Goal: Task Accomplishment & Management: Use online tool/utility

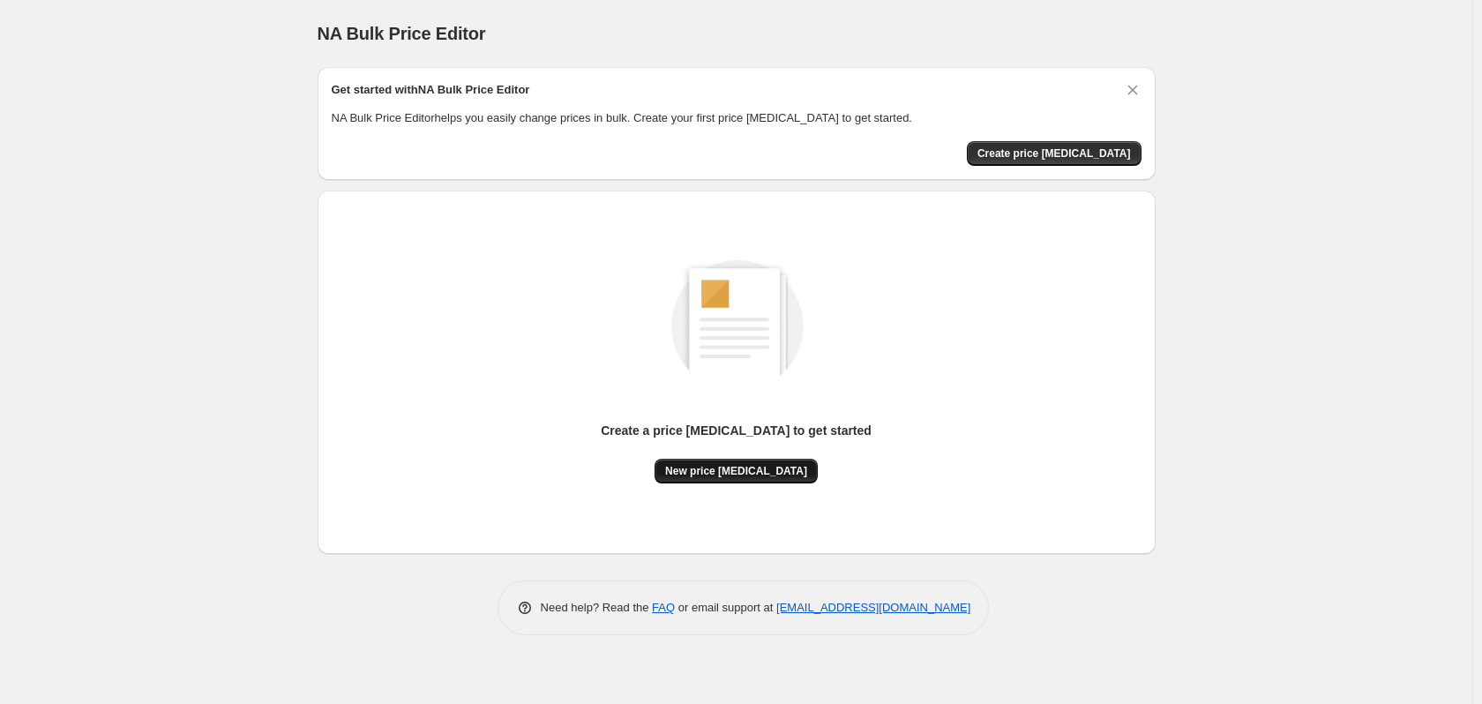
click at [750, 470] on span "New price change job" at bounding box center [736, 471] width 142 height 14
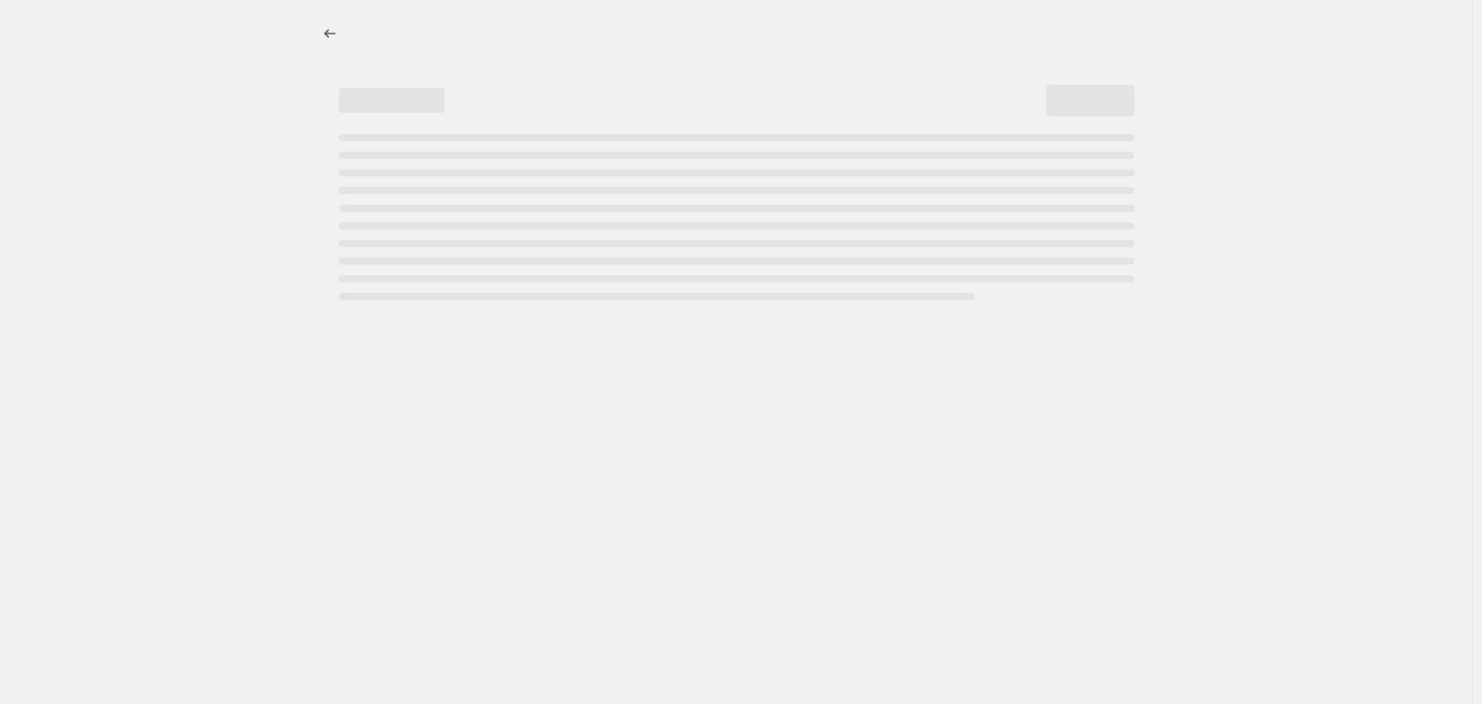
select select "percentage"
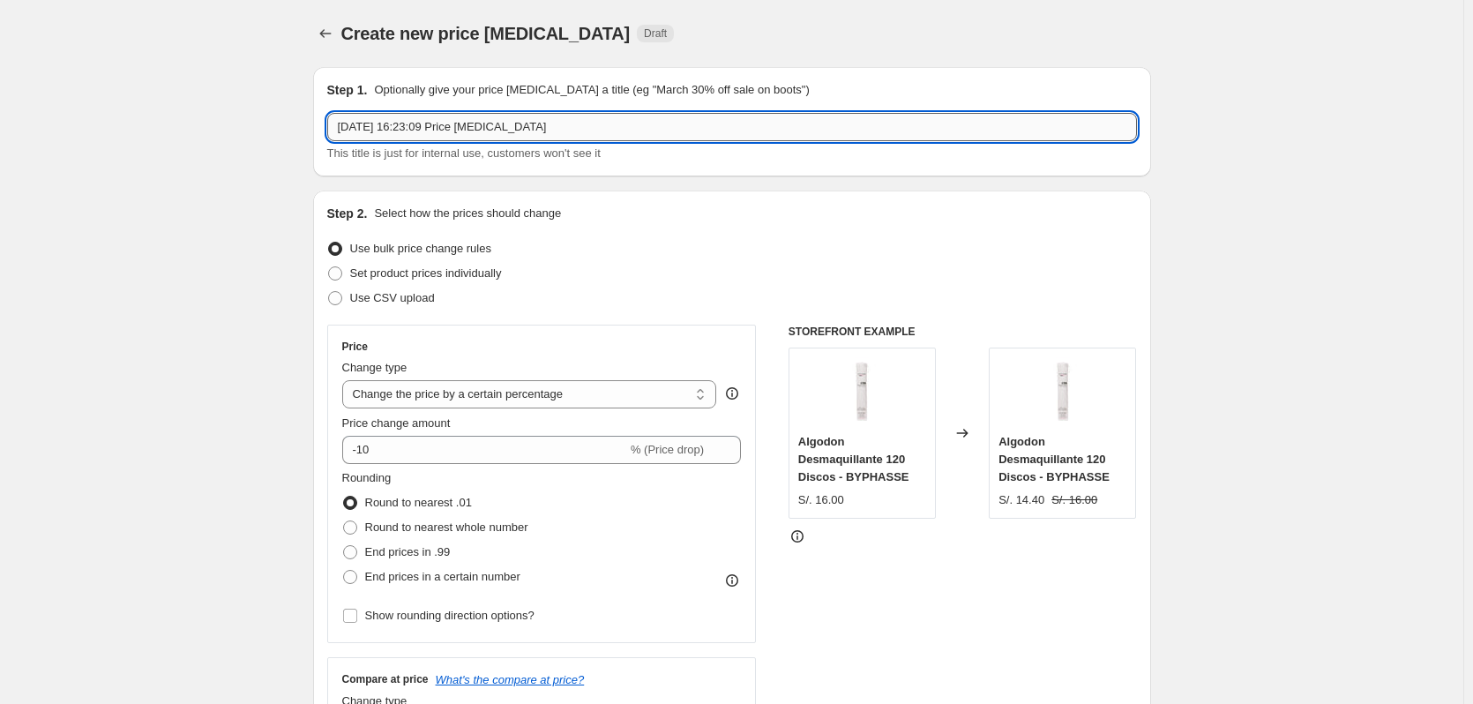
click at [352, 128] on input "25 sept 2025, 16:23:09 Price change job" at bounding box center [732, 127] width 810 height 28
click at [423, 126] on input "26 sept 2025, 16:23:09 Price change job" at bounding box center [732, 127] width 810 height 28
type input "26 sept 2025, 00:00:00 Price change job"
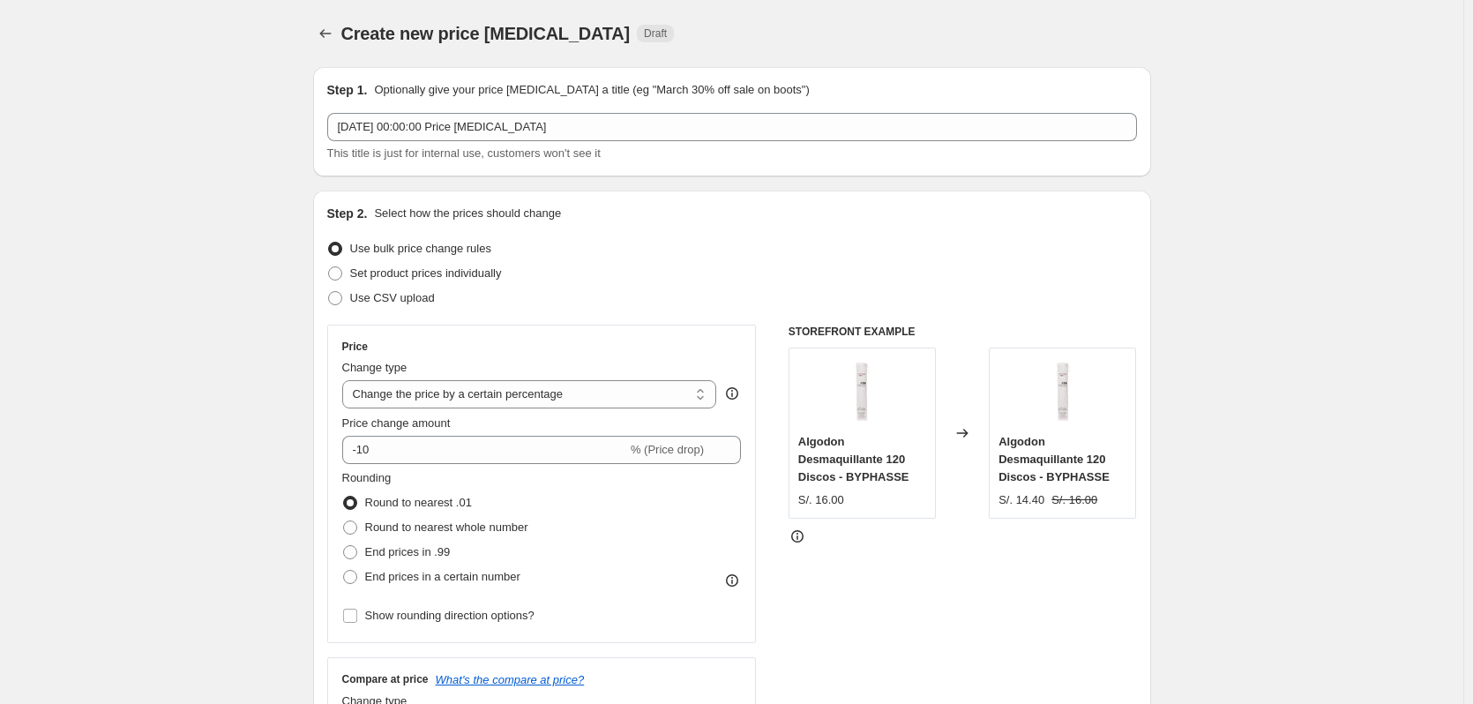
click at [1128, 50] on div "Create new price change job. This page is ready Create new price change job Dra…" at bounding box center [732, 33] width 838 height 67
click at [330, 38] on icon "Price change jobs" at bounding box center [326, 34] width 18 height 18
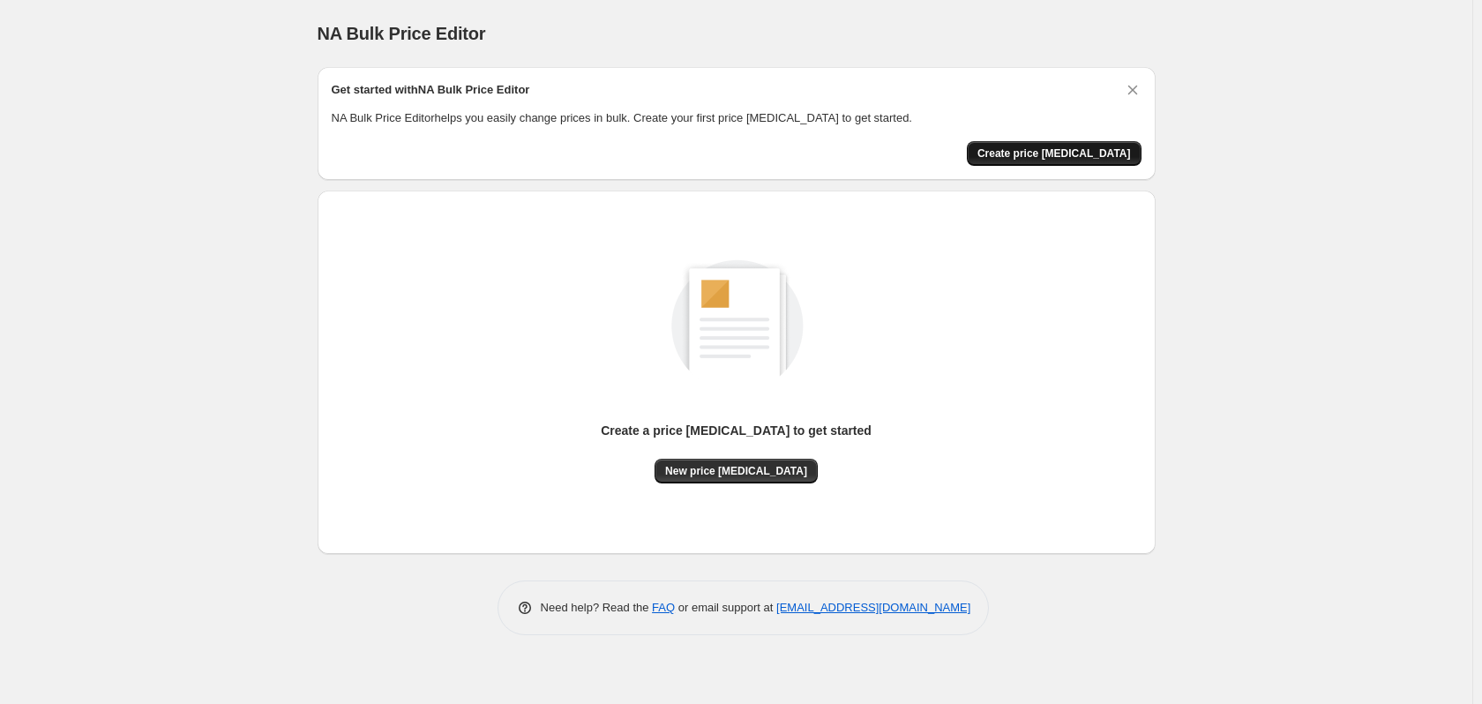
click at [1062, 151] on span "Create price change job" at bounding box center [1053, 153] width 153 height 14
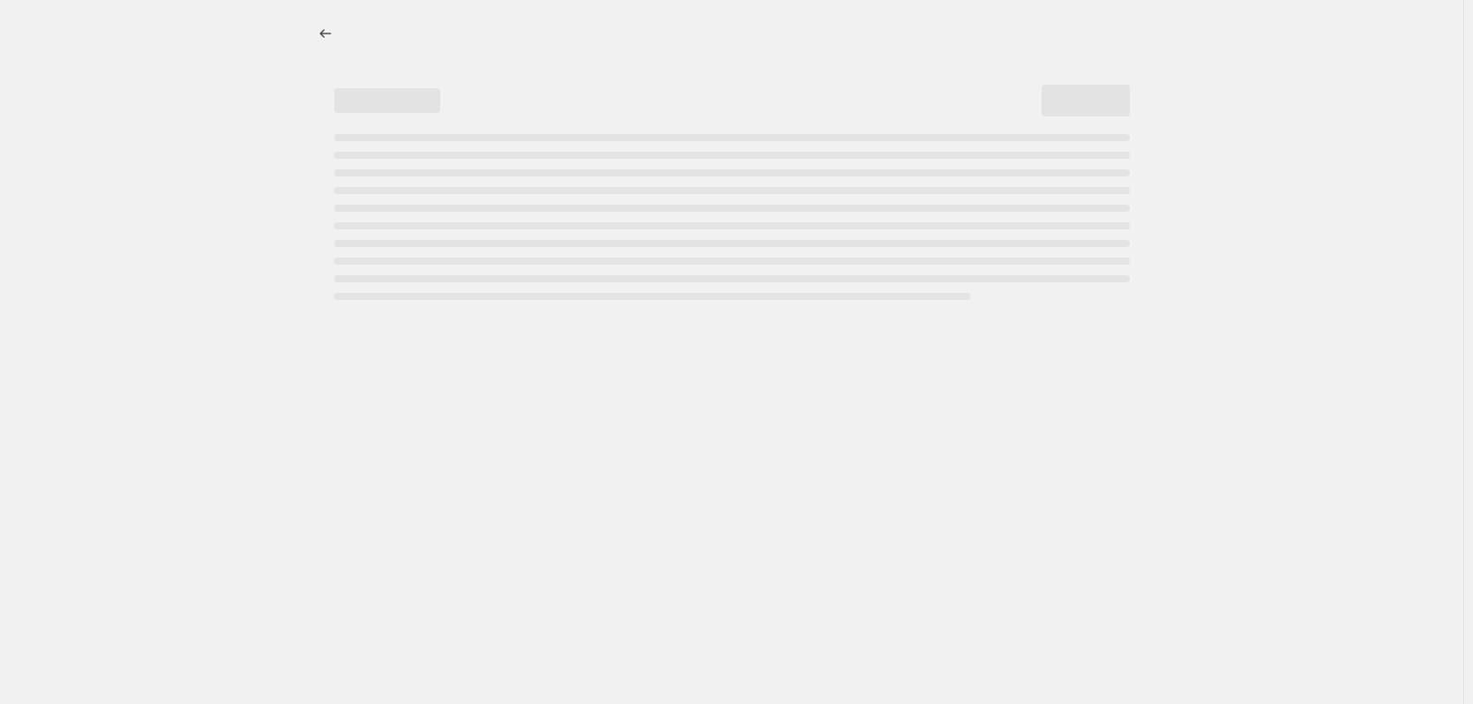
select select "percentage"
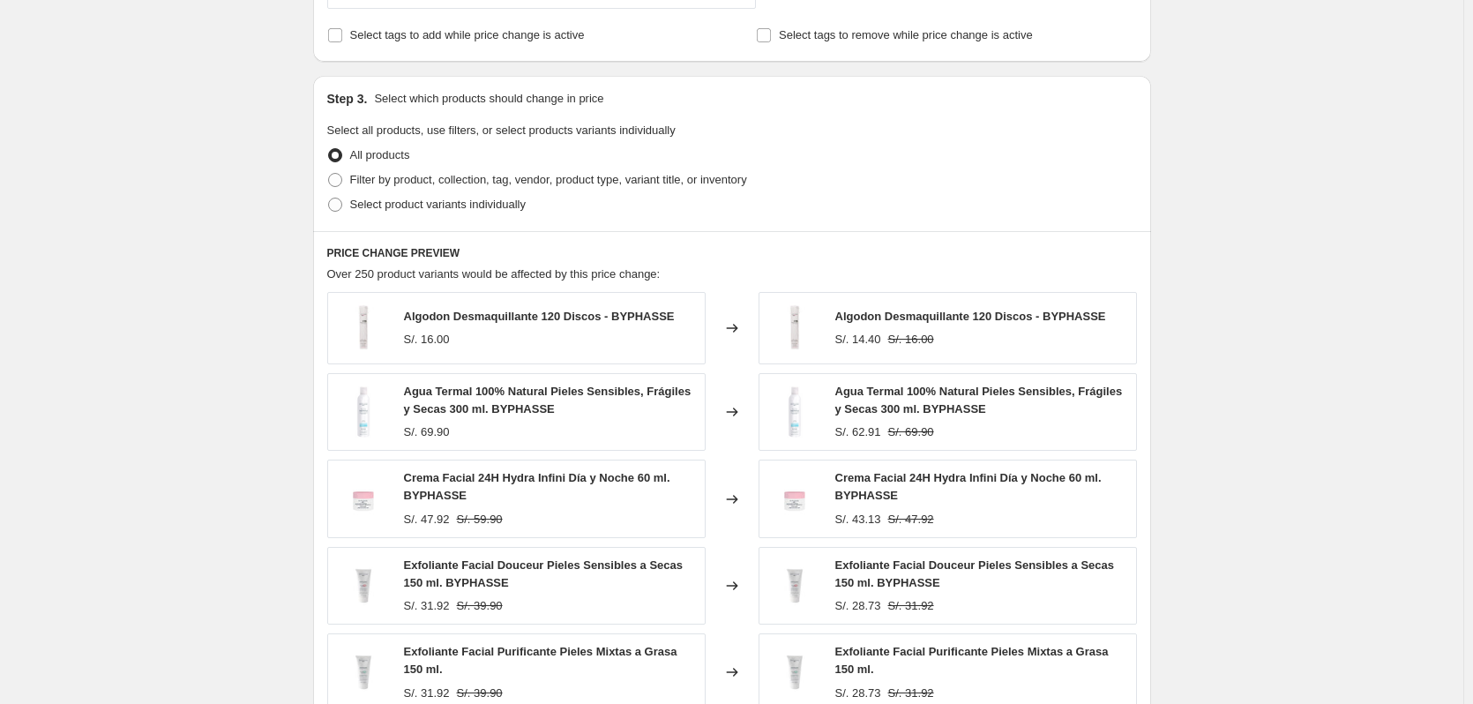
scroll to position [617, 0]
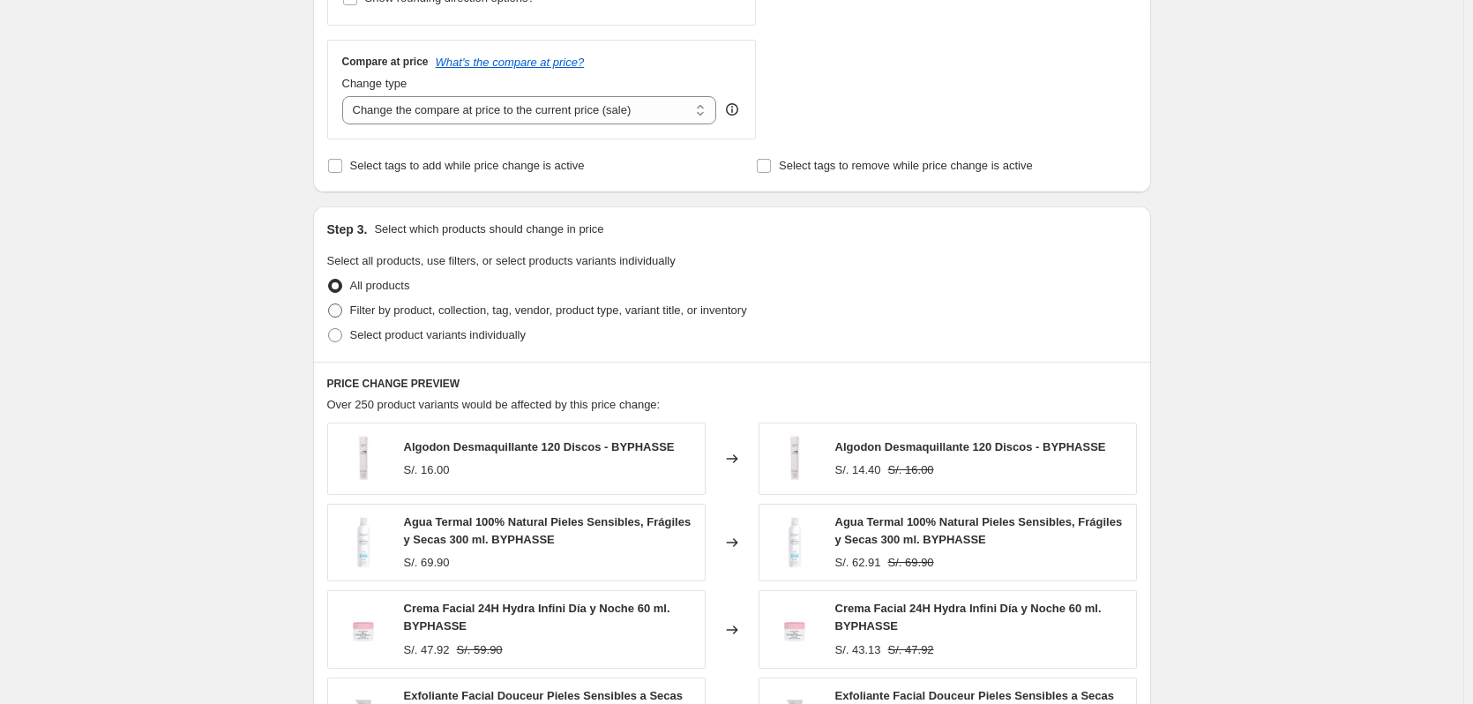
click at [341, 310] on span at bounding box center [335, 310] width 14 height 14
click at [329, 304] on input "Filter by product, collection, tag, vendor, product type, variant title, or inv…" at bounding box center [328, 303] width 1 height 1
radio input "true"
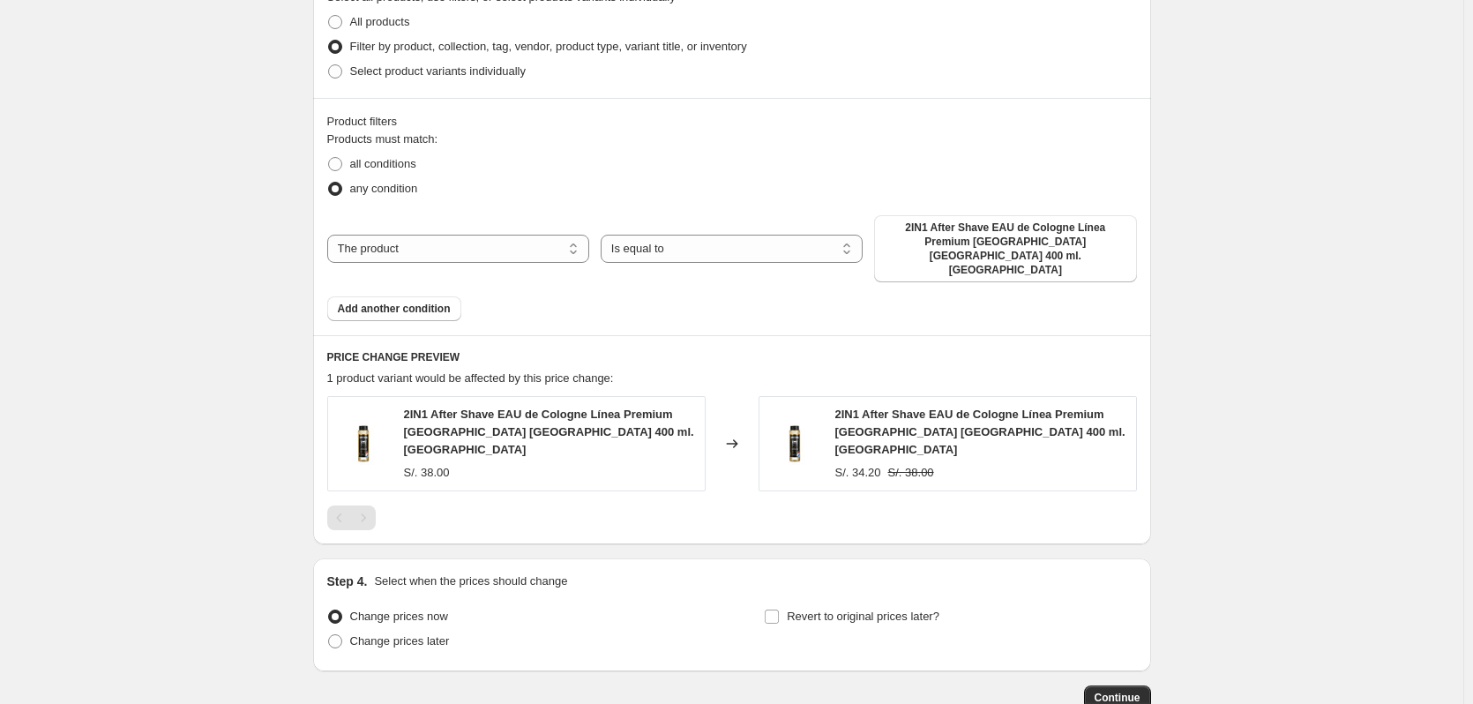
scroll to position [862, 0]
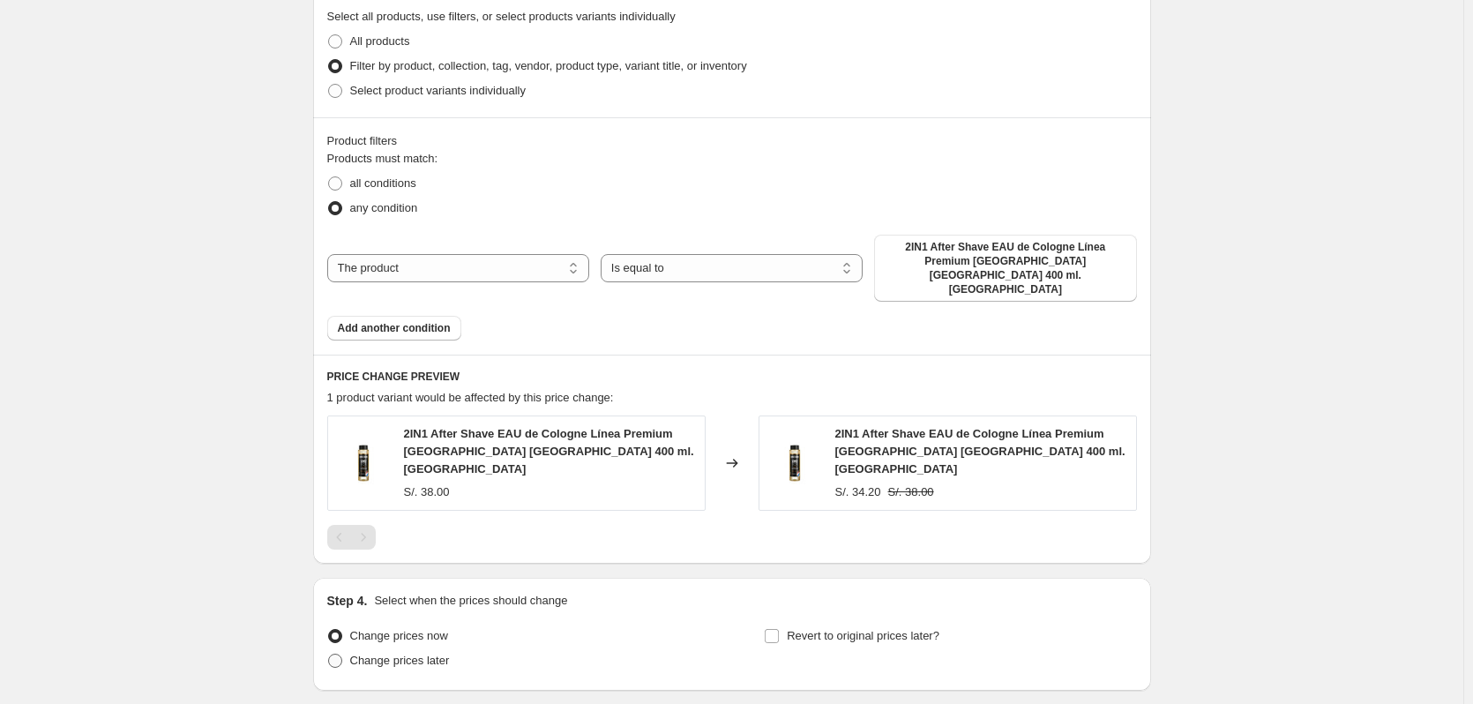
click at [342, 654] on span at bounding box center [335, 661] width 14 height 14
click at [329, 654] on input "Change prices later" at bounding box center [328, 654] width 1 height 1
radio input "true"
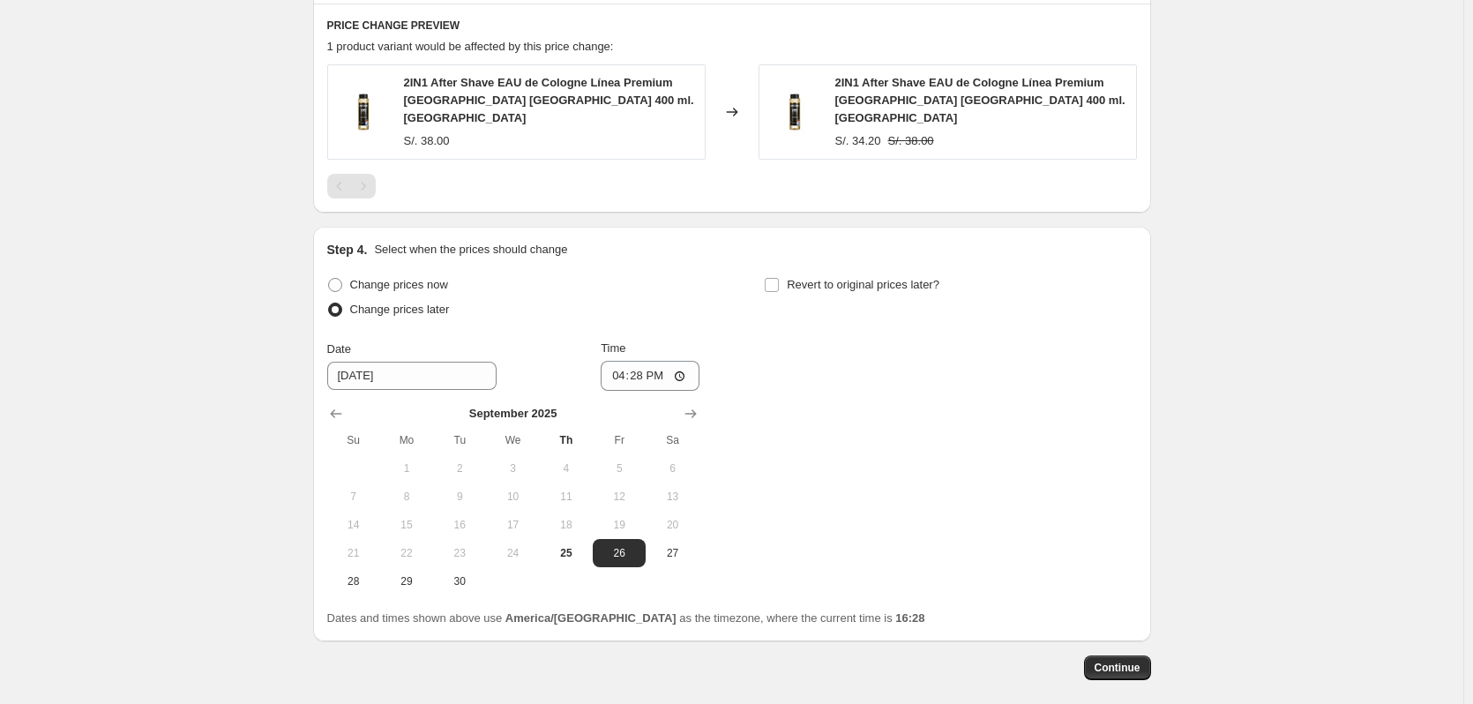
scroll to position [1252, 0]
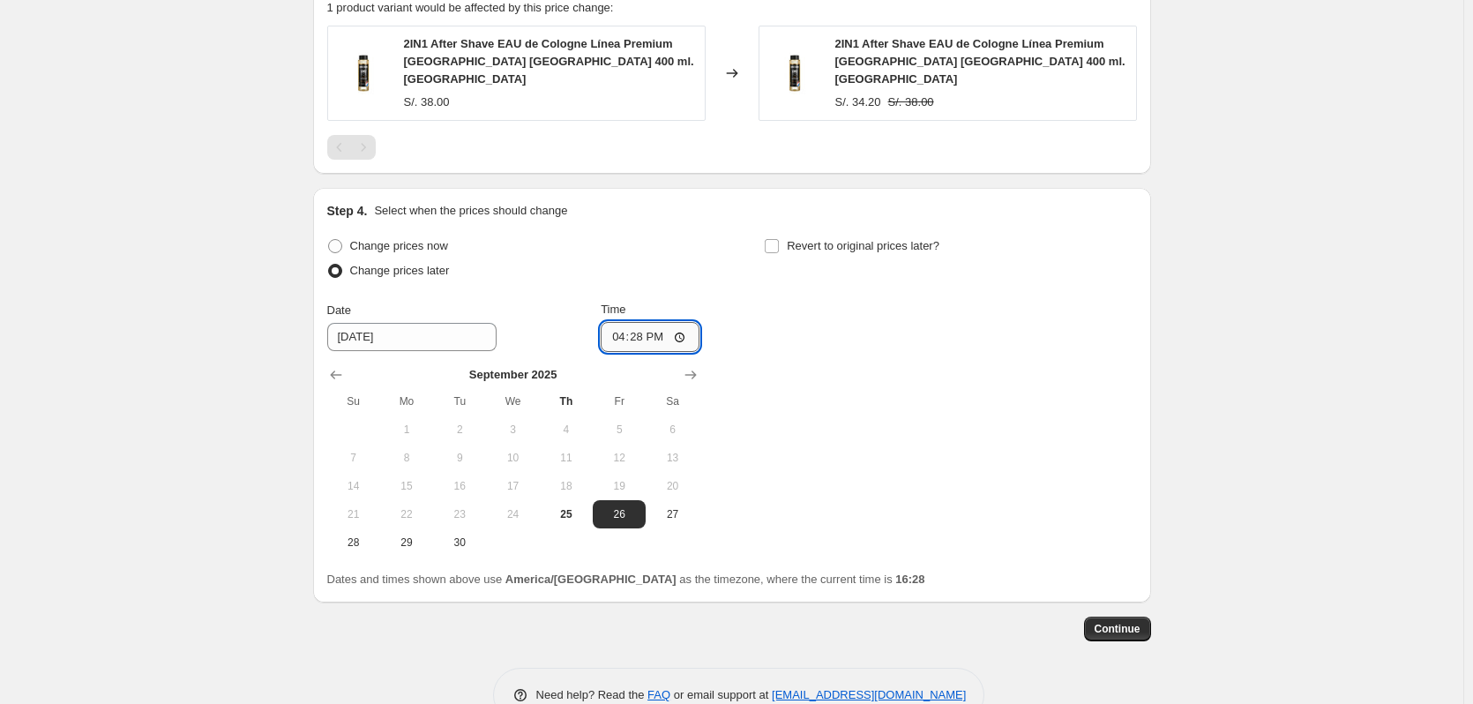
click at [647, 322] on input "16:28" at bounding box center [650, 337] width 99 height 30
type input "00:00"
click at [761, 303] on div "Change prices now Change prices later Date 9/26/2025 Time 00:00 September 2025 …" at bounding box center [732, 395] width 810 height 323
click at [774, 239] on input "Revert to original prices later?" at bounding box center [772, 246] width 14 height 14
checkbox input "true"
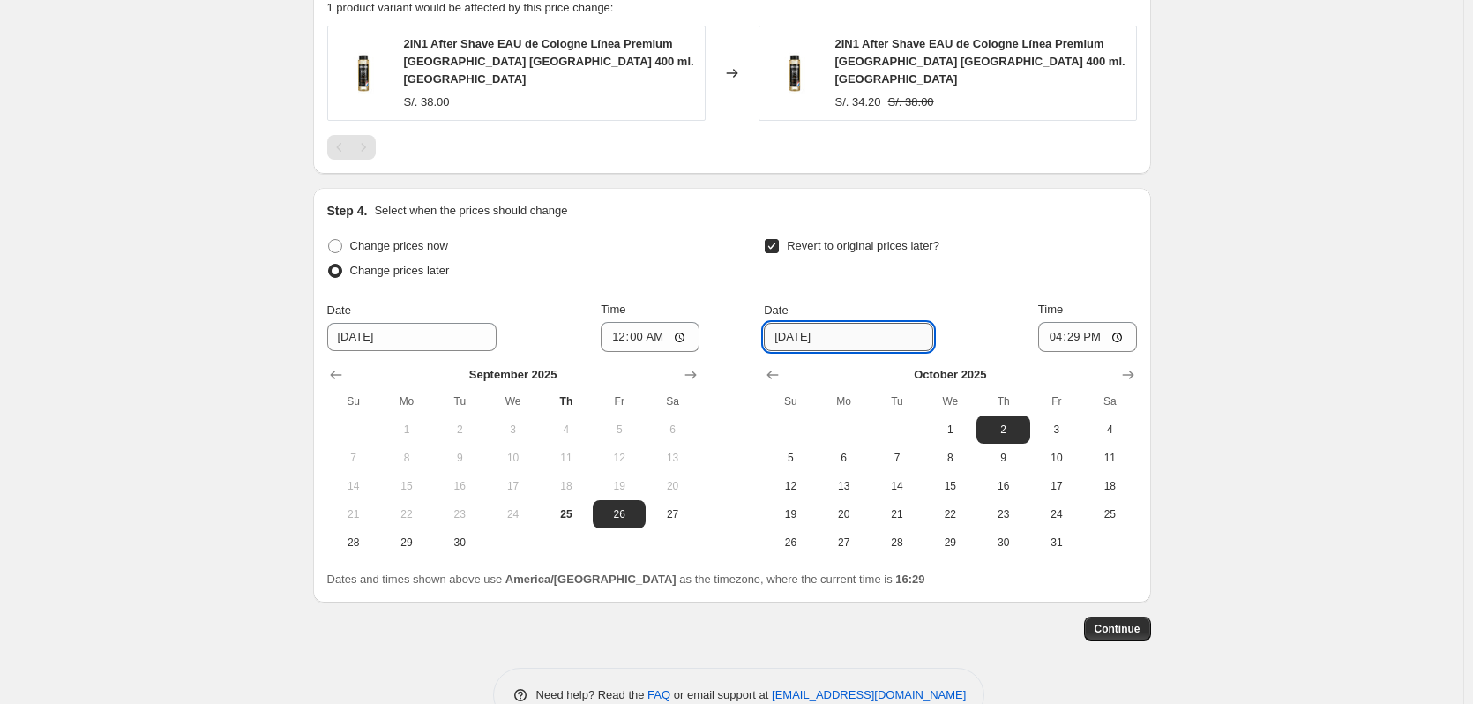
click at [790, 323] on input "[DATE]" at bounding box center [848, 337] width 169 height 28
click at [803, 323] on input "[DATE]" at bounding box center [848, 337] width 169 height 28
click at [788, 323] on input "[DATE]" at bounding box center [848, 337] width 169 height 28
type input "[DATE]"
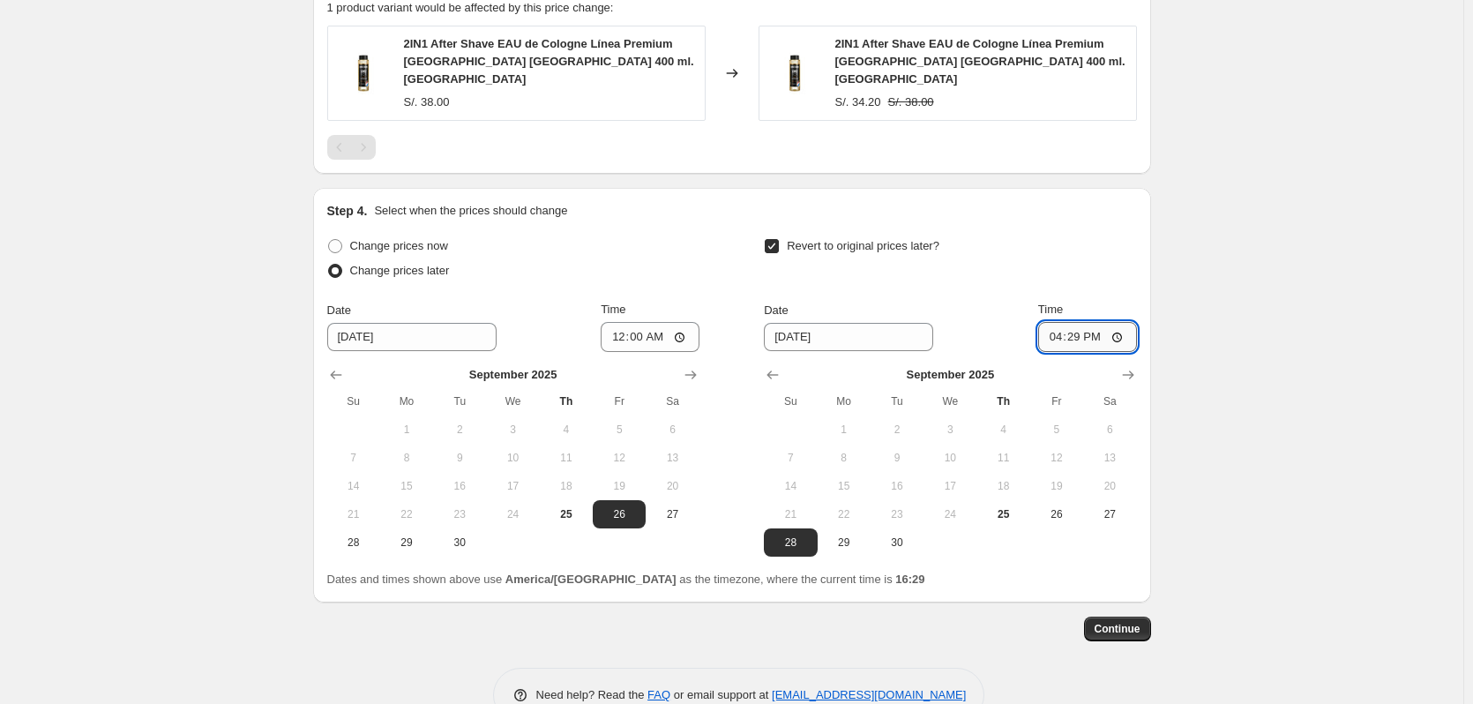
click at [1082, 322] on input "16:29" at bounding box center [1087, 337] width 99 height 30
type input "23:59"
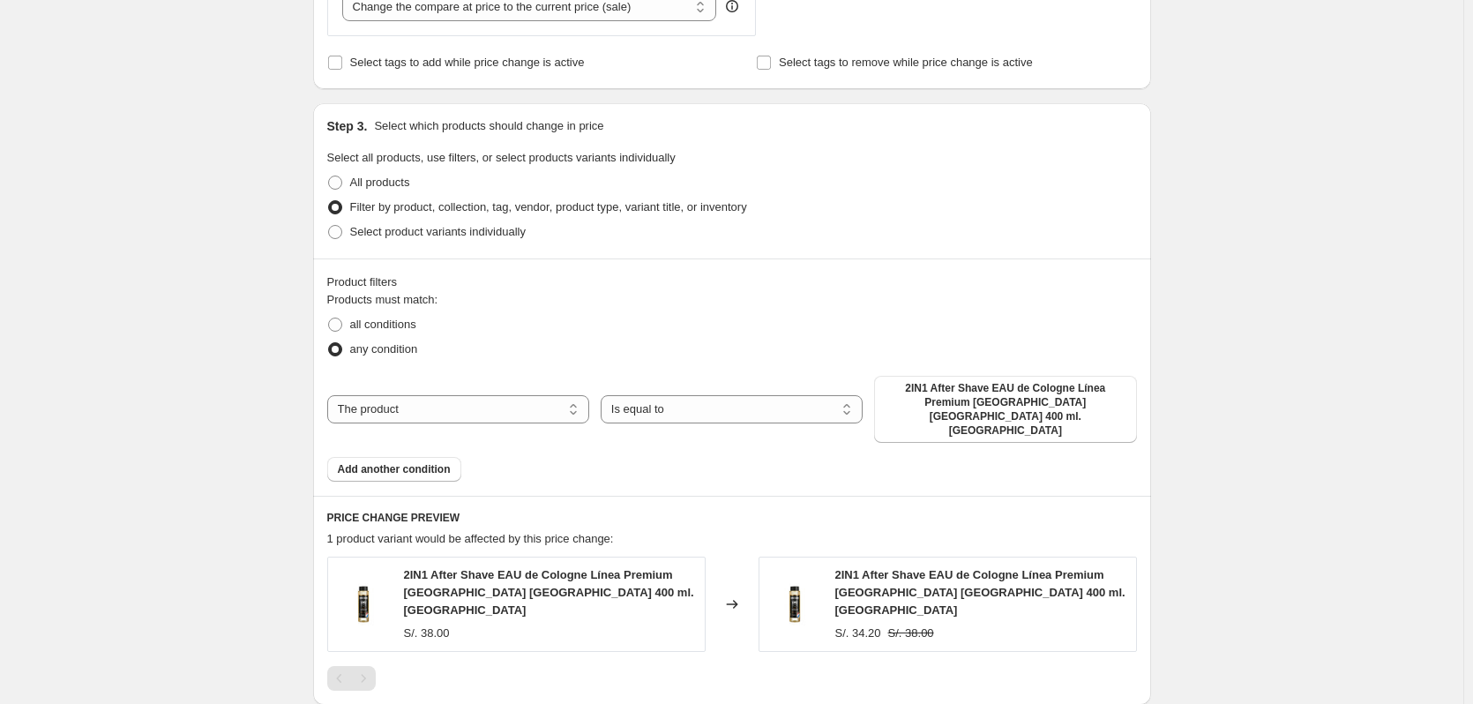
scroll to position [634, 0]
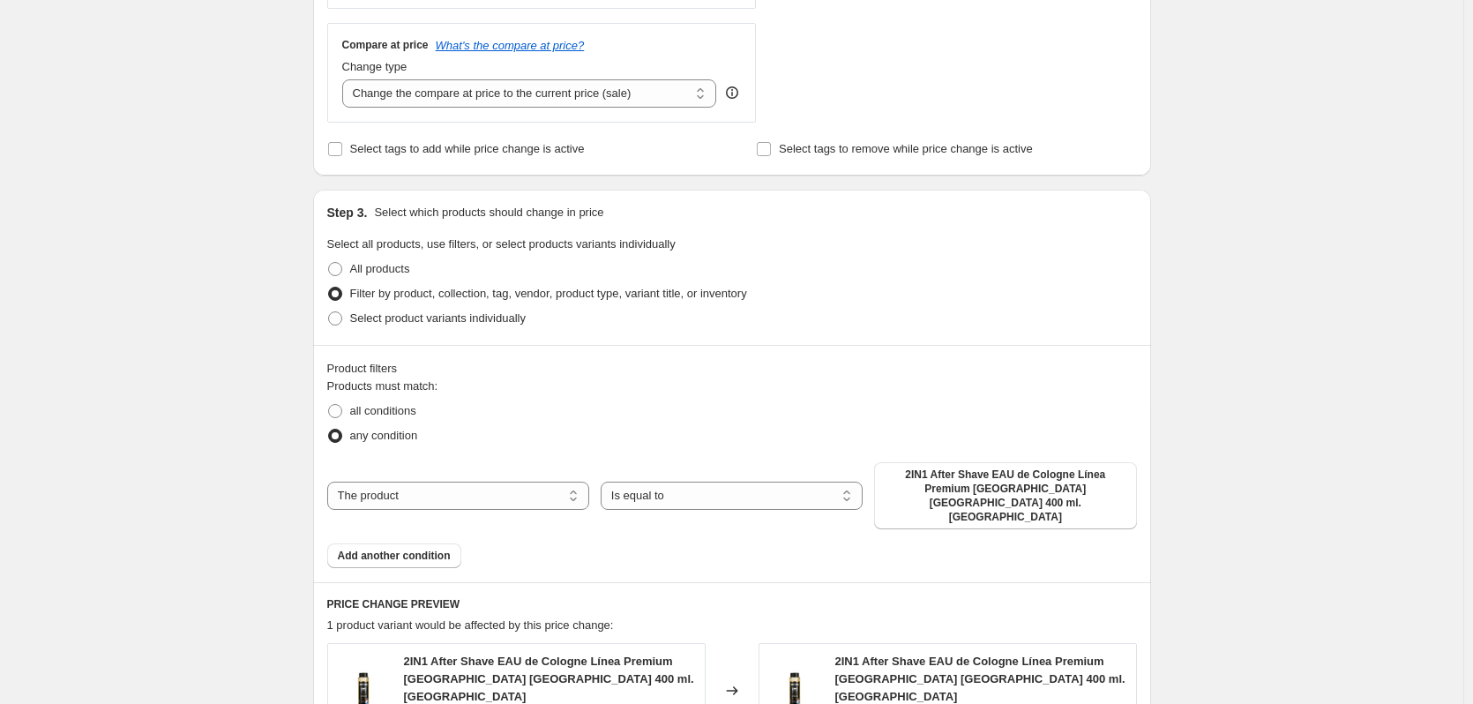
click at [267, 454] on div "Create new price change job. This page is ready Create new price change job Dra…" at bounding box center [731, 366] width 1463 height 2001
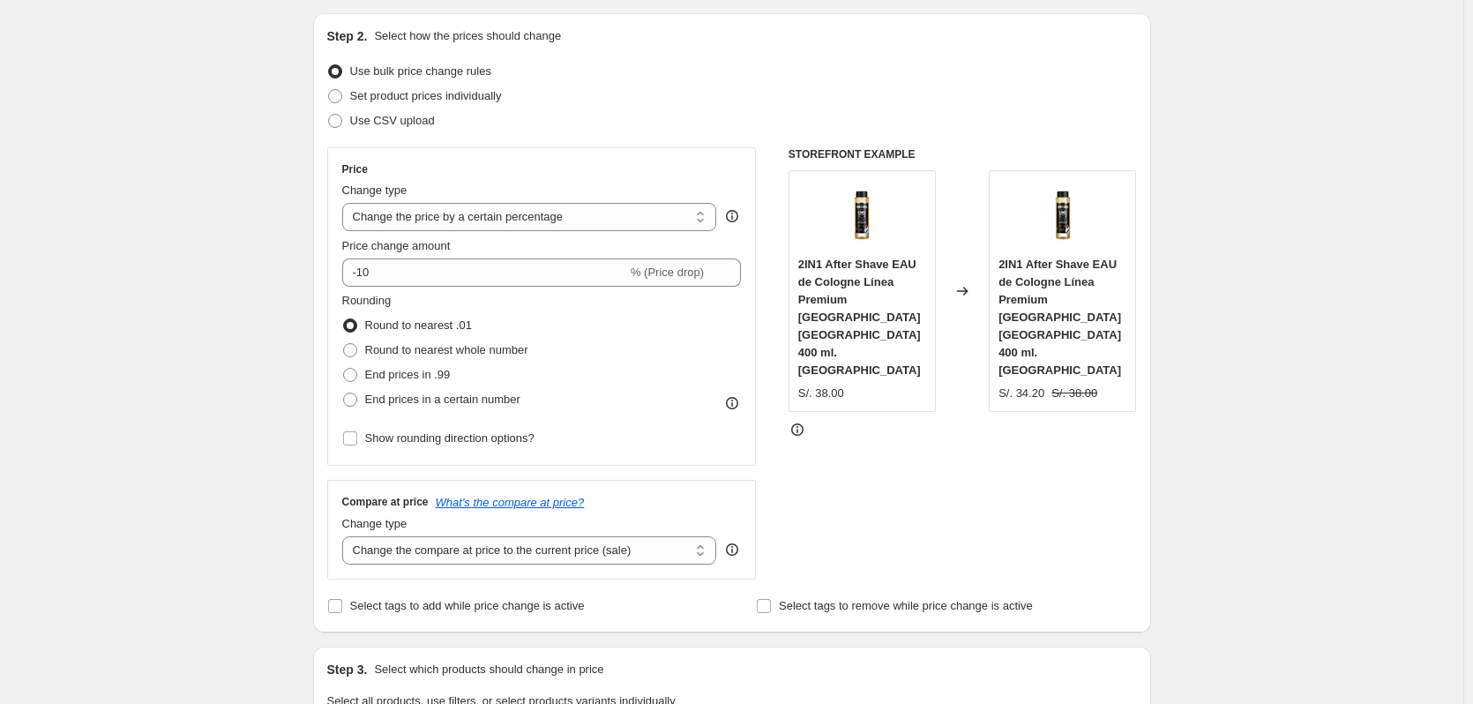
scroll to position [17, 0]
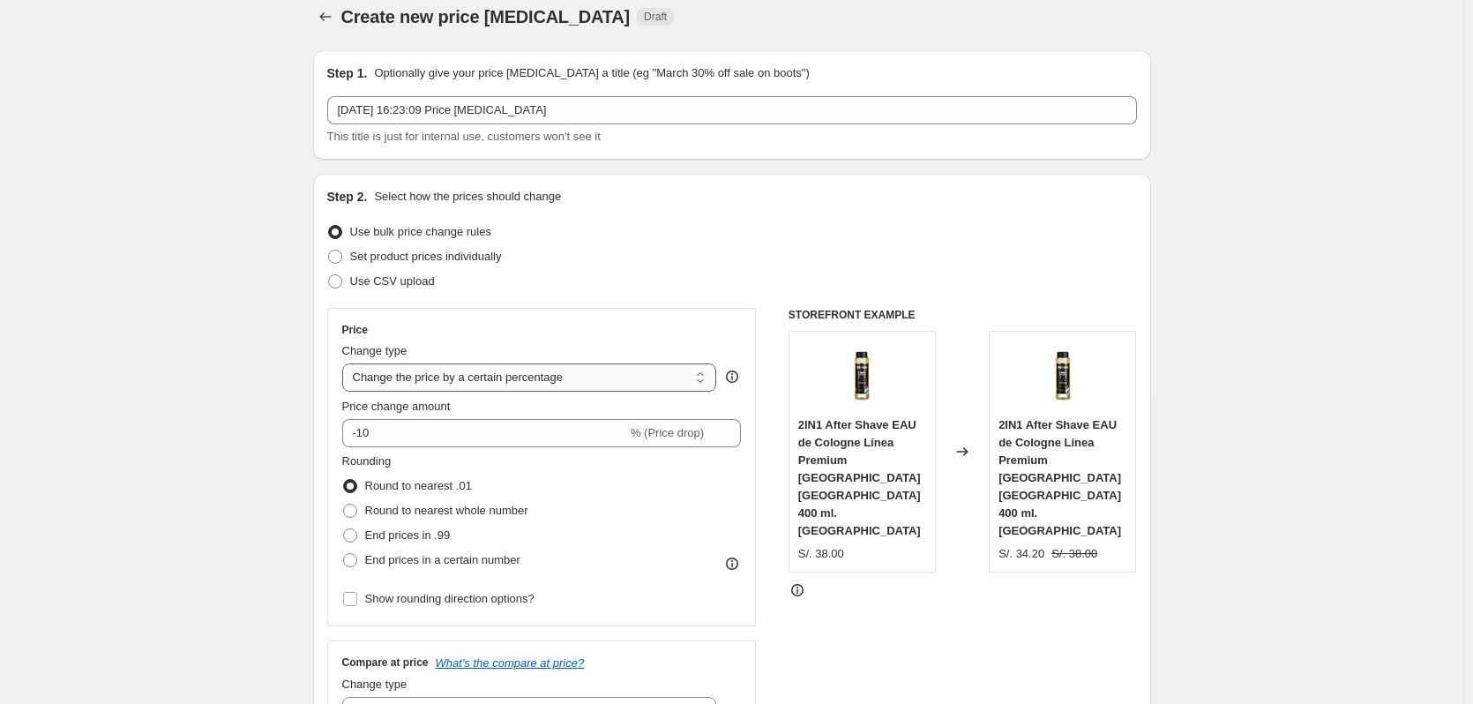
click at [709, 374] on select "Change the price to a certain amount Change the price by a certain amount Chang…" at bounding box center [529, 377] width 375 height 28
click at [499, 224] on div "Use bulk price change rules" at bounding box center [732, 232] width 810 height 25
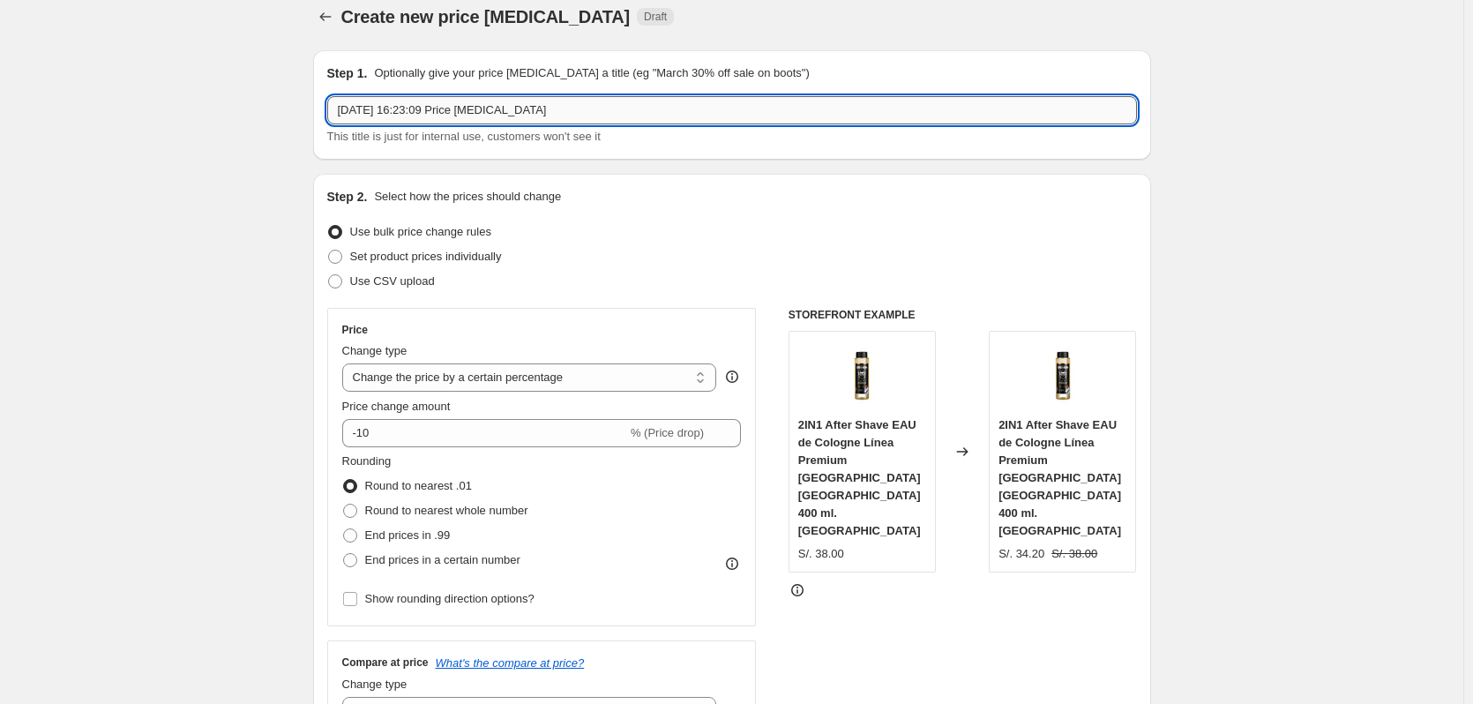
drag, startPoint x: 547, startPoint y: 109, endPoint x: 433, endPoint y: 107, distance: 113.8
click at [433, 107] on input "25 sept 2025, 16:23:09 Price change job" at bounding box center [732, 110] width 810 height 28
click at [499, 116] on input "25 sept 2025, 16:23:09 Price change job" at bounding box center [732, 110] width 810 height 28
click at [451, 108] on input "25 sept 2025, 16:23:09 Price change job" at bounding box center [732, 110] width 810 height 28
click at [354, 116] on input "25 sept 2025, 16:23:09 Price change job" at bounding box center [732, 110] width 810 height 28
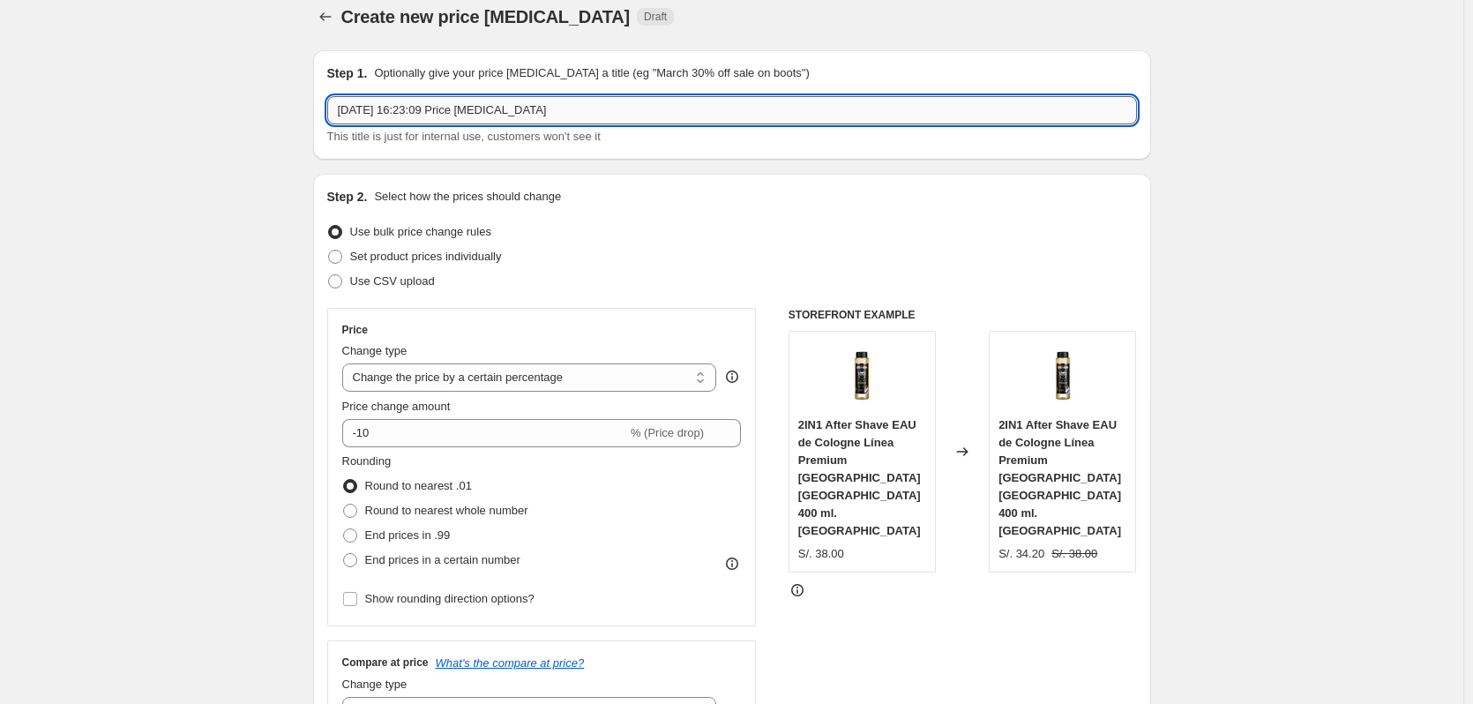
click at [424, 110] on input "26 sept 2025, 16:23:09 Price change job" at bounding box center [732, 110] width 810 height 28
drag, startPoint x: 549, startPoint y: 105, endPoint x: 459, endPoint y: 115, distance: 90.5
click at [459, 115] on input "26 sept 2025, 00:00:09 Price change job" at bounding box center [732, 110] width 810 height 28
drag, startPoint x: 488, startPoint y: 109, endPoint x: 458, endPoint y: 109, distance: 30.0
click at [458, 109] on input "26 sept 2025, 00:00:09 dia del shopping" at bounding box center [732, 110] width 810 height 28
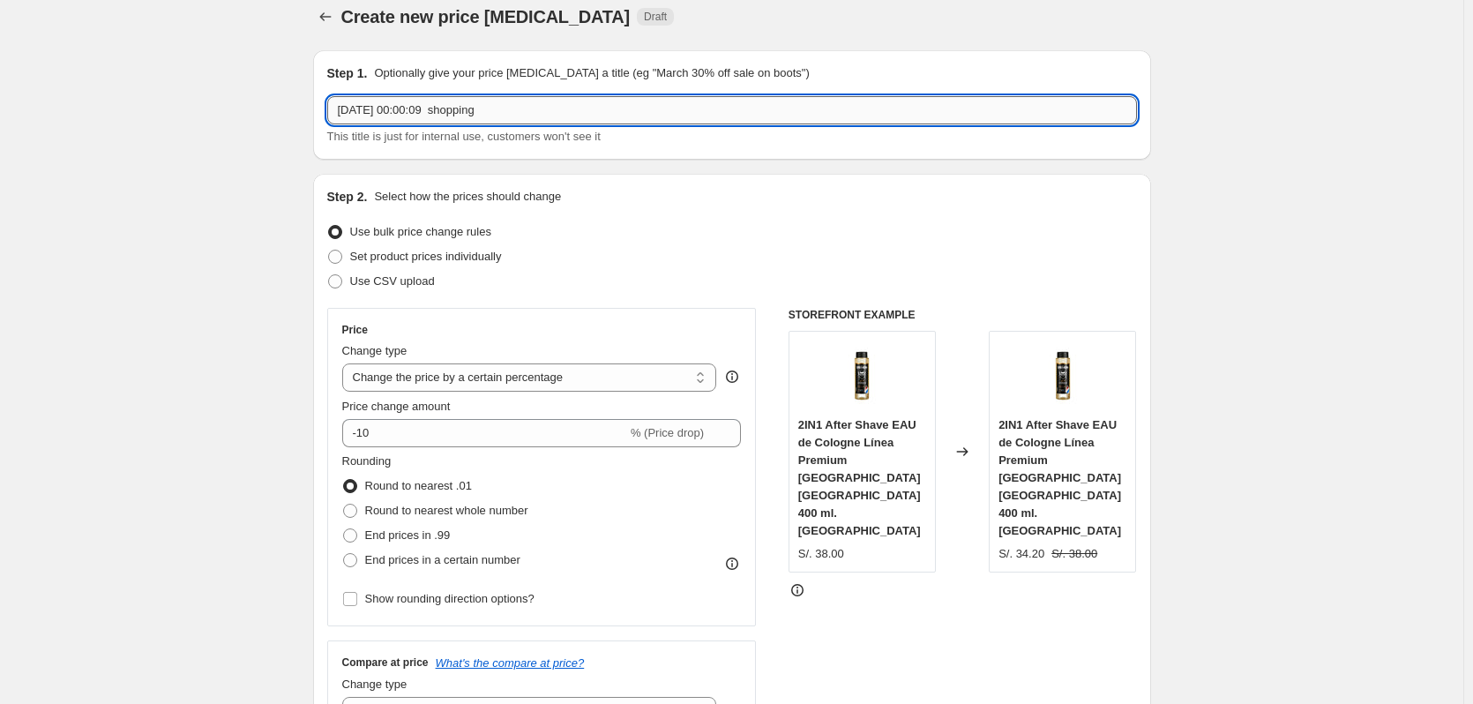
click at [548, 116] on input "26 sept 2025, 00:00:09 shopping" at bounding box center [732, 110] width 810 height 28
type input "26 sept 2025, 00:00:09 shopping Day"
click at [692, 379] on select "Change the price to a certain amount Change the price by a certain amount Chang…" at bounding box center [529, 377] width 375 height 28
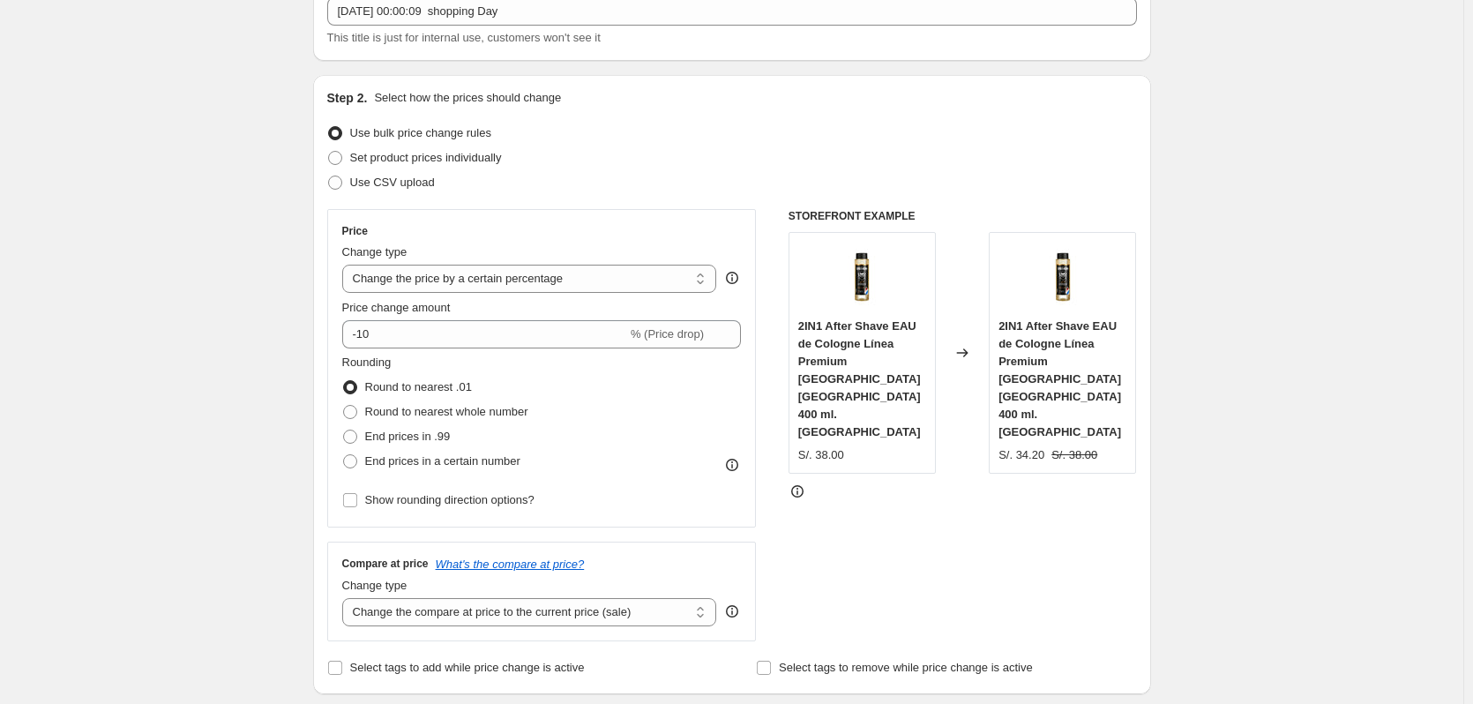
scroll to position [0, 0]
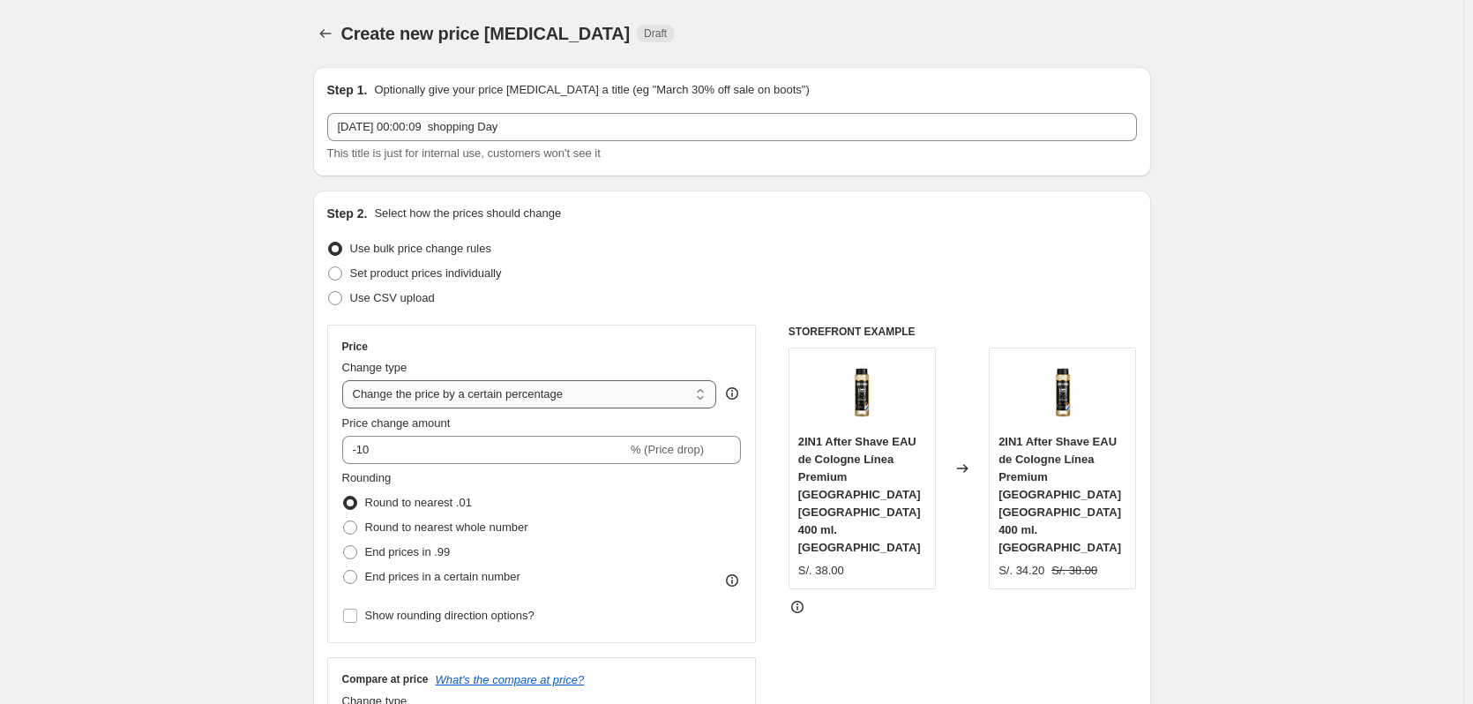
click at [617, 393] on select "Change the price to a certain amount Change the price by a certain amount Chang…" at bounding box center [529, 394] width 375 height 28
click at [346, 380] on select "Change the price to a certain amount Change the price by a certain amount Chang…" at bounding box center [529, 394] width 375 height 28
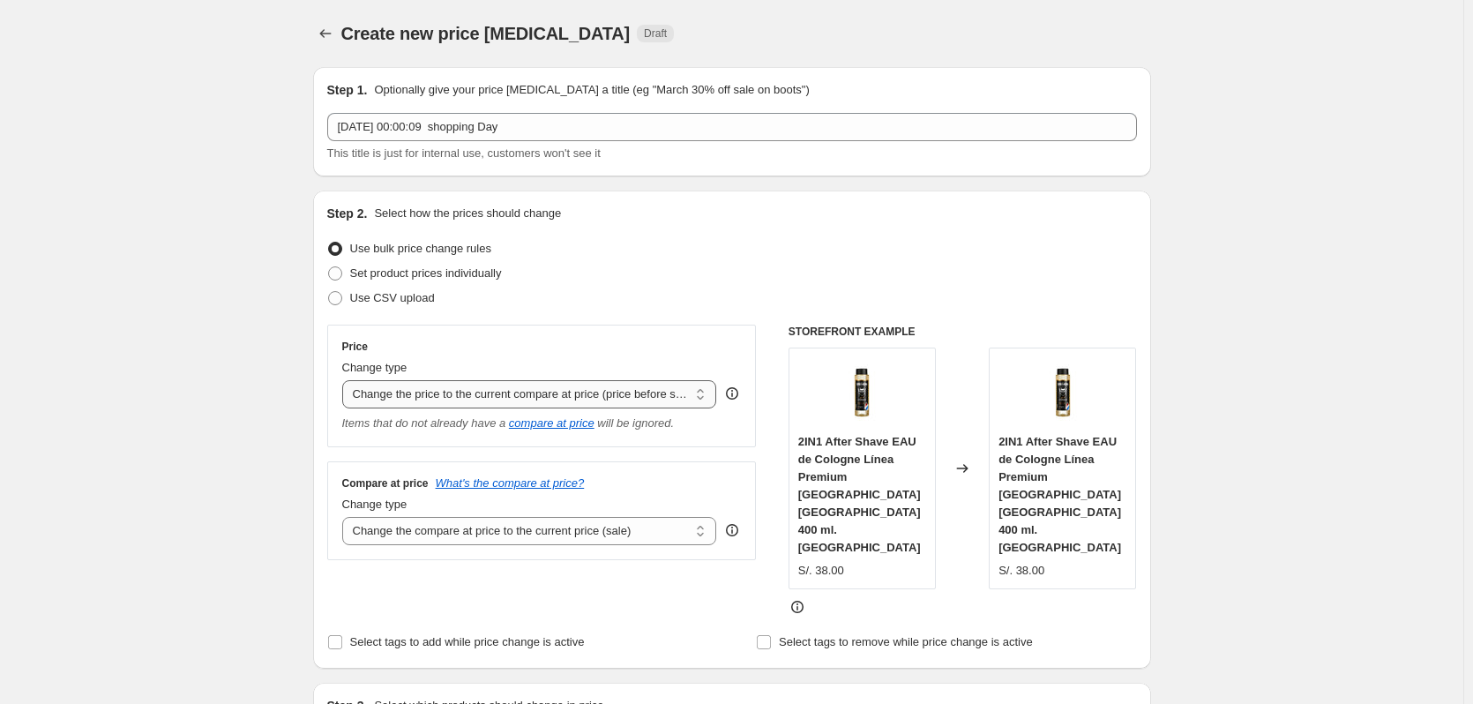
click at [700, 391] on select "Change the price to a certain amount Change the price by a certain amount Chang…" at bounding box center [529, 394] width 375 height 28
click at [346, 380] on select "Change the price to a certain amount Change the price by a certain amount Chang…" at bounding box center [529, 394] width 375 height 28
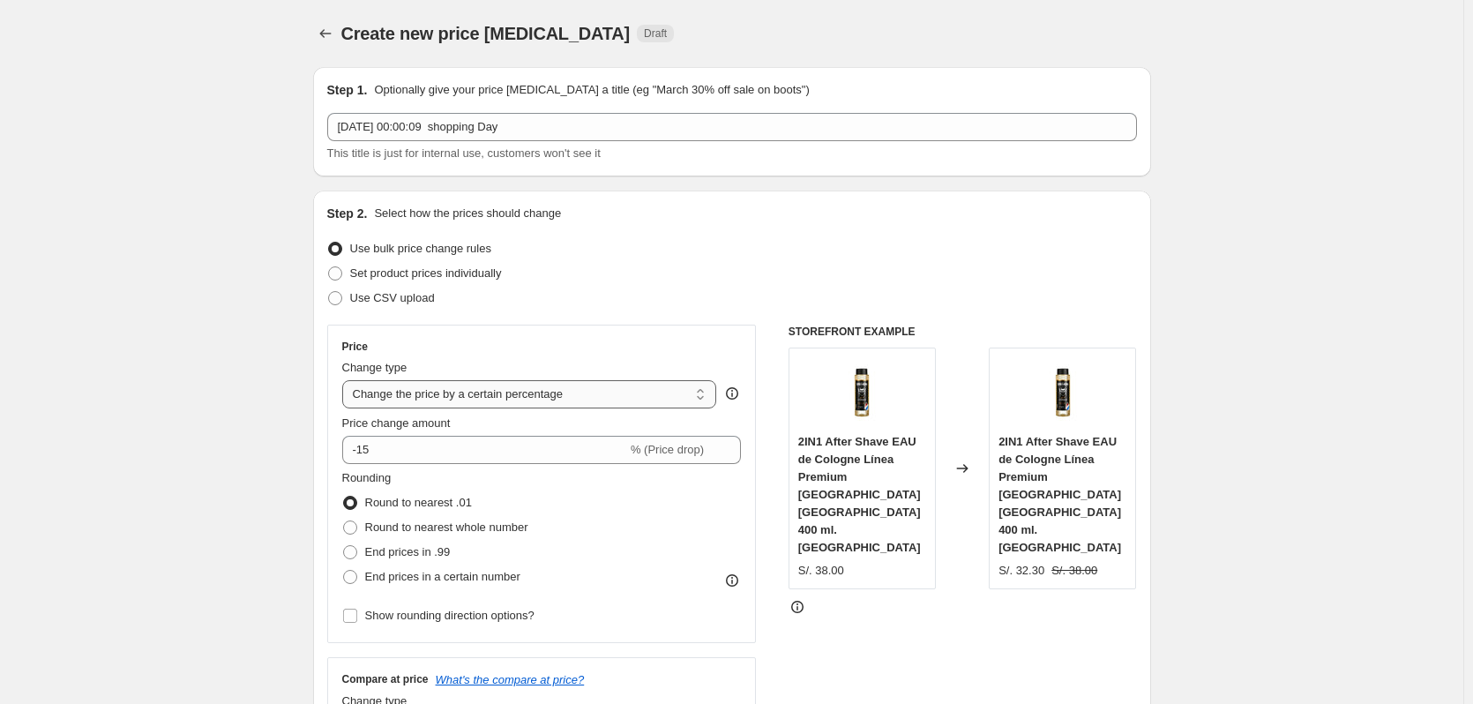
click at [706, 393] on select "Change the price to a certain amount Change the price by a certain amount Chang…" at bounding box center [529, 394] width 375 height 28
select select "ecap"
click at [346, 380] on select "Change the price to a certain amount Change the price by a certain amount Chang…" at bounding box center [529, 394] width 375 height 28
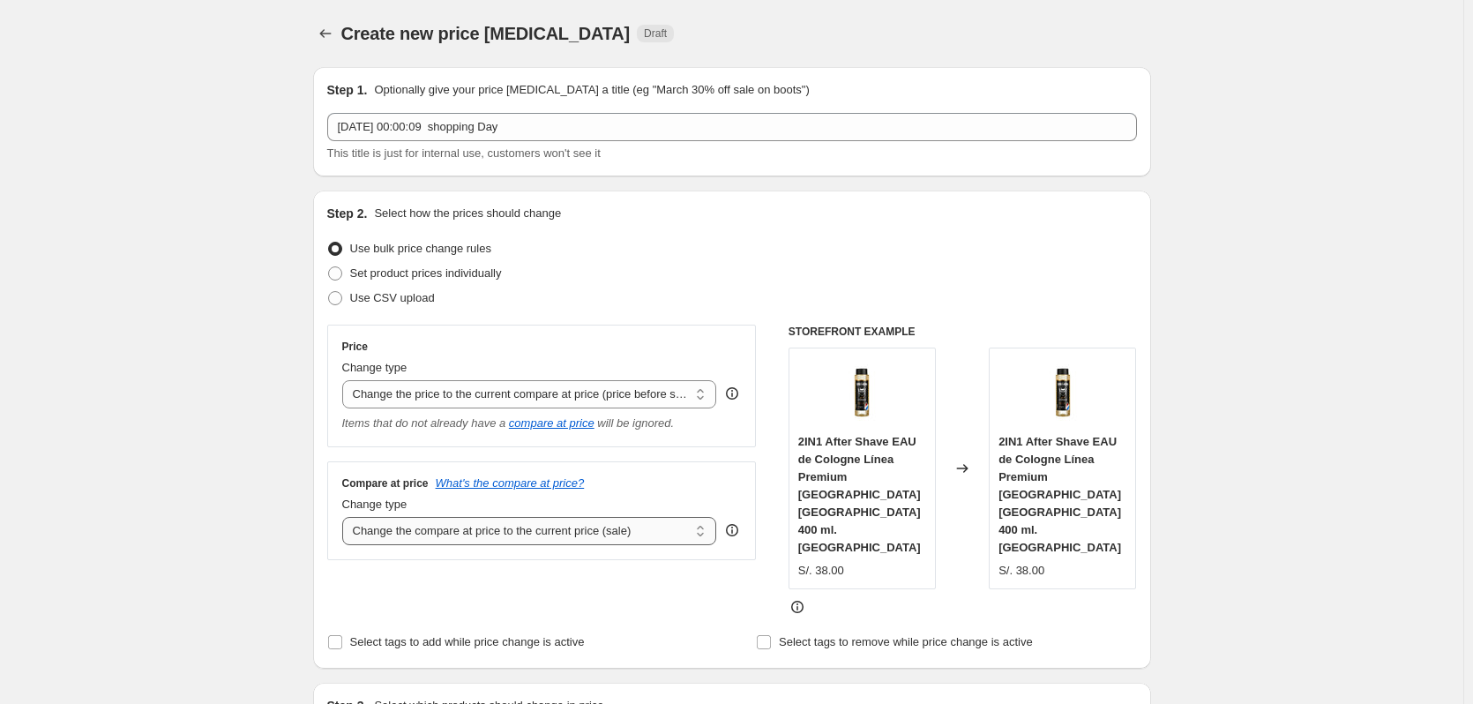
click at [569, 536] on select "Change the compare at price to the current price (sale) Change the compare at p…" at bounding box center [529, 531] width 375 height 28
click at [346, 518] on select "Change the compare at price to the current price (sale) Change the compare at p…" at bounding box center [529, 531] width 375 height 28
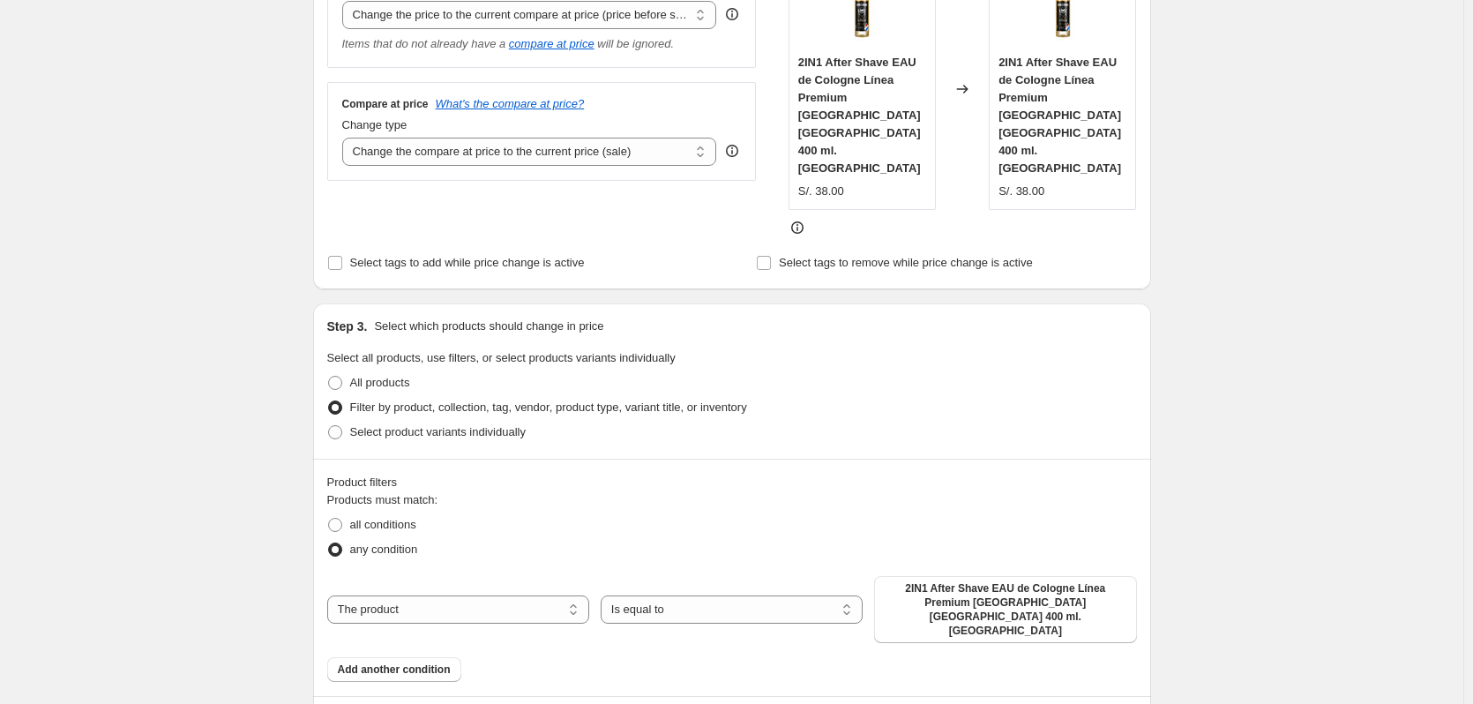
scroll to position [529, 0]
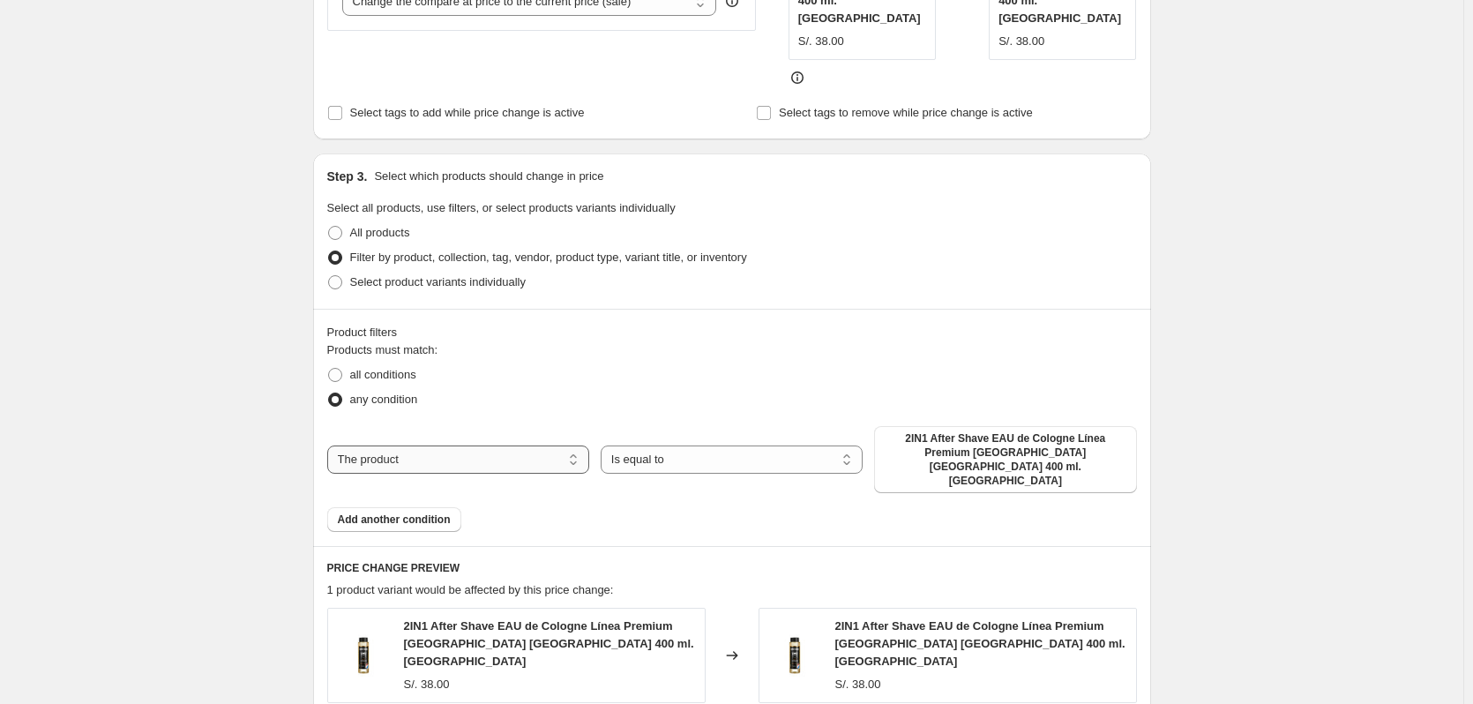
click at [580, 445] on select "The product The product's collection The product's tag The product's vendor The…" at bounding box center [458, 459] width 262 height 28
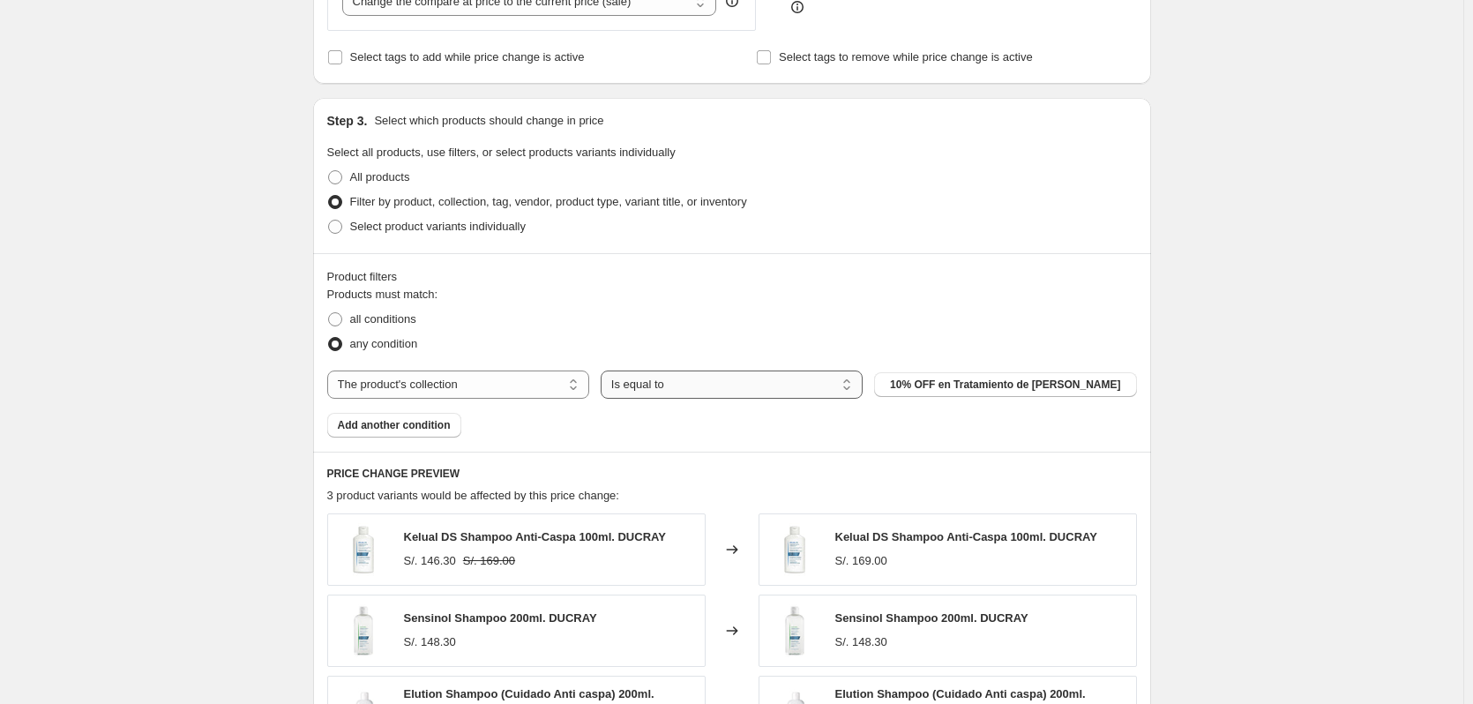
click at [831, 388] on select "Is equal to Is not equal to" at bounding box center [732, 384] width 262 height 28
click at [955, 388] on span "10% OFF en Tratamiento de Shampoo Ducray" at bounding box center [1005, 385] width 230 height 14
click at [574, 385] on select "The product The product's collection The product's tag The product's vendor The…" at bounding box center [458, 384] width 262 height 28
select select "product"
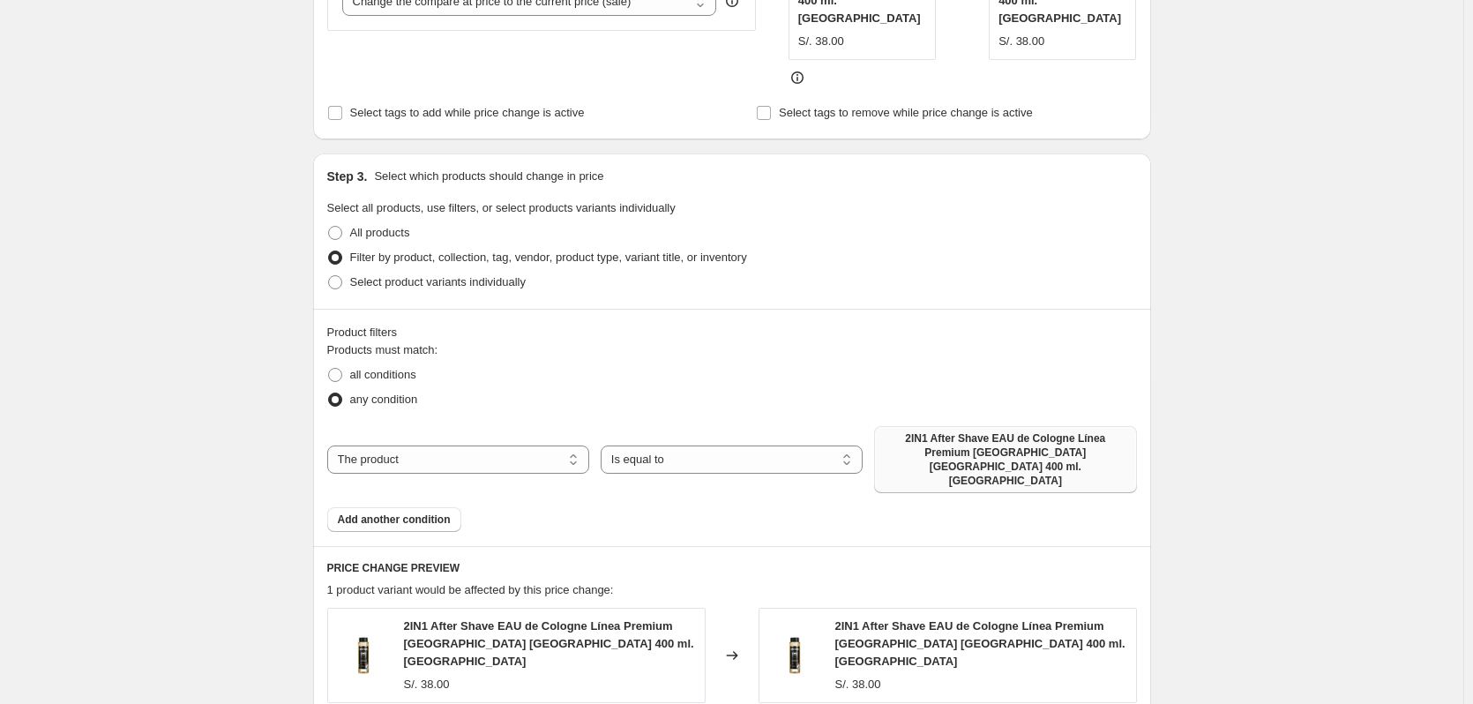
click at [970, 431] on span "2IN1 After Shave EAU de Cologne Línea Premium [GEOGRAPHIC_DATA] [GEOGRAPHIC_DAT…" at bounding box center [1005, 459] width 241 height 56
click at [894, 431] on span "2IN1 After Shave EAU de Cologne Línea Premium [GEOGRAPHIC_DATA] [GEOGRAPHIC_DAT…" at bounding box center [1005, 459] width 241 height 56
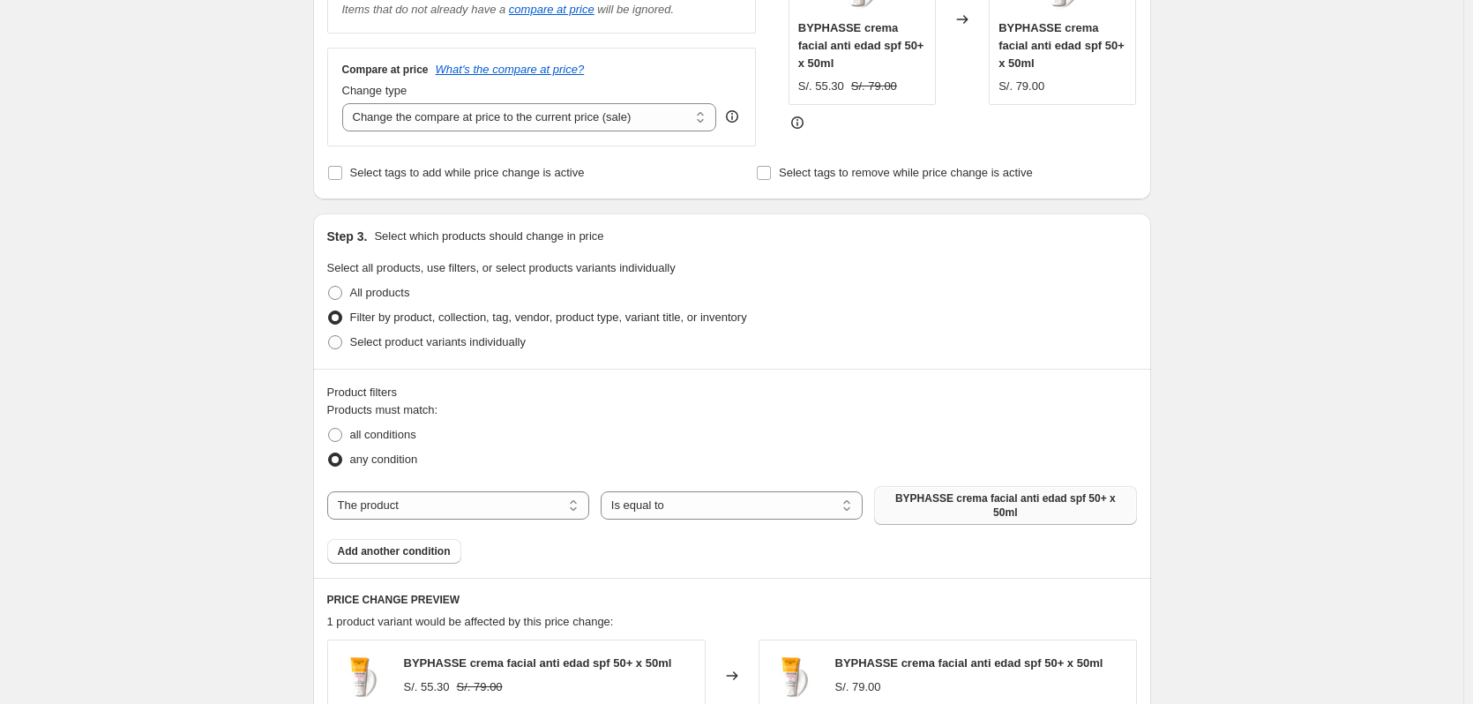
scroll to position [265, 0]
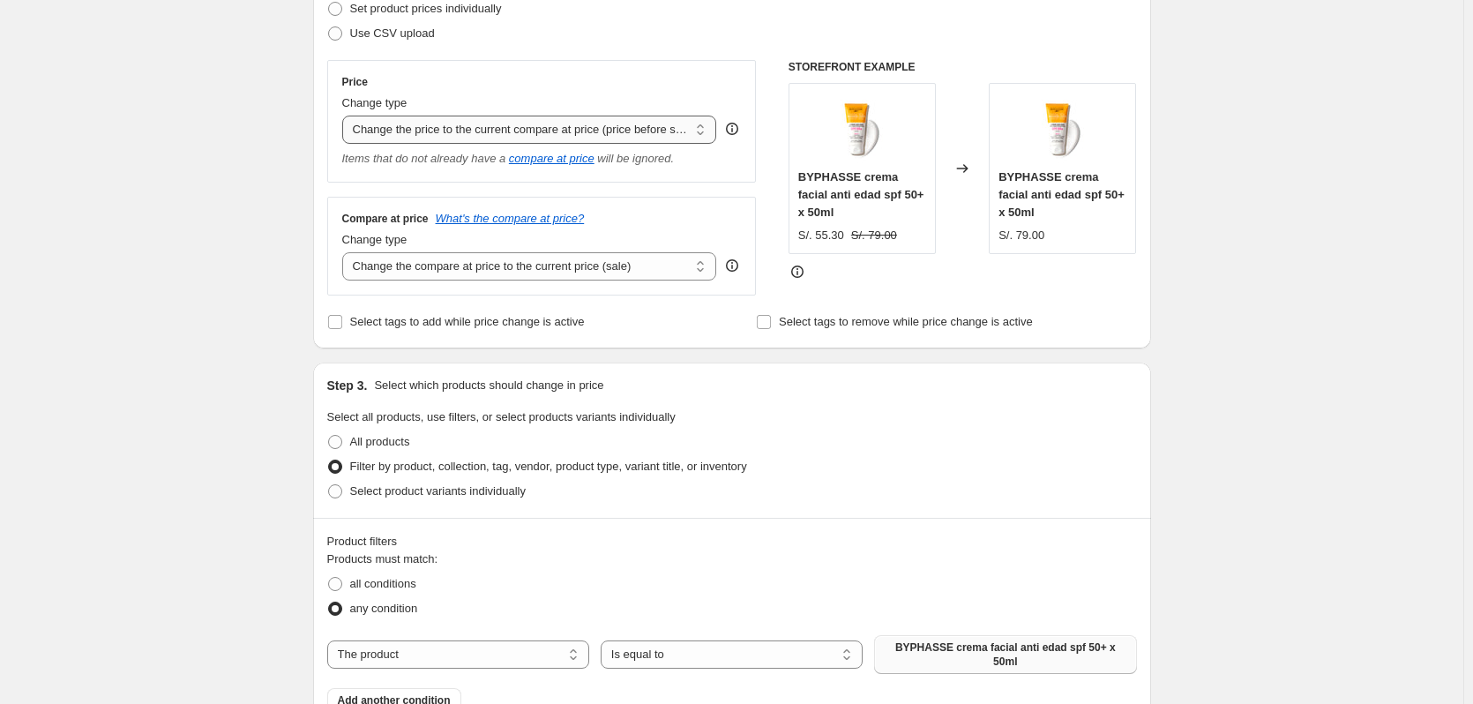
click at [697, 135] on select "Change the price to a certain amount Change the price by a certain amount Chang…" at bounding box center [529, 130] width 375 height 28
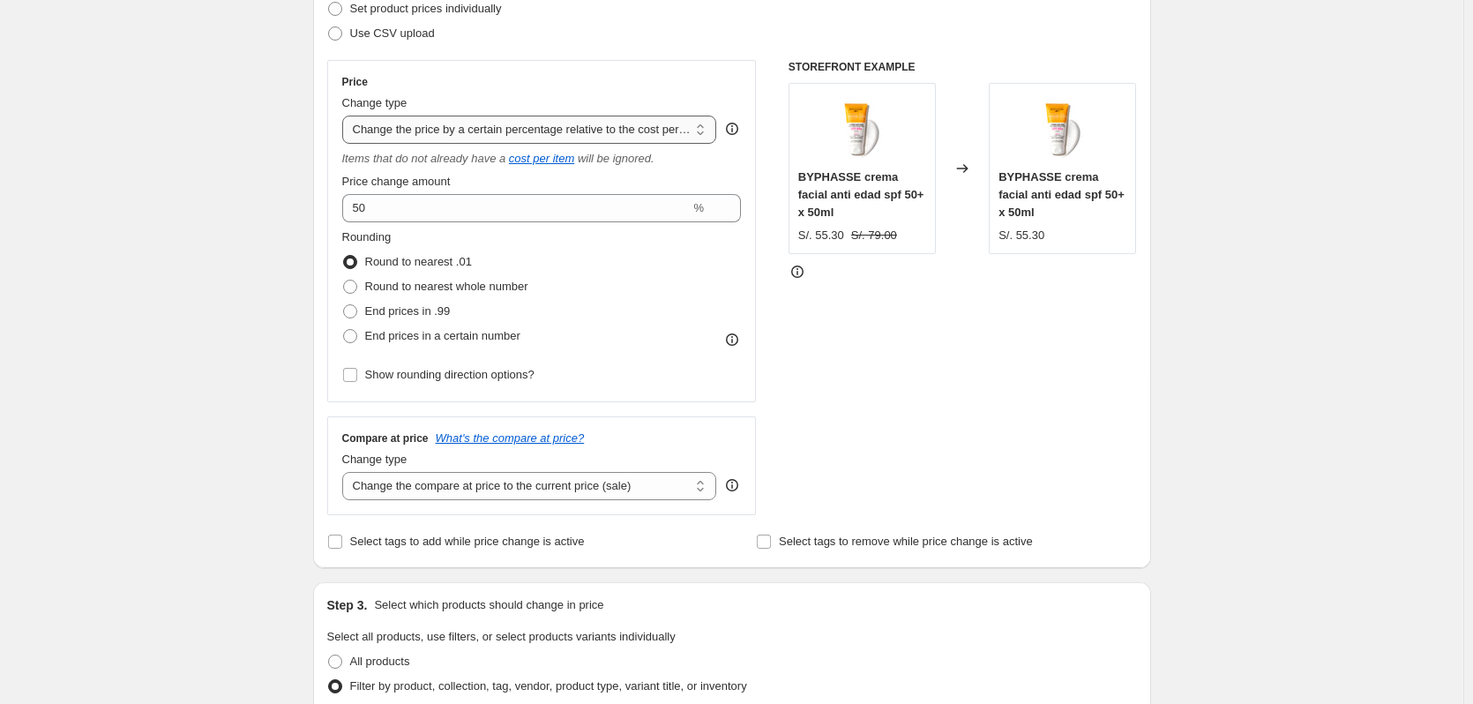
click at [678, 123] on select "Change the price to a certain amount Change the price by a certain amount Chang…" at bounding box center [529, 130] width 375 height 28
select select "percentage"
click at [346, 116] on select "Change the price to a certain amount Change the price by a certain amount Chang…" at bounding box center [529, 130] width 375 height 28
type input "-15"
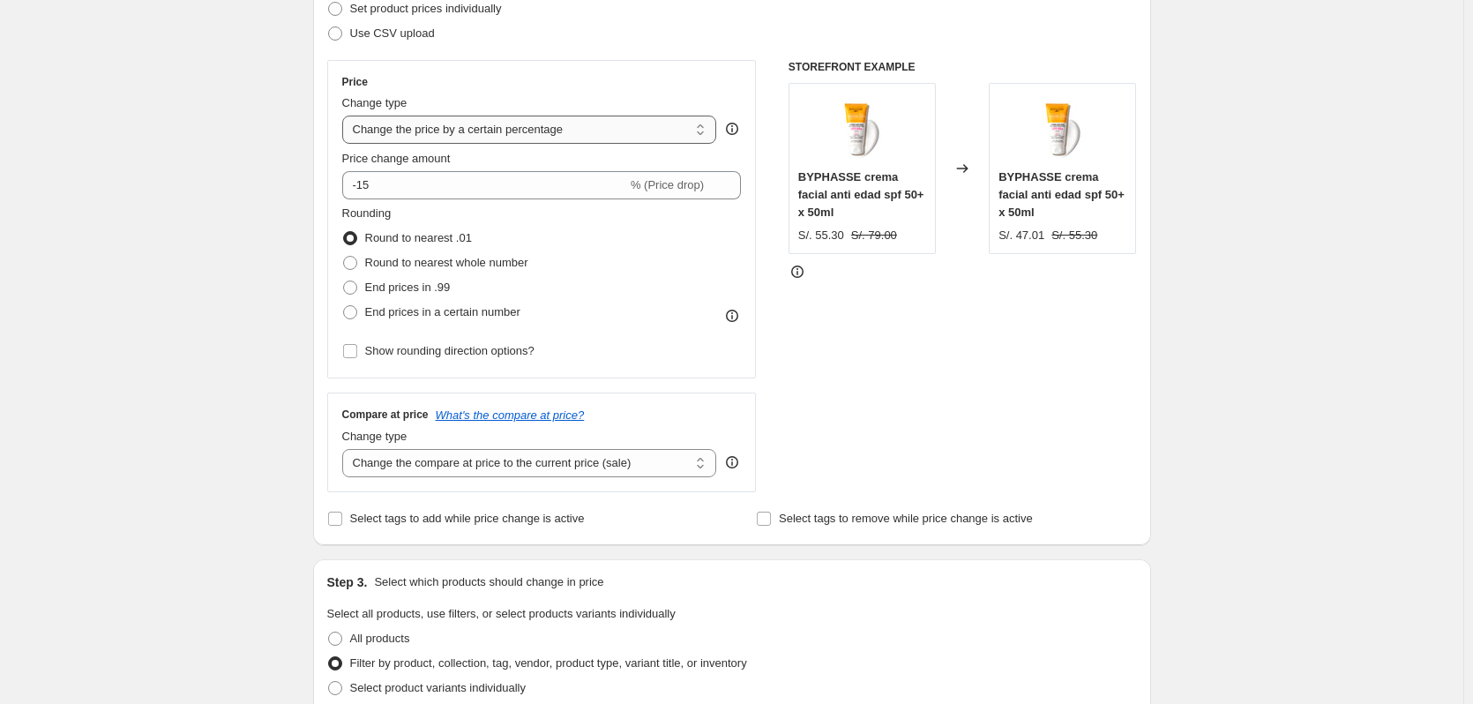
click at [702, 129] on select "Change the price to a certain amount Change the price by a certain amount Chang…" at bounding box center [529, 130] width 375 height 28
select select "bcap"
click at [346, 116] on select "Change the price to a certain amount Change the price by a certain amount Chang…" at bounding box center [529, 130] width 375 height 28
type input "-12.00"
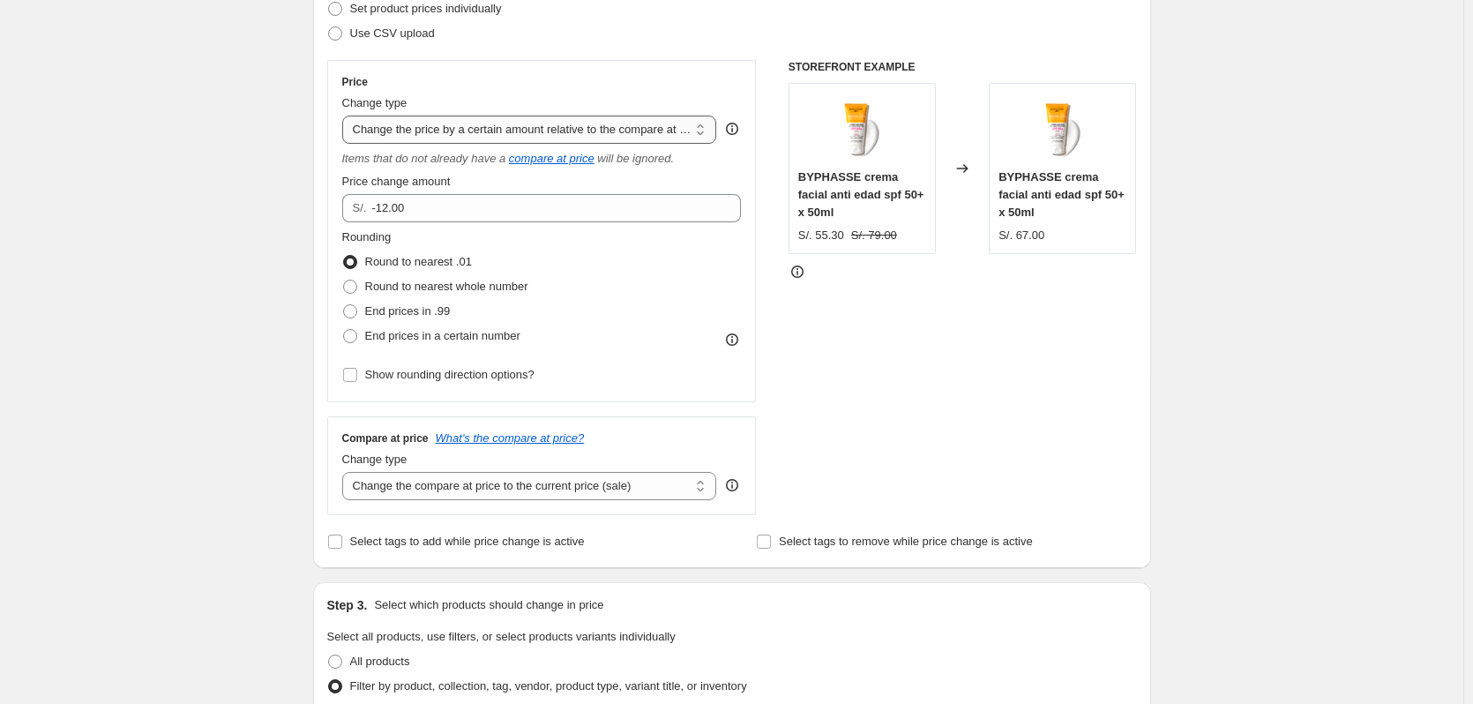
click at [702, 130] on select "Change the price to a certain amount Change the price by a certain amount Chang…" at bounding box center [529, 130] width 375 height 28
select select "to"
click at [346, 116] on select "Change the price to a certain amount Change the price by a certain amount Chang…" at bounding box center [529, 130] width 375 height 28
type input "80.00"
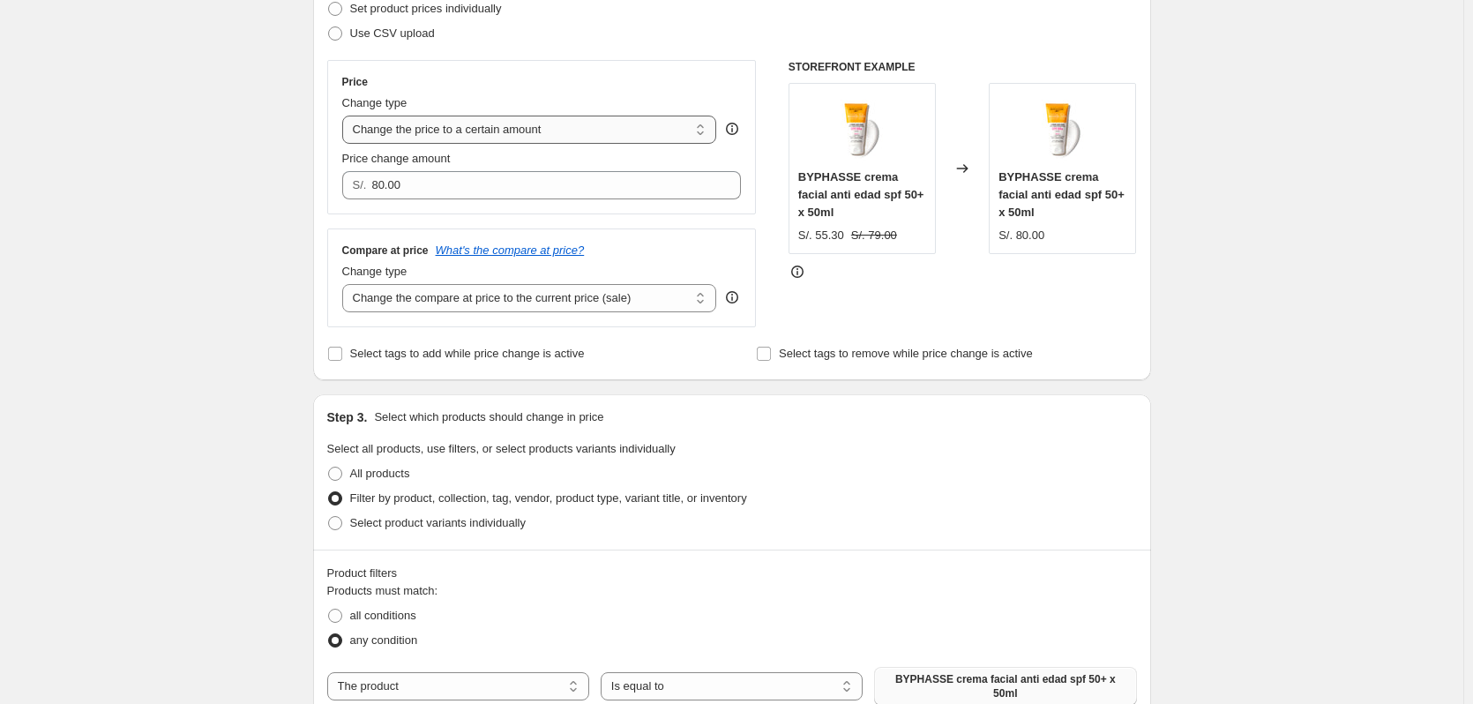
click at [700, 125] on select "Change the price to a certain amount Change the price by a certain amount Chang…" at bounding box center [529, 130] width 375 height 28
select select "ecap"
click at [346, 116] on select "Change the price to a certain amount Change the price by a certain amount Chang…" at bounding box center [529, 130] width 375 height 28
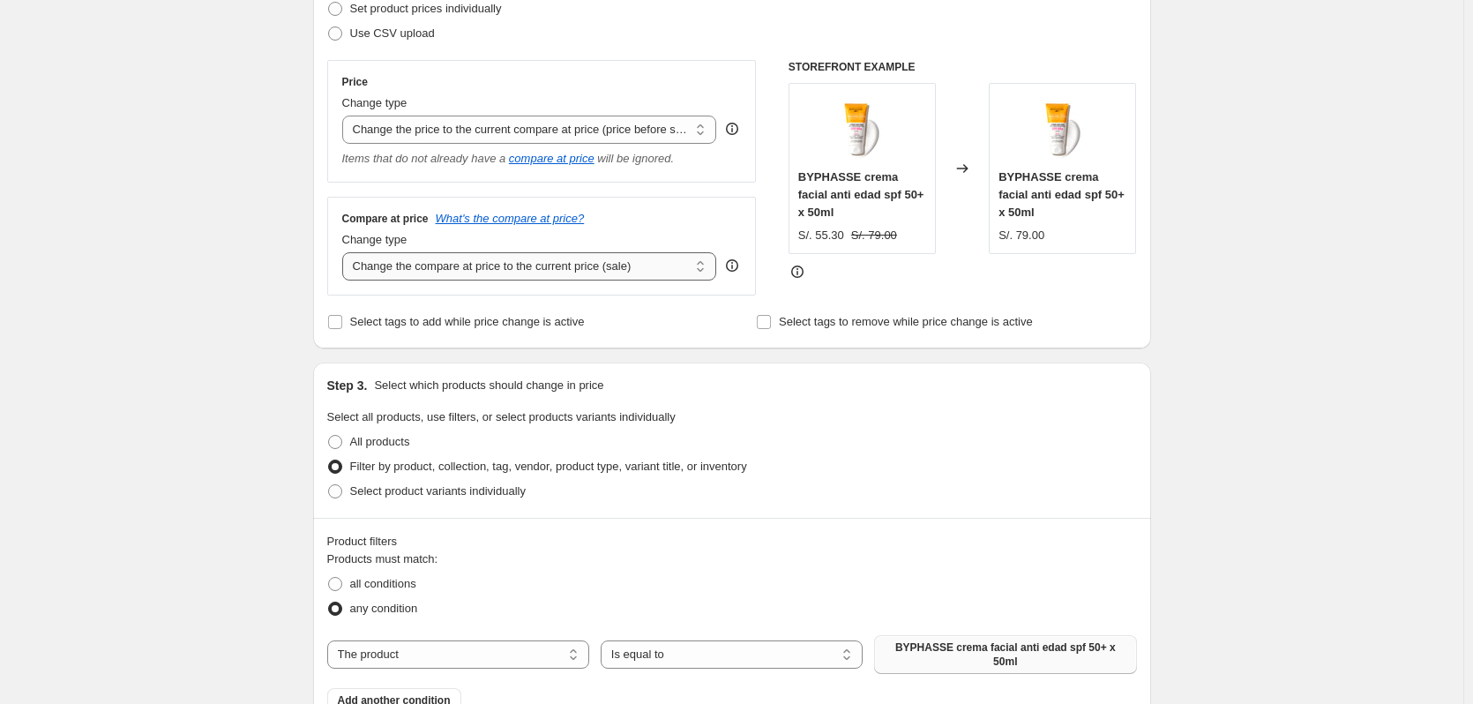
click at [699, 264] on select "Change the compare at price to the current price (sale) Change the compare at p…" at bounding box center [529, 266] width 375 height 28
click at [261, 304] on div "Create new price change job. This page is ready Create new price change job Dra…" at bounding box center [731, 612] width 1463 height 1754
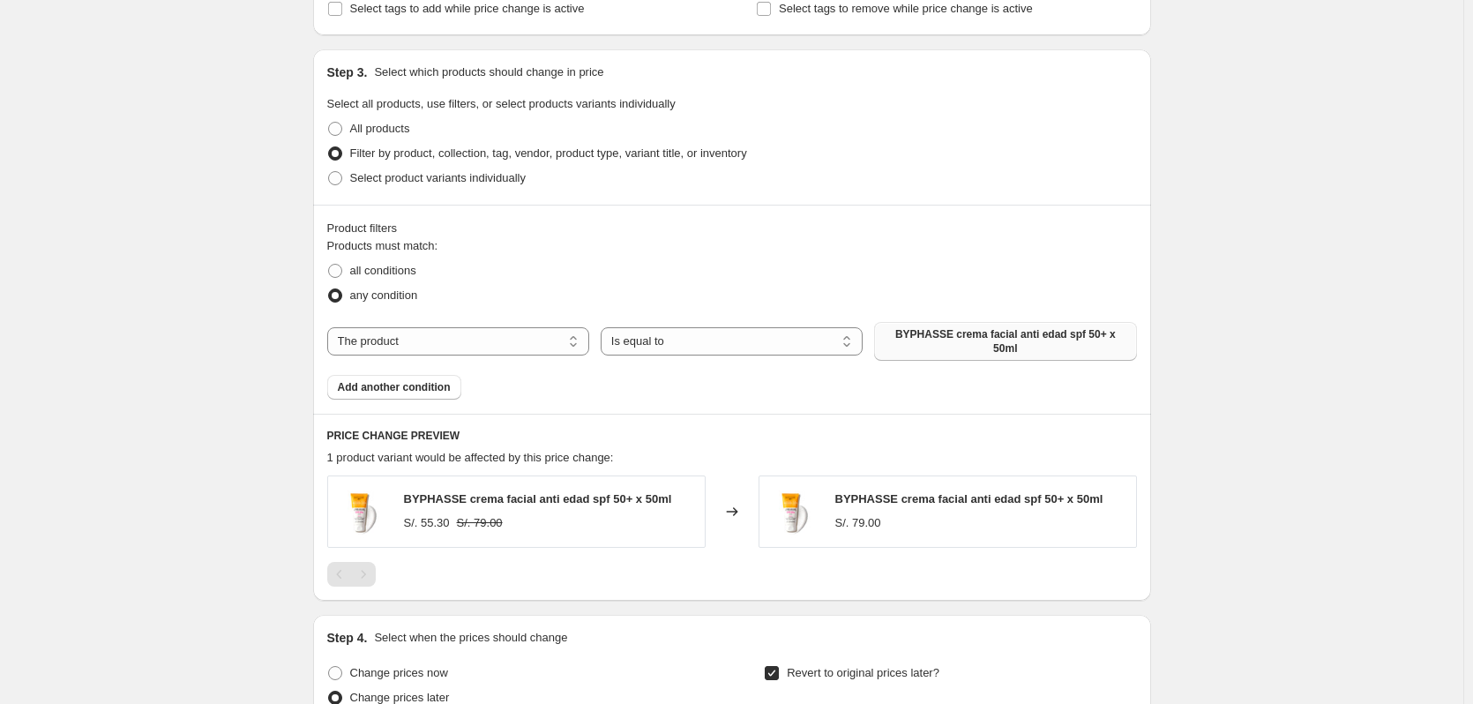
scroll to position [511, 0]
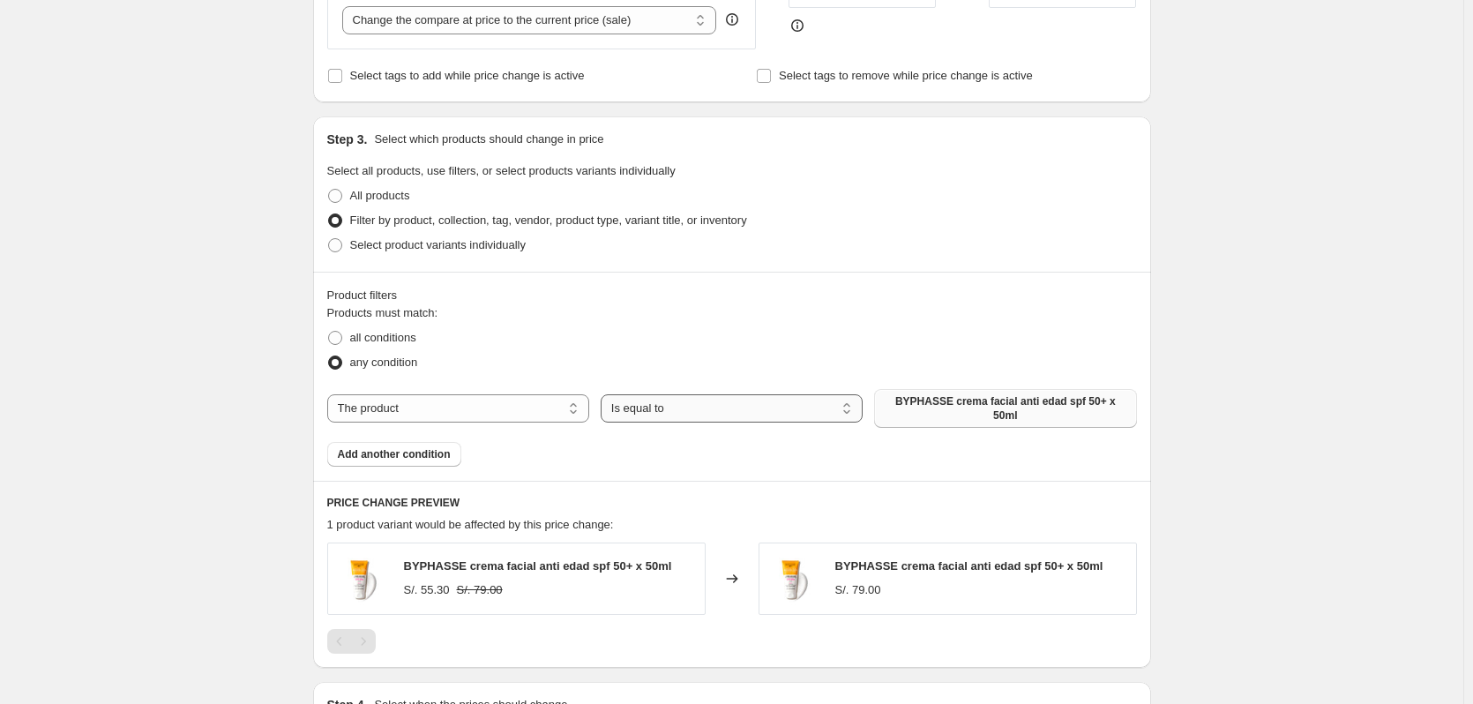
click at [698, 402] on select "Is equal to Is not equal to" at bounding box center [732, 408] width 262 height 28
click at [570, 441] on div "Products must match: all conditions any condition The product The product's col…" at bounding box center [732, 385] width 810 height 162
click at [400, 447] on span "Add another condition" at bounding box center [394, 454] width 113 height 14
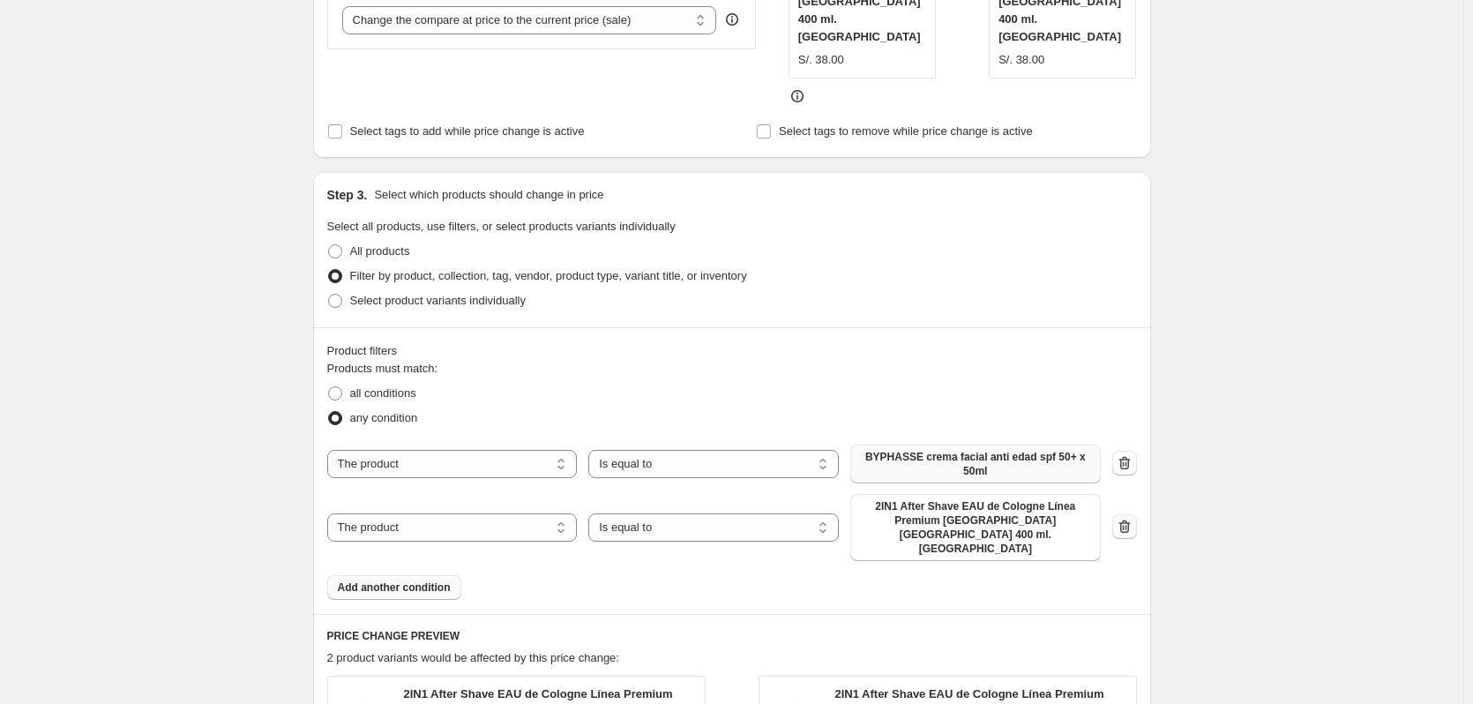
click at [1121, 518] on icon "button" at bounding box center [1125, 527] width 18 height 18
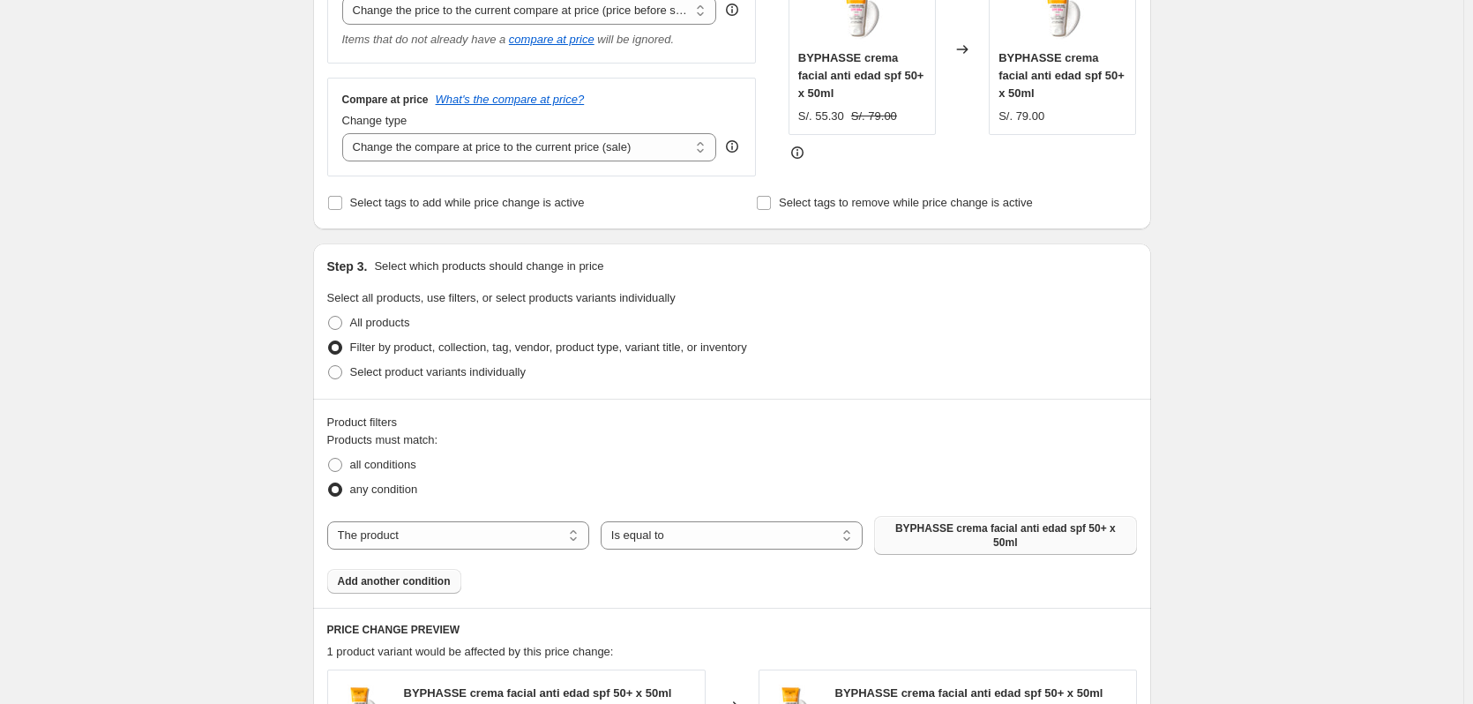
scroll to position [158, 0]
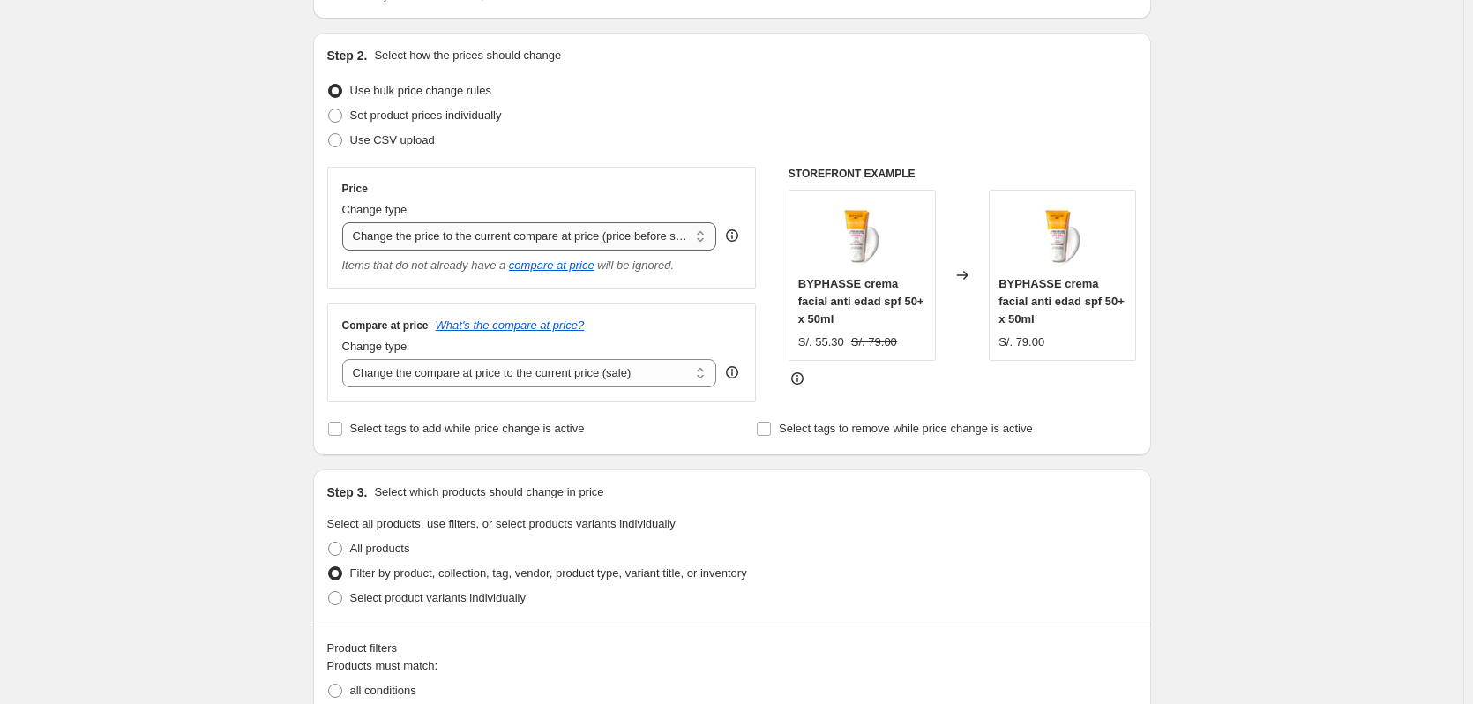
click at [708, 231] on select "Change the price to a certain amount Change the price by a certain amount Chang…" at bounding box center [529, 236] width 375 height 28
click at [631, 370] on select "Change the compare at price to the current price (sale) Change the compare at p…" at bounding box center [529, 373] width 375 height 28
click at [346, 360] on select "Change the compare at price to the current price (sale) Change the compare at p…" at bounding box center [529, 373] width 375 height 28
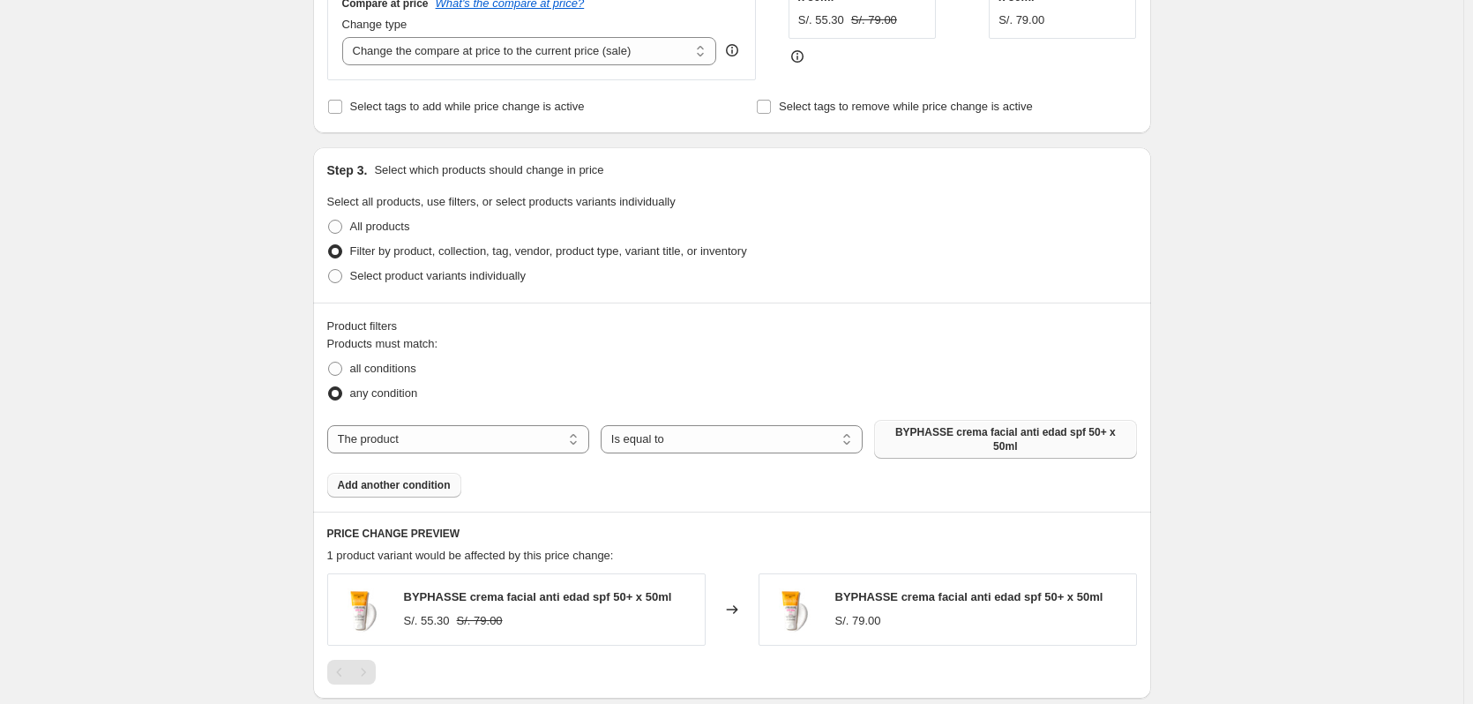
scroll to position [617, 0]
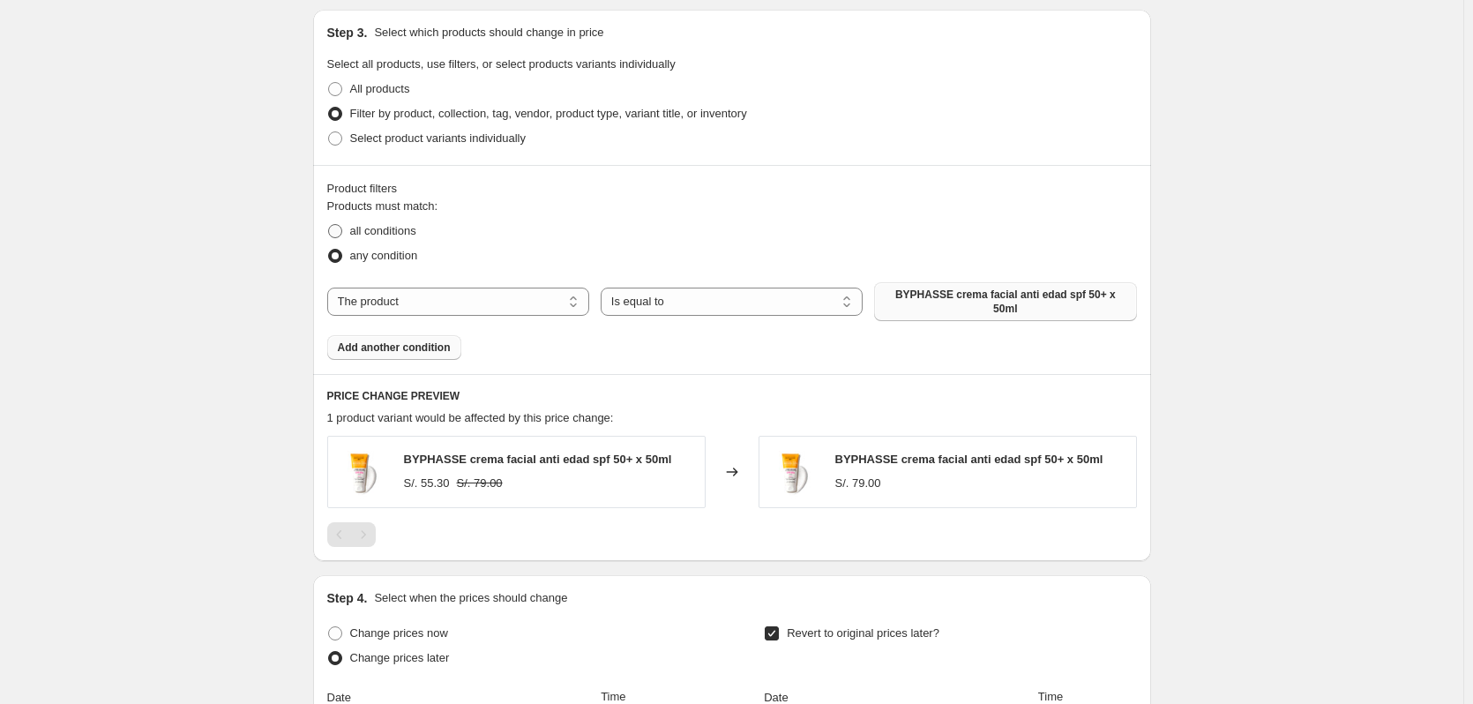
click at [348, 235] on label "all conditions" at bounding box center [371, 231] width 89 height 25
click at [329, 225] on input "all conditions" at bounding box center [328, 224] width 1 height 1
radio input "true"
click at [342, 257] on span at bounding box center [335, 256] width 14 height 14
click at [329, 250] on input "any condition" at bounding box center [328, 249] width 1 height 1
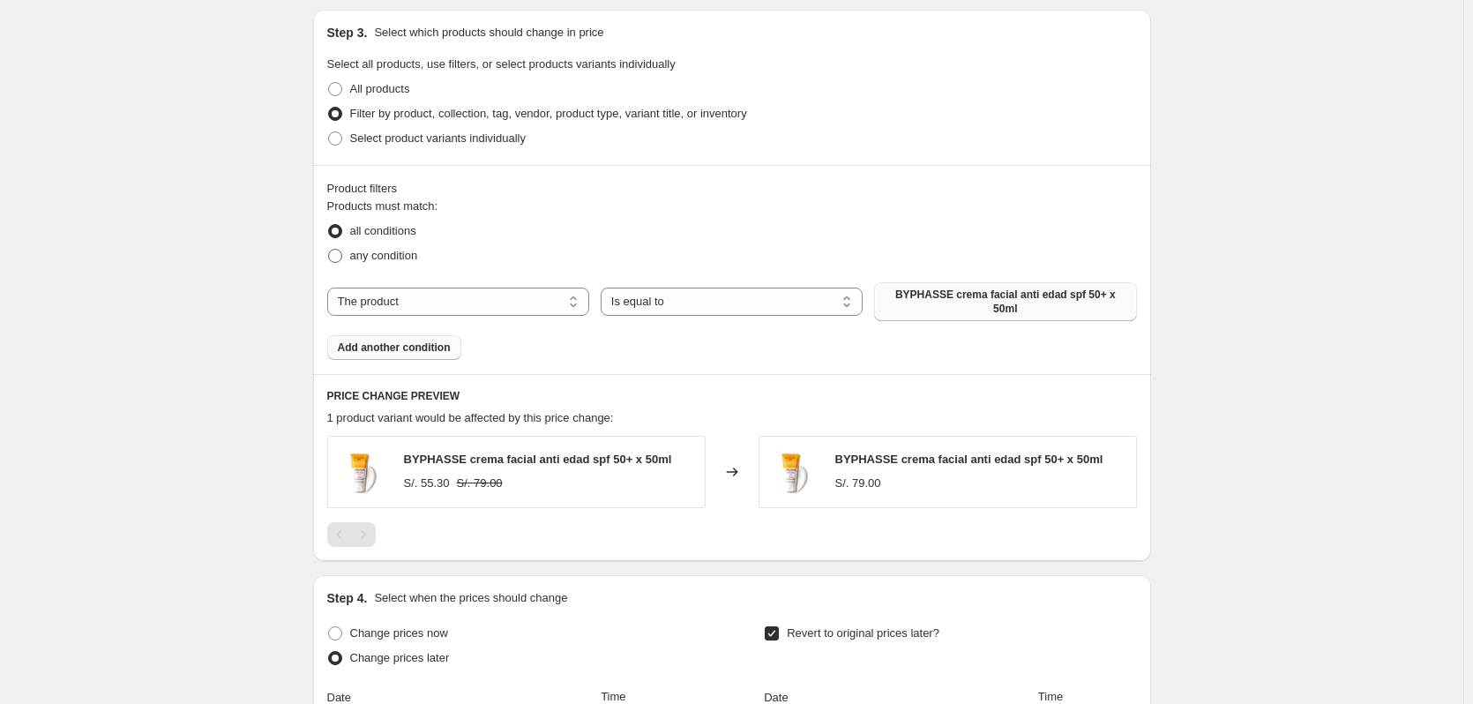
radio input "true"
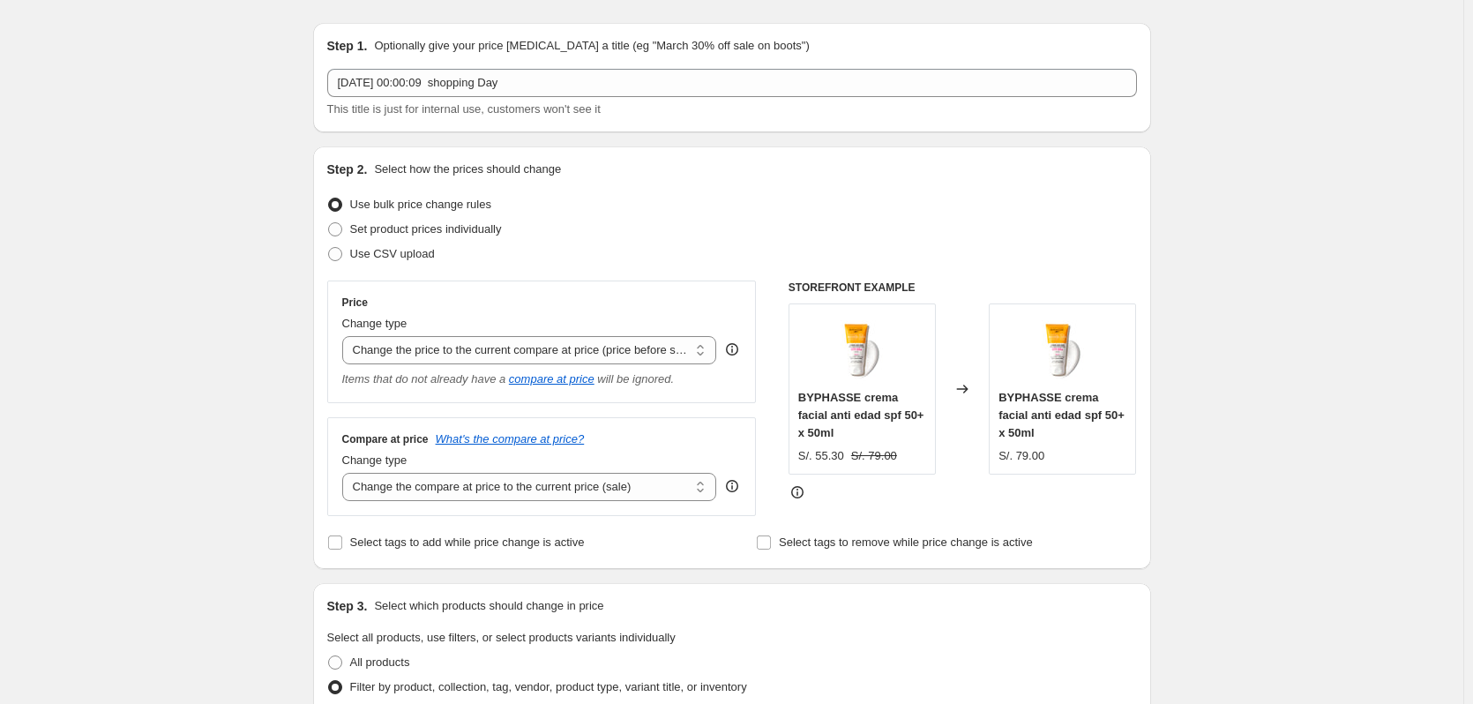
scroll to position [0, 0]
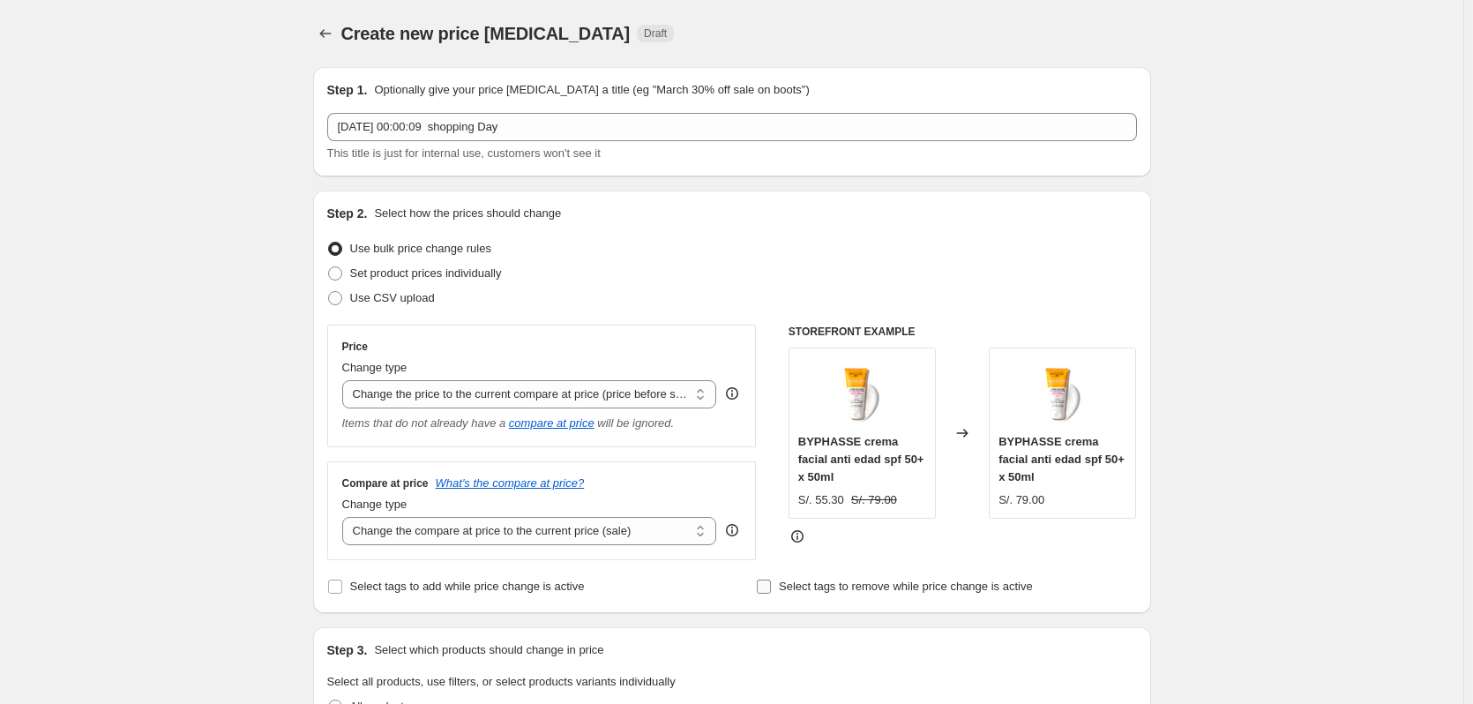
click at [771, 590] on input "Select tags to remove while price change is active" at bounding box center [764, 587] width 14 height 14
checkbox input "true"
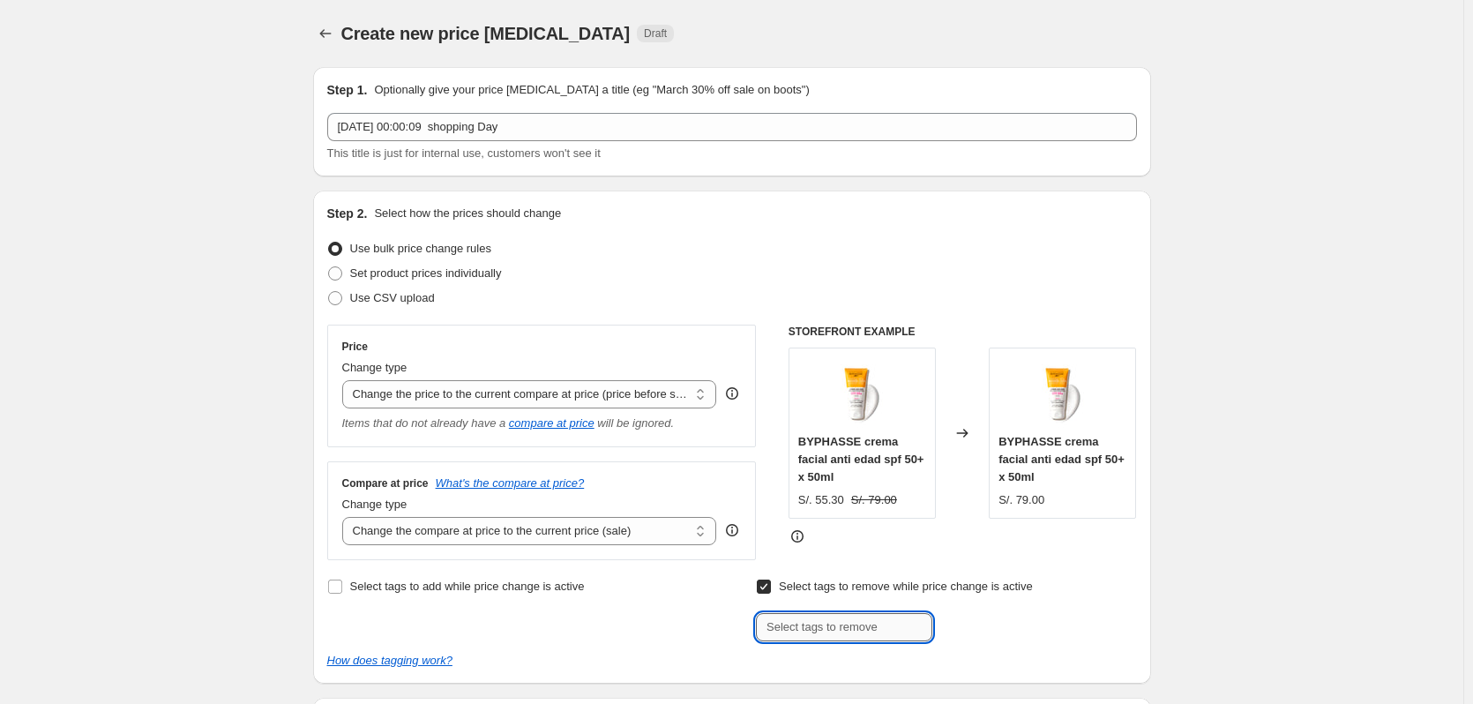
click at [852, 633] on input "text" at bounding box center [844, 627] width 176 height 28
click at [329, 34] on icon "Price change jobs" at bounding box center [326, 34] width 18 height 18
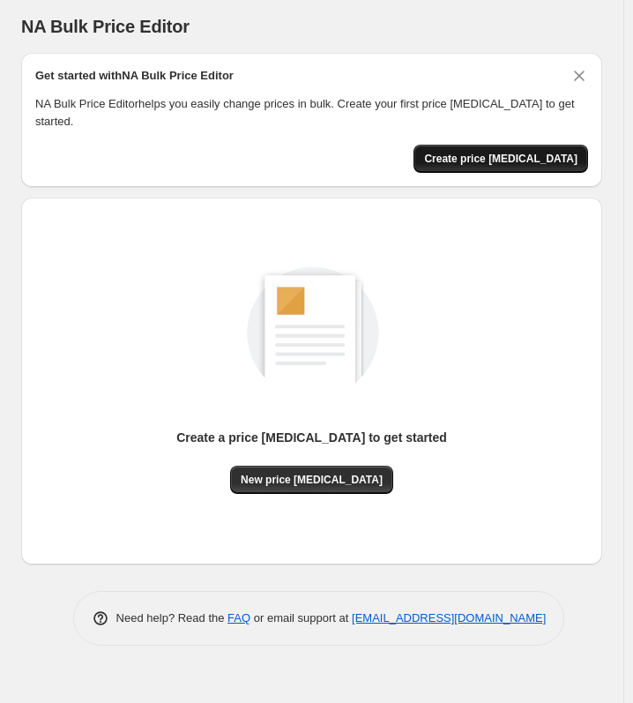
click at [507, 152] on span "Create price change job" at bounding box center [500, 159] width 153 height 14
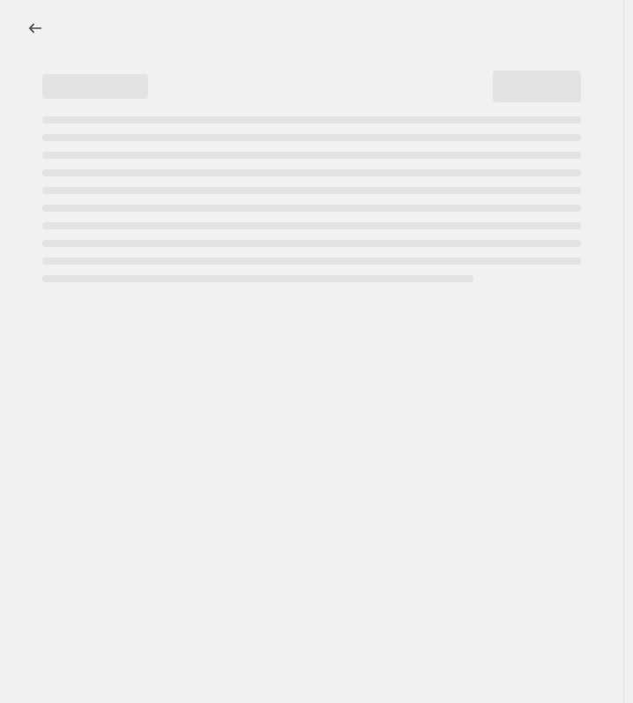
select select "percentage"
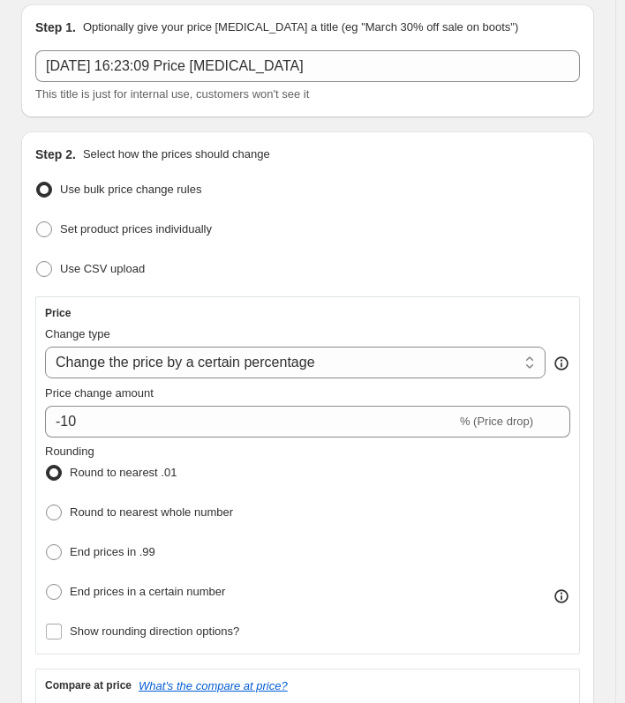
scroll to position [176, 0]
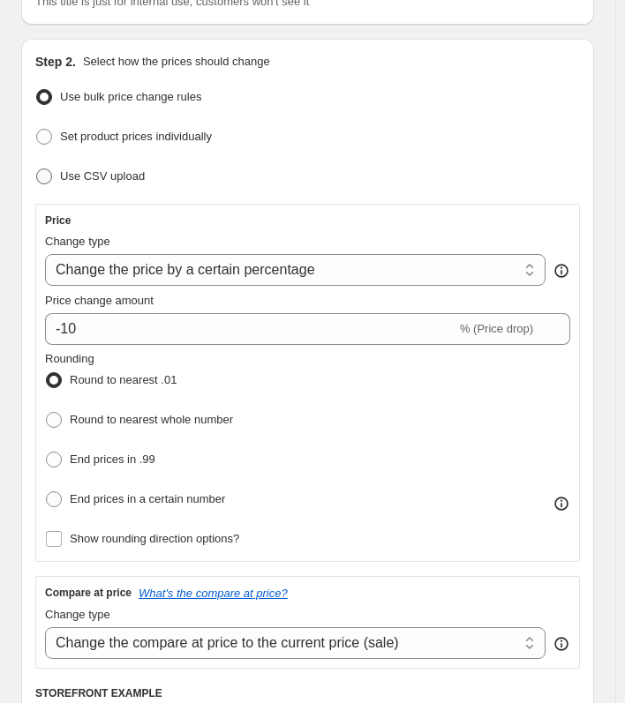
click at [47, 168] on span at bounding box center [44, 177] width 18 height 18
click at [37, 168] on input "Use CSV upload" at bounding box center [36, 168] width 1 height 1
radio input "true"
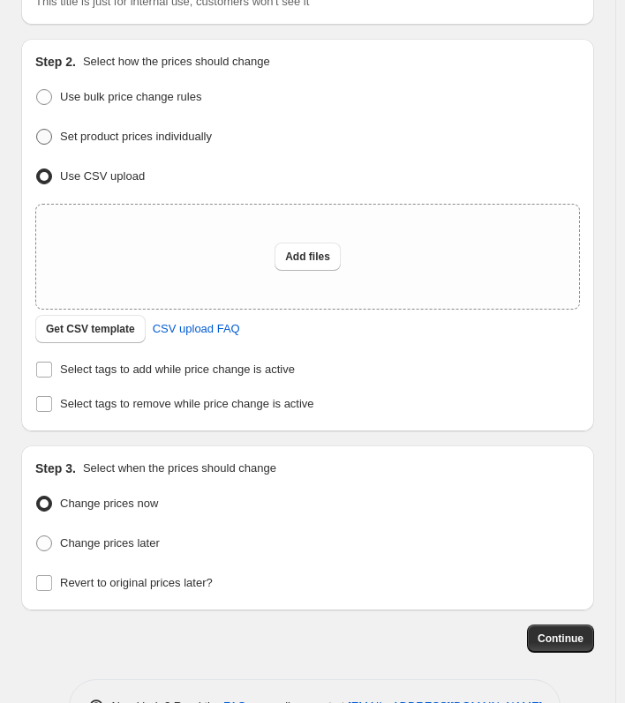
click at [51, 131] on span at bounding box center [44, 137] width 16 height 16
click at [37, 130] on input "Set product prices individually" at bounding box center [36, 129] width 1 height 1
radio input "true"
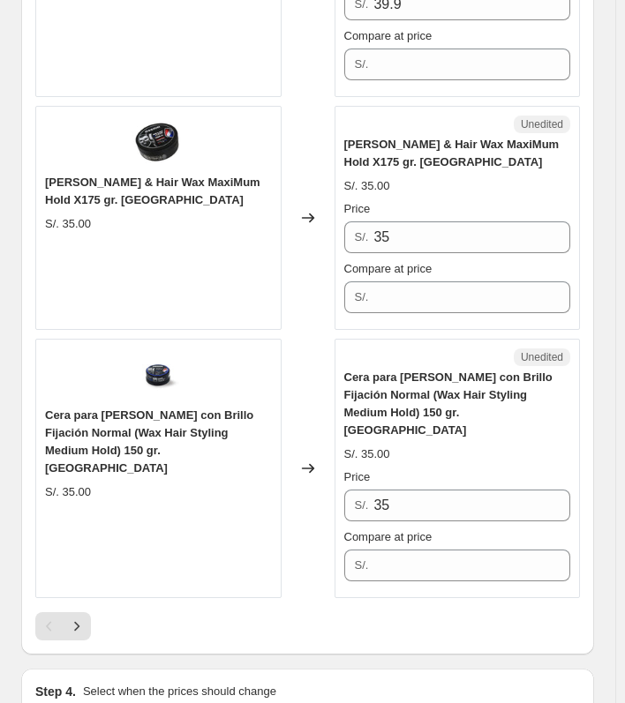
scroll to position [5101, 0]
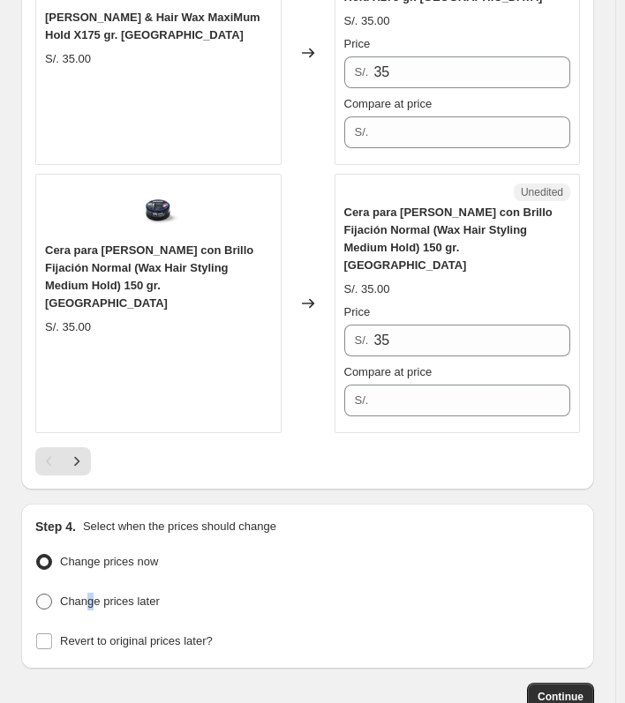
click at [89, 595] on span "Change prices later" at bounding box center [110, 601] width 100 height 13
click at [44, 594] on span at bounding box center [44, 602] width 16 height 16
click at [37, 594] on input "Change prices later" at bounding box center [36, 594] width 1 height 1
radio input "true"
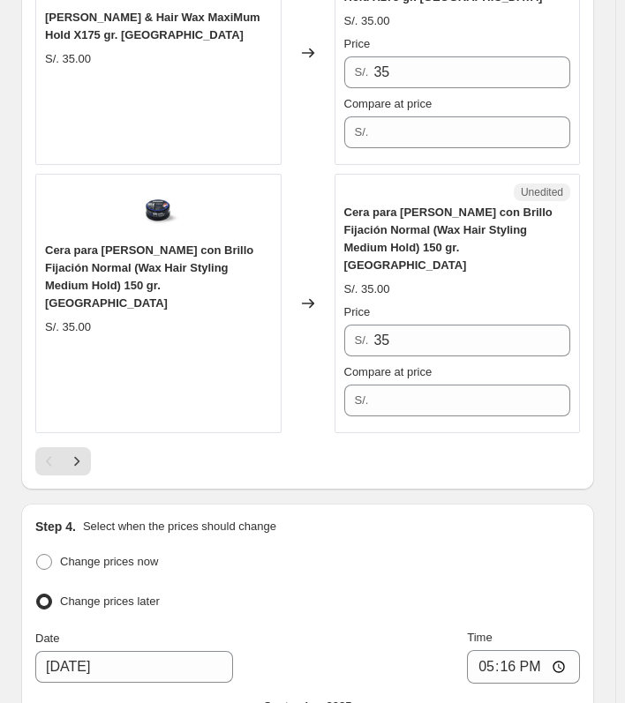
scroll to position [5277, 0]
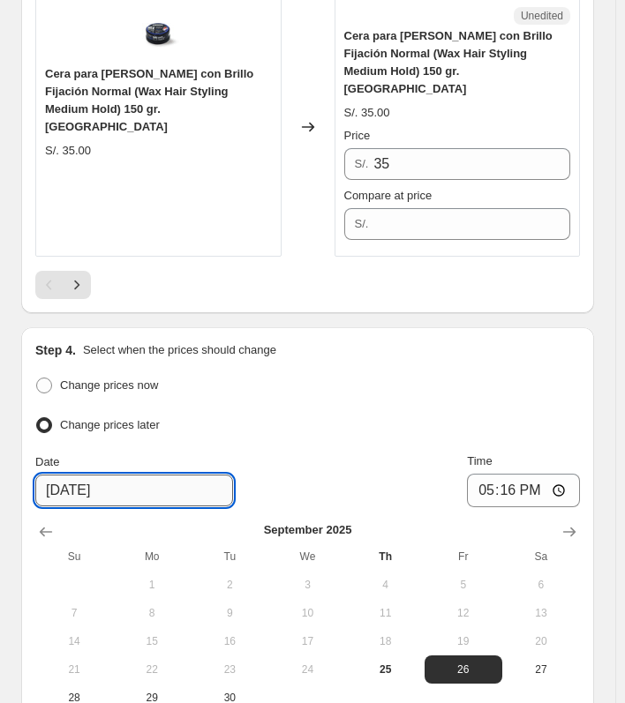
click at [56, 475] on input "[DATE]" at bounding box center [134, 491] width 198 height 32
checkbox input "true"
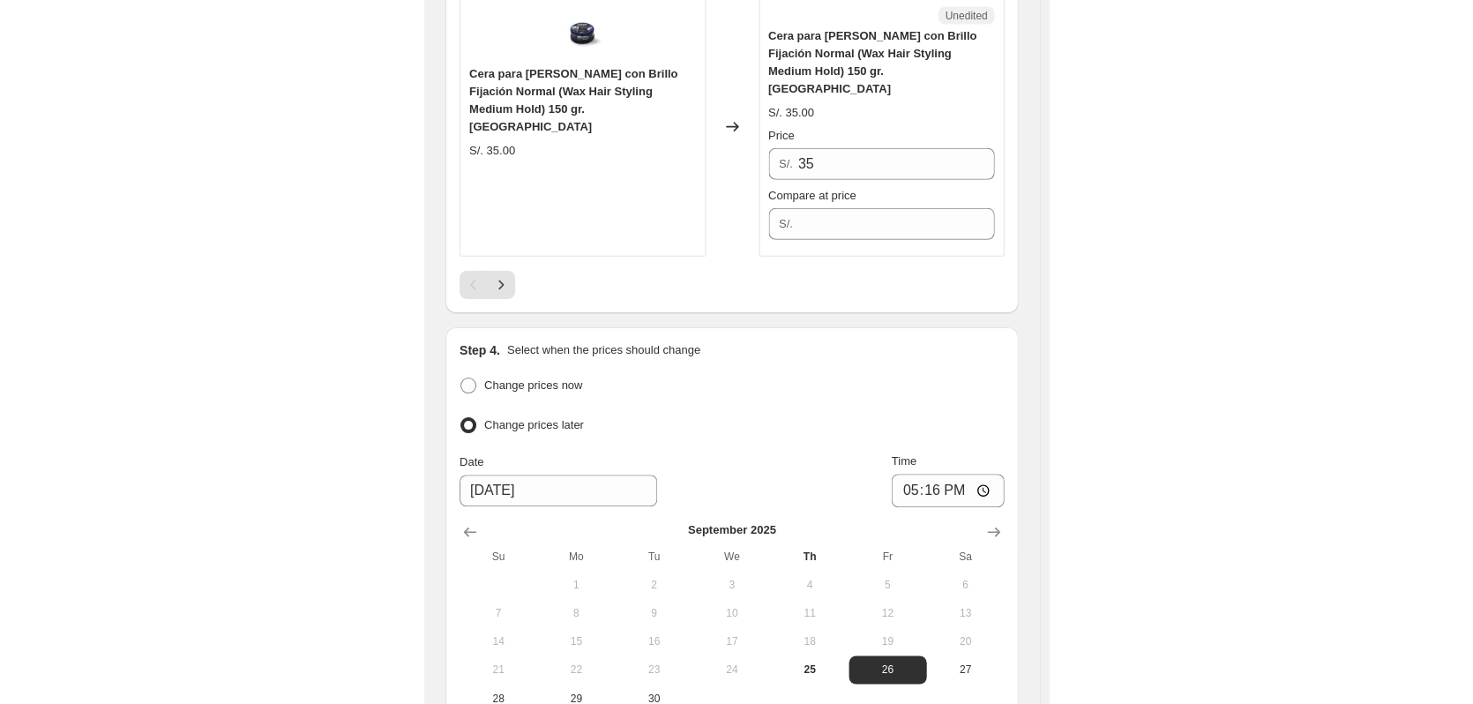
scroll to position [3328, 0]
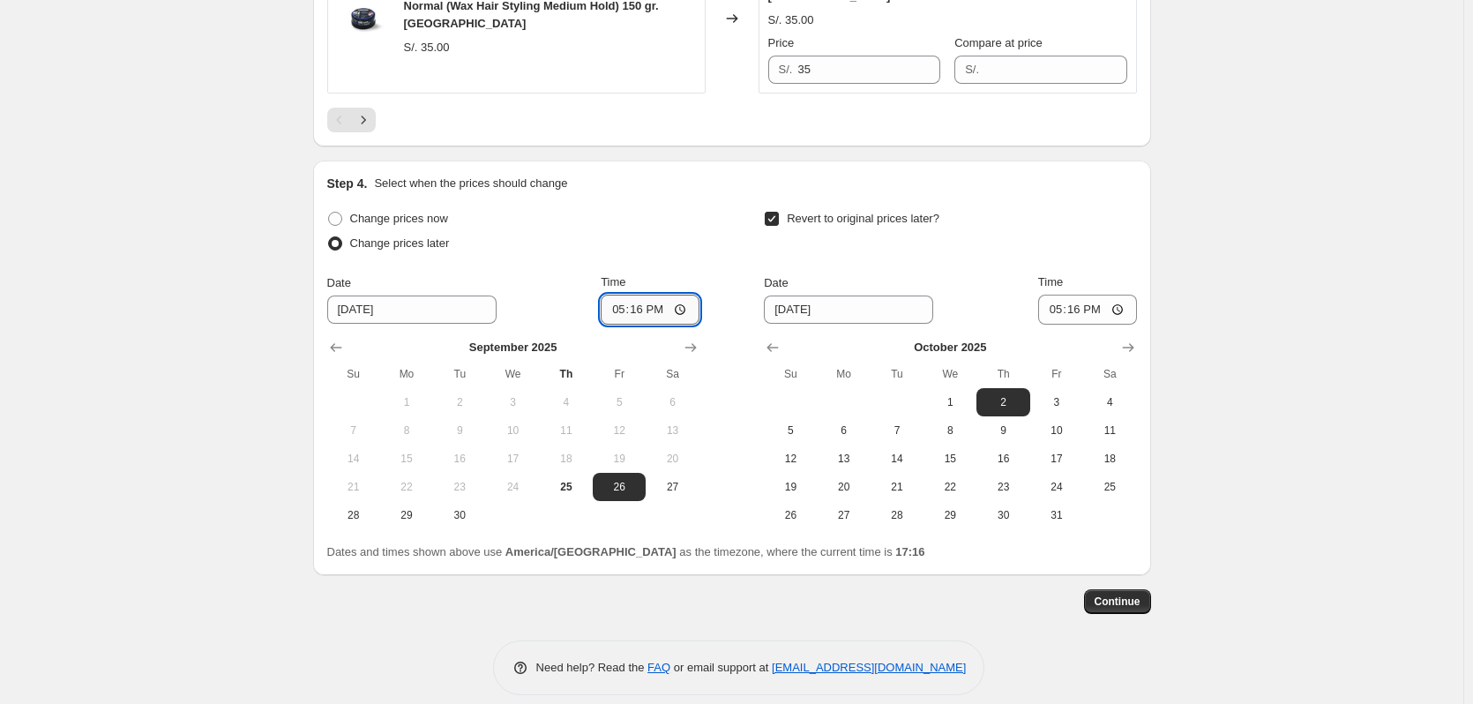
click at [662, 295] on input "17:16" at bounding box center [650, 310] width 99 height 30
type input "00:00"
click at [791, 296] on input "[DATE]" at bounding box center [848, 310] width 169 height 28
click at [799, 296] on input "[DATE]" at bounding box center [848, 310] width 169 height 28
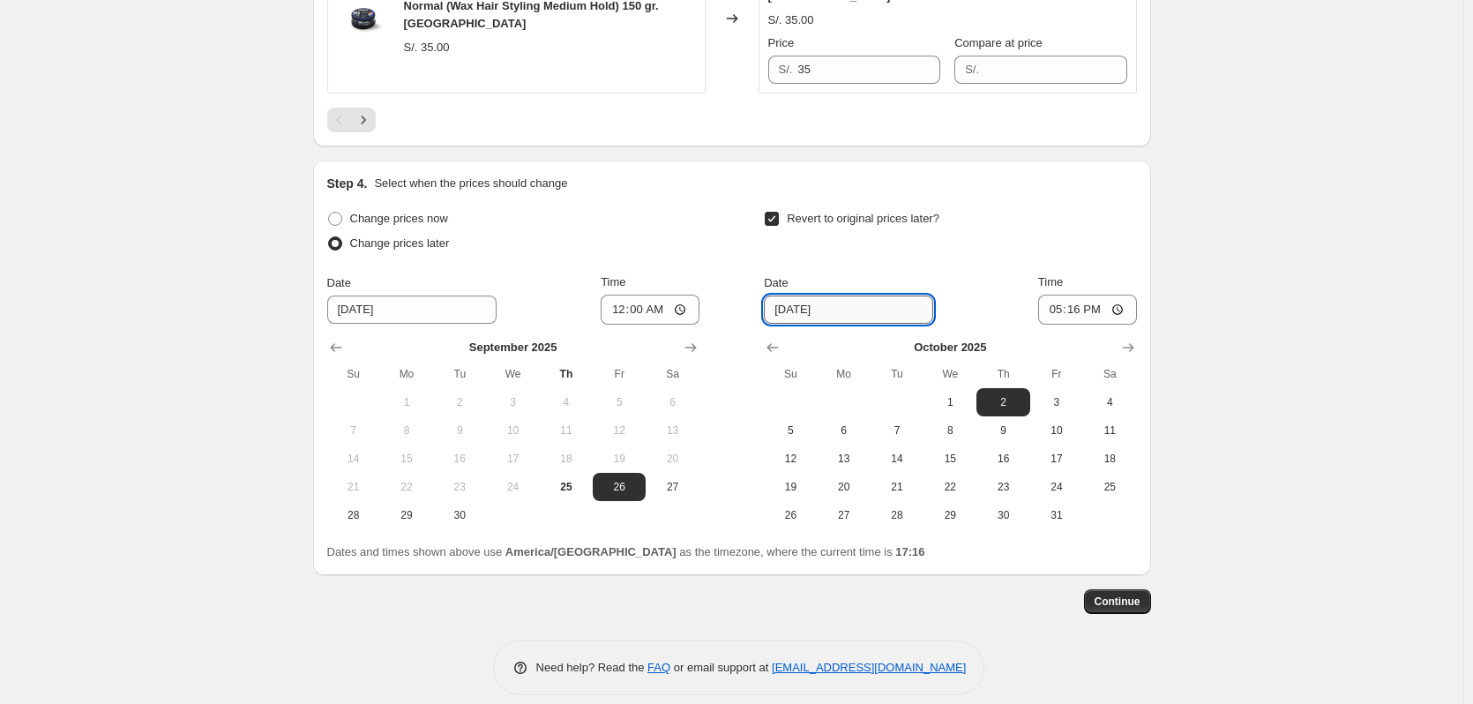
click at [796, 296] on input "[DATE]" at bounding box center [848, 310] width 169 height 28
type input "[DATE]"
click at [1098, 295] on input "17:16" at bounding box center [1087, 310] width 99 height 30
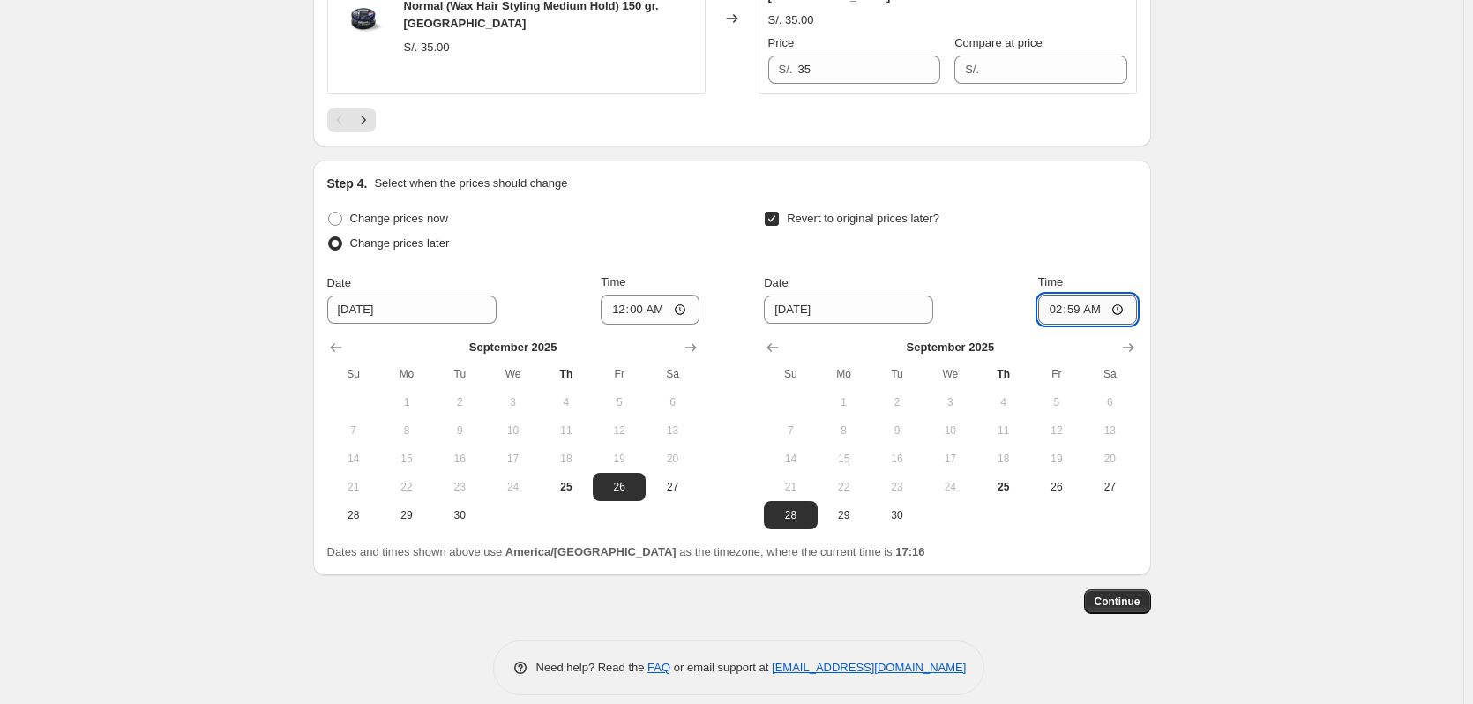
type input "23:59"
click at [1051, 273] on div "Date [DATE] Time 23:59" at bounding box center [950, 298] width 372 height 51
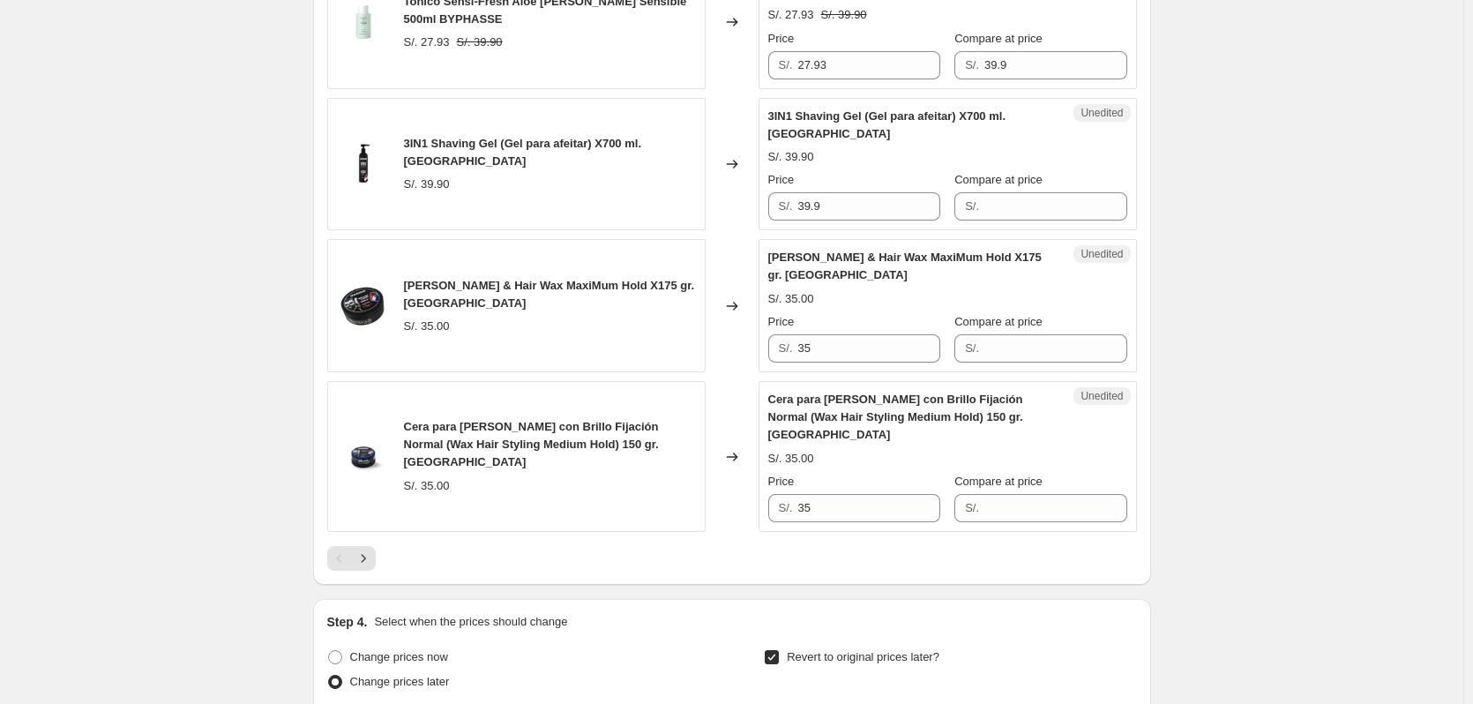
scroll to position [2887, 0]
click at [371, 552] on icon "Next" at bounding box center [364, 561] width 18 height 18
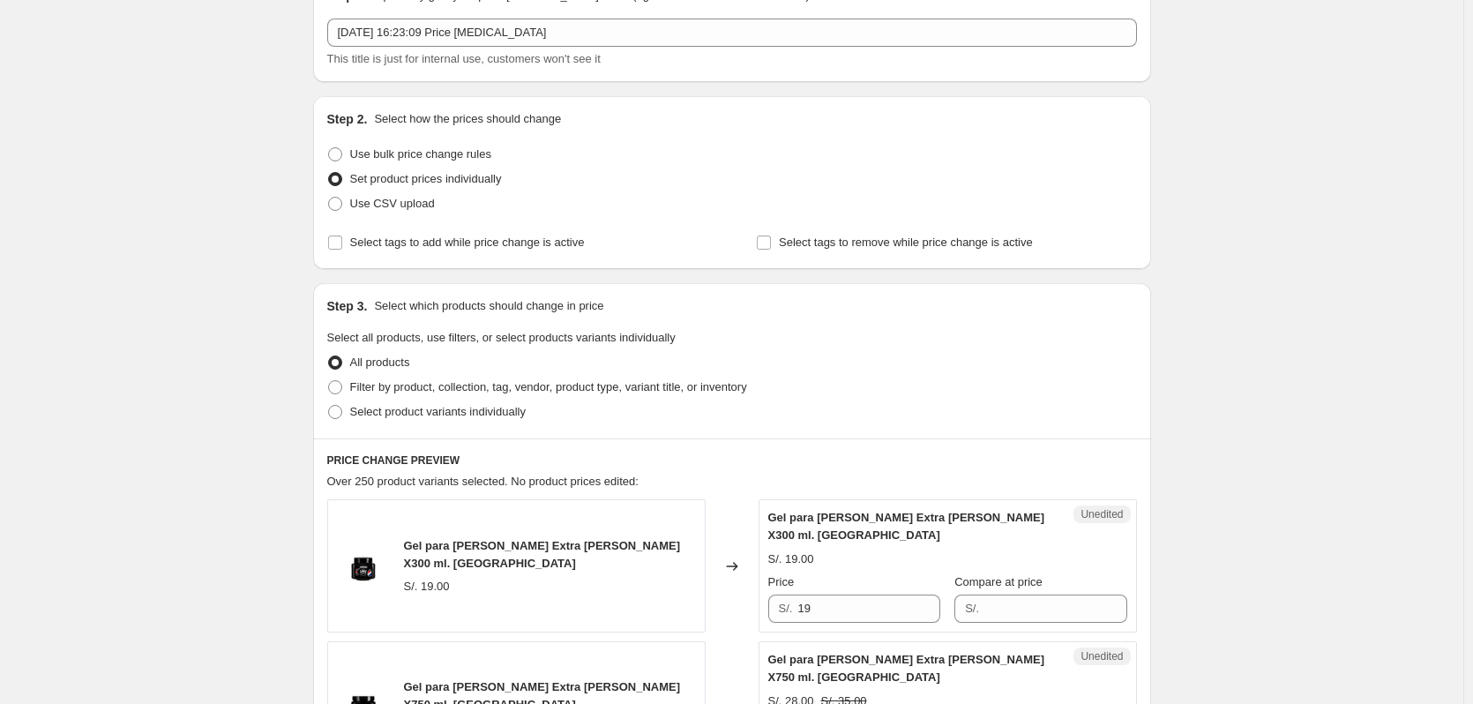
scroll to position [0, 0]
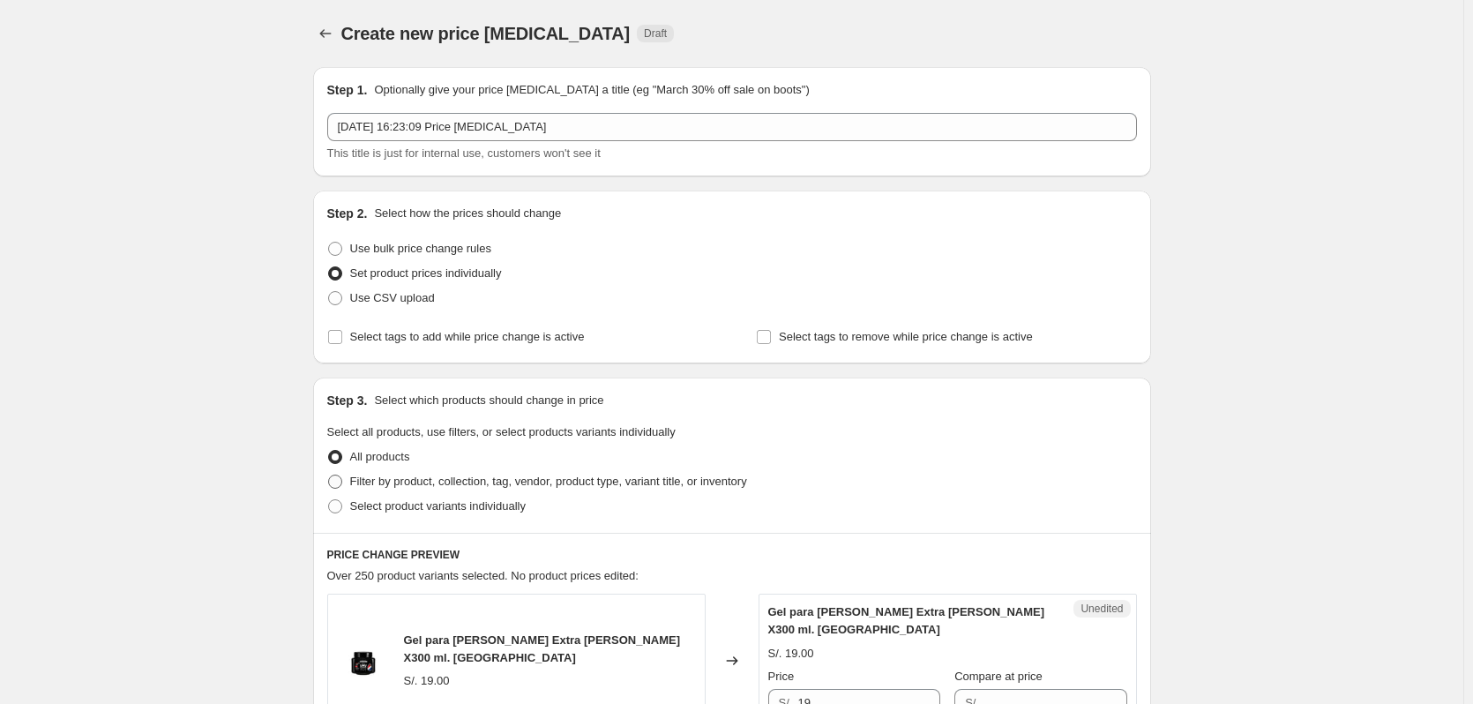
click at [338, 481] on span at bounding box center [335, 482] width 14 height 14
click at [329, 475] on input "Filter by product, collection, tag, vendor, product type, variant title, or inv…" at bounding box center [328, 475] width 1 height 1
radio input "true"
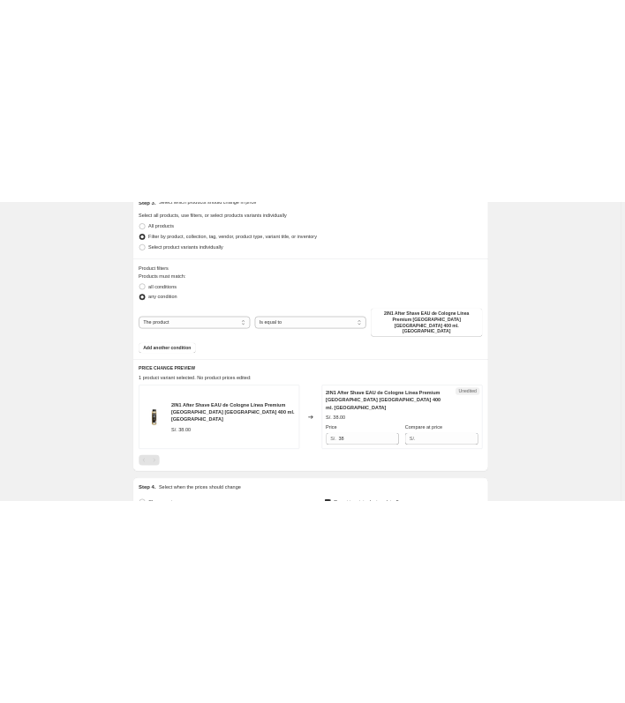
scroll to position [441, 0]
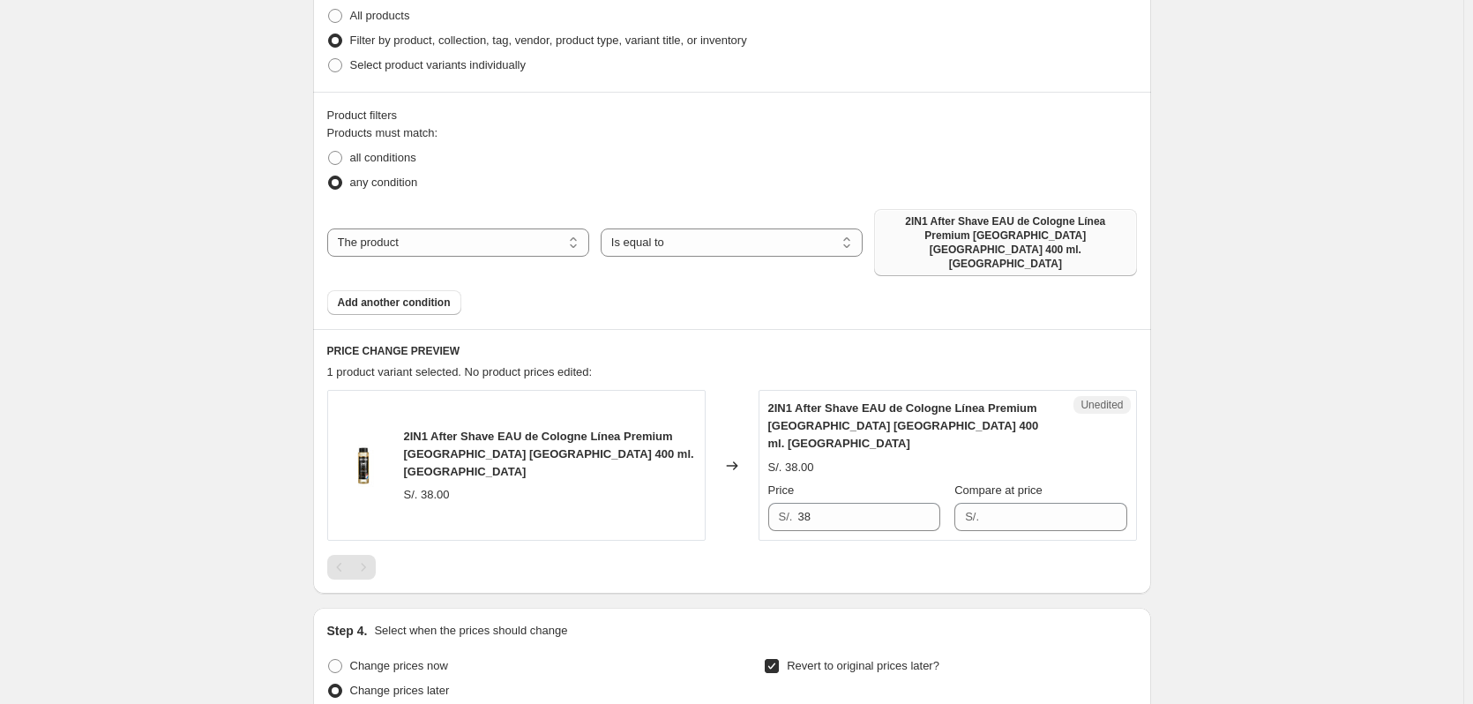
click at [919, 228] on span "2IN1 After Shave EAU de Cologne Línea Premium [GEOGRAPHIC_DATA] [GEOGRAPHIC_DAT…" at bounding box center [1005, 242] width 241 height 56
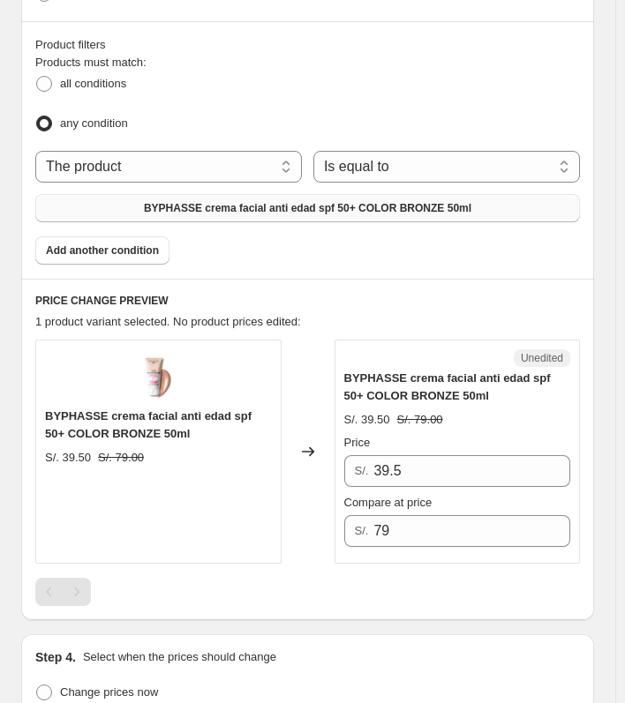
scroll to position [706, 0]
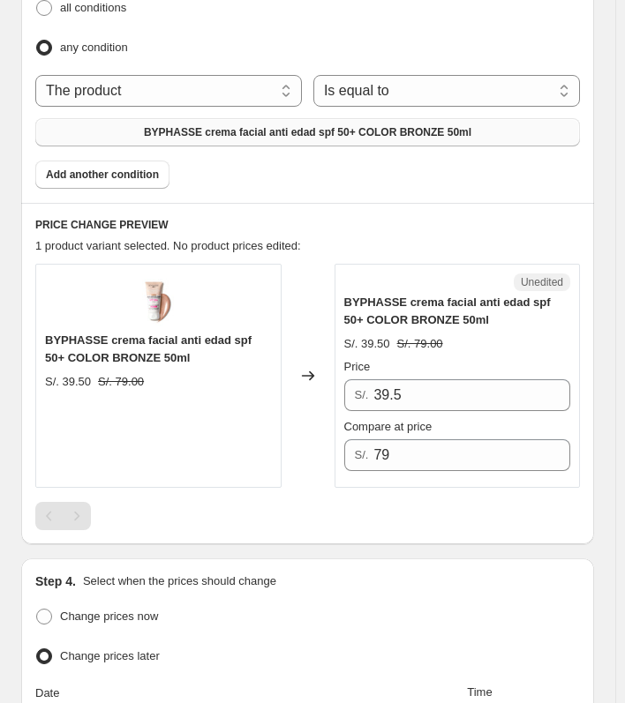
click at [70, 510] on div "Pagination" at bounding box center [77, 516] width 28 height 28
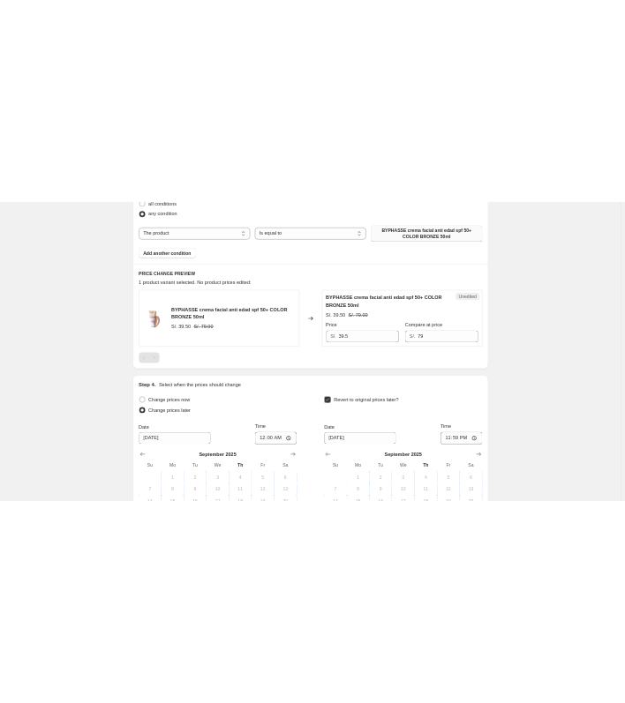
scroll to position [243, 0]
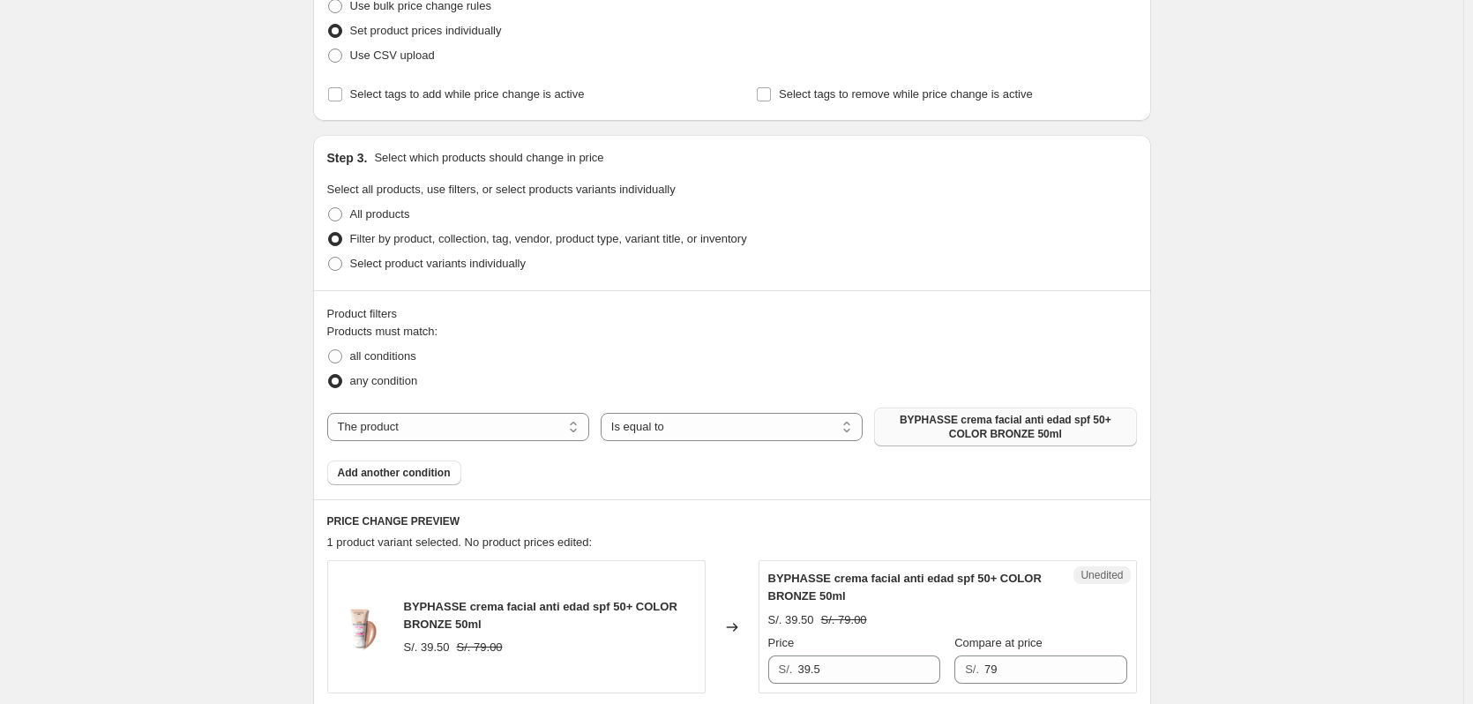
click at [1017, 421] on span "BYPHASSE crema facial anti edad spf 50+ COLOR BRONZE 50ml" at bounding box center [1005, 427] width 241 height 28
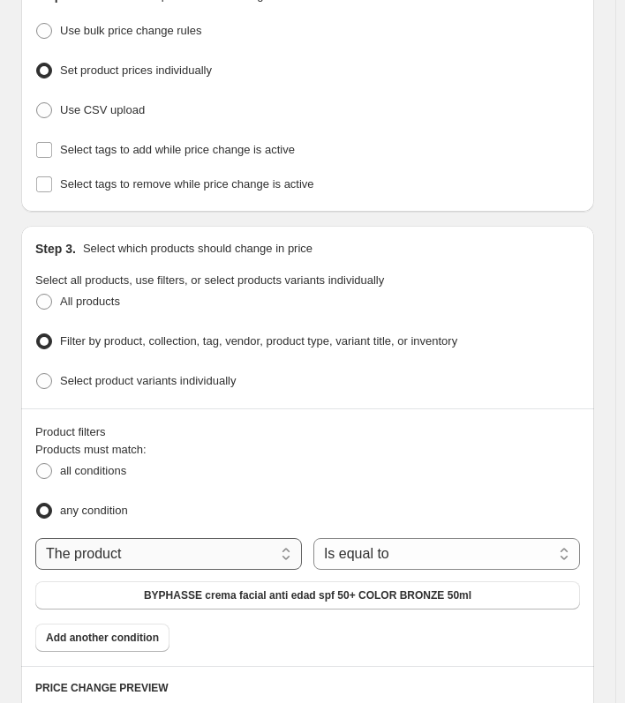
click at [277, 543] on select "The product The product's collection The product's tag The product's vendor The…" at bounding box center [168, 554] width 266 height 32
click at [438, 552] on select "Is equal to Is not equal to" at bounding box center [446, 554] width 266 height 32
click at [243, 588] on span "10% OFF en Tratamiento de Shampoo Ducray" at bounding box center [307, 595] width 230 height 14
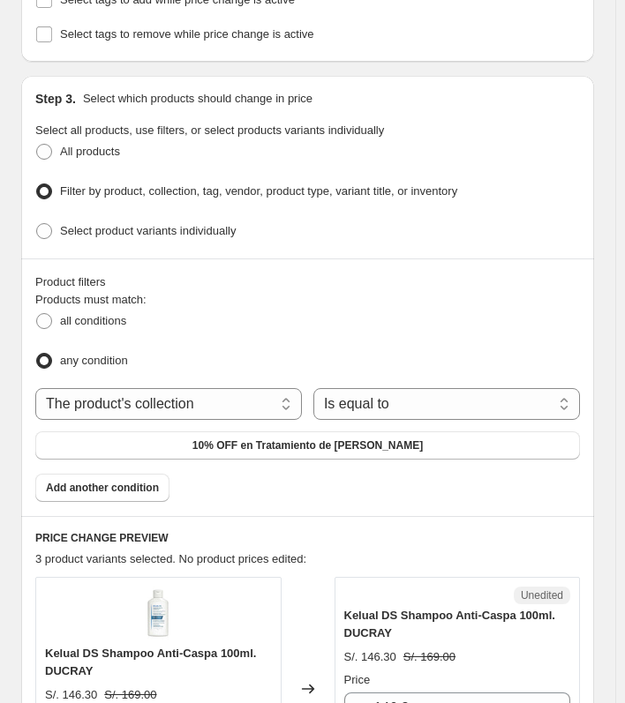
scroll to position [419, 0]
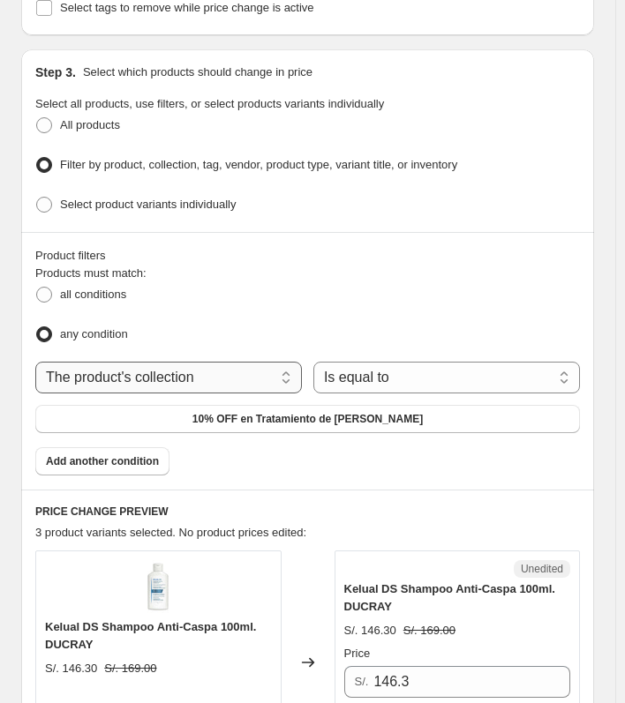
click at [233, 380] on select "The product The product's collection The product's tag The product's vendor The…" at bounding box center [168, 378] width 266 height 32
select select "product"
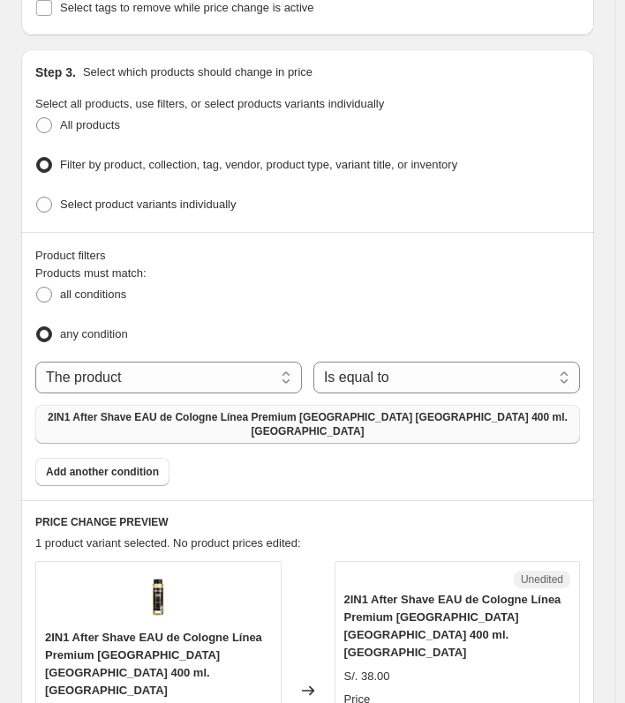
click at [356, 410] on span "2IN1 After Shave EAU de Cologne Línea Premium [GEOGRAPHIC_DATA] [GEOGRAPHIC_DAT…" at bounding box center [307, 424] width 523 height 28
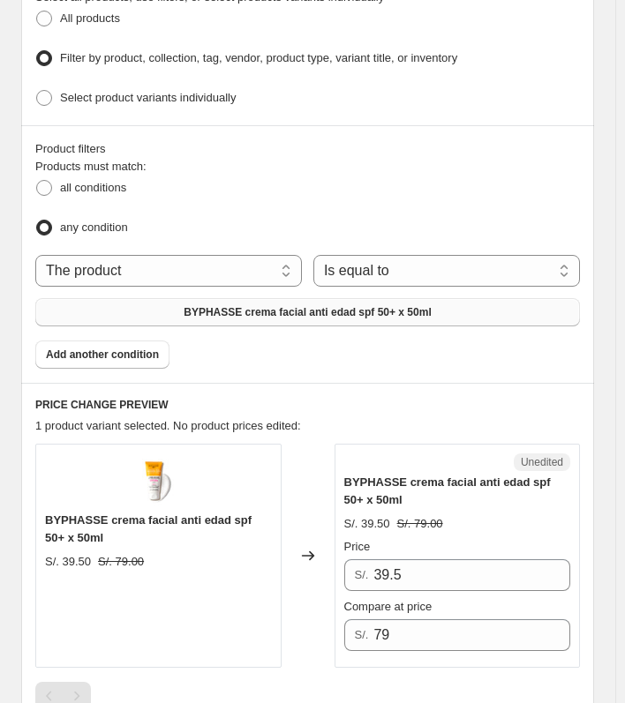
scroll to position [595, 0]
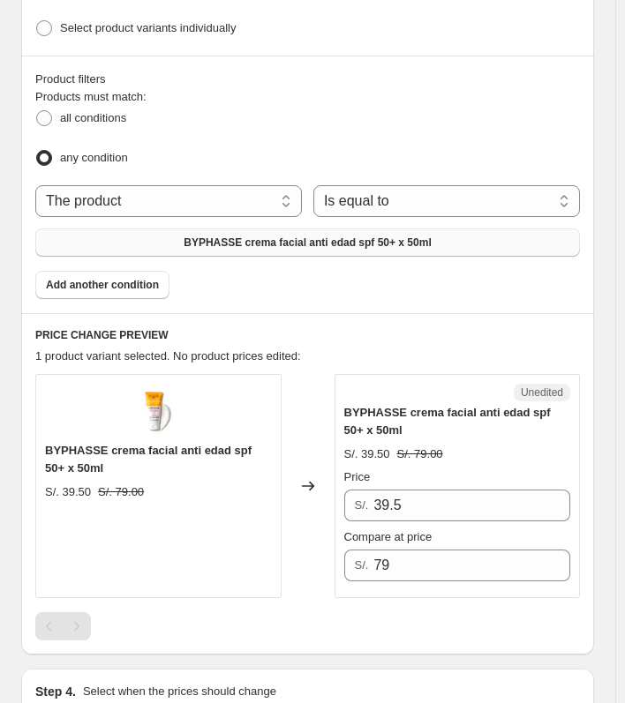
click at [341, 241] on button "BYPHASSE crema facial anti edad spf 50+ x 50ml" at bounding box center [307, 242] width 544 height 28
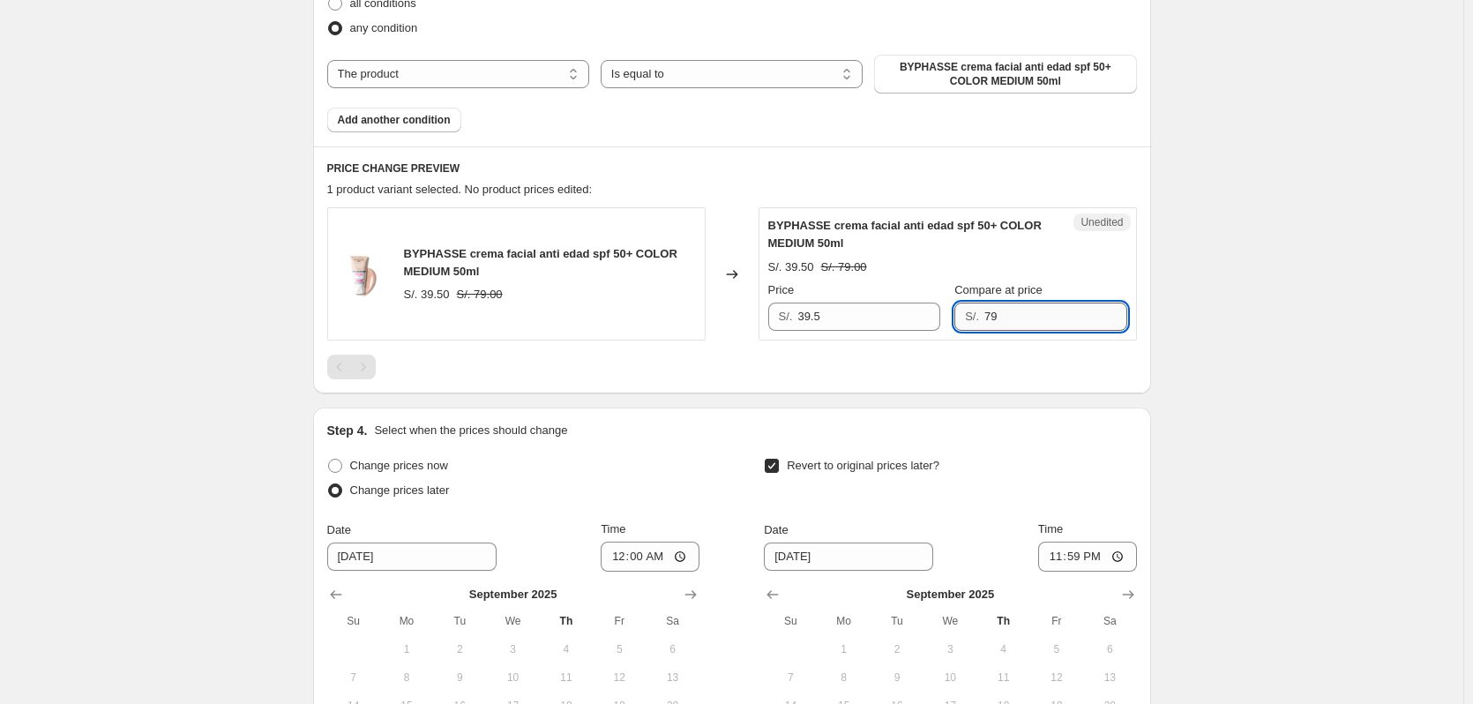
click at [1000, 318] on input "79" at bounding box center [1055, 317] width 142 height 28
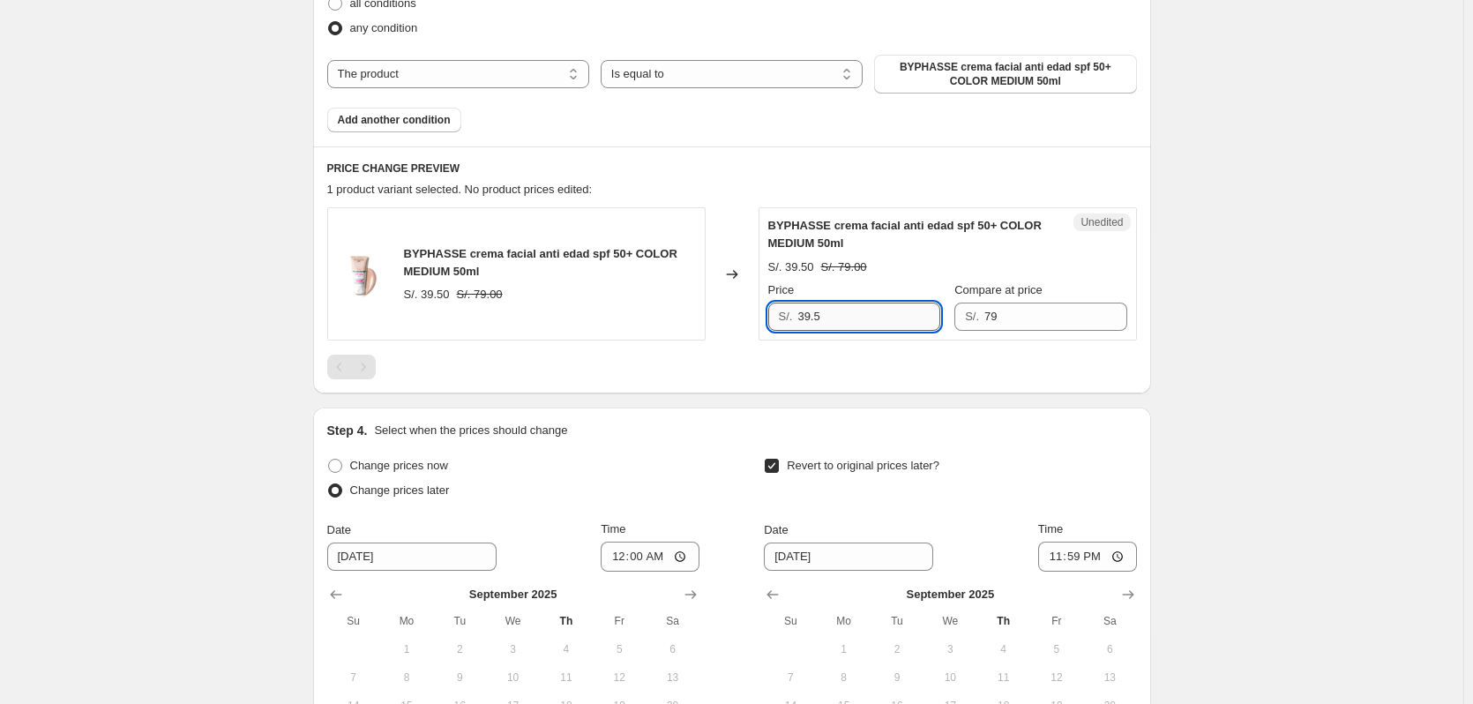
click at [842, 328] on input "39.5" at bounding box center [868, 317] width 142 height 28
click at [428, 120] on span "Add another condition" at bounding box center [394, 120] width 113 height 14
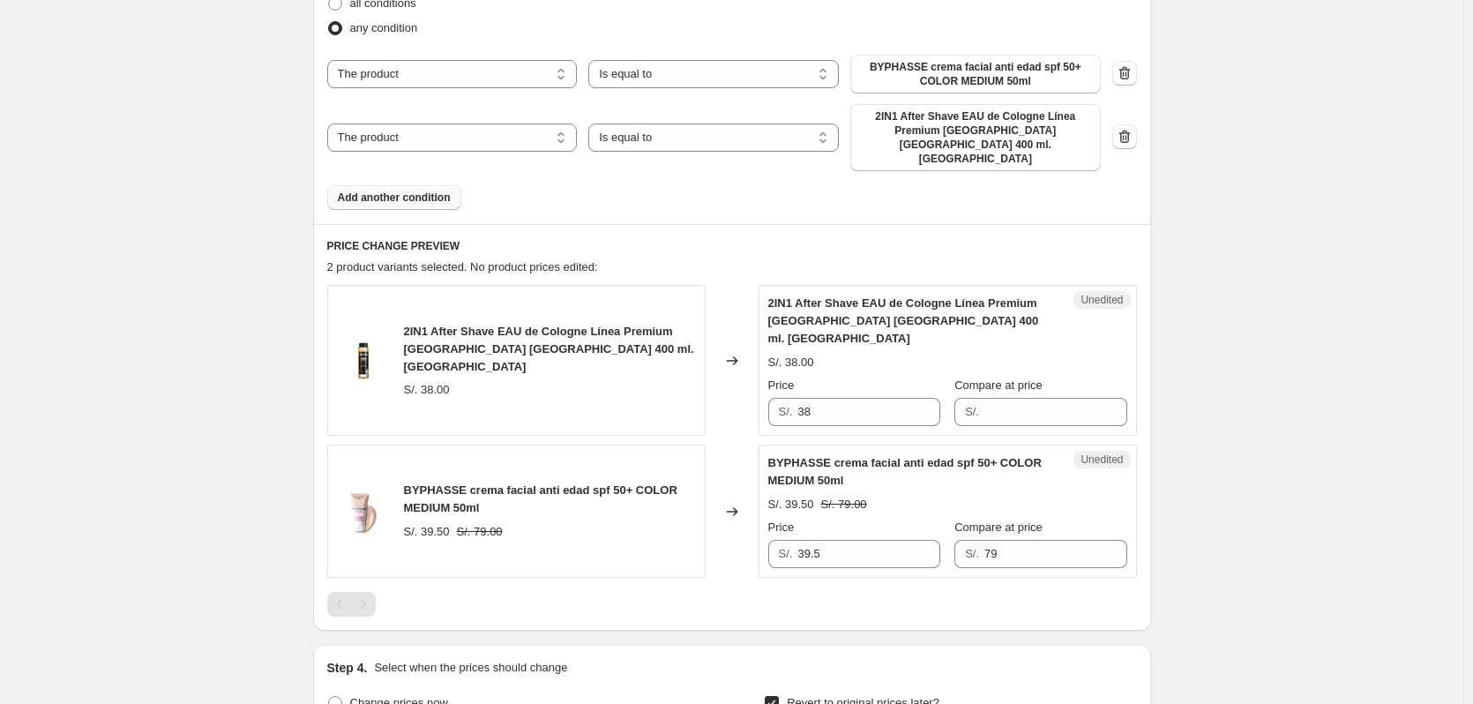
click at [393, 191] on span "Add another condition" at bounding box center [394, 198] width 113 height 14
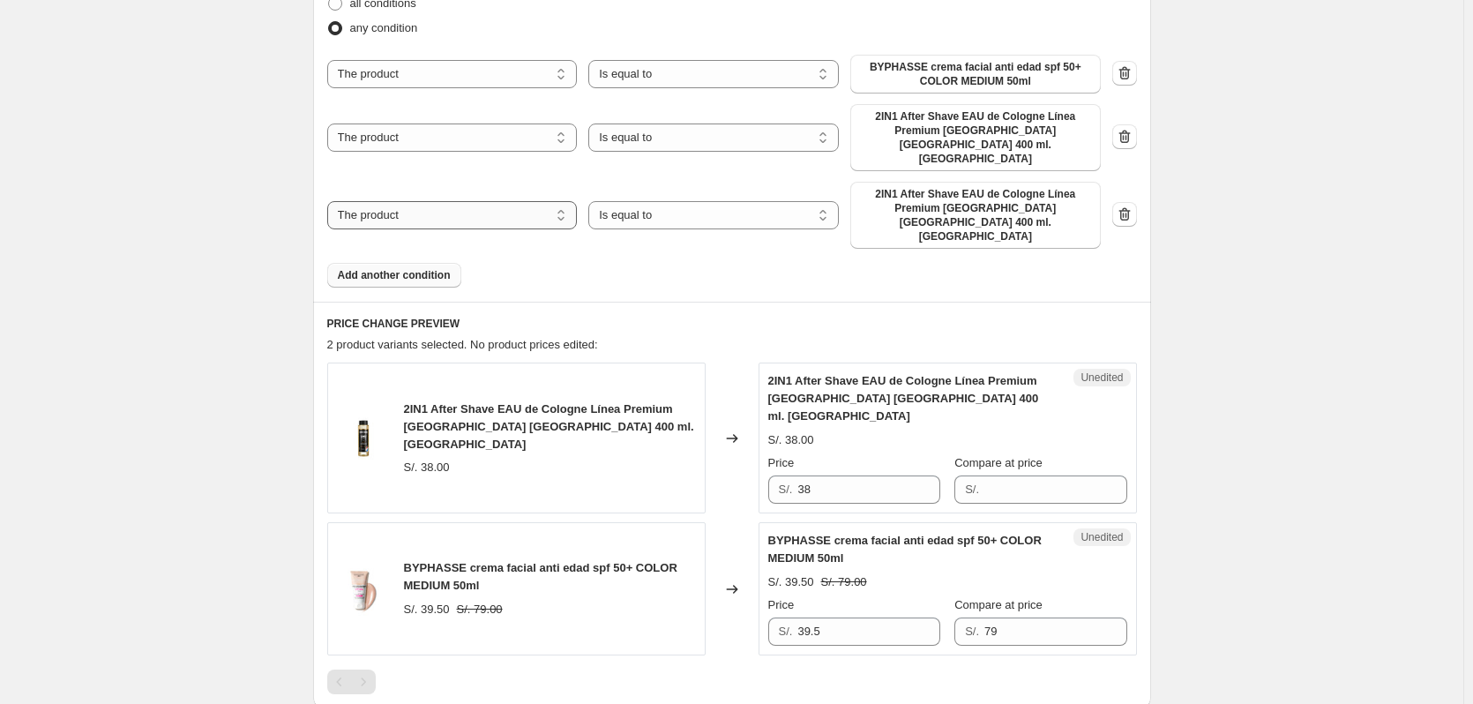
click at [504, 204] on select "The product The product's collection The product's tag The product's vendor The…" at bounding box center [452, 215] width 251 height 28
select select "collection"
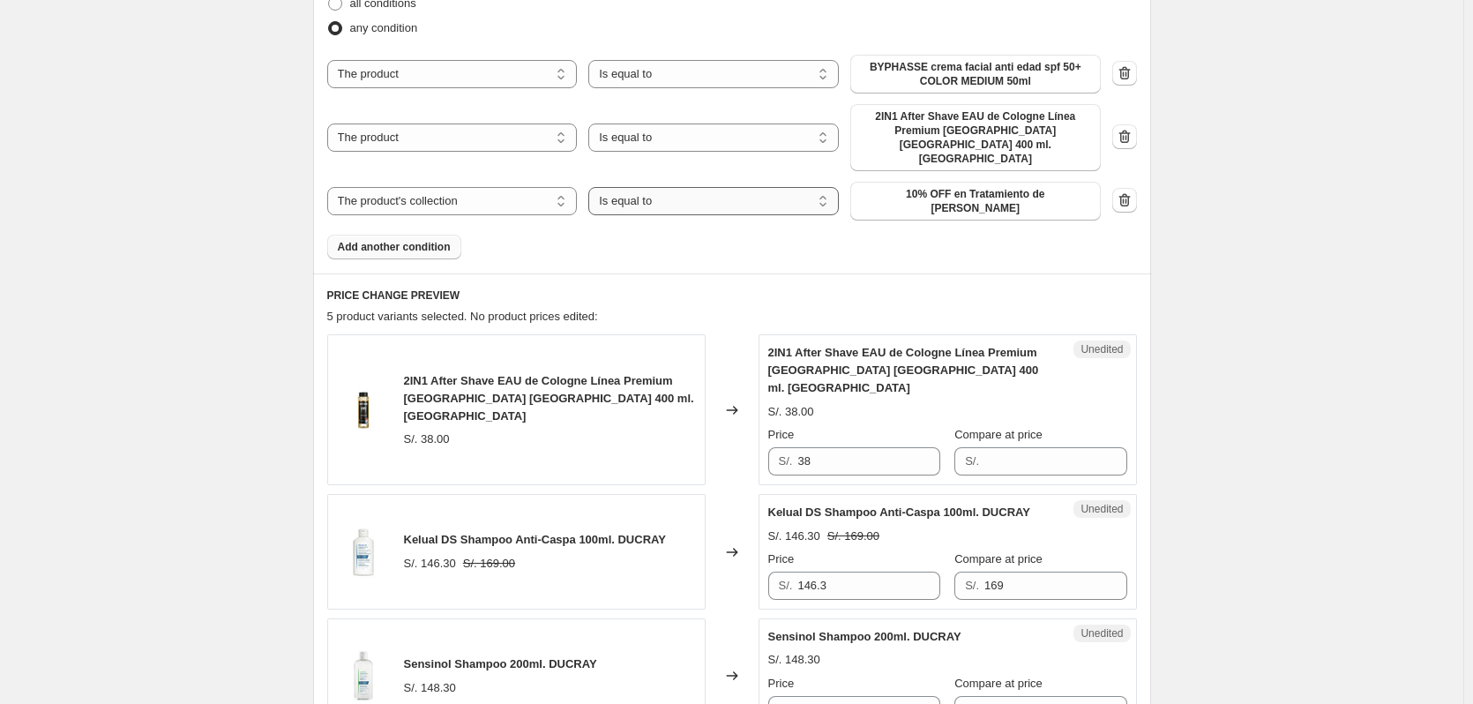
click at [647, 187] on select "Is equal to Is not equal to" at bounding box center [713, 201] width 251 height 28
click at [884, 187] on span "10% OFF en Tratamiento de Shampoo Ducray" at bounding box center [975, 201] width 229 height 28
click at [896, 188] on span "10% OFF en Tratamiento de Shampoo Ducray" at bounding box center [975, 201] width 229 height 28
click at [1121, 128] on icon "button" at bounding box center [1125, 137] width 18 height 18
select select "collection"
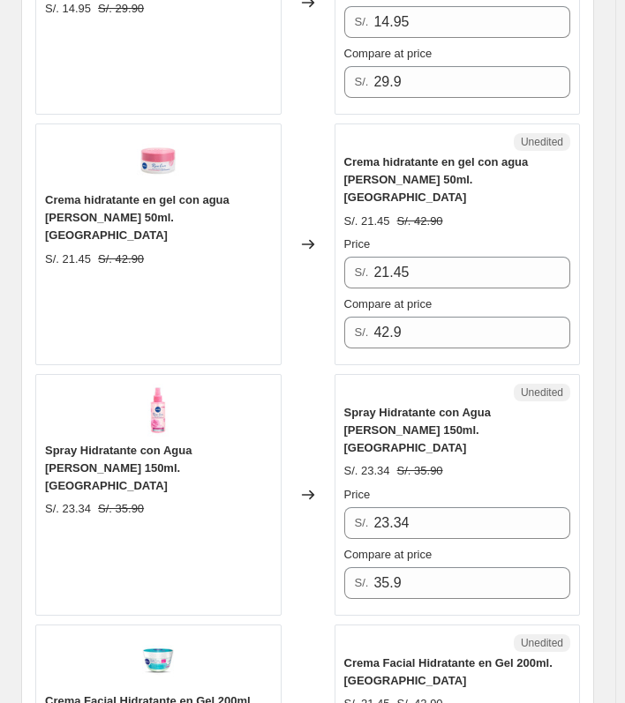
scroll to position [5018, 0]
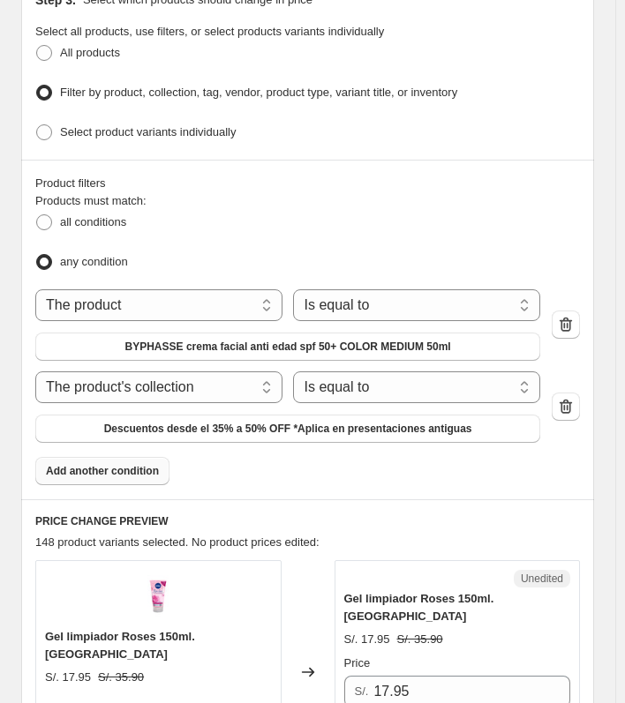
scroll to position [430, 0]
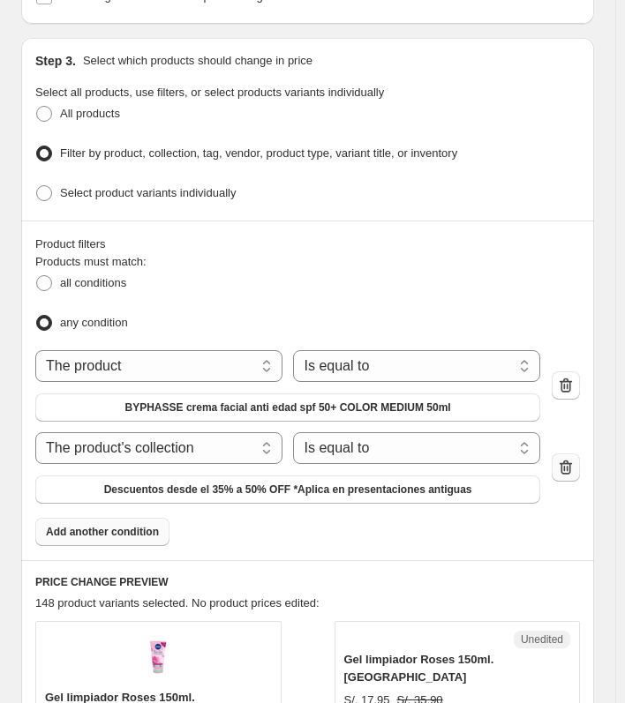
click at [573, 459] on icon "button" at bounding box center [566, 468] width 18 height 18
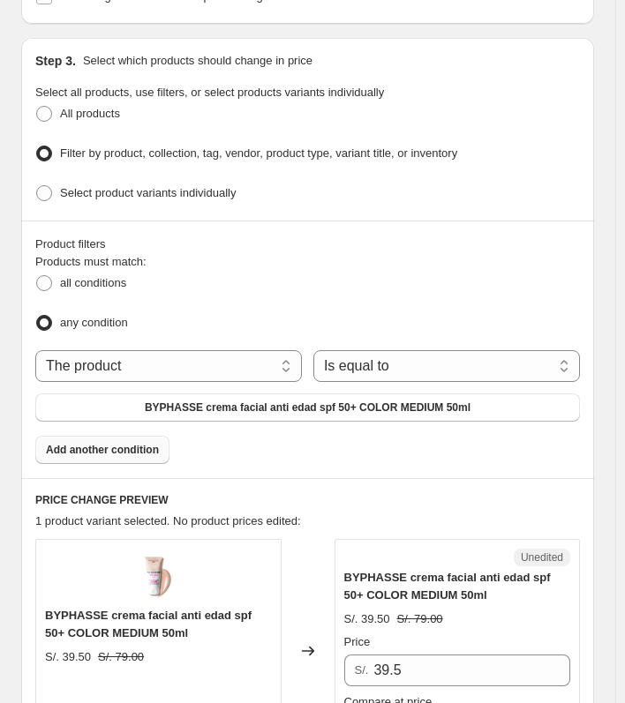
click at [94, 443] on span "Add another condition" at bounding box center [102, 450] width 113 height 14
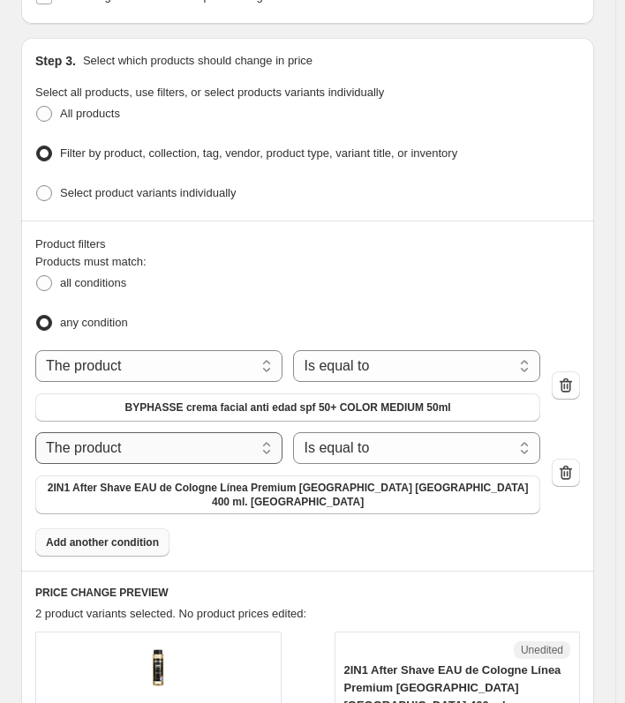
click at [245, 444] on select "The product The product's collection The product's tag The product's vendor The…" at bounding box center [158, 448] width 247 height 32
select select "collection"
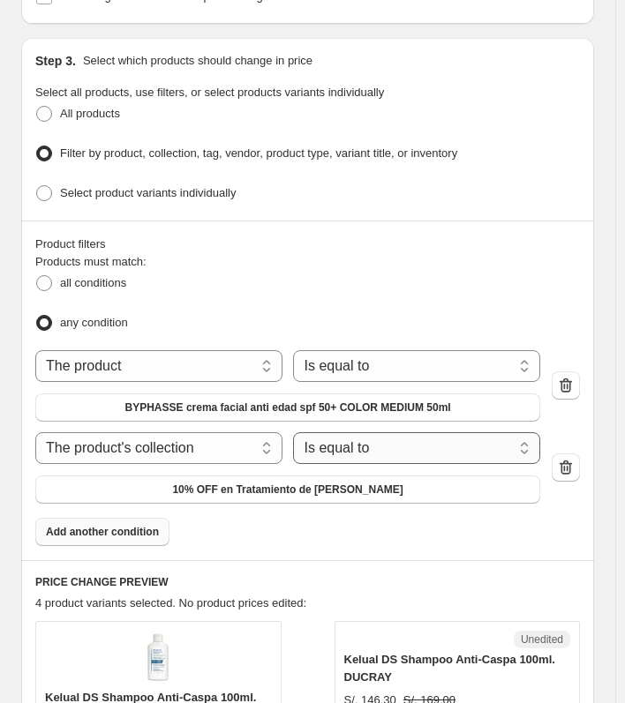
click at [361, 445] on select "Is equal to Is not equal to" at bounding box center [416, 448] width 247 height 32
click at [226, 490] on button "10% OFF en Tratamiento de Shampoo Ducray" at bounding box center [287, 489] width 505 height 28
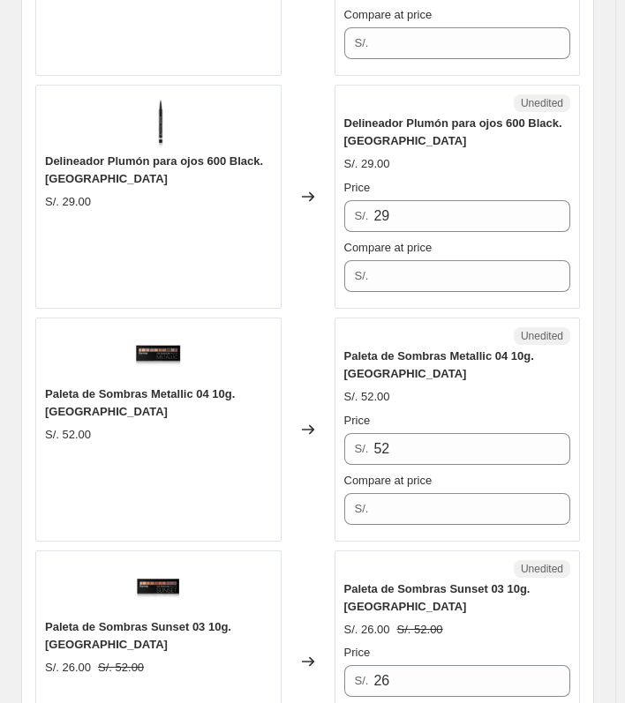
scroll to position [3342, 0]
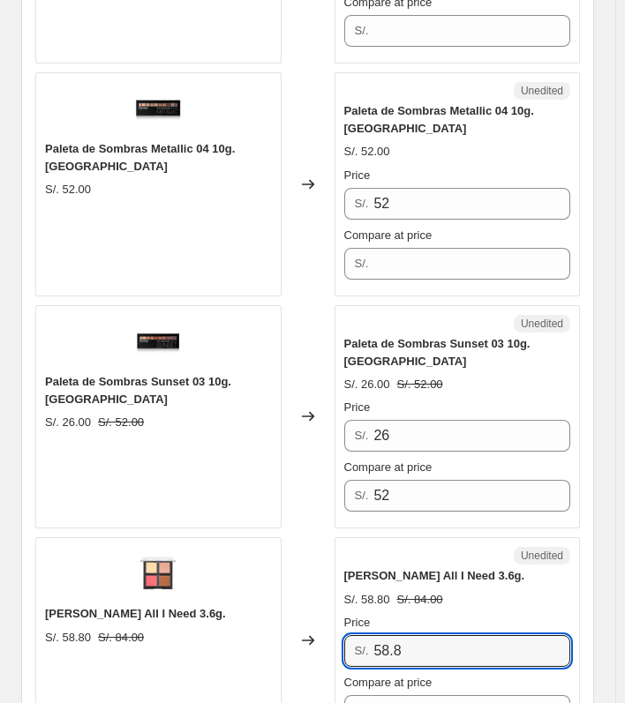
drag, startPoint x: 415, startPoint y: 587, endPoint x: 369, endPoint y: 593, distance: 46.3
click at [369, 635] on div "S/. 58.8" at bounding box center [457, 651] width 227 height 32
type input "42"
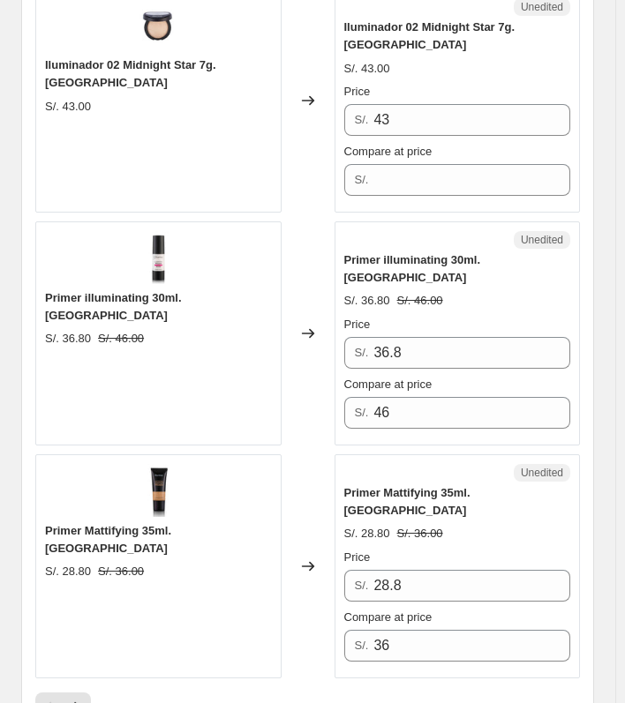
scroll to position [5018, 0]
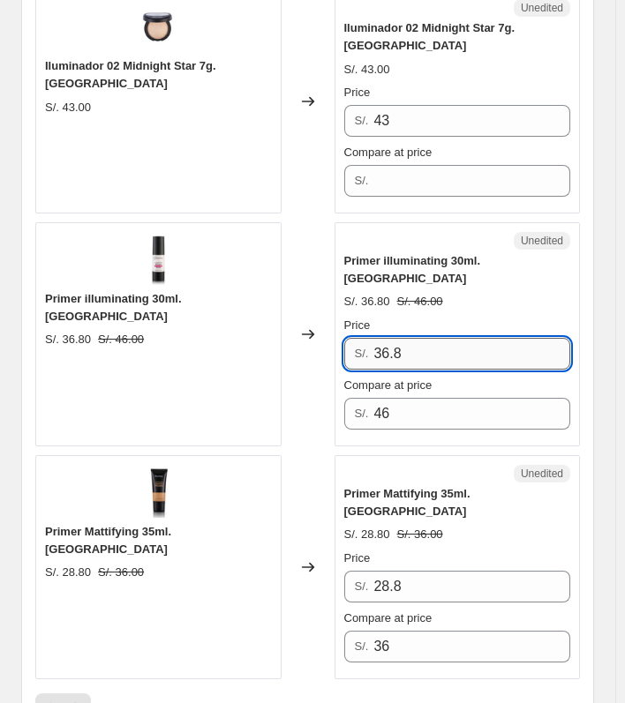
click at [465, 338] on input "36.8" at bounding box center [471, 354] width 197 height 32
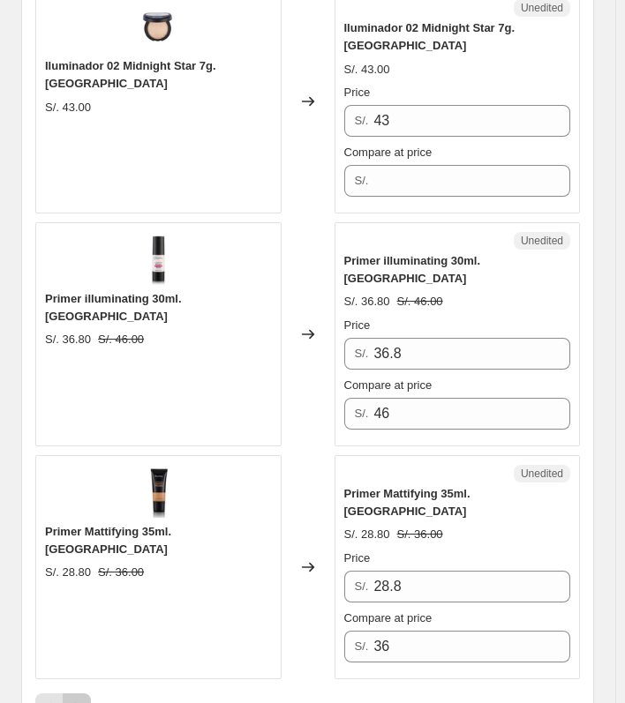
click at [68, 699] on icon "Next" at bounding box center [77, 708] width 18 height 18
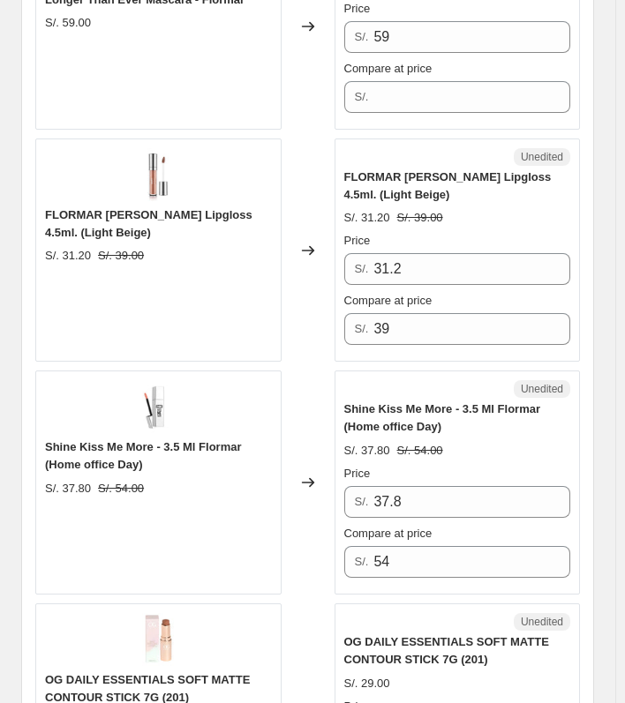
scroll to position [4224, 0]
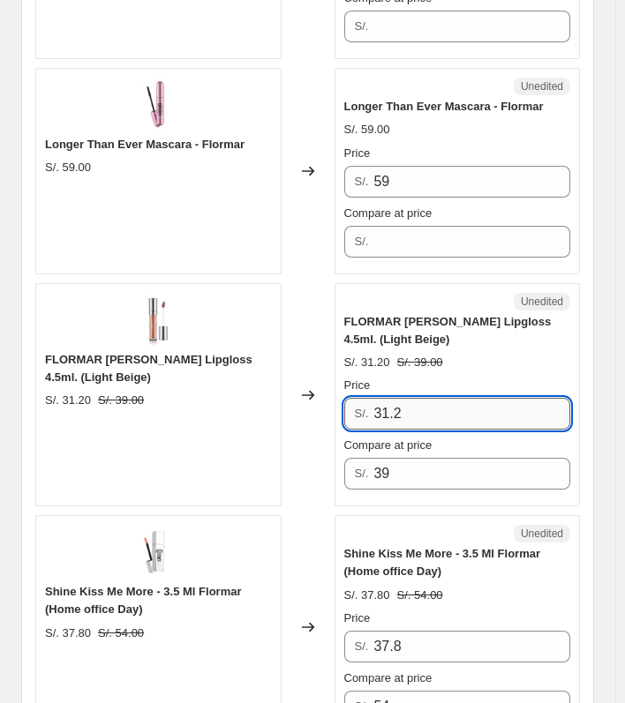
drag, startPoint x: 410, startPoint y: 352, endPoint x: 379, endPoint y: 352, distance: 30.9
click at [379, 398] on input "31.2" at bounding box center [471, 414] width 197 height 32
type input "23.40"
click at [475, 354] on div "S/. 31.20 S/. 39.00" at bounding box center [457, 363] width 227 height 18
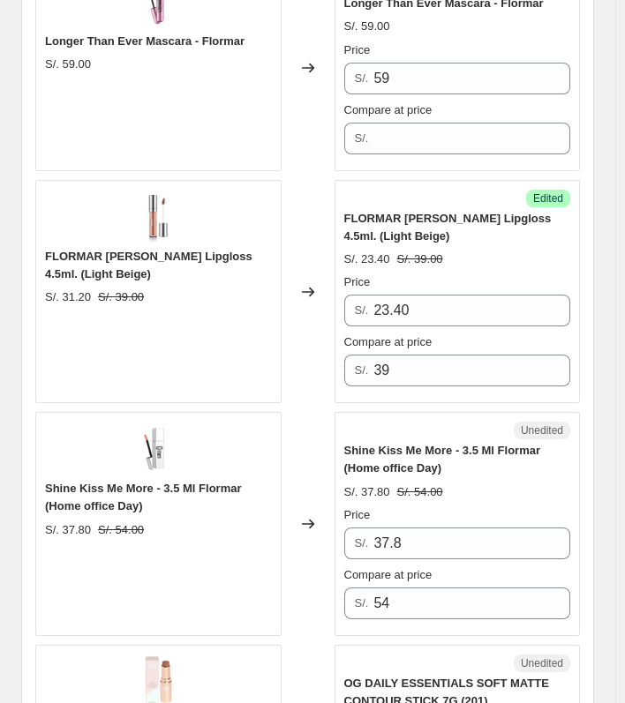
scroll to position [4400, 0]
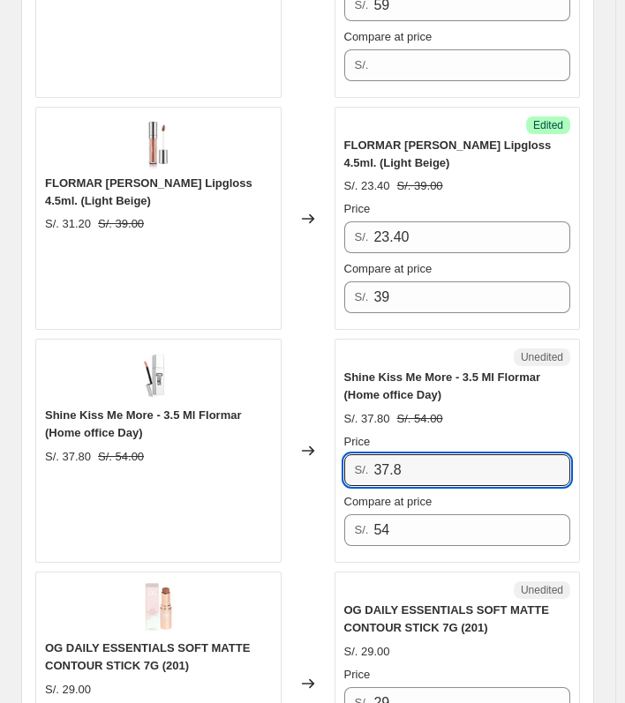
drag, startPoint x: 415, startPoint y: 409, endPoint x: 363, endPoint y: 413, distance: 51.3
click at [363, 454] on div "S/. 37.8" at bounding box center [457, 470] width 227 height 32
click at [444, 454] on input "27" at bounding box center [471, 470] width 197 height 32
type input "27"
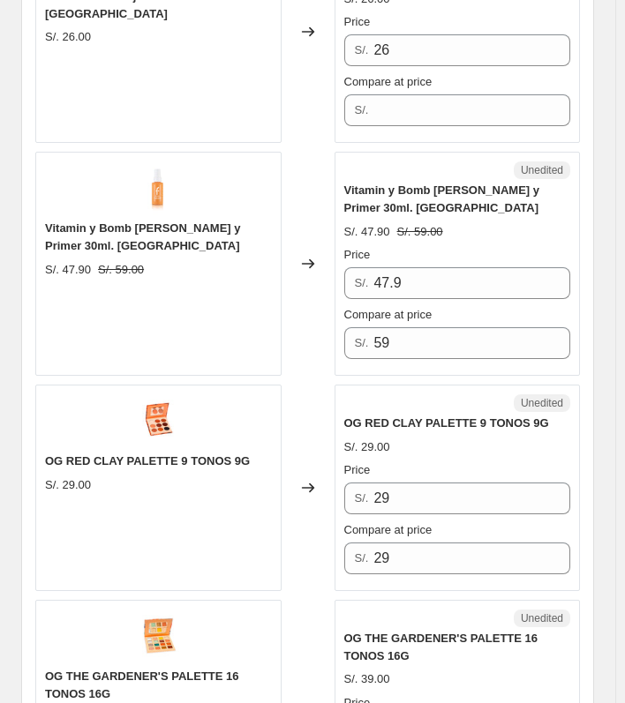
scroll to position [2371, 0]
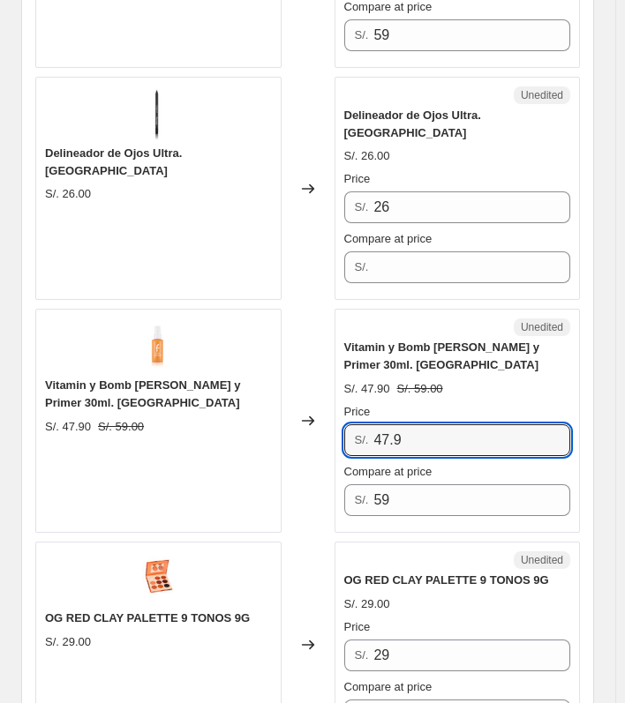
drag, startPoint x: 426, startPoint y: 368, endPoint x: 373, endPoint y: 379, distance: 54.2
click at [373, 424] on div "S/. 47.9" at bounding box center [457, 440] width 227 height 32
click at [438, 424] on input "35.9" at bounding box center [471, 440] width 197 height 32
type input "35.40"
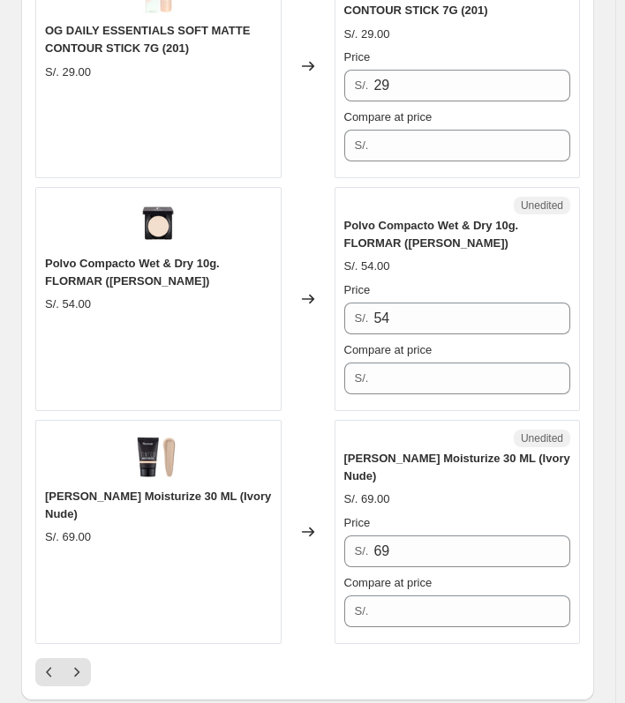
scroll to position [5282, 0]
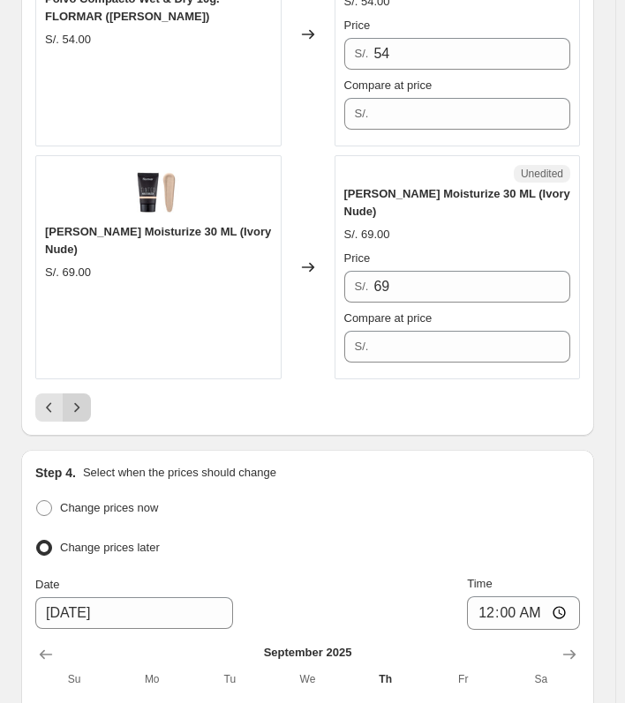
click at [78, 402] on icon "Next" at bounding box center [76, 407] width 5 height 10
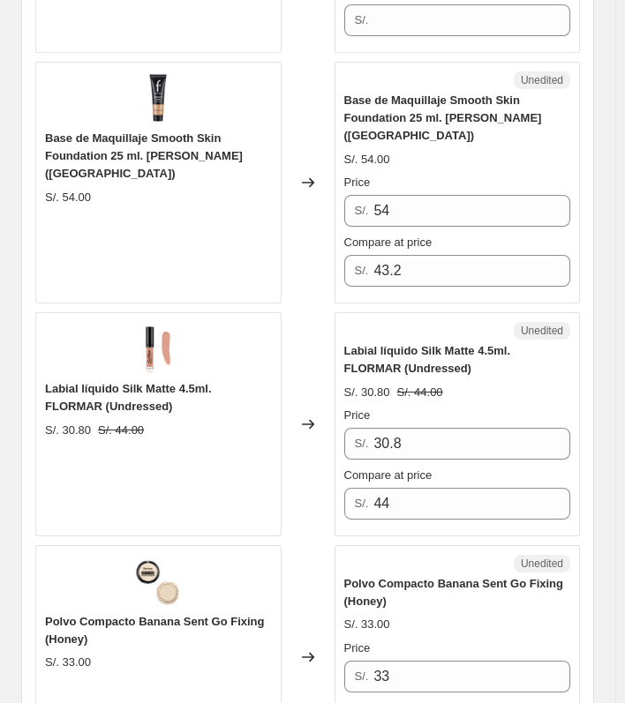
scroll to position [1842, 0]
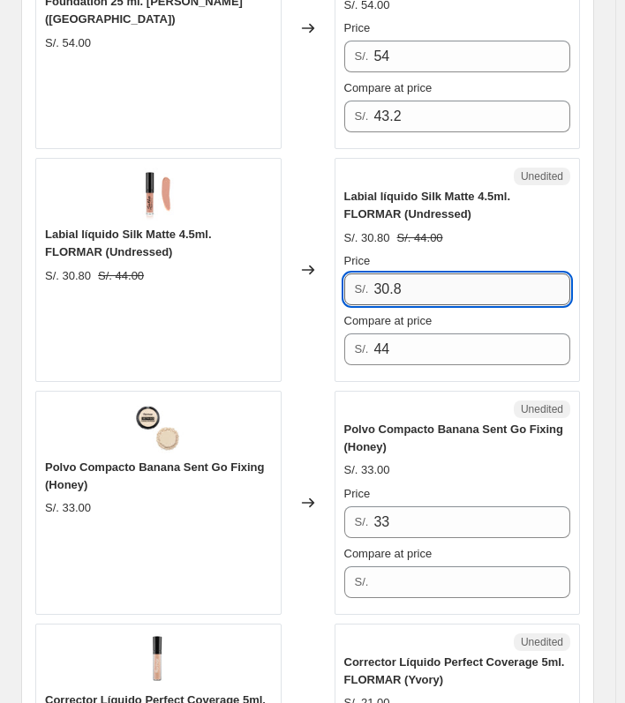
drag, startPoint x: 420, startPoint y: 271, endPoint x: 401, endPoint y: 271, distance: 18.5
click at [401, 273] on input "30.8" at bounding box center [471, 289] width 197 height 32
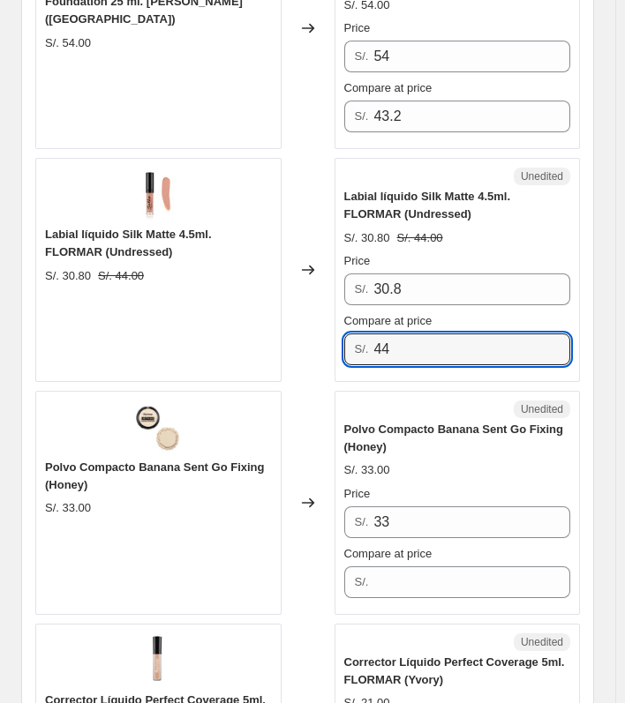
drag, startPoint x: 411, startPoint y: 323, endPoint x: 374, endPoint y: 323, distance: 37.0
click at [374, 333] on div "S/. 44" at bounding box center [457, 349] width 227 height 32
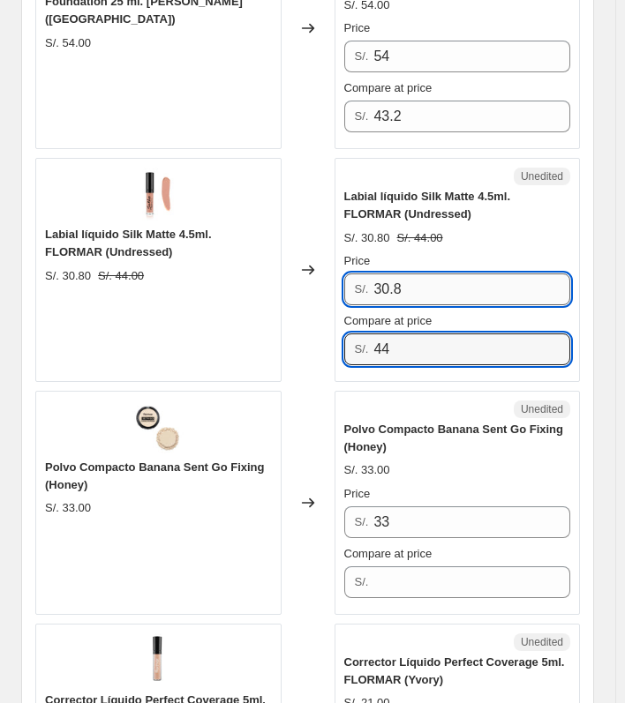
click at [405, 273] on input "30.8" at bounding box center [471, 289] width 197 height 32
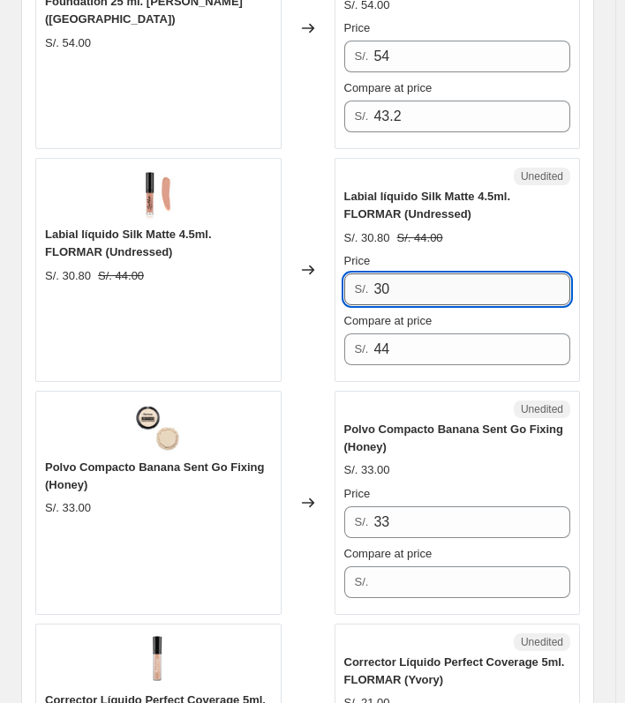
type input "3"
type input "22"
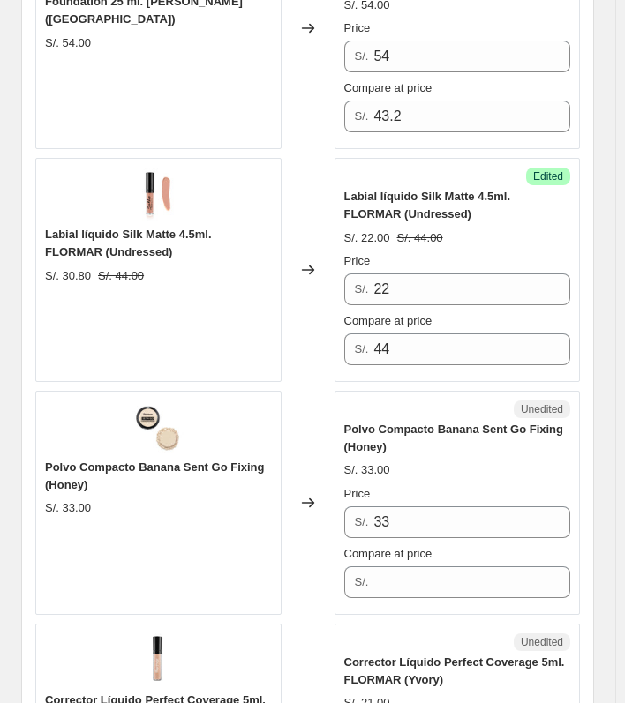
click at [470, 252] on div "Price" at bounding box center [457, 261] width 227 height 18
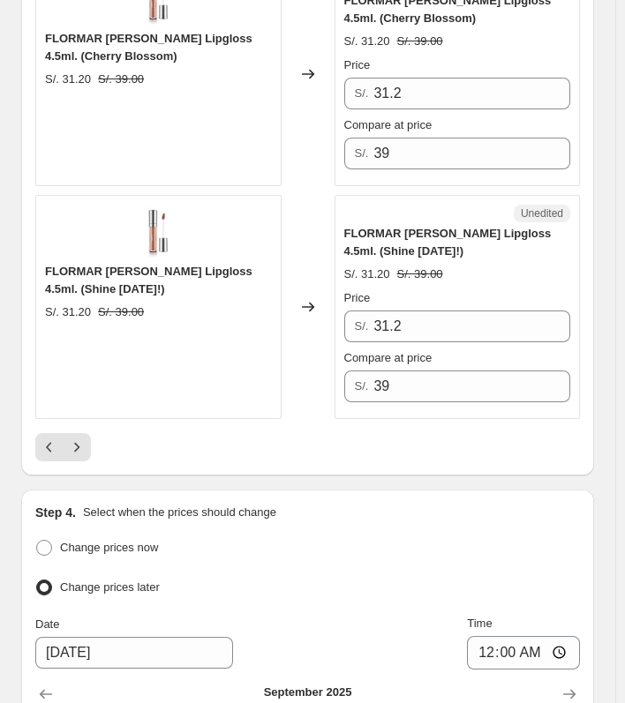
scroll to position [5194, 0]
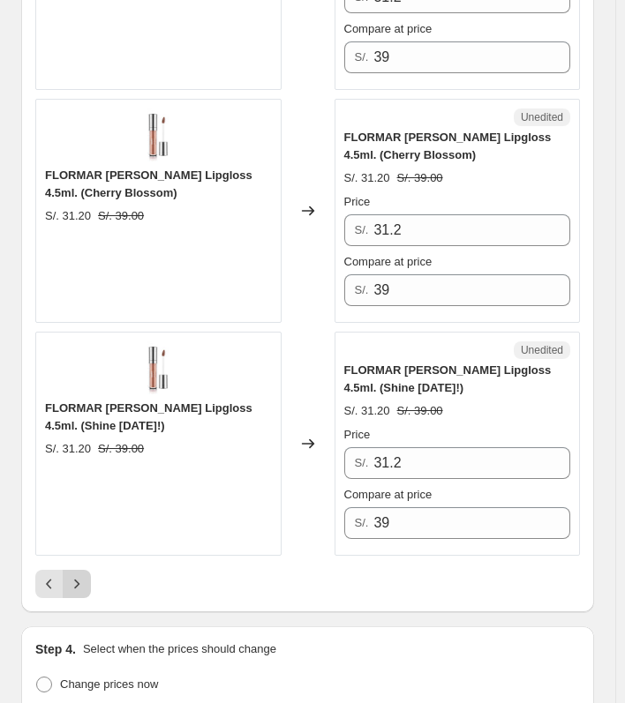
click at [77, 575] on icon "Next" at bounding box center [77, 584] width 18 height 18
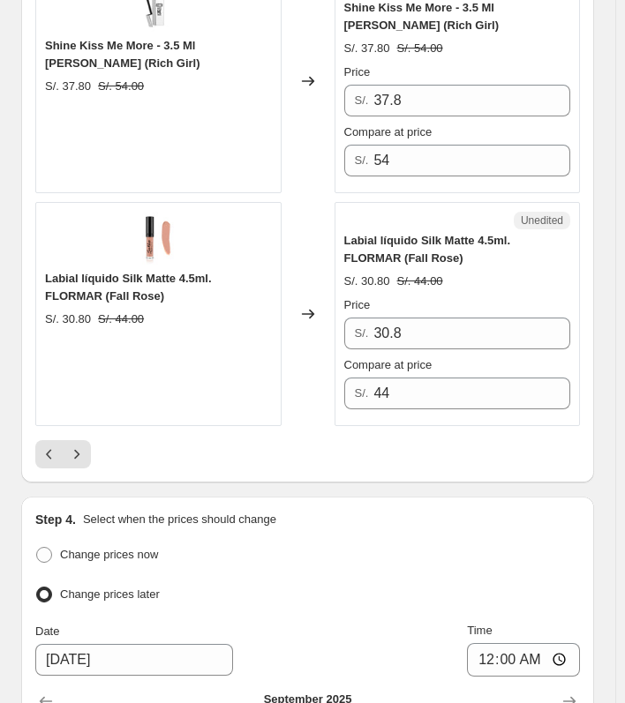
scroll to position [5151, 0]
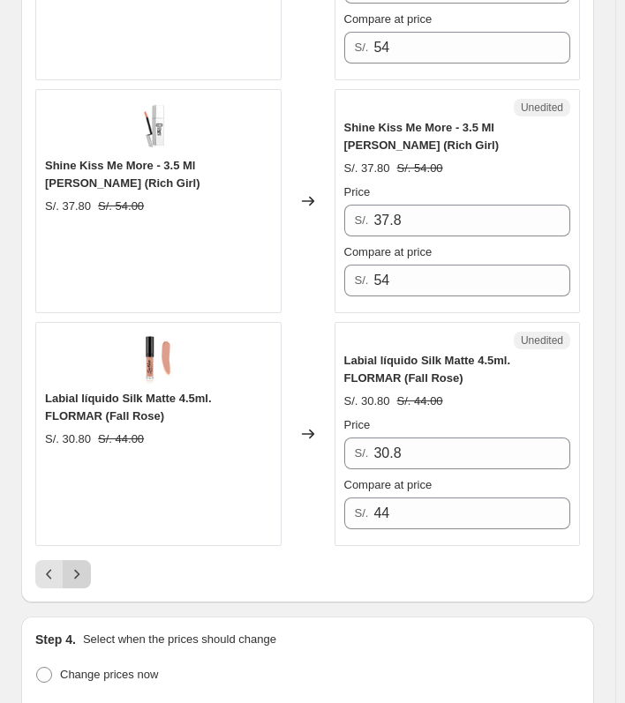
click at [77, 570] on icon "Next" at bounding box center [77, 574] width 18 height 18
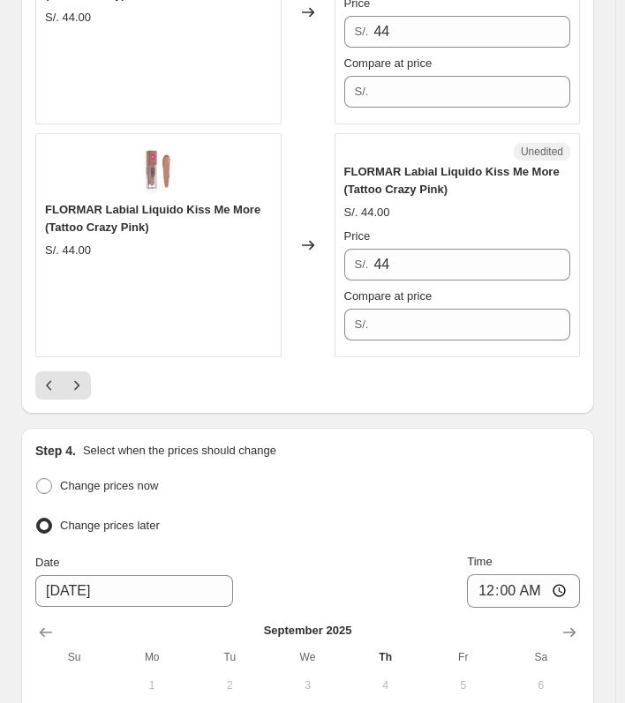
scroll to position [5245, 0]
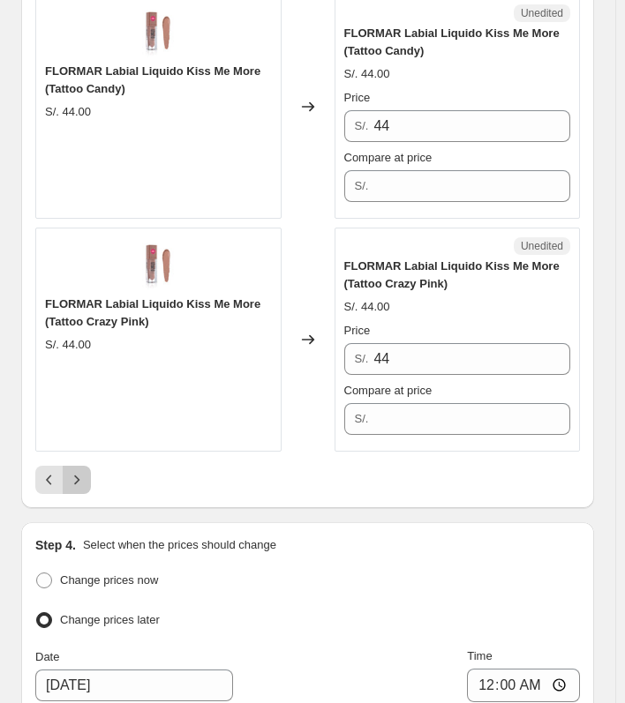
click at [86, 473] on button "Next" at bounding box center [77, 480] width 28 height 28
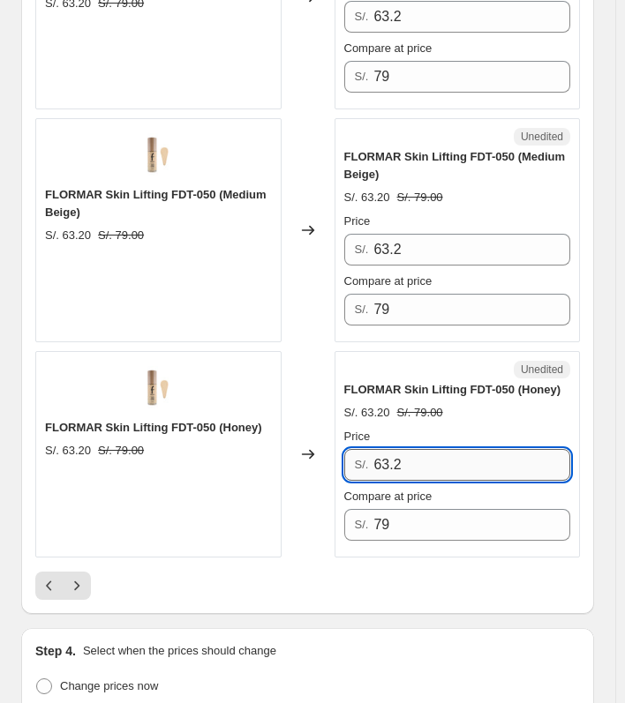
drag, startPoint x: 419, startPoint y: 421, endPoint x: 377, endPoint y: 427, distance: 42.8
click at [377, 449] on input "63.2" at bounding box center [471, 465] width 197 height 32
type input "47.40"
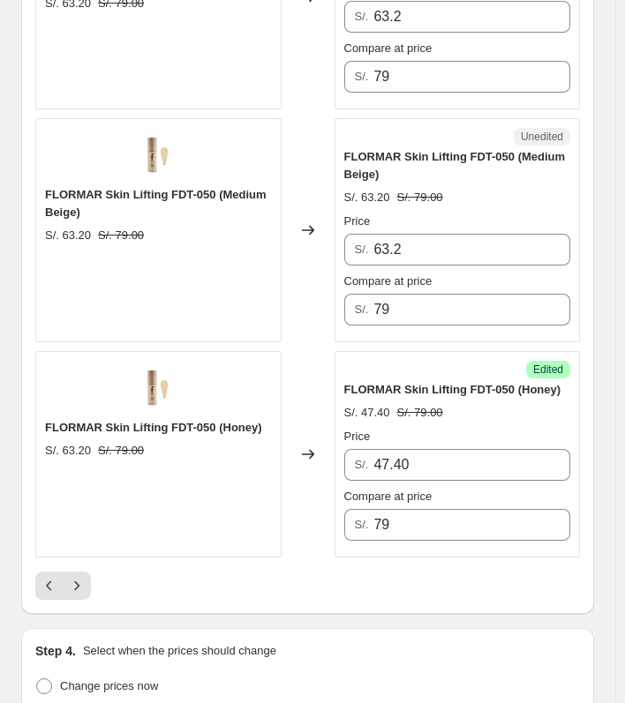
click at [324, 274] on div "Changed to" at bounding box center [307, 230] width 53 height 224
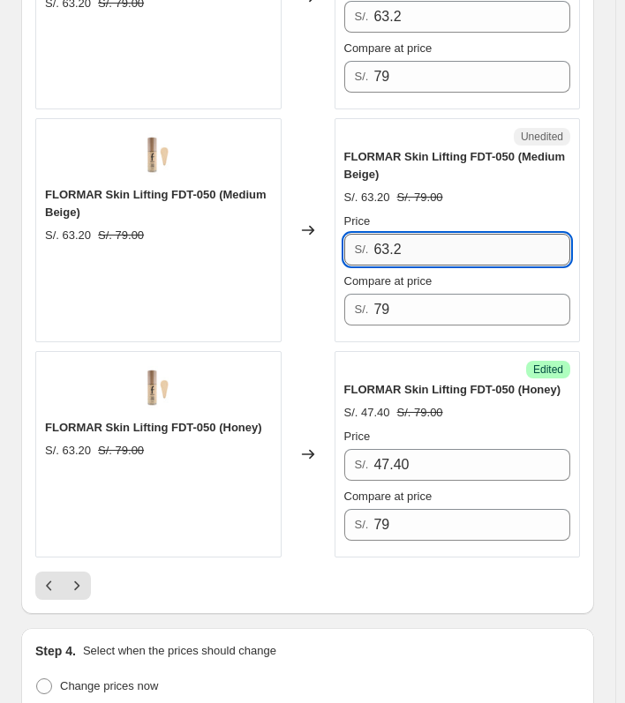
click at [430, 234] on input "63.2" at bounding box center [471, 250] width 197 height 32
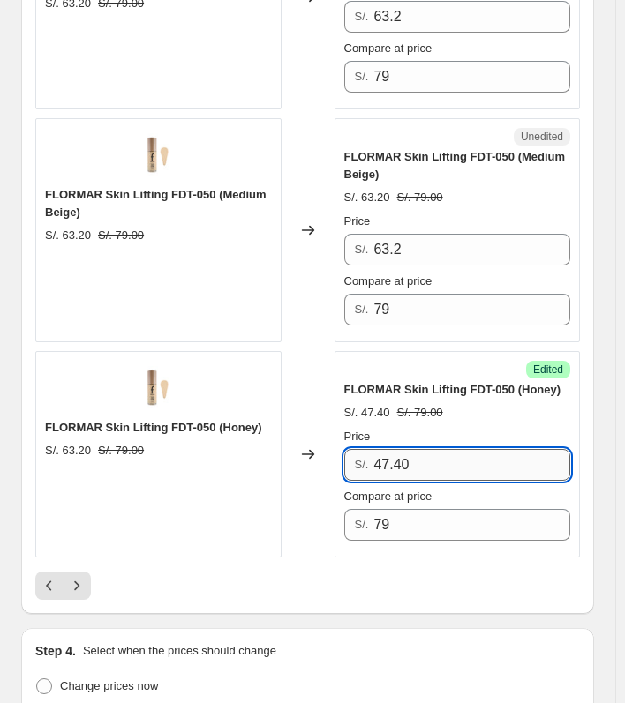
drag, startPoint x: 419, startPoint y: 422, endPoint x: 378, endPoint y: 424, distance: 40.7
click at [378, 449] on input "47.40" at bounding box center [471, 465] width 197 height 32
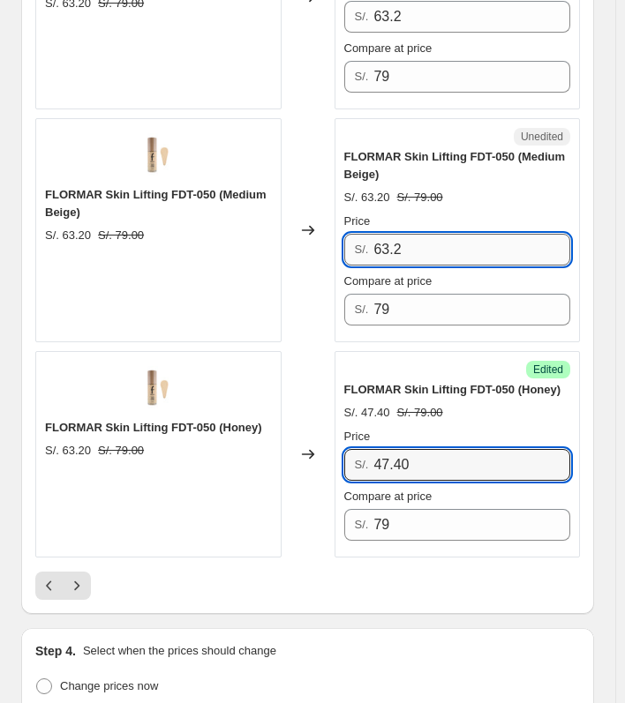
click at [431, 234] on input "63.2" at bounding box center [471, 250] width 197 height 32
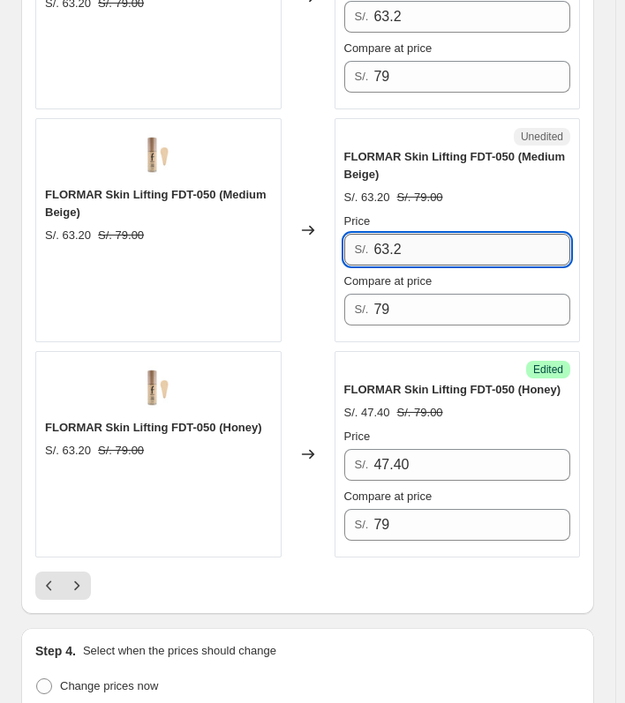
click at [431, 234] on input "63.2" at bounding box center [471, 250] width 197 height 32
paste input "47.40"
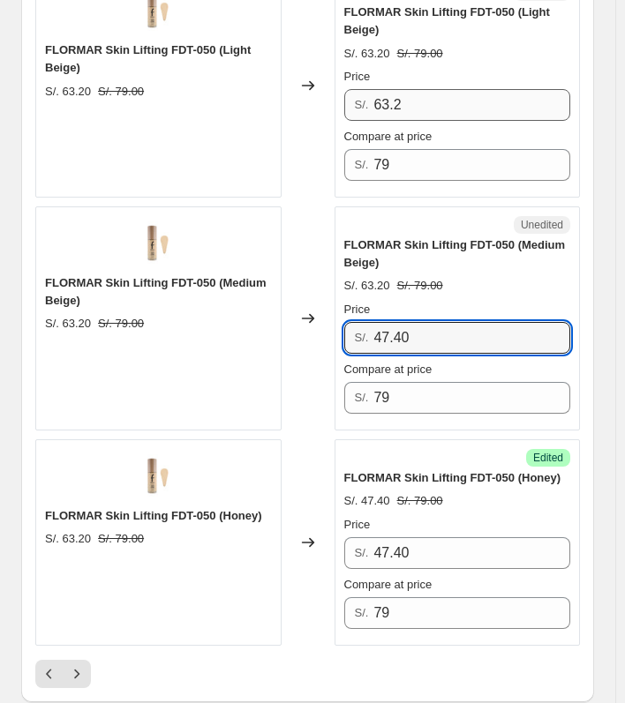
type input "47.40"
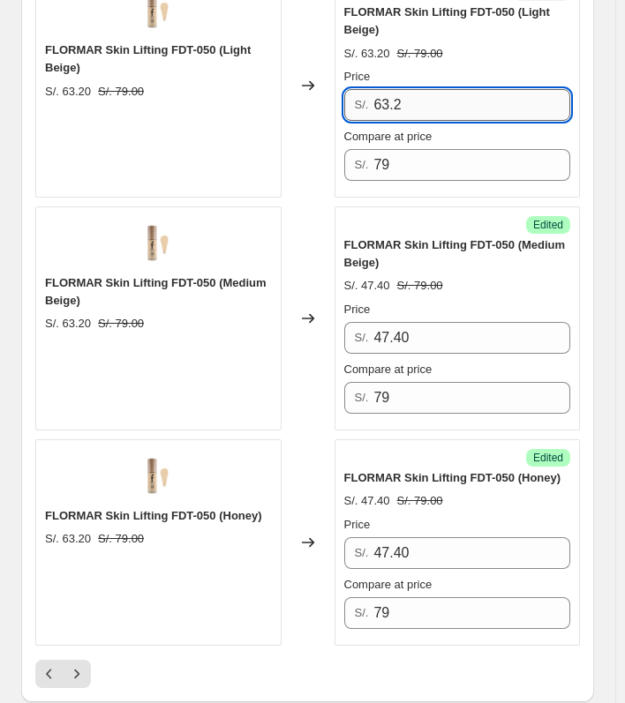
click at [446, 89] on input "63.2" at bounding box center [471, 105] width 197 height 32
paste input "47.40"
type input "47.40"
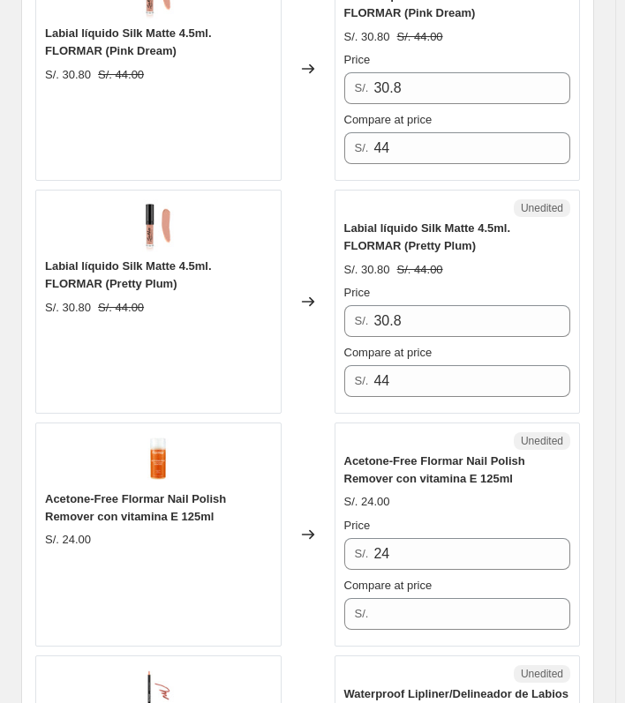
scroll to position [1717, 0]
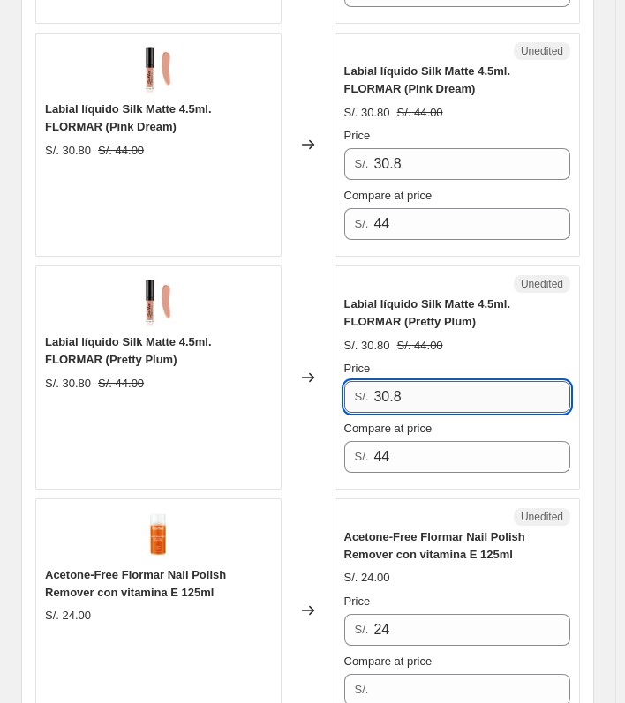
click at [445, 393] on input "30.8" at bounding box center [471, 397] width 197 height 32
type input "22"
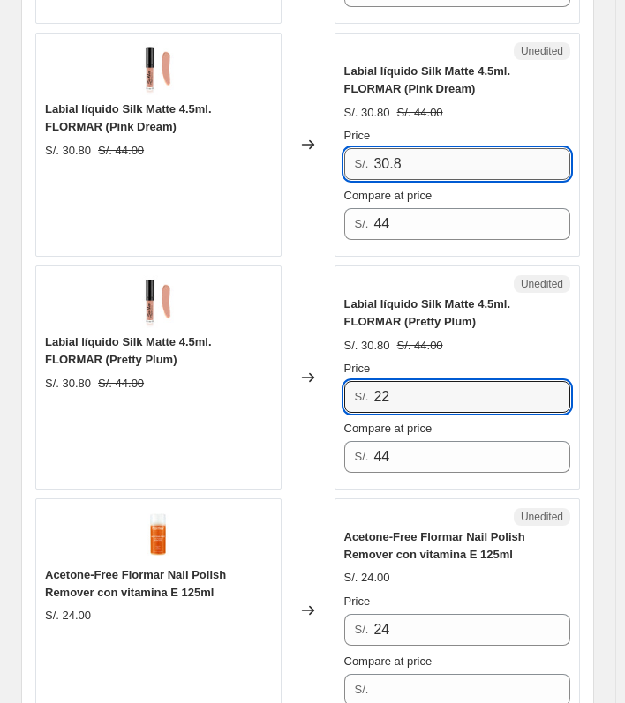
click at [446, 168] on input "30.8" at bounding box center [471, 164] width 197 height 32
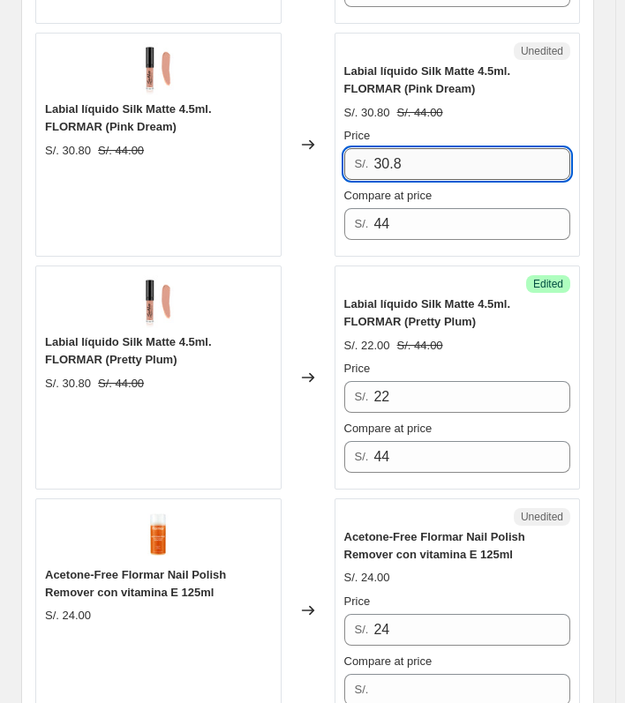
click at [447, 168] on input "30.8" at bounding box center [471, 164] width 197 height 32
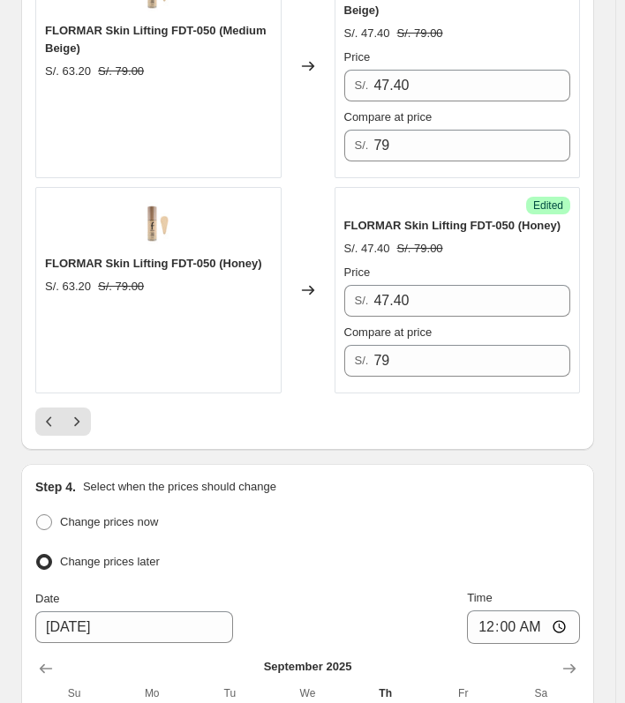
scroll to position [5333, 0]
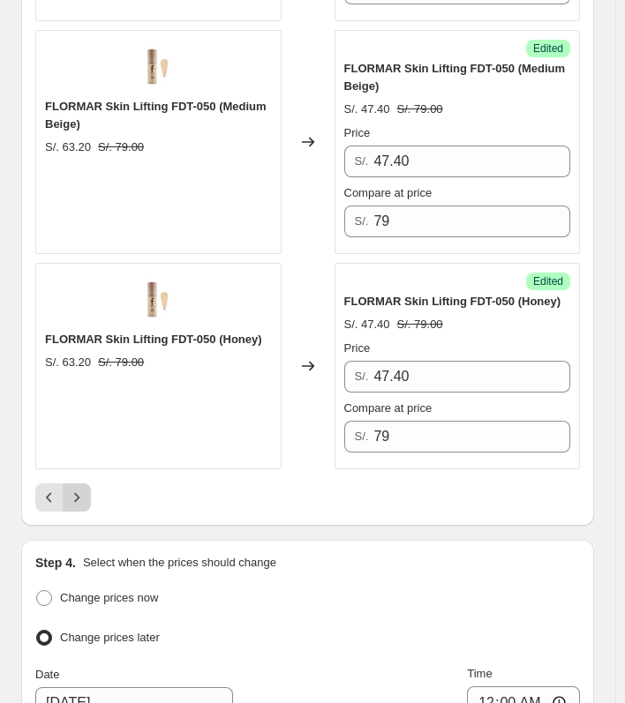
type input "22"
click at [71, 489] on icon "Next" at bounding box center [77, 498] width 18 height 18
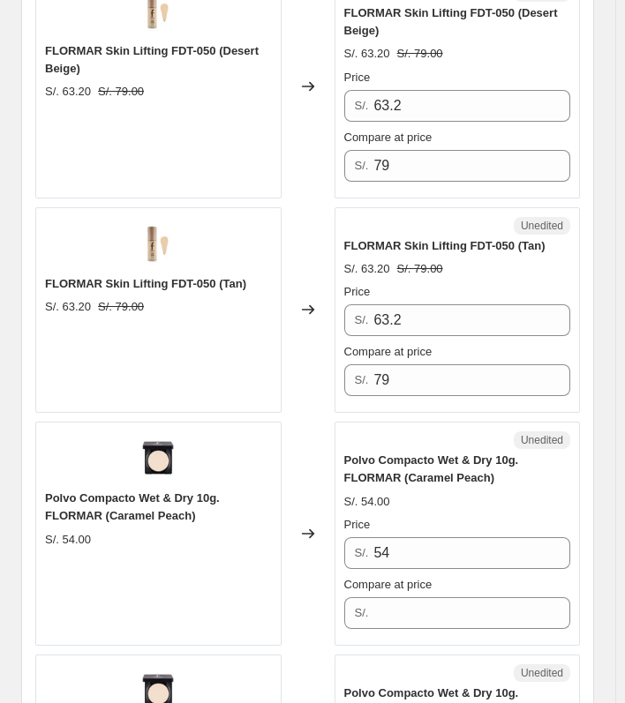
scroll to position [1187, 0]
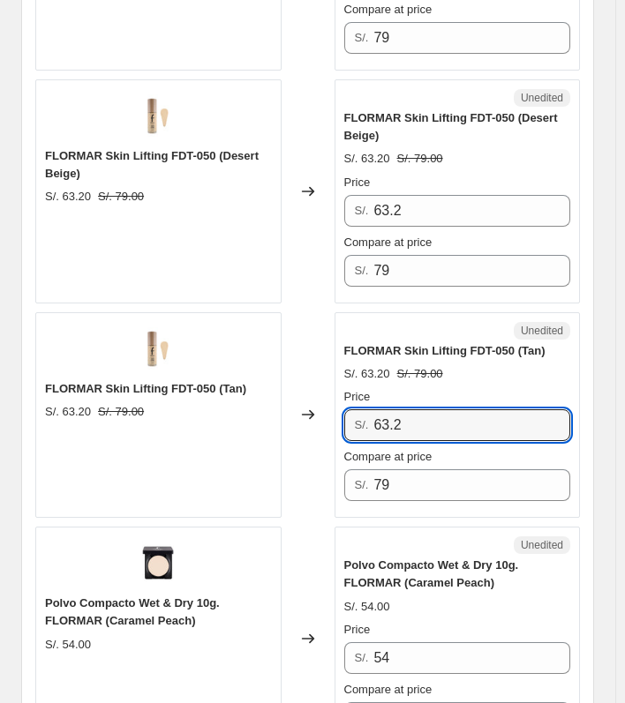
drag, startPoint x: 414, startPoint y: 422, endPoint x: 373, endPoint y: 423, distance: 40.6
click at [373, 423] on div "S/. 63.2" at bounding box center [457, 425] width 227 height 32
drag, startPoint x: 445, startPoint y: 418, endPoint x: 372, endPoint y: 419, distance: 72.3
click at [372, 419] on div "S/. 47.40" at bounding box center [457, 425] width 227 height 32
type input "47.40"
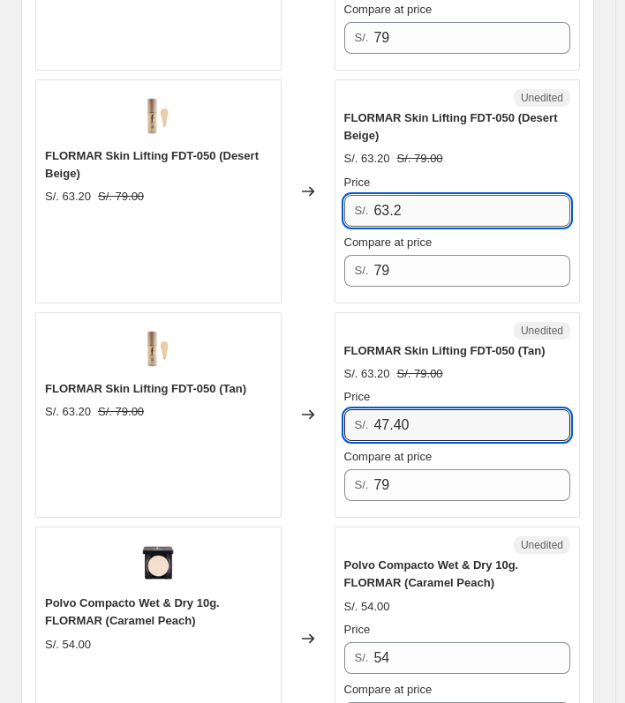
click at [425, 202] on input "63.2" at bounding box center [471, 211] width 197 height 32
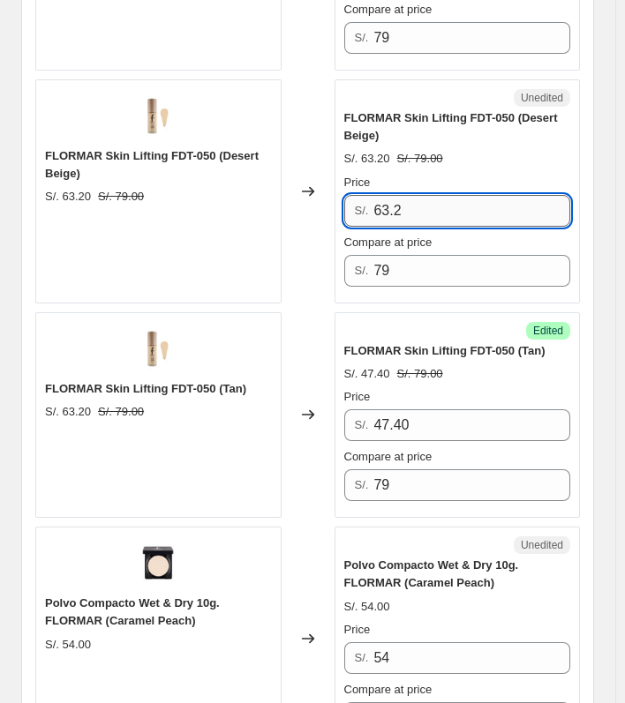
click at [425, 202] on input "63.2" at bounding box center [471, 211] width 197 height 32
paste input "47.40"
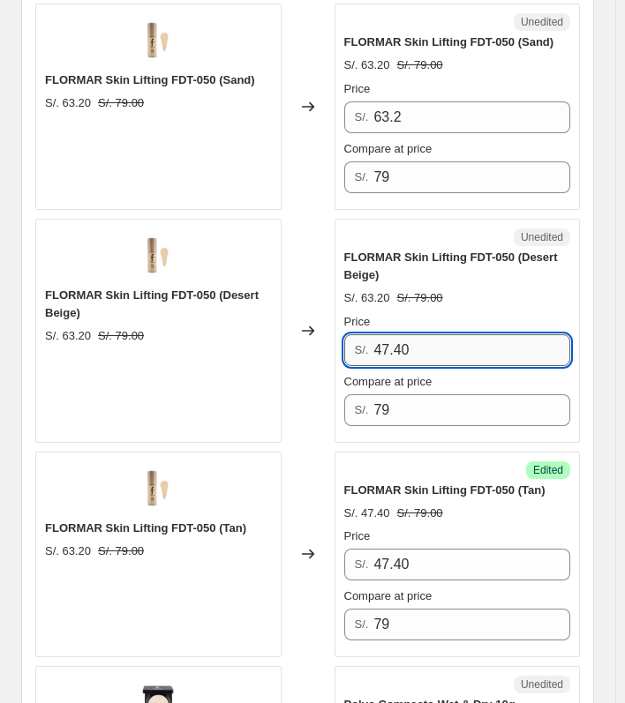
scroll to position [923, 0]
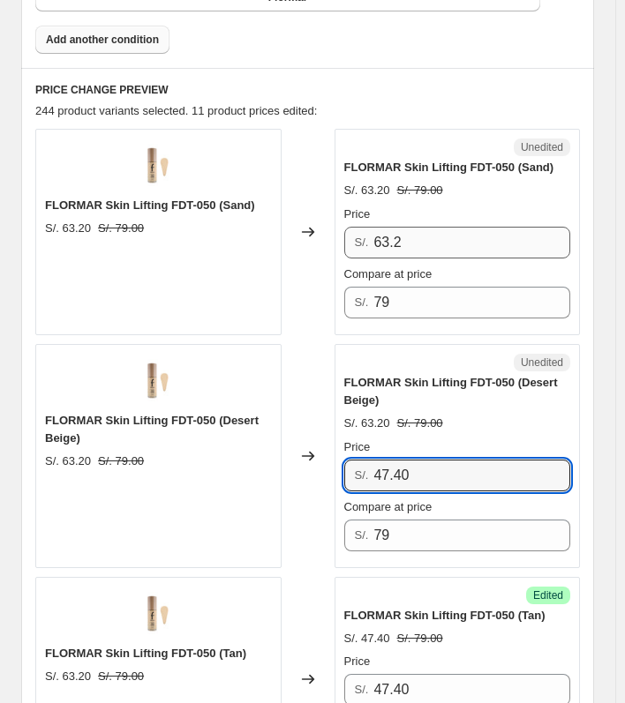
type input "47.40"
click at [411, 227] on input "63.2" at bounding box center [471, 243] width 197 height 32
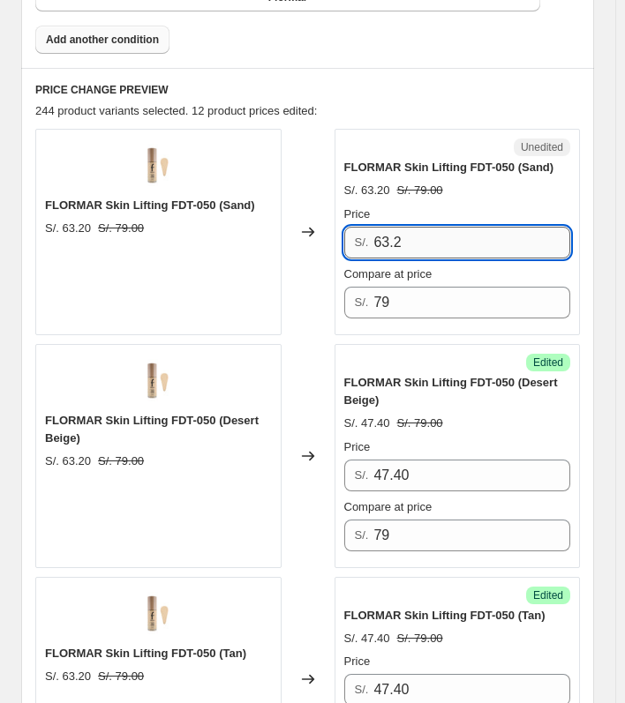
click at [411, 227] on input "63.2" at bounding box center [471, 243] width 197 height 32
paste input "47.40"
type input "47.40"
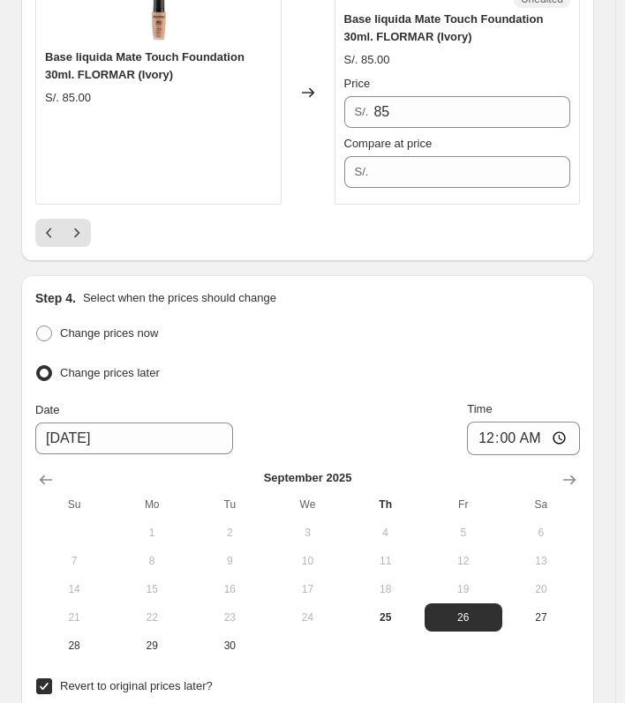
scroll to position [5245, 0]
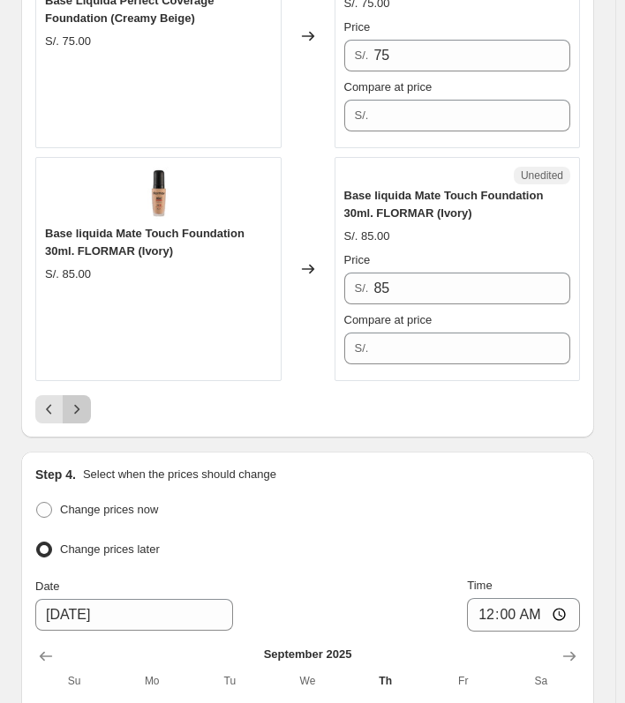
click at [82, 395] on button "Next" at bounding box center [77, 409] width 28 height 28
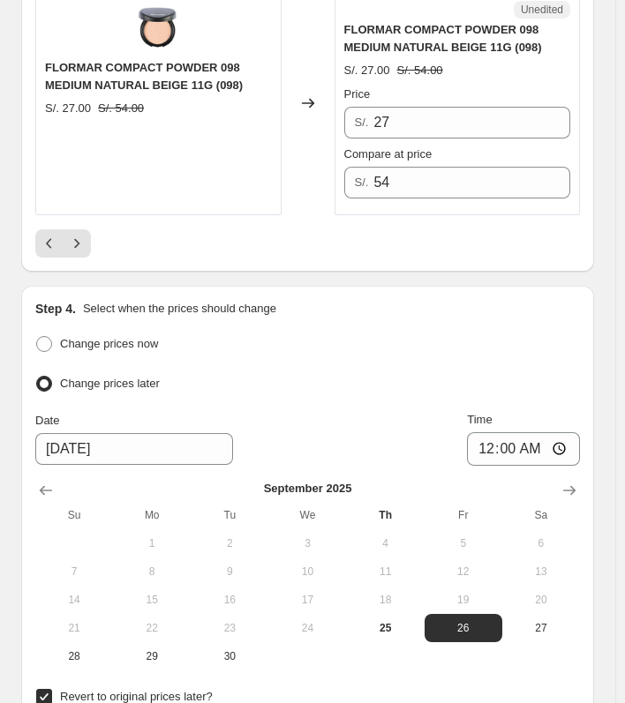
scroll to position [5200, 0]
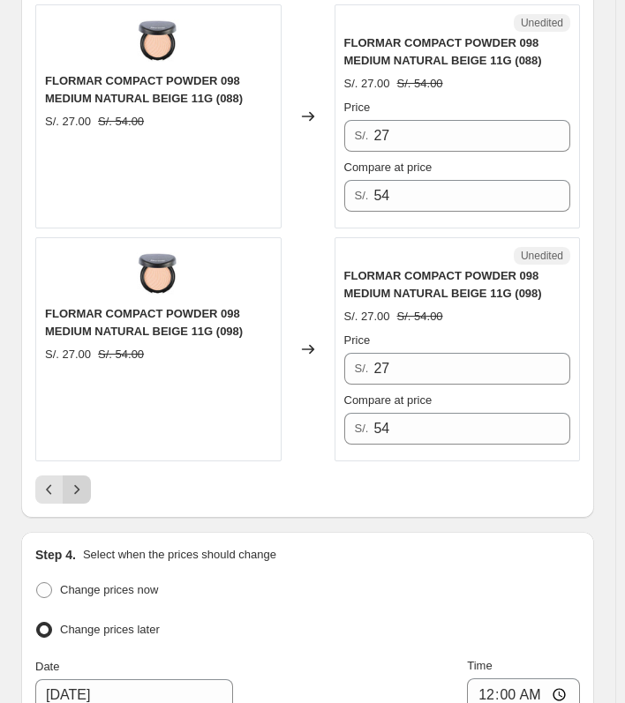
click at [78, 481] on icon "Next" at bounding box center [77, 490] width 18 height 18
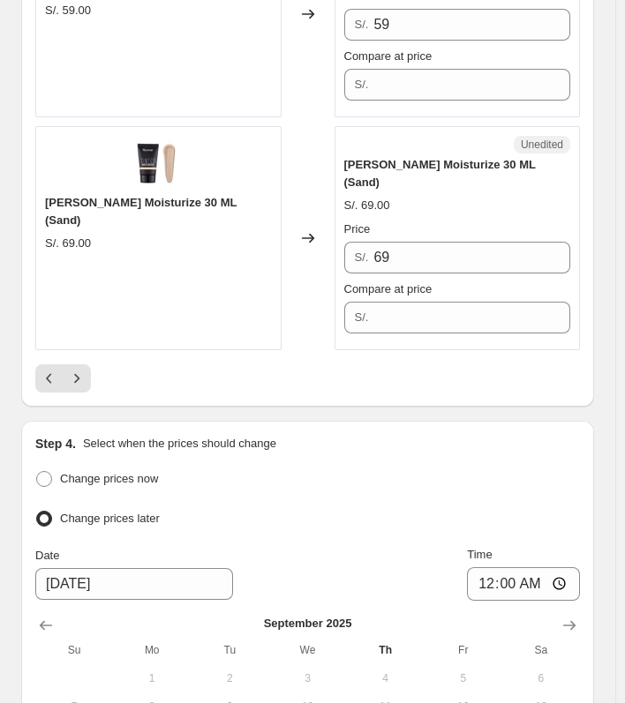
scroll to position [5284, 0]
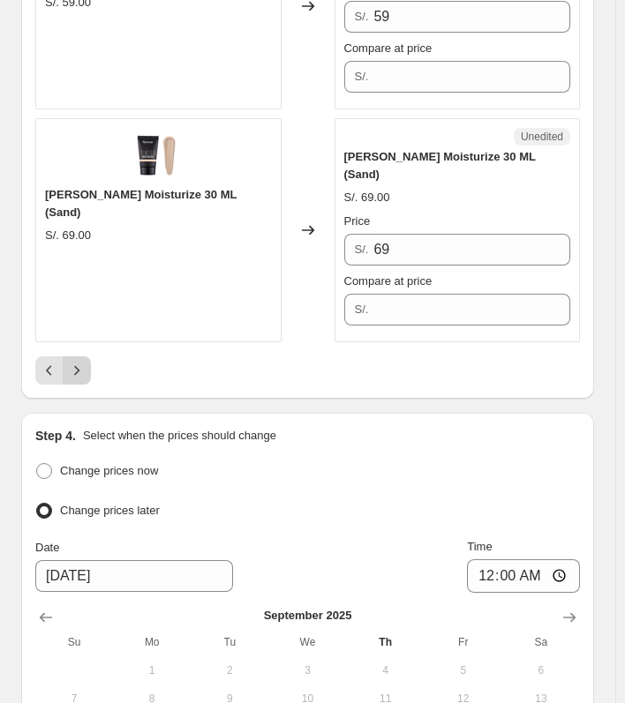
click at [85, 362] on icon "Next" at bounding box center [77, 371] width 18 height 18
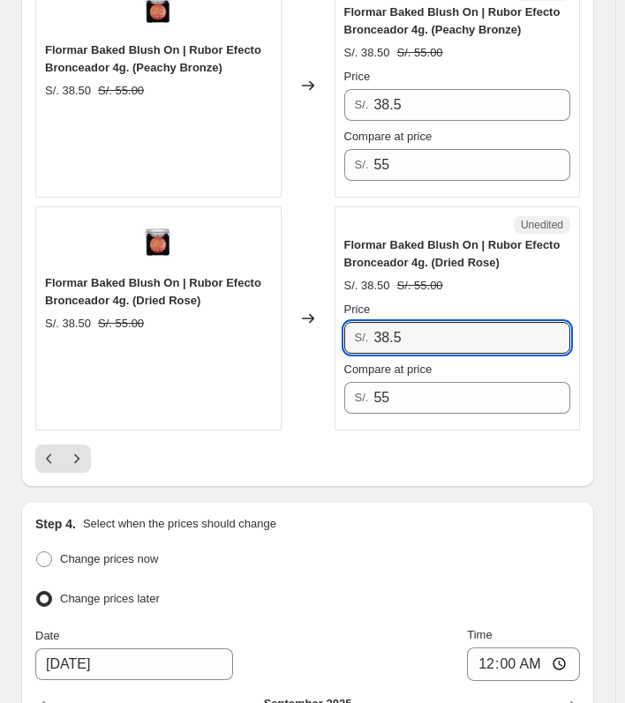
drag, startPoint x: 420, startPoint y: 333, endPoint x: 350, endPoint y: 333, distance: 69.7
click at [350, 333] on div "S/. 38.5" at bounding box center [457, 338] width 227 height 32
drag, startPoint x: 428, startPoint y: 322, endPoint x: 361, endPoint y: 330, distance: 67.5
click at [361, 330] on div "S/. 27.50" at bounding box center [457, 338] width 227 height 32
type input "27.50"
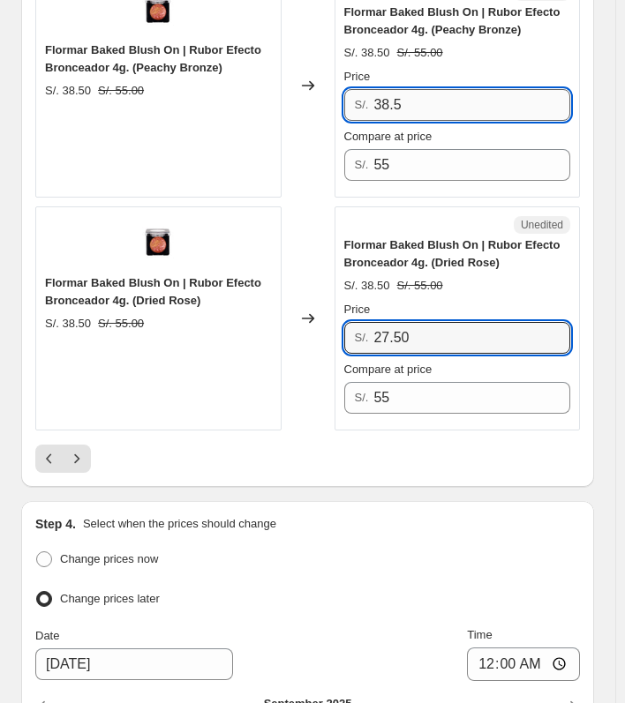
click at [426, 94] on input "38.5" at bounding box center [471, 105] width 197 height 32
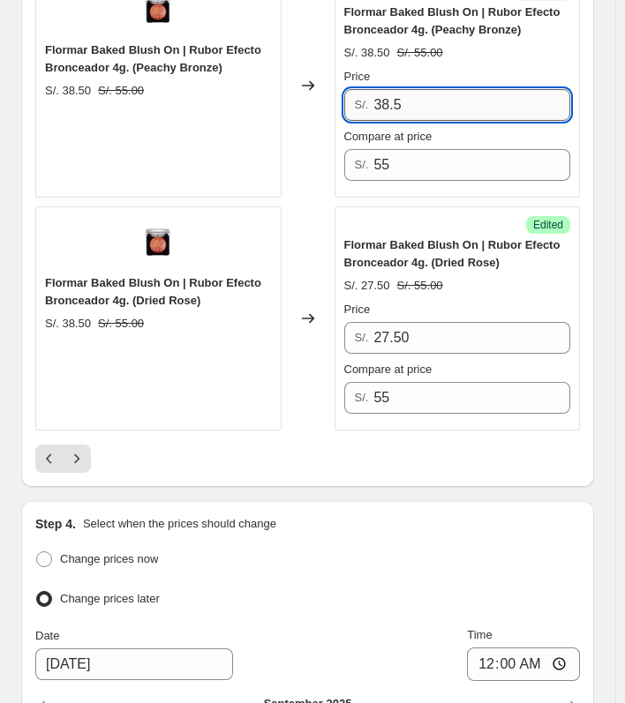
click at [426, 94] on input "38.5" at bounding box center [471, 105] width 197 height 32
paste input "27.50"
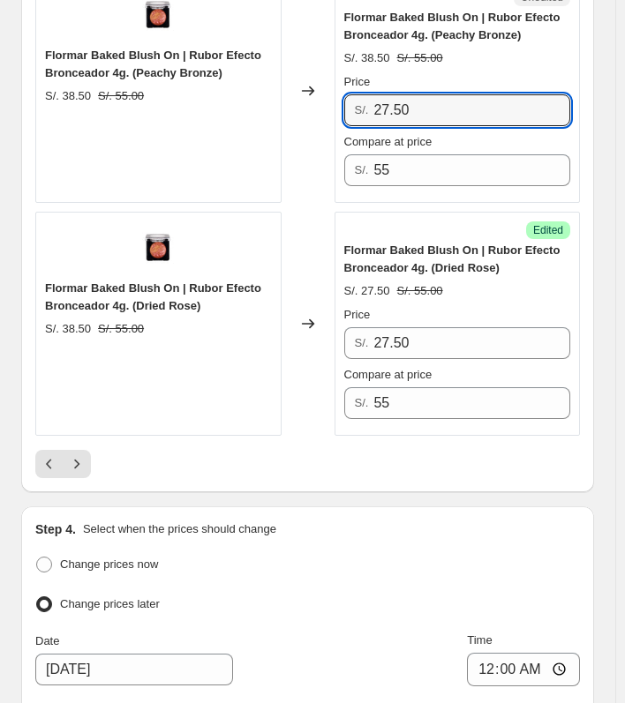
scroll to position [5019, 0]
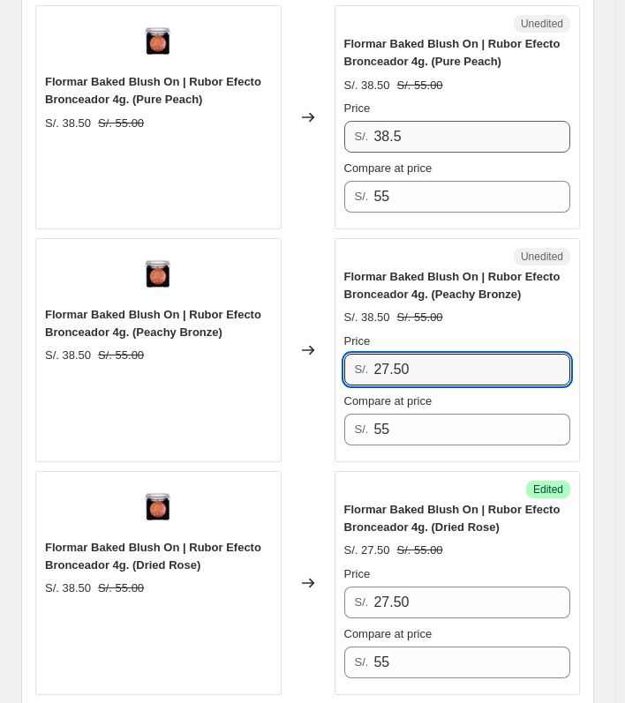
type input "27.50"
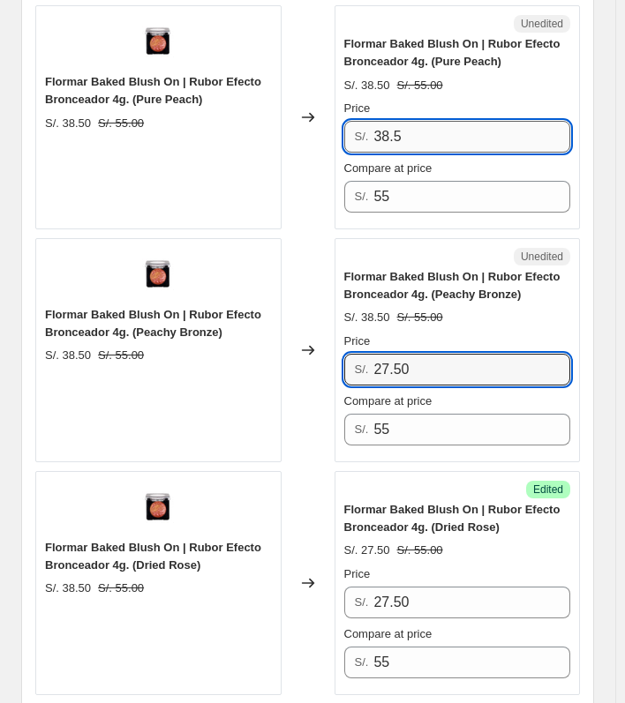
click at [413, 128] on input "38.5" at bounding box center [471, 137] width 197 height 32
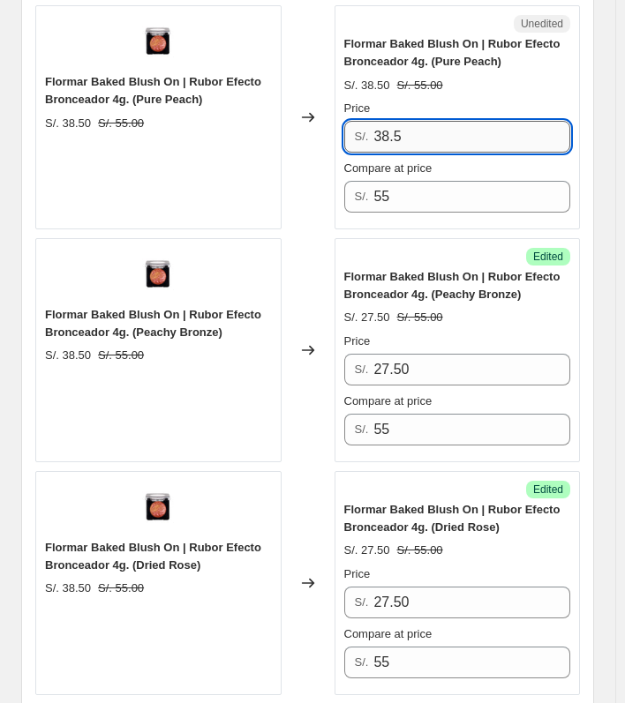
click at [413, 128] on input "38.5" at bounding box center [471, 137] width 197 height 32
paste input "27.50"
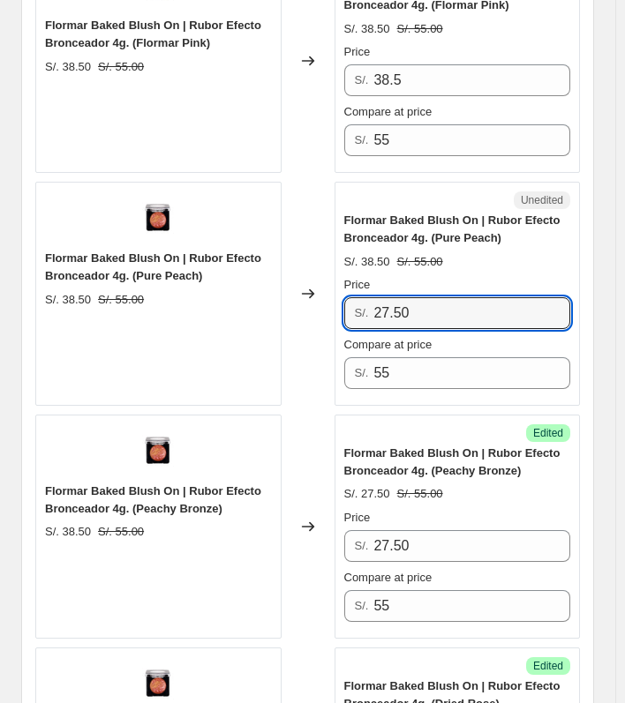
scroll to position [4667, 0]
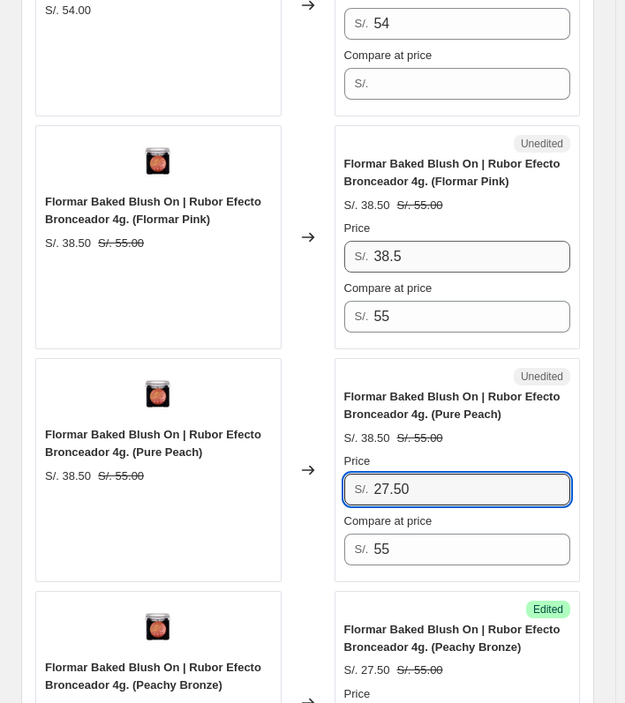
type input "27.50"
click at [438, 250] on input "38.5" at bounding box center [471, 257] width 197 height 32
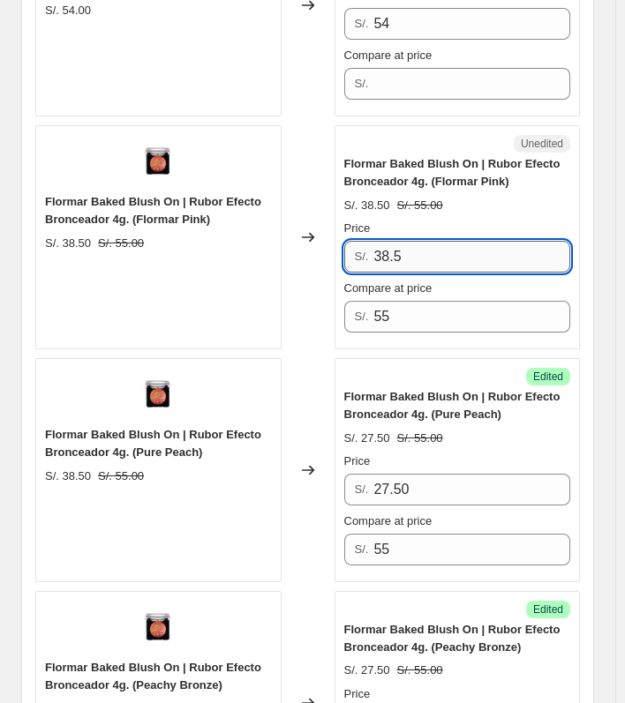
click at [438, 250] on input "38.5" at bounding box center [471, 257] width 197 height 32
paste input "27.50"
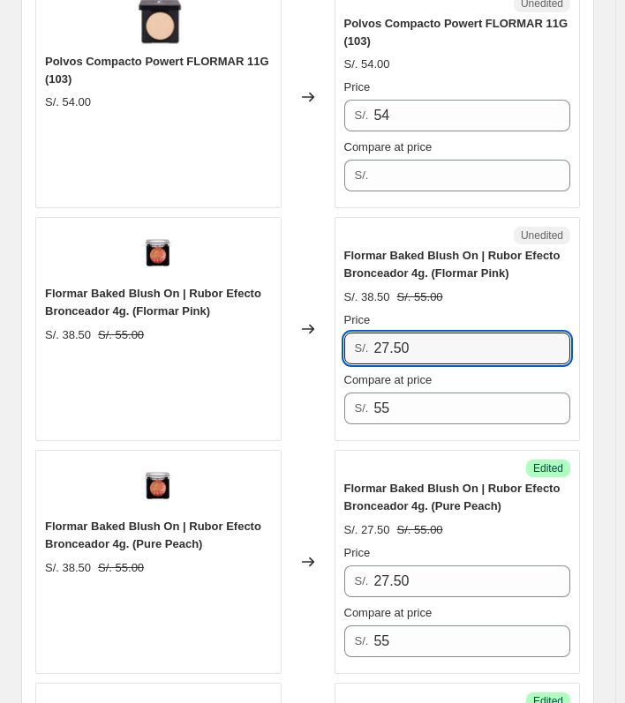
scroll to position [4755, 0]
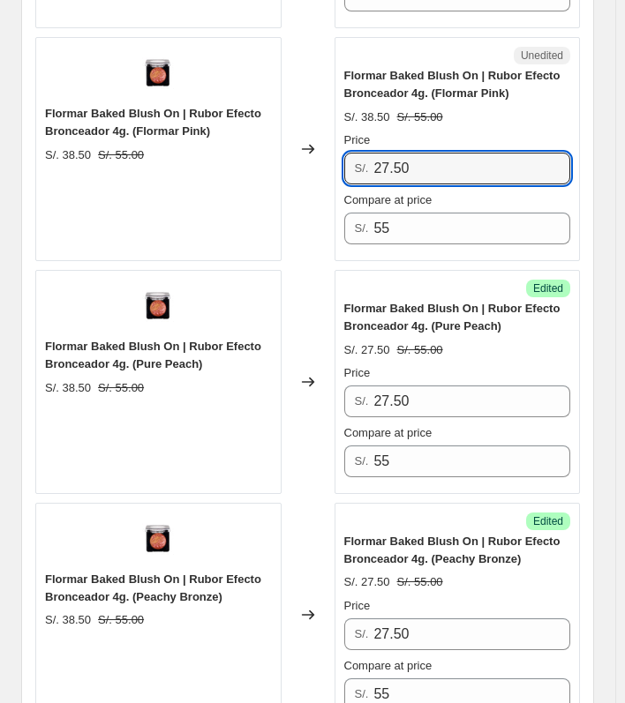
type input "27.50"
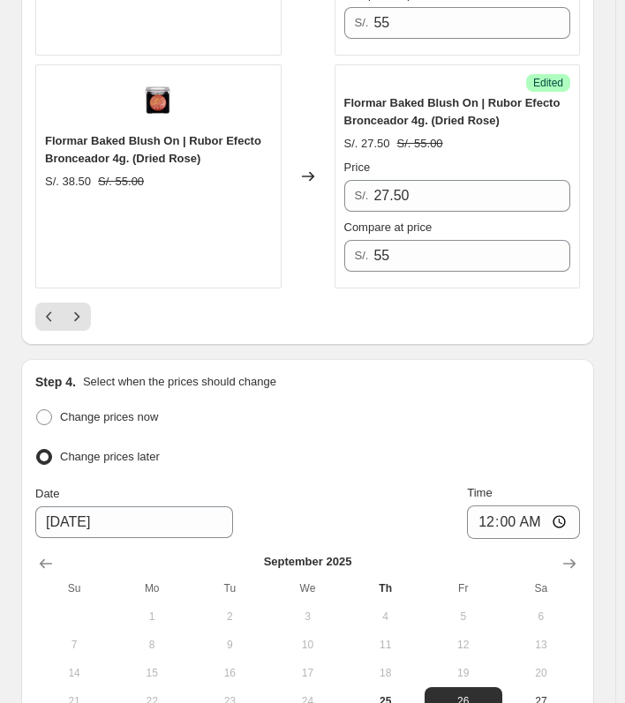
scroll to position [5460, 0]
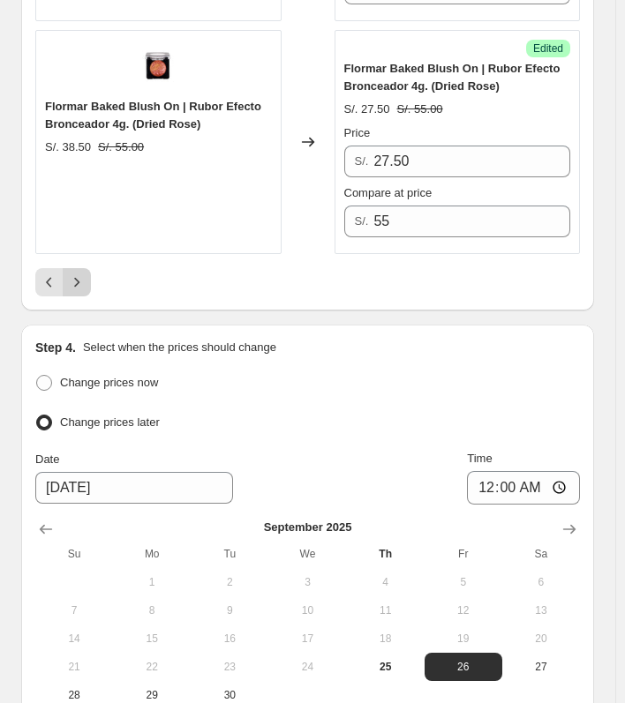
click at [72, 279] on icon "Next" at bounding box center [77, 282] width 18 height 18
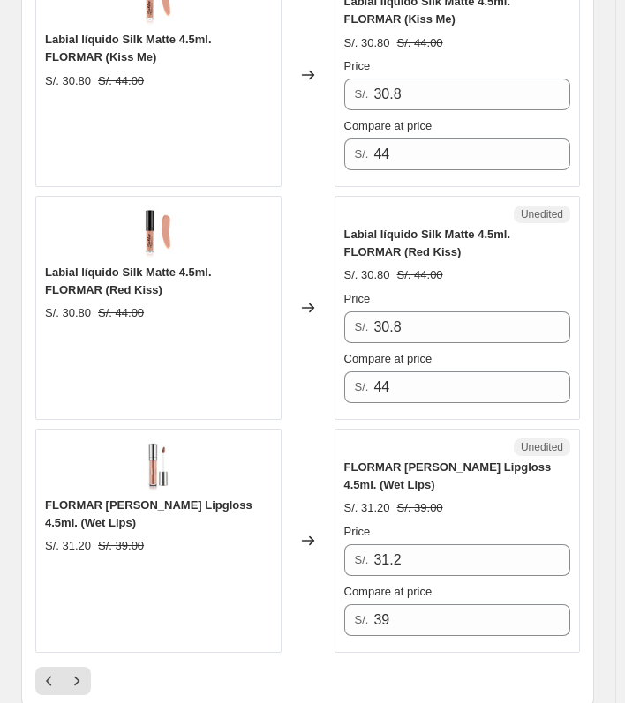
scroll to position [4974, 0]
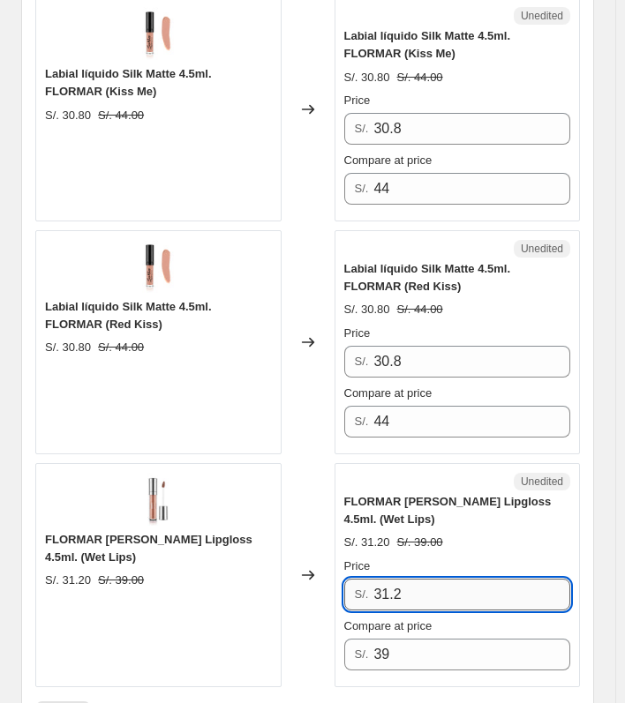
click at [442, 579] on input "31.2" at bounding box center [471, 595] width 197 height 32
type input "23.40"
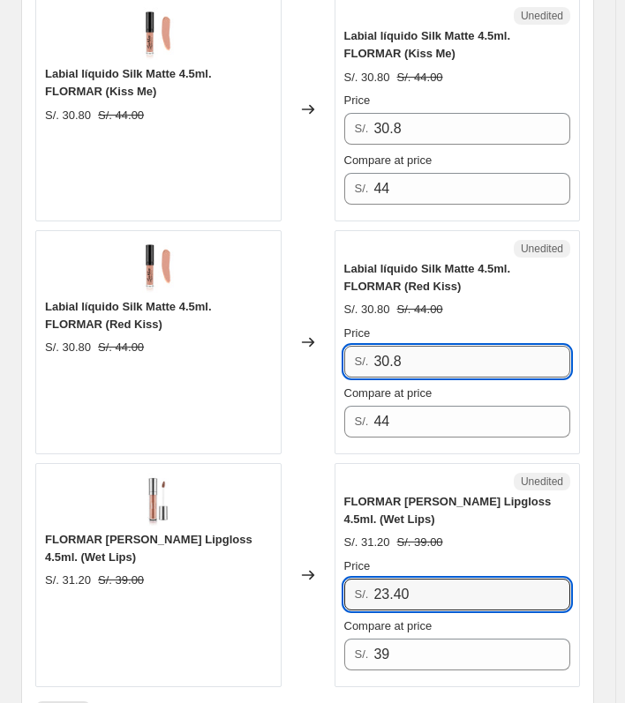
click at [425, 346] on input "30.8" at bounding box center [471, 362] width 197 height 32
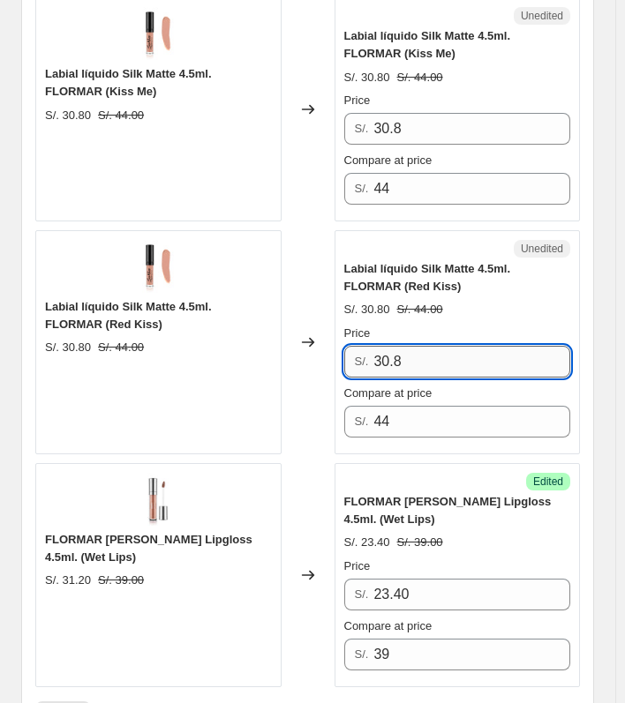
click at [425, 346] on input "30.8" at bounding box center [471, 362] width 197 height 32
drag, startPoint x: 412, startPoint y: 324, endPoint x: 372, endPoint y: 333, distance: 40.9
click at [372, 346] on div "S/. 22" at bounding box center [457, 362] width 227 height 32
type input "22"
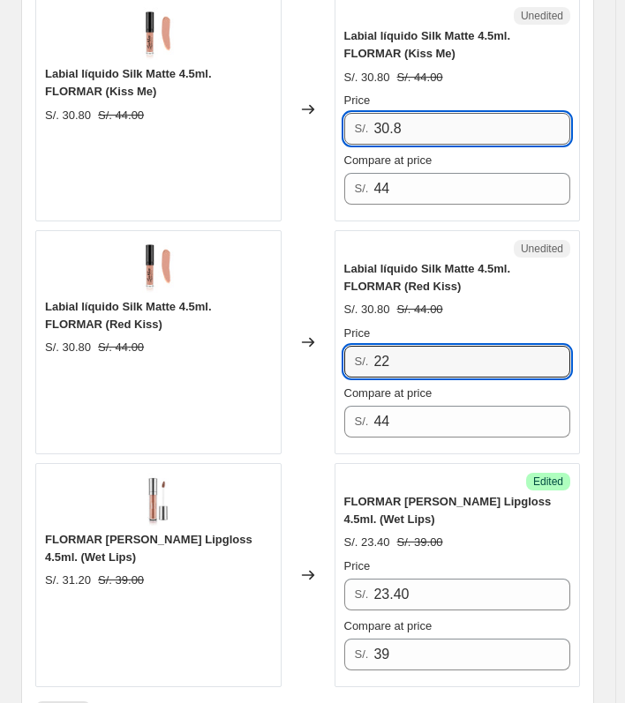
click at [442, 113] on input "30.8" at bounding box center [471, 129] width 197 height 32
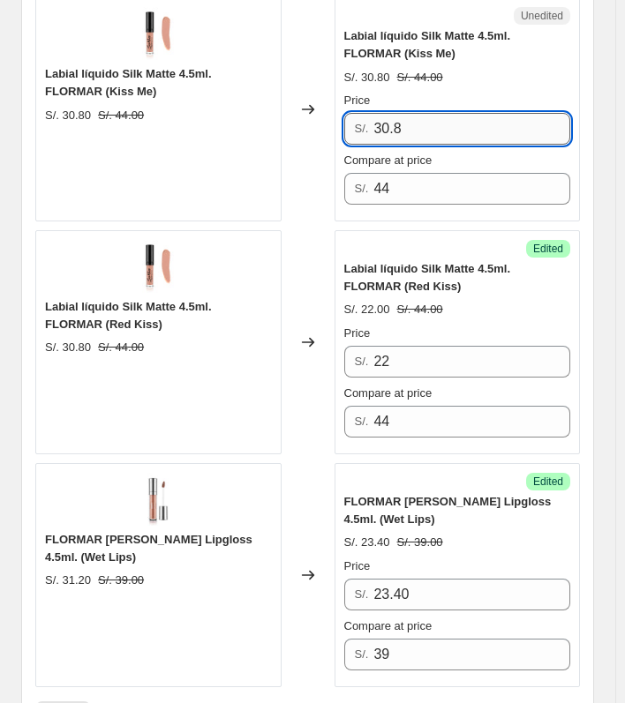
click at [442, 113] on input "30.8" at bounding box center [471, 129] width 197 height 32
paste input "22"
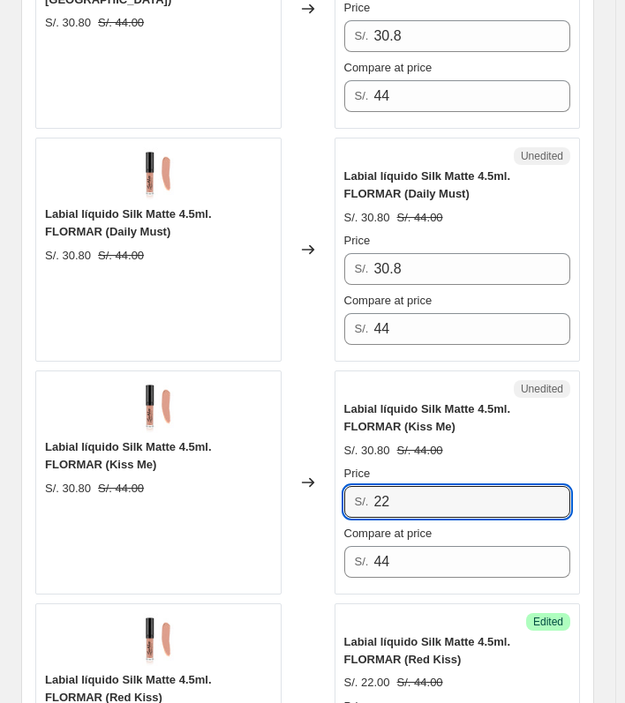
scroll to position [4445, 0]
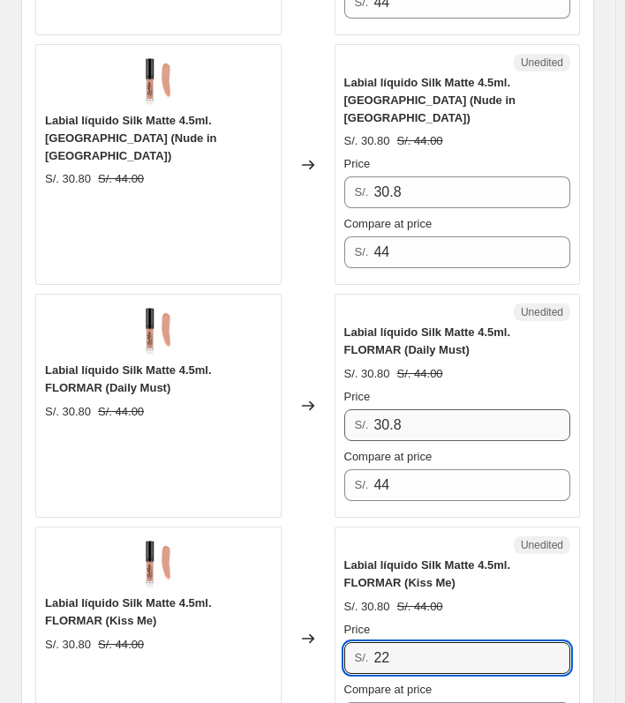
type input "22"
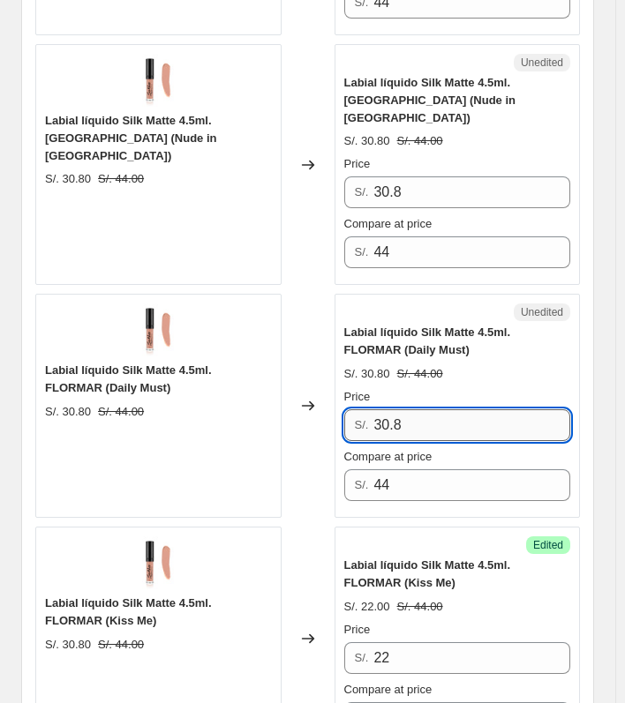
click at [462, 409] on input "30.8" at bounding box center [471, 425] width 197 height 32
paste input "22"
type input "22"
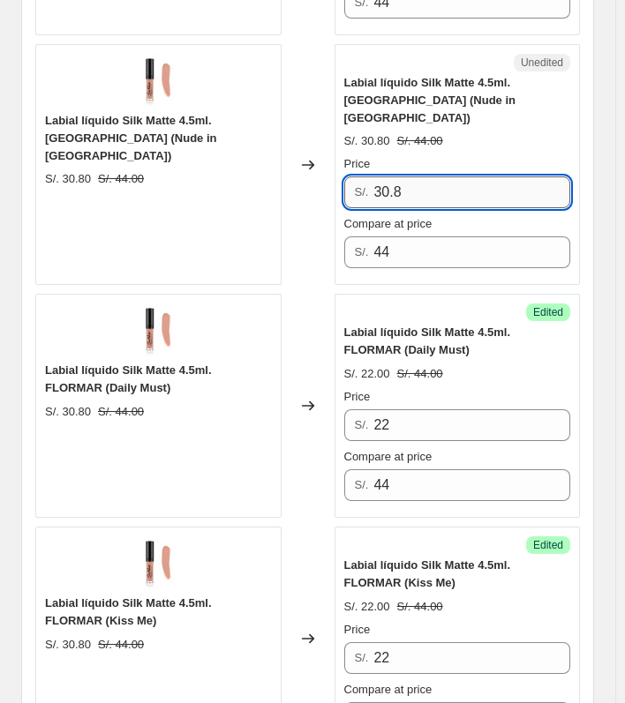
click at [435, 176] on input "30.8" at bounding box center [471, 192] width 197 height 32
paste input "22"
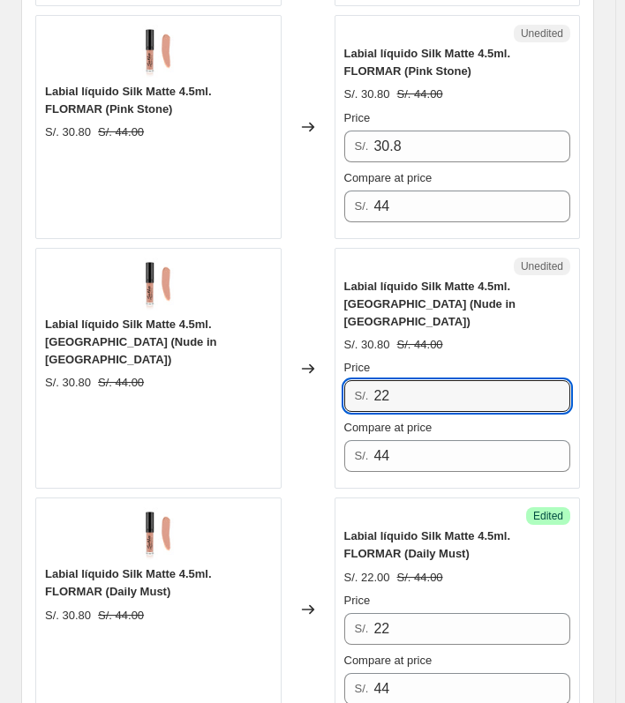
scroll to position [4092, 0]
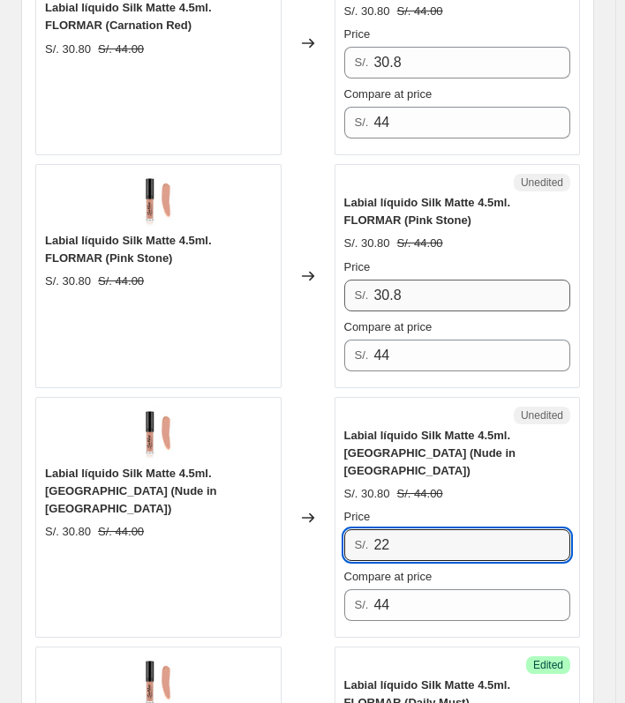
type input "22"
click at [421, 295] on input "30.8" at bounding box center [471, 296] width 197 height 32
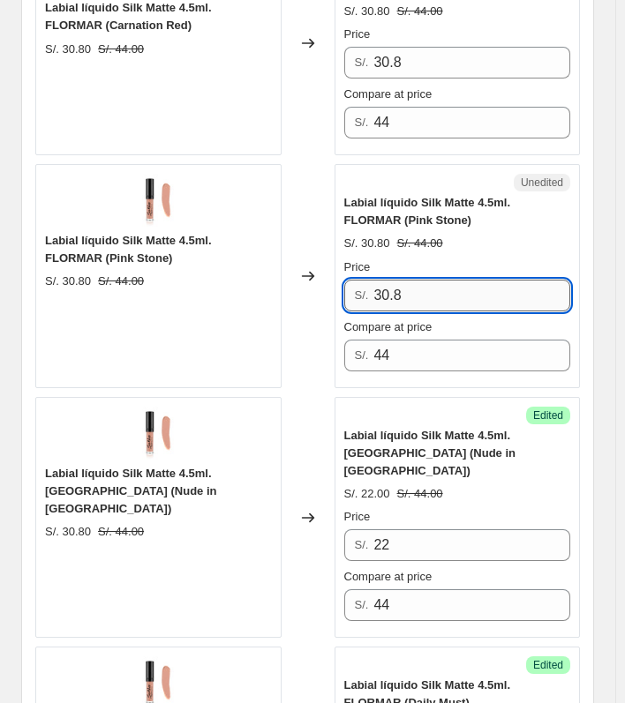
click at [421, 295] on input "30.8" at bounding box center [471, 296] width 197 height 32
paste input "22"
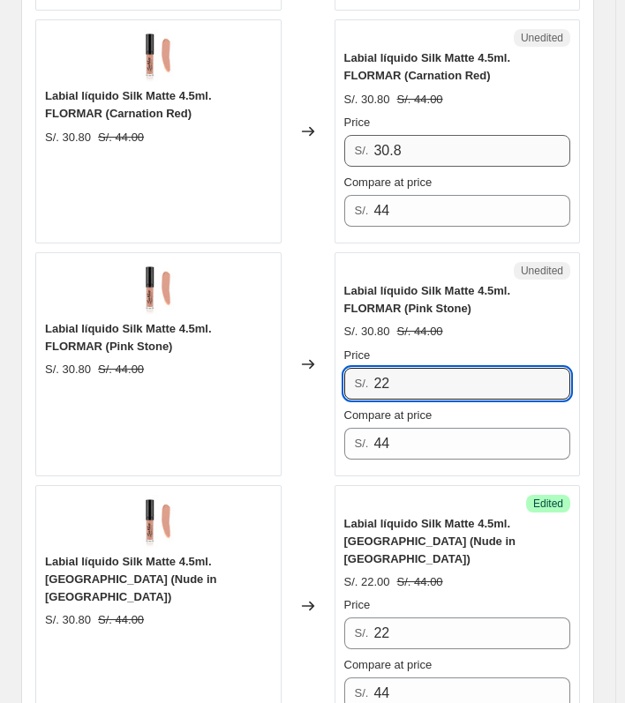
type input "22"
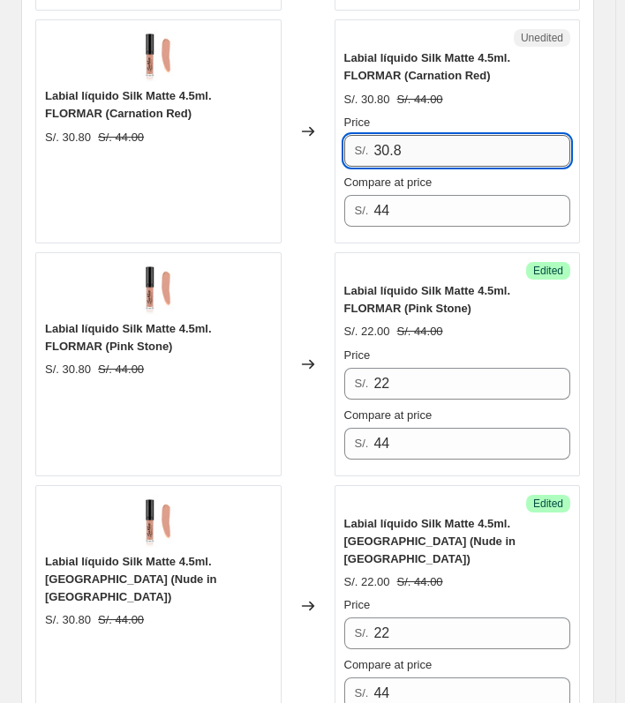
click at [444, 147] on input "30.8" at bounding box center [471, 151] width 197 height 32
paste input "22"
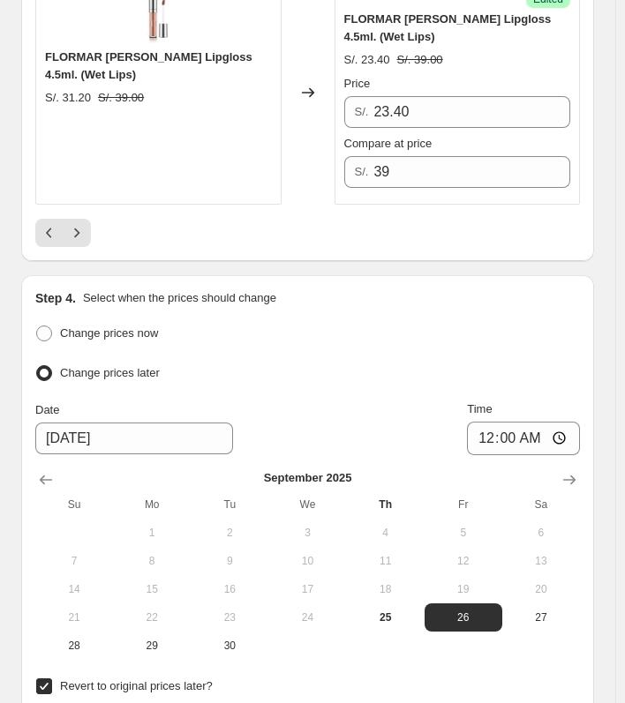
scroll to position [5415, 0]
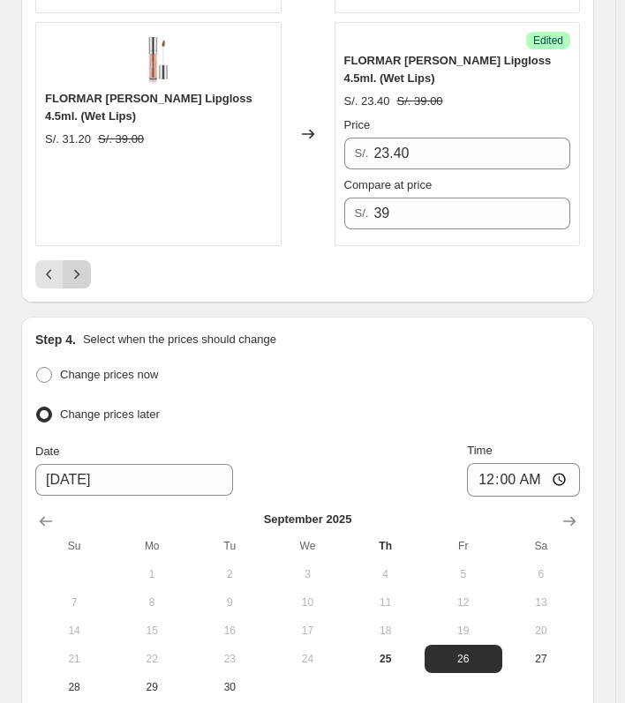
type input "22"
click at [72, 260] on button "Next" at bounding box center [77, 274] width 28 height 28
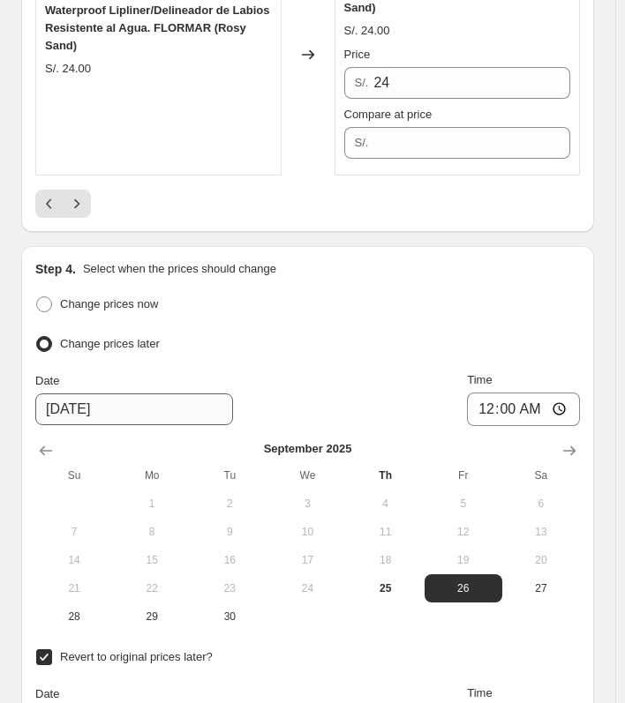
scroll to position [5327, 0]
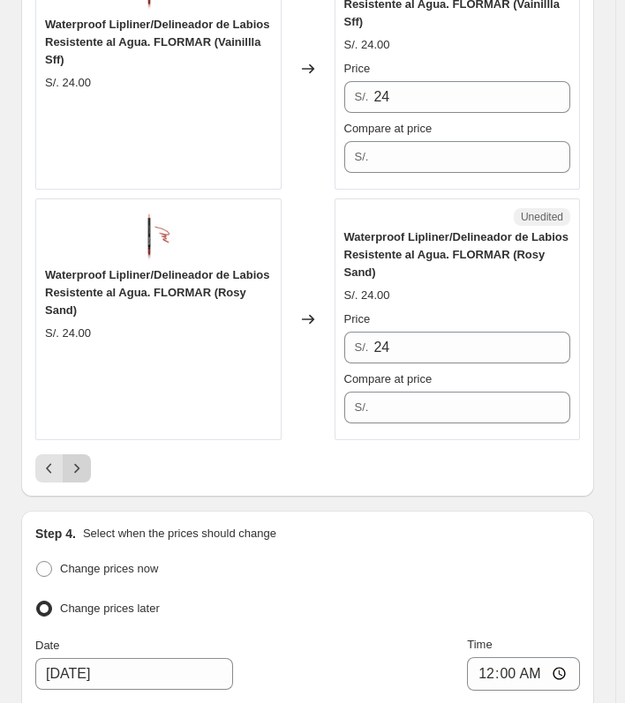
click at [78, 460] on icon "Next" at bounding box center [77, 469] width 18 height 18
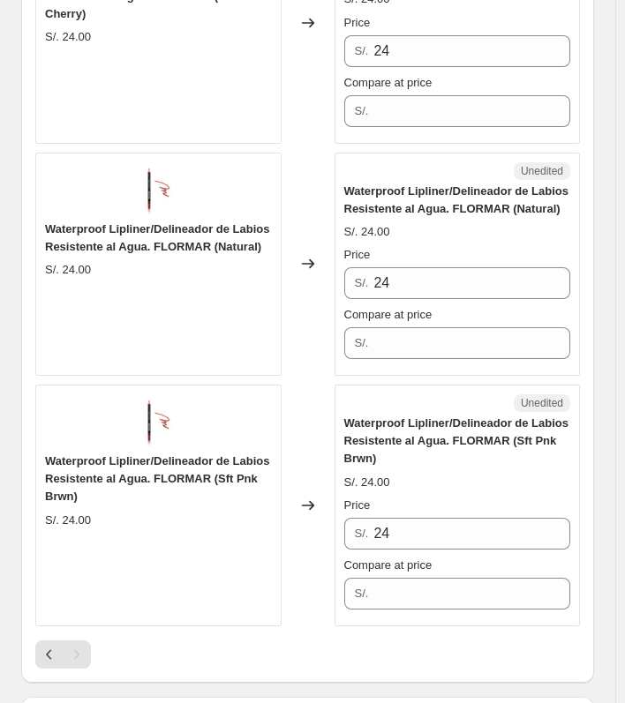
scroll to position [1480, 0]
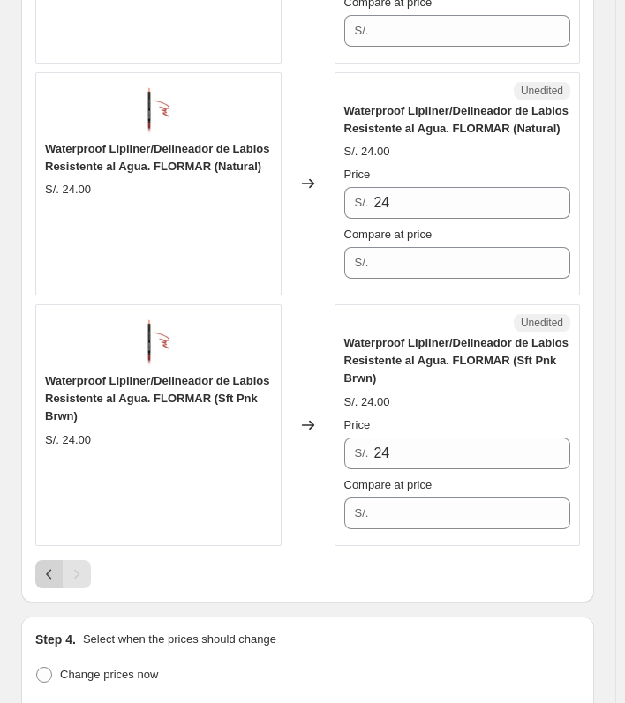
click at [48, 570] on icon "Previous" at bounding box center [48, 575] width 5 height 10
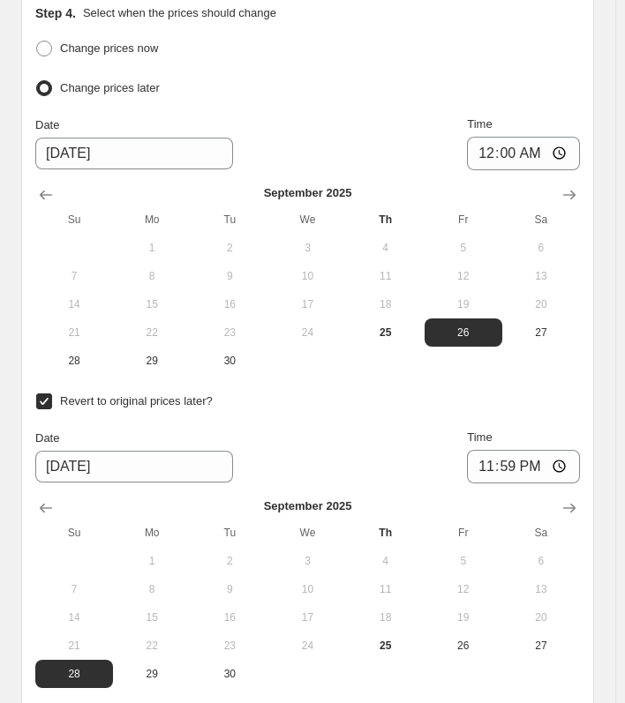
scroll to position [5626, 0]
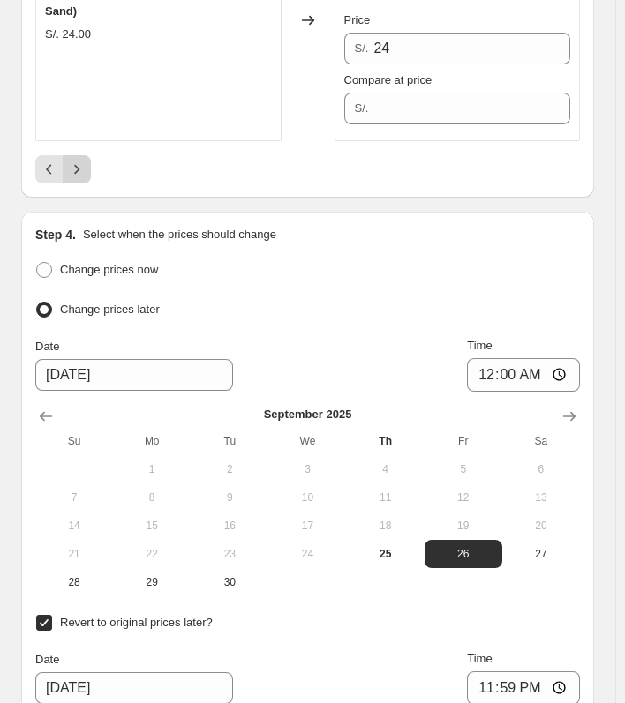
click at [81, 161] on icon "Next" at bounding box center [77, 170] width 18 height 18
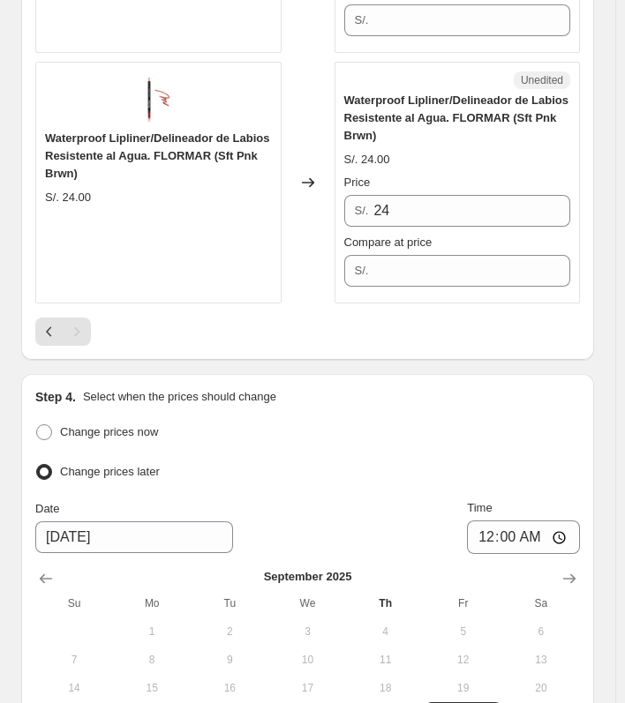
scroll to position [1817, 0]
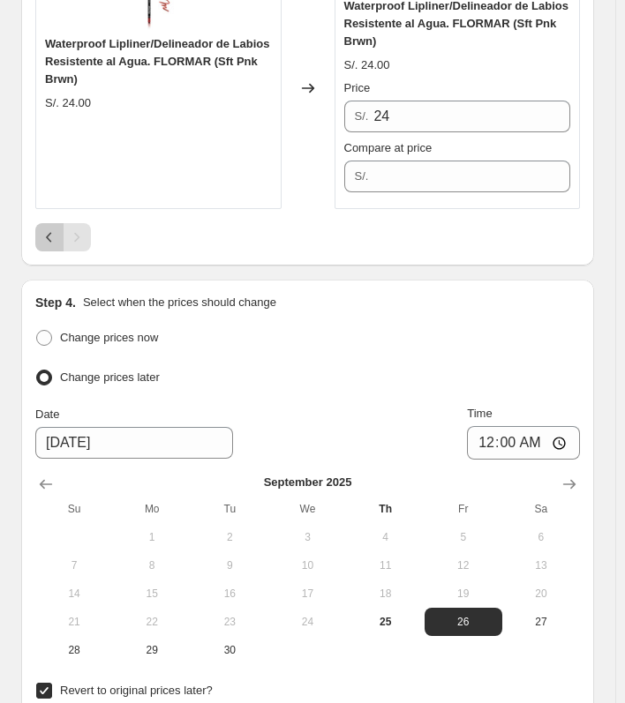
click at [57, 228] on icon "Previous" at bounding box center [50, 237] width 18 height 18
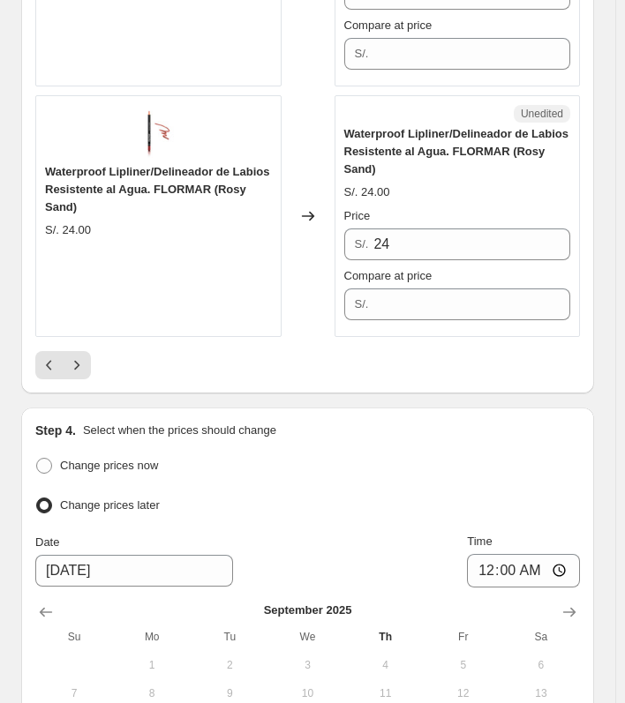
scroll to position [5258, 0]
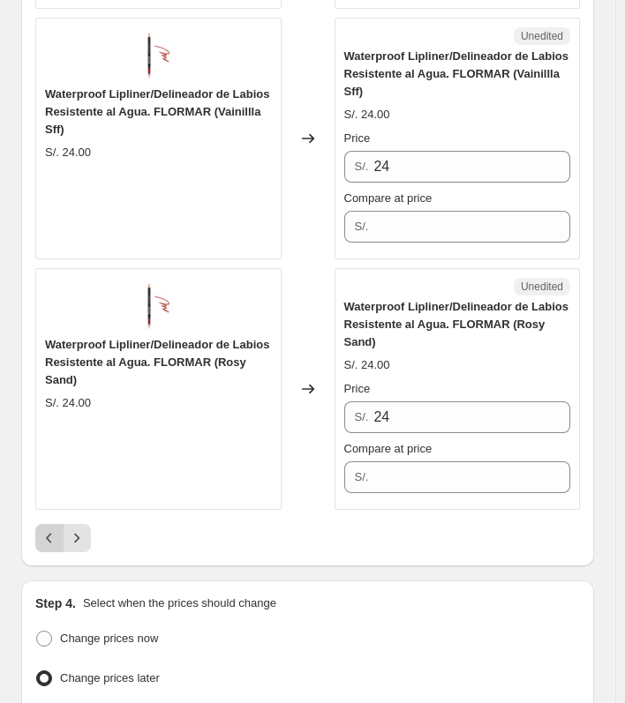
click at [52, 524] on button "Previous" at bounding box center [49, 538] width 28 height 28
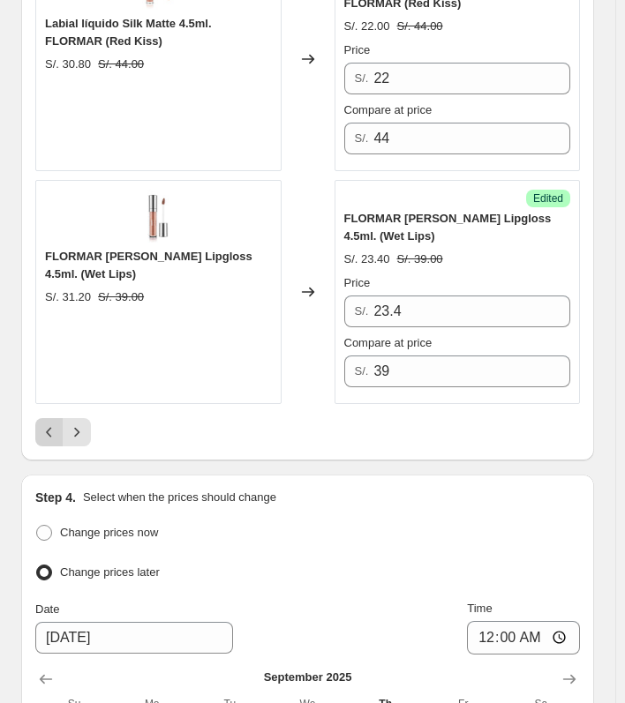
click at [37, 418] on button "Previous" at bounding box center [49, 432] width 28 height 28
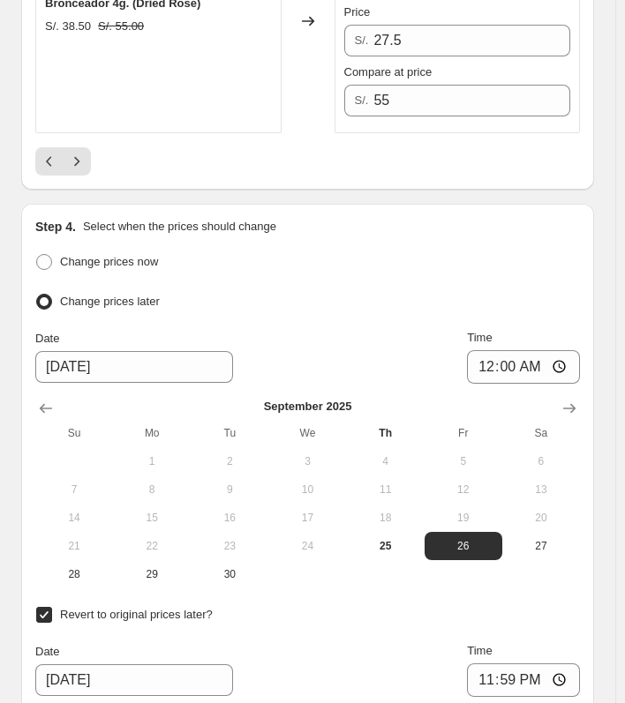
scroll to position [5506, 0]
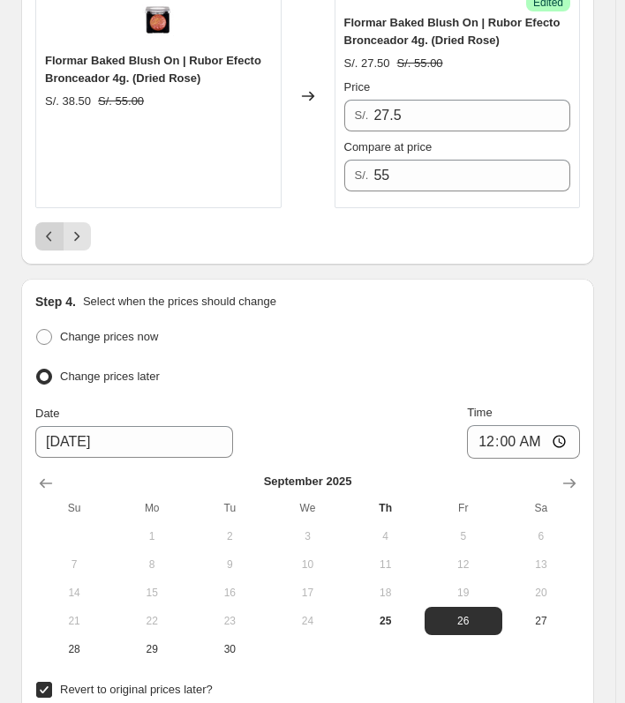
click at [59, 230] on button "Previous" at bounding box center [49, 236] width 28 height 28
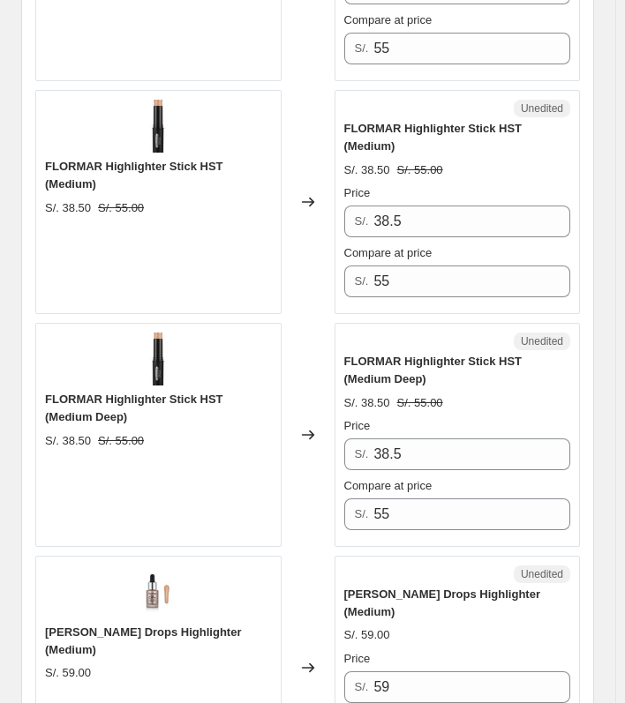
scroll to position [3654, 0]
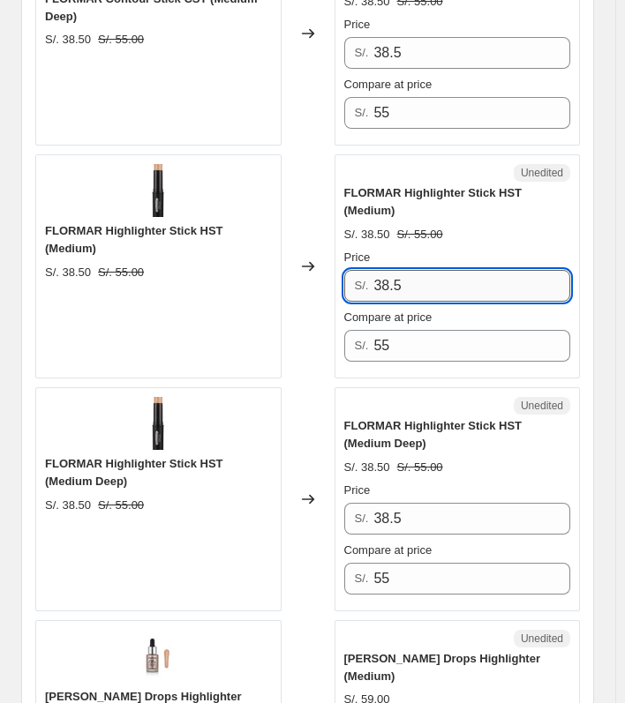
click at [431, 270] on input "38.5" at bounding box center [471, 286] width 197 height 32
drag, startPoint x: 407, startPoint y: 251, endPoint x: 367, endPoint y: 251, distance: 39.7
click at [367, 270] on div "S/. 38.5" at bounding box center [457, 286] width 227 height 32
type input "27.50"
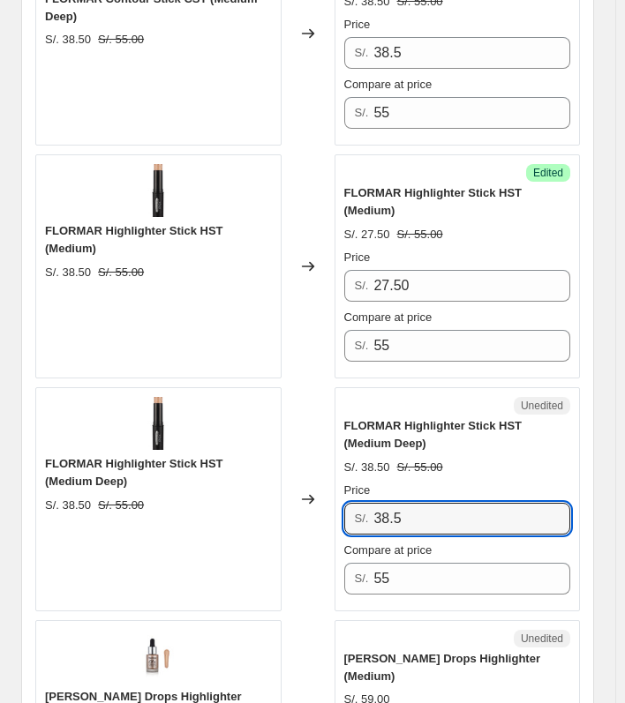
drag, startPoint x: 415, startPoint y: 475, endPoint x: 369, endPoint y: 477, distance: 45.9
click at [369, 503] on div "S/. 38.5" at bounding box center [457, 519] width 227 height 32
type input "27.50"
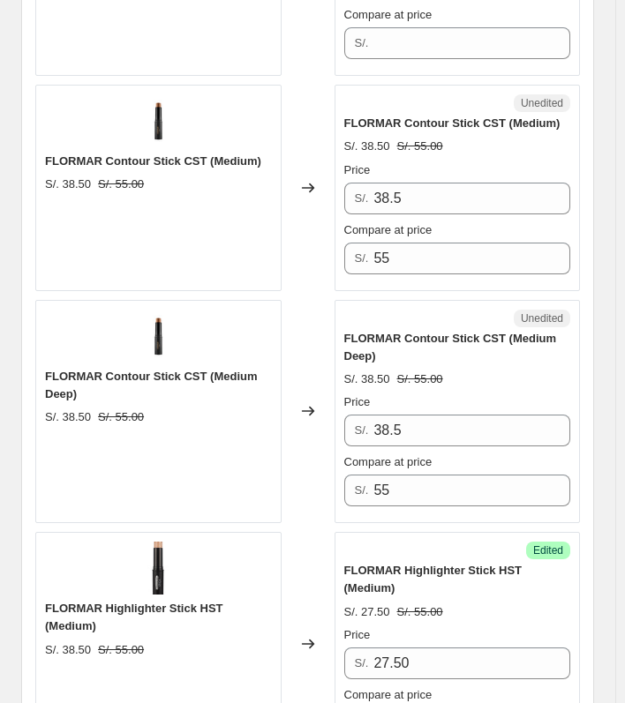
scroll to position [3125, 0]
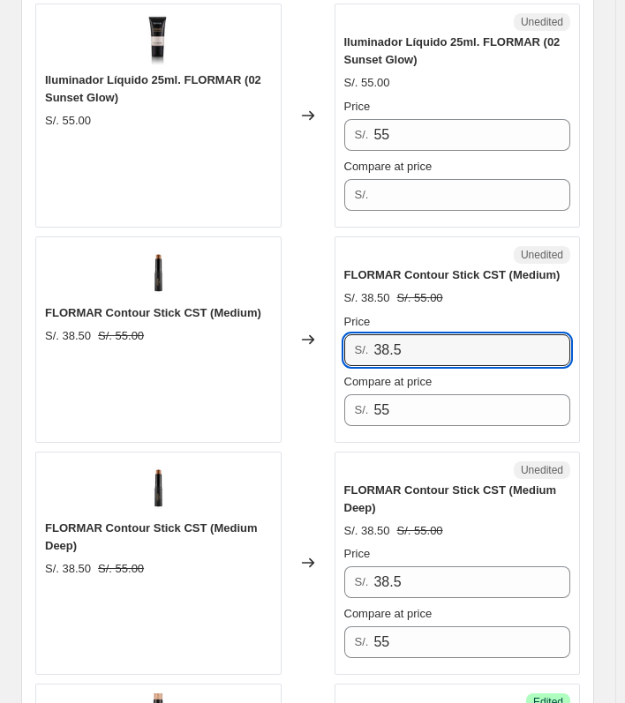
drag, startPoint x: 415, startPoint y: 325, endPoint x: 369, endPoint y: 322, distance: 46.8
click at [369, 334] on div "S/. 38.5" at bounding box center [457, 350] width 227 height 32
type input "27.50"
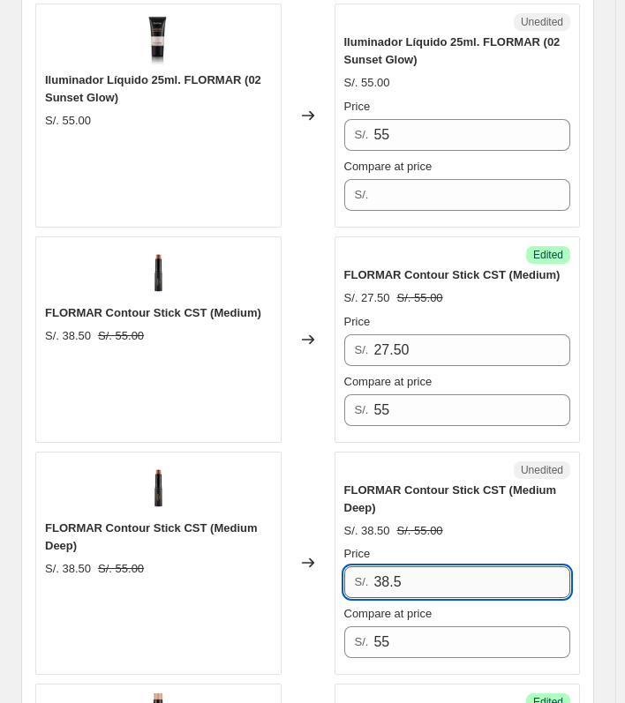
drag, startPoint x: 418, startPoint y: 564, endPoint x: 379, endPoint y: 564, distance: 38.8
click at [377, 566] on input "38.5" at bounding box center [471, 582] width 197 height 32
type input "27.50"
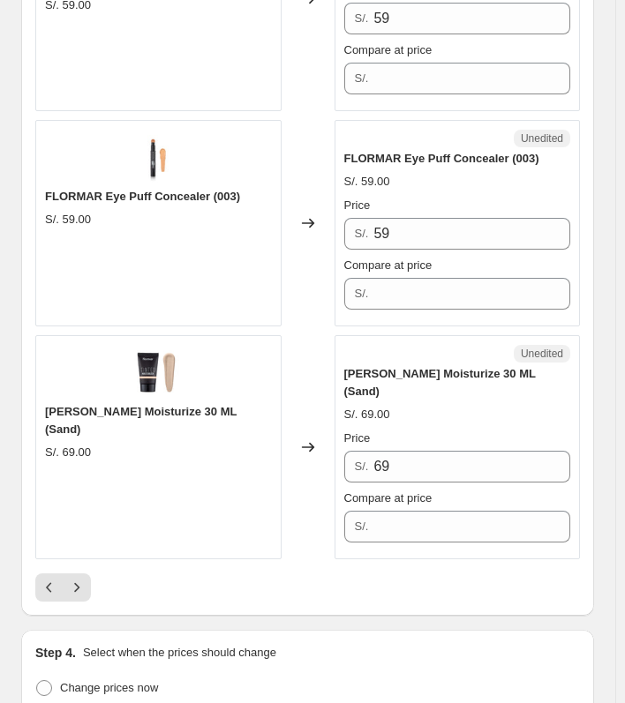
scroll to position [5059, 0]
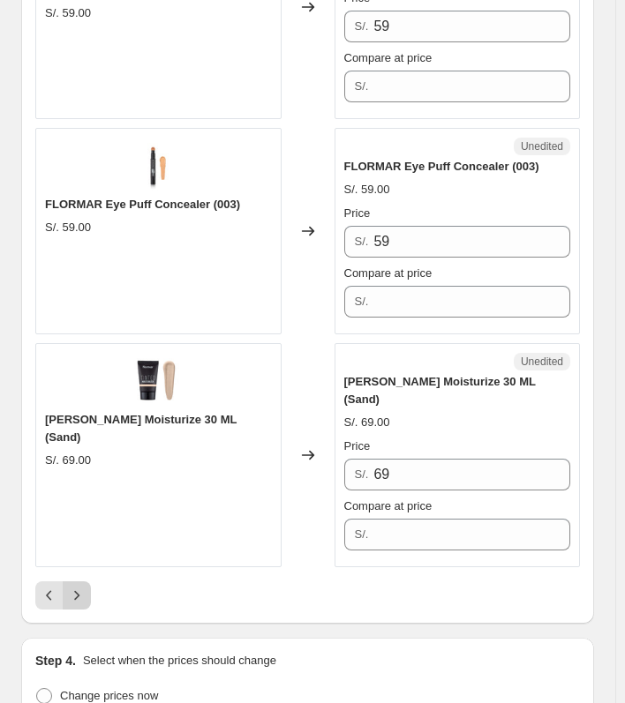
click at [84, 587] on icon "Next" at bounding box center [77, 596] width 18 height 18
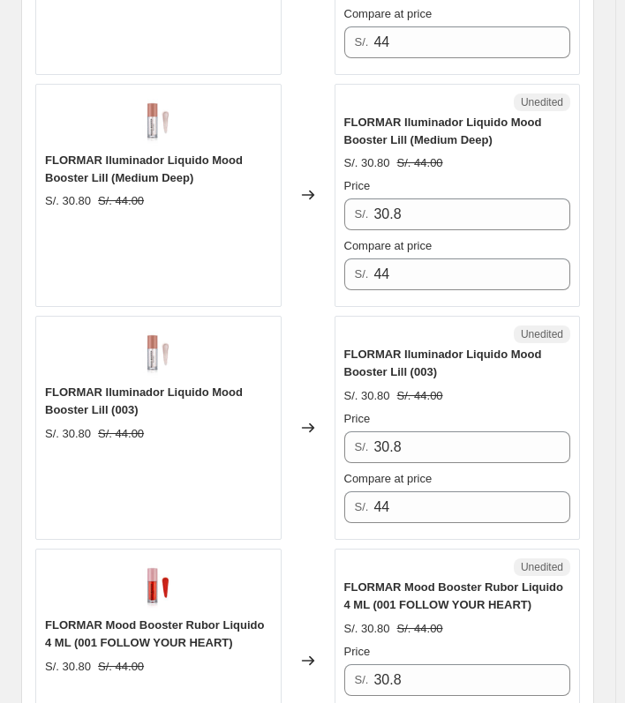
scroll to position [1823, 0]
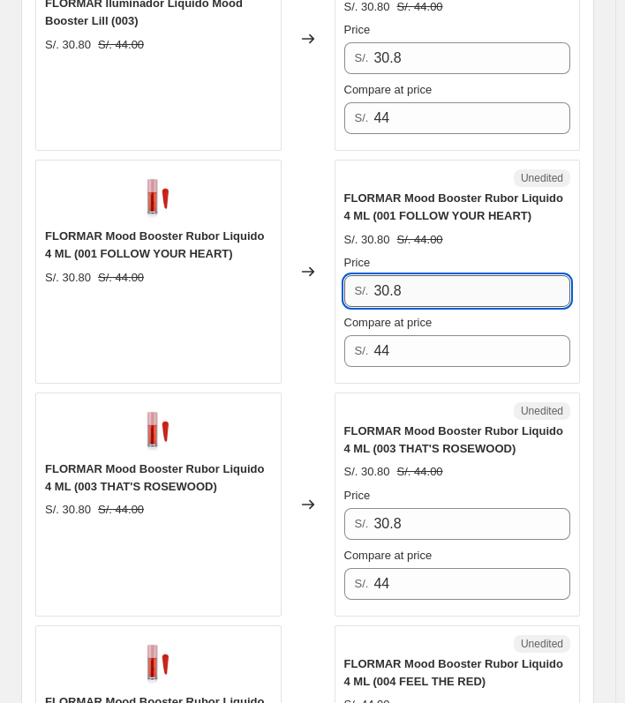
click at [437, 279] on input "30.8" at bounding box center [471, 291] width 197 height 32
type input "22"
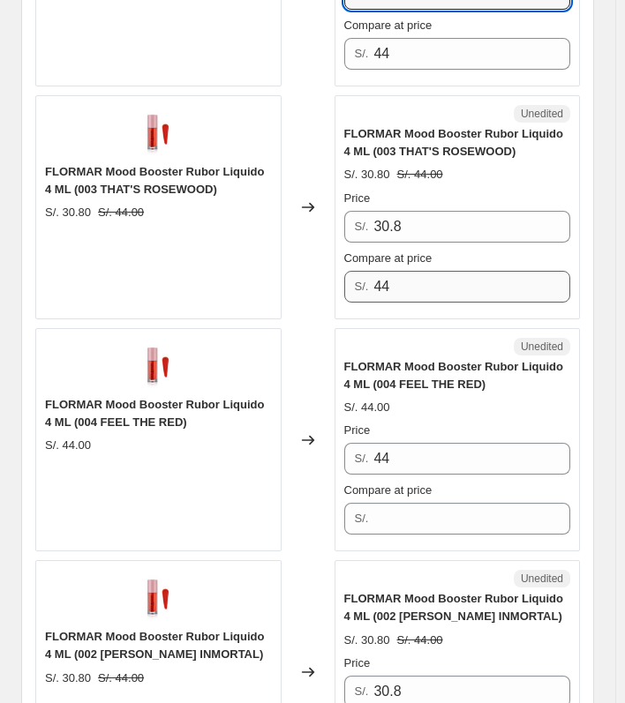
scroll to position [1911, 0]
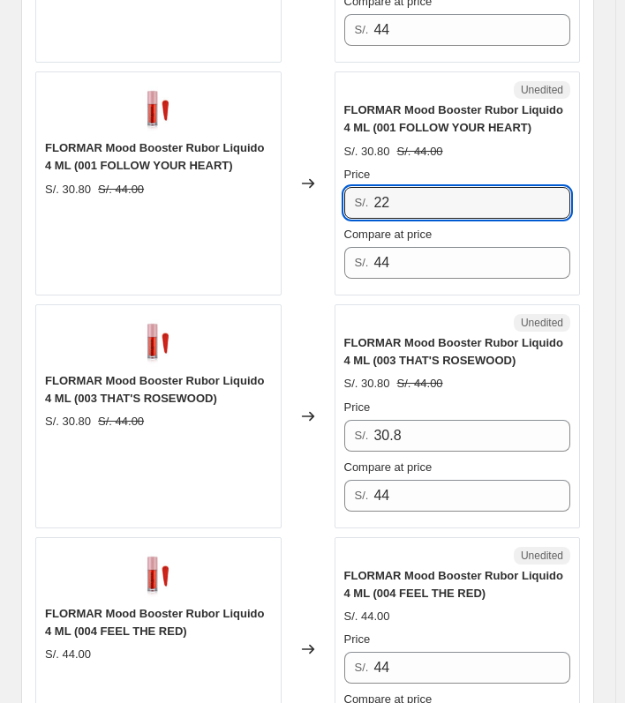
drag, startPoint x: 428, startPoint y: 198, endPoint x: 364, endPoint y: 198, distance: 63.5
click at [364, 198] on div "S/. 22" at bounding box center [457, 203] width 227 height 32
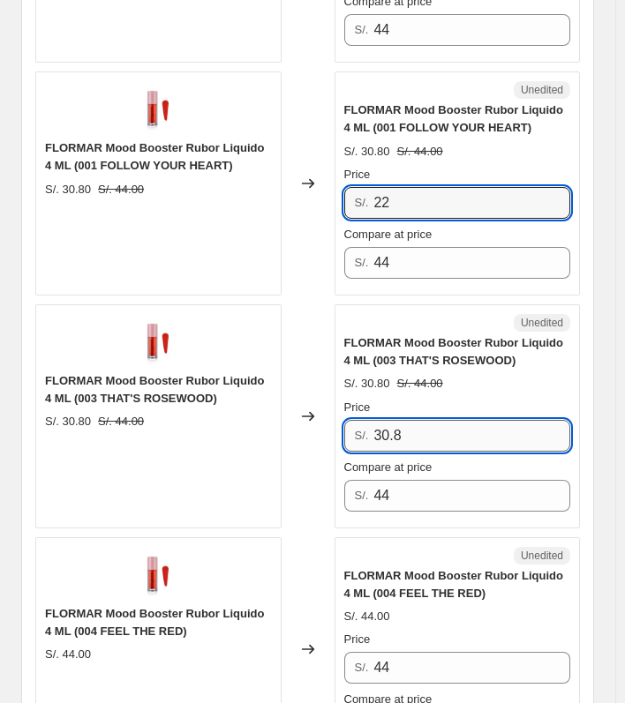
click at [454, 420] on input "30.8" at bounding box center [471, 436] width 197 height 32
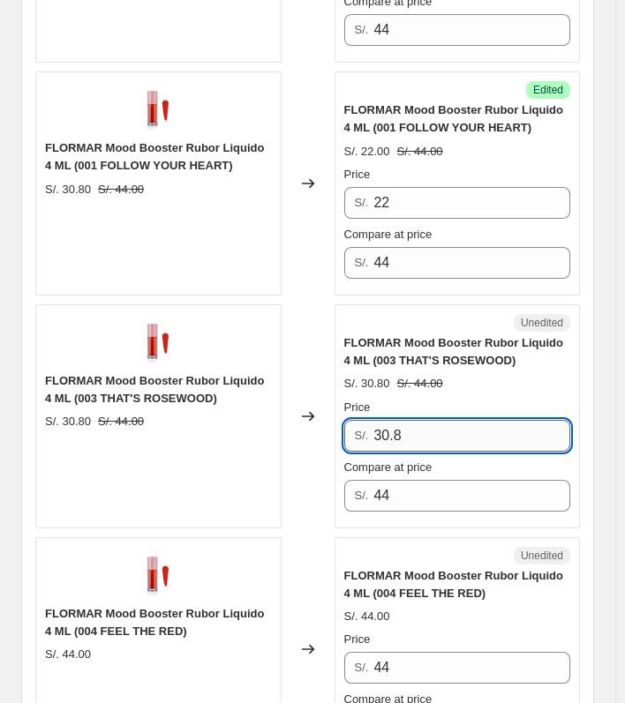
click at [454, 420] on input "30.8" at bounding box center [471, 436] width 197 height 32
paste input "22"
type input "22"
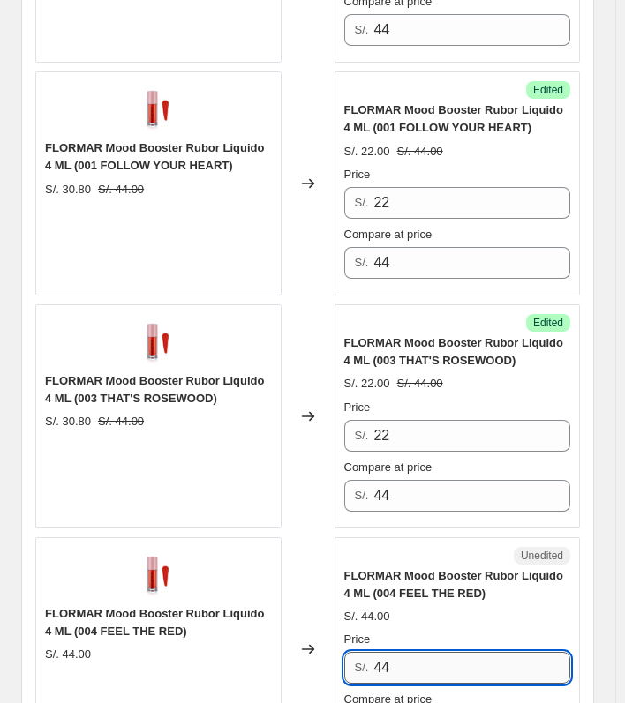
click at [459, 655] on input "44" at bounding box center [471, 668] width 197 height 32
click at [458, 655] on input "44" at bounding box center [471, 668] width 197 height 32
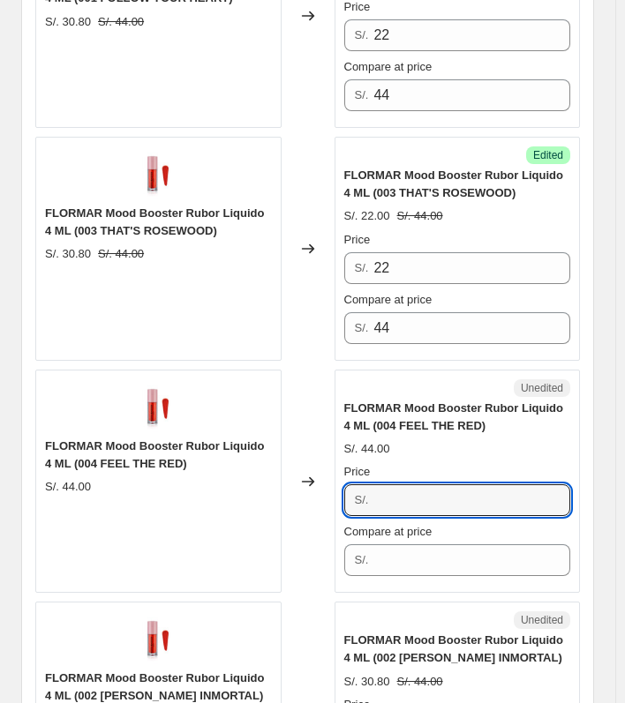
scroll to position [2175, 0]
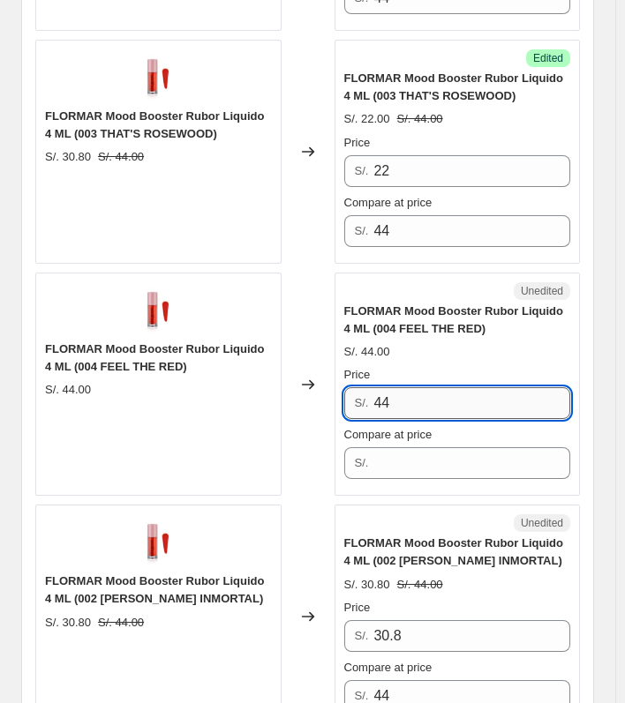
type input "4"
type input "22"
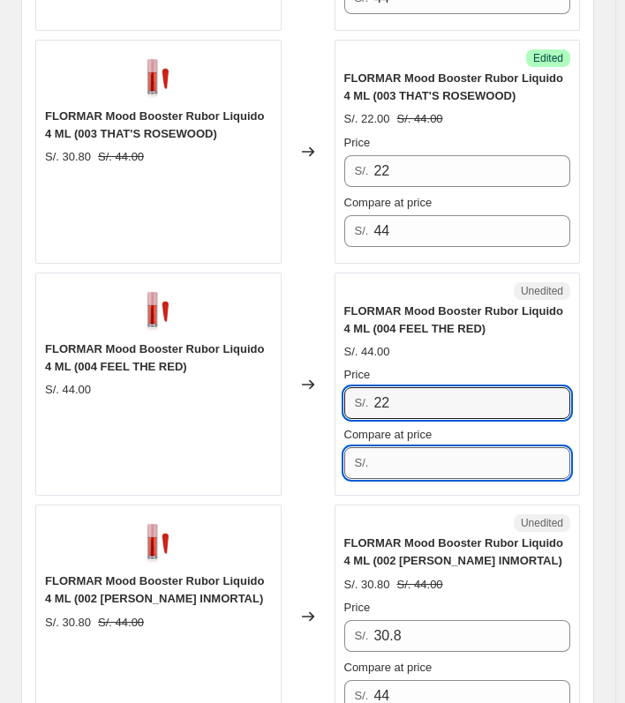
click at [393, 447] on input "Compare at price" at bounding box center [471, 463] width 197 height 32
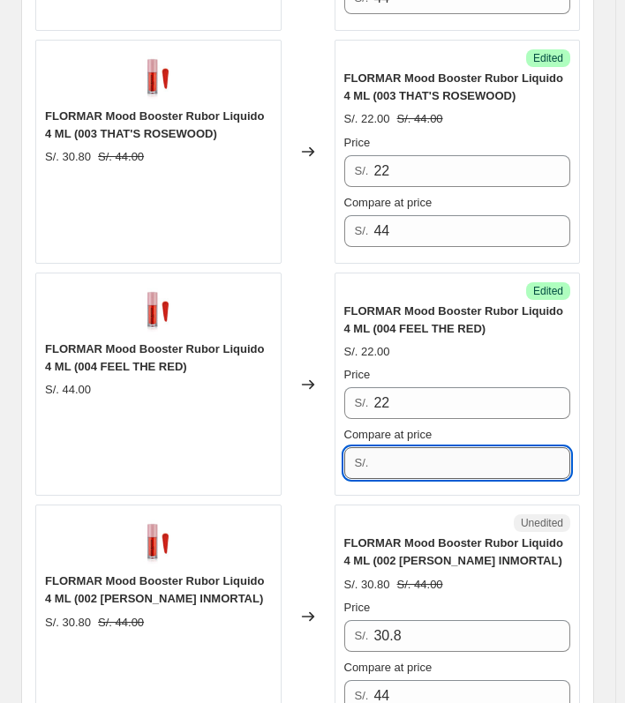
paste input "22"
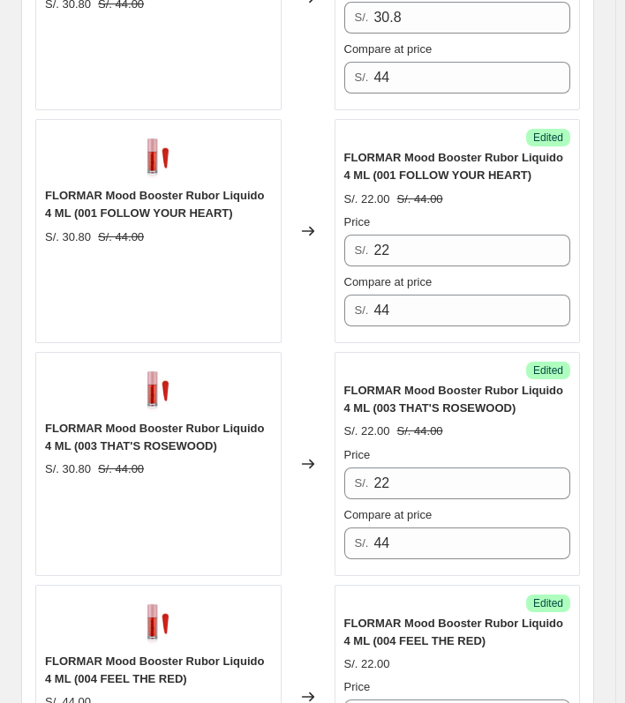
scroll to position [1646, 0]
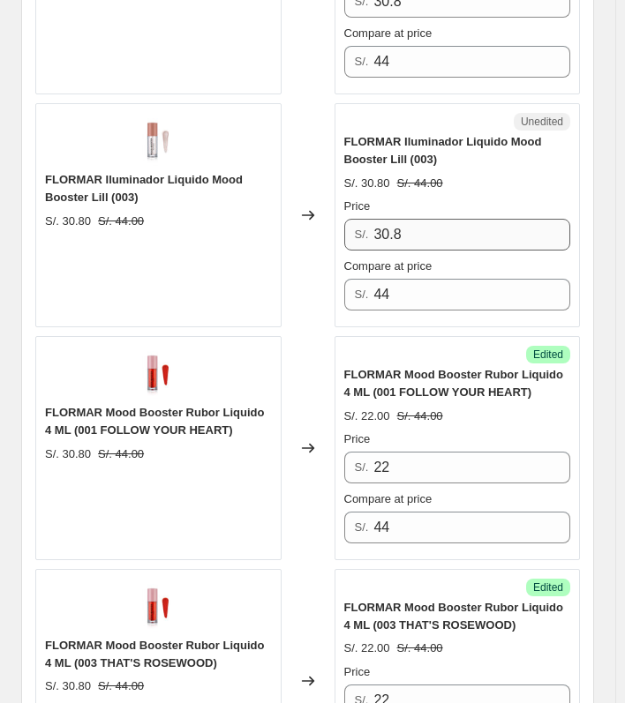
type input "22"
click at [413, 226] on input "30.8" at bounding box center [471, 235] width 197 height 32
paste input "22"
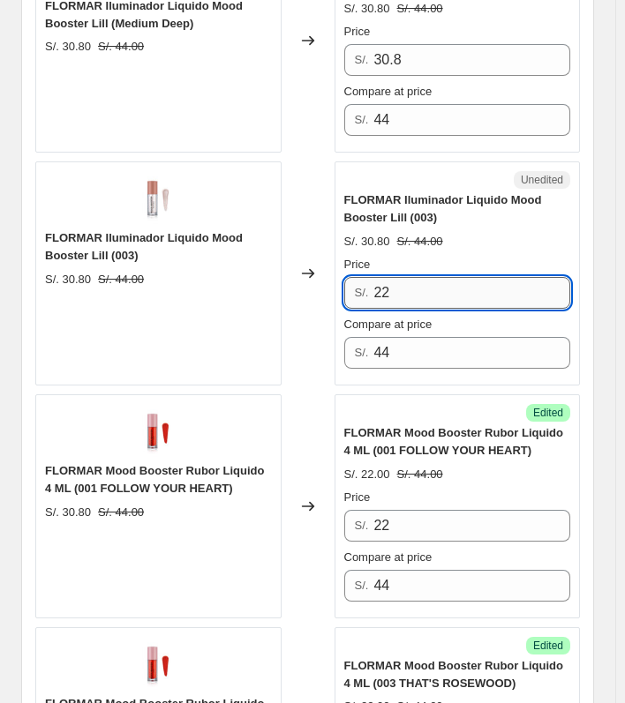
scroll to position [1558, 0]
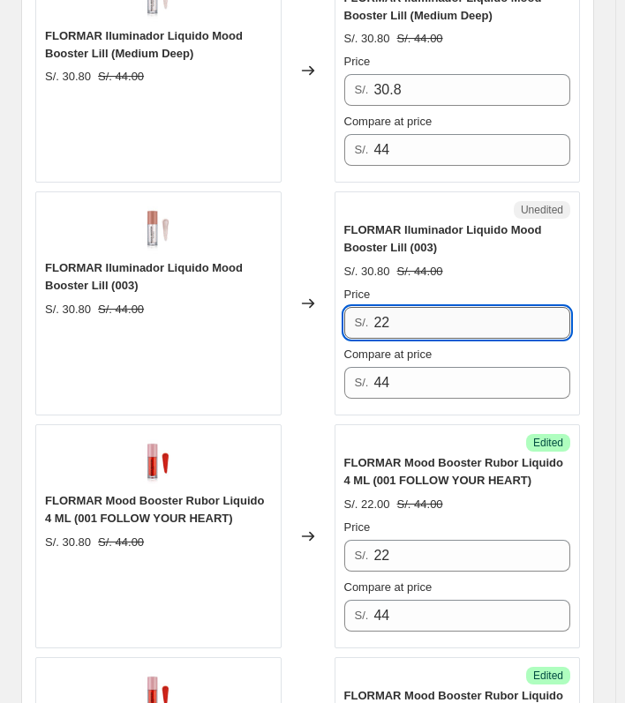
type input "2"
type input "30.8"
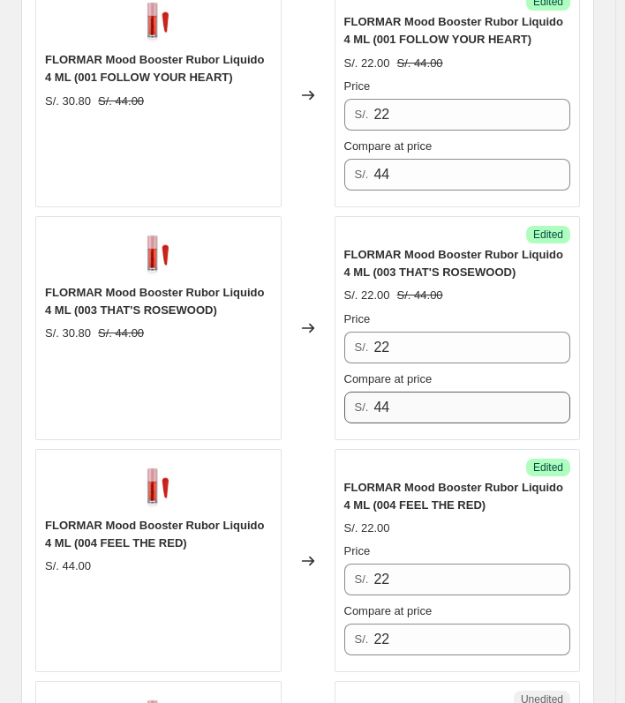
scroll to position [2352, 0]
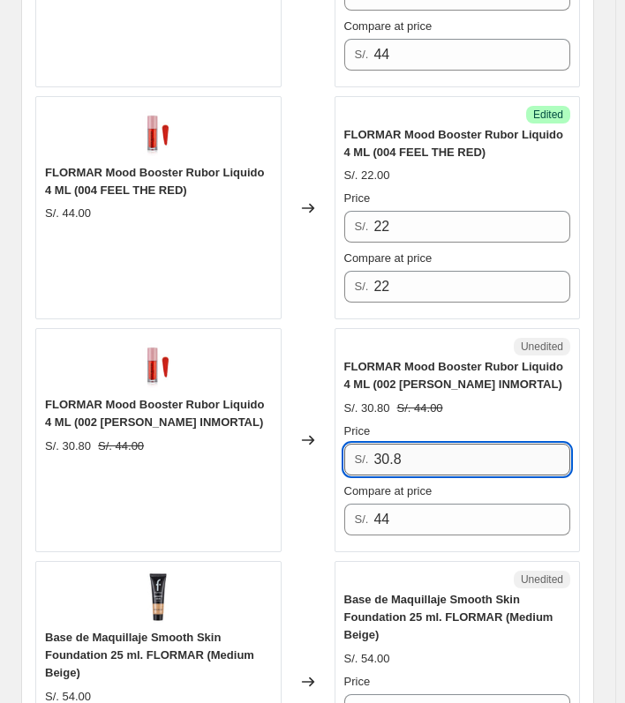
click at [411, 451] on input "30.8" at bounding box center [471, 460] width 197 height 32
paste input "22"
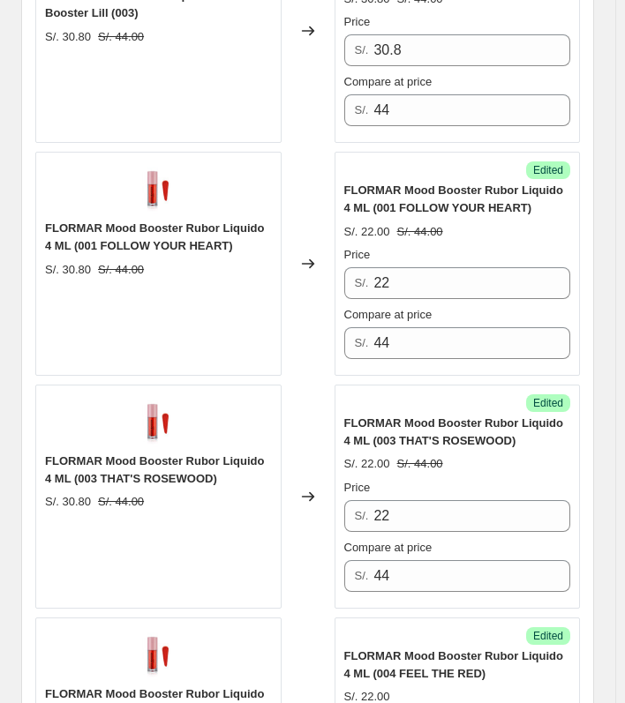
scroll to position [1823, 0]
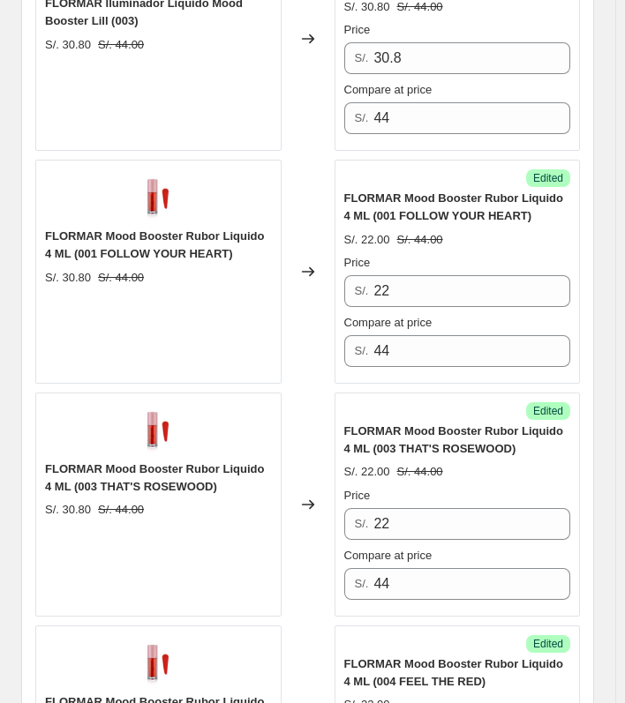
type input "22"
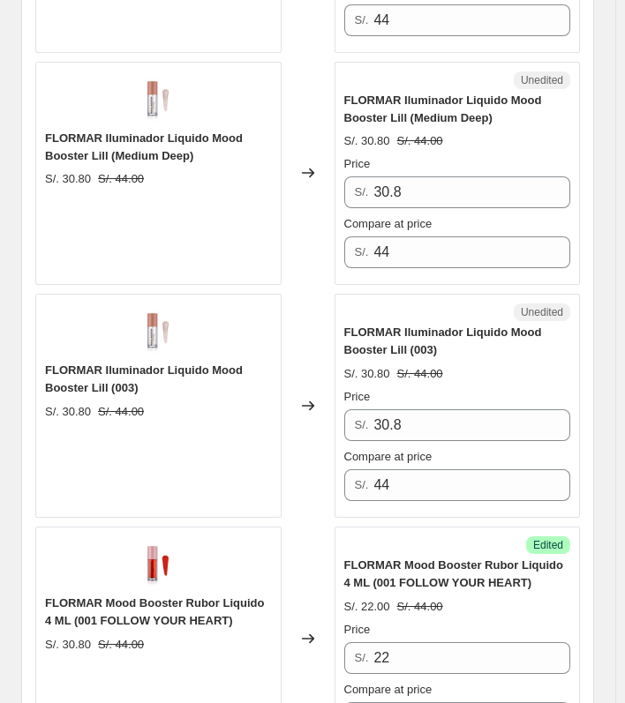
scroll to position [1293, 0]
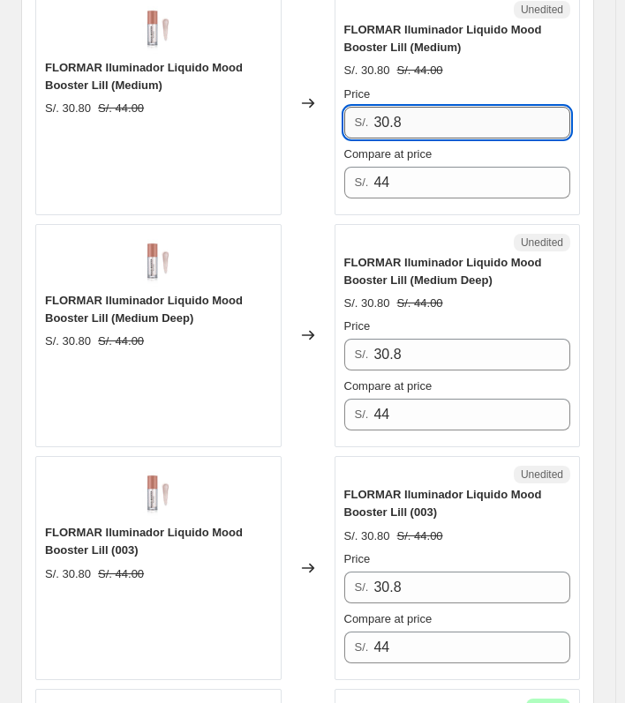
click at [422, 120] on input "30.8" at bounding box center [471, 123] width 197 height 32
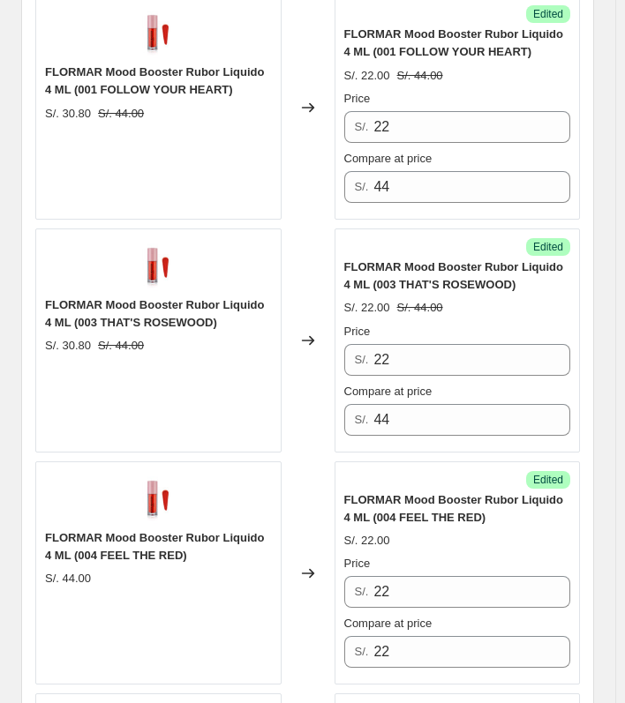
scroll to position [2087, 0]
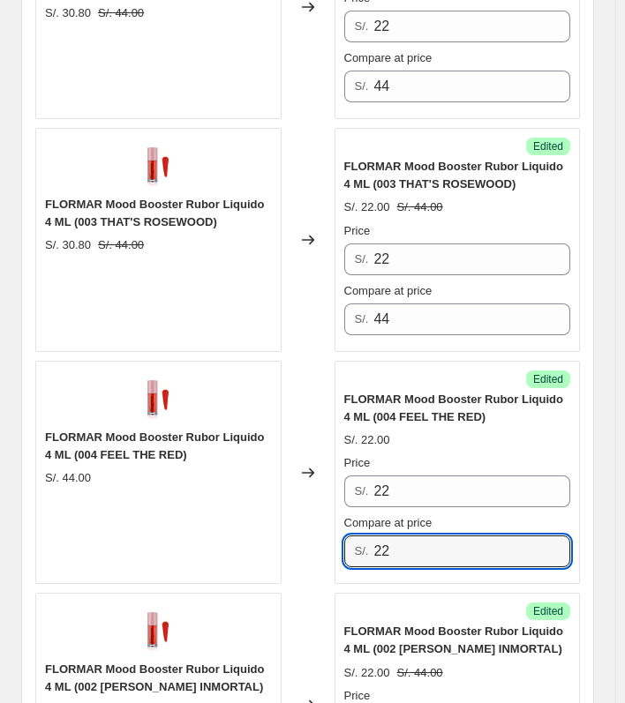
drag, startPoint x: 405, startPoint y: 545, endPoint x: 375, endPoint y: 551, distance: 30.6
click at [375, 551] on div "S/. 22" at bounding box center [457, 551] width 227 height 32
type input "54"
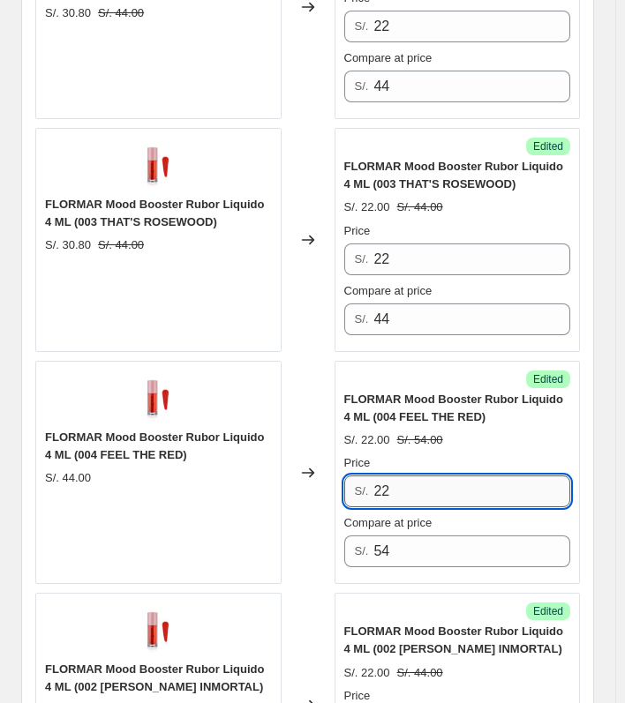
click at [407, 493] on input "22" at bounding box center [471, 491] width 197 height 32
type input "27"
click at [453, 361] on div "Success Edited FLORMAR Mood Booster Rubor Liquido 4 ML (004 FEEL THE RED) S/. 2…" at bounding box center [457, 473] width 246 height 224
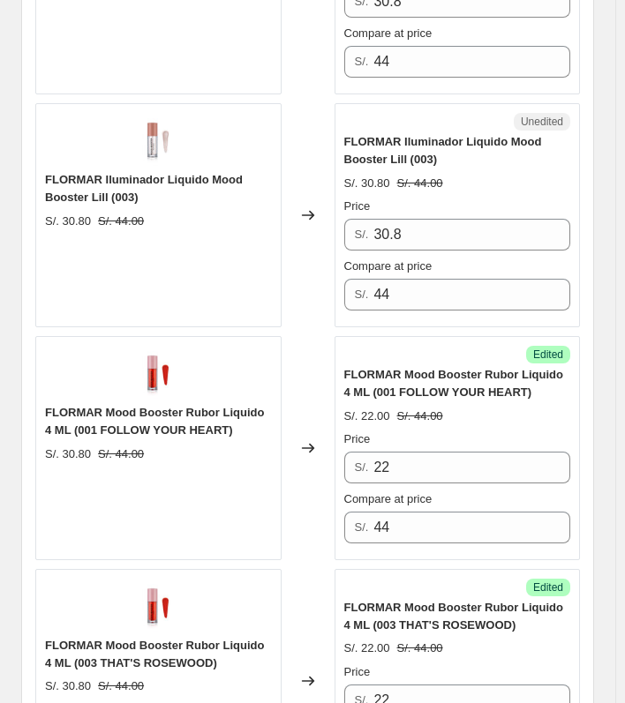
scroll to position [1381, 0]
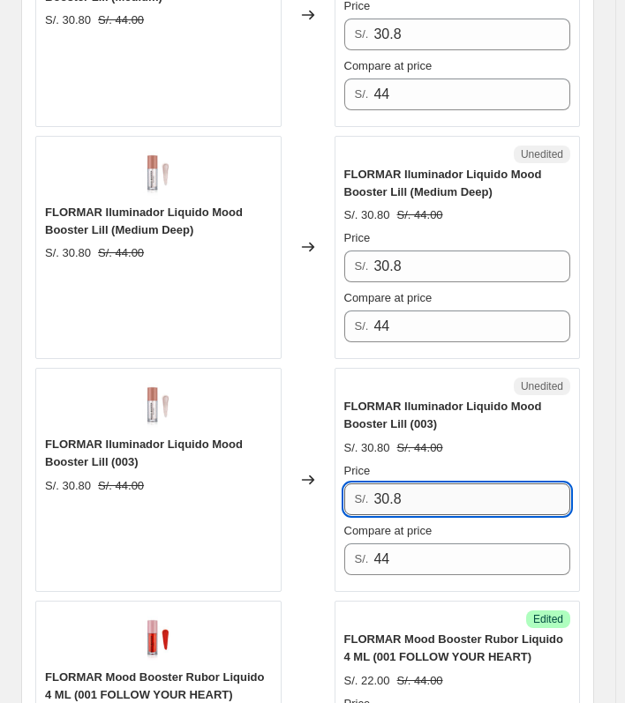
click at [445, 496] on input "30.8" at bounding box center [471, 499] width 197 height 32
type input "22"
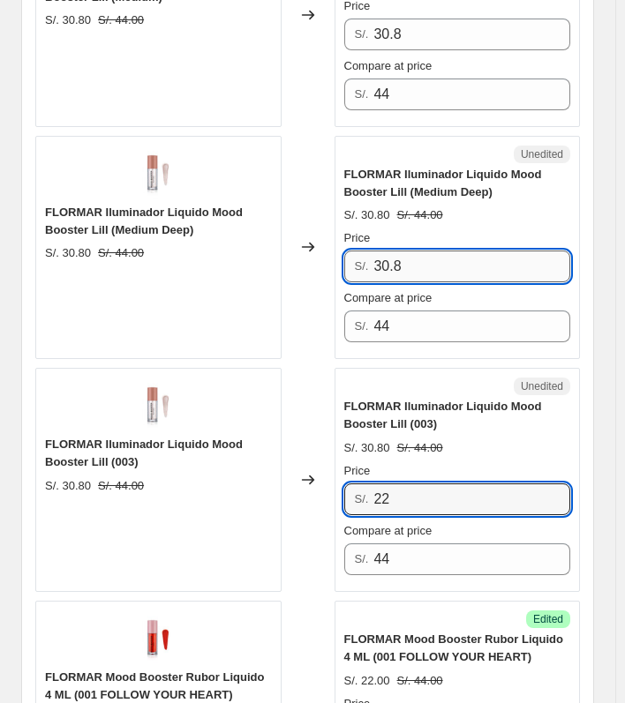
click at [423, 266] on input "30.8" at bounding box center [471, 267] width 197 height 32
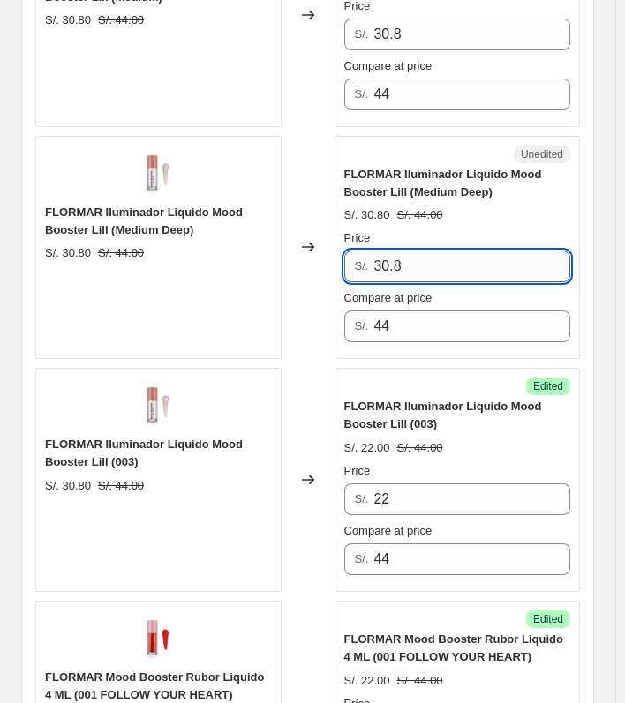
click at [423, 266] on input "30.8" at bounding box center [471, 267] width 197 height 32
type input "22"
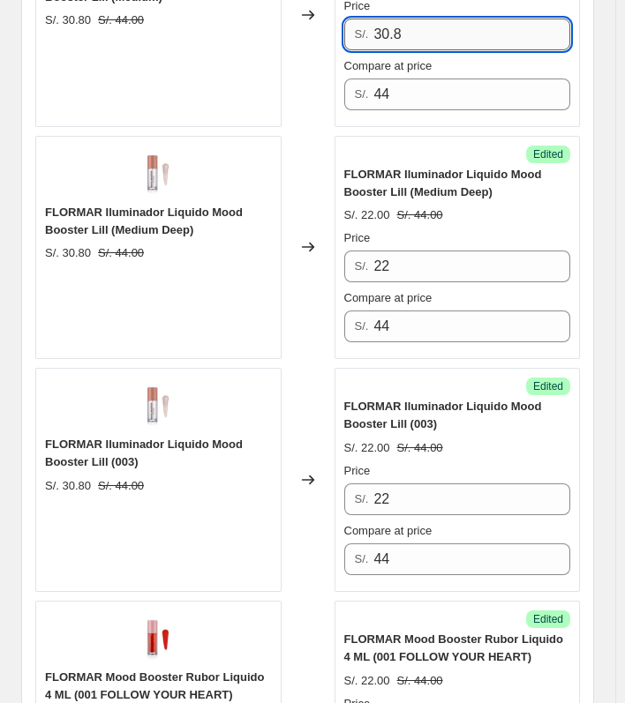
click at [465, 21] on input "30.8" at bounding box center [471, 35] width 197 height 32
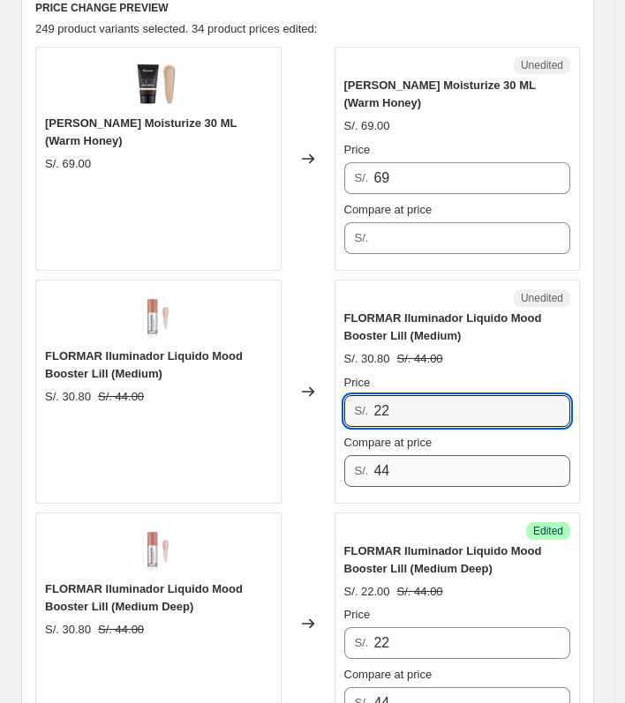
scroll to position [940, 0]
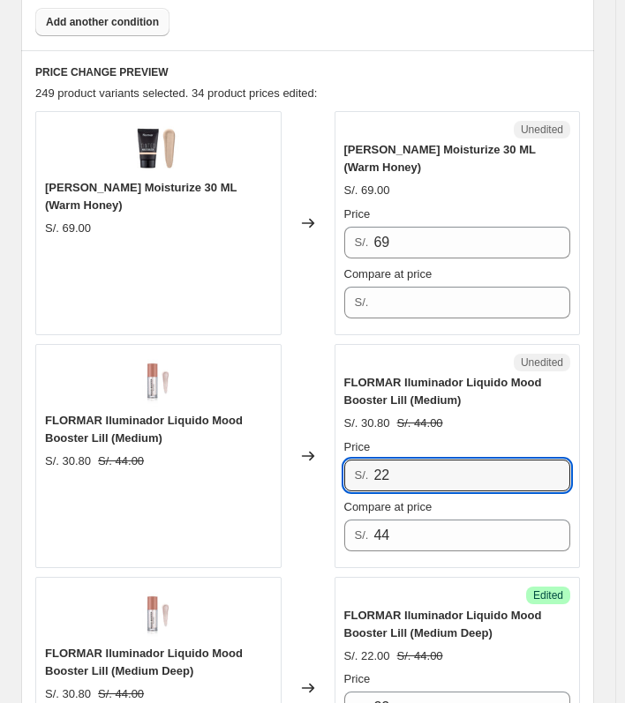
type input "22"
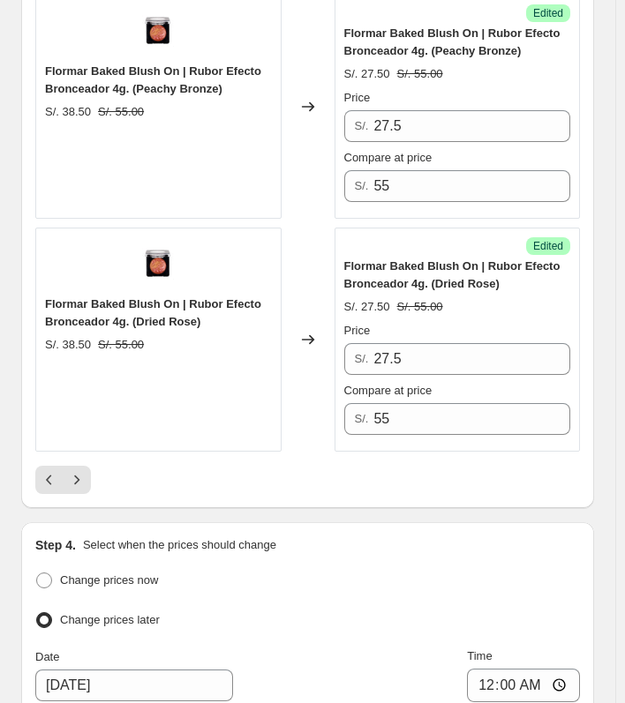
scroll to position [5527, 0]
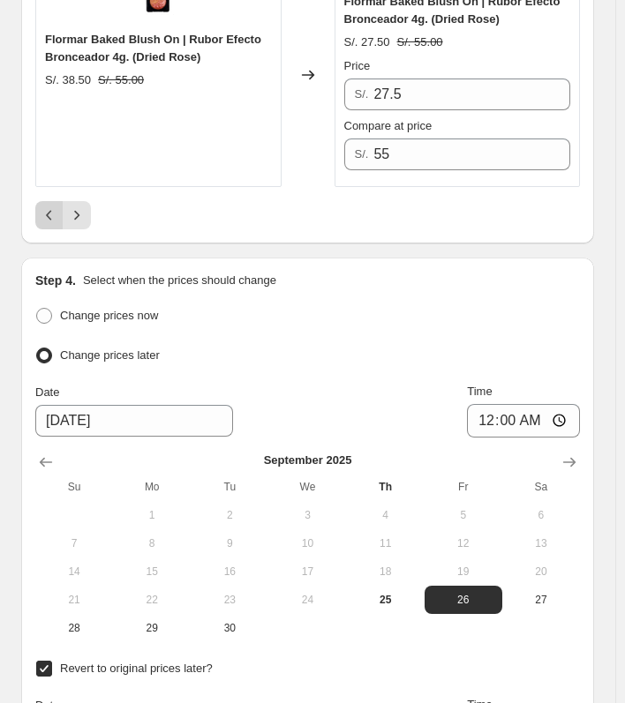
click at [53, 206] on icon "Previous" at bounding box center [50, 215] width 18 height 18
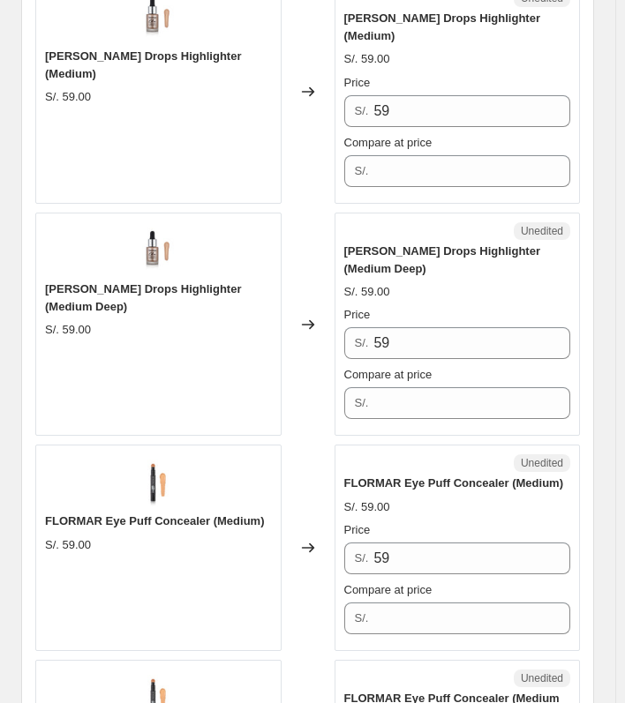
scroll to position [4116, 0]
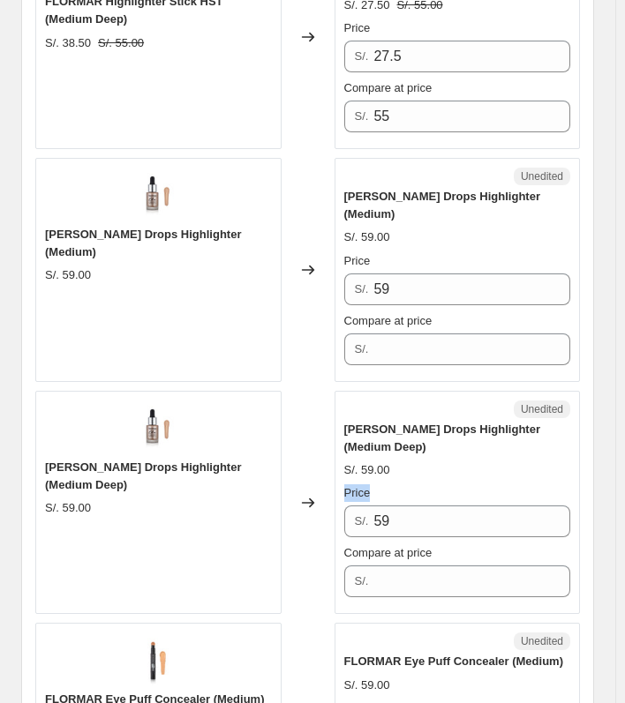
drag, startPoint x: 624, startPoint y: 452, endPoint x: 627, endPoint y: 427, distance: 25.0
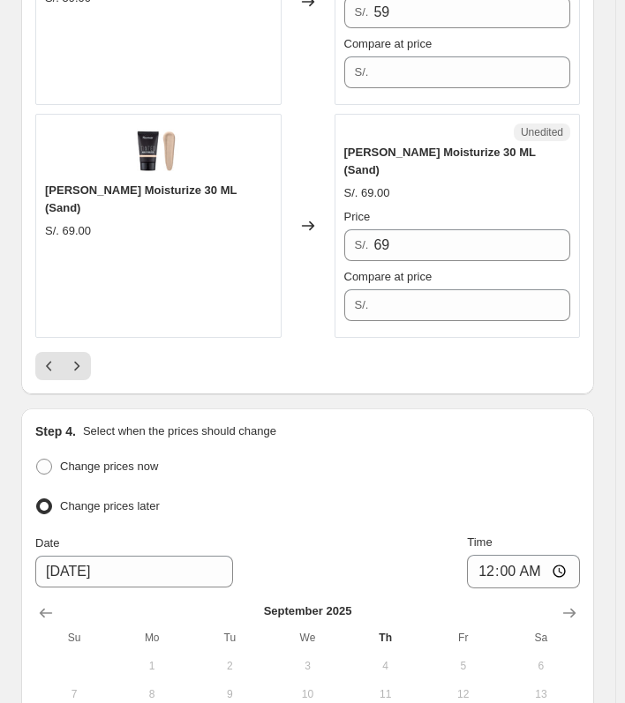
scroll to position [5196, 0]
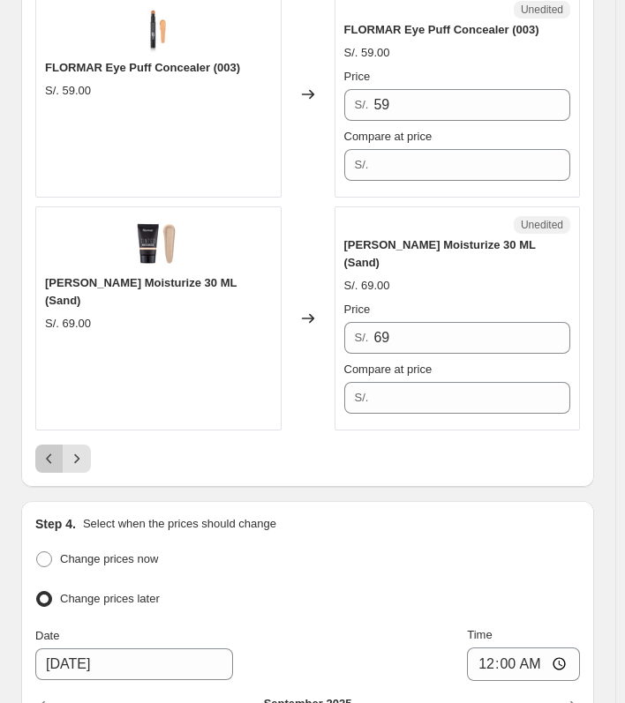
click at [50, 450] on icon "Previous" at bounding box center [50, 459] width 18 height 18
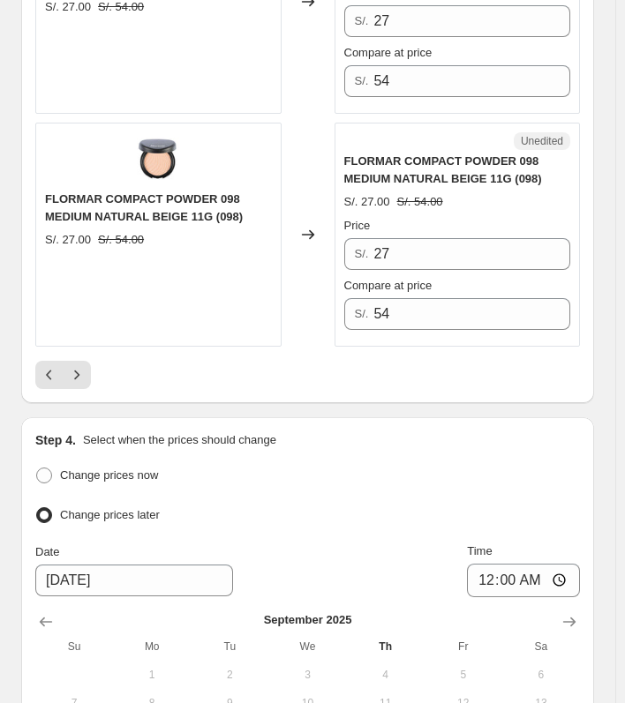
scroll to position [5324, 0]
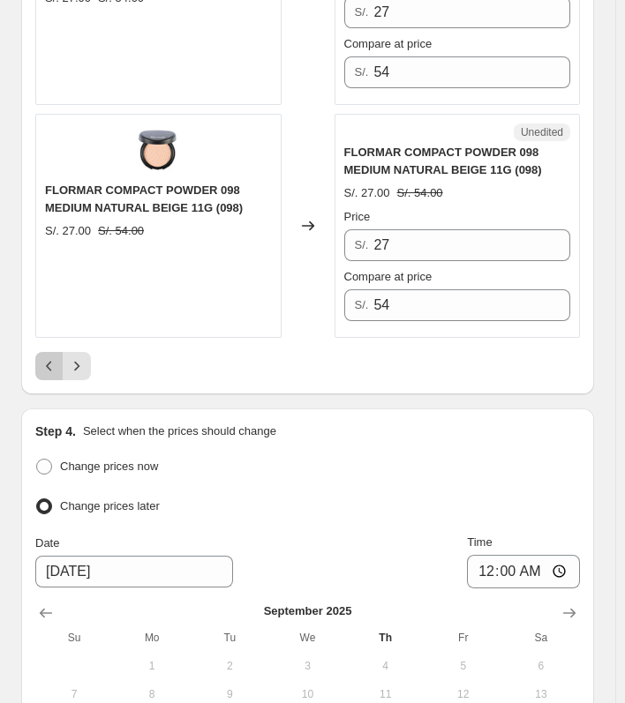
click at [56, 357] on icon "Previous" at bounding box center [50, 366] width 18 height 18
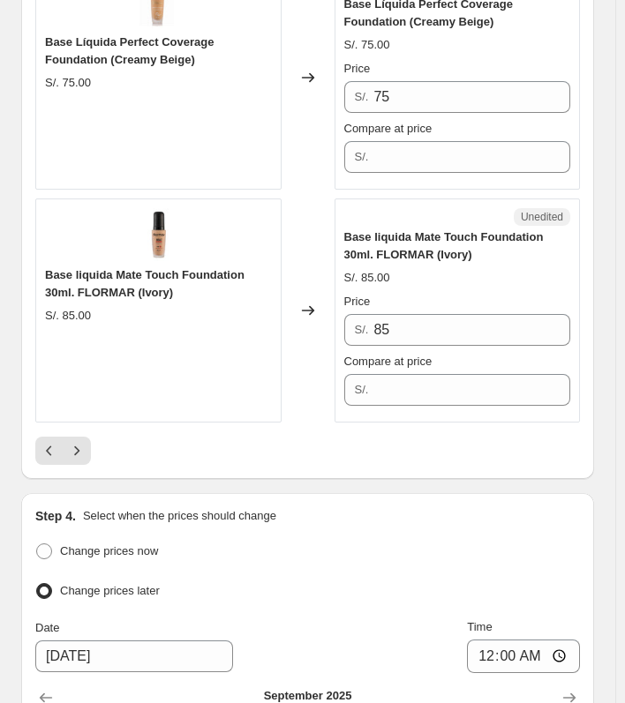
scroll to position [5357, 0]
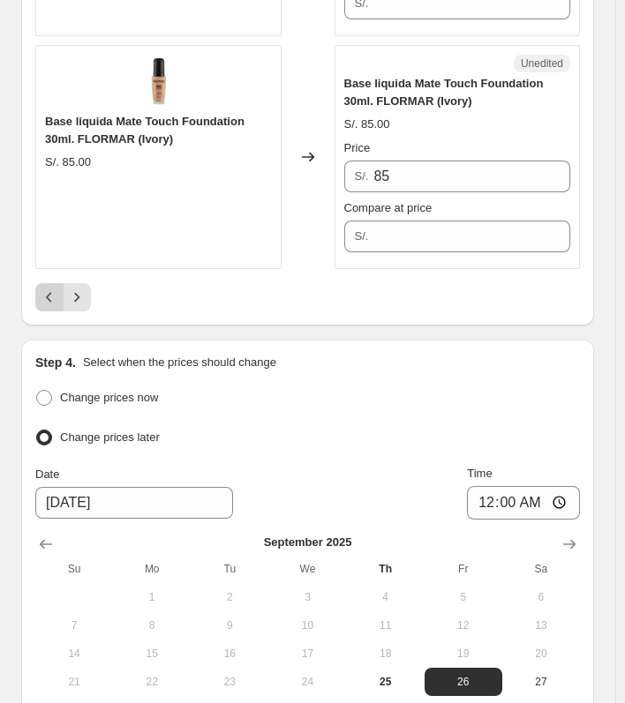
click at [46, 289] on icon "Previous" at bounding box center [50, 297] width 18 height 18
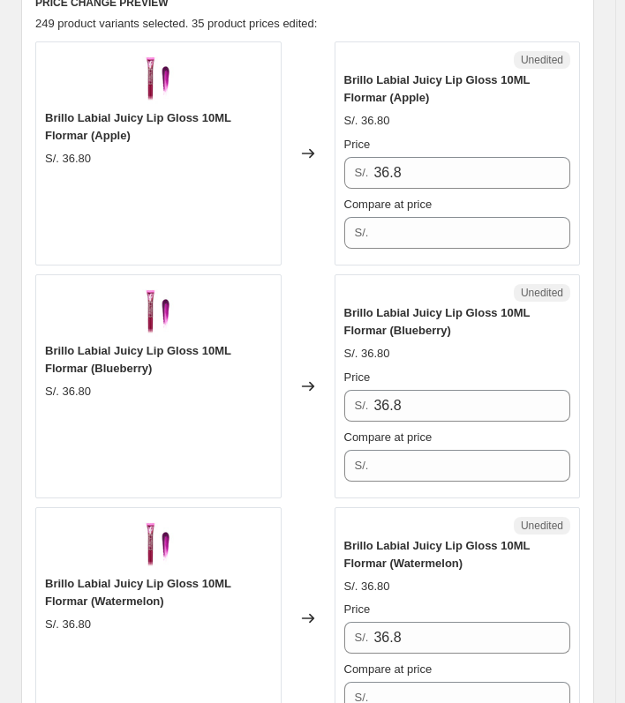
scroll to position [1001, 0]
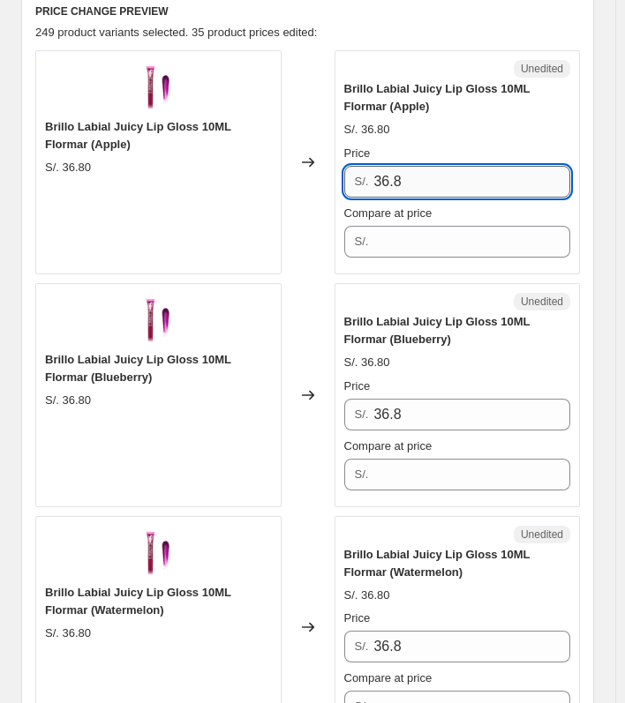
click at [415, 174] on input "36.8" at bounding box center [471, 182] width 197 height 32
type input "27.60"
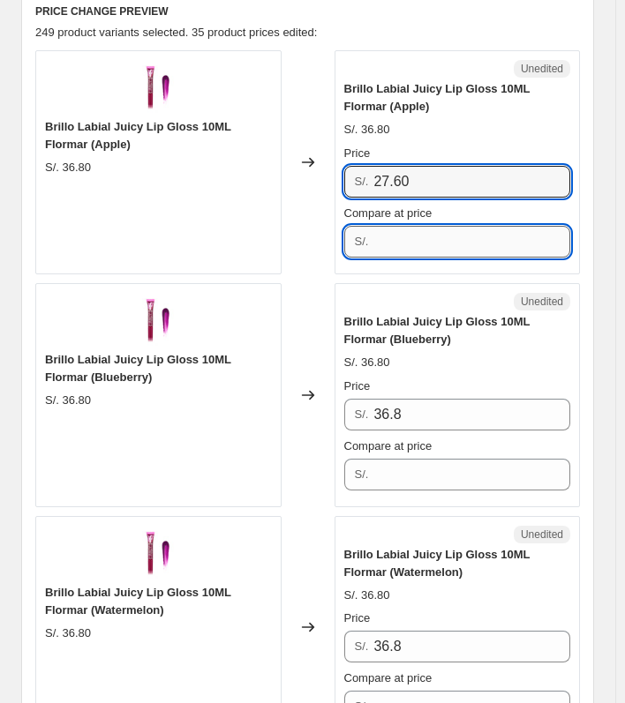
click at [414, 226] on input "Compare at price" at bounding box center [471, 242] width 197 height 32
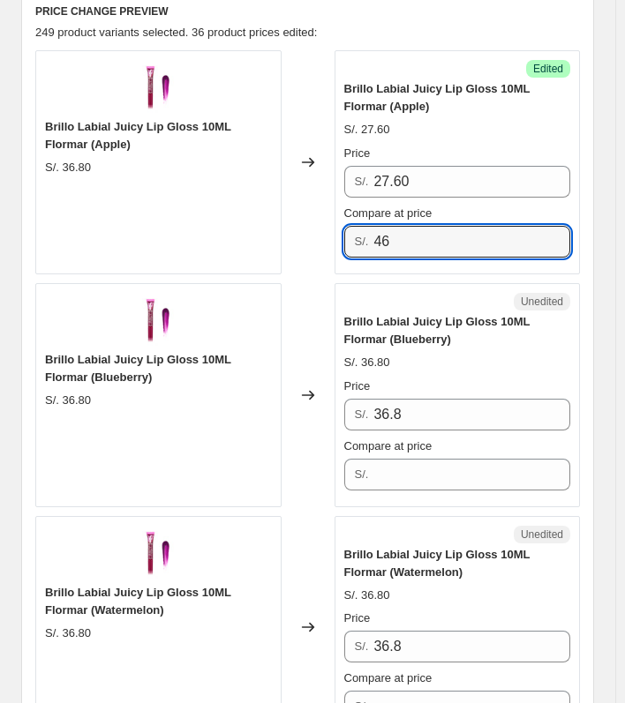
drag, startPoint x: 415, startPoint y: 237, endPoint x: 370, endPoint y: 237, distance: 44.1
click at [370, 237] on div "S/. 46" at bounding box center [457, 242] width 227 height 32
type input "46"
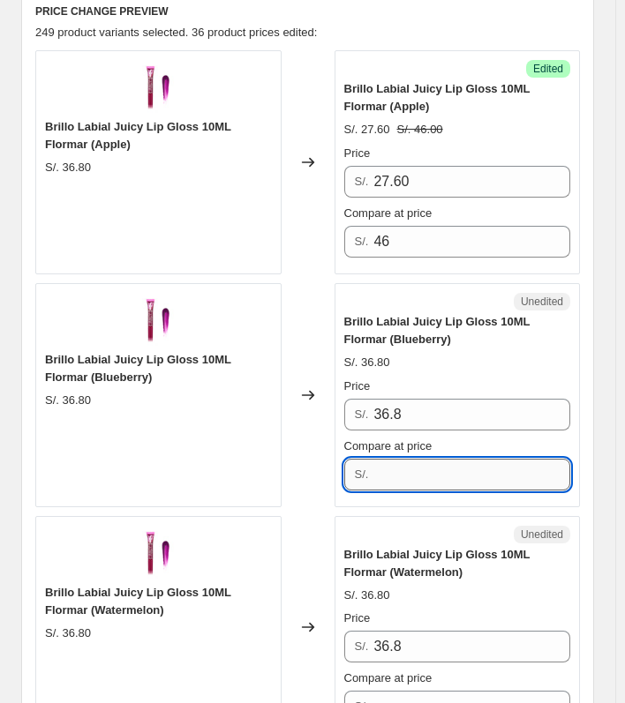
click at [442, 459] on input "Compare at price" at bounding box center [471, 475] width 197 height 32
paste input "46"
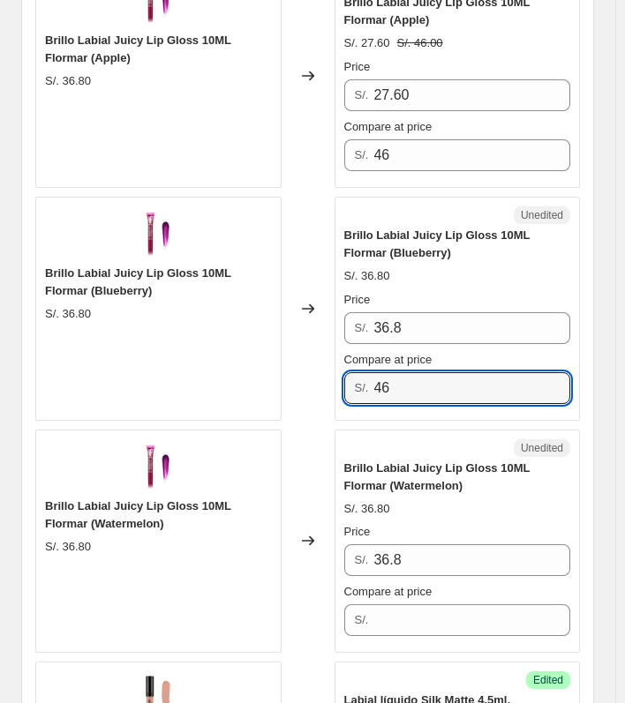
scroll to position [1089, 0]
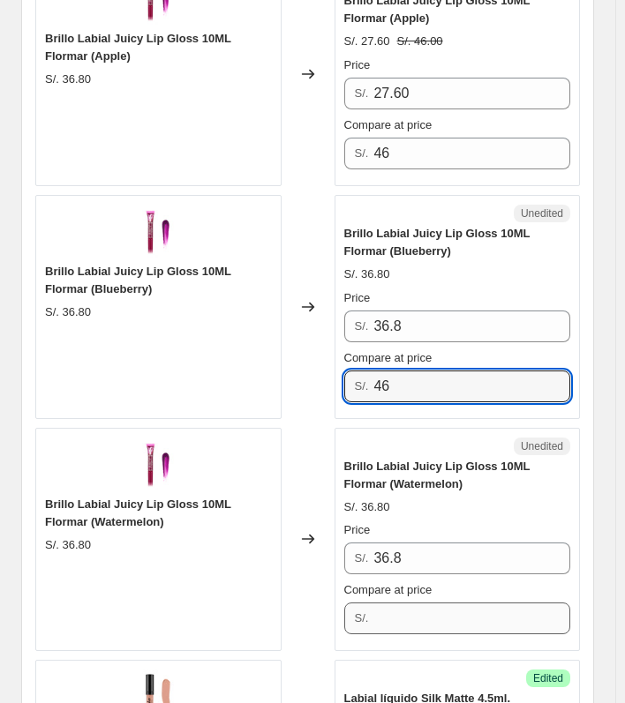
type input "46"
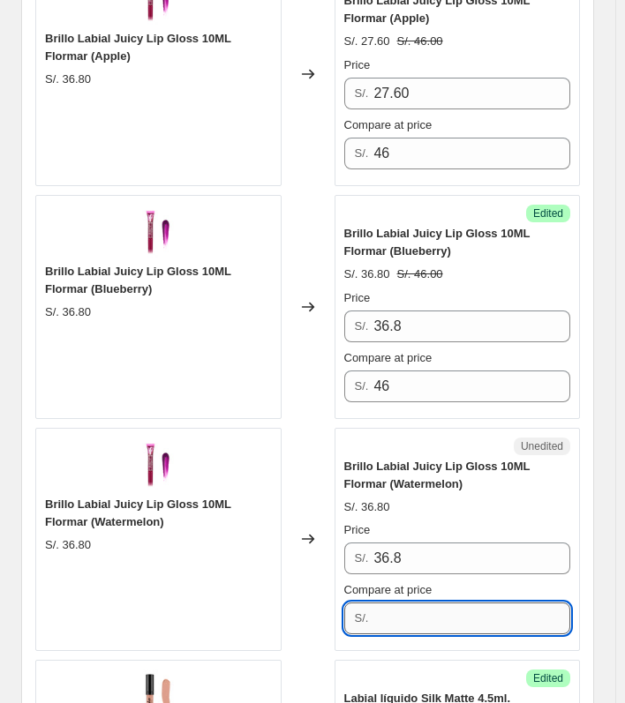
click at [442, 607] on input "Compare at price" at bounding box center [471, 619] width 197 height 32
paste input "46"
type input "46"
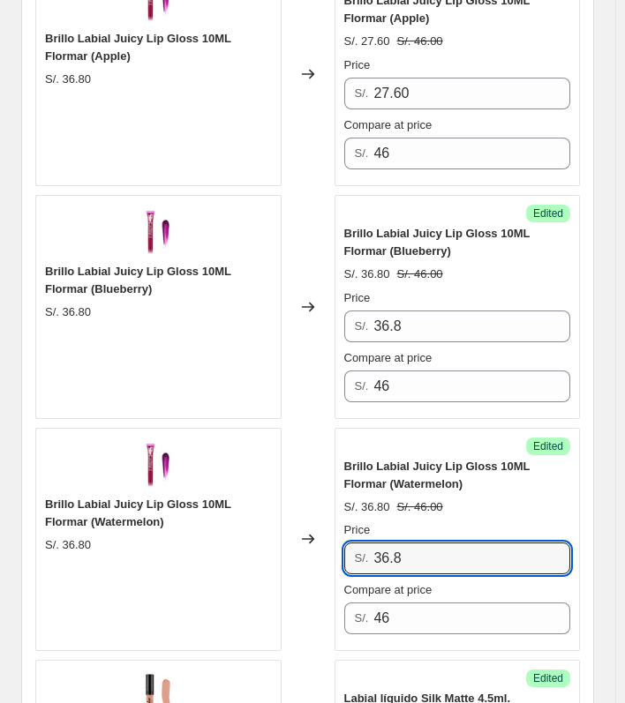
drag, startPoint x: 422, startPoint y: 543, endPoint x: 394, endPoint y: 503, distance: 48.9
click at [393, 521] on div "Price S/. 36.8" at bounding box center [457, 547] width 227 height 53
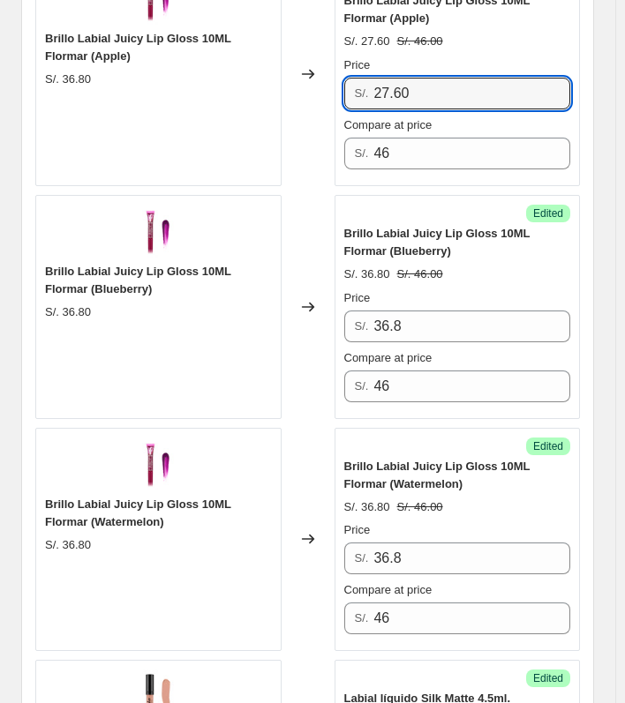
drag, startPoint x: 432, startPoint y: 92, endPoint x: 372, endPoint y: 92, distance: 60.0
click at [372, 92] on div "S/. 27.60" at bounding box center [457, 94] width 227 height 32
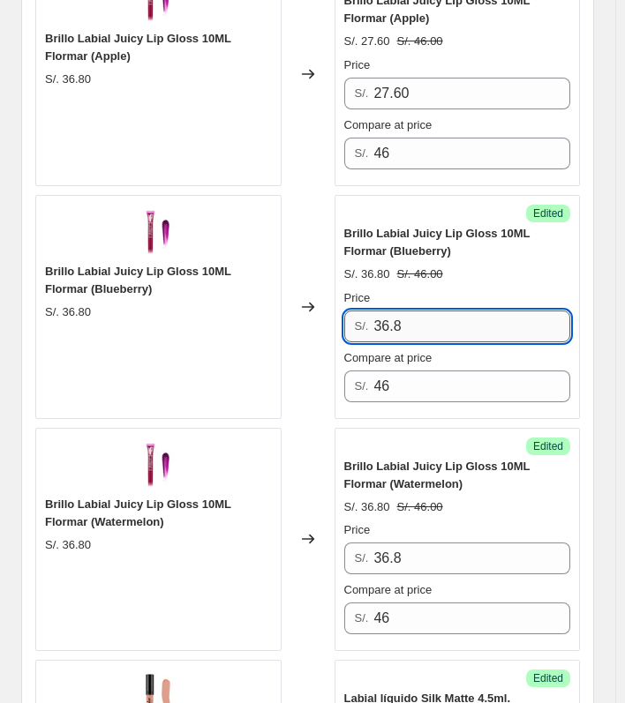
click at [437, 322] on input "36.8" at bounding box center [471, 327] width 197 height 32
paste input "27.60"
type input "27.60"
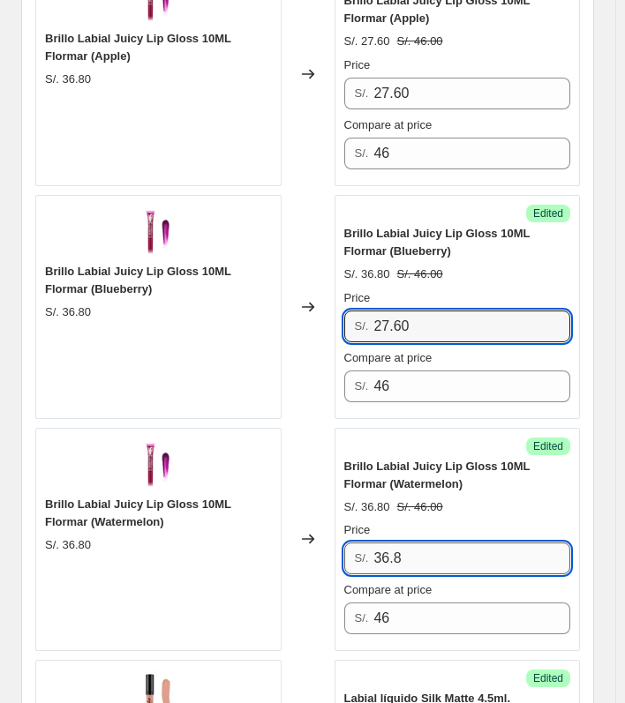
click at [436, 552] on input "36.8" at bounding box center [471, 559] width 197 height 32
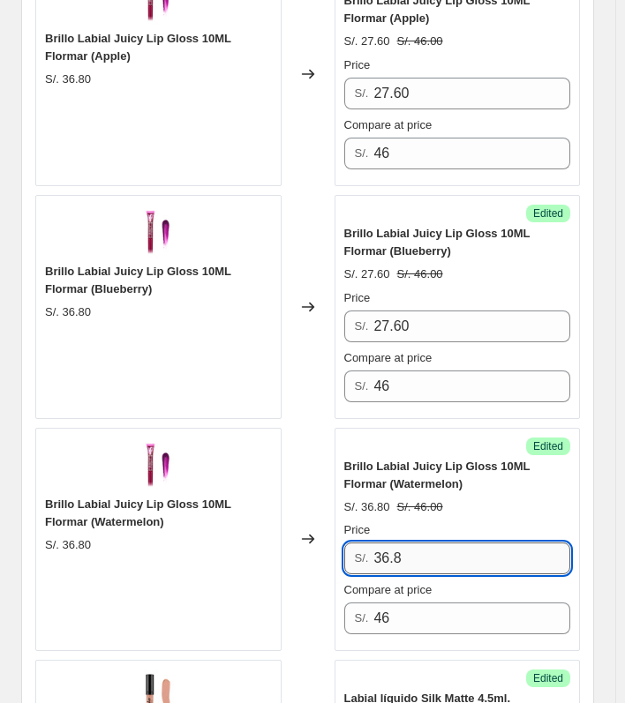
click at [436, 552] on input "36.8" at bounding box center [471, 559] width 197 height 32
paste input "27.60"
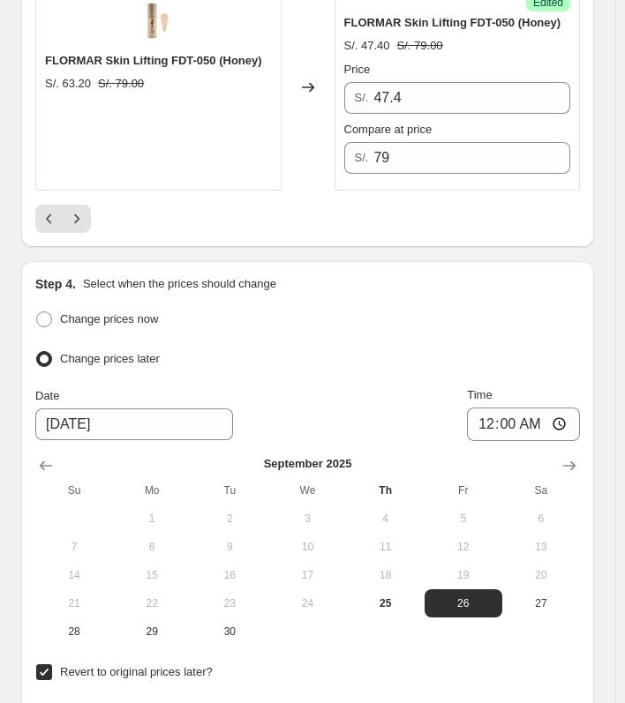
scroll to position [5677, 0]
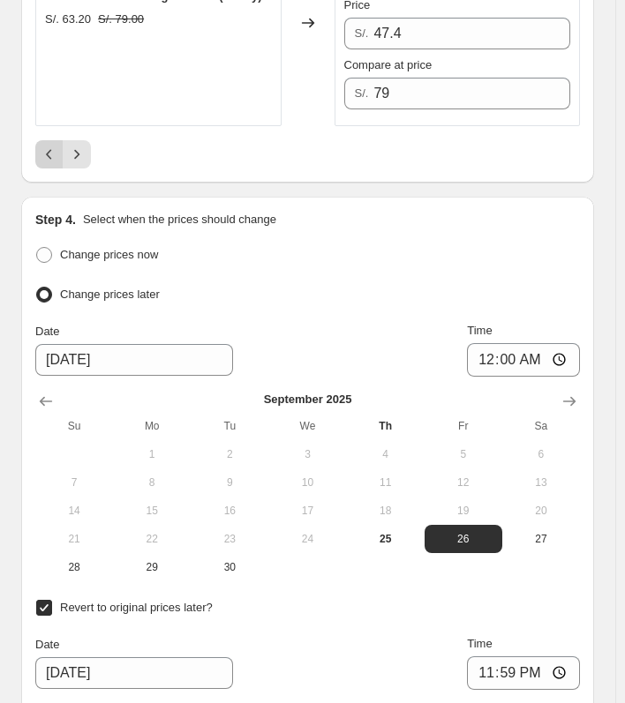
type input "27.60"
click at [51, 140] on button "Previous" at bounding box center [49, 154] width 28 height 28
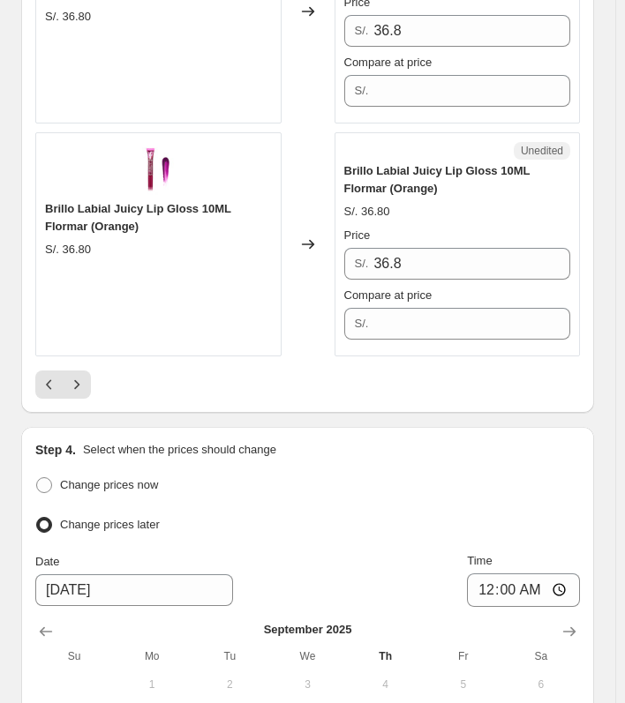
scroll to position [5236, 0]
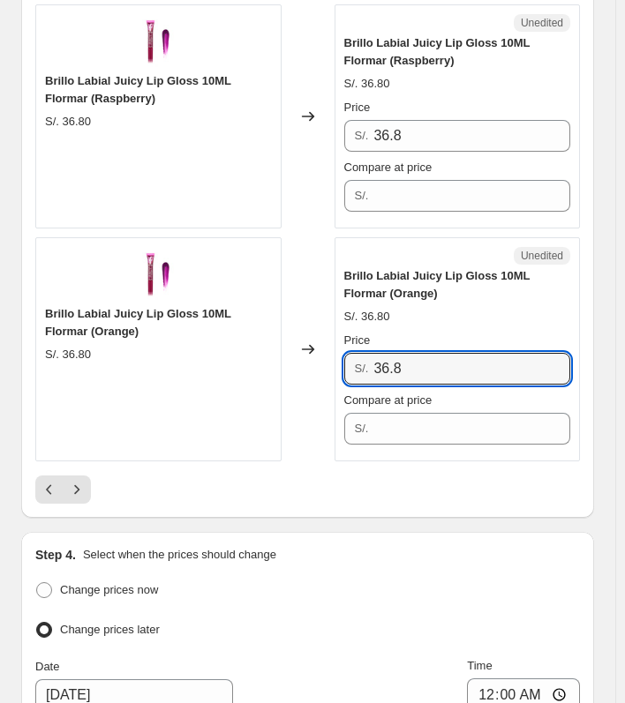
drag, startPoint x: 421, startPoint y: 365, endPoint x: 371, endPoint y: 363, distance: 49.4
click at [371, 363] on div "S/. 36.8" at bounding box center [457, 369] width 227 height 32
paste input "27.60"
type input "27.60"
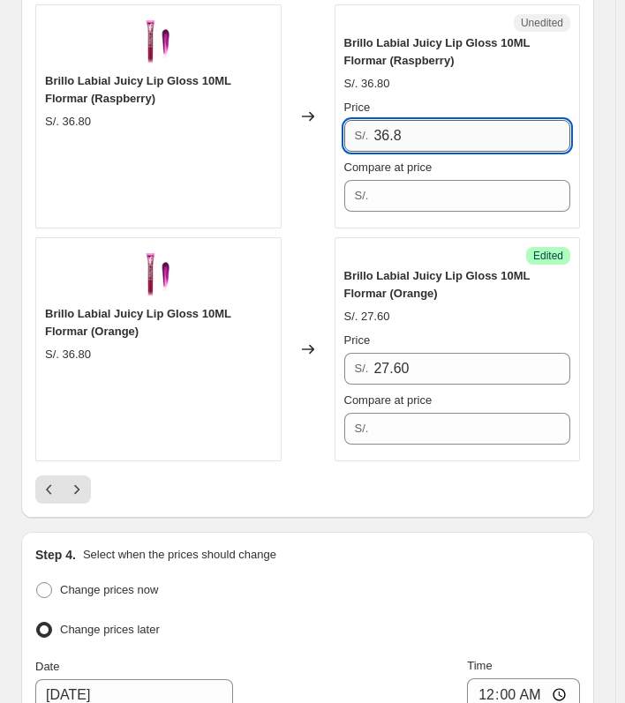
click at [469, 134] on input "36.8" at bounding box center [471, 136] width 197 height 32
paste input "27.60"
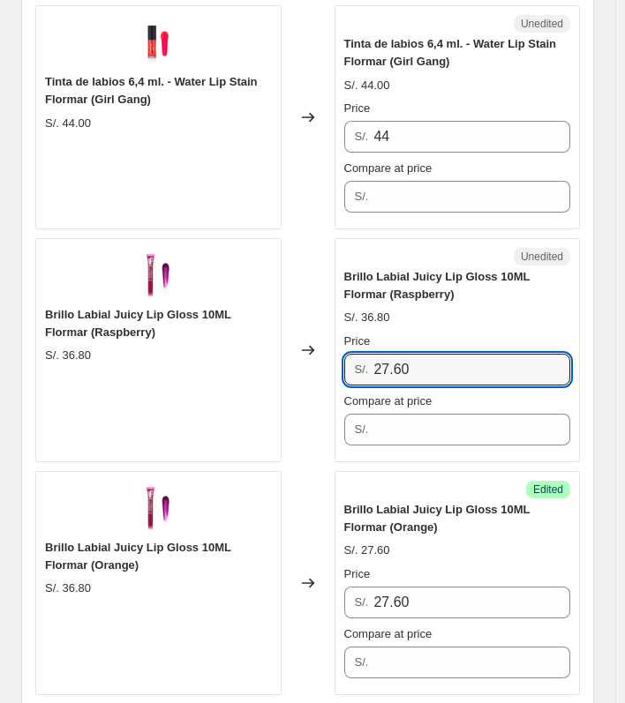
scroll to position [4971, 0]
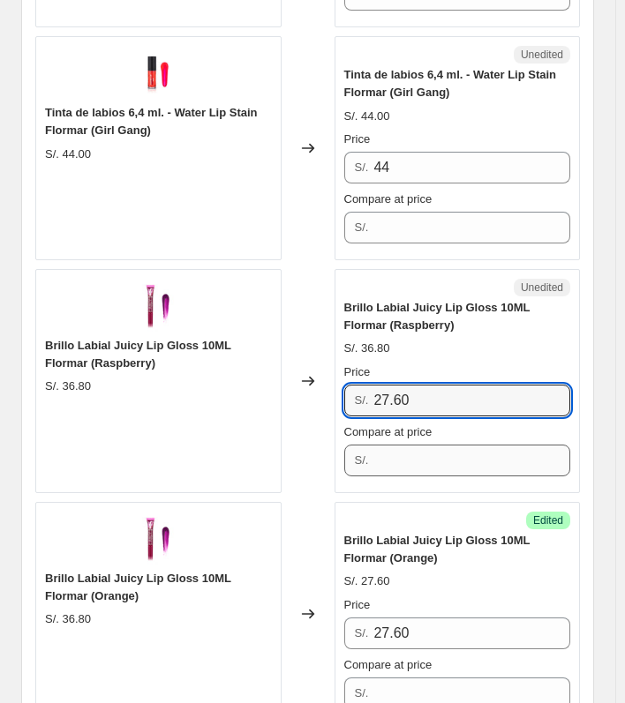
type input "27.60"
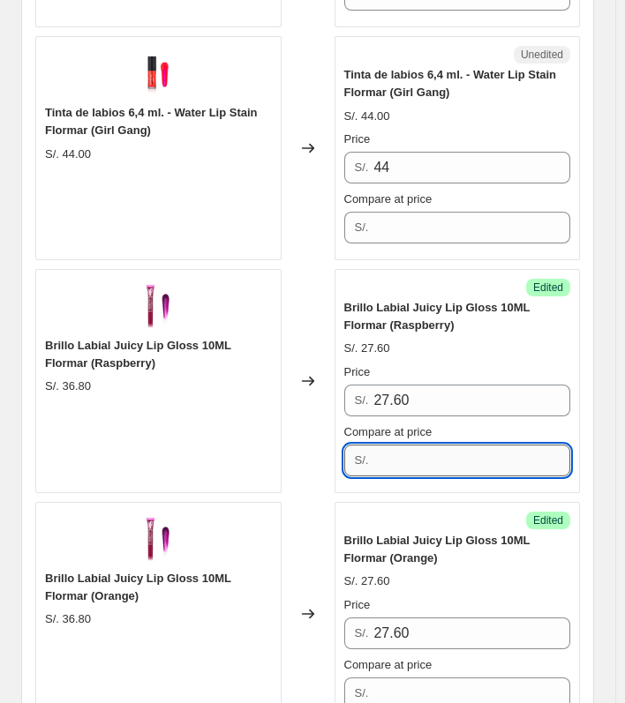
click at [394, 466] on input "Compare at price" at bounding box center [471, 461] width 197 height 32
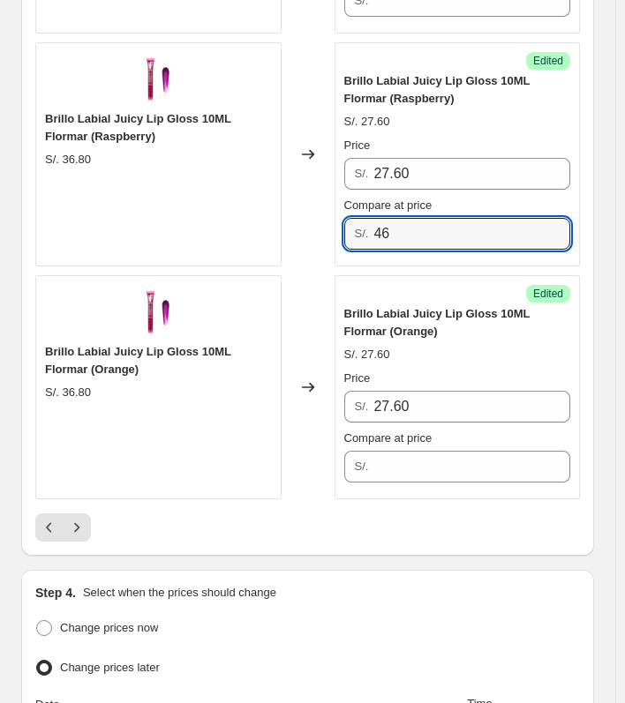
scroll to position [5236, 0]
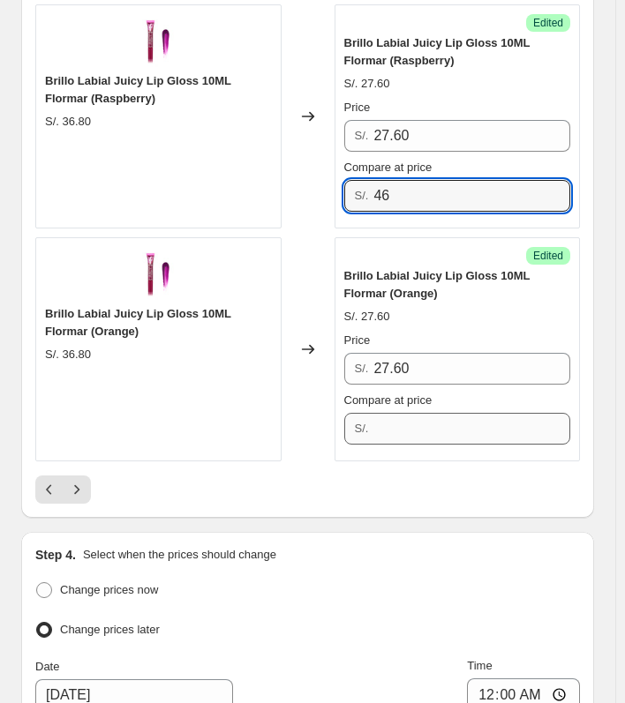
type input "46"
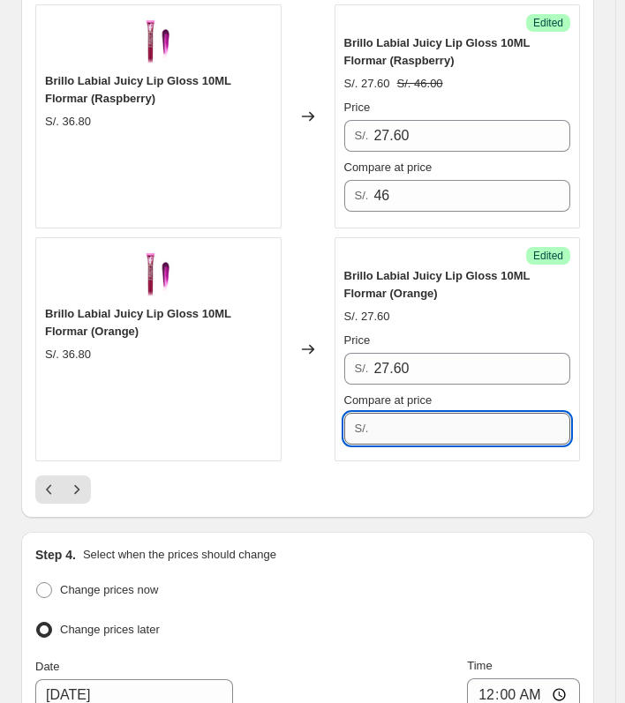
click at [444, 419] on input "Compare at price" at bounding box center [471, 429] width 197 height 32
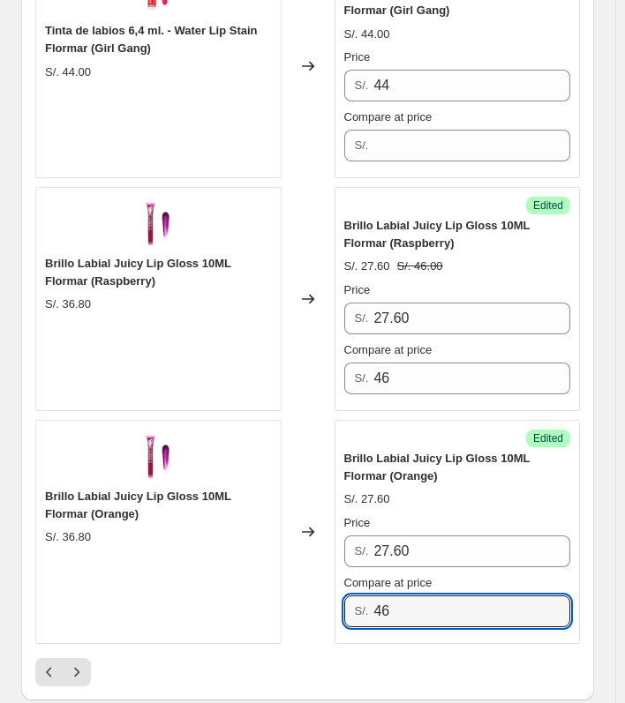
scroll to position [4883, 0]
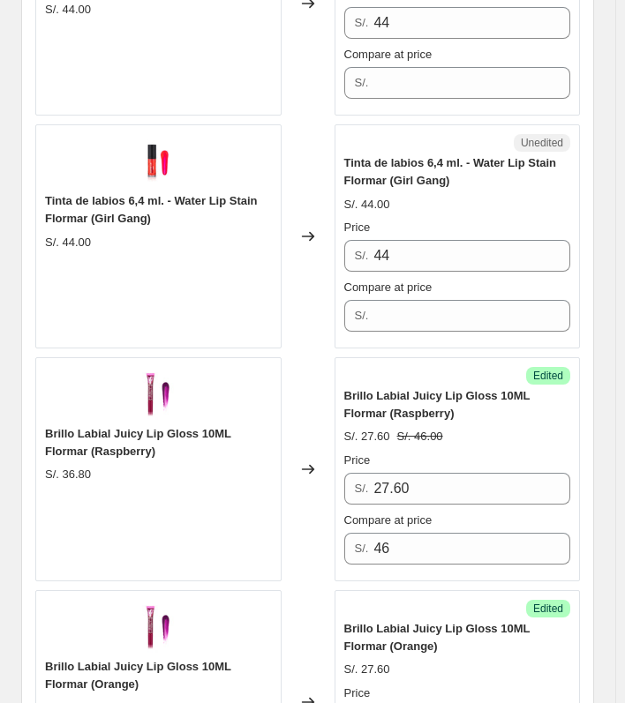
type input "46"
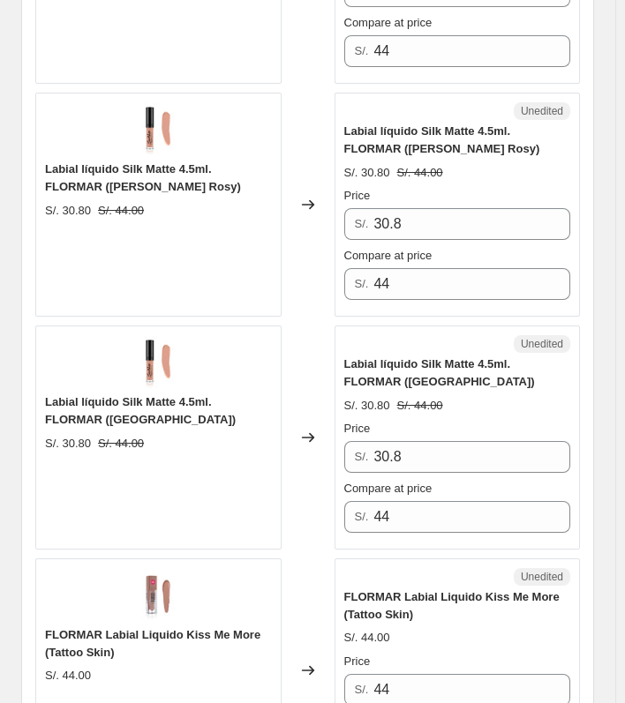
scroll to position [1619, 0]
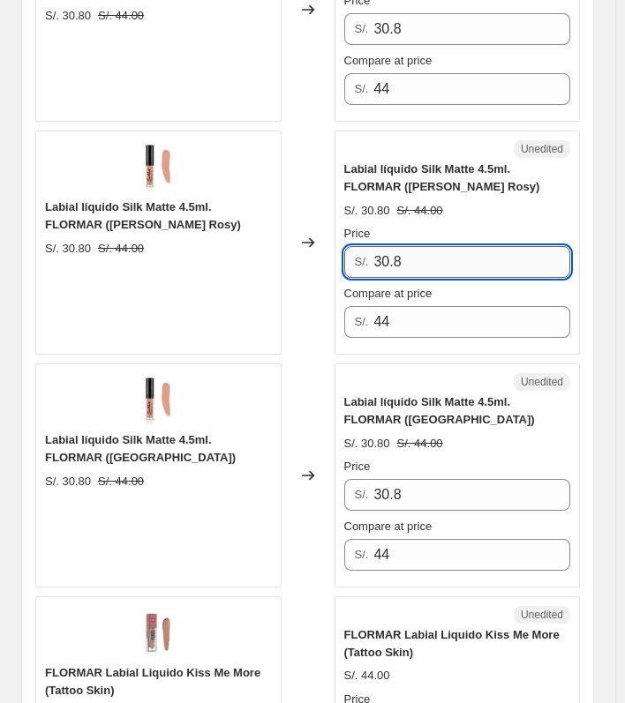
click at [457, 251] on input "30.8" at bounding box center [471, 262] width 197 height 32
type input "22"
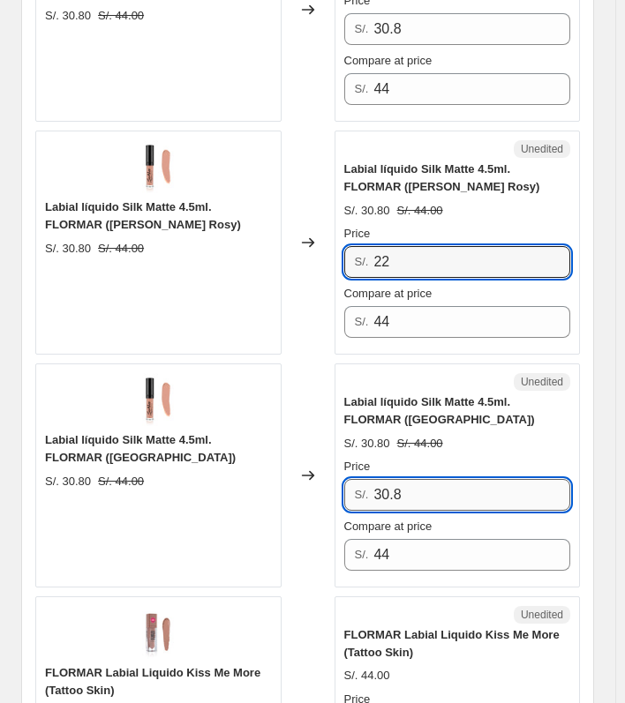
click at [438, 490] on input "30.8" at bounding box center [471, 495] width 197 height 32
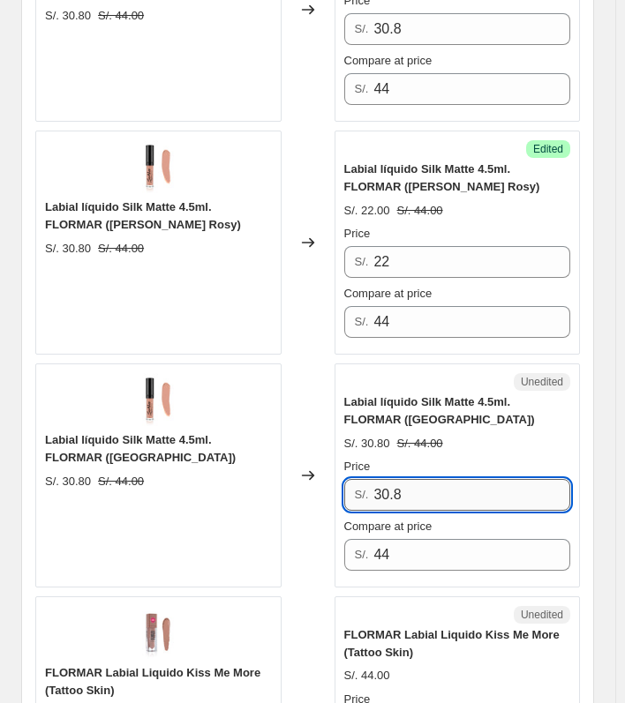
click at [438, 490] on input "30.8" at bounding box center [471, 495] width 197 height 32
type input "22"
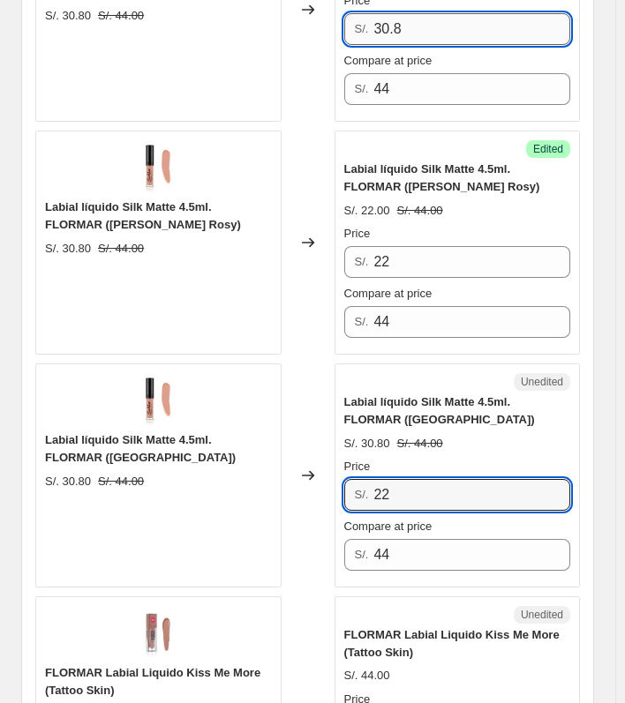
click at [461, 19] on input "30.8" at bounding box center [471, 29] width 197 height 32
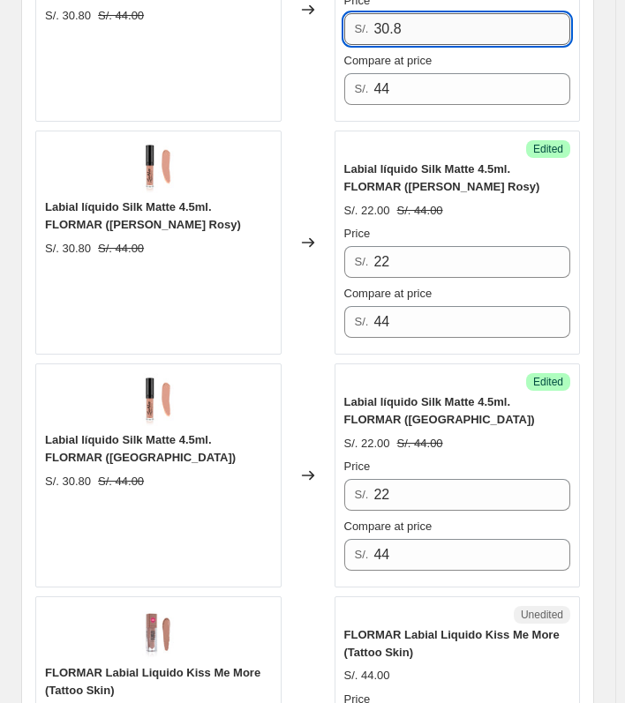
click at [461, 19] on input "30.8" at bounding box center [471, 29] width 197 height 32
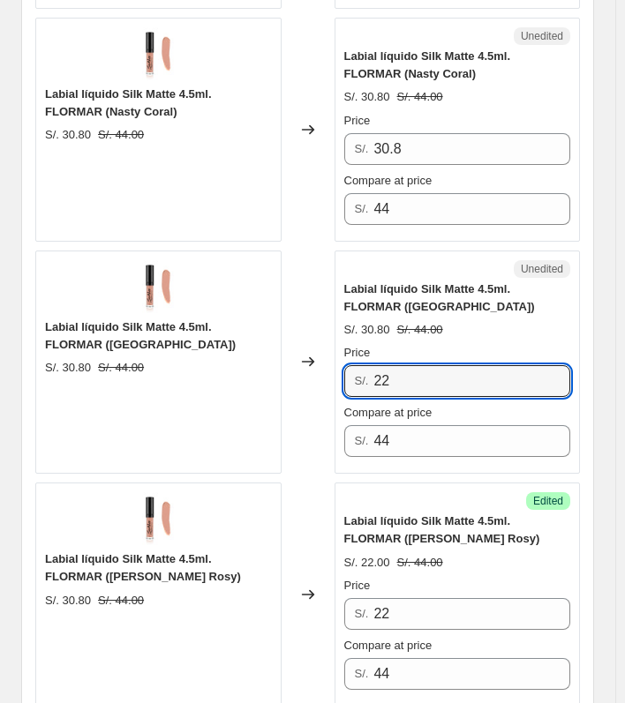
scroll to position [1266, 0]
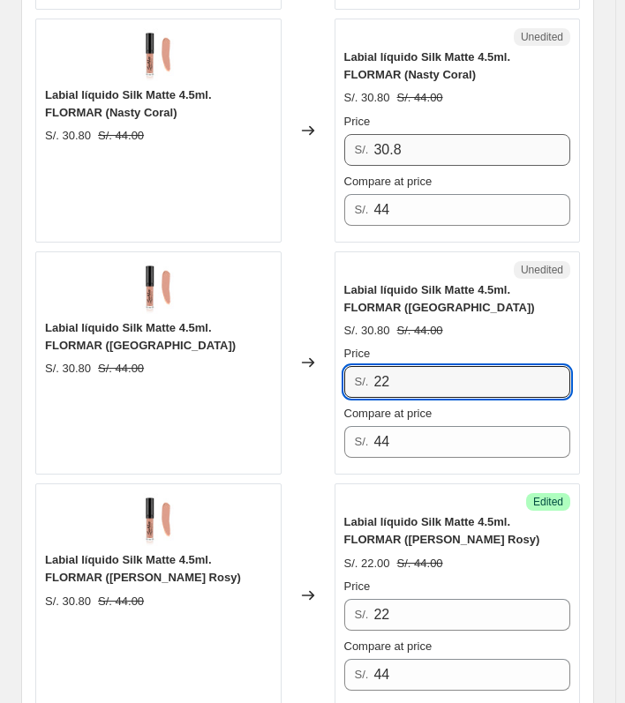
type input "22"
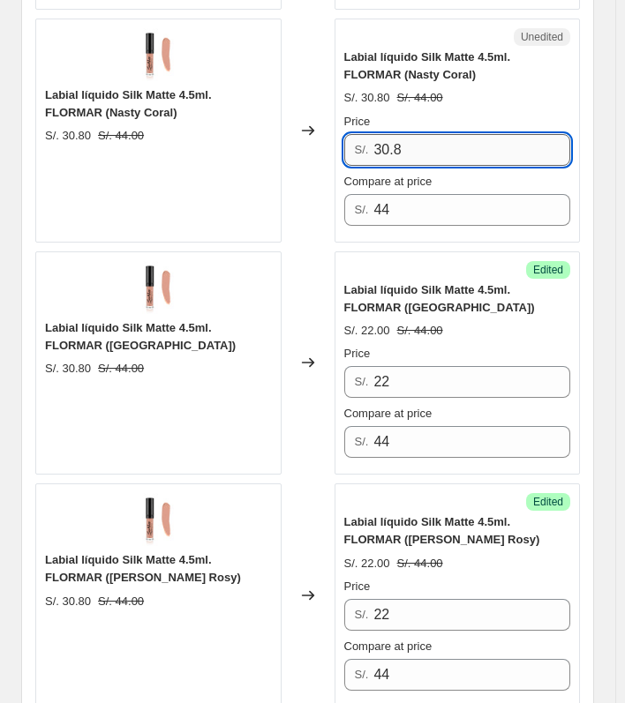
click at [438, 143] on input "30.8" at bounding box center [471, 150] width 197 height 32
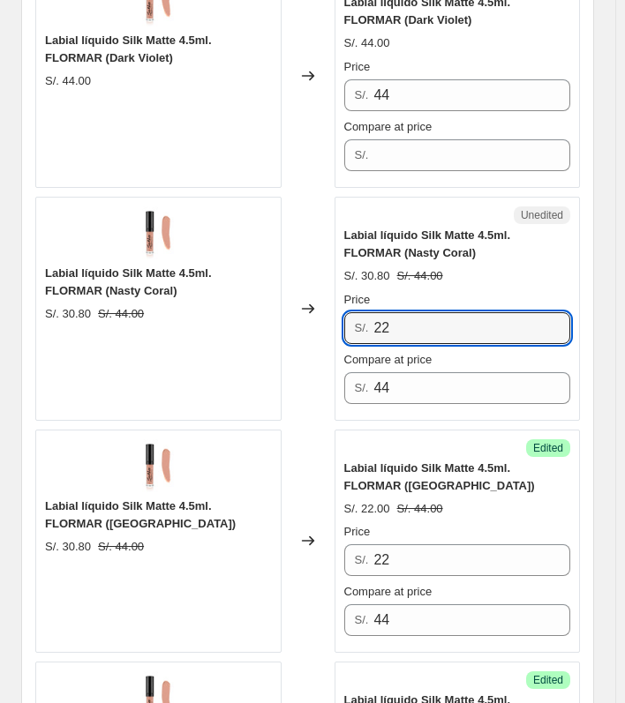
scroll to position [913, 0]
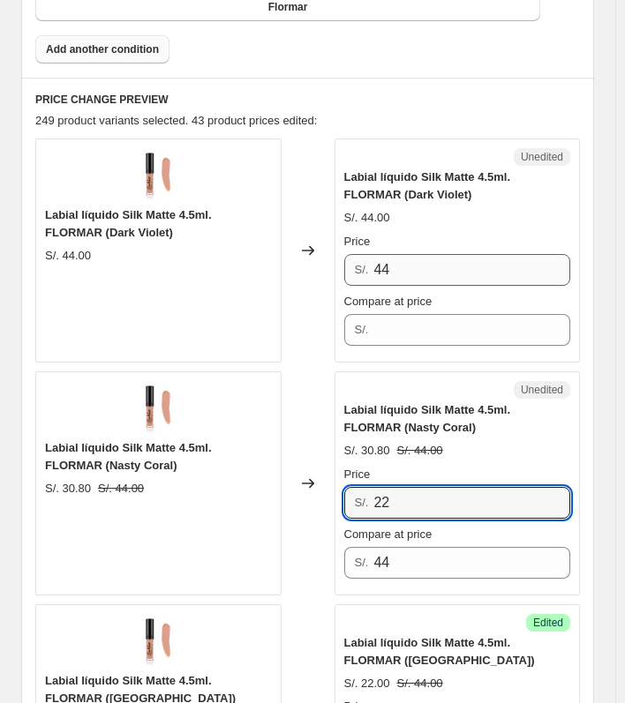
type input "22"
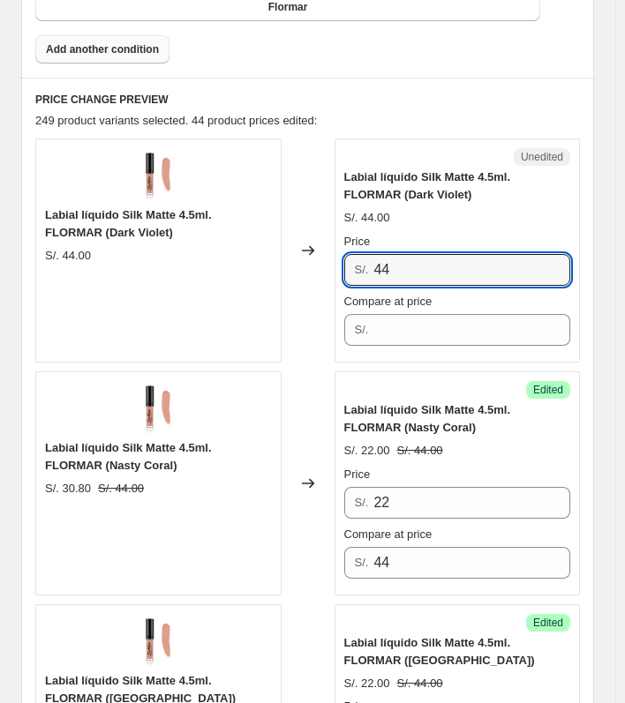
drag, startPoint x: 431, startPoint y: 266, endPoint x: 362, endPoint y: 270, distance: 69.8
click at [362, 270] on div "S/. 44" at bounding box center [457, 270] width 227 height 32
type input "22"
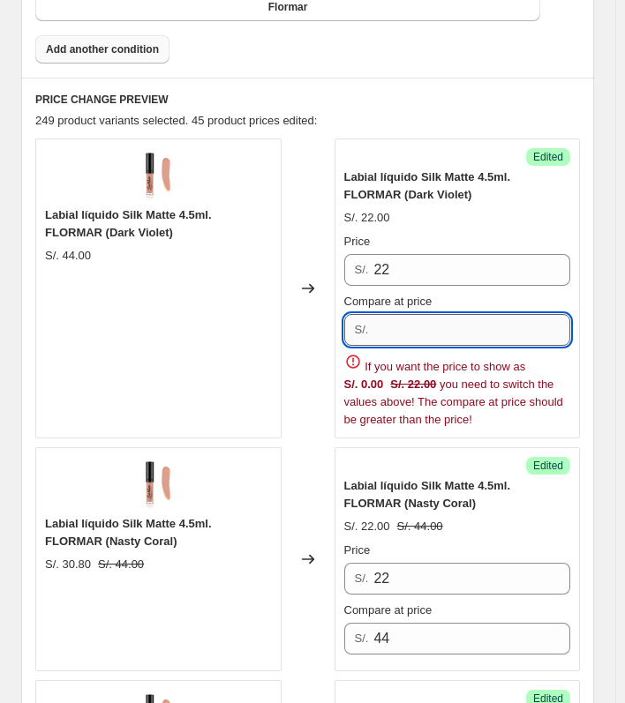
click at [413, 322] on input "Compare at price" at bounding box center [471, 330] width 197 height 32
paste input "44"
type input "44"
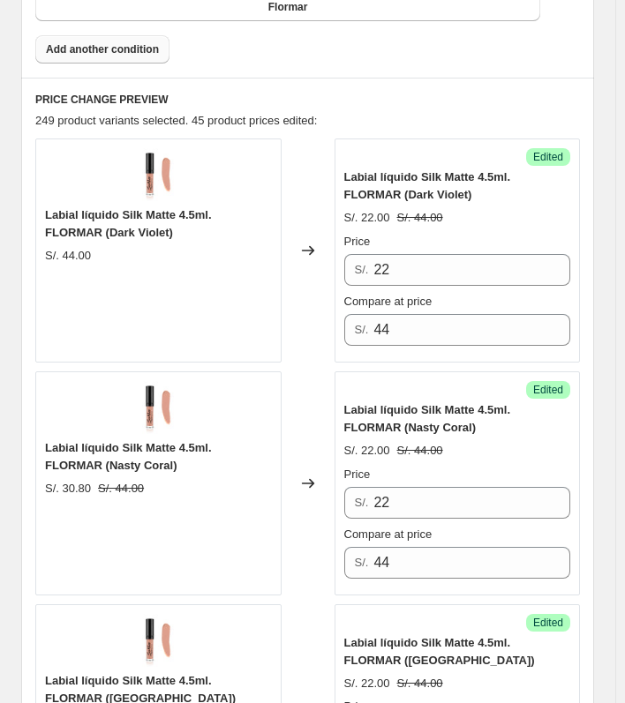
click at [303, 338] on div "Changed to" at bounding box center [307, 250] width 53 height 224
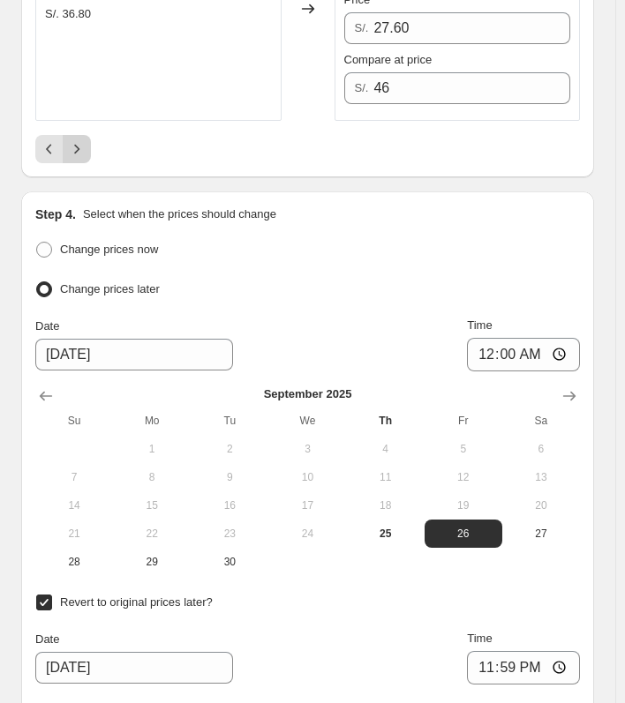
scroll to position [5500, 0]
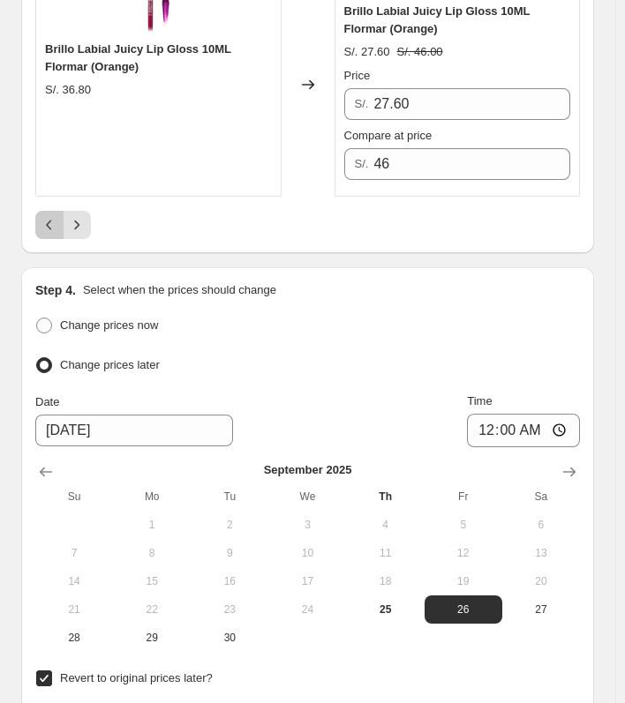
click at [48, 220] on icon "Previous" at bounding box center [48, 225] width 5 height 10
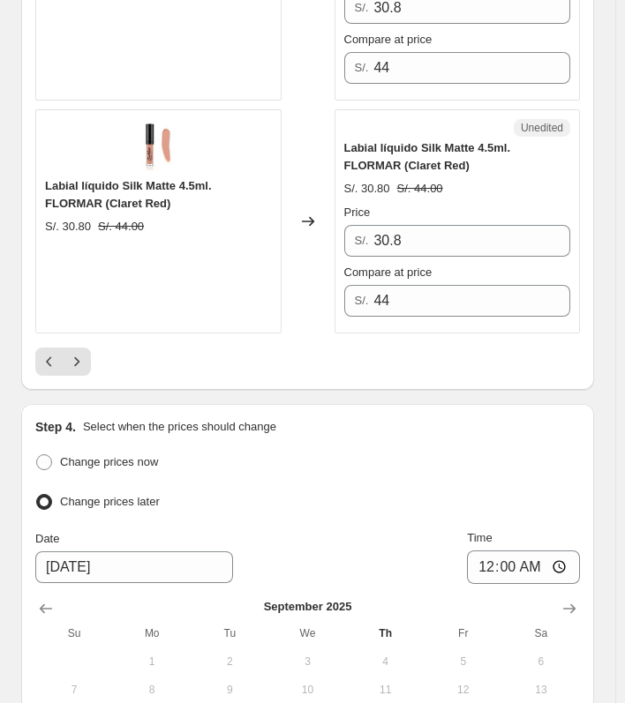
scroll to position [5324, 0]
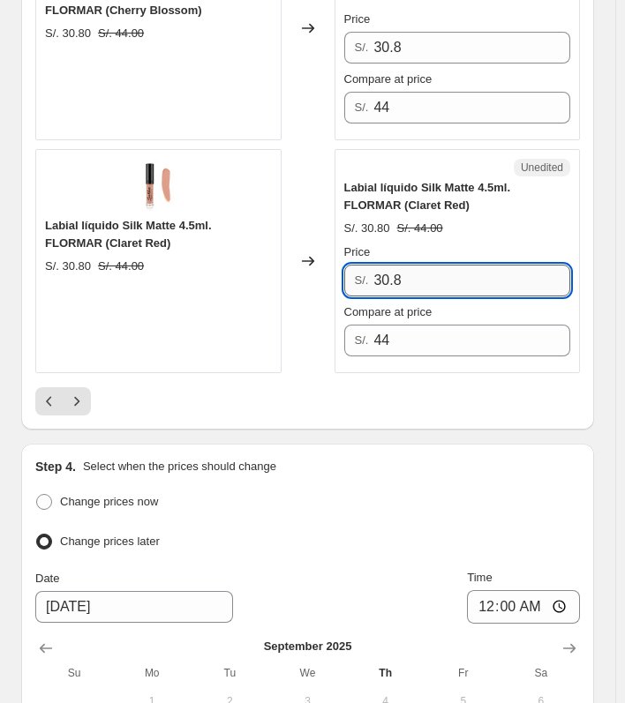
click at [433, 275] on input "30.8" at bounding box center [471, 281] width 197 height 32
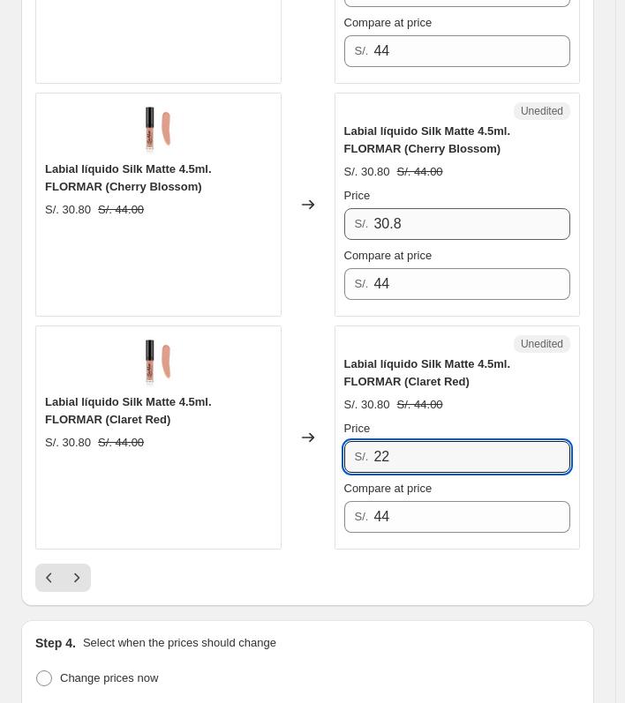
type input "22"
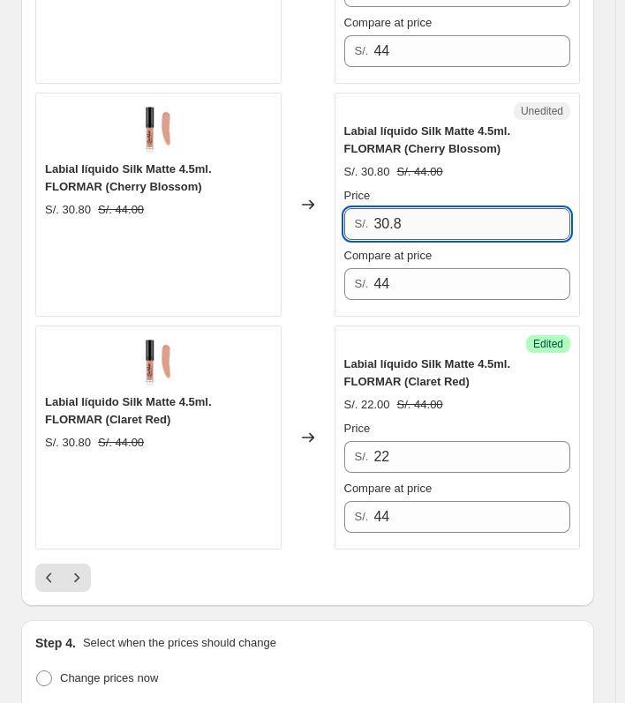
click at [420, 222] on input "30.8" at bounding box center [471, 224] width 197 height 32
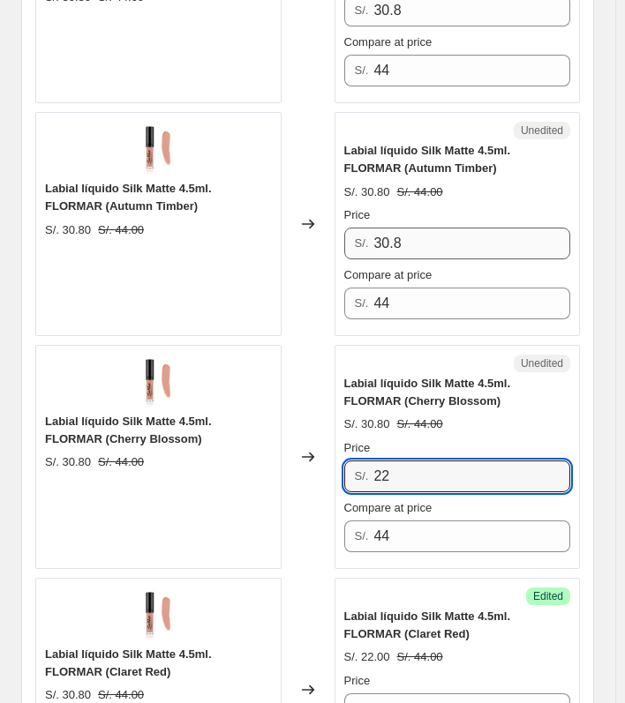
scroll to position [4883, 0]
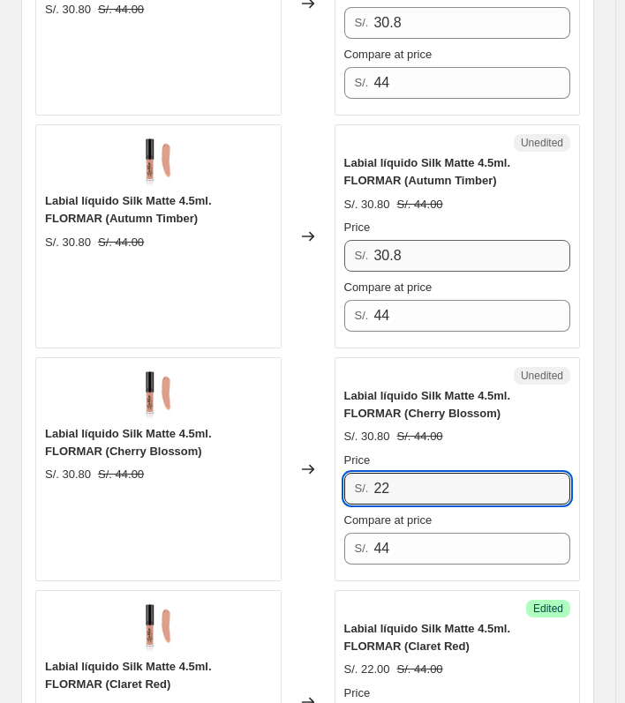
type input "22"
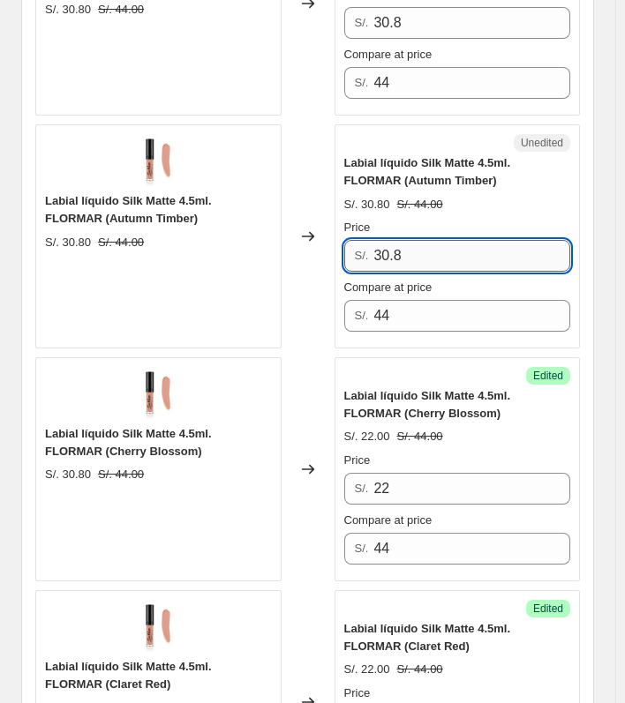
click at [437, 251] on input "30.8" at bounding box center [471, 256] width 197 height 32
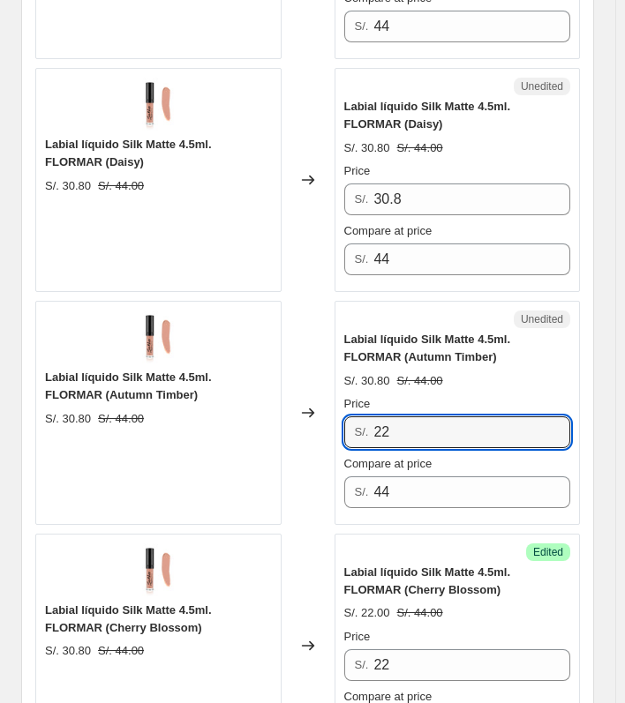
scroll to position [4442, 0]
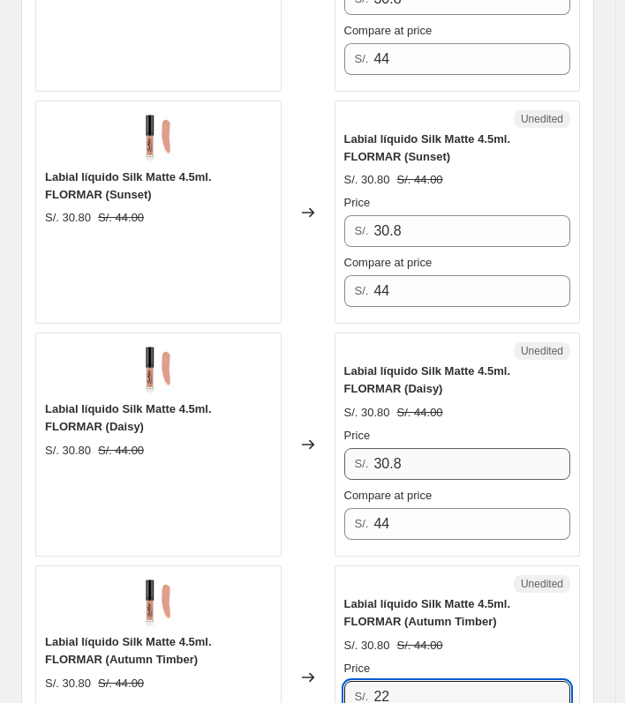
type input "22"
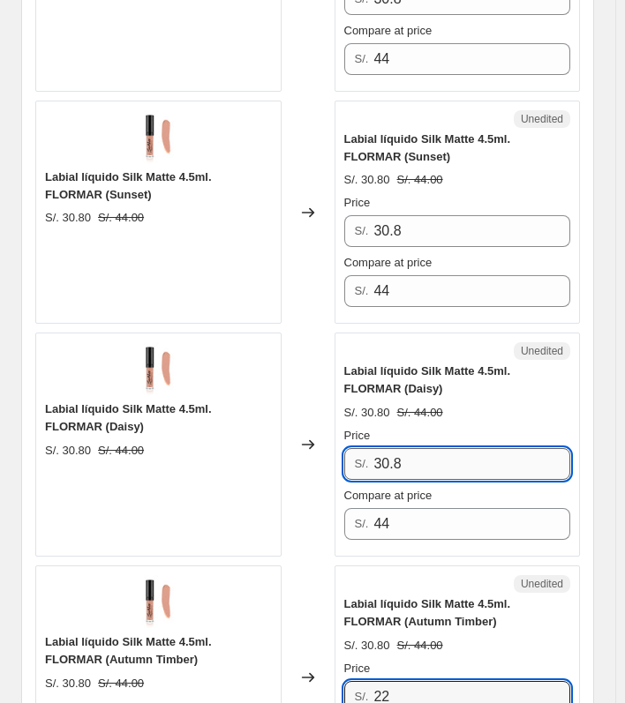
click at [449, 453] on input "30.8" at bounding box center [471, 464] width 197 height 32
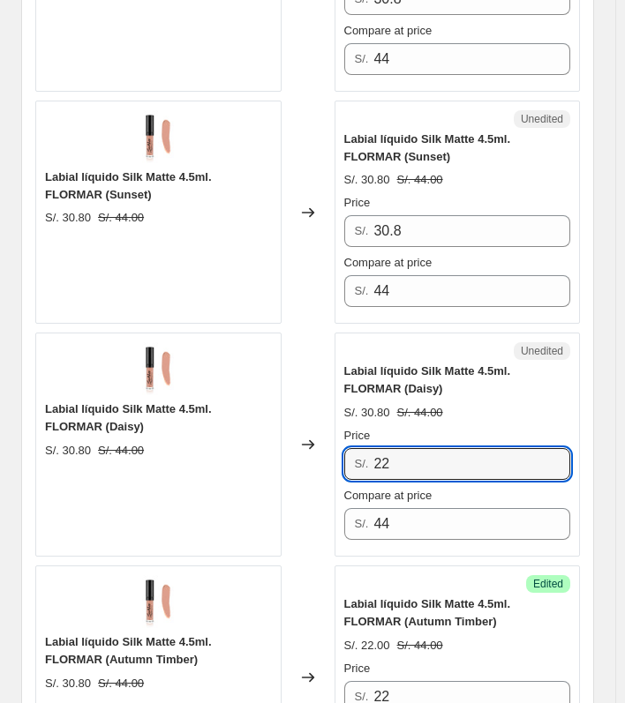
type input "22"
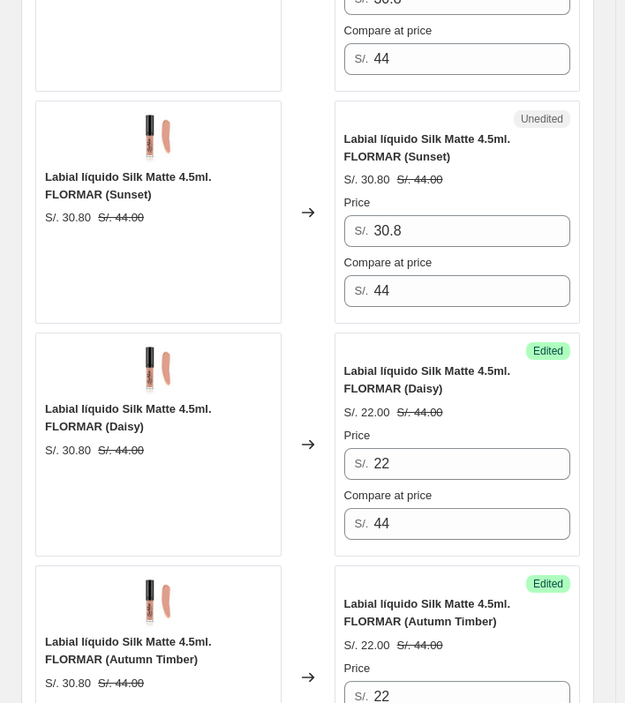
drag, startPoint x: 469, startPoint y: 240, endPoint x: 473, endPoint y: 225, distance: 15.4
click at [471, 240] on div "Price S/. 30.8 Compare at price S/. 44" at bounding box center [457, 250] width 227 height 113
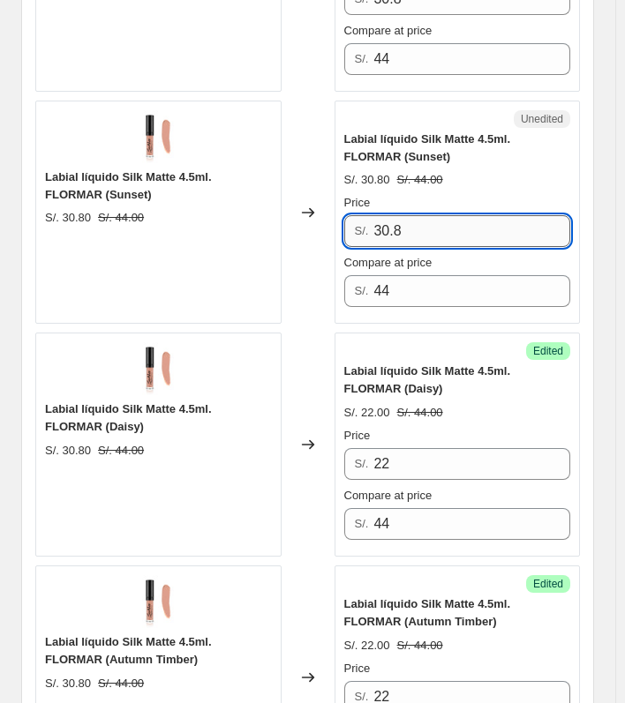
click at [473, 225] on input "30.8" at bounding box center [471, 231] width 197 height 32
type input "22"
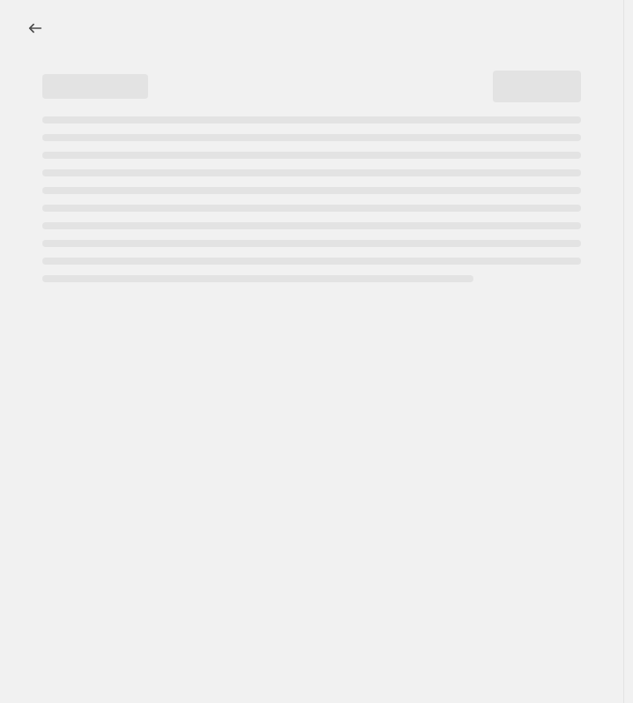
select select "percentage"
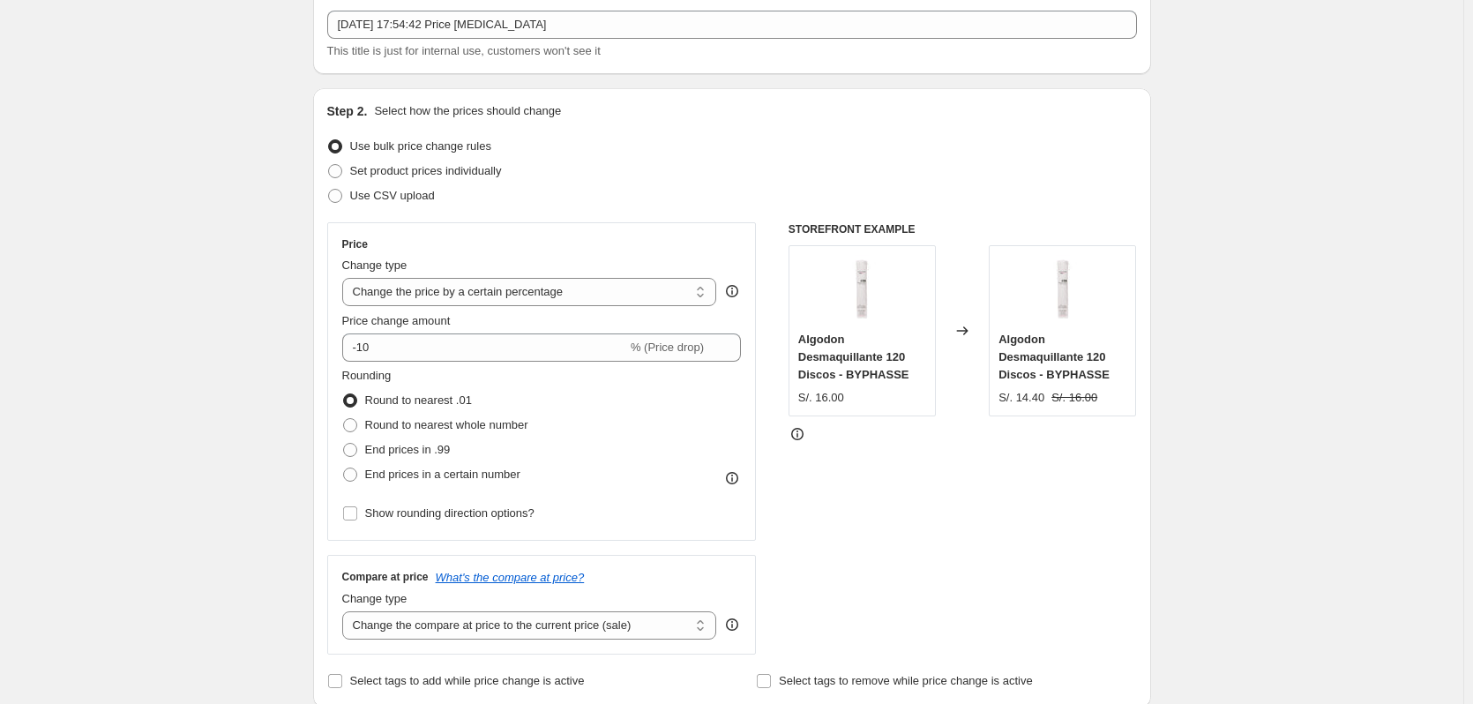
scroll to position [25, 0]
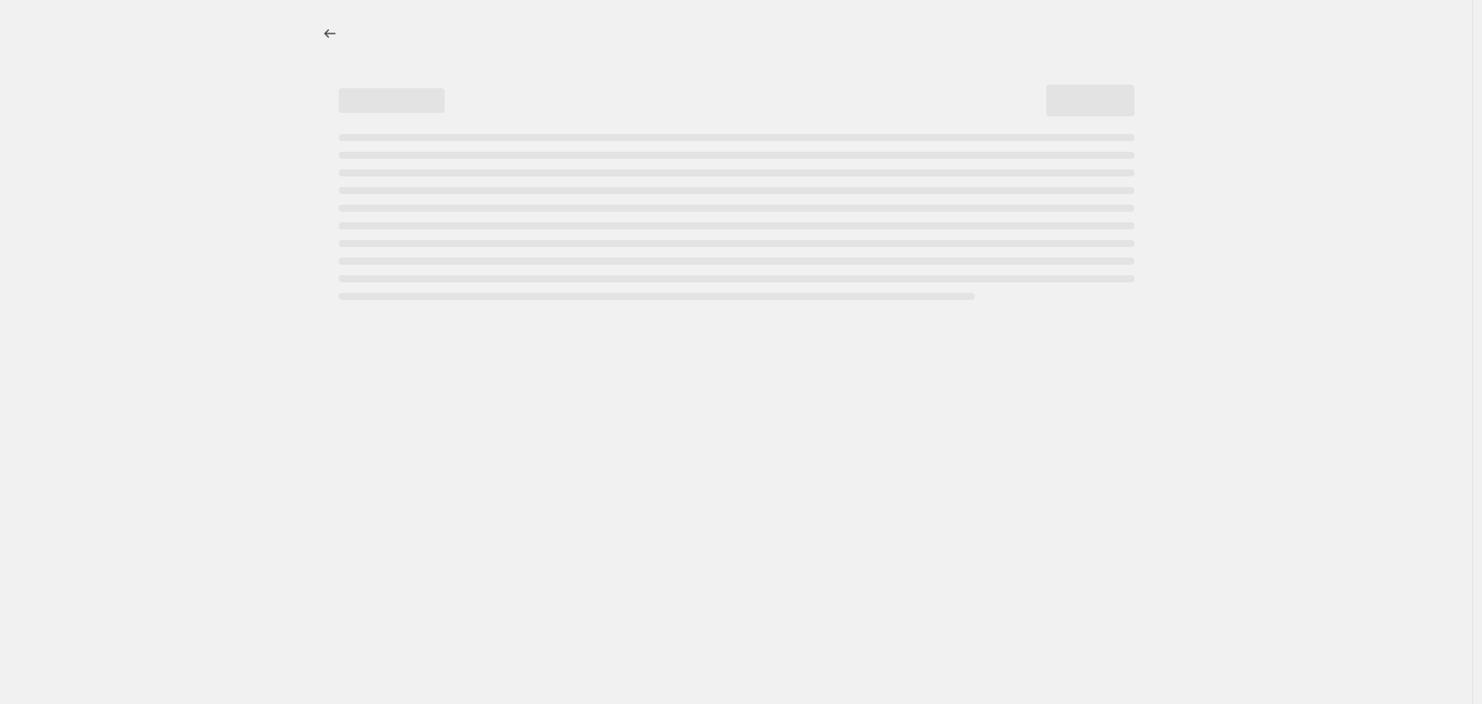
select select "percentage"
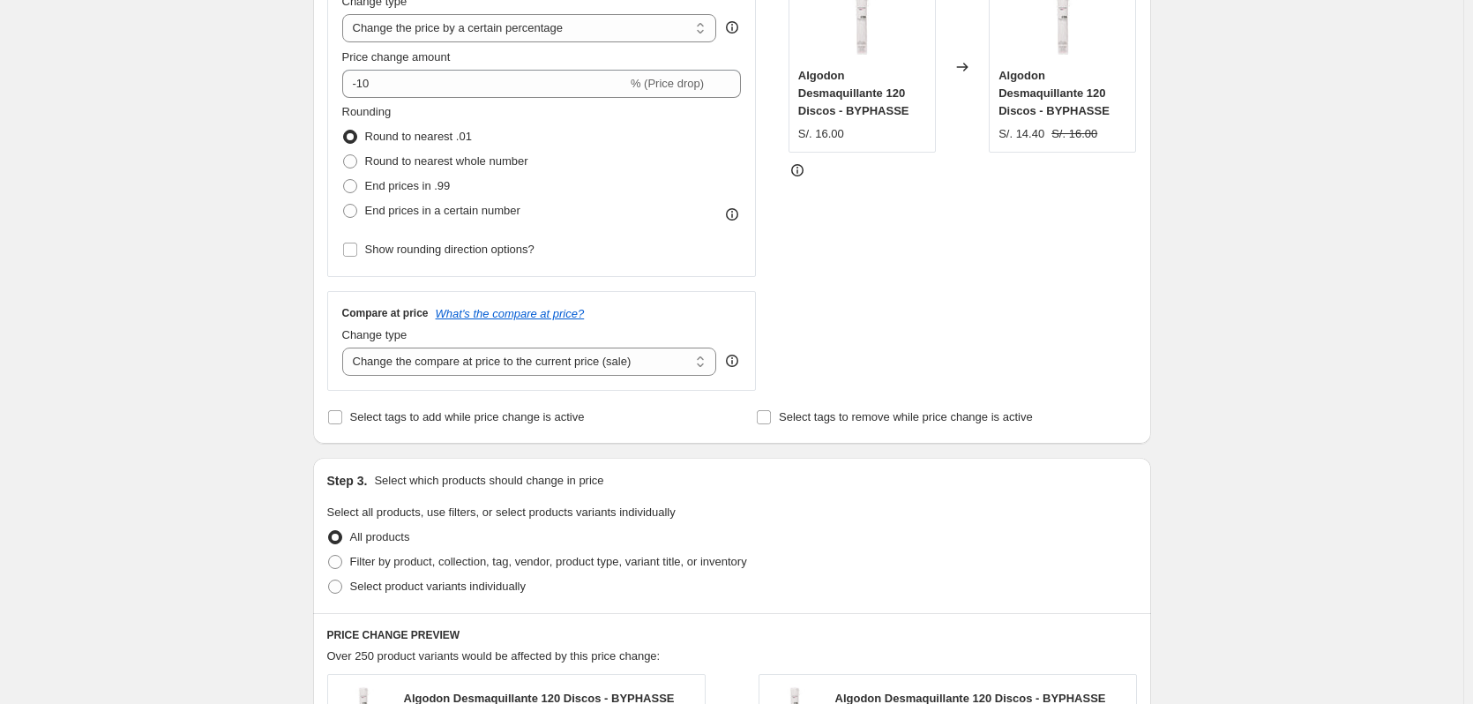
scroll to position [289, 0]
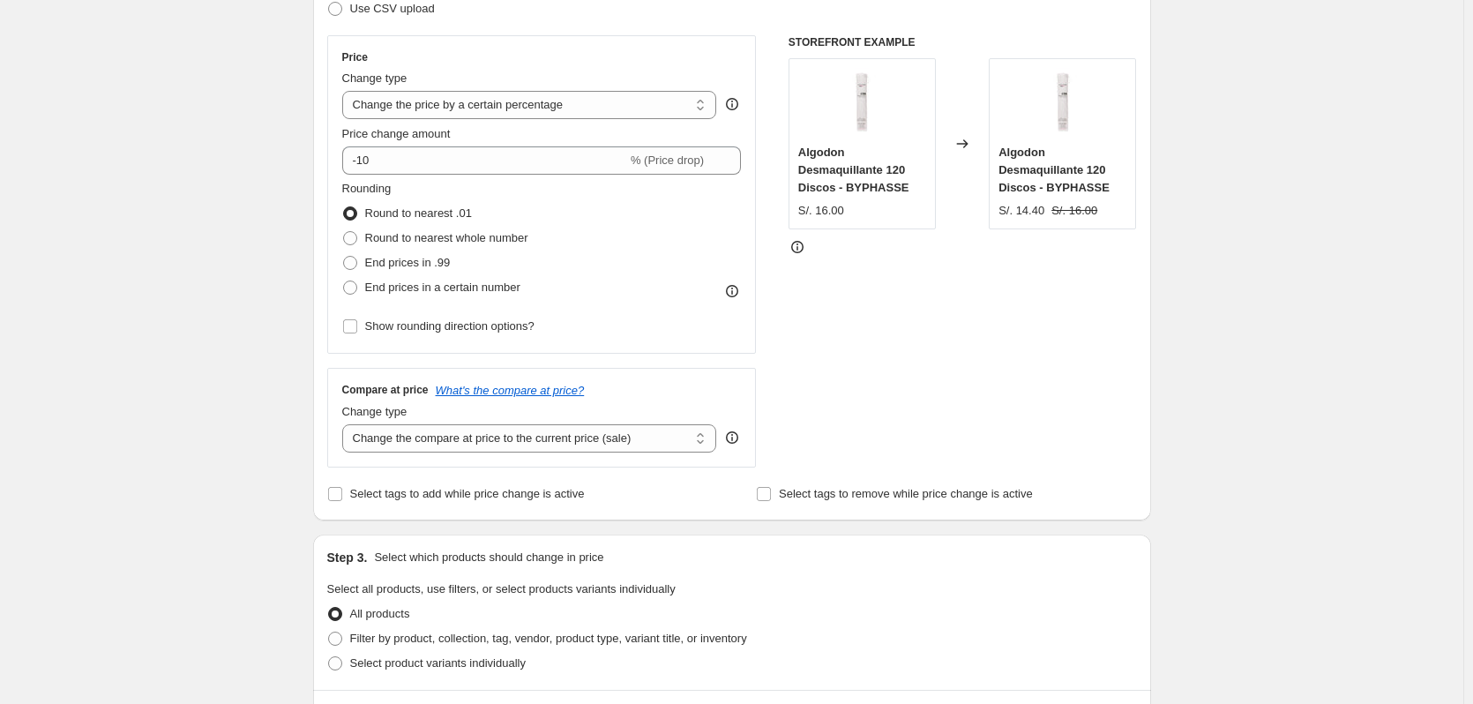
drag, startPoint x: 142, startPoint y: 0, endPoint x: 255, endPoint y: 111, distance: 158.4
click at [255, 111] on div "Create new price change job. This page is ready Create new price change job Dra…" at bounding box center [731, 604] width 1463 height 1786
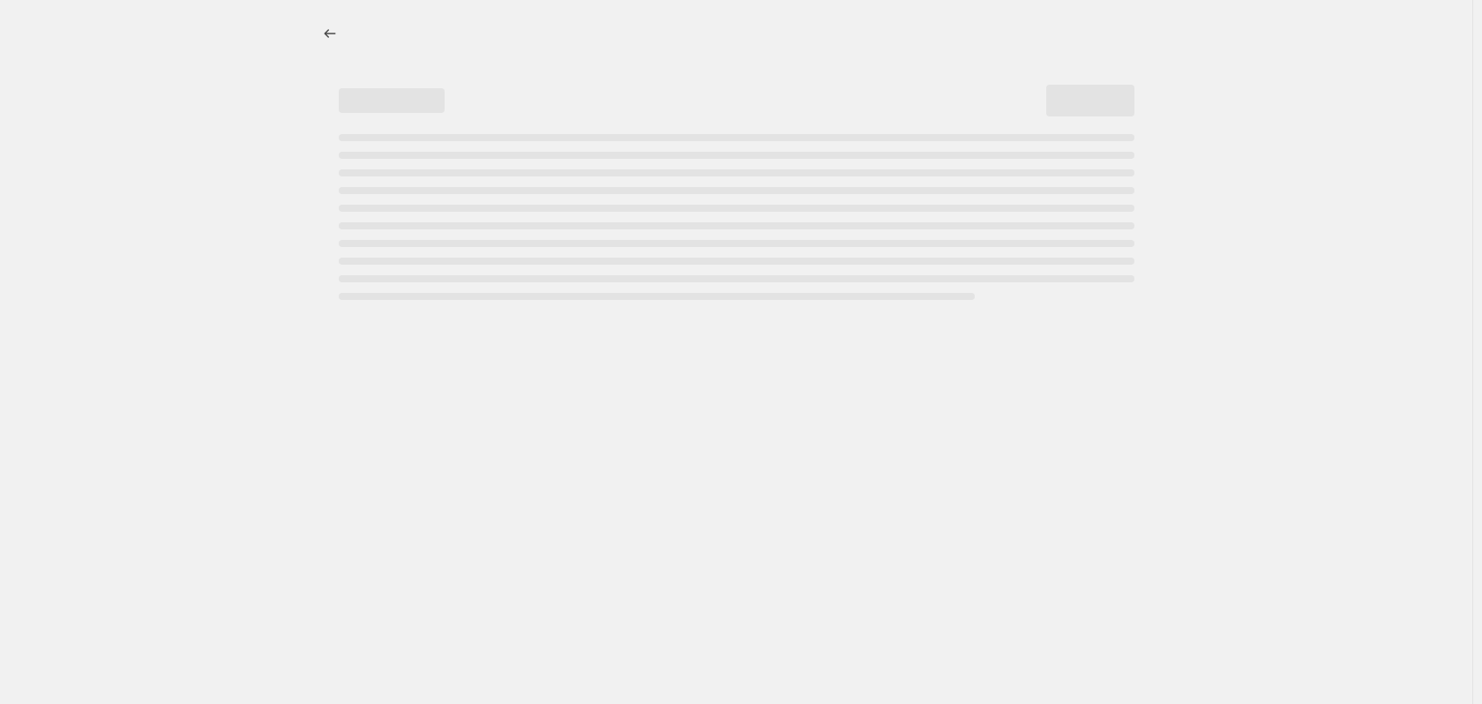
select select "percentage"
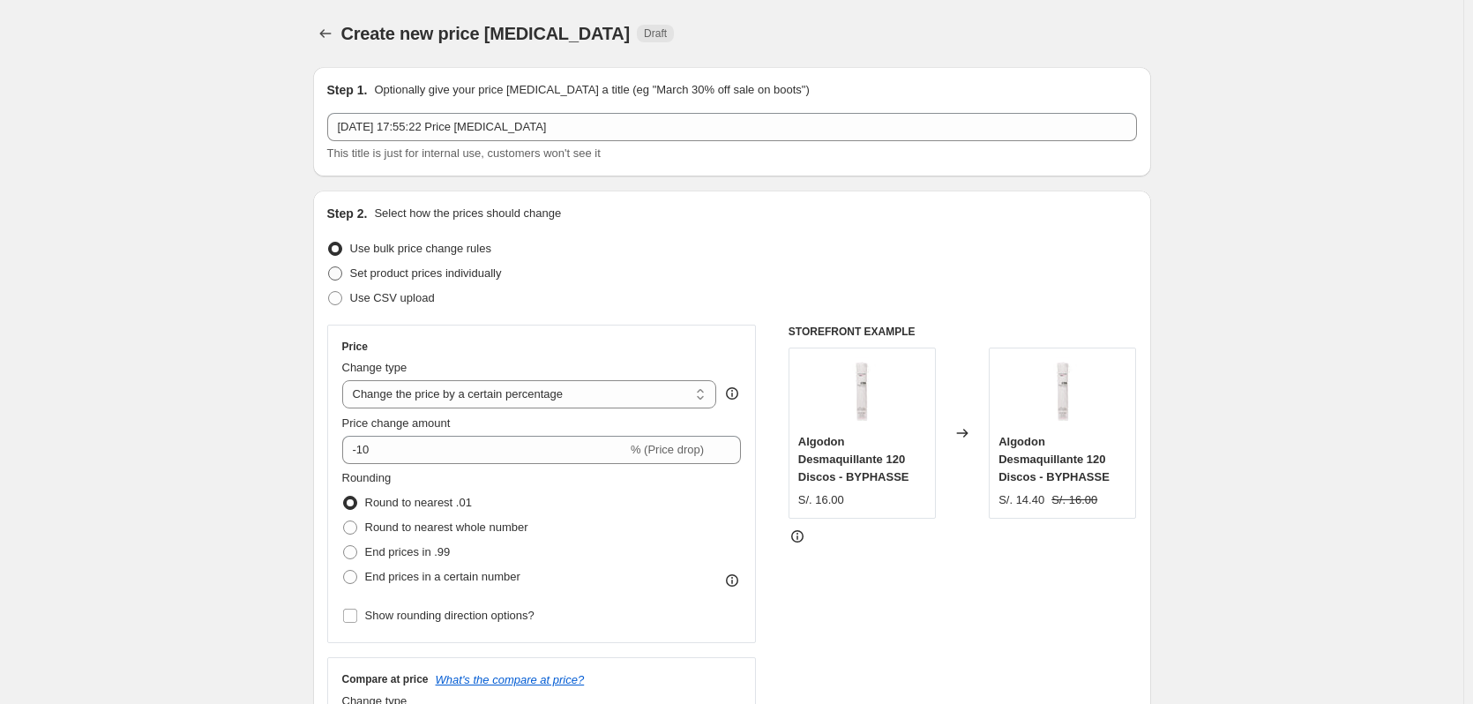
click at [413, 280] on span "Set product prices individually" at bounding box center [426, 272] width 152 height 13
click at [329, 267] on input "Set product prices individually" at bounding box center [328, 266] width 1 height 1
radio input "true"
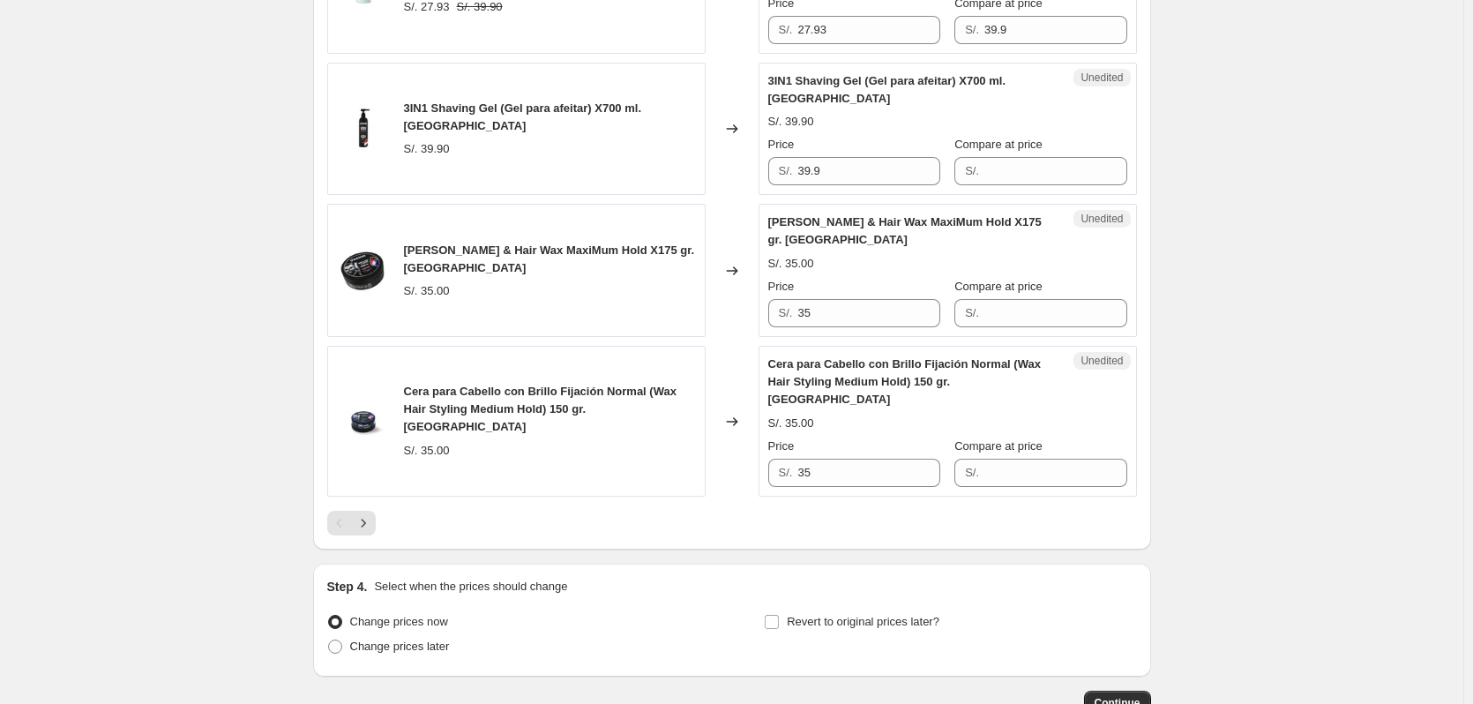
scroll to position [3027, 0]
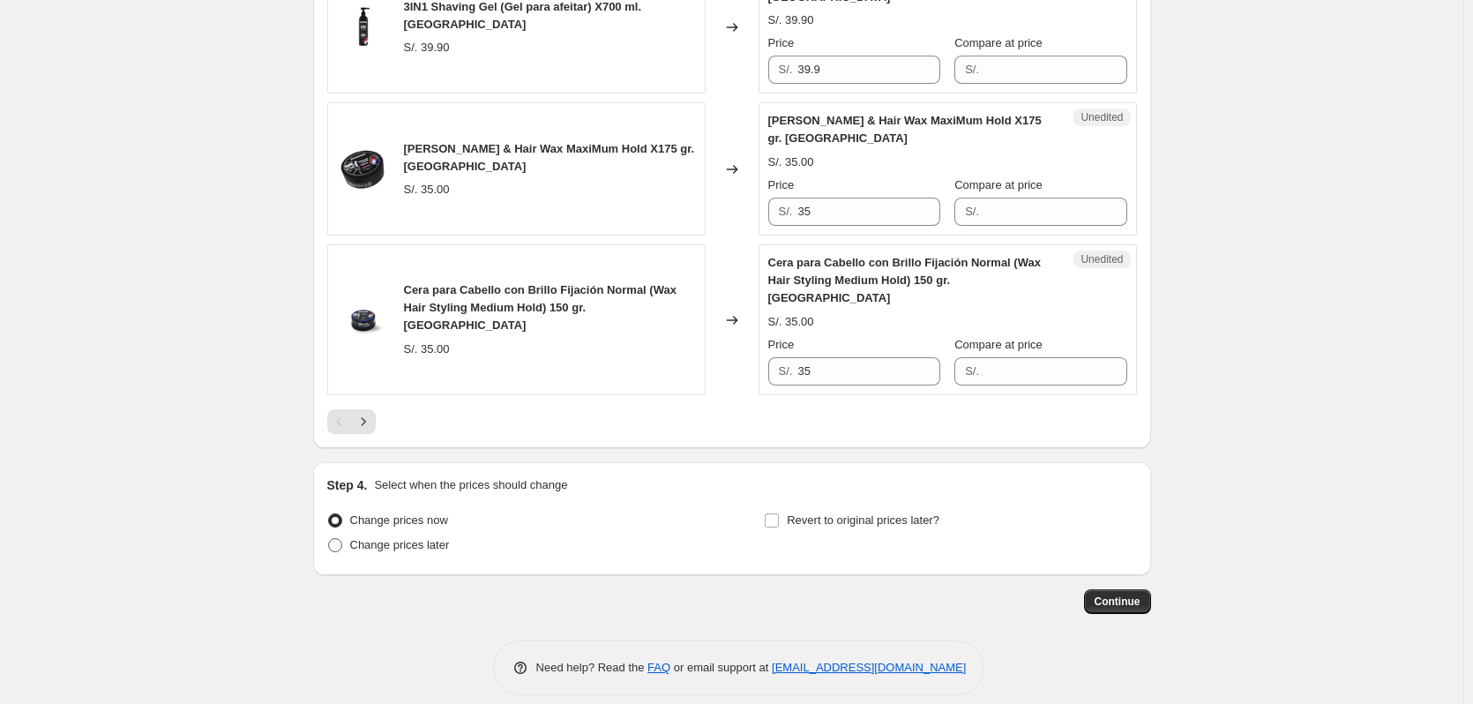
click at [388, 538] on span "Change prices later" at bounding box center [400, 544] width 100 height 13
click at [329, 538] on input "Change prices later" at bounding box center [328, 538] width 1 height 1
radio input "true"
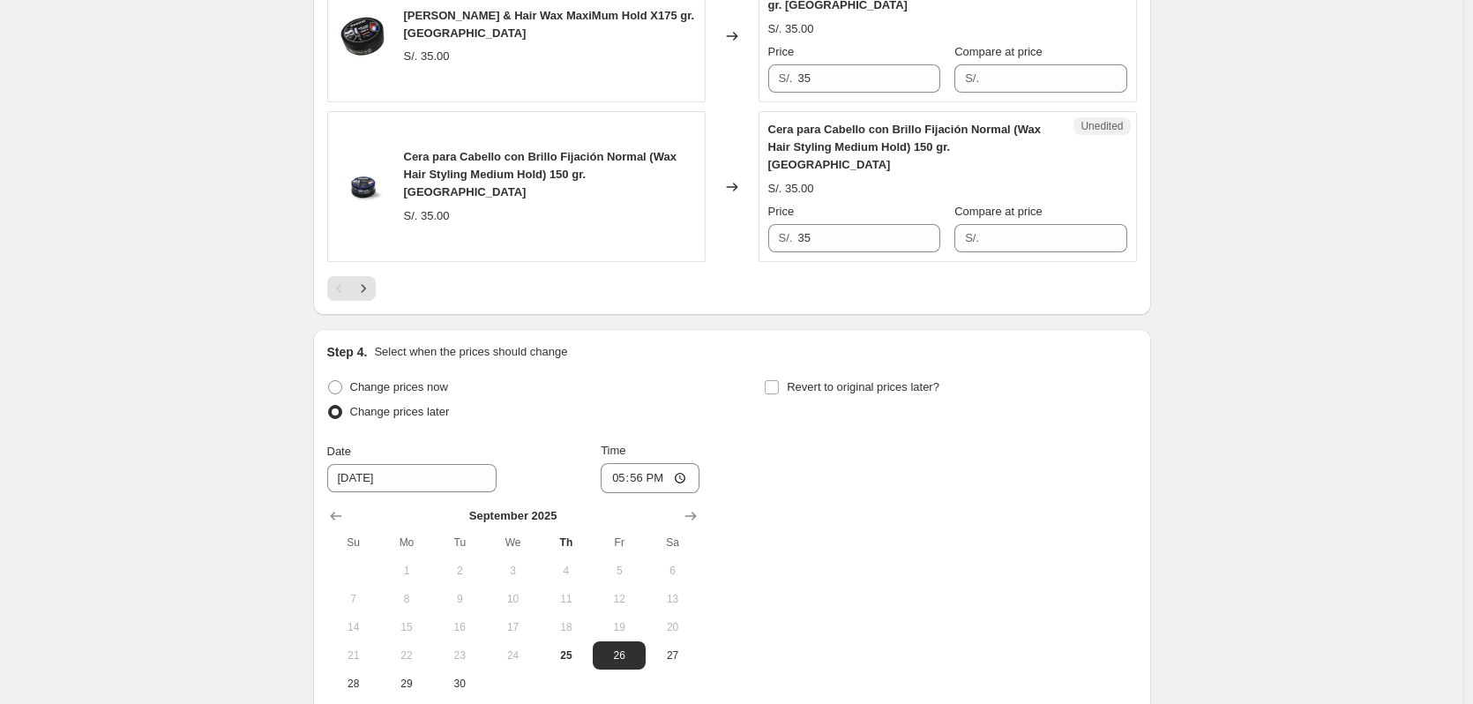
scroll to position [3203, 0]
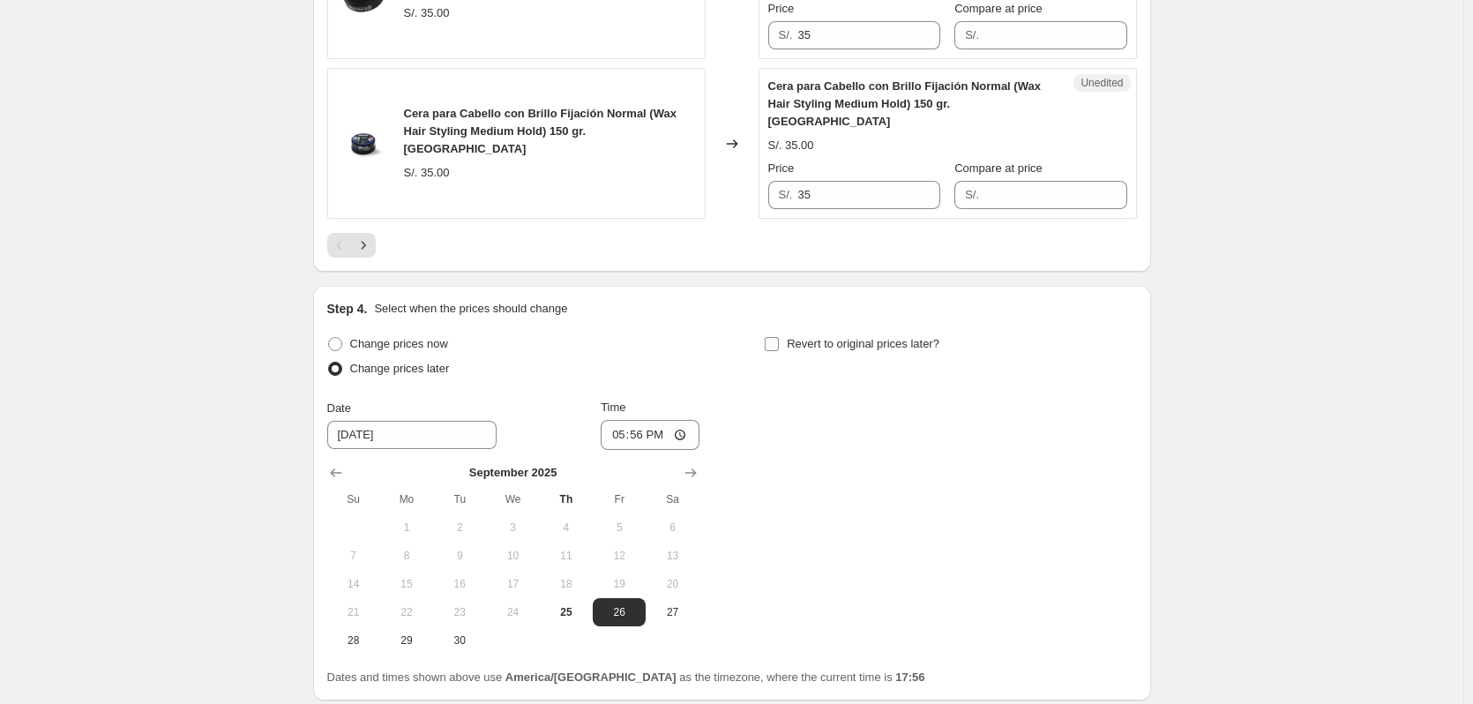
click at [776, 337] on input "Revert to original prices later?" at bounding box center [772, 344] width 14 height 14
checkbox input "true"
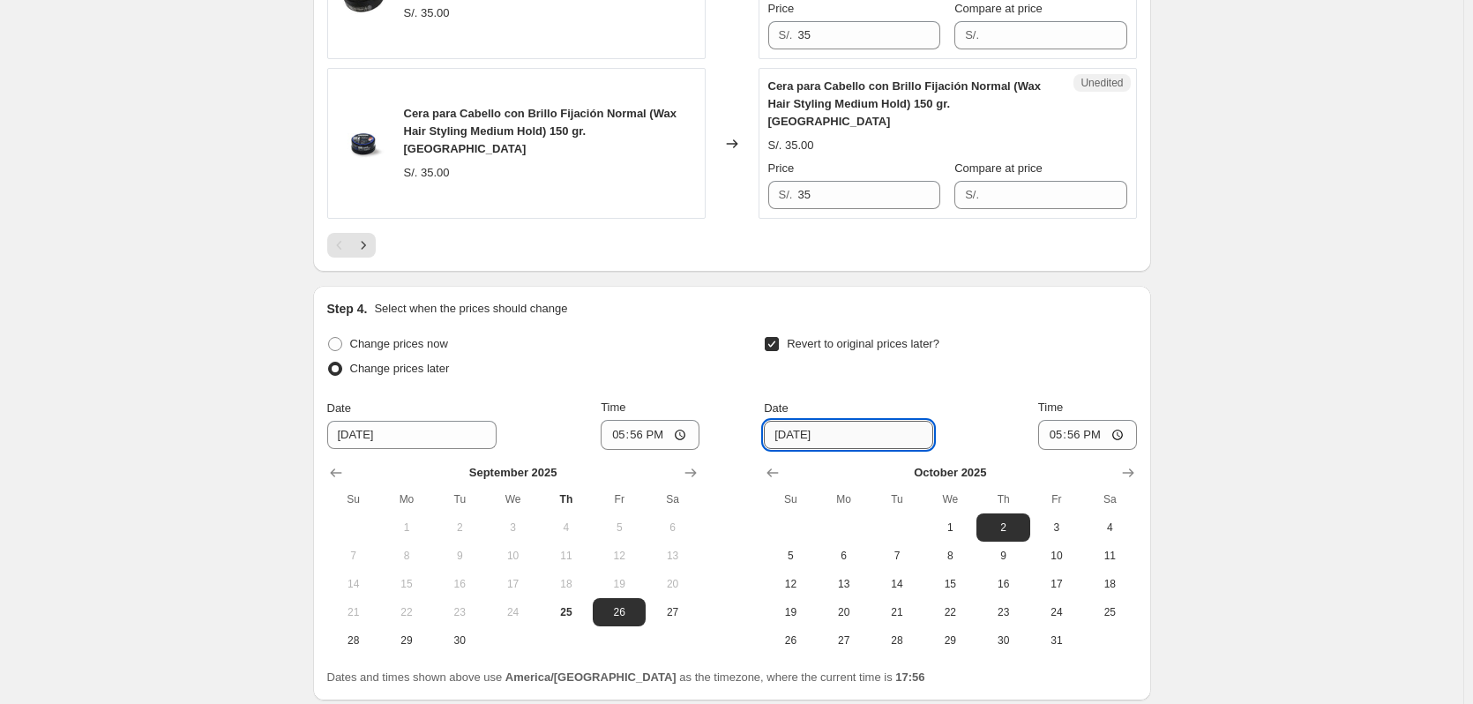
click at [789, 421] on input "[DATE]" at bounding box center [848, 435] width 169 height 28
type input "[DATE]"
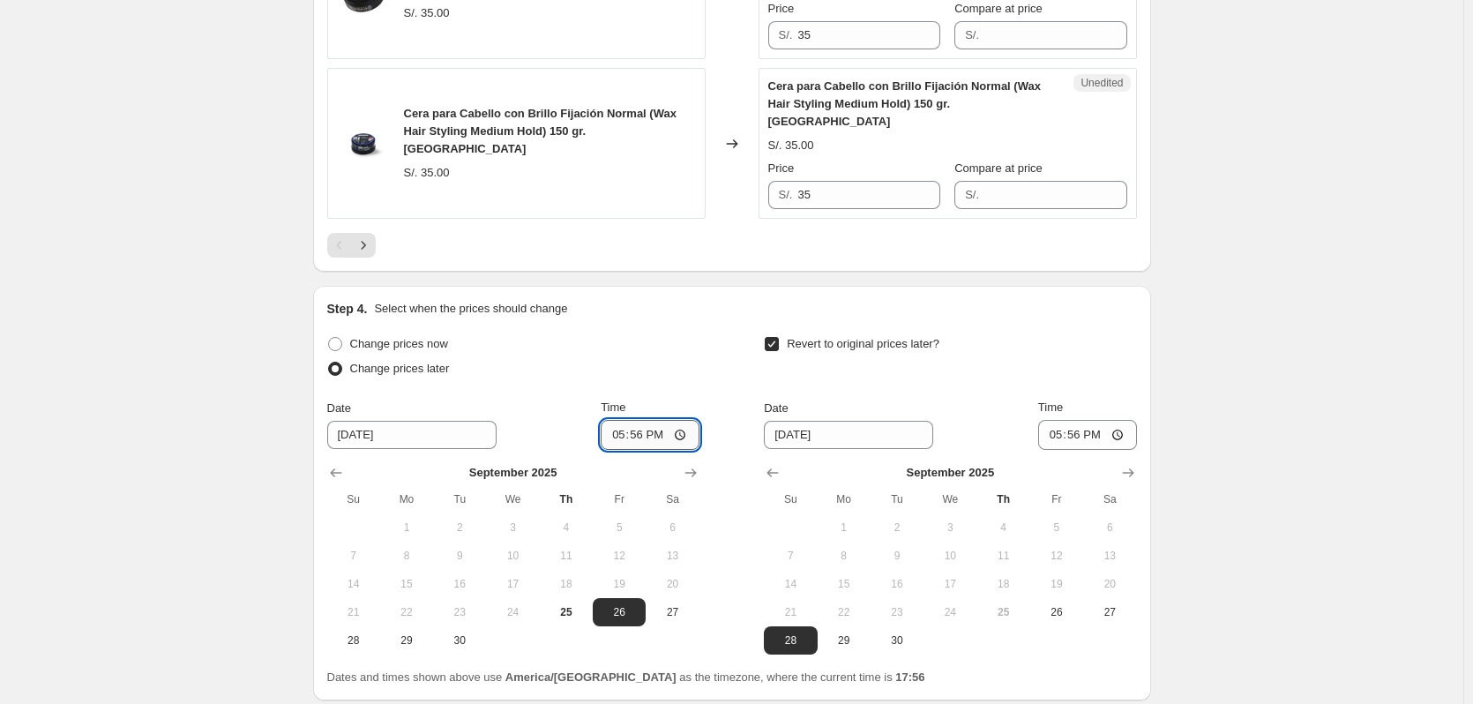
click at [646, 420] on input "17:56" at bounding box center [650, 435] width 99 height 30
type input "00:00"
click at [1082, 420] on input "17:56" at bounding box center [1087, 435] width 99 height 30
type input "23:59"
click at [960, 415] on div "Date [DATE] Time 23:59" at bounding box center [950, 424] width 372 height 51
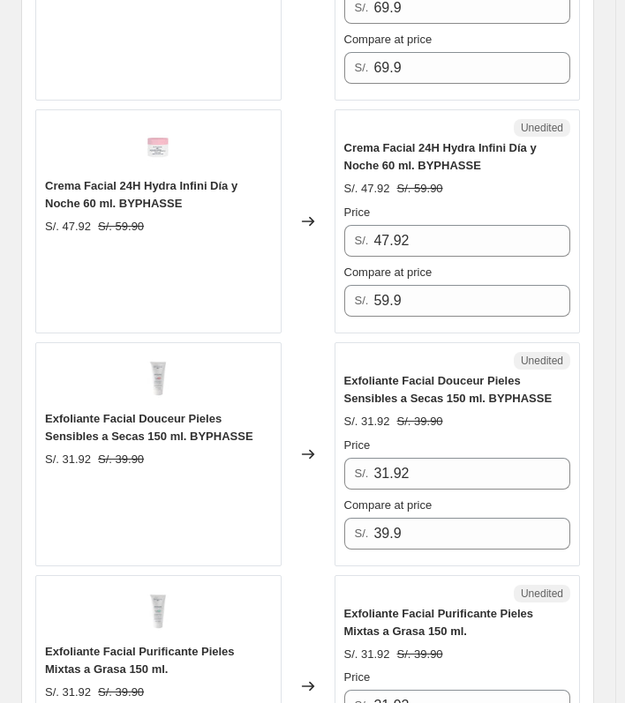
scroll to position [998, 0]
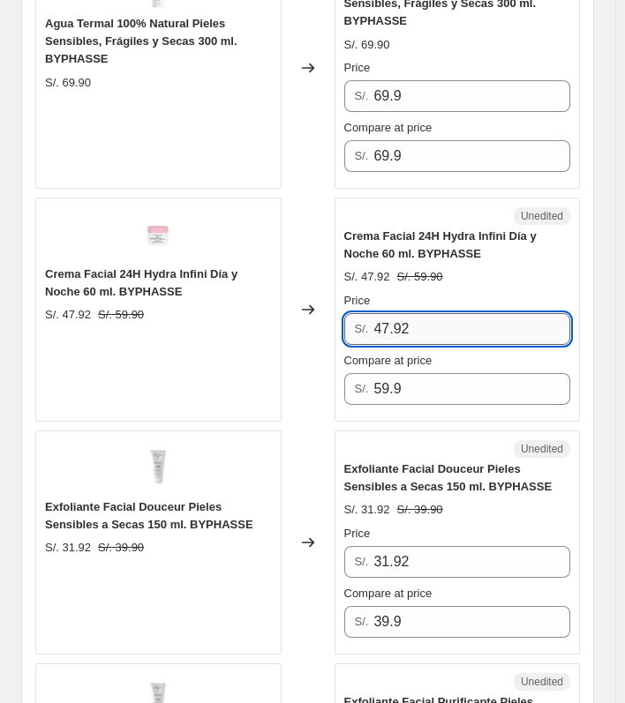
click at [449, 324] on input "47.92" at bounding box center [471, 329] width 197 height 32
type input "4"
type input "35.90"
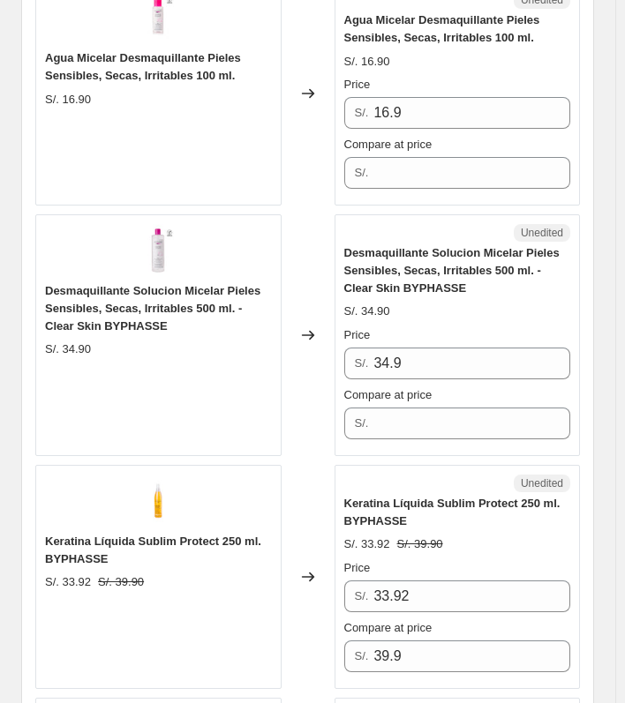
scroll to position [3291, 0]
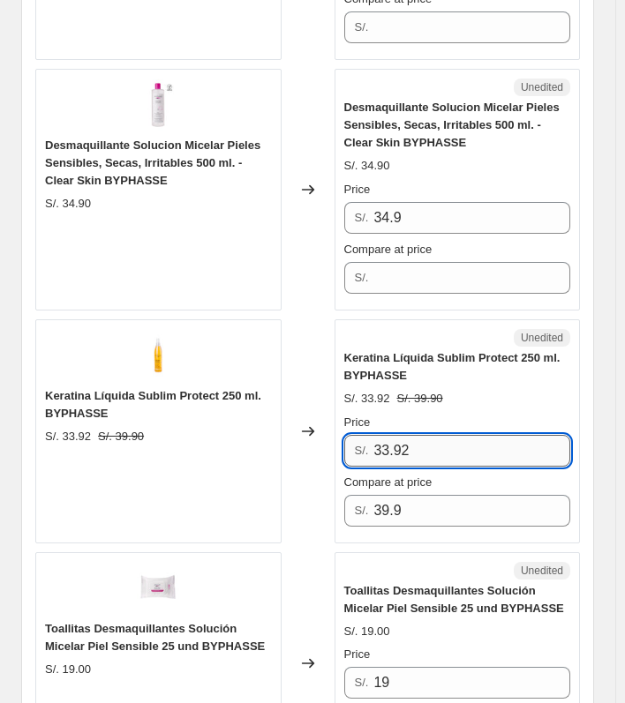
click at [466, 435] on input "33.92" at bounding box center [471, 451] width 197 height 32
type input "25.90"
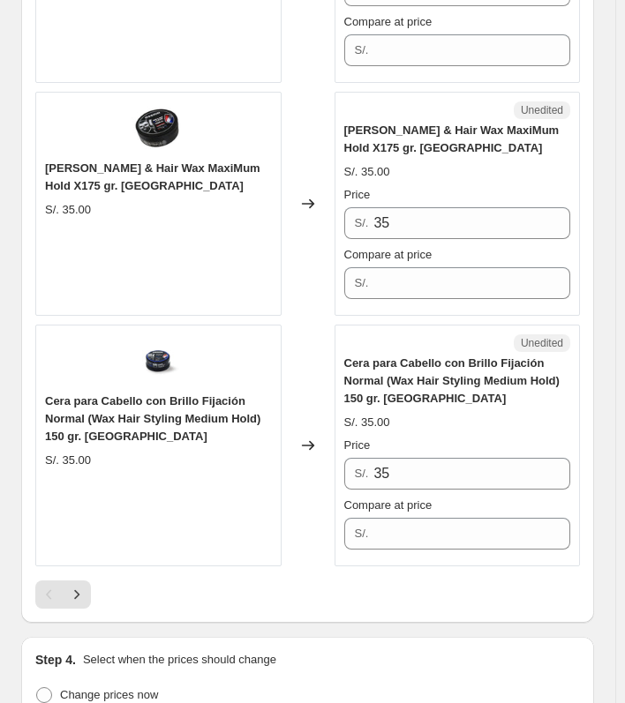
scroll to position [5232, 0]
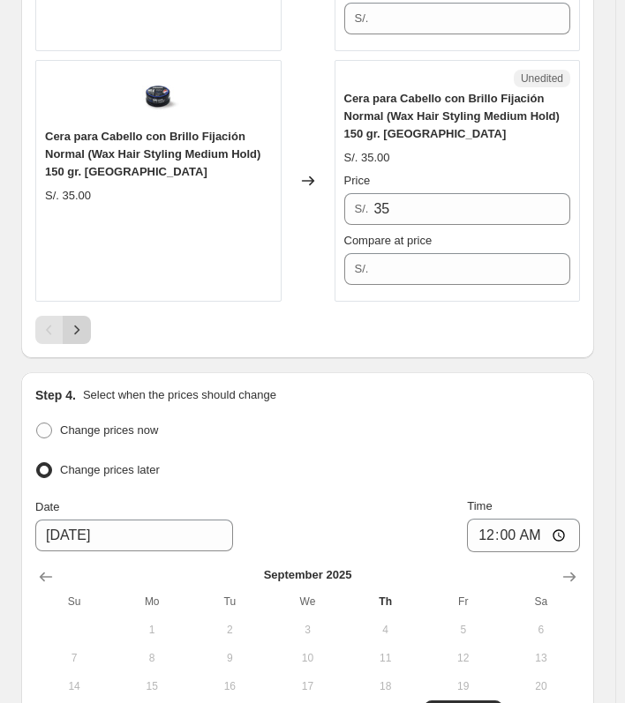
click at [83, 316] on button "Next" at bounding box center [77, 330] width 28 height 28
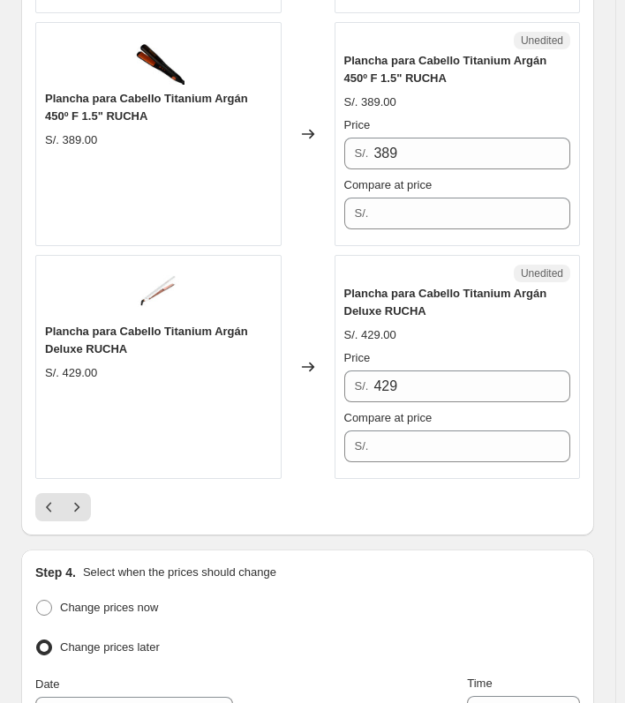
scroll to position [4946, 0]
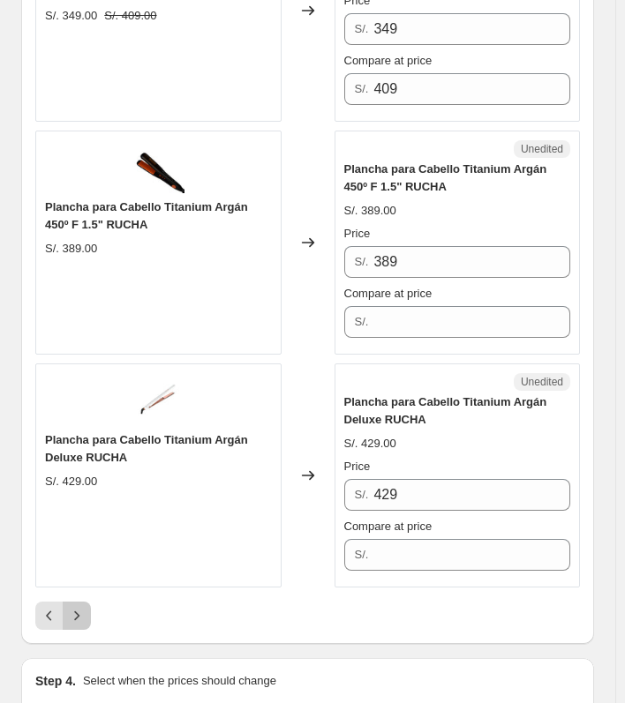
click at [75, 607] on icon "Next" at bounding box center [77, 616] width 18 height 18
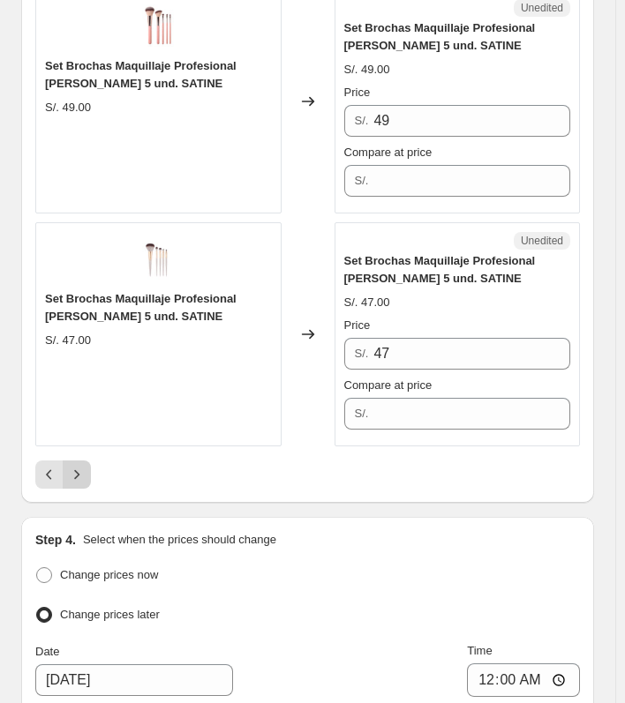
click at [80, 466] on icon "Next" at bounding box center [77, 475] width 18 height 18
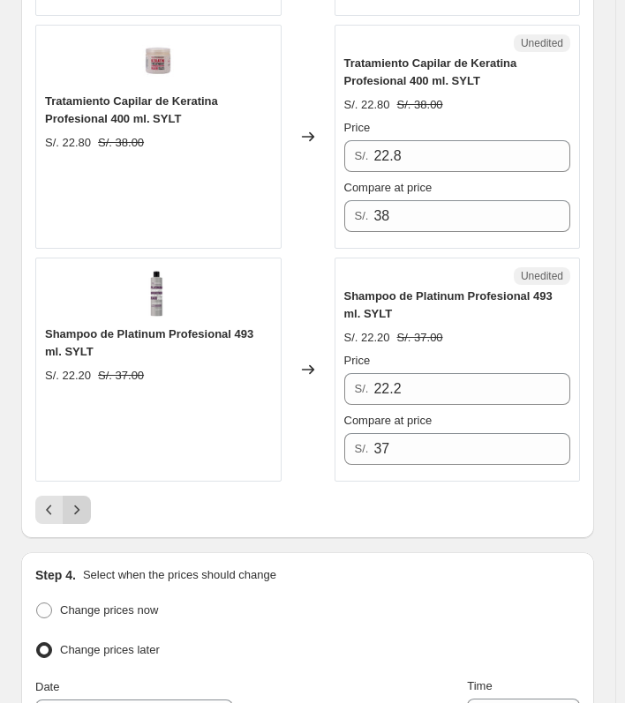
click at [82, 501] on icon "Next" at bounding box center [77, 510] width 18 height 18
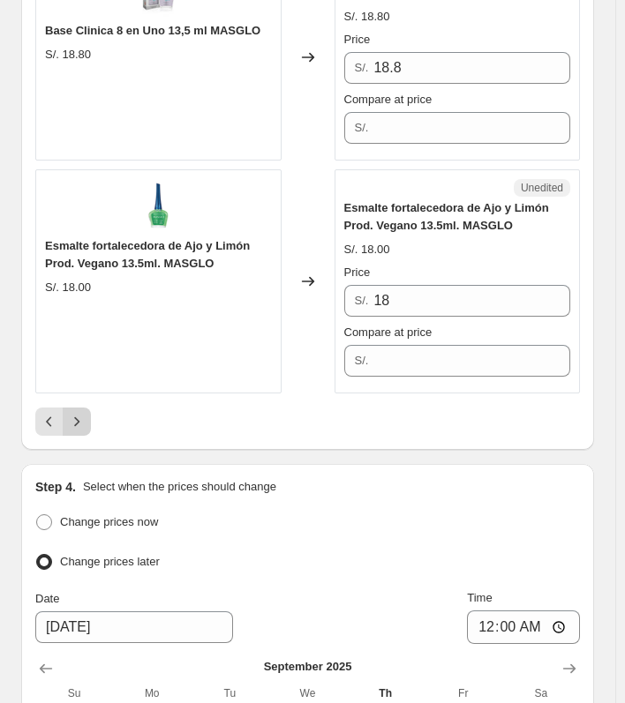
click at [79, 413] on icon "Next" at bounding box center [77, 422] width 18 height 18
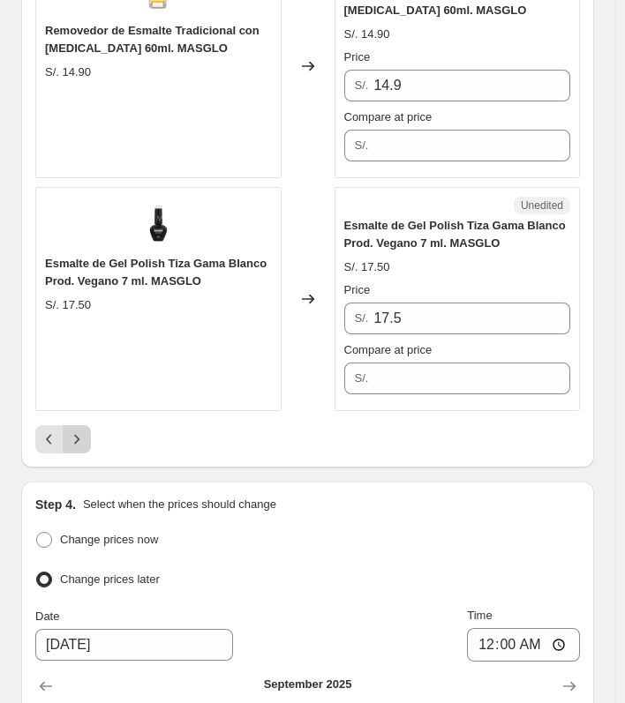
click at [78, 425] on button "Next" at bounding box center [77, 439] width 28 height 28
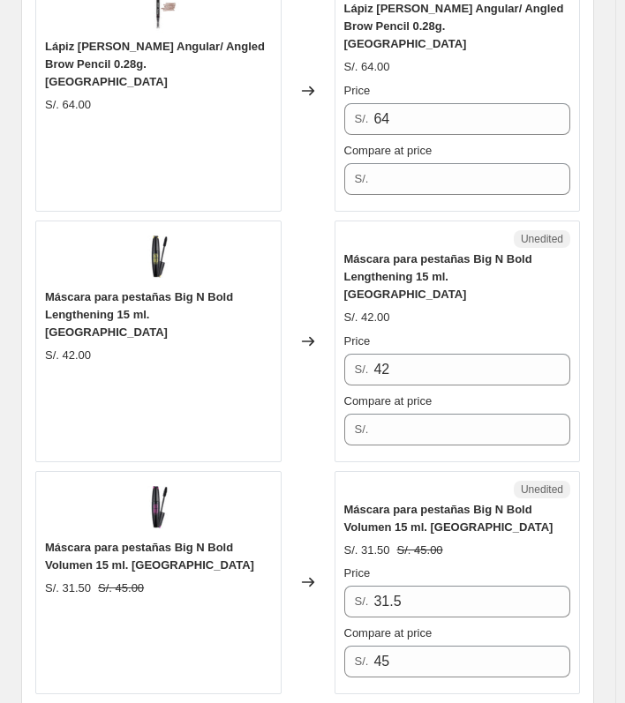
scroll to position [3220, 0]
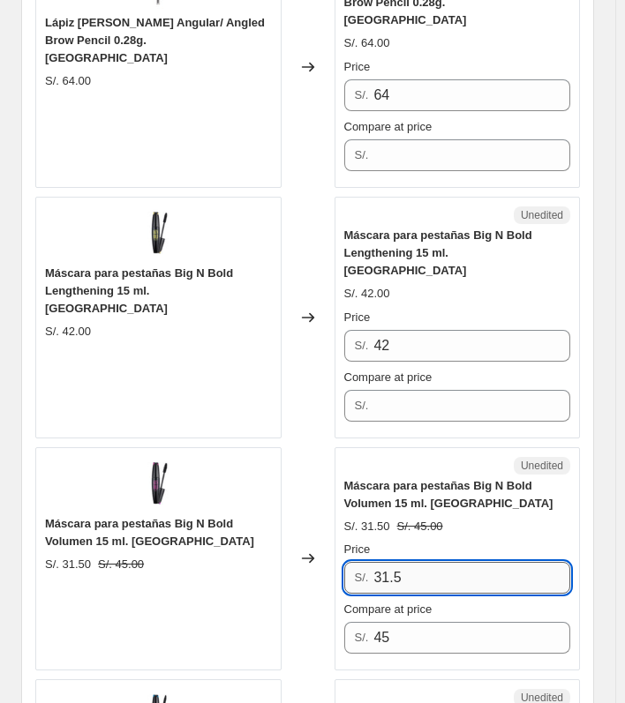
click at [431, 562] on input "31.5" at bounding box center [471, 578] width 197 height 32
type input "3"
type input "22.50"
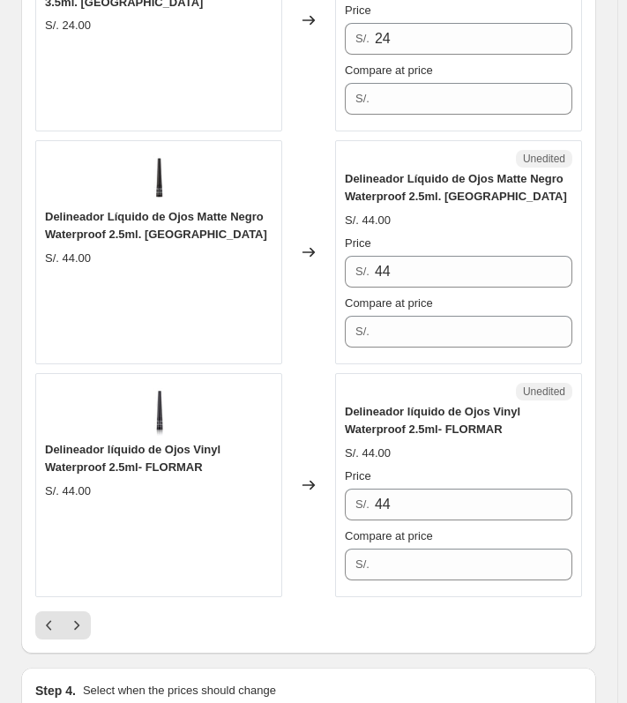
scroll to position [4664, 0]
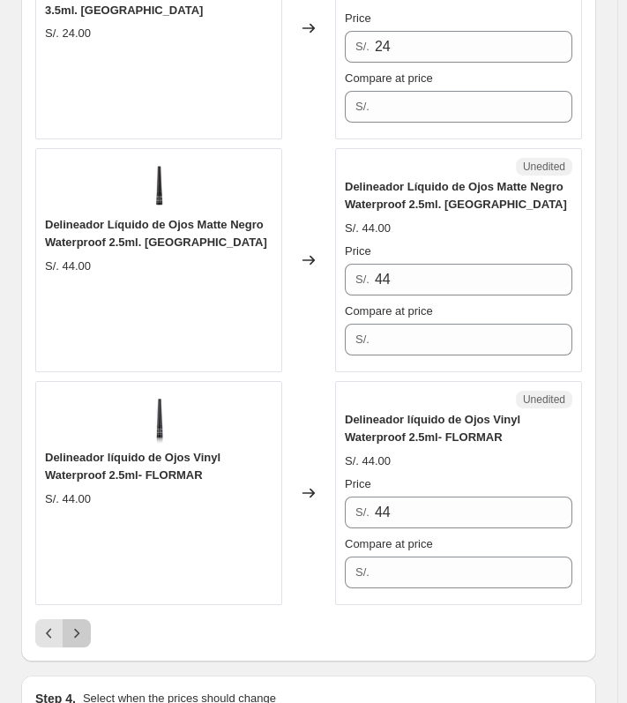
click at [81, 625] on icon "Next" at bounding box center [77, 634] width 18 height 18
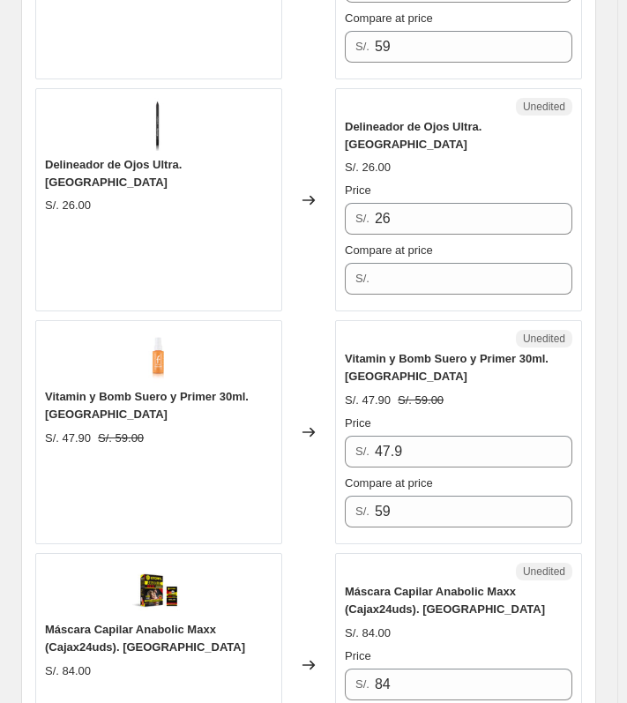
scroll to position [4537, 0]
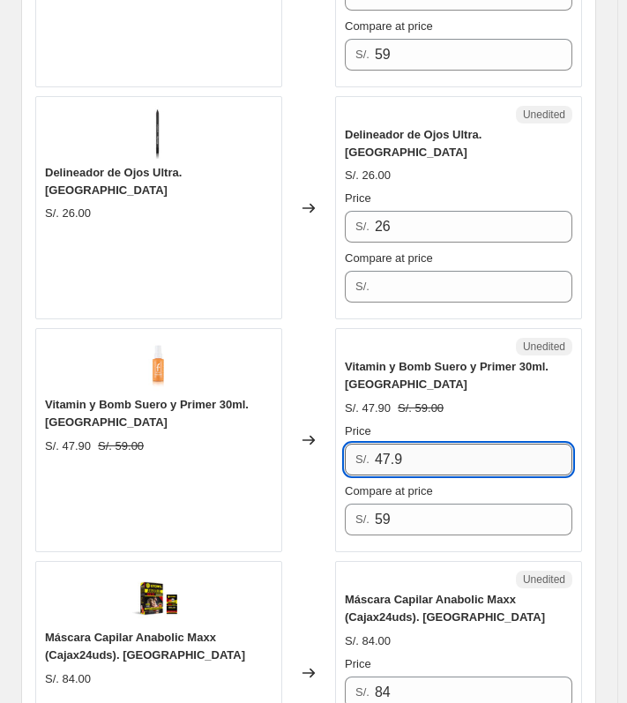
click at [438, 444] on input "47.9" at bounding box center [474, 460] width 198 height 32
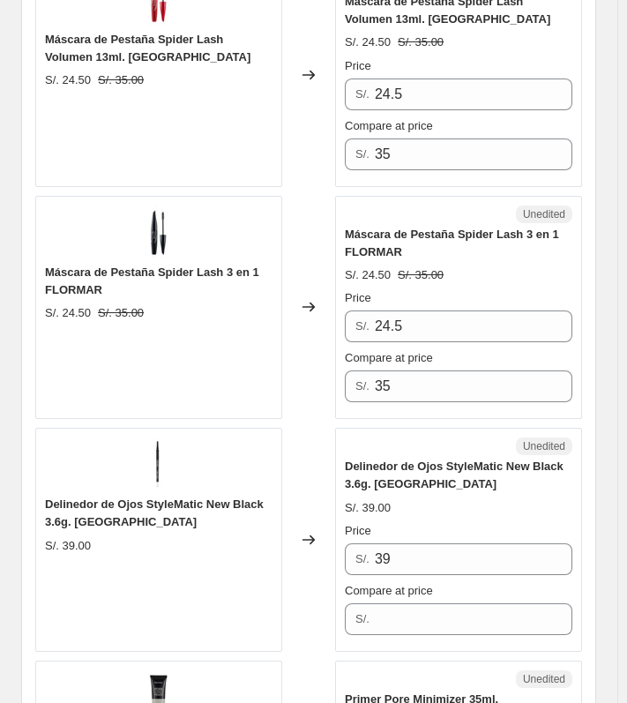
scroll to position [3499, 0]
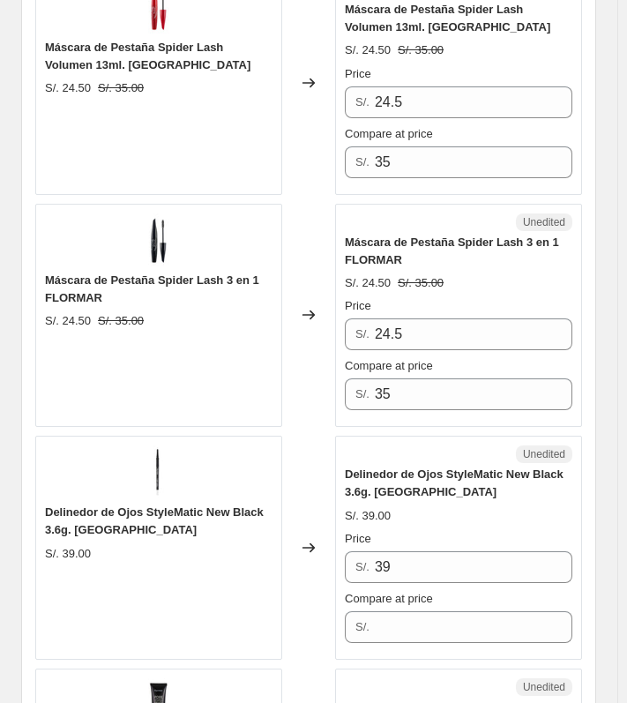
type input "35.40"
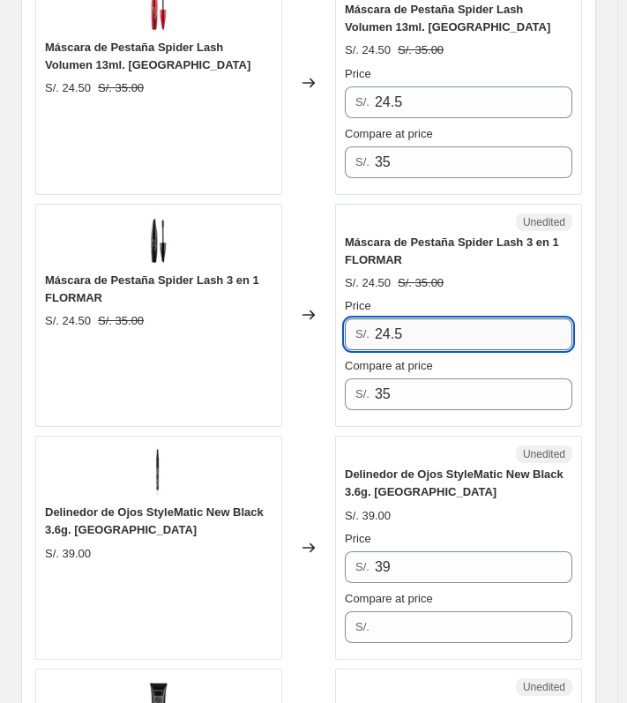
click at [462, 318] on input "24.5" at bounding box center [474, 334] width 198 height 32
type input "2"
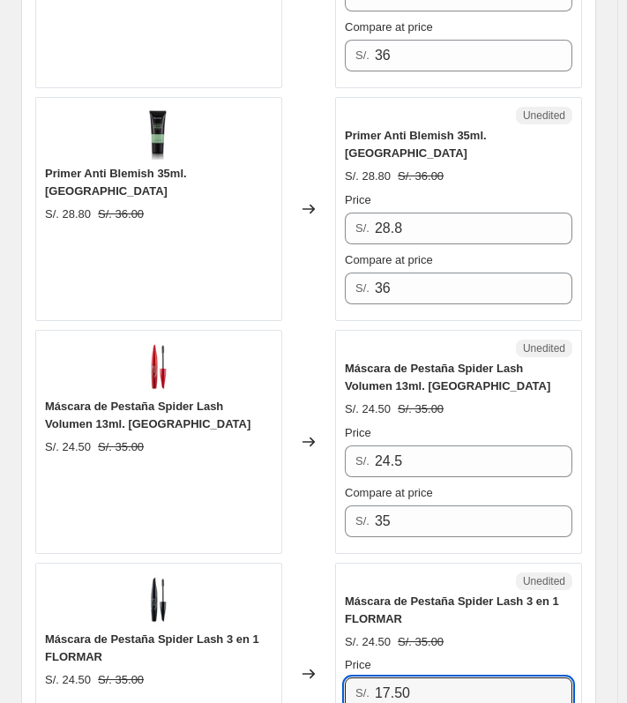
scroll to position [3124, 0]
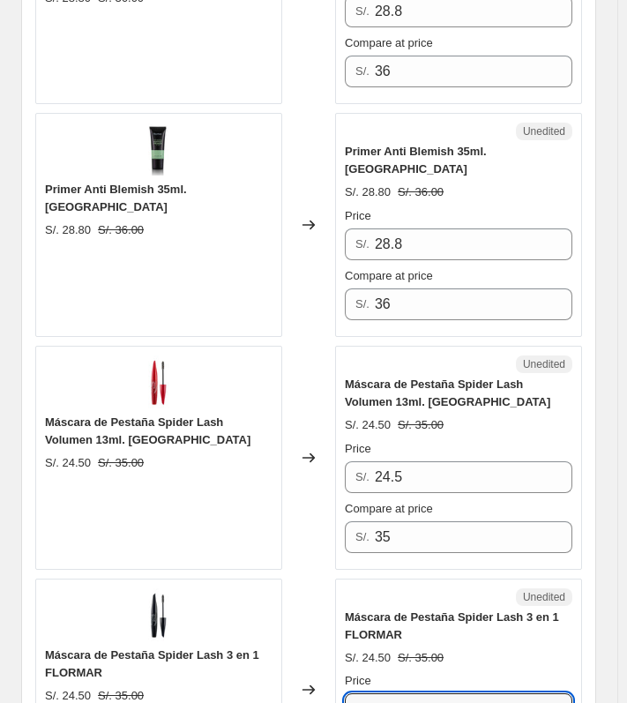
type input "17.50"
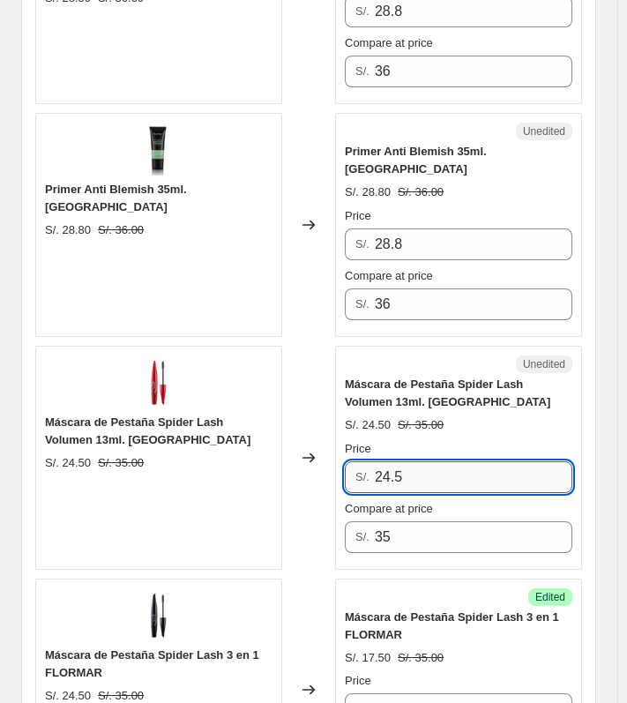
click at [444, 461] on input "24.5" at bounding box center [474, 477] width 198 height 32
type input "2"
type input "17.50"
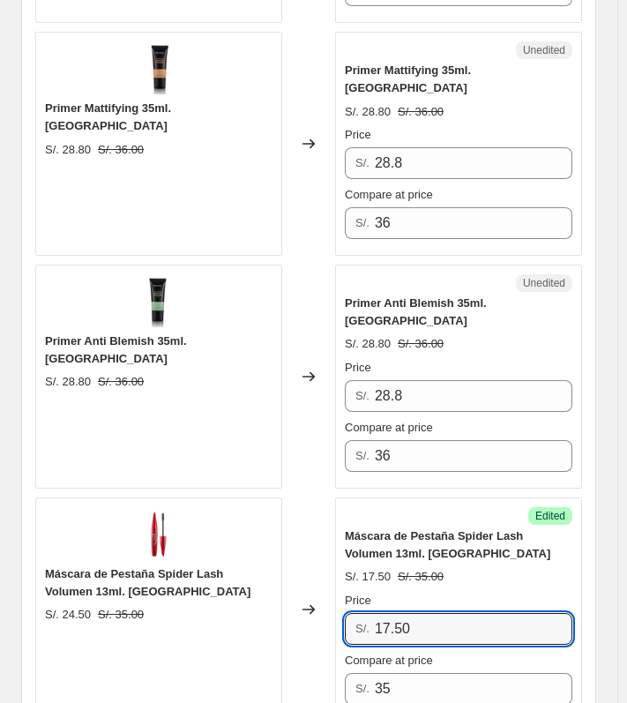
scroll to position [2924, 0]
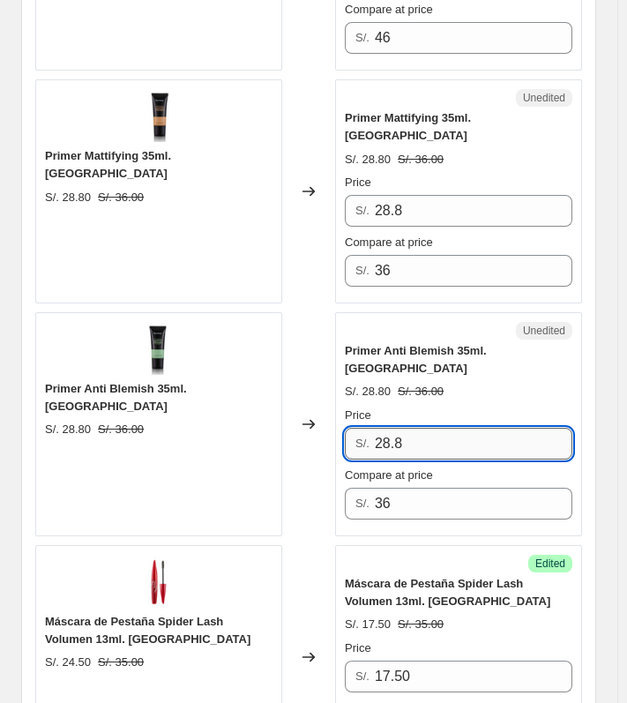
drag, startPoint x: 423, startPoint y: 372, endPoint x: 385, endPoint y: 372, distance: 37.0
click at [385, 428] on input "28.8" at bounding box center [474, 444] width 198 height 32
drag, startPoint x: 408, startPoint y: 370, endPoint x: 373, endPoint y: 370, distance: 35.3
click at [373, 428] on div "S/. 21.60" at bounding box center [459, 444] width 228 height 32
type input "21.60"
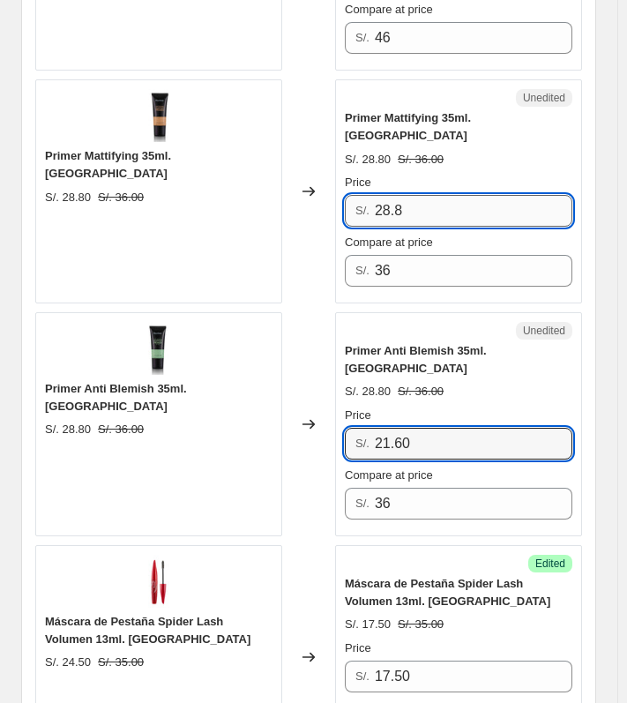
click at [450, 195] on input "28.8" at bounding box center [474, 211] width 198 height 32
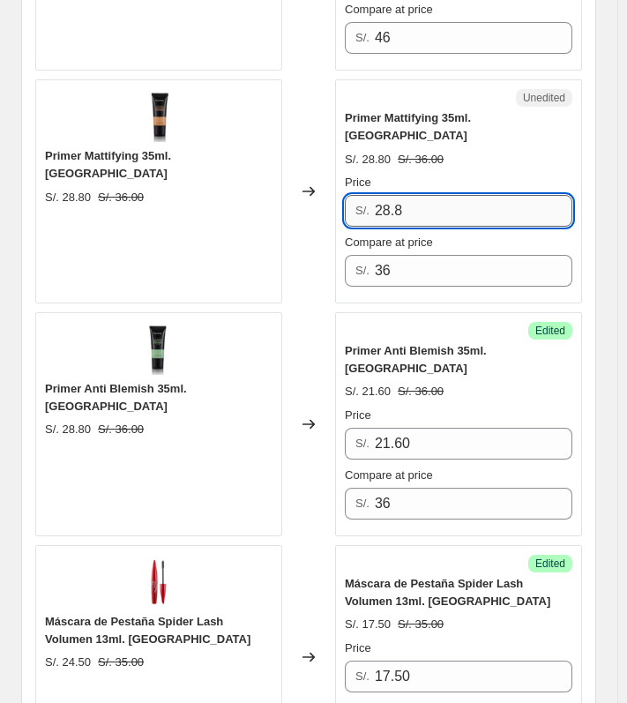
click at [450, 195] on input "28.8" at bounding box center [474, 211] width 198 height 32
paste input "21.60"
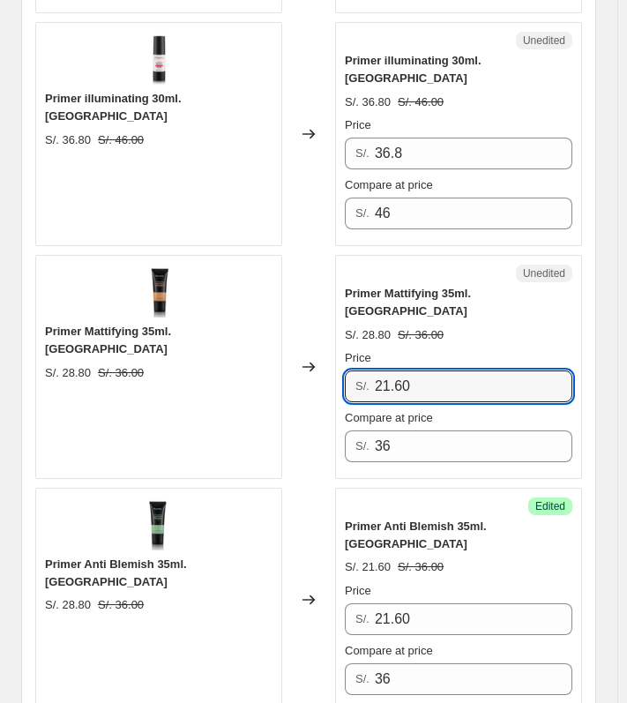
scroll to position [2748, 0]
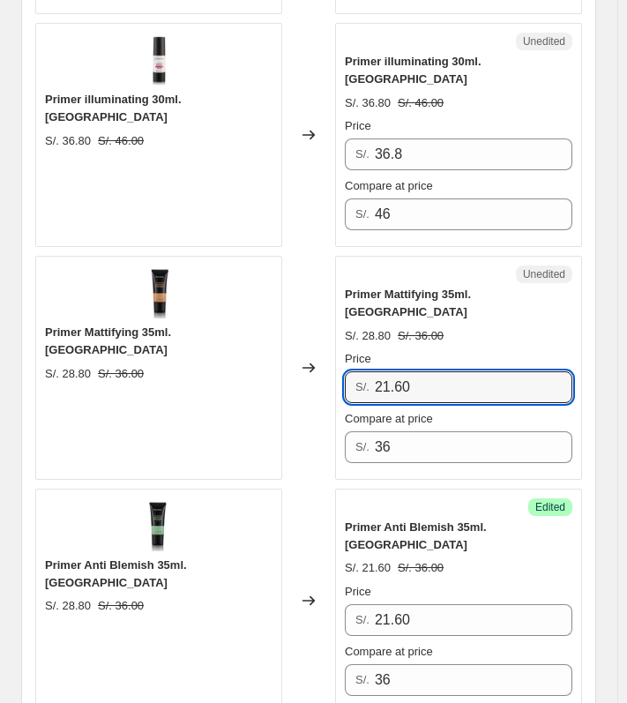
type input "21.60"
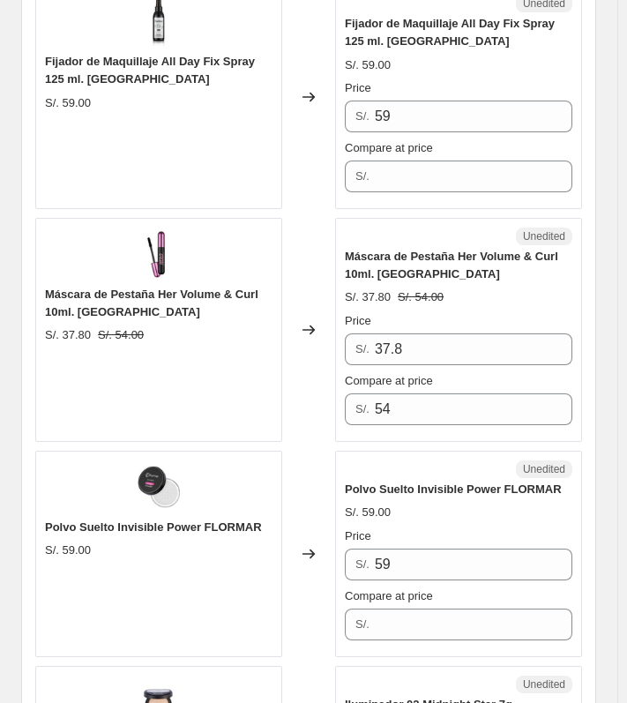
scroll to position [1866, 0]
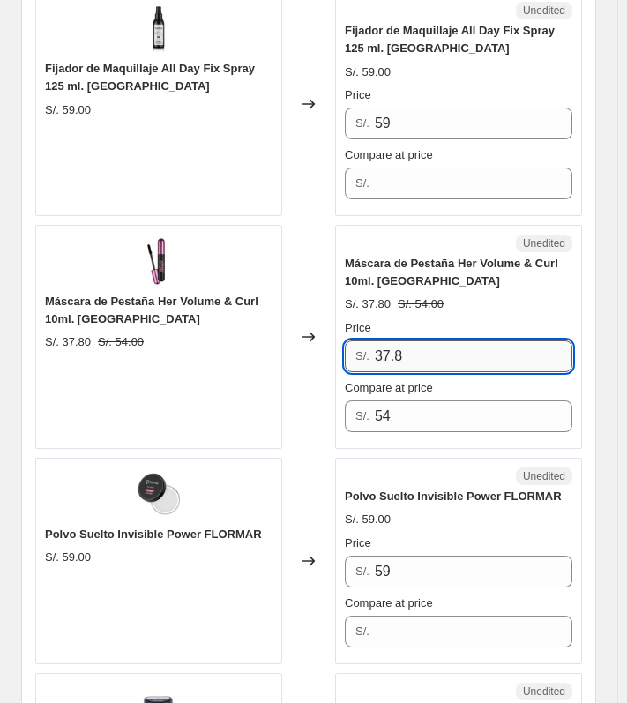
click at [406, 347] on input "37.8" at bounding box center [474, 357] width 198 height 32
type input "3"
type input "27"
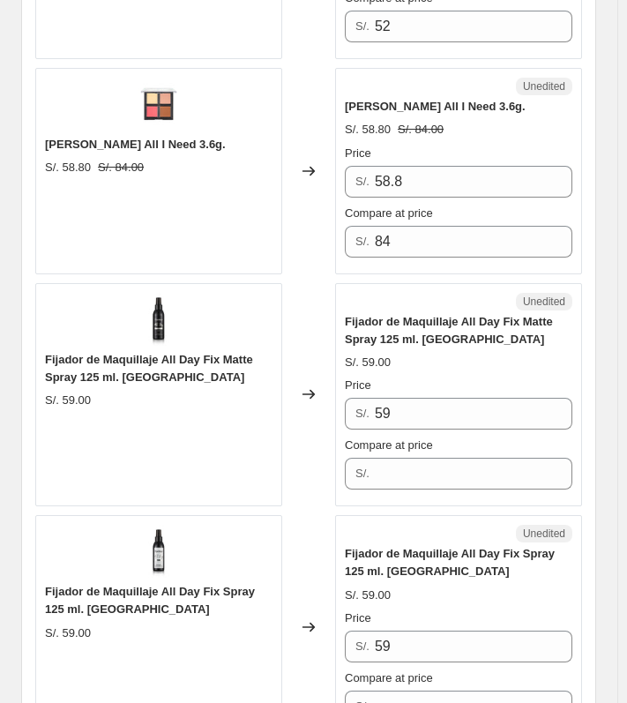
scroll to position [1160, 0]
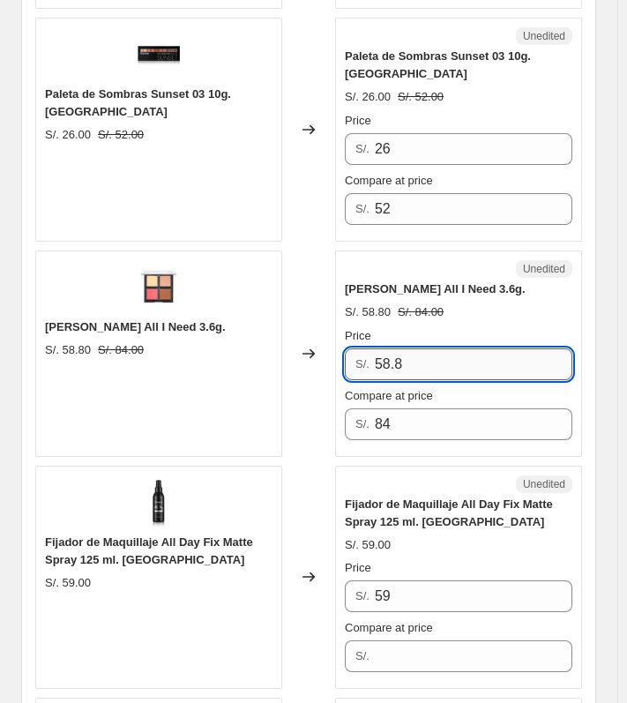
drag, startPoint x: 428, startPoint y: 366, endPoint x: 378, endPoint y: 365, distance: 49.4
click at [379, 366] on input "58.8" at bounding box center [474, 364] width 198 height 32
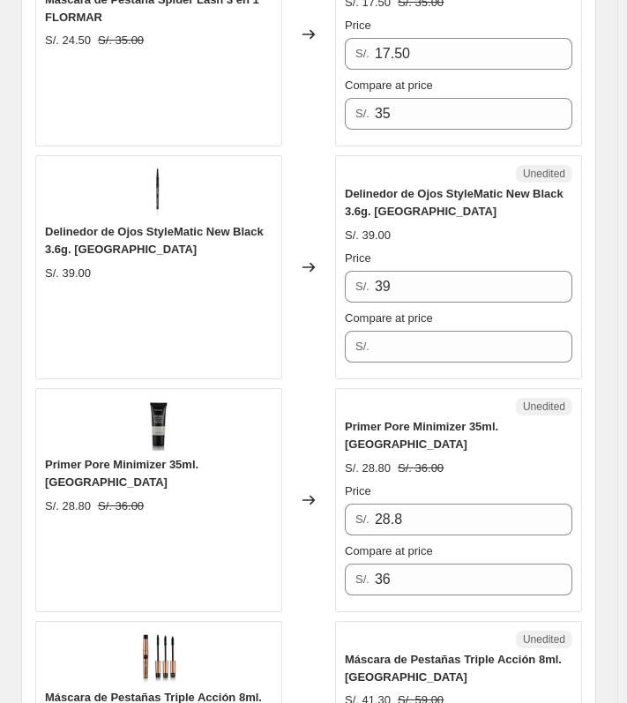
scroll to position [3895, 0]
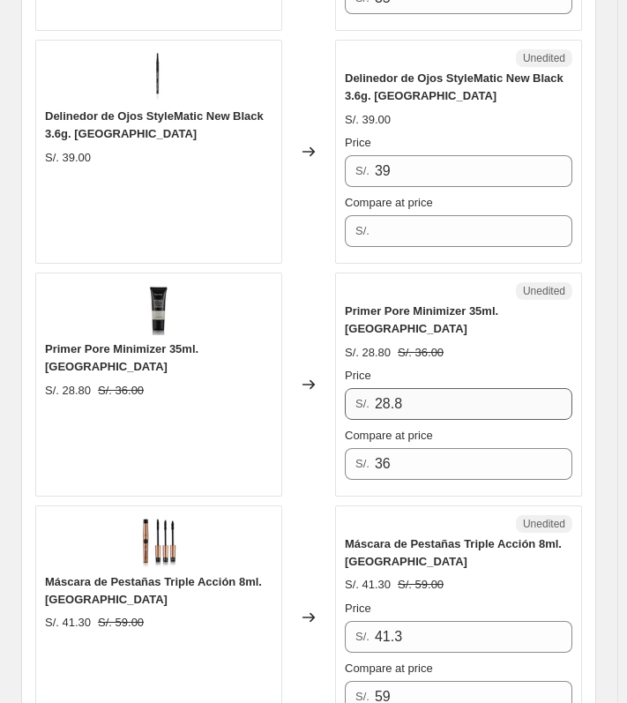
type input "42"
drag, startPoint x: 415, startPoint y: 318, endPoint x: 385, endPoint y: 324, distance: 30.5
click at [385, 388] on input "28.8" at bounding box center [474, 404] width 198 height 32
type input "21.6"
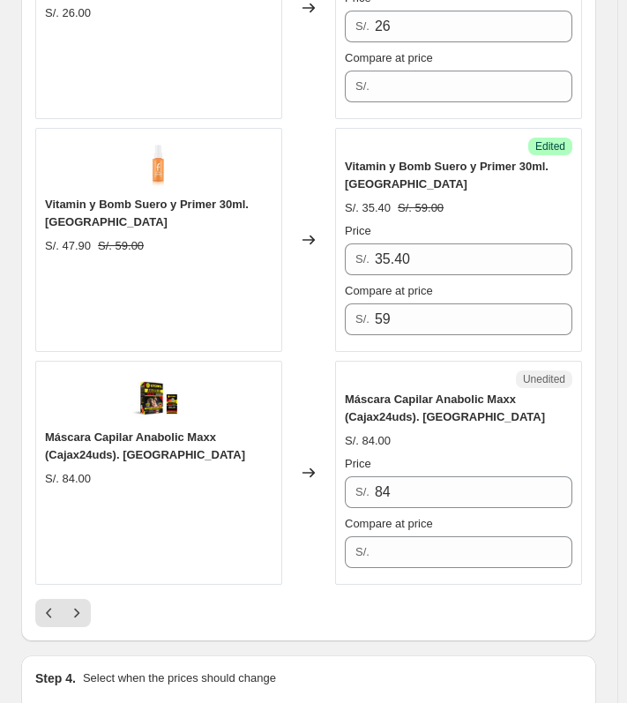
scroll to position [4777, 0]
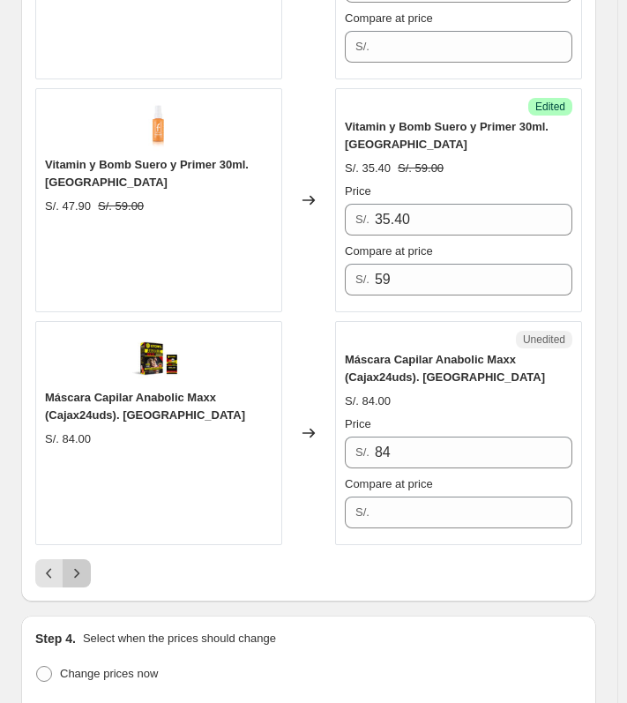
click at [77, 565] on icon "Next" at bounding box center [77, 574] width 18 height 18
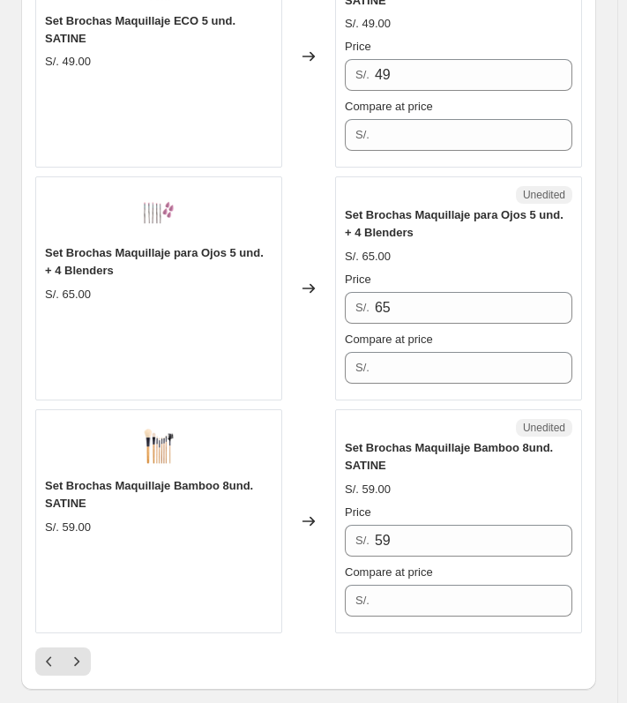
scroll to position [5218, 0]
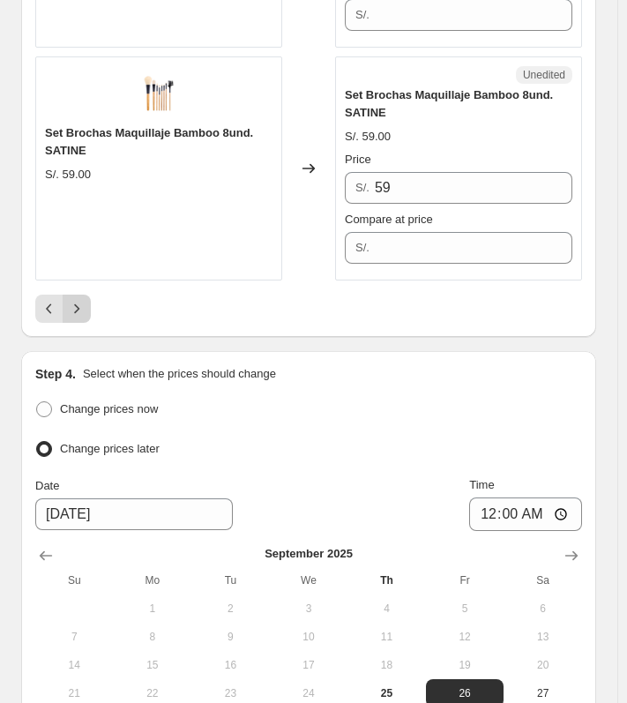
click at [77, 300] on icon "Next" at bounding box center [77, 309] width 18 height 18
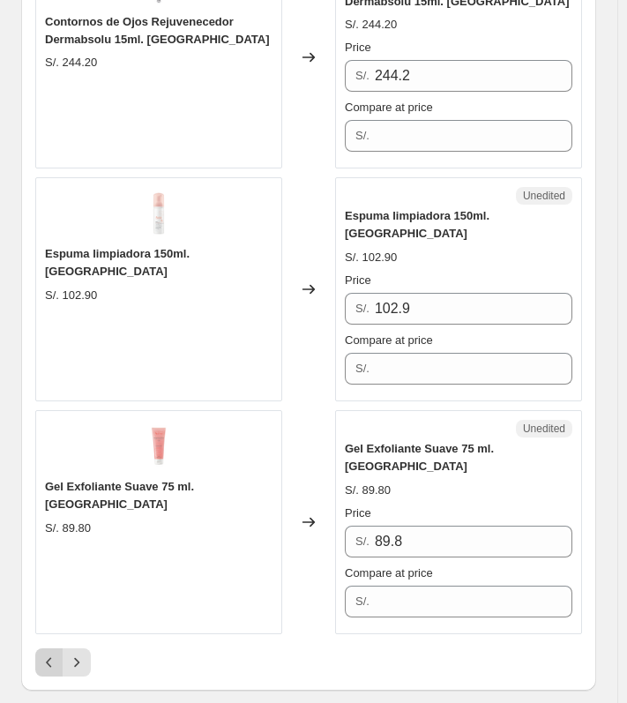
scroll to position [4680, 0]
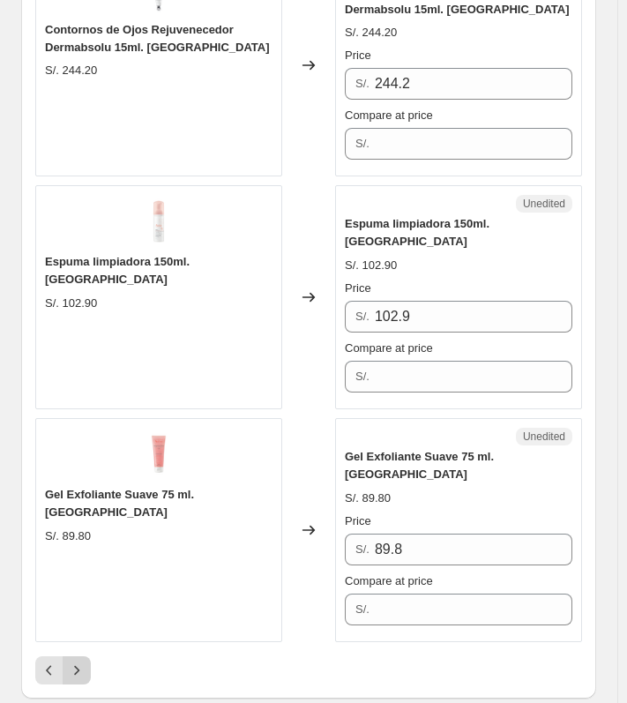
click at [88, 656] on button "Next" at bounding box center [77, 670] width 28 height 28
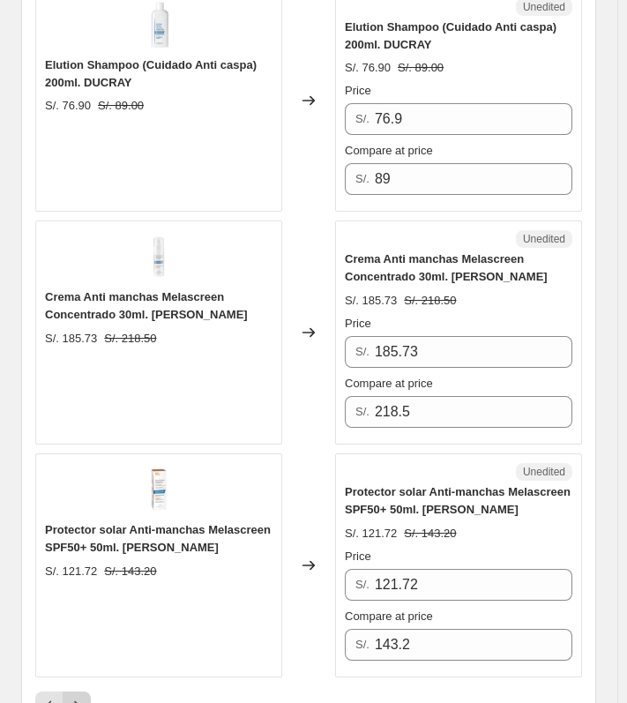
click at [86, 692] on button "Next" at bounding box center [77, 706] width 28 height 28
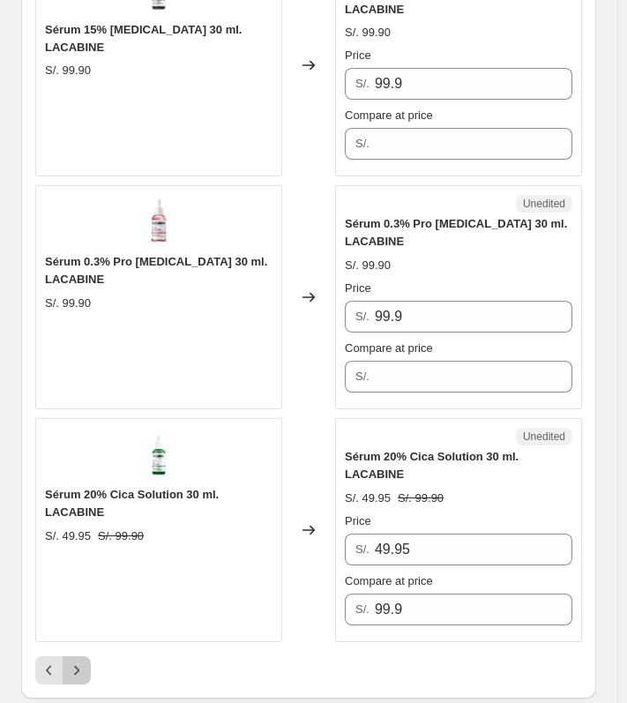
click at [86, 656] on button "Next" at bounding box center [77, 670] width 28 height 28
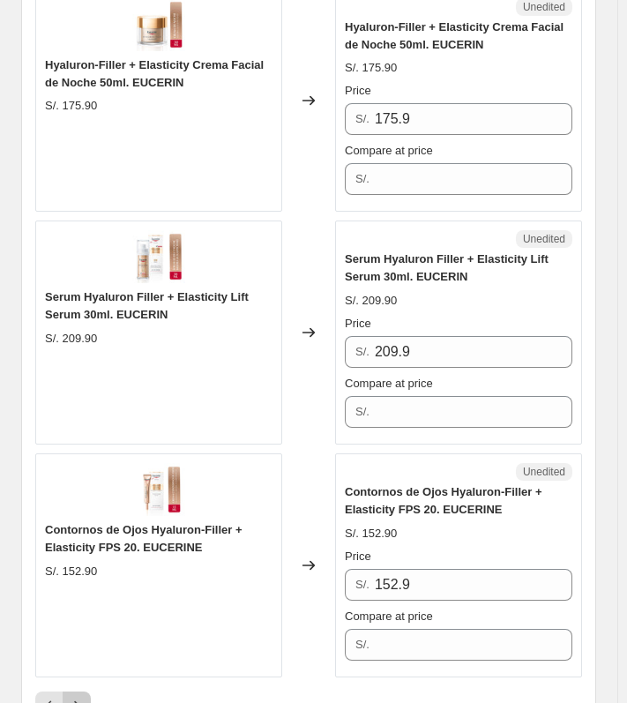
click at [78, 697] on icon "Next" at bounding box center [77, 706] width 18 height 18
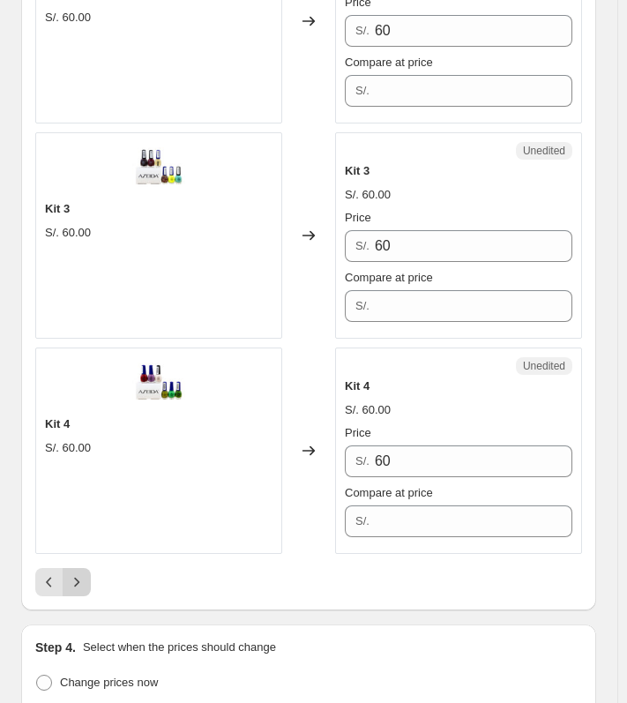
click at [71, 573] on icon "Next" at bounding box center [77, 582] width 18 height 18
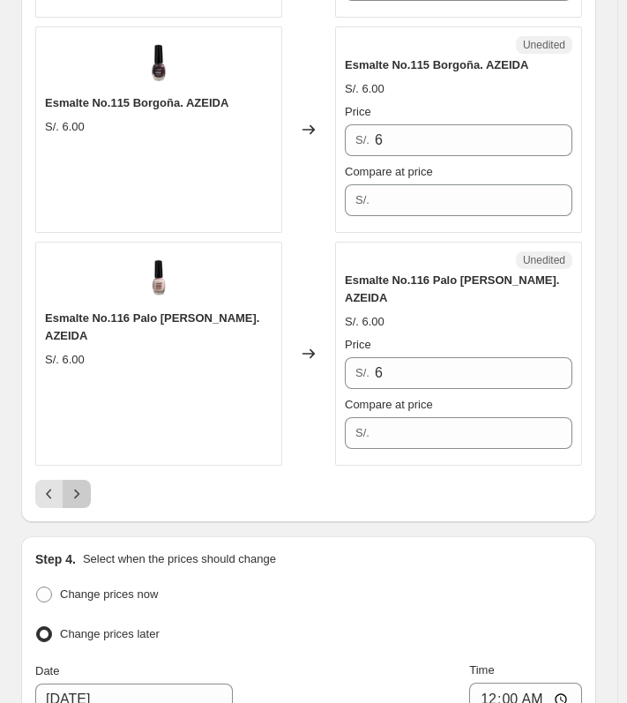
click at [75, 485] on icon "Next" at bounding box center [77, 494] width 18 height 18
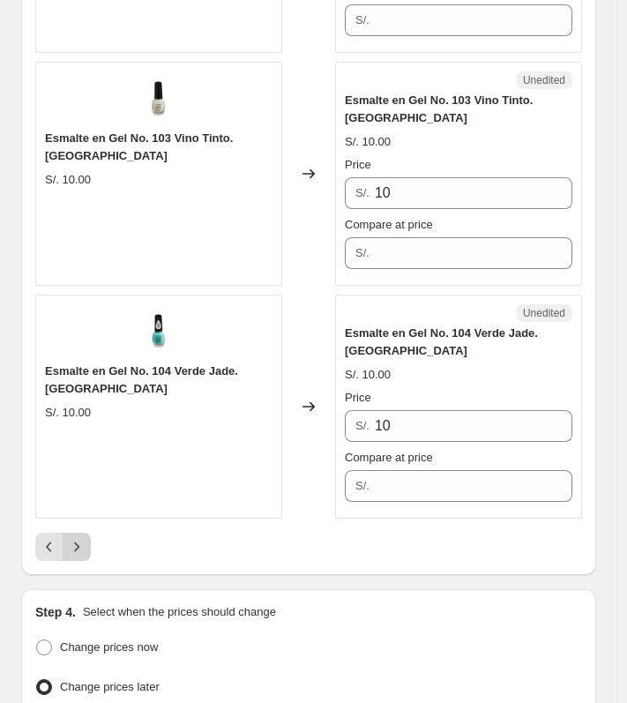
click at [82, 538] on icon "Next" at bounding box center [77, 547] width 18 height 18
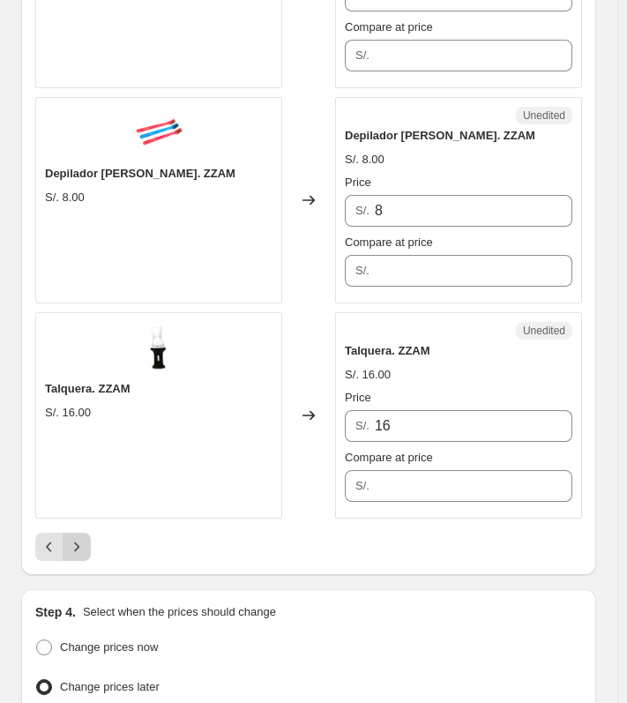
click at [74, 533] on button "Next" at bounding box center [77, 547] width 28 height 28
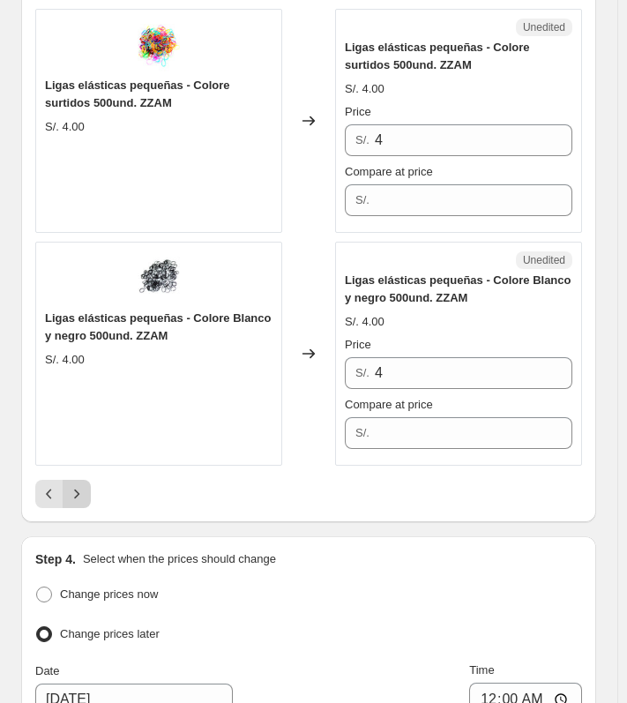
click at [77, 480] on button "Next" at bounding box center [77, 494] width 28 height 28
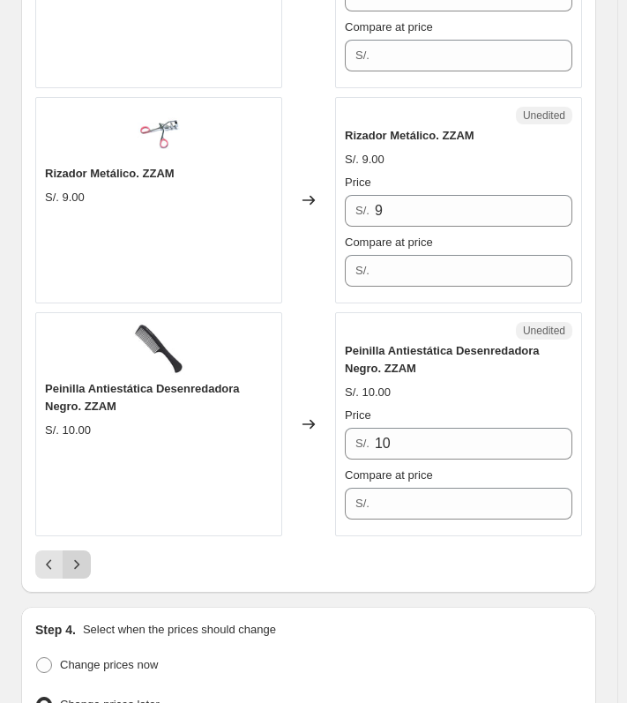
click at [67, 550] on button "Next" at bounding box center [77, 564] width 28 height 28
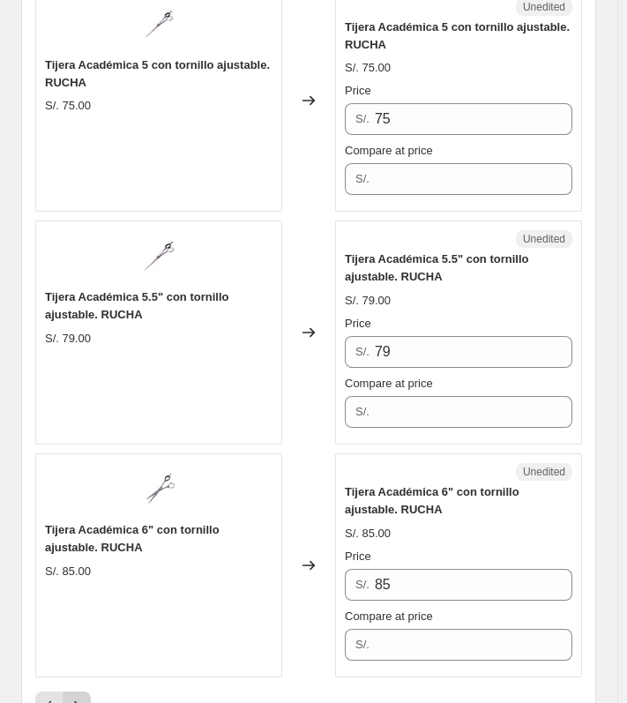
click at [74, 697] on icon "Next" at bounding box center [77, 706] width 18 height 18
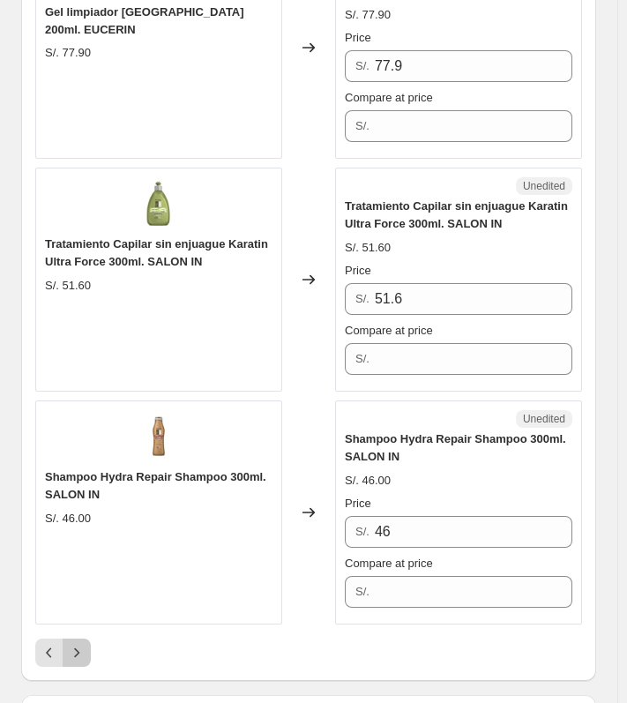
click at [74, 644] on icon "Next" at bounding box center [77, 653] width 18 height 18
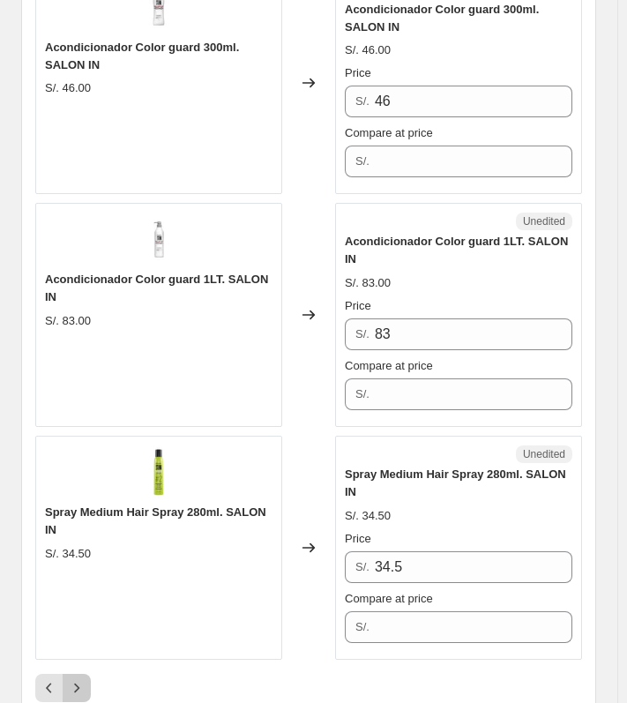
click at [74, 679] on icon "Next" at bounding box center [77, 688] width 18 height 18
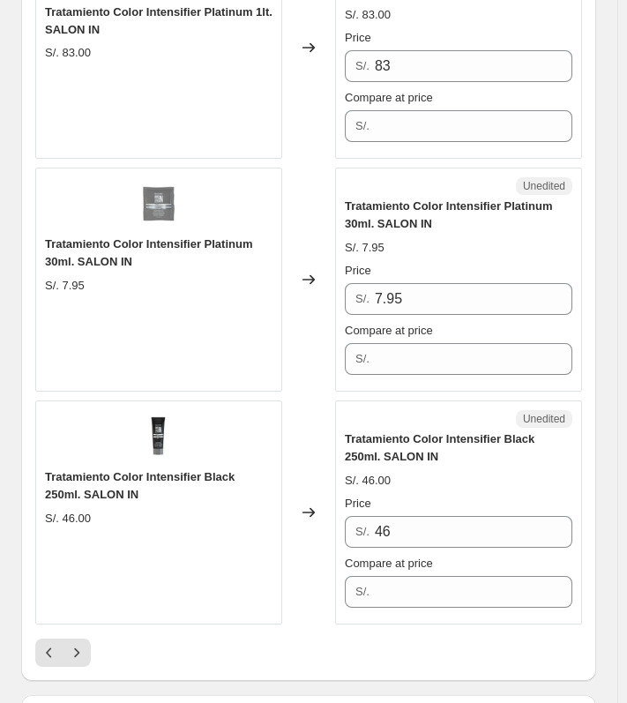
click at [71, 644] on icon "Next" at bounding box center [77, 653] width 18 height 18
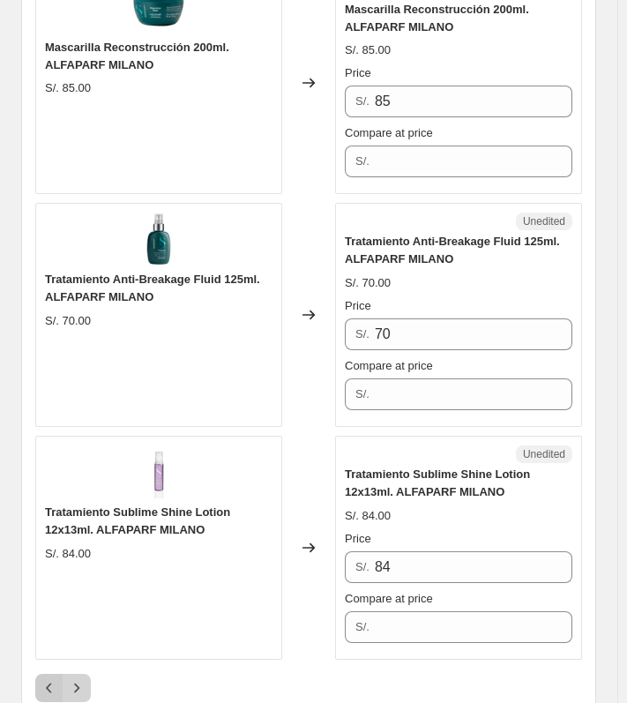
click at [64, 674] on div "Pagination" at bounding box center [63, 688] width 56 height 28
click at [74, 679] on icon "Next" at bounding box center [77, 688] width 18 height 18
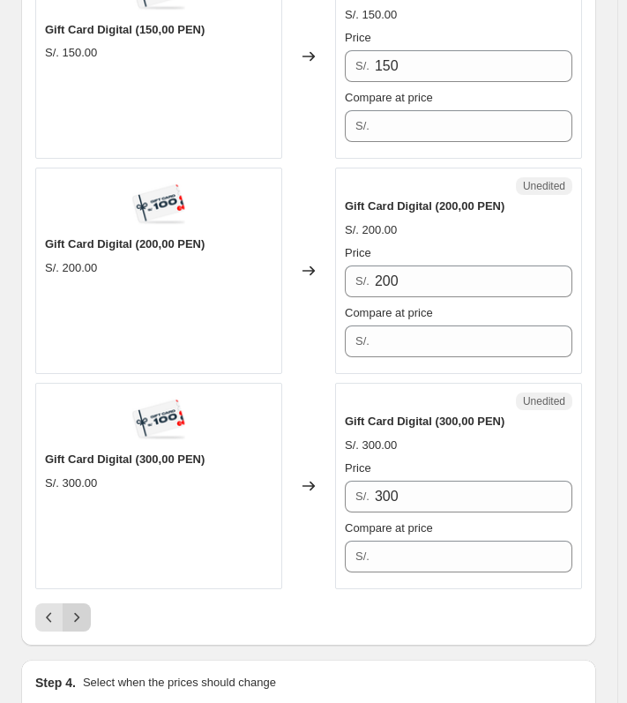
click at [73, 609] on icon "Next" at bounding box center [77, 618] width 18 height 18
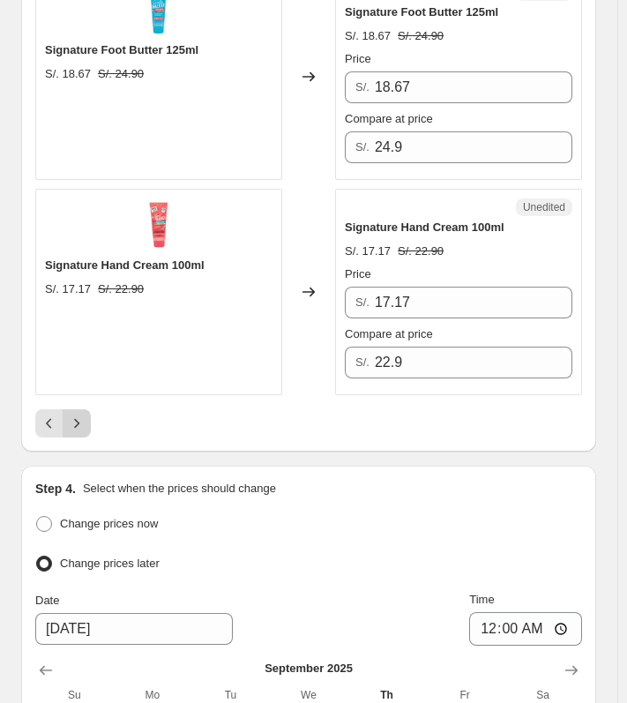
click at [79, 415] on icon "Next" at bounding box center [77, 424] width 18 height 18
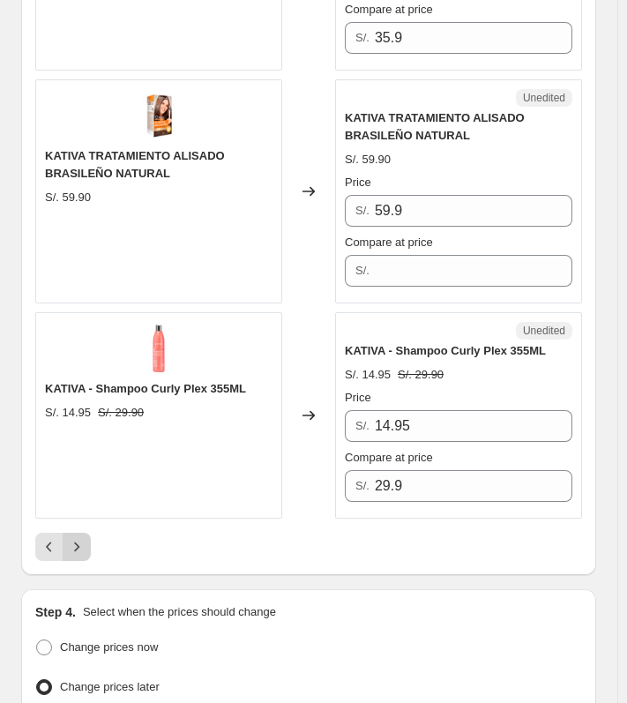
click at [71, 538] on icon "Next" at bounding box center [77, 547] width 18 height 18
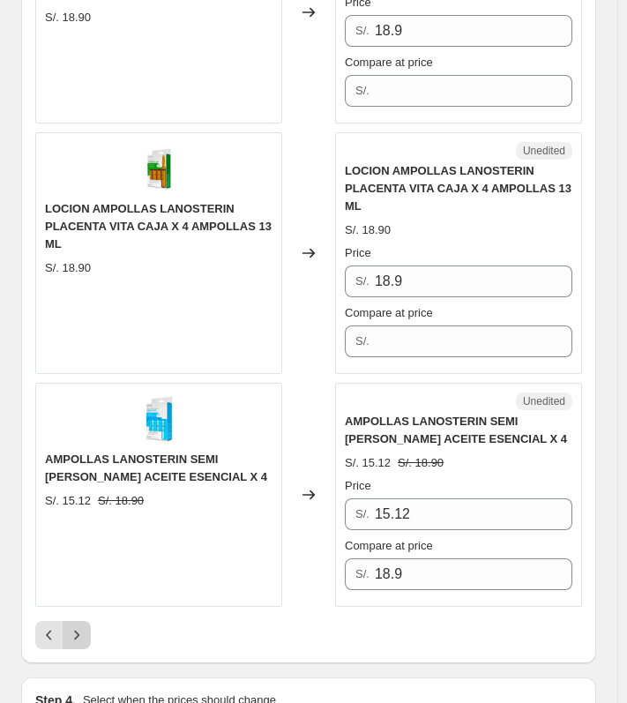
click at [73, 626] on icon "Next" at bounding box center [77, 635] width 18 height 18
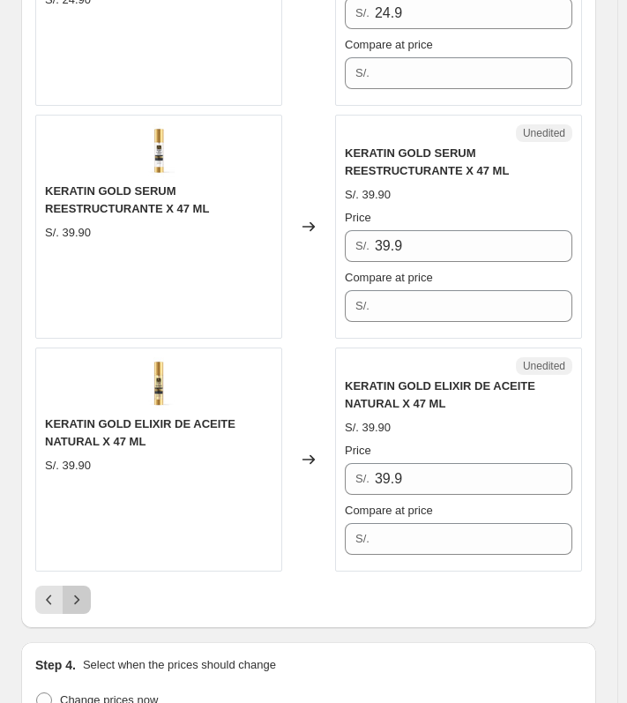
click at [81, 596] on icon "Next" at bounding box center [77, 600] width 18 height 18
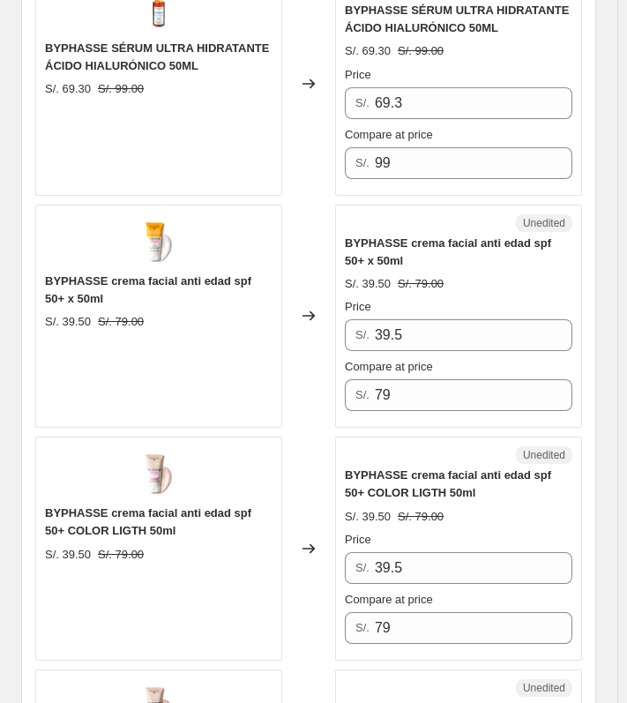
scroll to position [3357, 0]
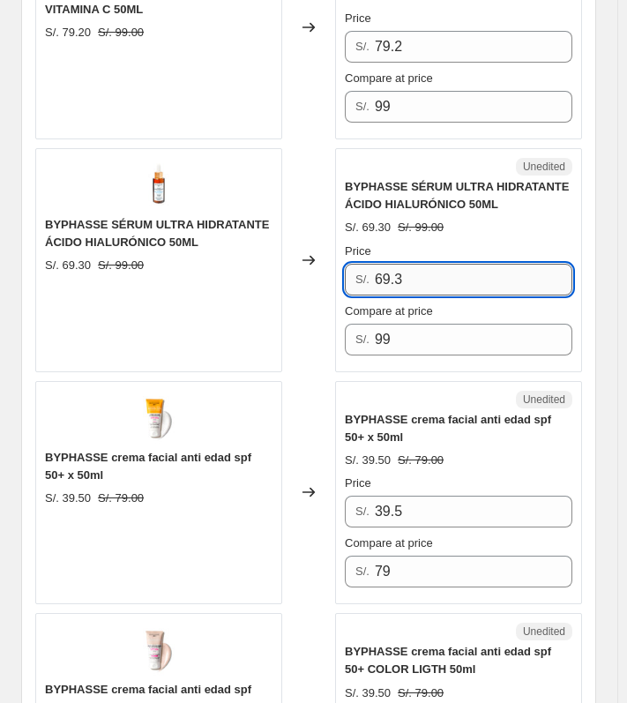
drag, startPoint x: 424, startPoint y: 243, endPoint x: 382, endPoint y: 243, distance: 42.4
click at [382, 264] on input "69.3" at bounding box center [474, 280] width 198 height 32
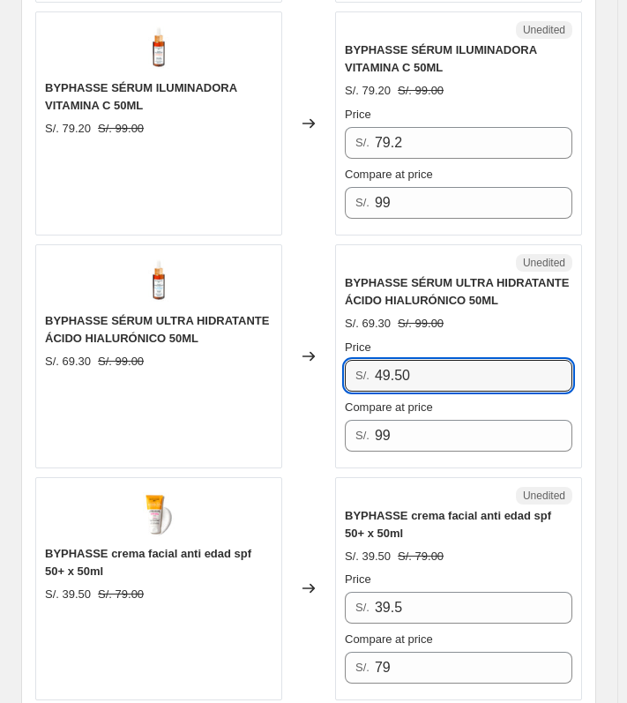
scroll to position [3180, 0]
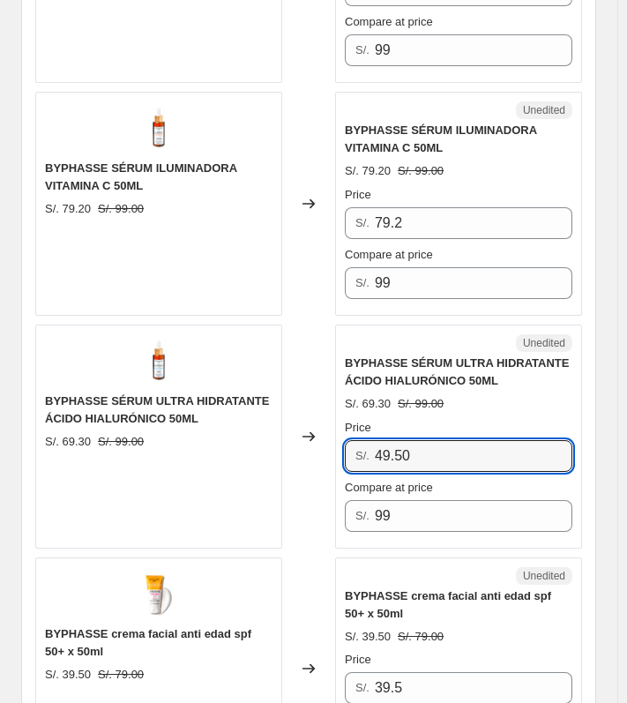
type input "49.50"
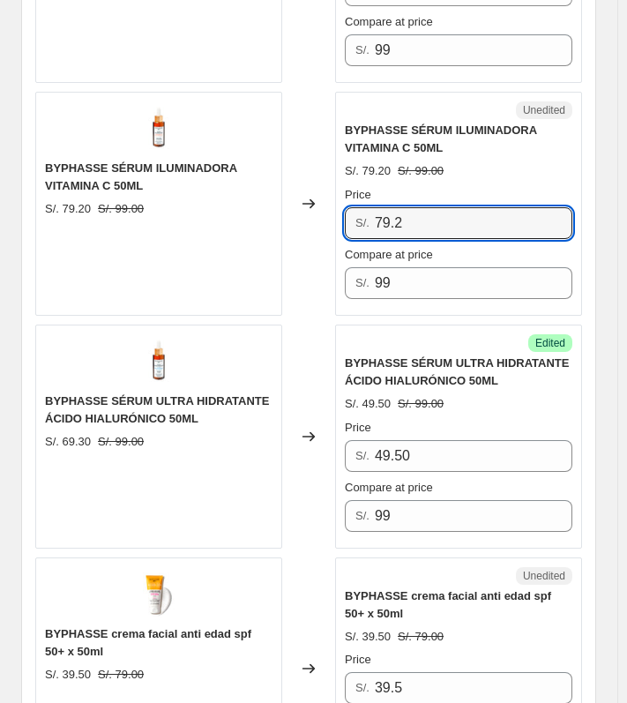
drag, startPoint x: 418, startPoint y: 181, endPoint x: 376, endPoint y: 185, distance: 42.6
click at [376, 207] on div "S/. 79.2" at bounding box center [459, 223] width 228 height 32
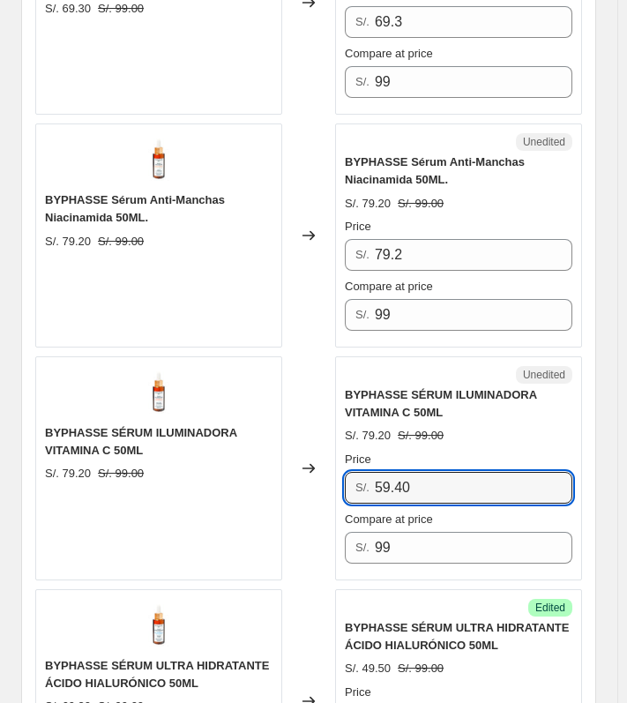
scroll to position [2827, 0]
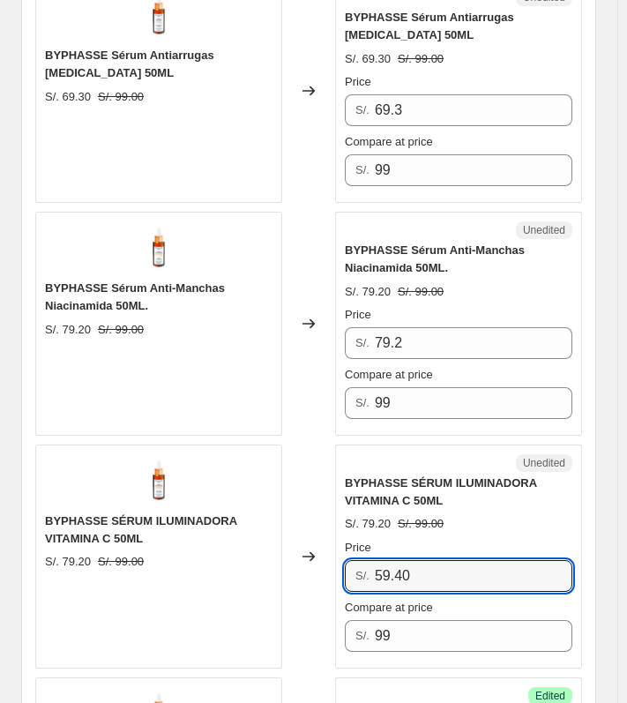
type input "59.40"
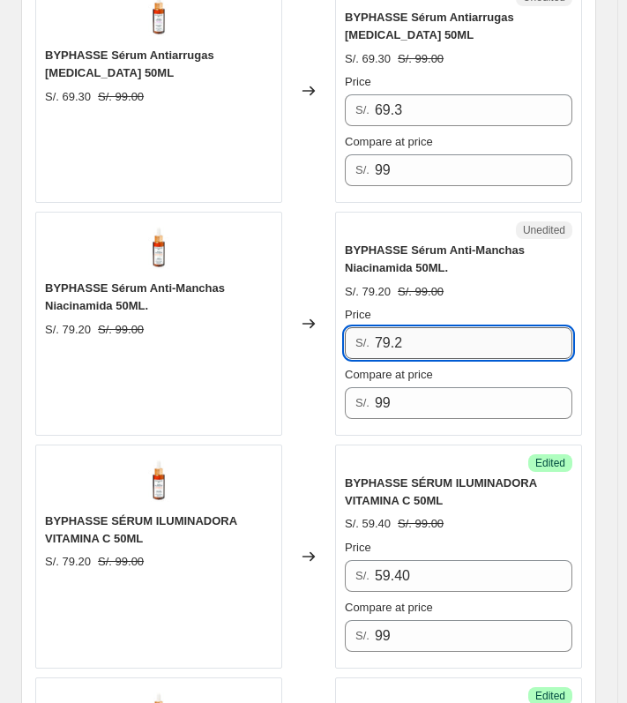
drag, startPoint x: 419, startPoint y: 292, endPoint x: 381, endPoint y: 296, distance: 38.2
click at [381, 327] on input "79.2" at bounding box center [474, 343] width 198 height 32
type input "59.40"
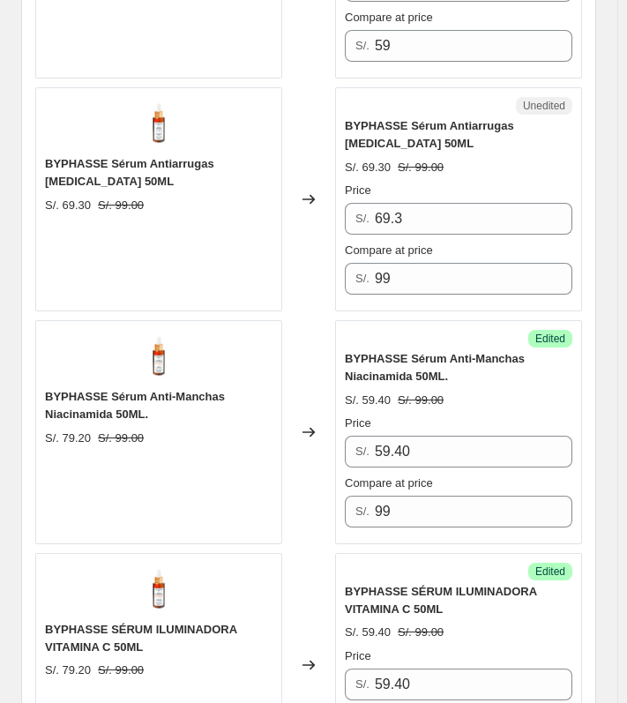
scroll to position [2651, 0]
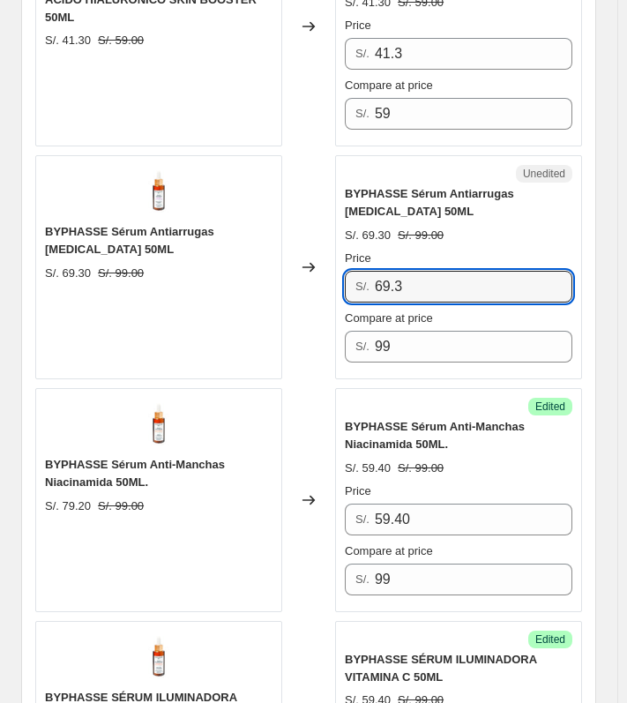
drag, startPoint x: 428, startPoint y: 236, endPoint x: 374, endPoint y: 236, distance: 53.8
click at [374, 271] on div "S/. 69.3" at bounding box center [459, 287] width 228 height 32
type input "49.50"
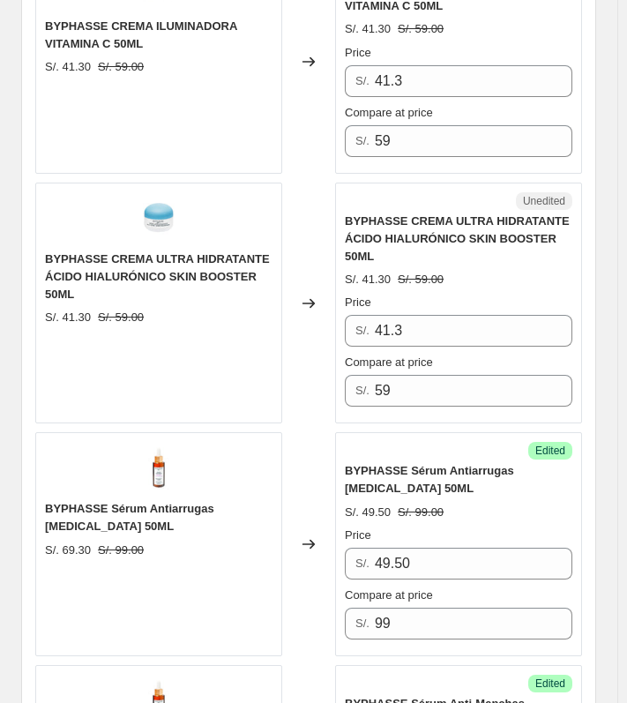
scroll to position [2298, 0]
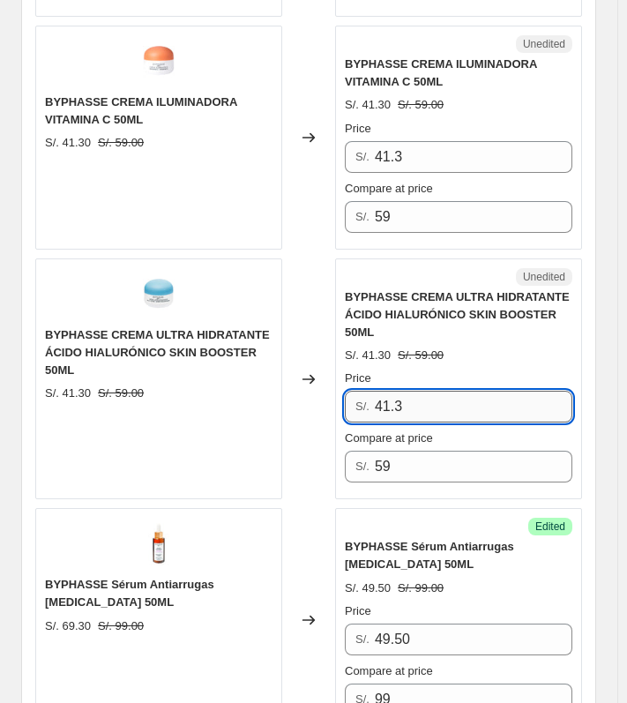
click at [431, 391] on input "41.3" at bounding box center [474, 407] width 198 height 32
click at [431, 391] on input "29.50" at bounding box center [474, 407] width 198 height 32
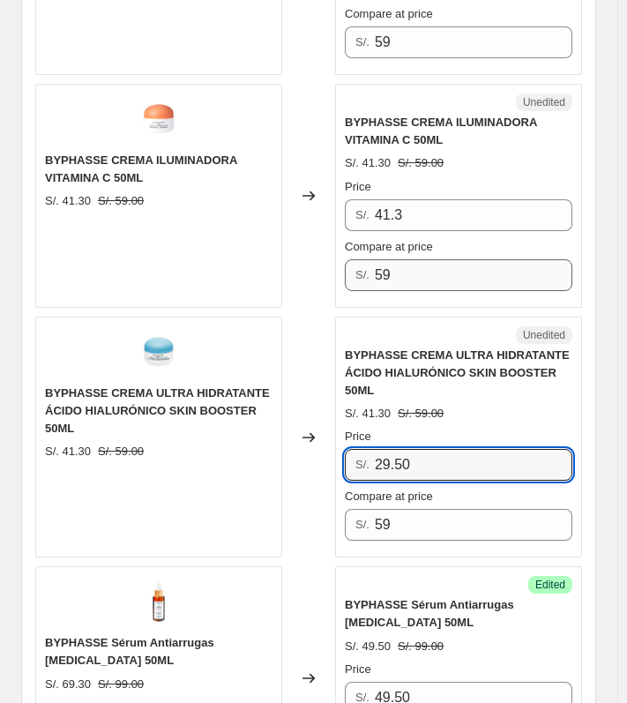
scroll to position [2210, 0]
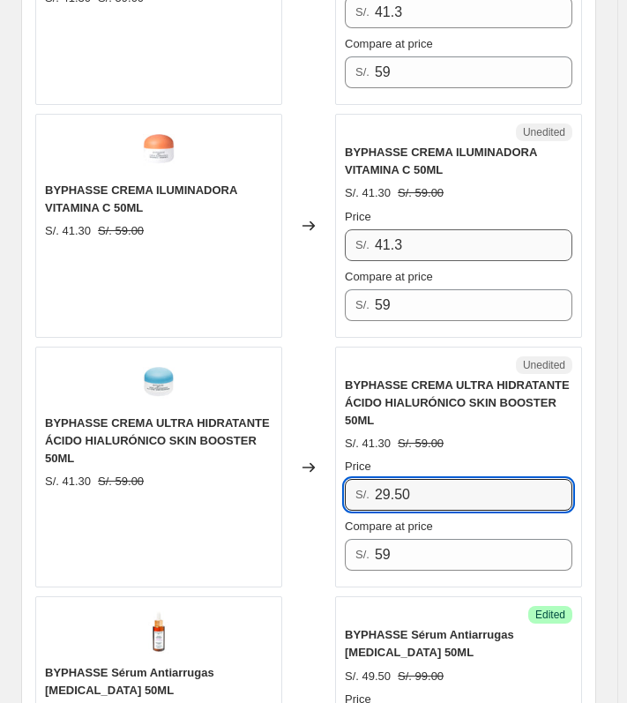
type input "29.50"
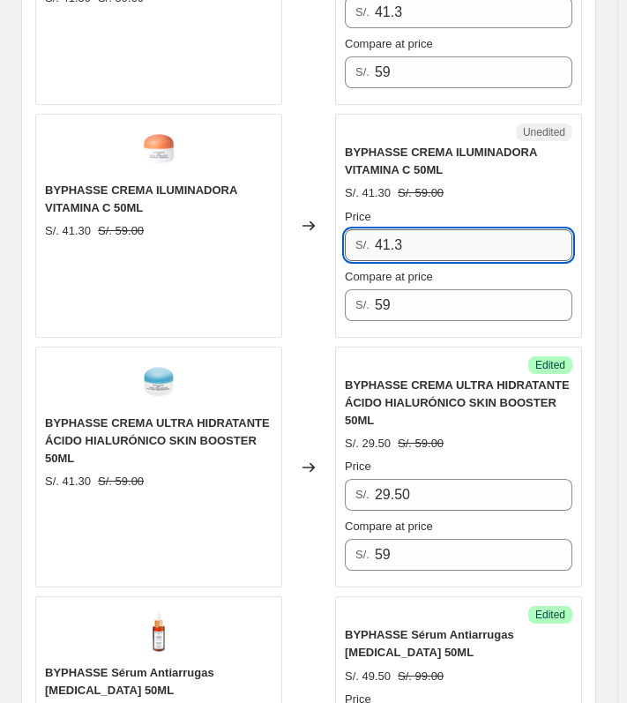
click at [470, 229] on input "41.3" at bounding box center [474, 245] width 198 height 32
paste input "29.50"
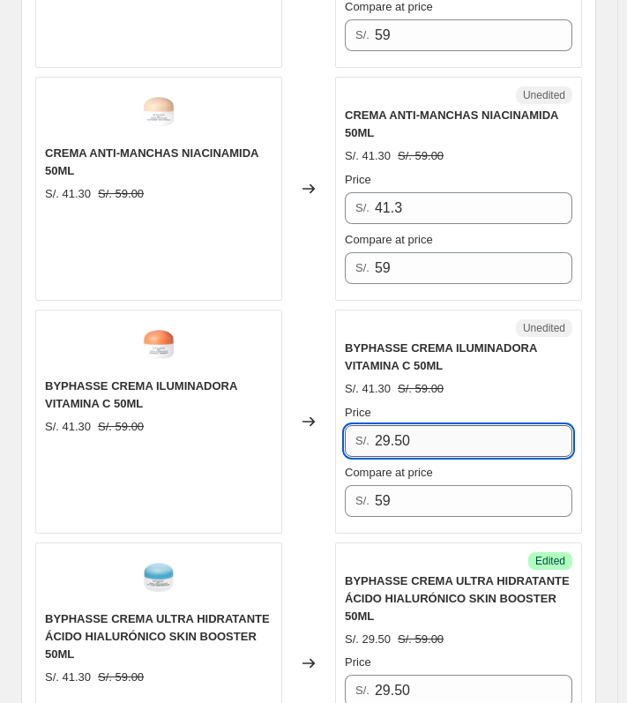
scroll to position [1945, 0]
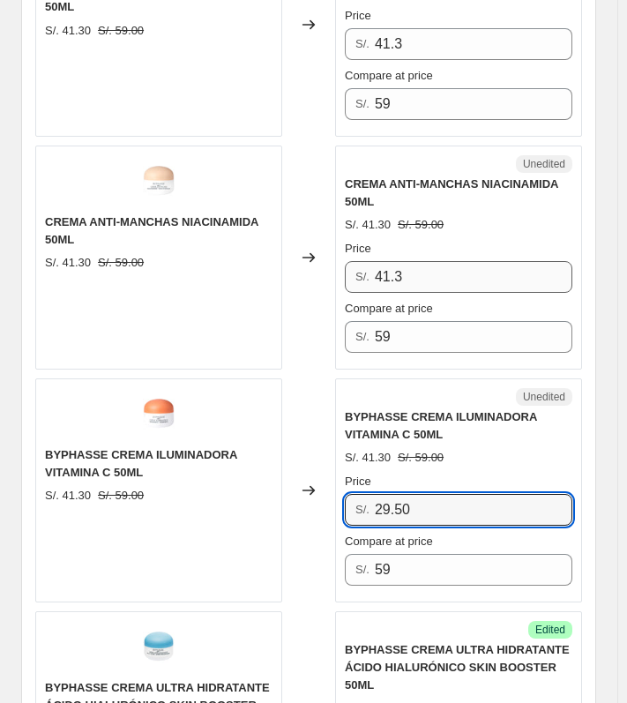
type input "29.50"
click at [475, 261] on input "41.3" at bounding box center [474, 277] width 198 height 32
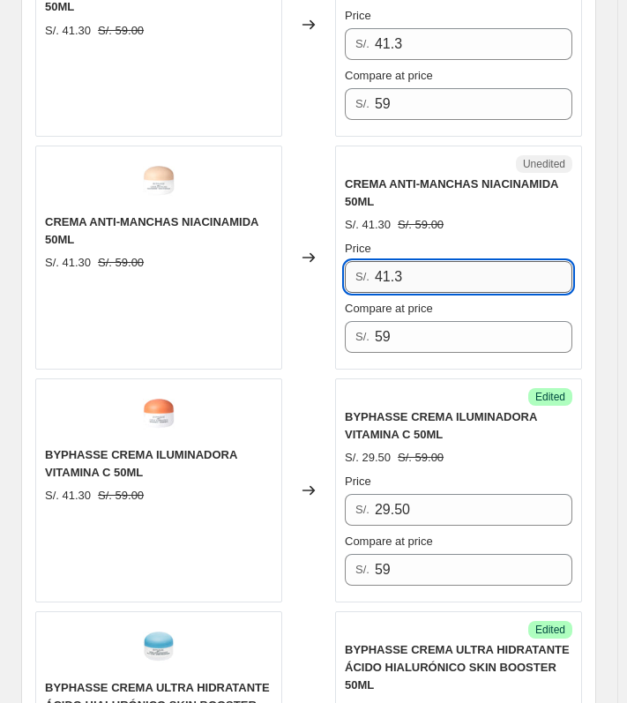
click at [475, 261] on input "41.3" at bounding box center [474, 277] width 198 height 32
paste input "29.50"
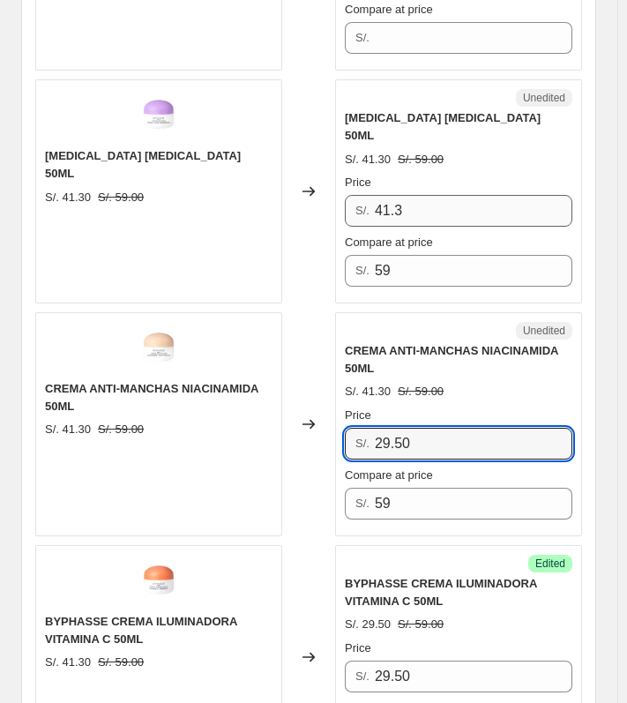
scroll to position [1680, 0]
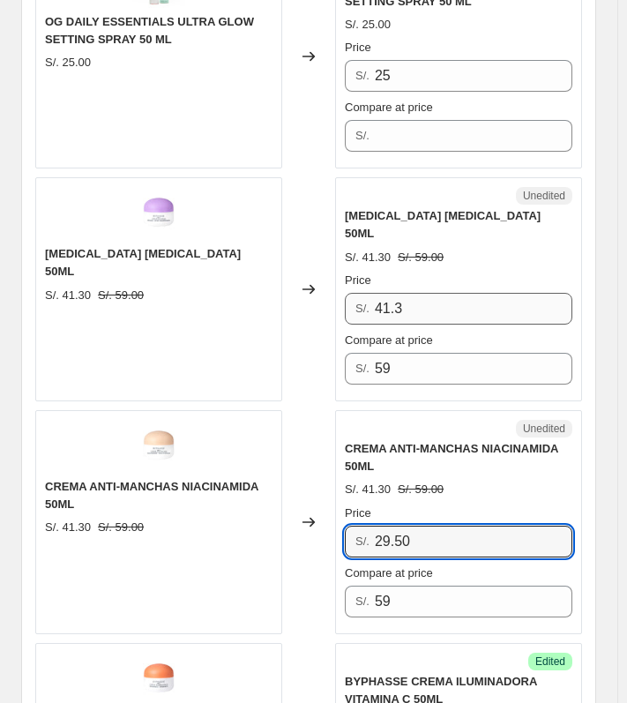
type input "29.50"
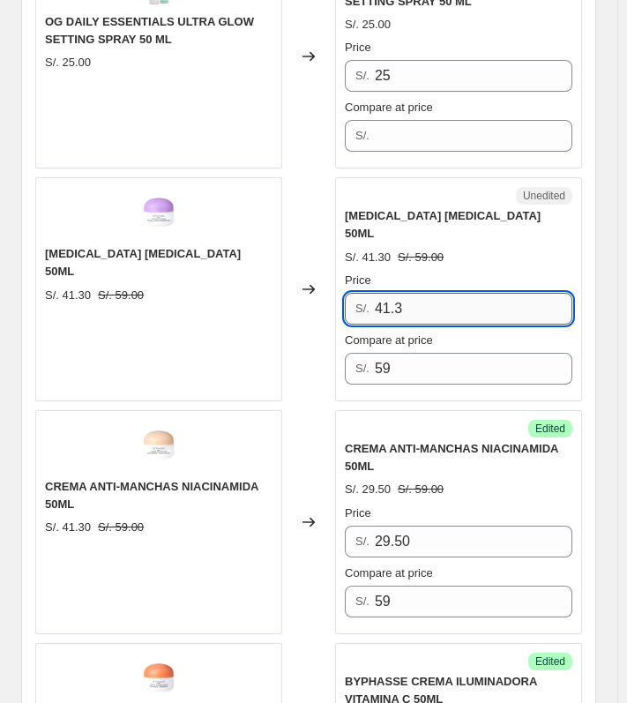
click at [457, 293] on input "41.3" at bounding box center [474, 309] width 198 height 32
paste input "29.50"
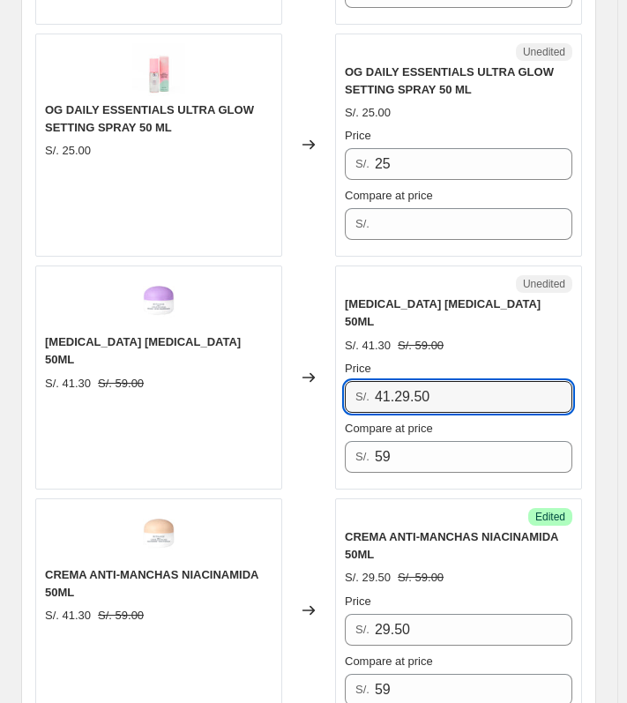
scroll to position [1857, 0]
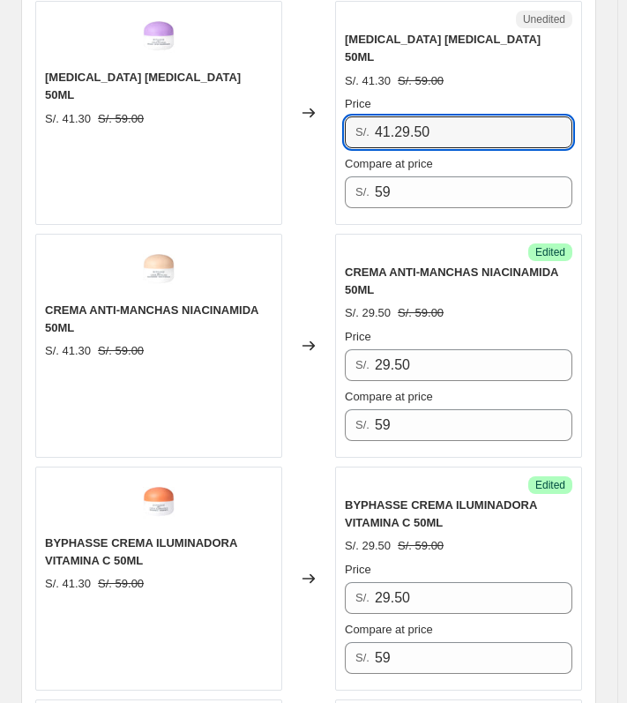
type input "41.3"
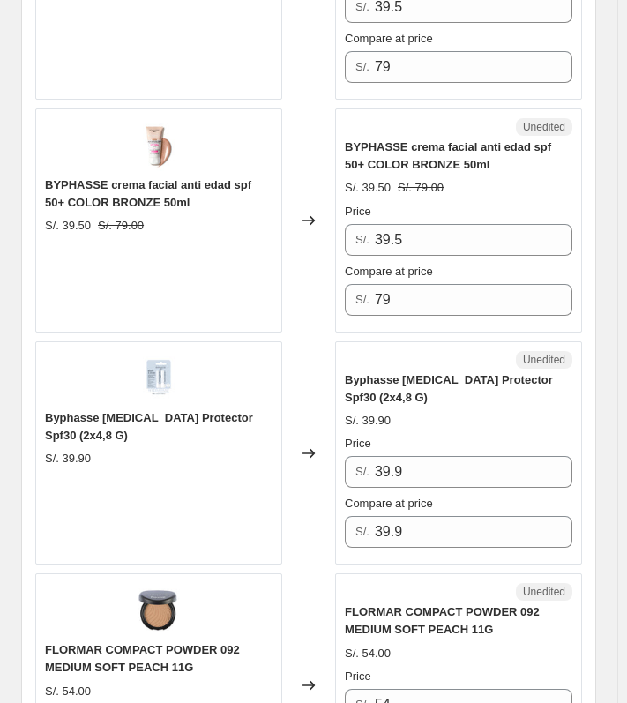
scroll to position [4680, 0]
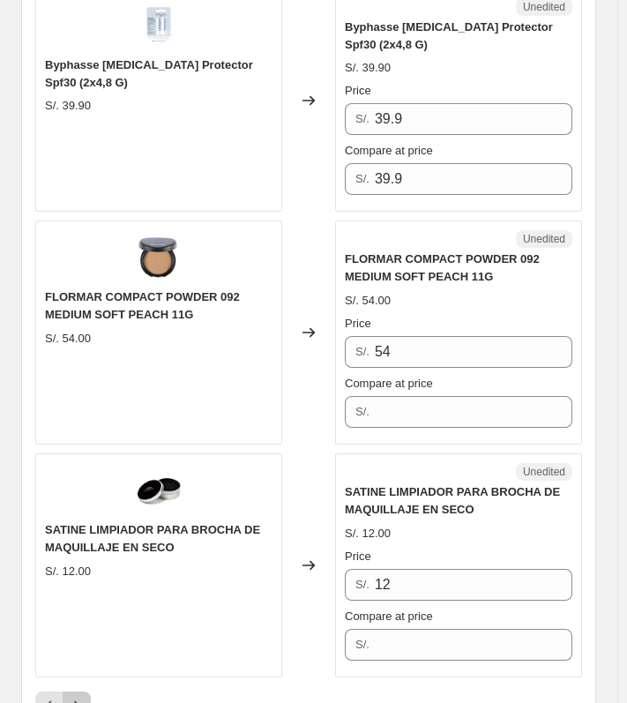
click at [79, 697] on icon "Next" at bounding box center [77, 706] width 18 height 18
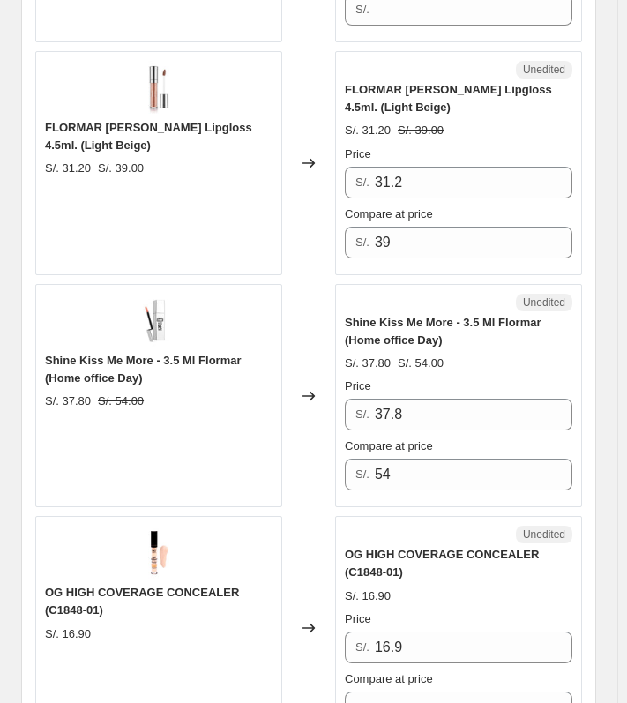
scroll to position [2122, 0]
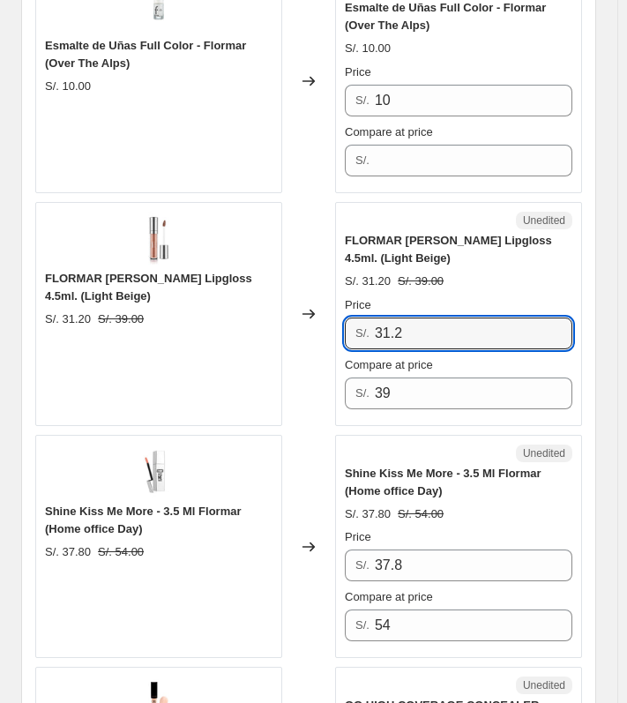
drag, startPoint x: 434, startPoint y: 329, endPoint x: 369, endPoint y: 332, distance: 65.3
click at [369, 332] on div "S/. 31.2" at bounding box center [459, 334] width 228 height 32
click at [423, 334] on input "23.40" at bounding box center [474, 334] width 198 height 32
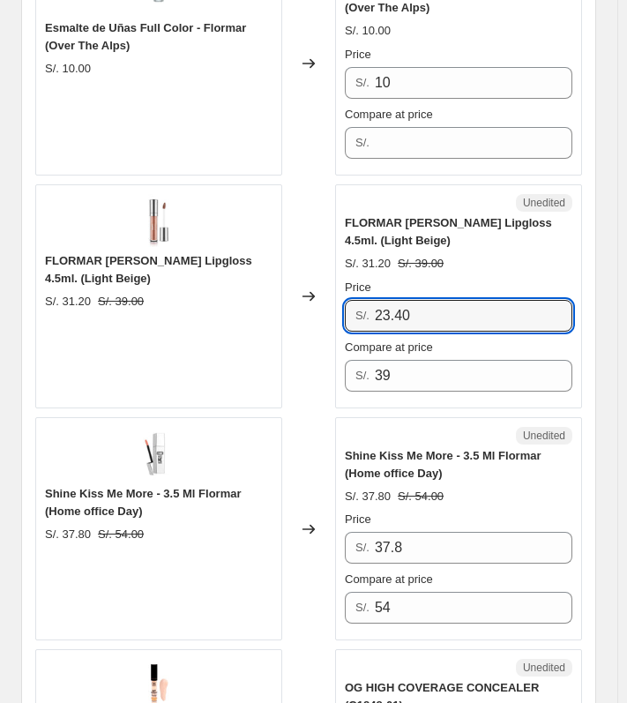
scroll to position [2210, 0]
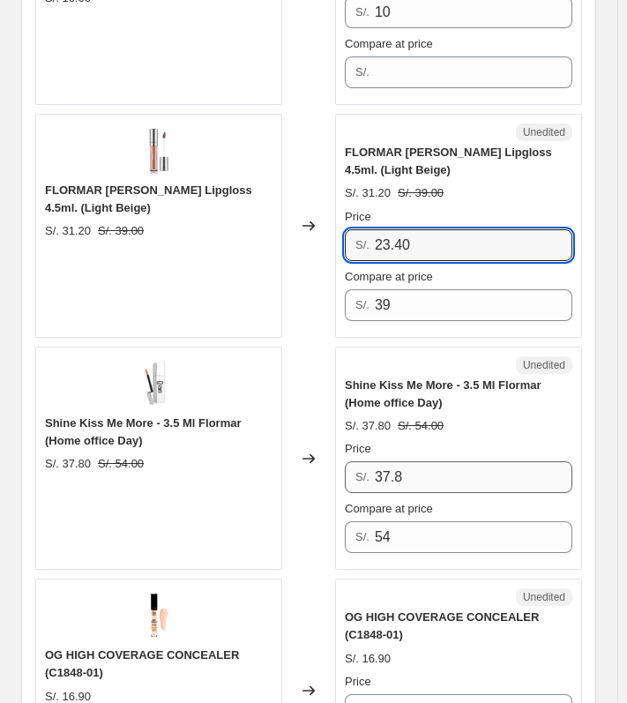
type input "23.40"
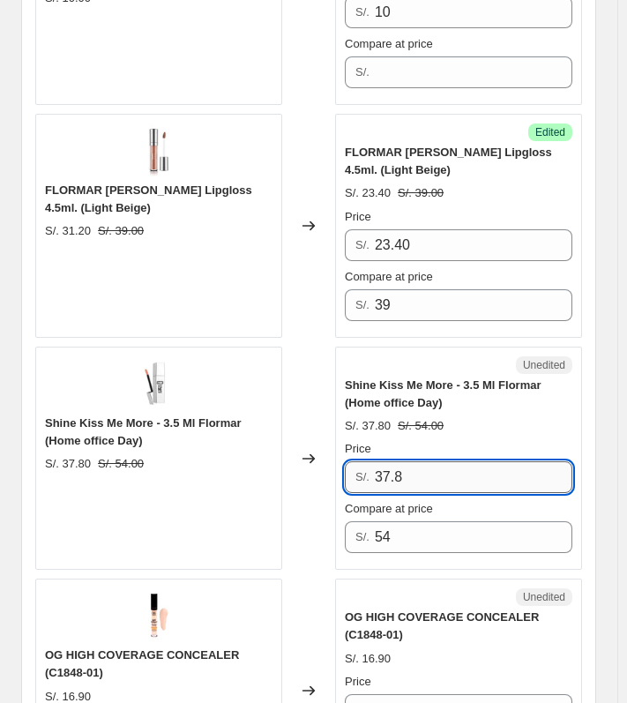
click at [476, 464] on input "37.8" at bounding box center [474, 477] width 198 height 32
drag, startPoint x: 420, startPoint y: 474, endPoint x: 370, endPoint y: 475, distance: 49.4
click at [370, 475] on div "S/. 37.8" at bounding box center [459, 477] width 228 height 32
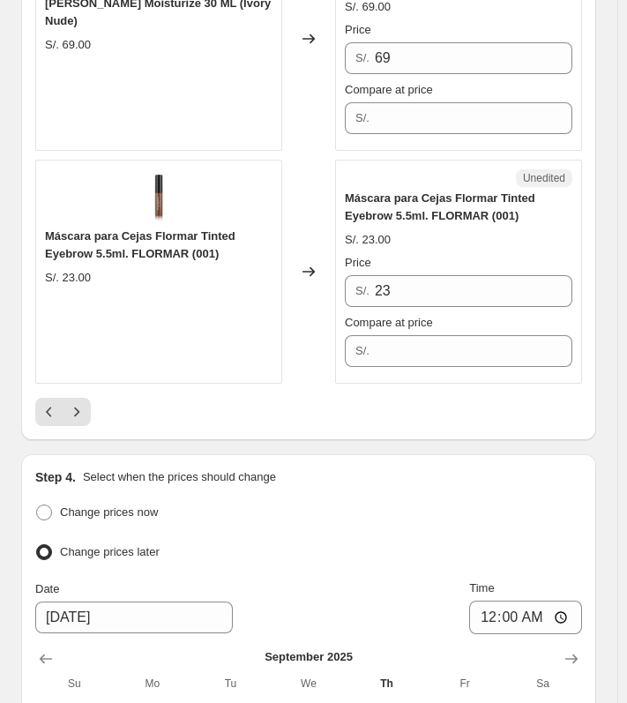
scroll to position [5121, 0]
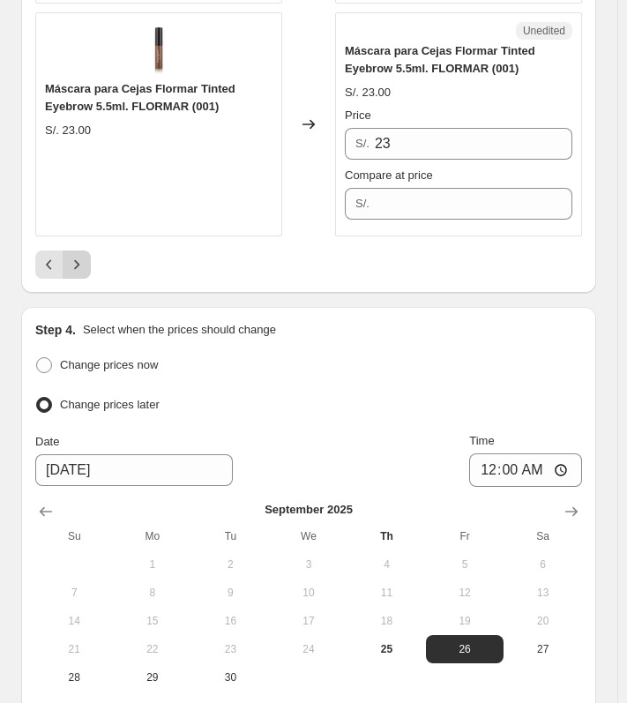
type input "27"
click at [83, 256] on icon "Next" at bounding box center [77, 265] width 18 height 18
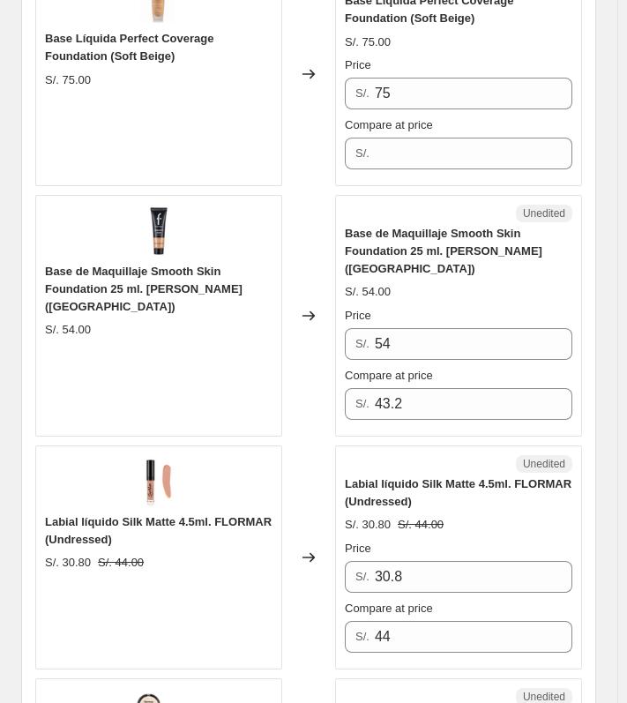
scroll to position [950, 0]
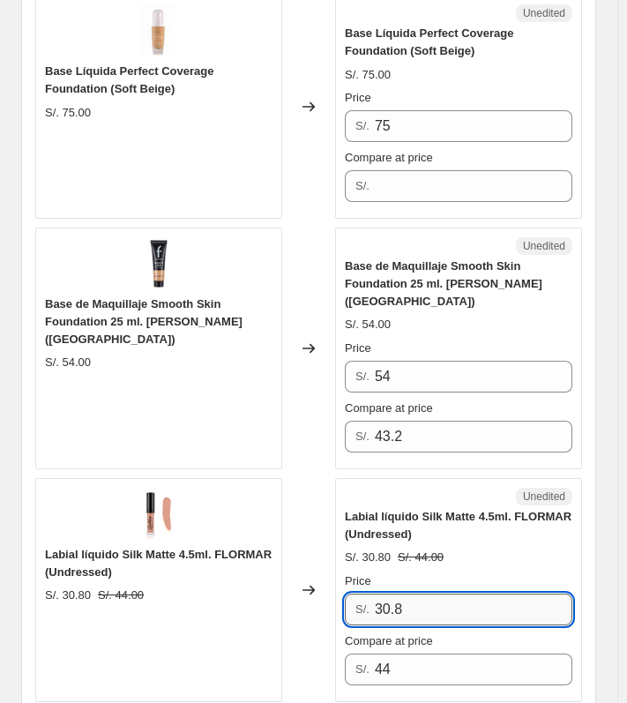
click at [410, 594] on input "30.8" at bounding box center [474, 610] width 198 height 32
click at [411, 594] on input "30.8" at bounding box center [474, 610] width 198 height 32
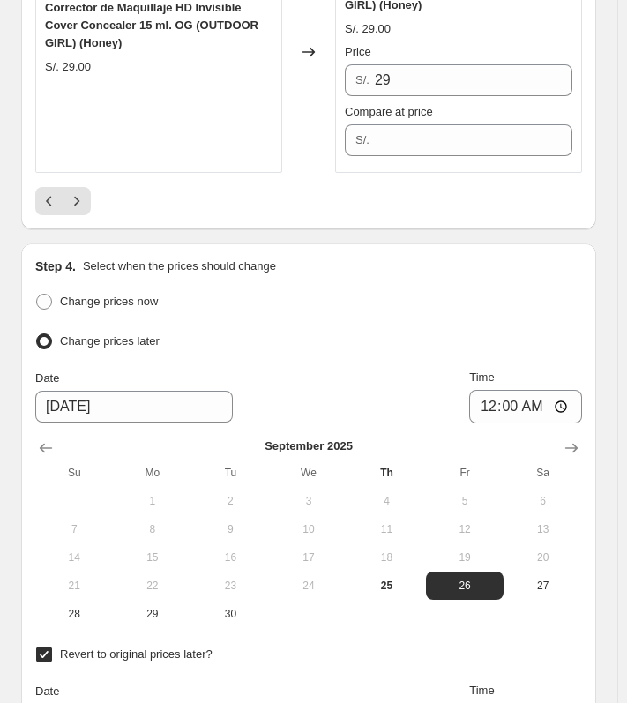
scroll to position [5361, 0]
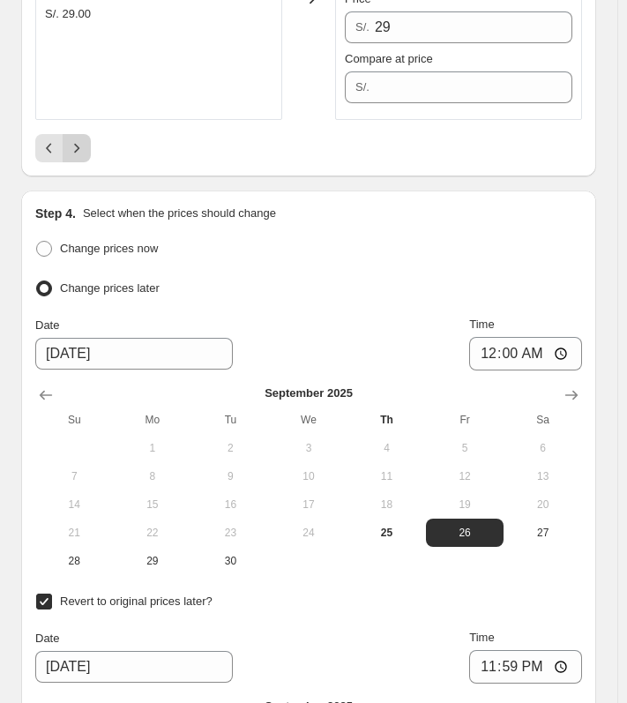
type input "22"
click at [89, 134] on button "Next" at bounding box center [77, 148] width 28 height 28
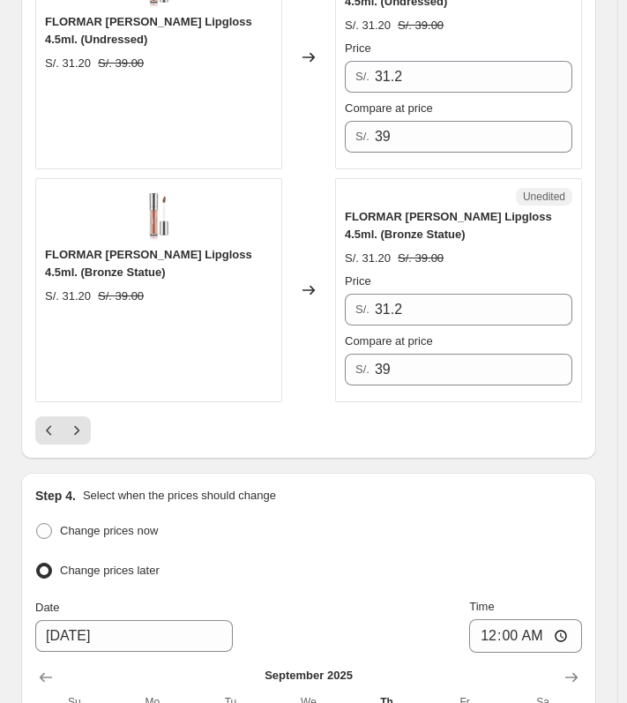
scroll to position [4743, 0]
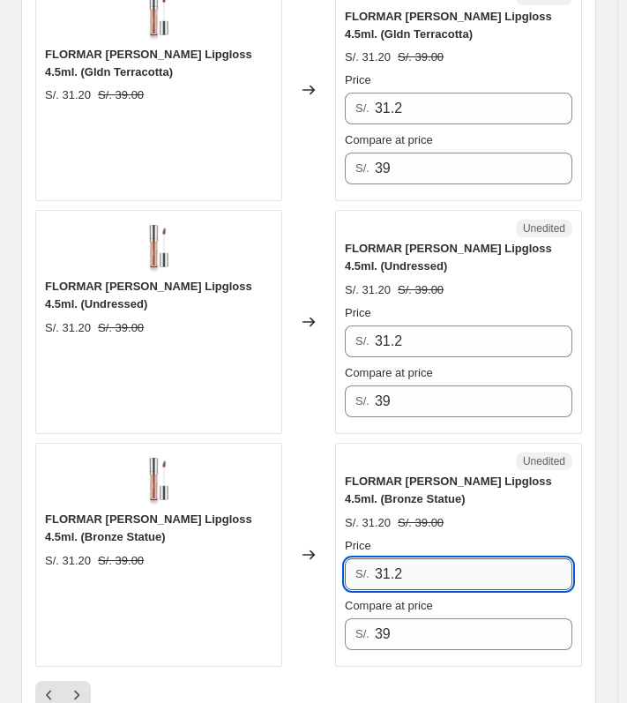
click at [443, 558] on input "31.2" at bounding box center [474, 574] width 198 height 32
click at [443, 558] on input "23.40" at bounding box center [474, 574] width 198 height 32
type input "23.40"
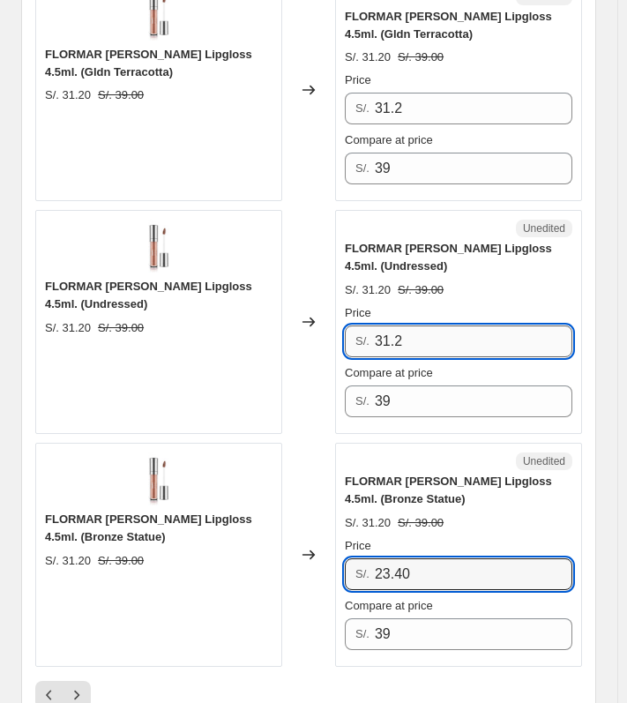
click at [423, 326] on input "31.2" at bounding box center [474, 342] width 198 height 32
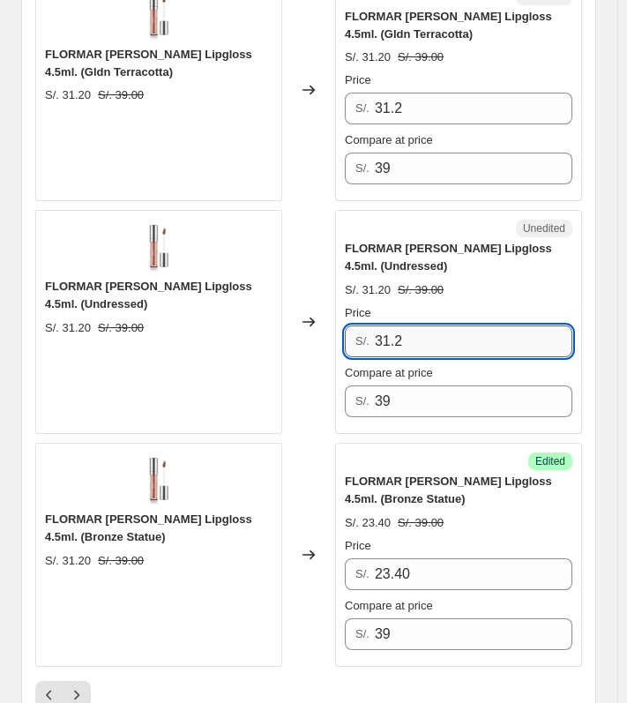
click at [423, 326] on input "31.2" at bounding box center [474, 342] width 198 height 32
paste input "23.40"
type input "23.40"
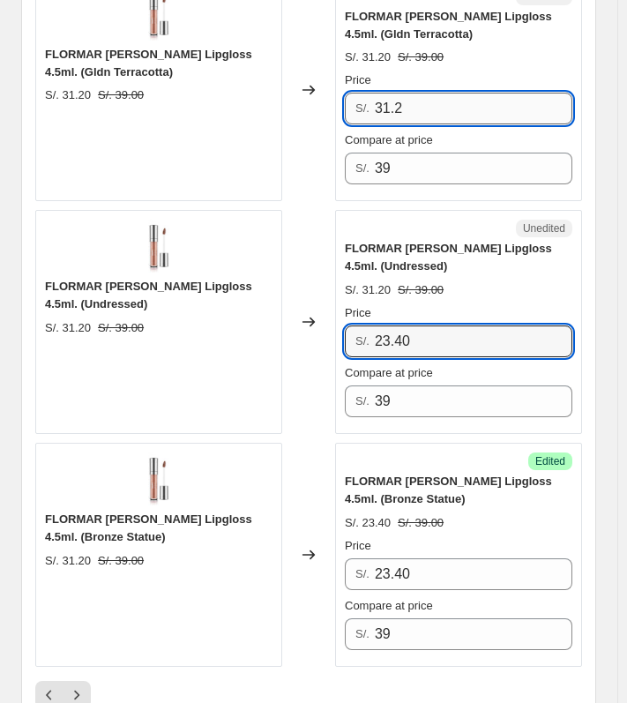
click at [426, 93] on input "31.2" at bounding box center [474, 109] width 198 height 32
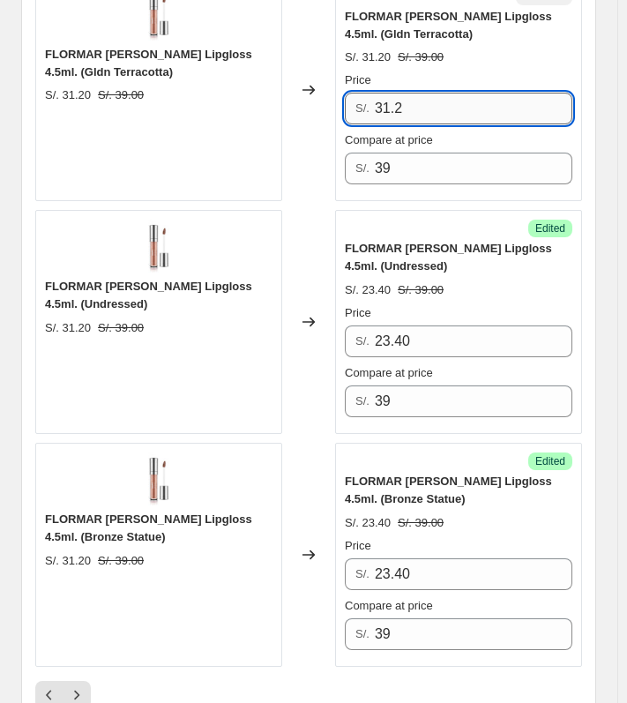
click at [426, 93] on input "31.2" at bounding box center [474, 109] width 198 height 32
paste input "23.40"
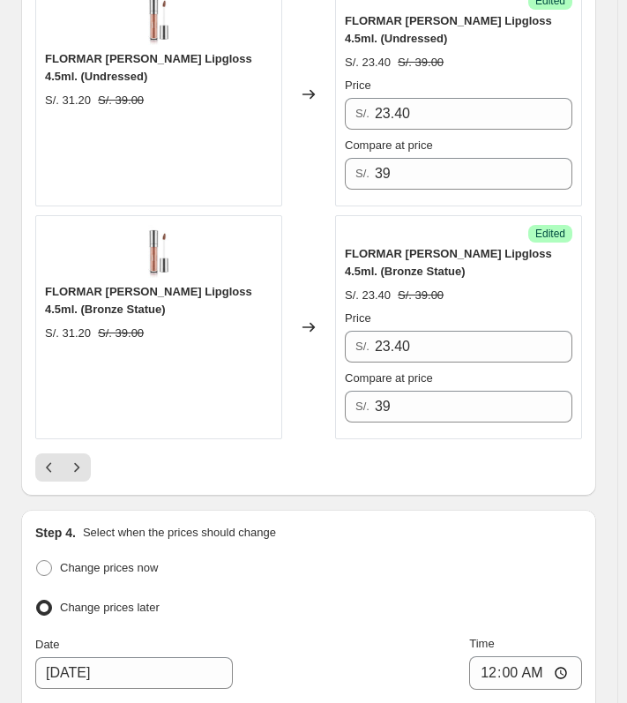
scroll to position [5061, 0]
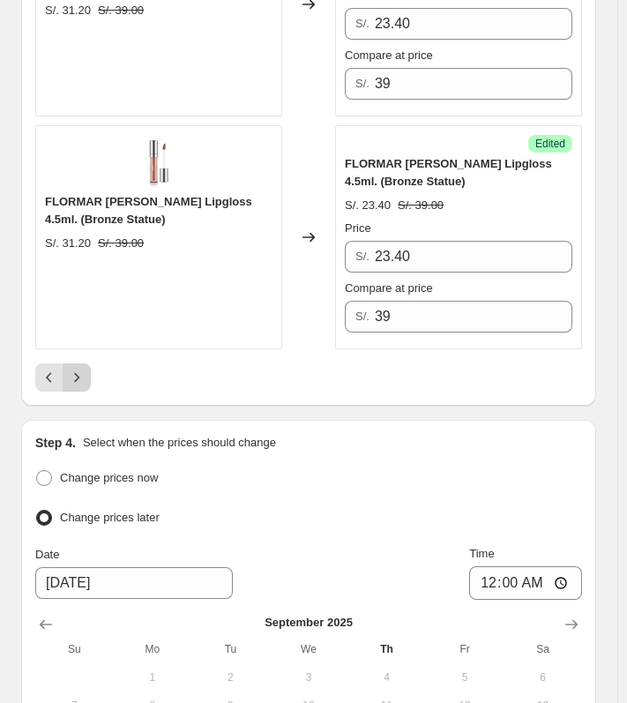
type input "23.40"
click at [82, 369] on icon "Next" at bounding box center [77, 378] width 18 height 18
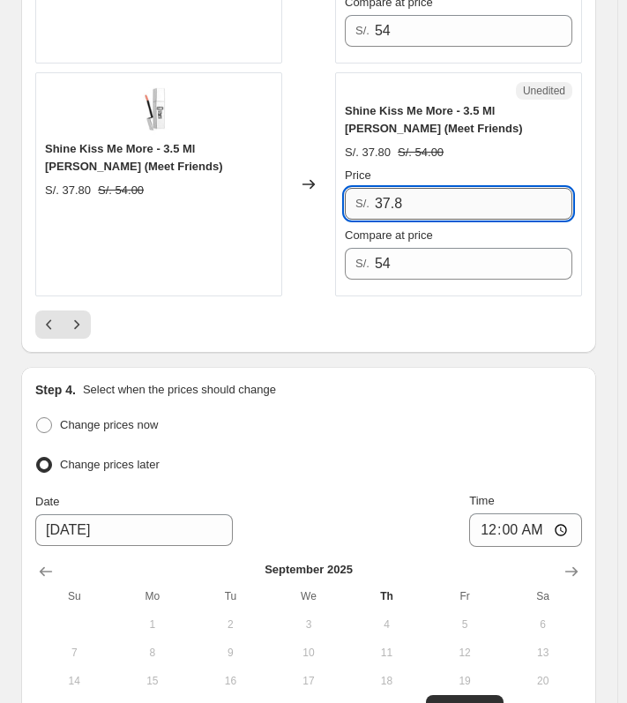
click at [430, 202] on input "37.8" at bounding box center [474, 204] width 198 height 32
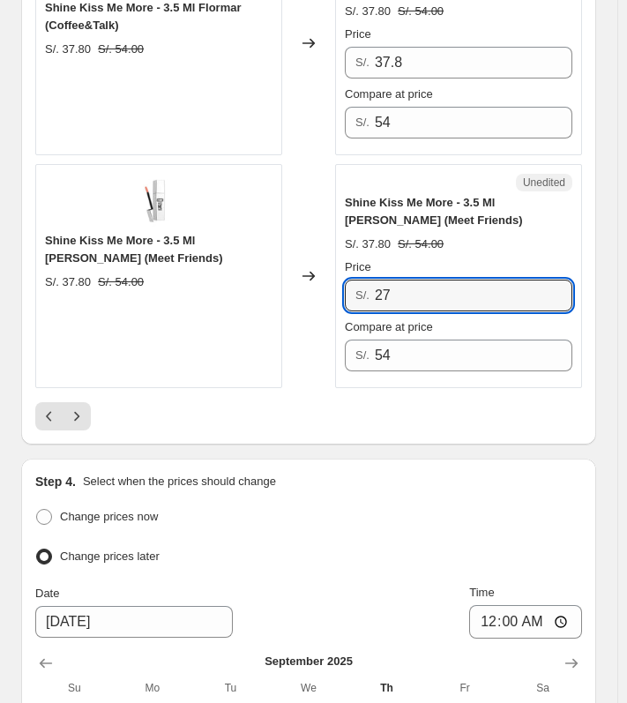
scroll to position [4884, 0]
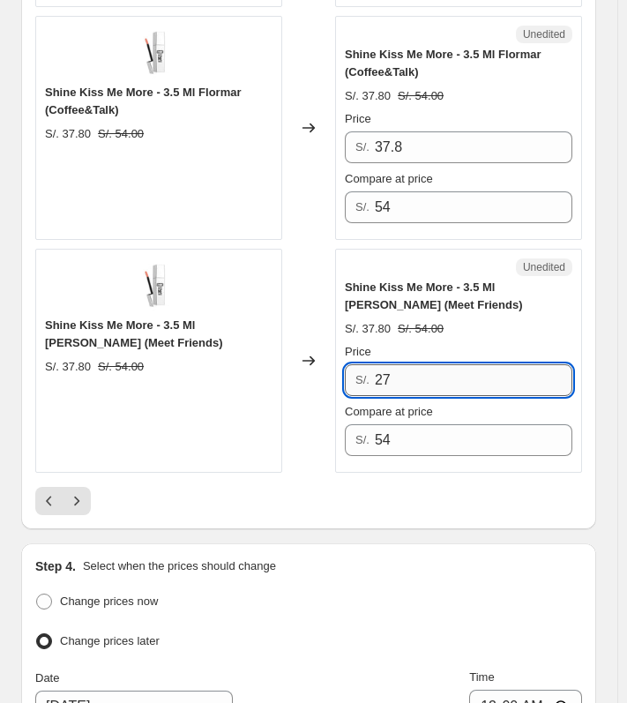
click at [454, 384] on input "27" at bounding box center [474, 380] width 198 height 32
type input "27"
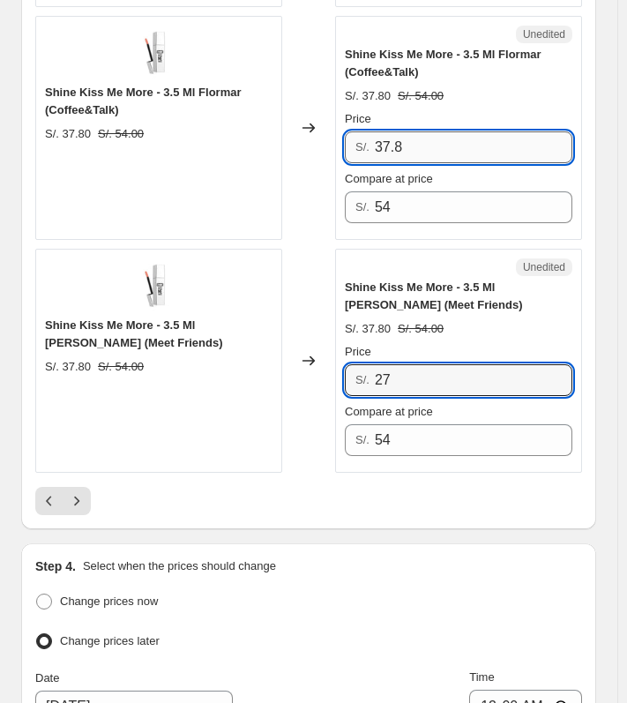
click at [406, 142] on input "37.8" at bounding box center [474, 147] width 198 height 32
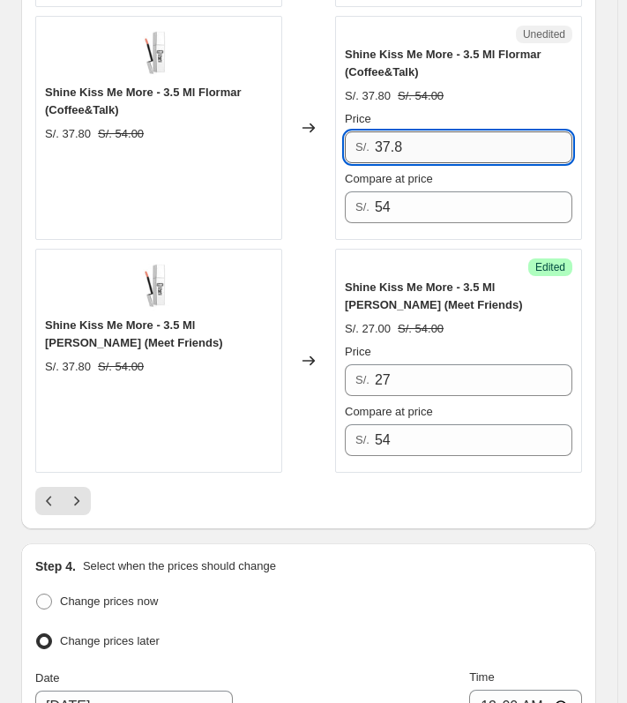
click at [406, 142] on input "37.8" at bounding box center [474, 147] width 198 height 32
paste input "27"
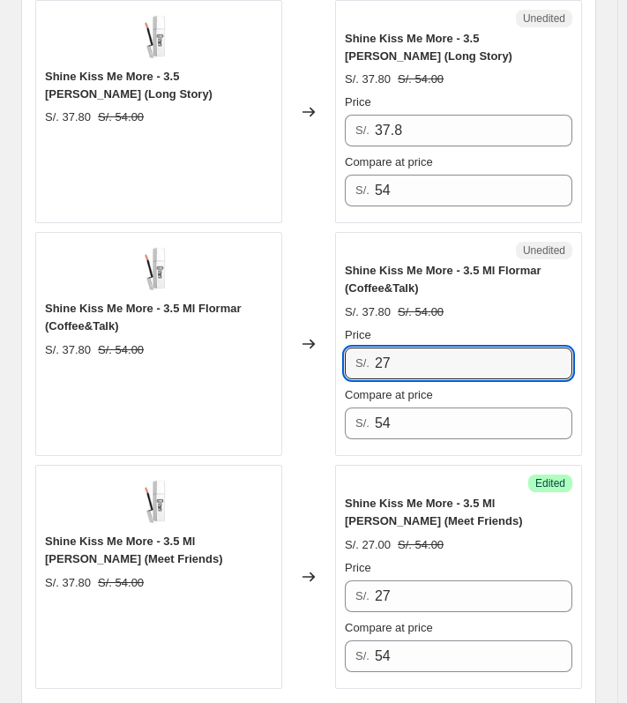
scroll to position [4532, 0]
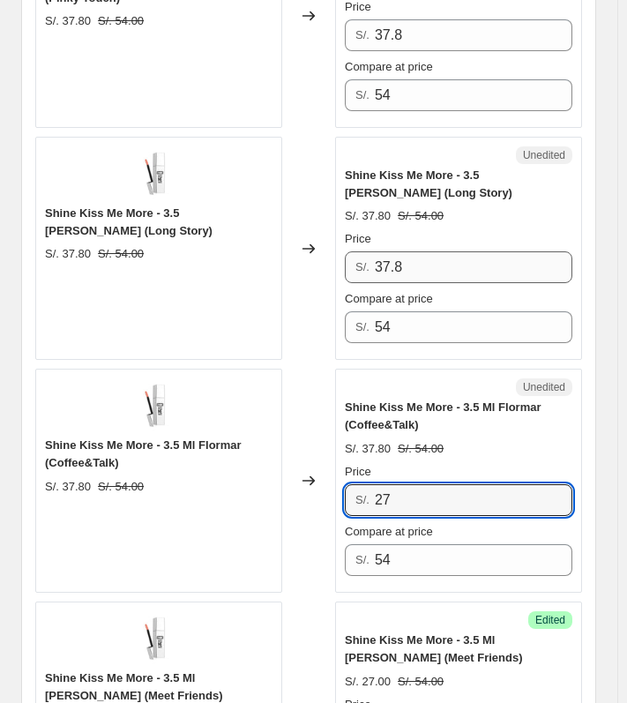
type input "27"
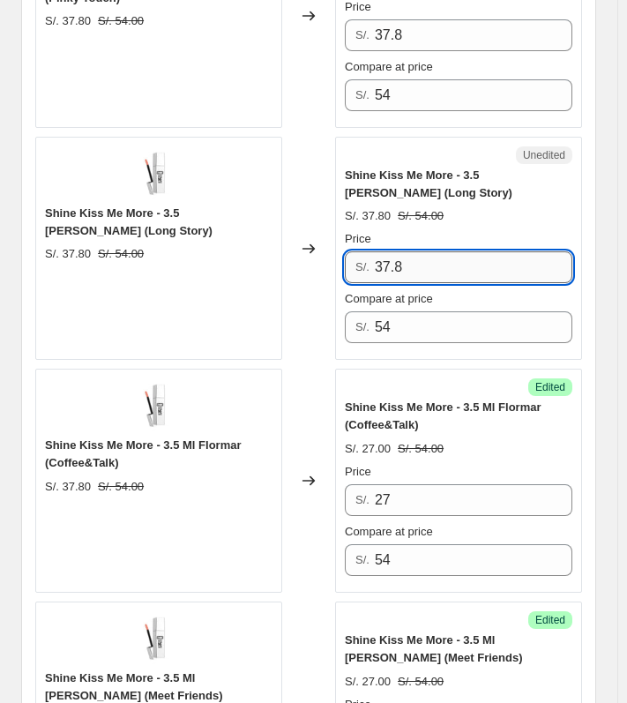
click at [430, 274] on input "37.8" at bounding box center [474, 267] width 198 height 32
paste input "27"
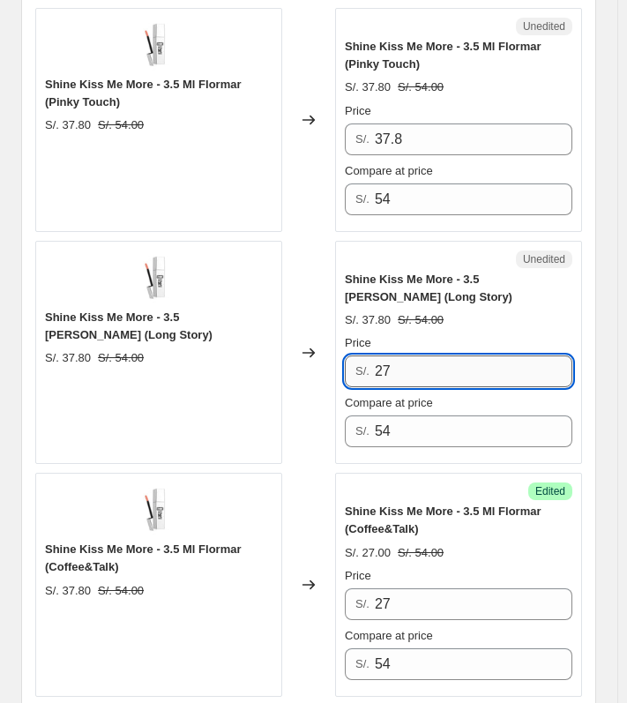
scroll to position [4355, 0]
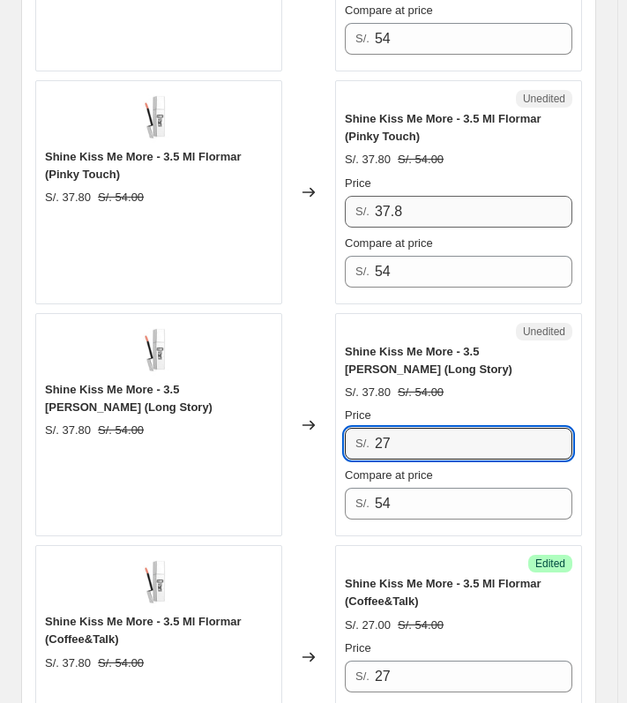
type input "27"
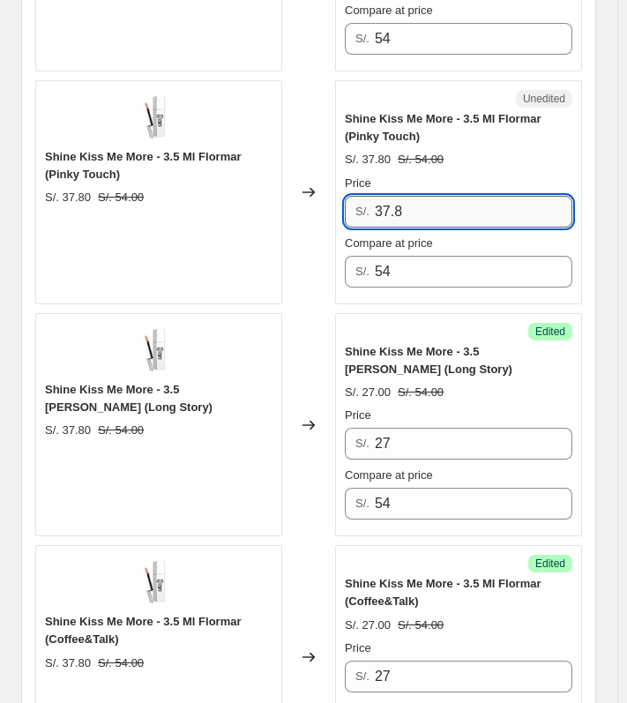
click at [432, 200] on input "37.8" at bounding box center [474, 212] width 198 height 32
paste input "27"
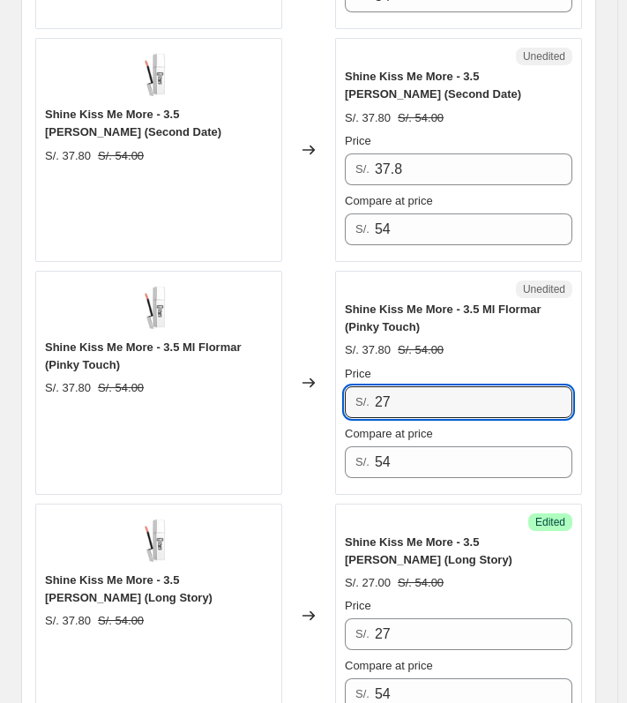
scroll to position [4090, 0]
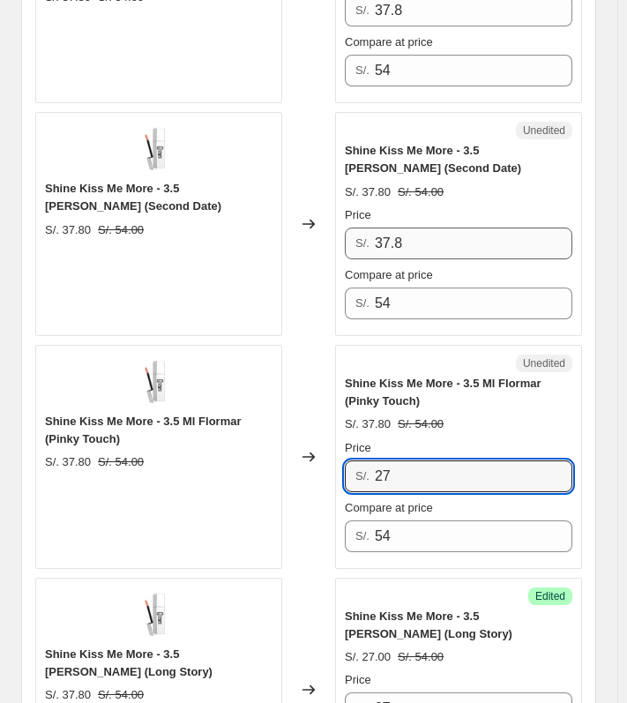
type input "27"
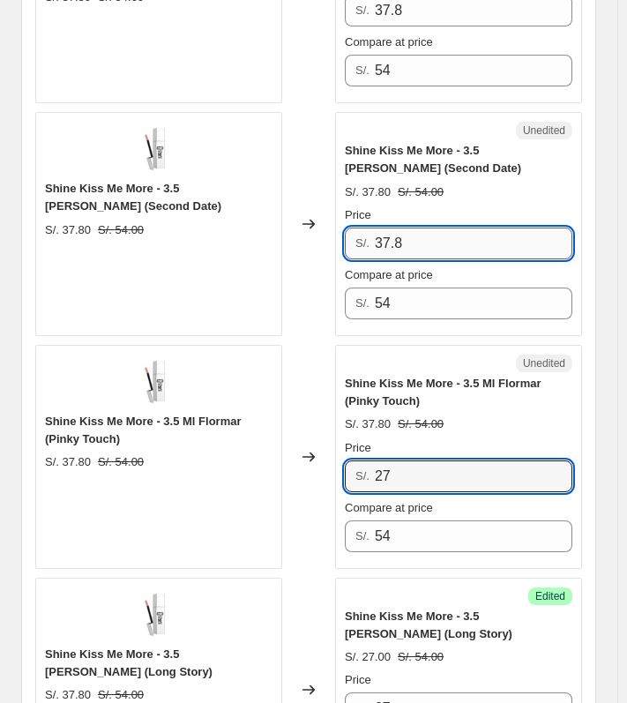
click at [447, 228] on input "37.8" at bounding box center [474, 244] width 198 height 32
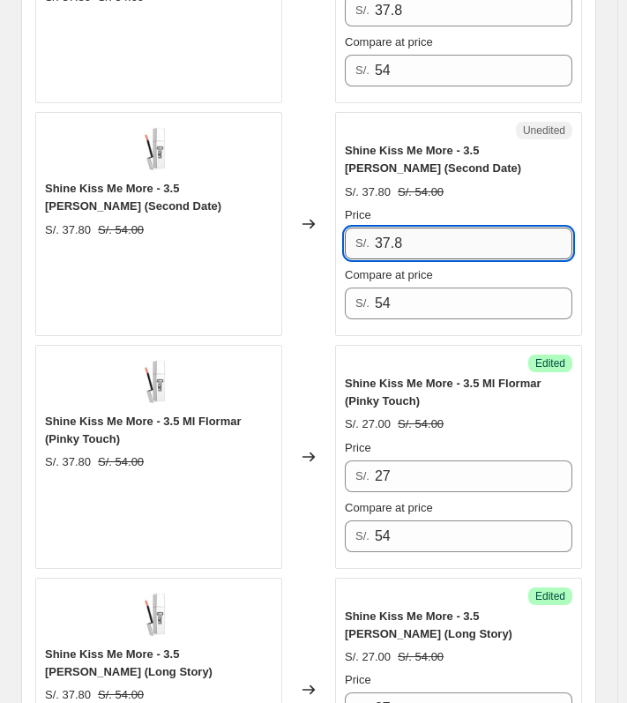
click at [447, 228] on input "37.8" at bounding box center [474, 244] width 198 height 32
paste input "27"
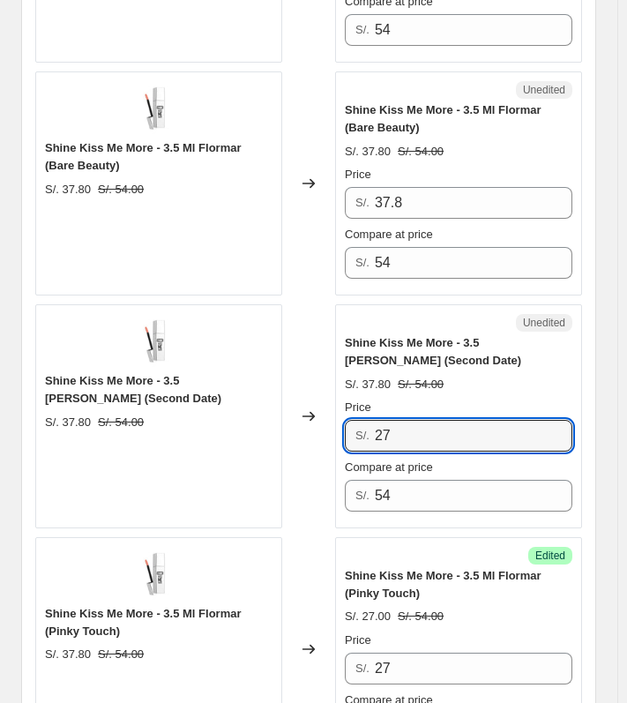
scroll to position [3738, 0]
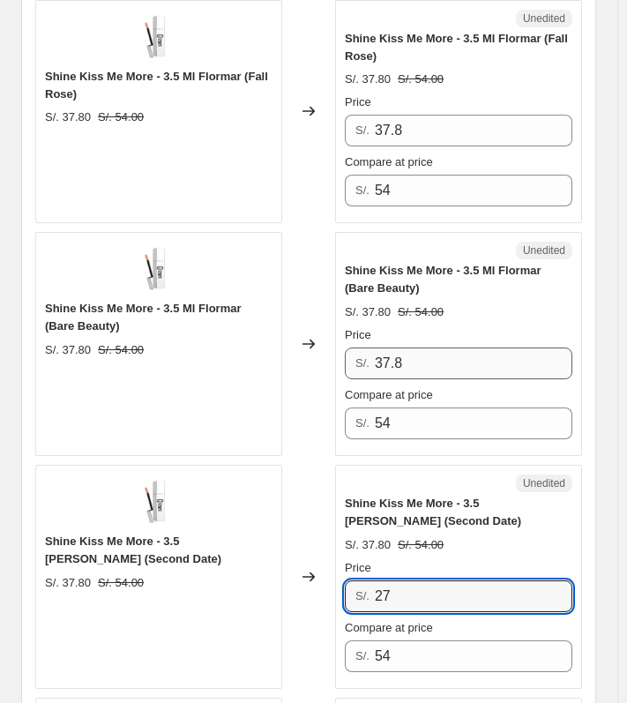
type input "27"
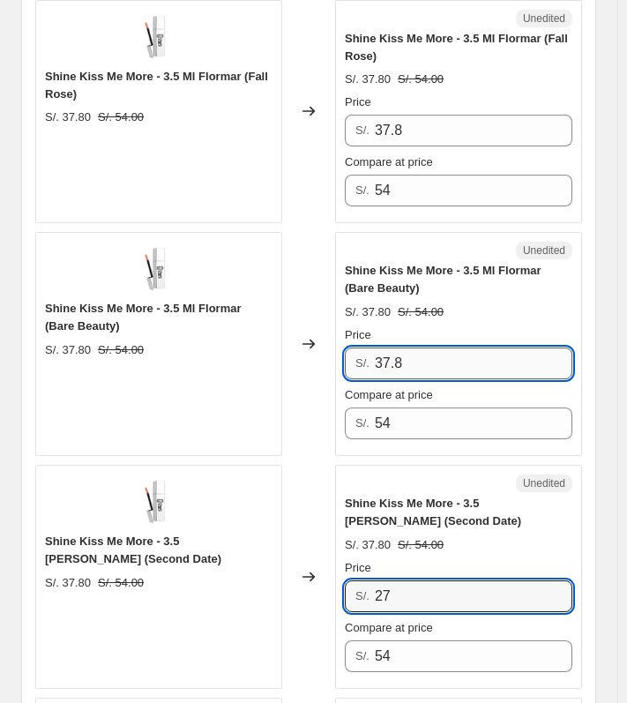
click at [460, 360] on input "37.8" at bounding box center [474, 364] width 198 height 32
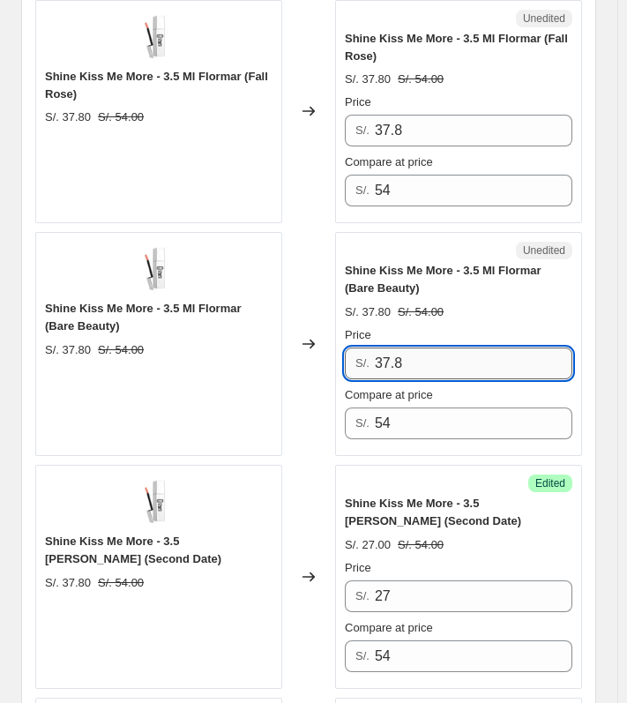
click at [460, 360] on input "37.8" at bounding box center [474, 364] width 198 height 32
paste input "27"
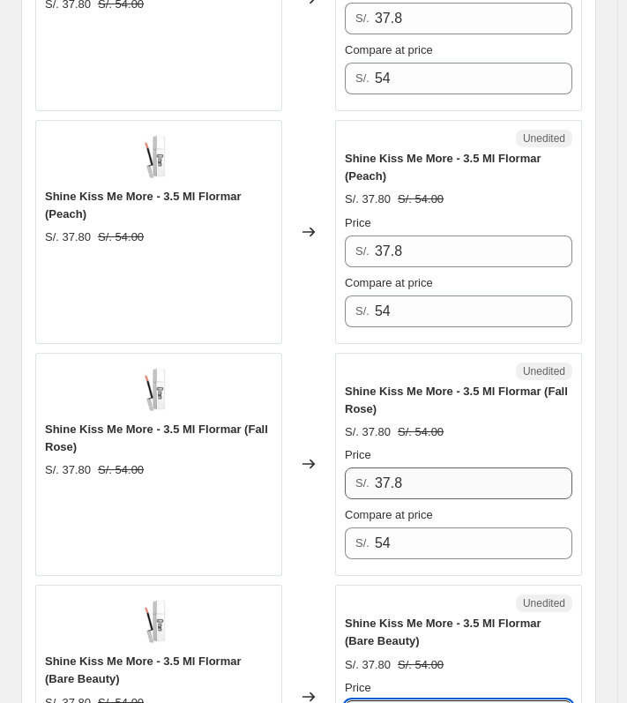
type input "27"
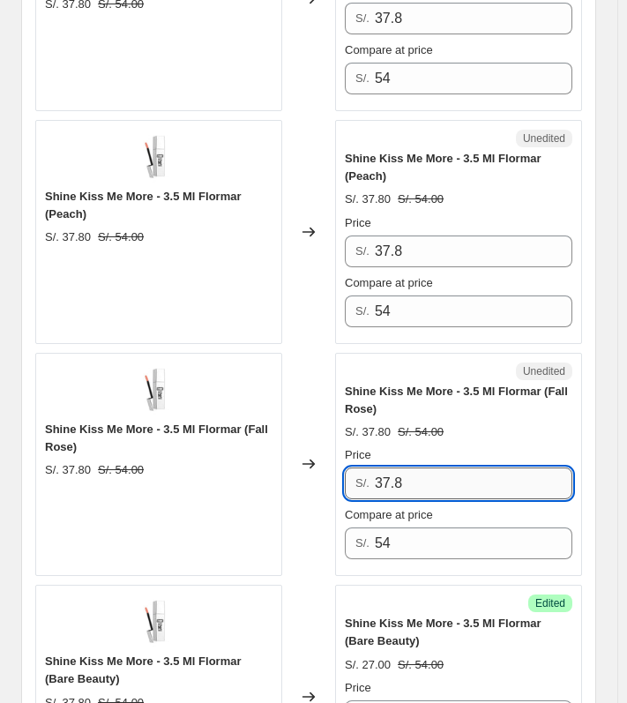
click at [446, 487] on input "37.8" at bounding box center [474, 484] width 198 height 32
paste input "27"
type input "27"
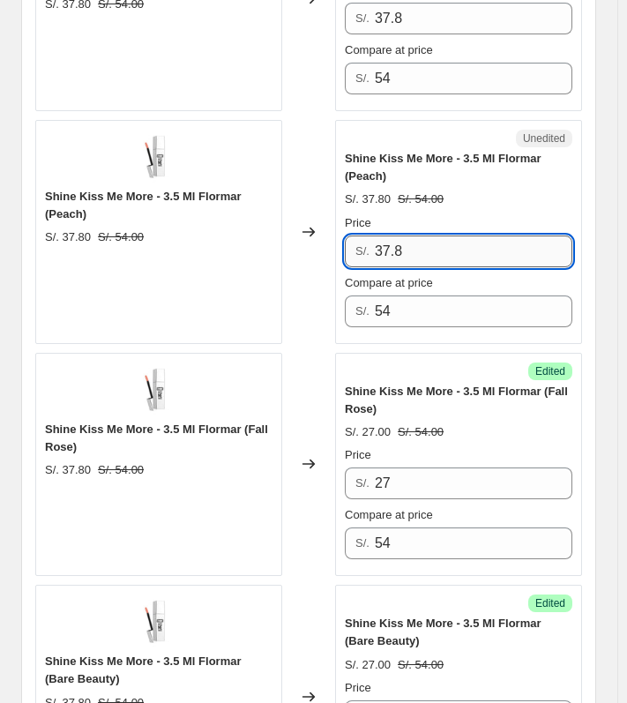
click at [483, 254] on input "37.8" at bounding box center [474, 252] width 198 height 32
paste input "27"
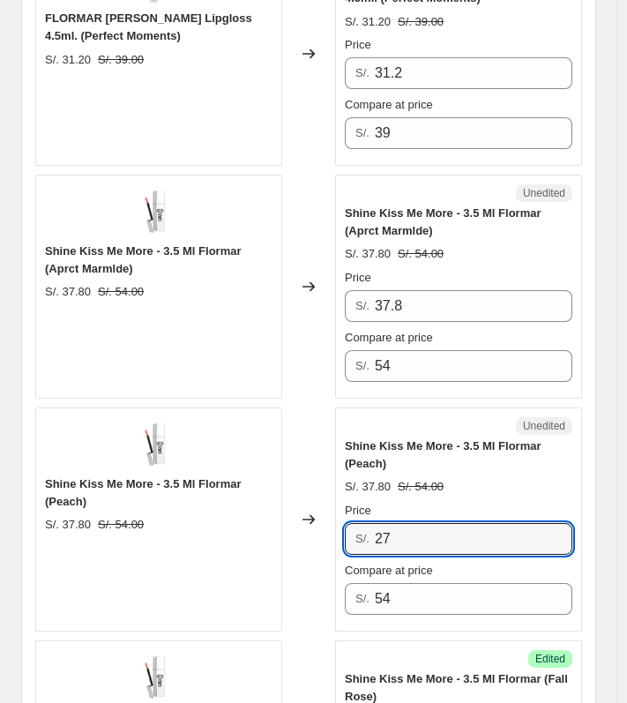
scroll to position [3032, 0]
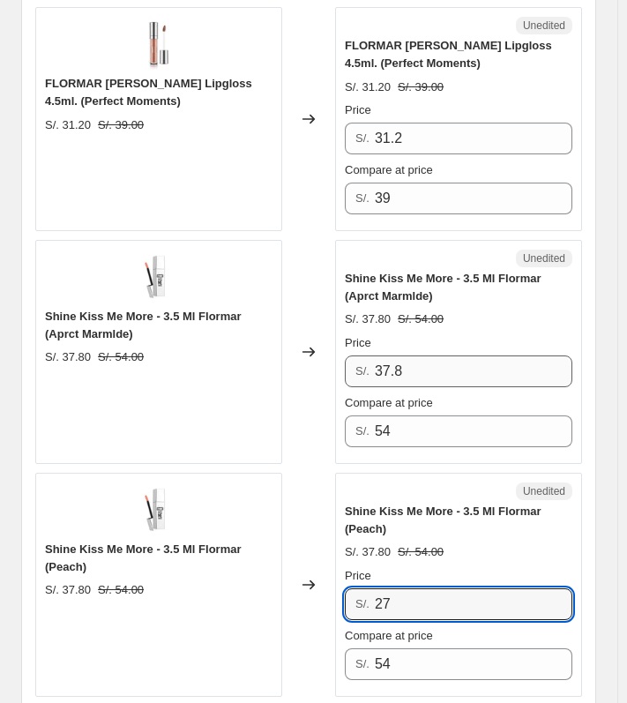
type input "27"
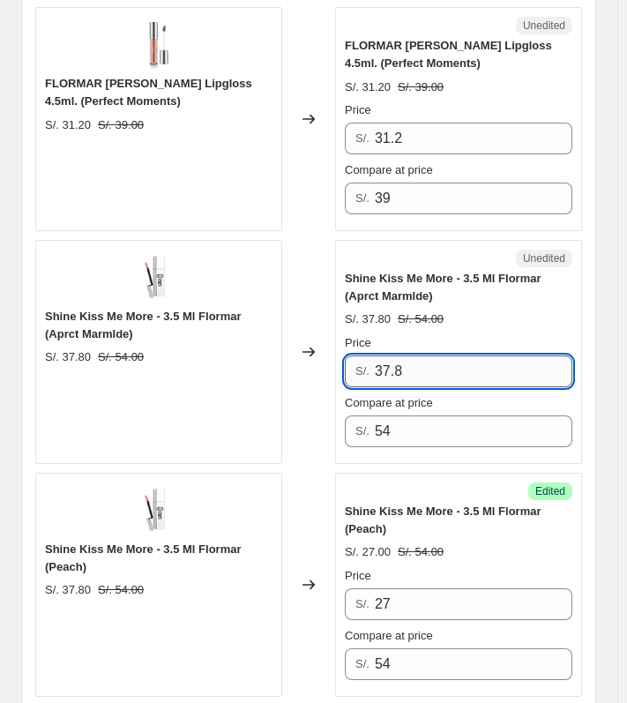
click at [448, 364] on input "37.8" at bounding box center [474, 372] width 198 height 32
paste input "27"
type input "27"
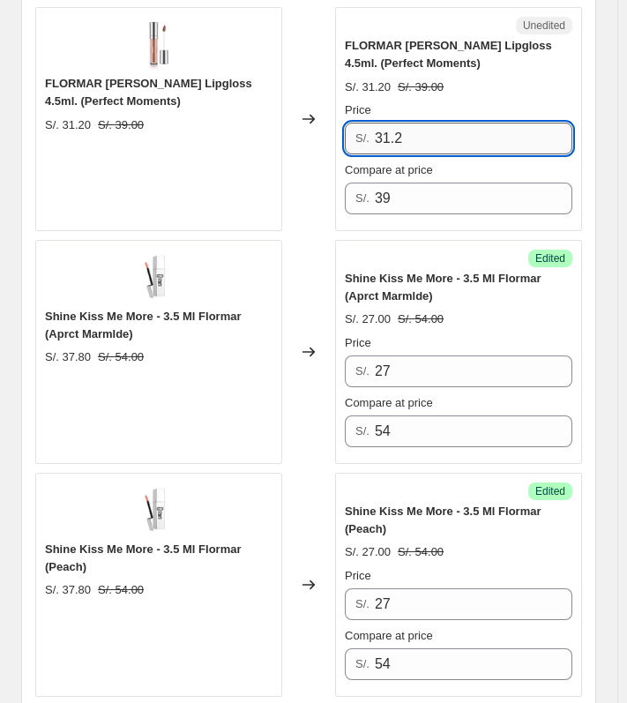
click at [425, 136] on input "31.2" at bounding box center [474, 139] width 198 height 32
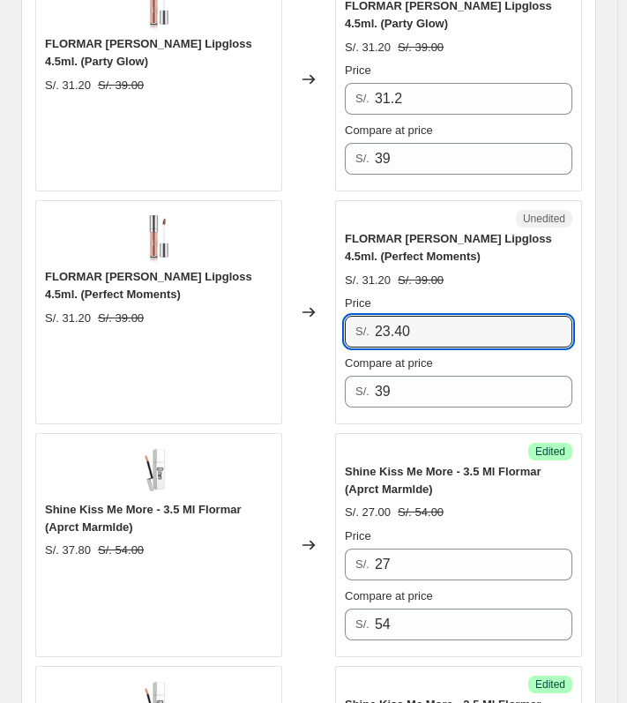
scroll to position [2767, 0]
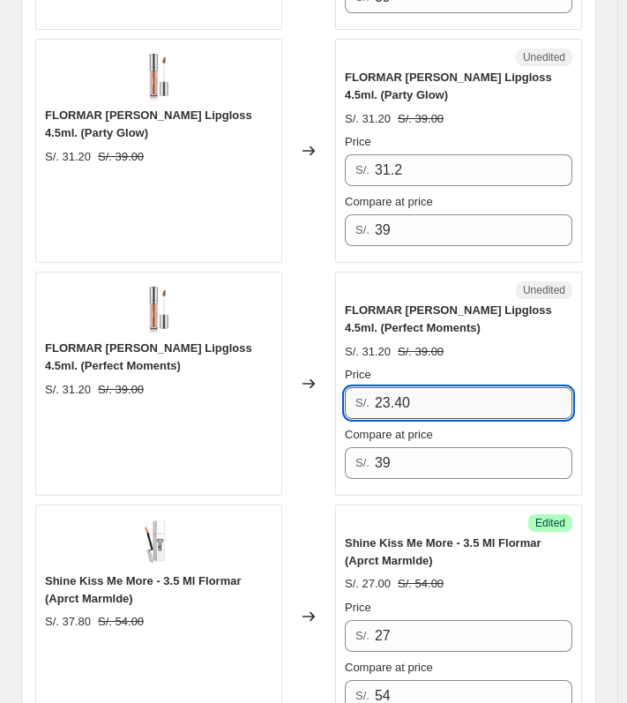
click at [461, 408] on input "23.40" at bounding box center [474, 403] width 198 height 32
click at [462, 408] on input "23.40" at bounding box center [474, 403] width 198 height 32
paste input "7"
type input "2"
click at [445, 400] on input "23.40" at bounding box center [474, 403] width 198 height 32
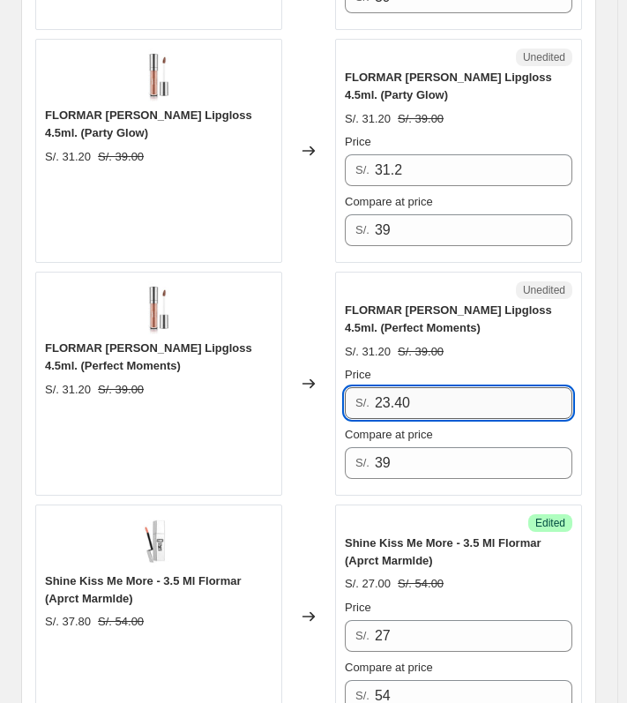
click at [445, 400] on input "23.40" at bounding box center [474, 403] width 198 height 32
type input "23.40"
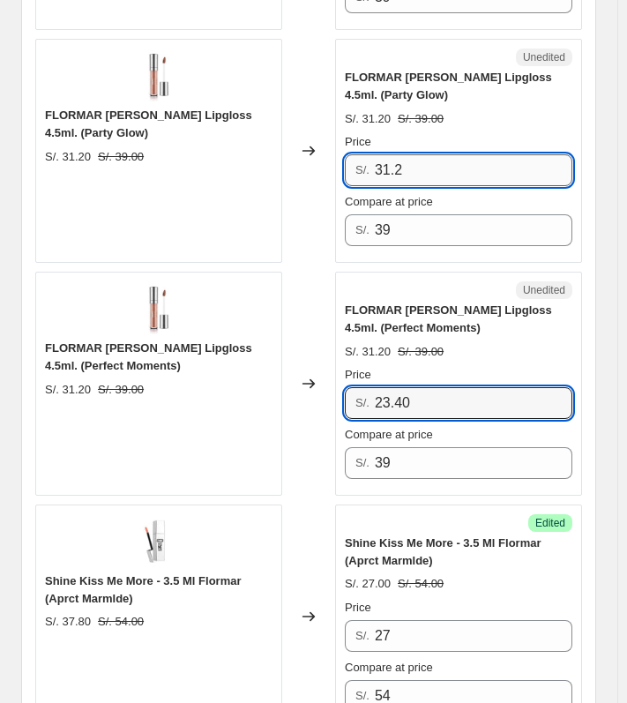
click at [410, 170] on input "31.2" at bounding box center [474, 170] width 198 height 32
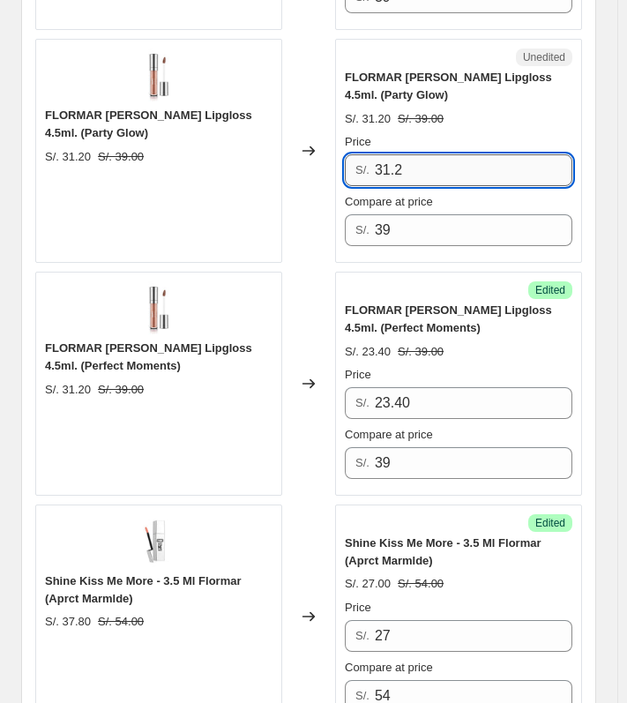
click at [415, 173] on input "31.2" at bounding box center [474, 170] width 198 height 32
paste input "23.40"
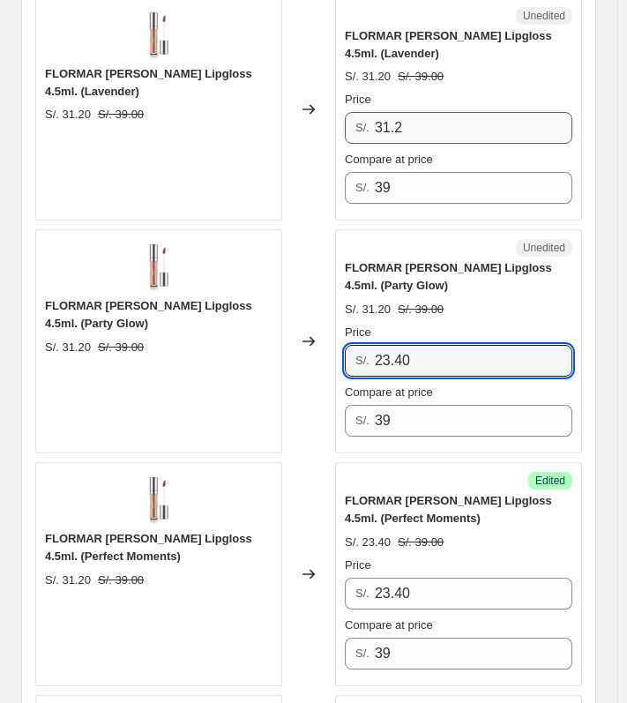
scroll to position [2414, 0]
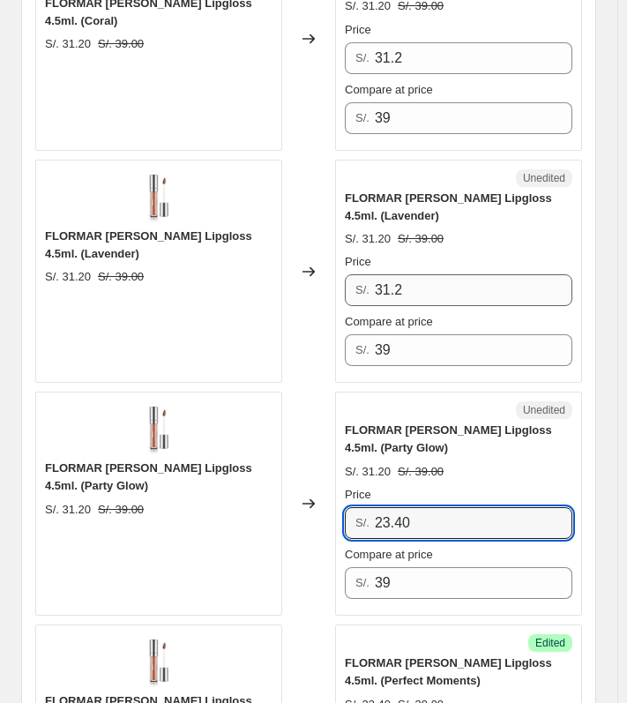
type input "23.40"
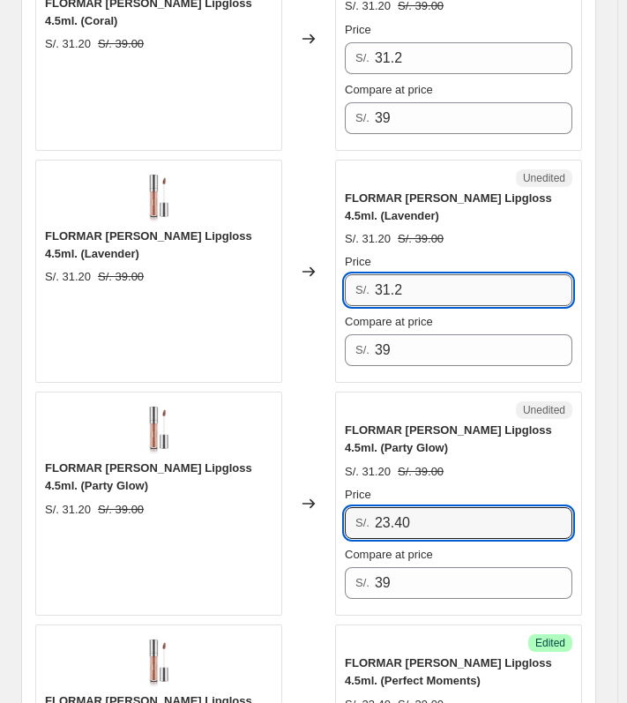
click at [425, 292] on input "31.2" at bounding box center [474, 290] width 198 height 32
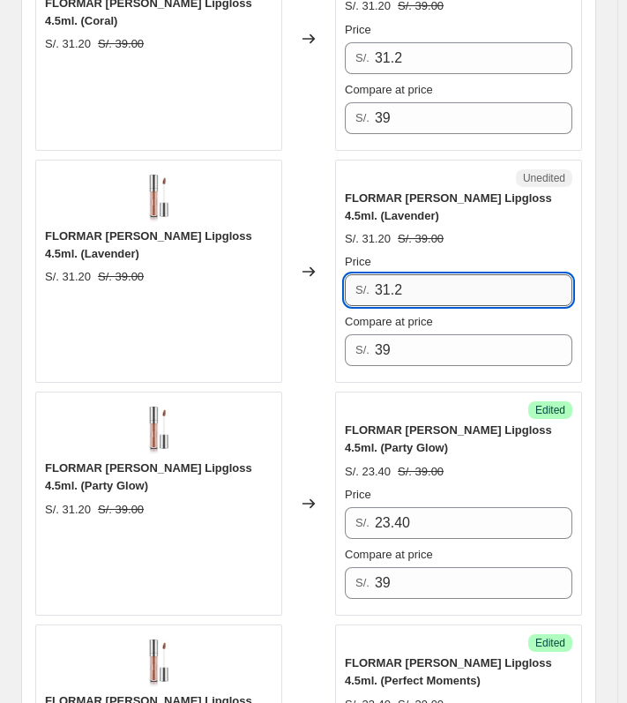
click at [425, 292] on input "31.2" at bounding box center [474, 290] width 198 height 32
paste input "23.40"
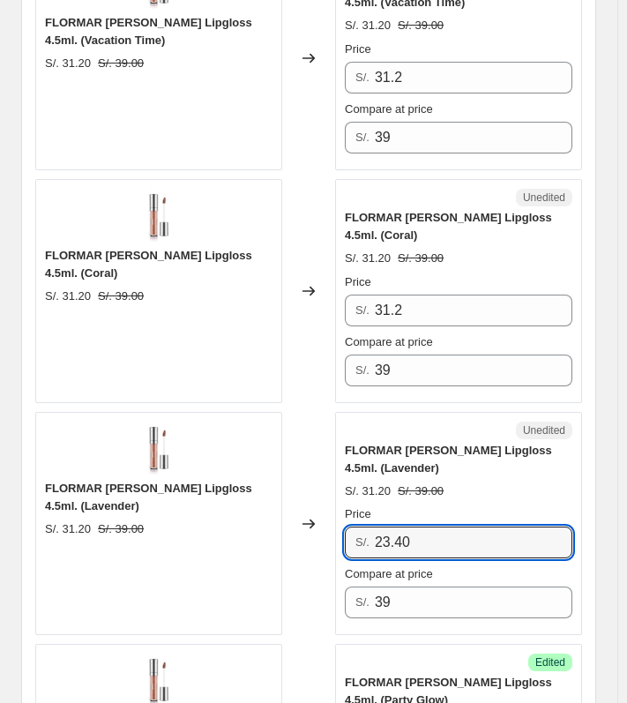
scroll to position [2062, 0]
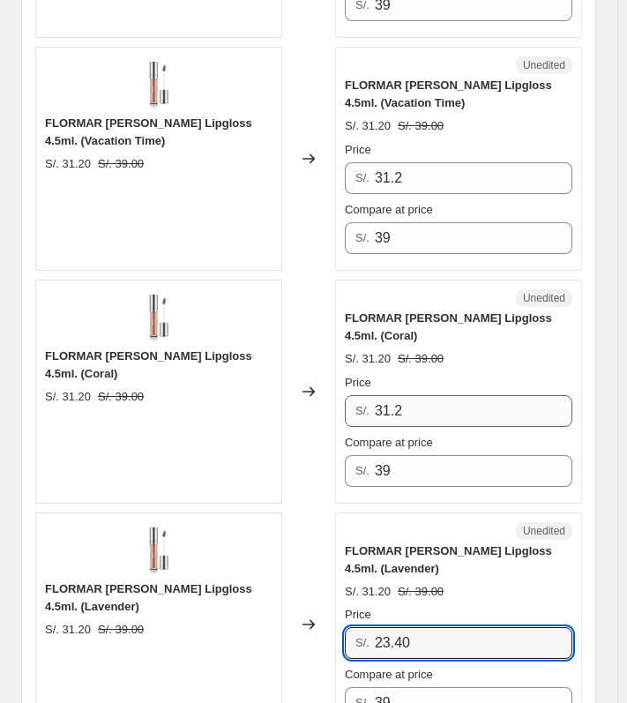
type input "23.40"
click at [446, 418] on input "31.2" at bounding box center [474, 411] width 198 height 32
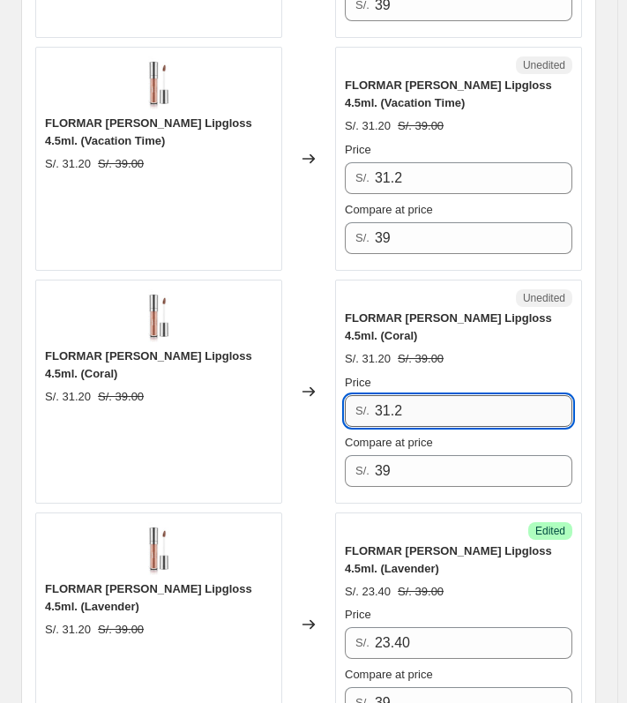
click at [446, 419] on input "31.2" at bounding box center [474, 411] width 198 height 32
paste input "23.40"
type input "23.40"
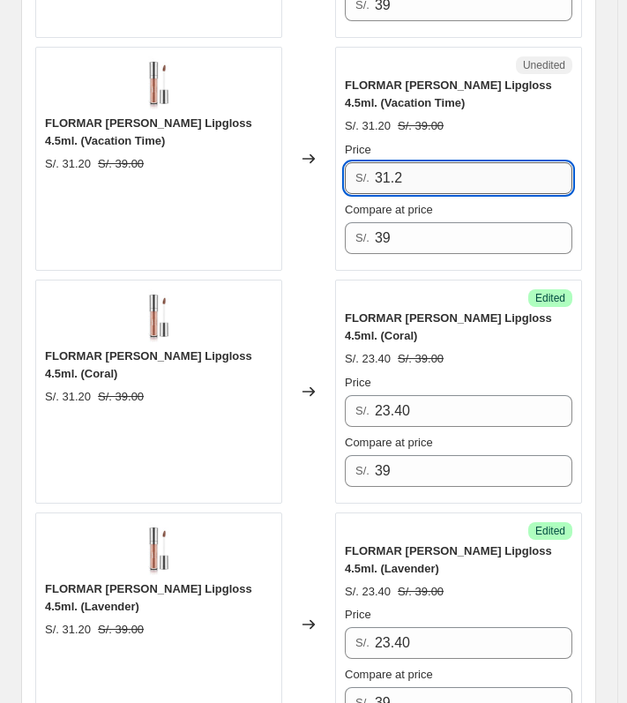
click at [466, 162] on input "31.2" at bounding box center [474, 178] width 198 height 32
paste input "23.40"
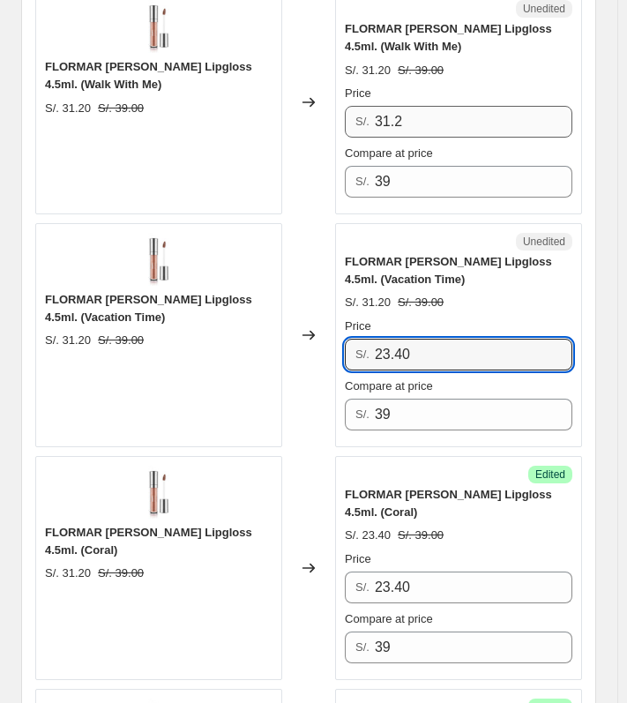
type input "23.40"
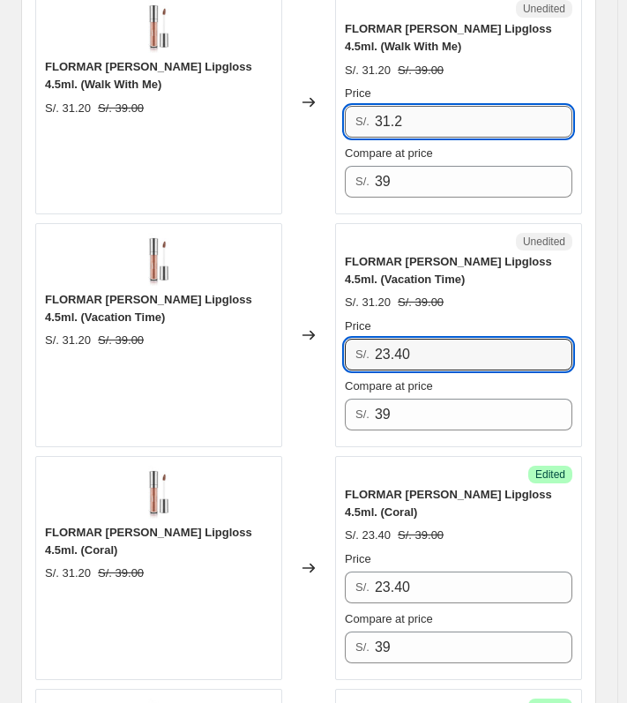
click at [450, 111] on input "31.2" at bounding box center [474, 122] width 198 height 32
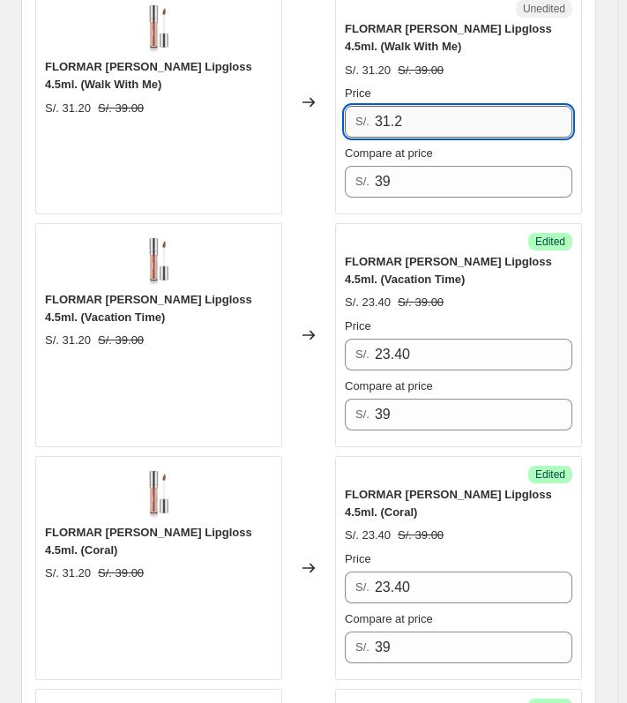
click at [450, 111] on input "31.2" at bounding box center [474, 122] width 198 height 32
paste input "23.40"
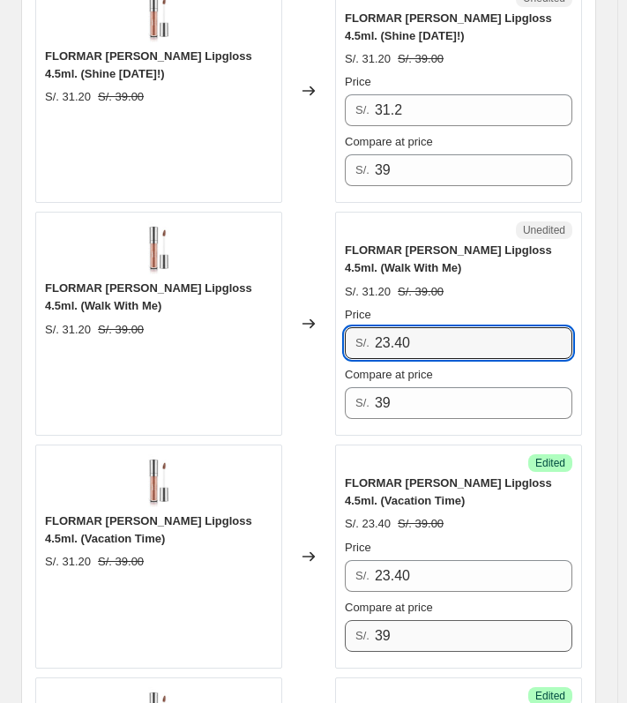
scroll to position [1620, 0]
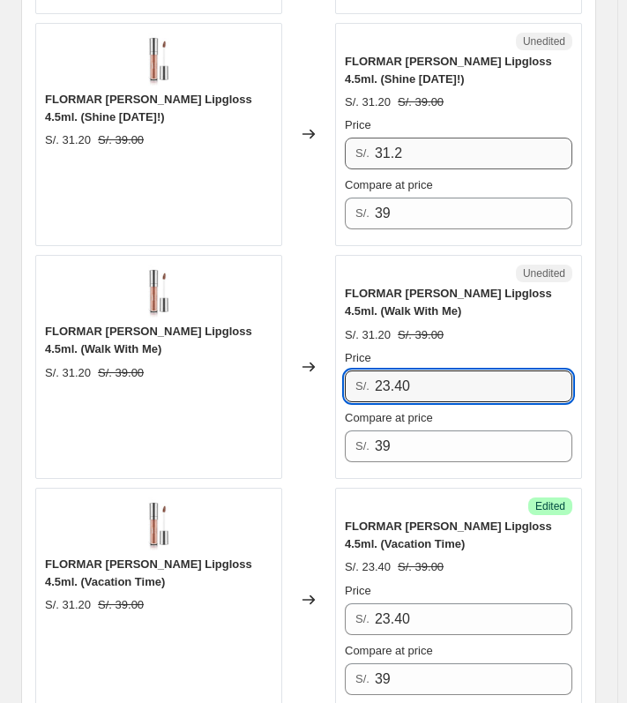
type input "23.40"
click at [452, 149] on input "31.2" at bounding box center [474, 154] width 198 height 32
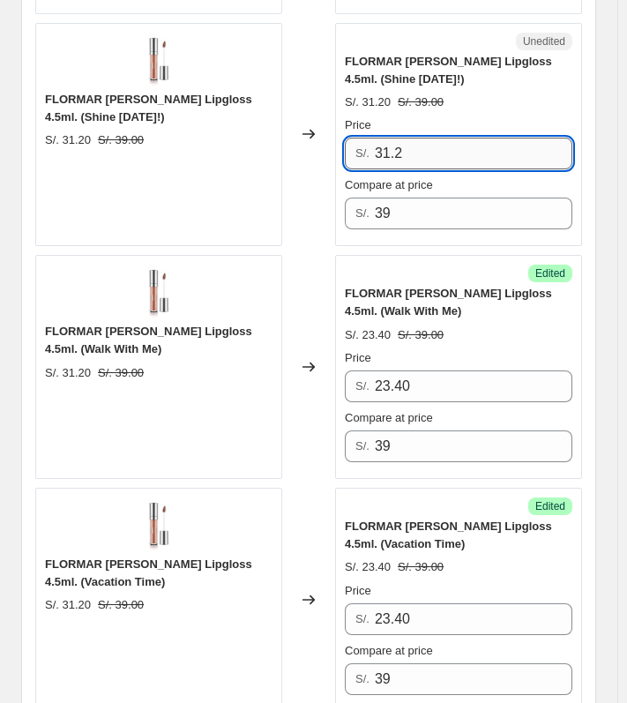
click at [452, 149] on input "31.2" at bounding box center [474, 154] width 198 height 32
paste input "23.40"
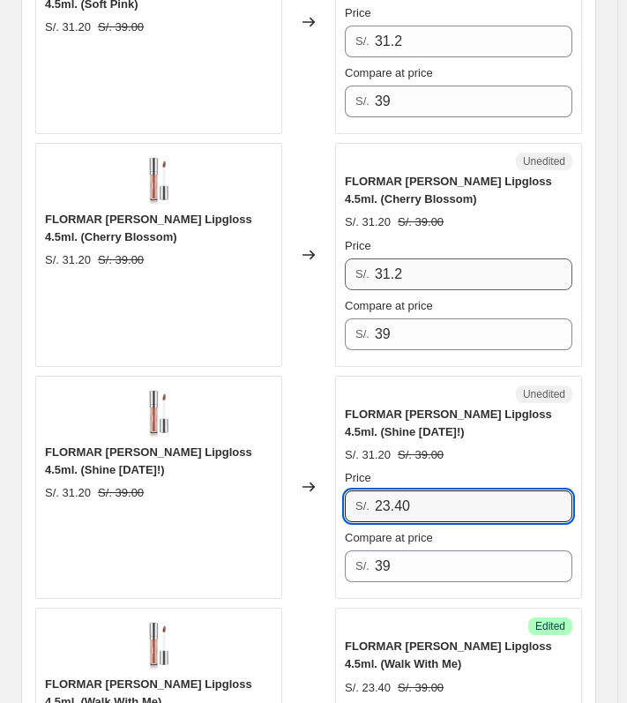
type input "23.40"
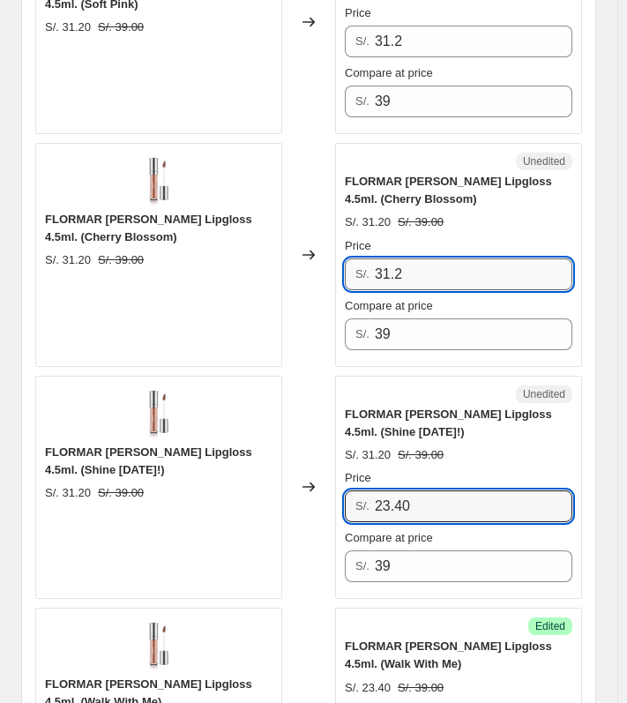
click at [408, 274] on input "31.2" at bounding box center [474, 274] width 198 height 32
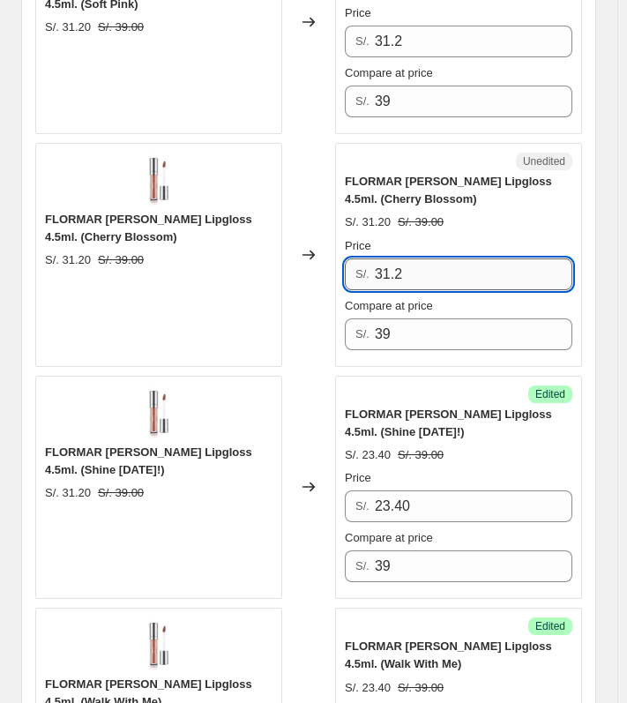
click at [408, 274] on input "31.2" at bounding box center [474, 274] width 198 height 32
paste input "23.40"
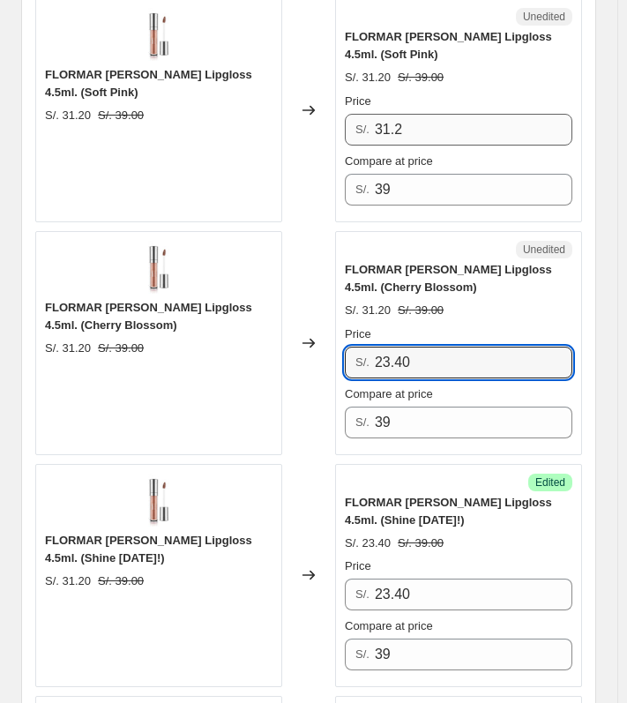
type input "23.40"
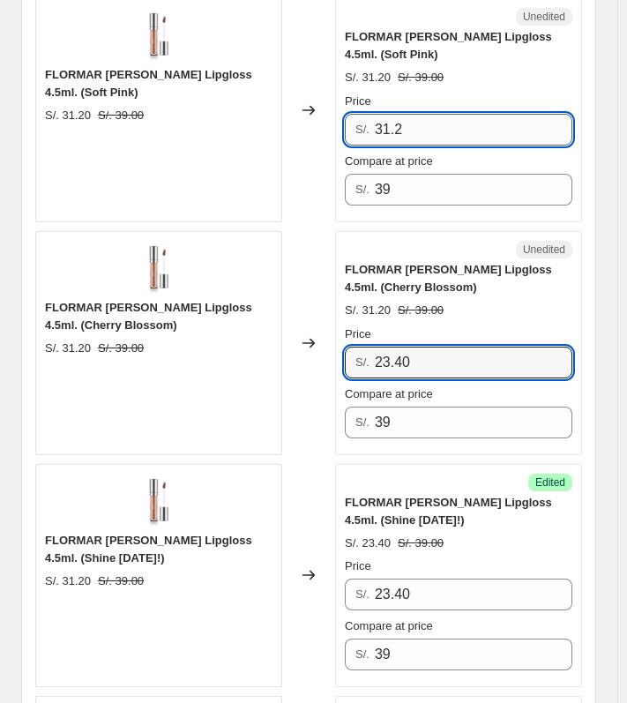
click at [423, 131] on input "31.2" at bounding box center [474, 130] width 198 height 32
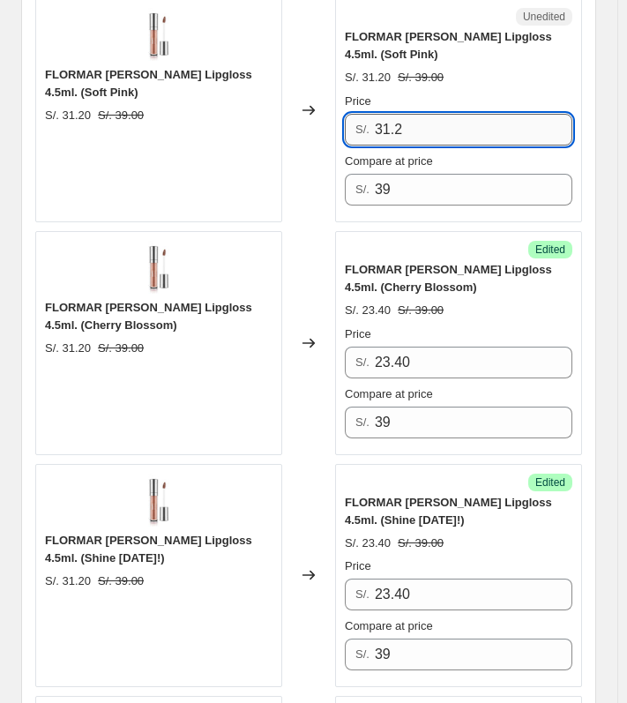
click at [423, 131] on input "31.2" at bounding box center [474, 130] width 198 height 32
paste input "23.40"
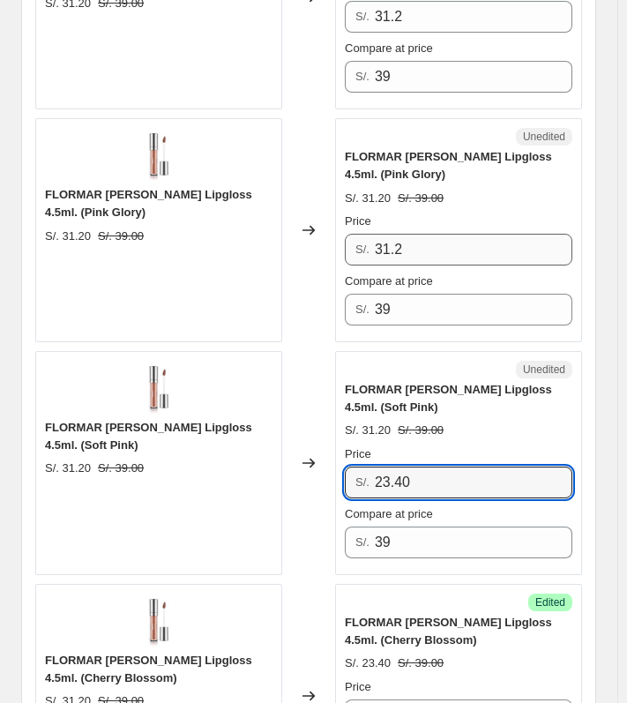
type input "23.40"
click at [495, 254] on input "31.2" at bounding box center [474, 250] width 198 height 32
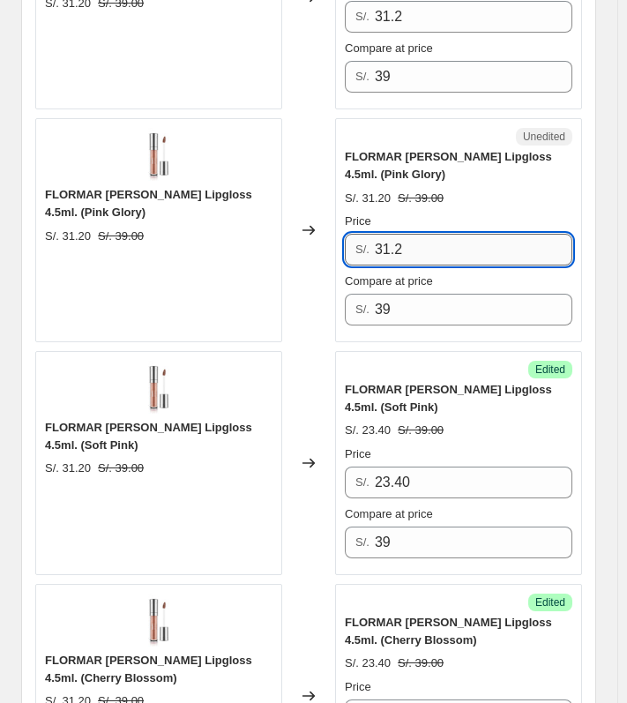
click at [495, 254] on input "31.2" at bounding box center [474, 250] width 198 height 32
paste input "23.40"
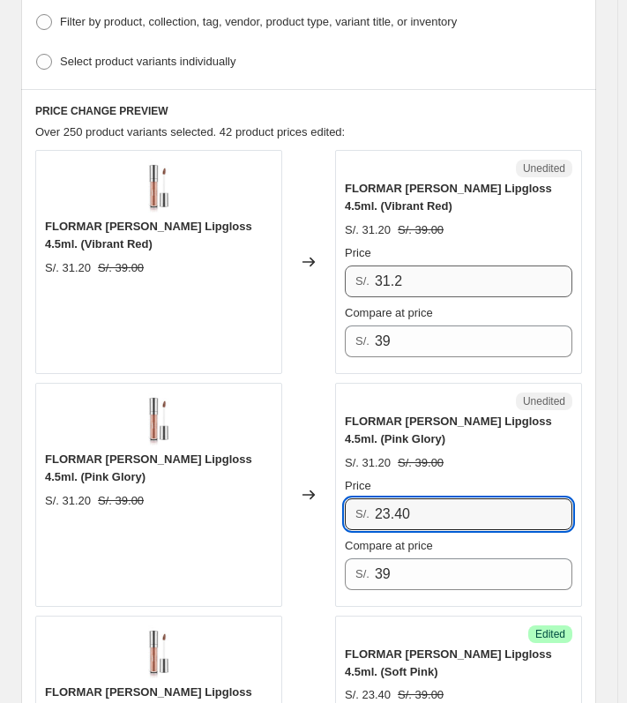
type input "23.40"
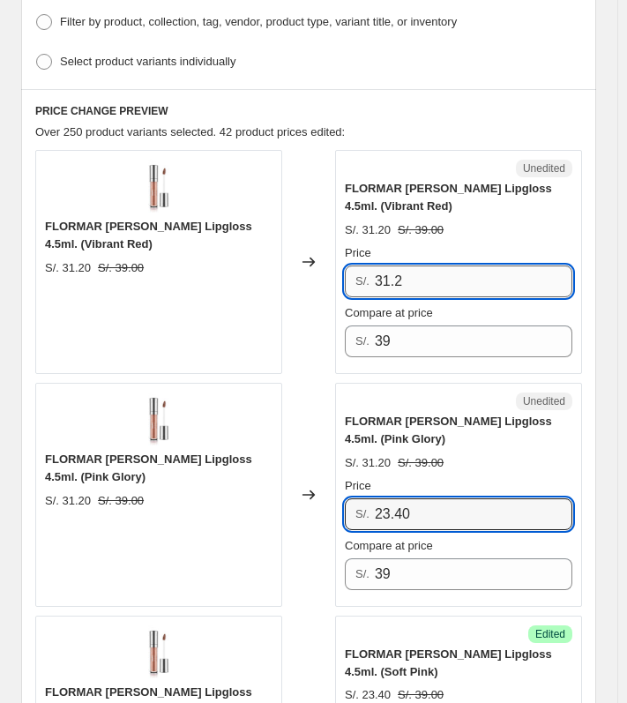
click at [465, 275] on input "31.2" at bounding box center [474, 282] width 198 height 32
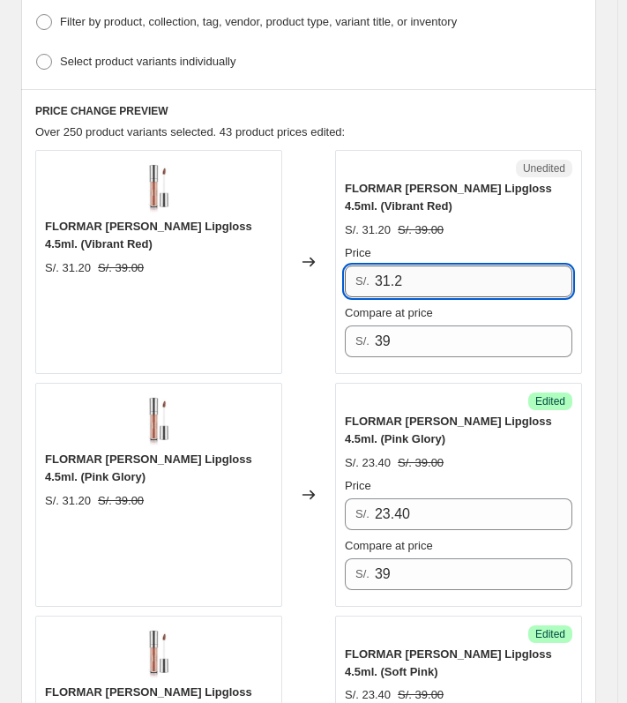
click at [465, 275] on input "31.2" at bounding box center [474, 282] width 198 height 32
paste input "23.40"
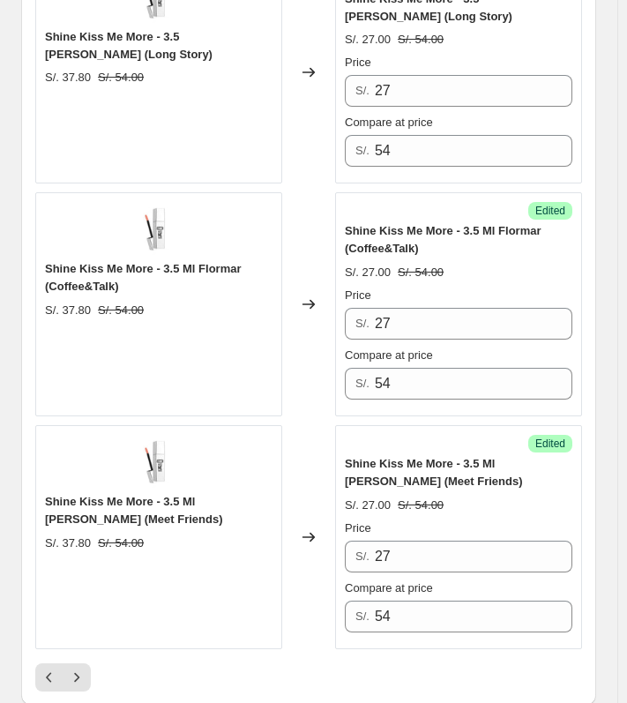
scroll to position [5061, 0]
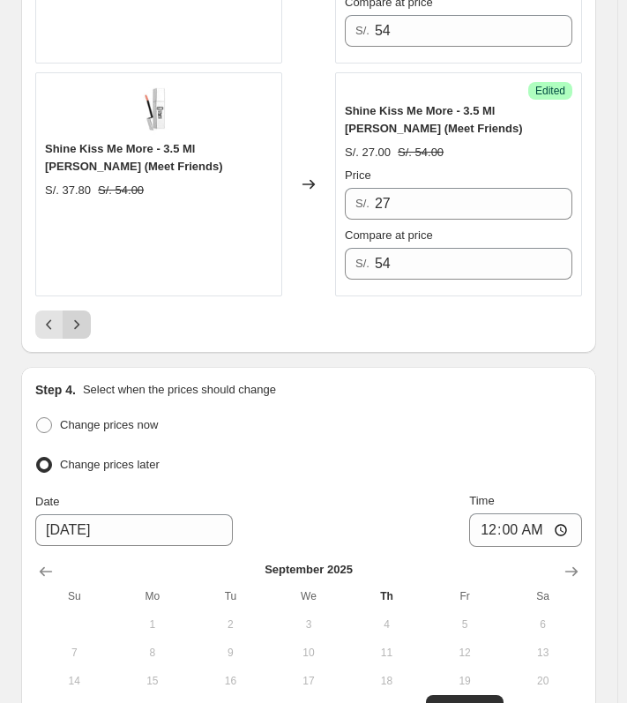
type input "23.40"
click at [71, 320] on icon "Next" at bounding box center [77, 325] width 18 height 18
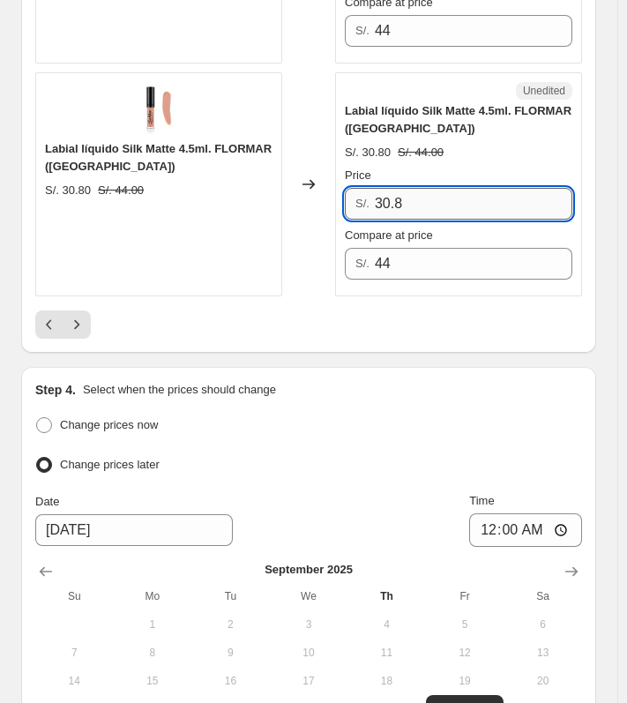
click at [459, 198] on input "30.8" at bounding box center [474, 204] width 198 height 32
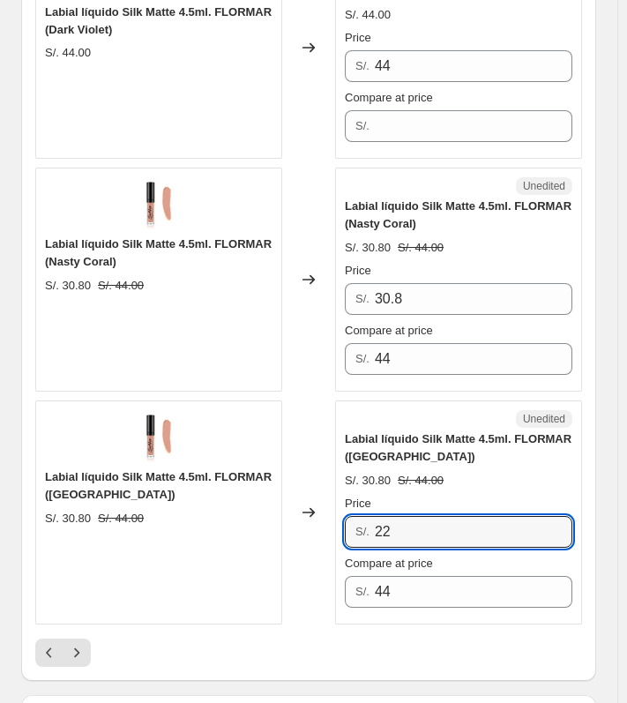
scroll to position [4620, 0]
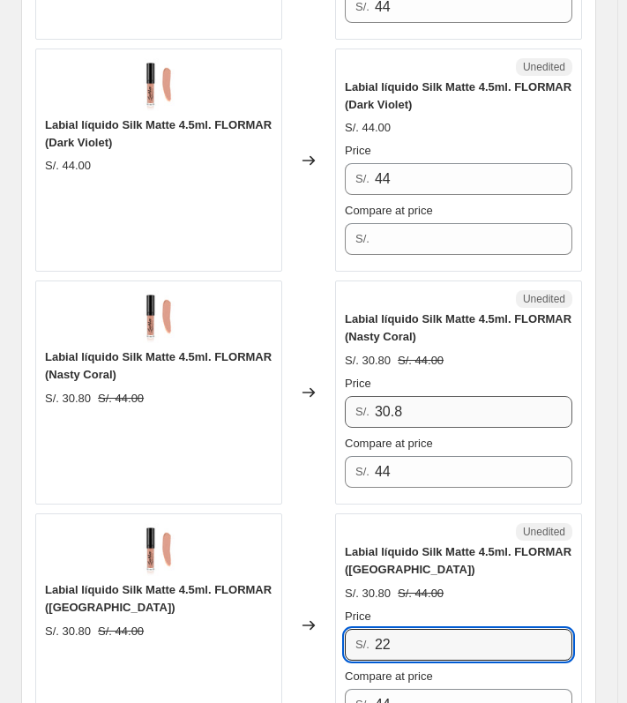
type input "22"
click at [437, 410] on input "30.8" at bounding box center [474, 412] width 198 height 32
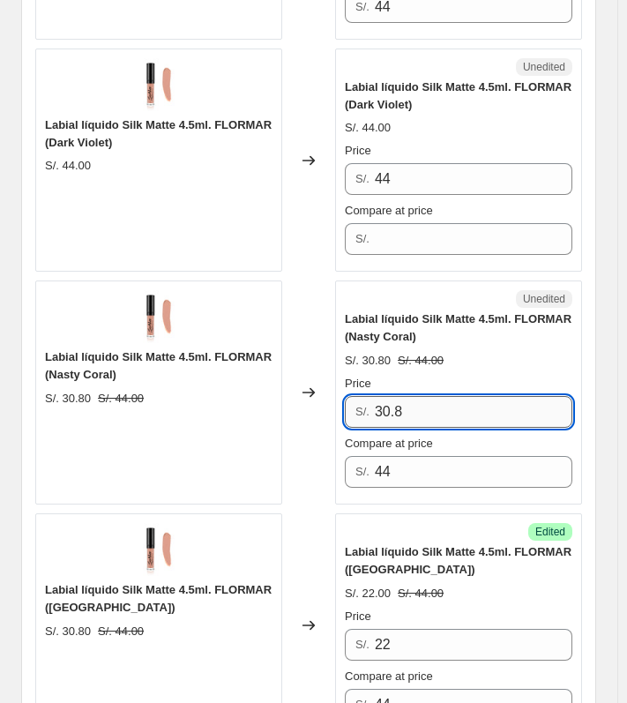
click at [437, 410] on input "30.8" at bounding box center [474, 412] width 198 height 32
type input "22"
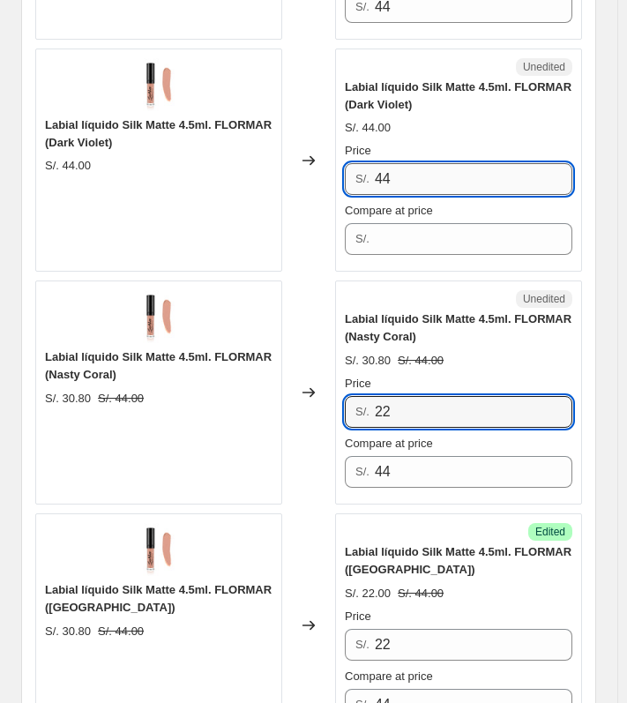
click at [457, 167] on input "44" at bounding box center [474, 179] width 198 height 32
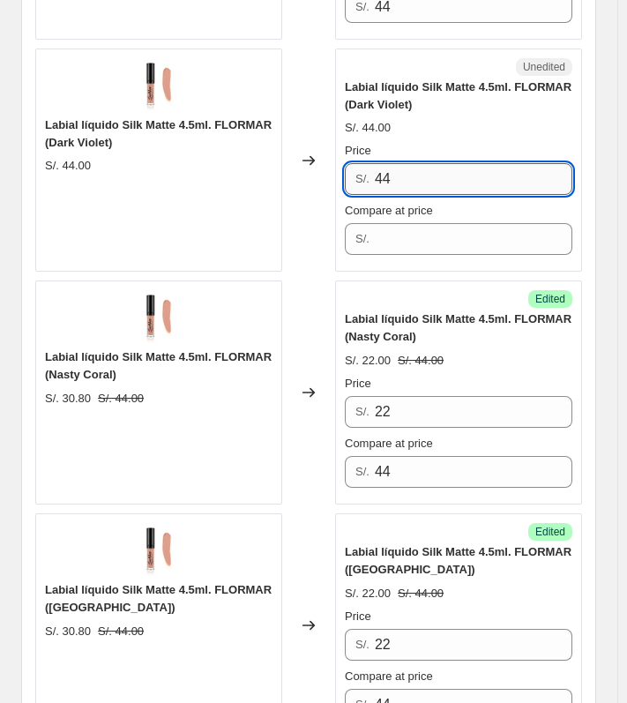
click at [457, 167] on input "44" at bounding box center [474, 179] width 198 height 32
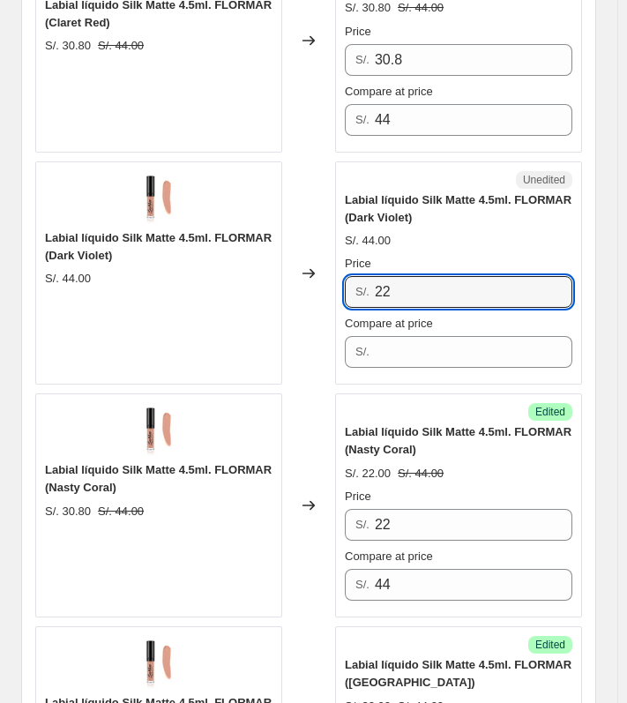
scroll to position [4443, 0]
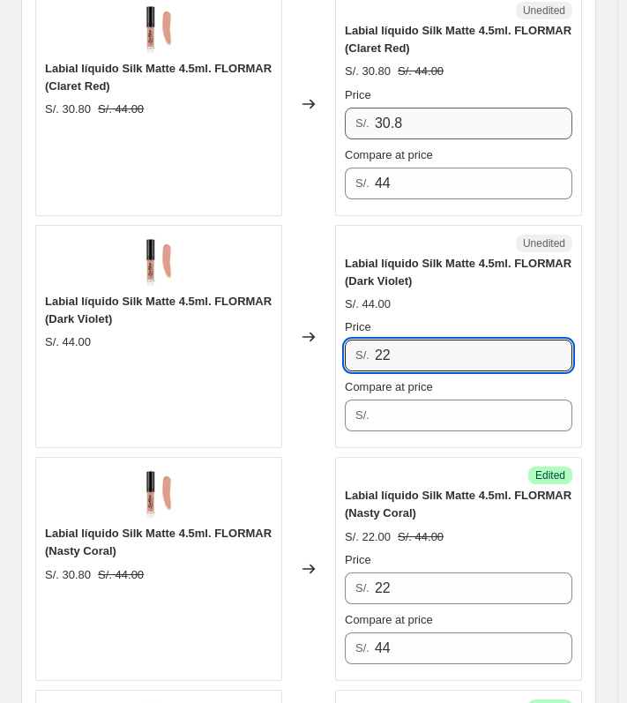
type input "22"
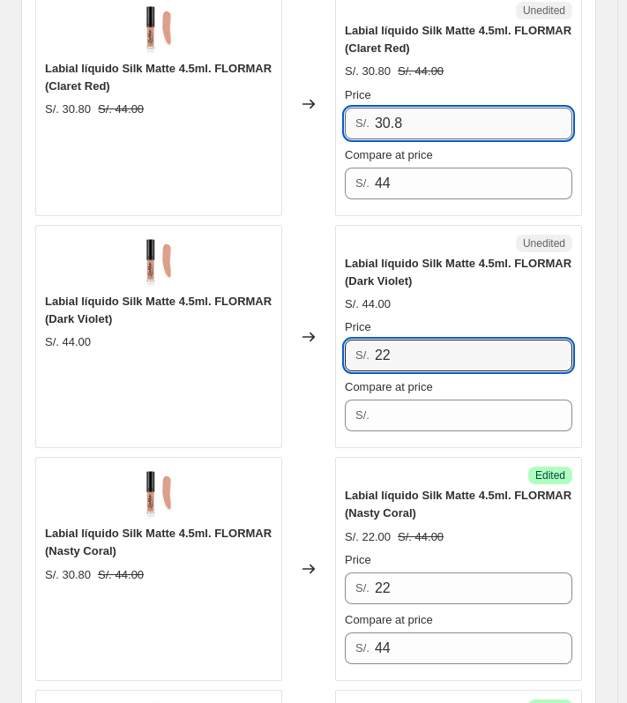
click at [449, 116] on input "30.8" at bounding box center [474, 124] width 198 height 32
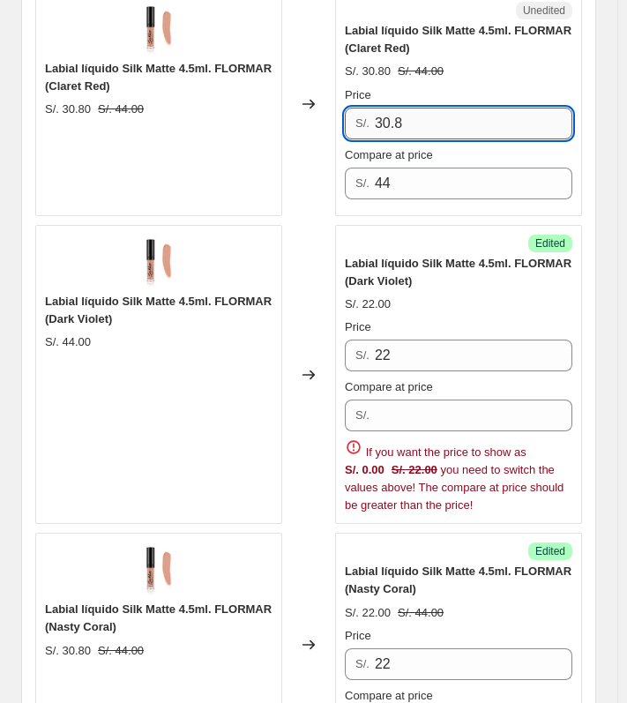
click at [449, 116] on input "30.8" at bounding box center [474, 124] width 198 height 32
type input "22"
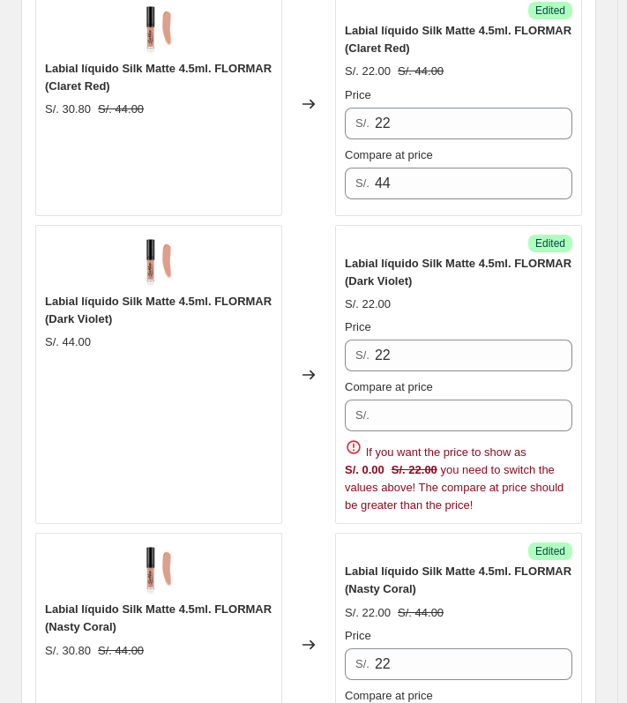
click at [433, 386] on span "Compare at price" at bounding box center [389, 386] width 88 height 13
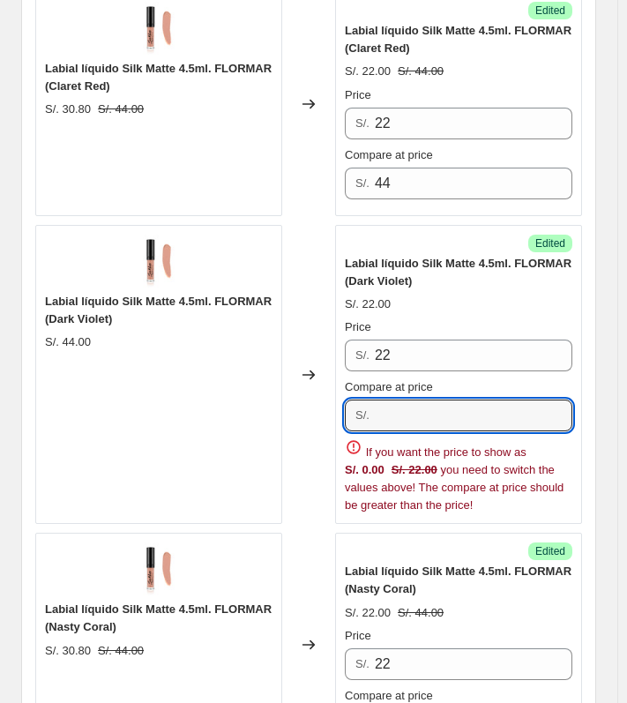
click at [436, 400] on input "Compare at price" at bounding box center [474, 416] width 198 height 32
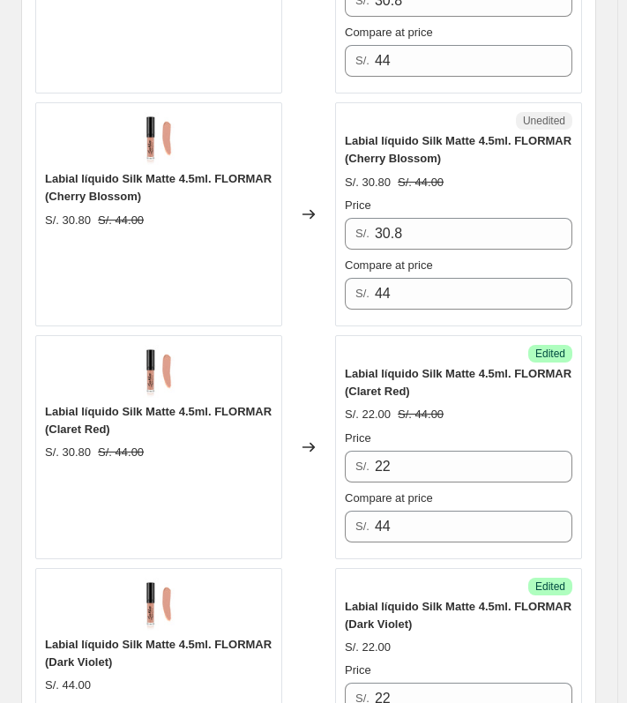
scroll to position [4002, 0]
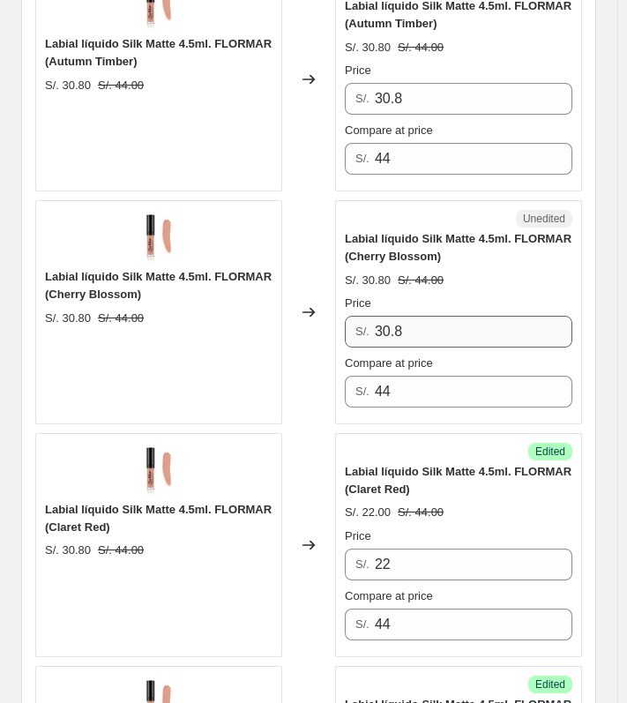
type input "44"
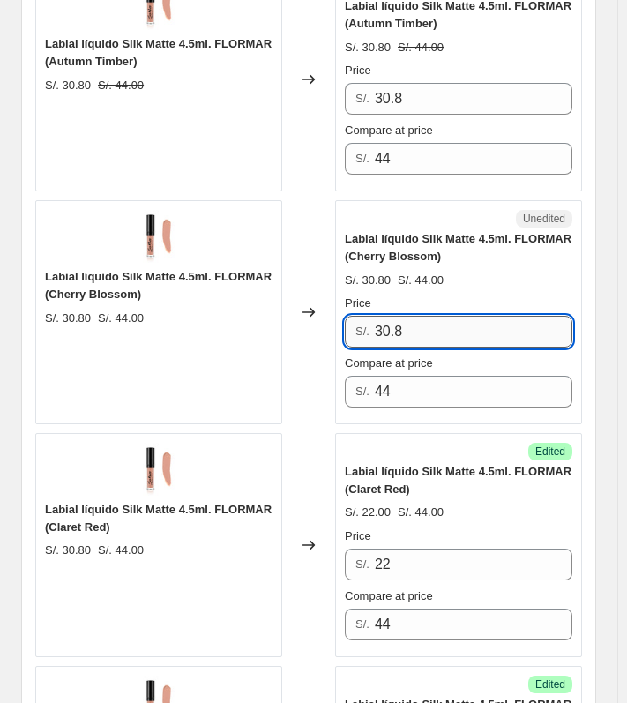
click at [439, 327] on input "30.8" at bounding box center [474, 332] width 198 height 32
click at [440, 326] on input "30.8" at bounding box center [474, 332] width 198 height 32
type input "22"
click at [448, 109] on div "Price S/. 30.8 Compare at price S/. 44" at bounding box center [459, 118] width 228 height 113
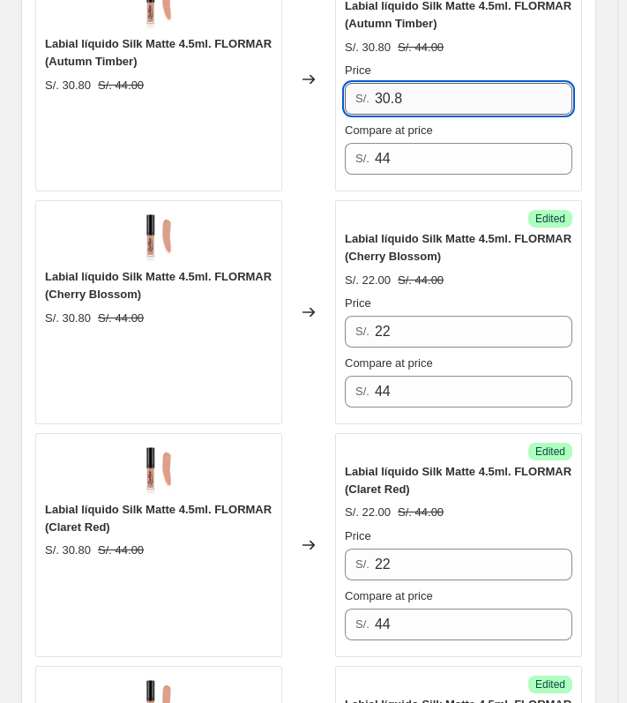
click at [451, 93] on input "30.8" at bounding box center [474, 99] width 198 height 32
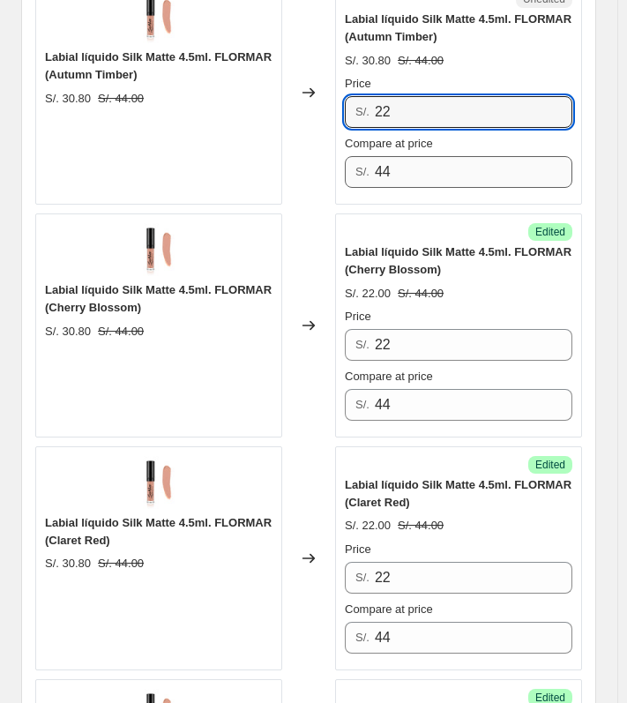
scroll to position [3738, 0]
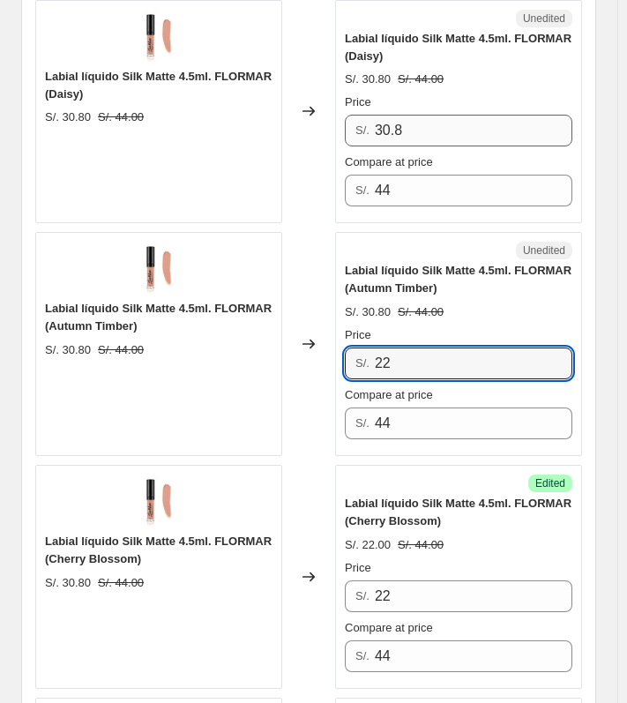
type input "22"
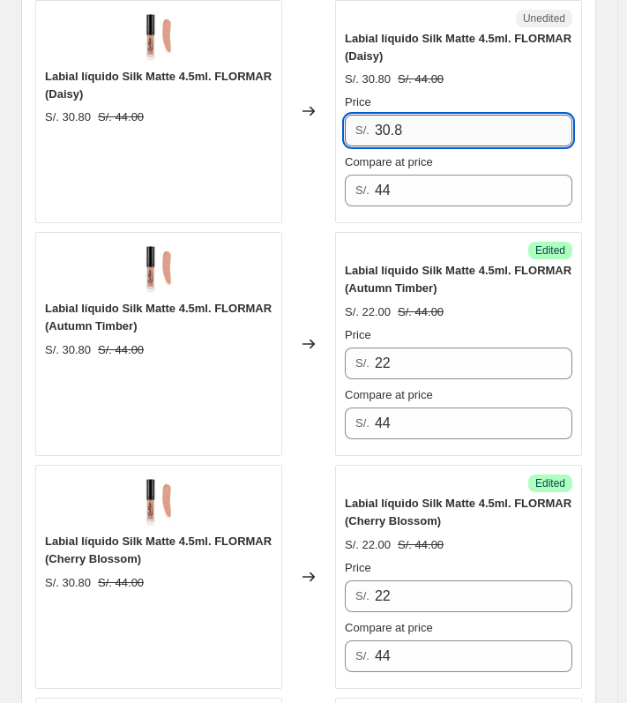
click at [428, 115] on input "30.8" at bounding box center [474, 131] width 198 height 32
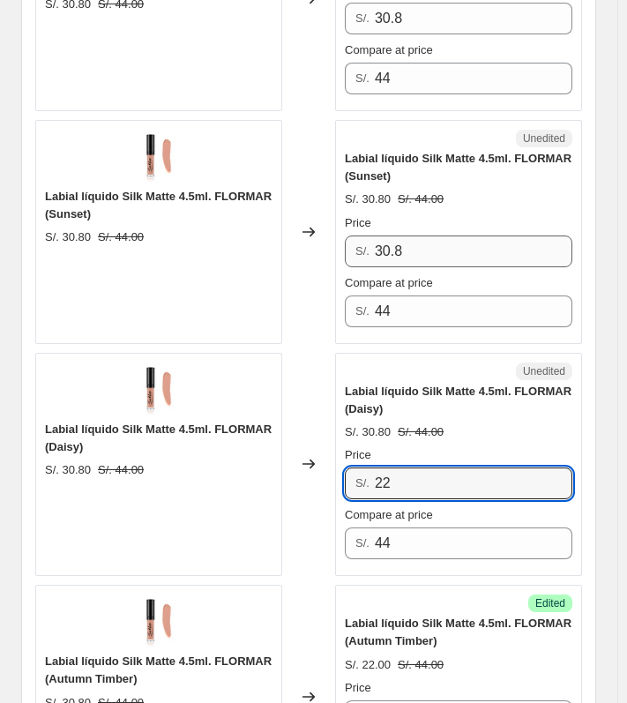
type input "22"
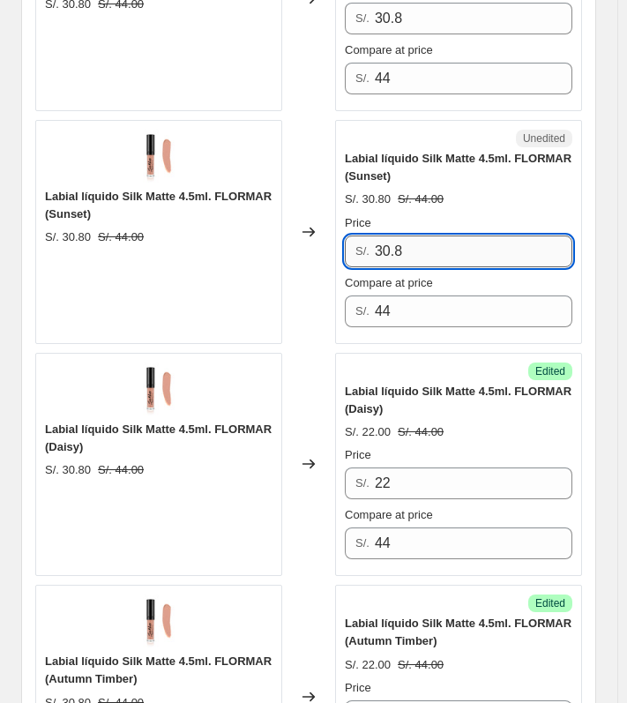
click at [404, 243] on input "30.8" at bounding box center [474, 252] width 198 height 32
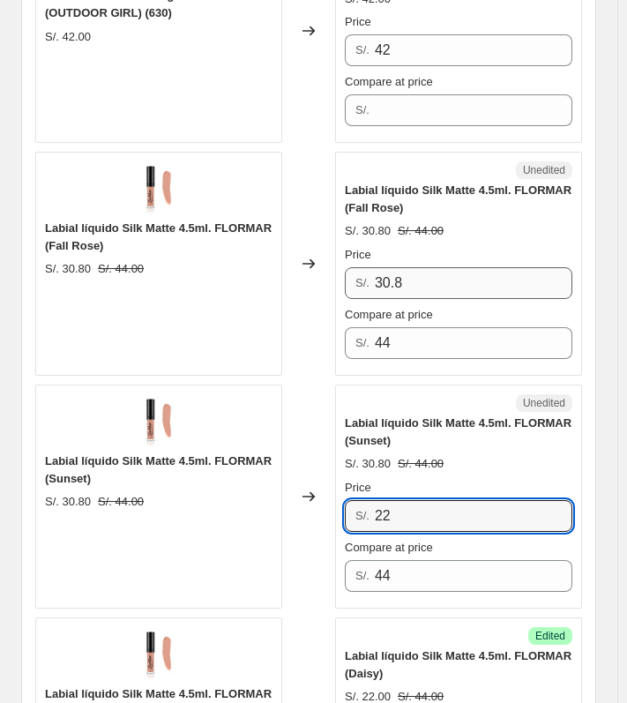
type input "22"
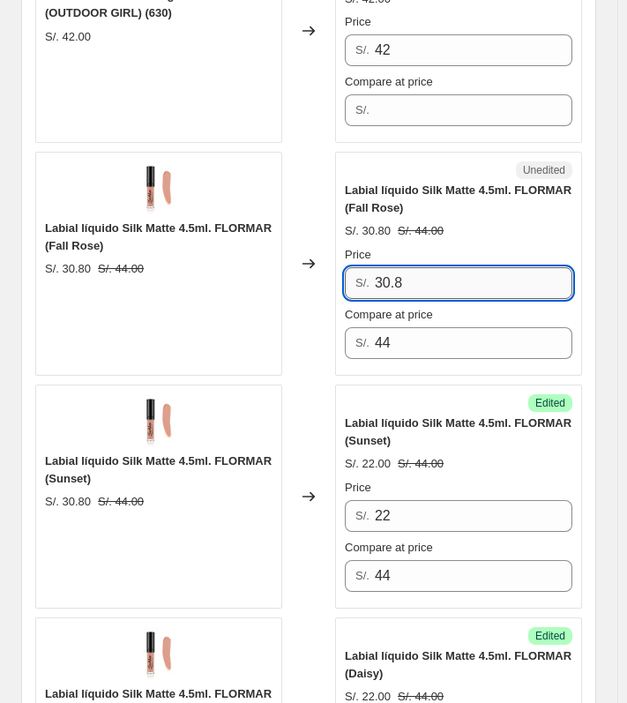
click at [412, 281] on input "30.8" at bounding box center [474, 283] width 198 height 32
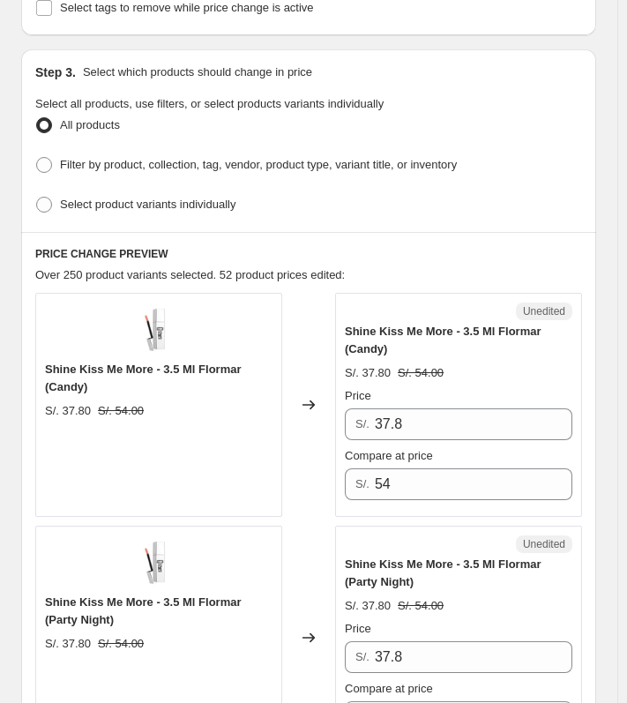
scroll to position [573, 0]
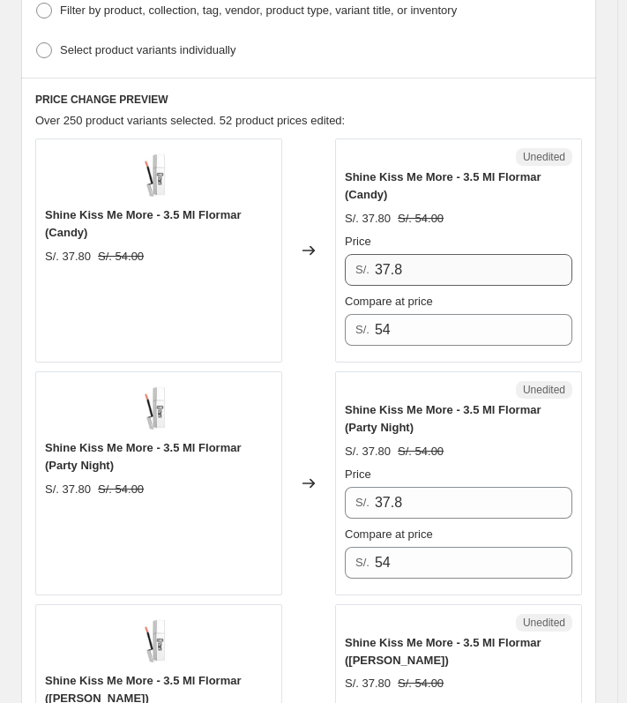
type input "22"
click at [421, 265] on input "37.8" at bounding box center [474, 270] width 198 height 32
type input "27"
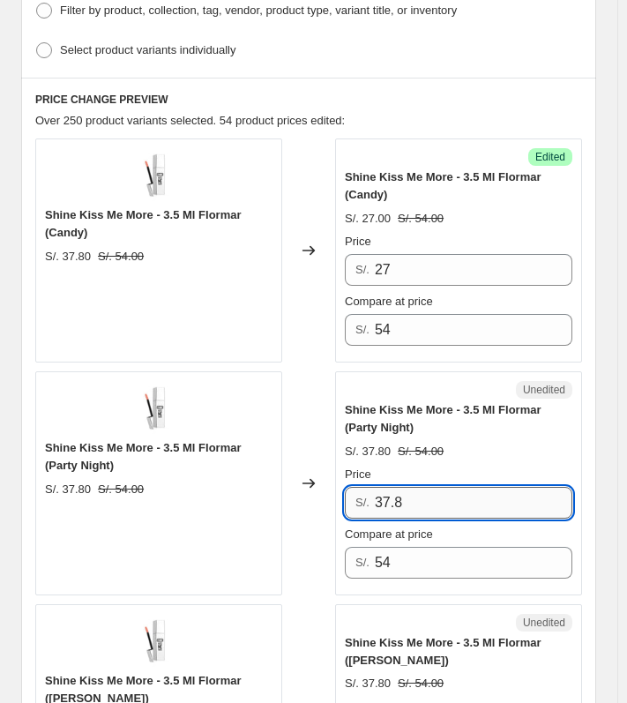
click at [406, 491] on input "37.8" at bounding box center [474, 503] width 198 height 32
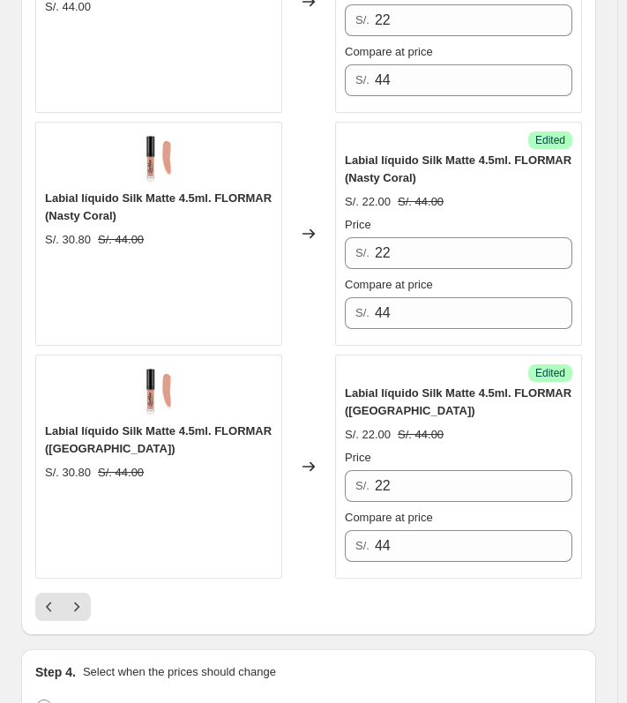
scroll to position [4811, 0]
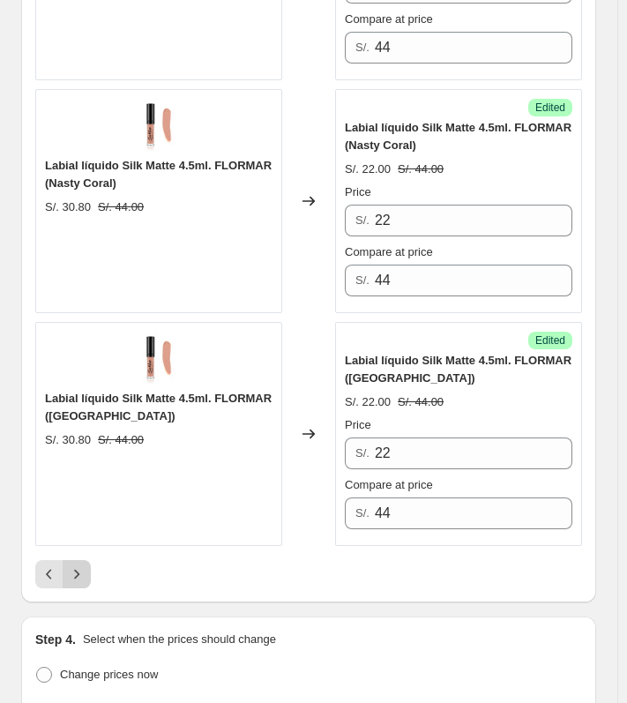
type input "27"
click at [76, 573] on icon "Next" at bounding box center [77, 574] width 18 height 18
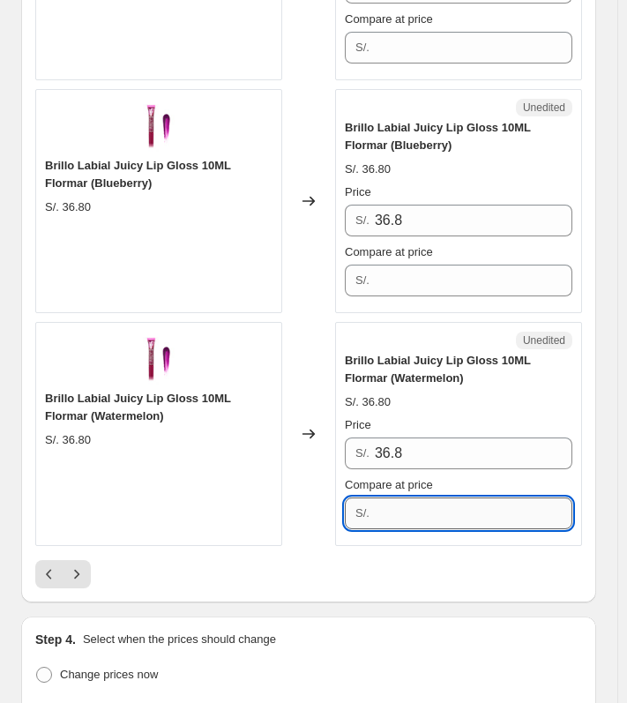
click at [422, 510] on input "Compare at price" at bounding box center [474, 514] width 198 height 32
type input "46"
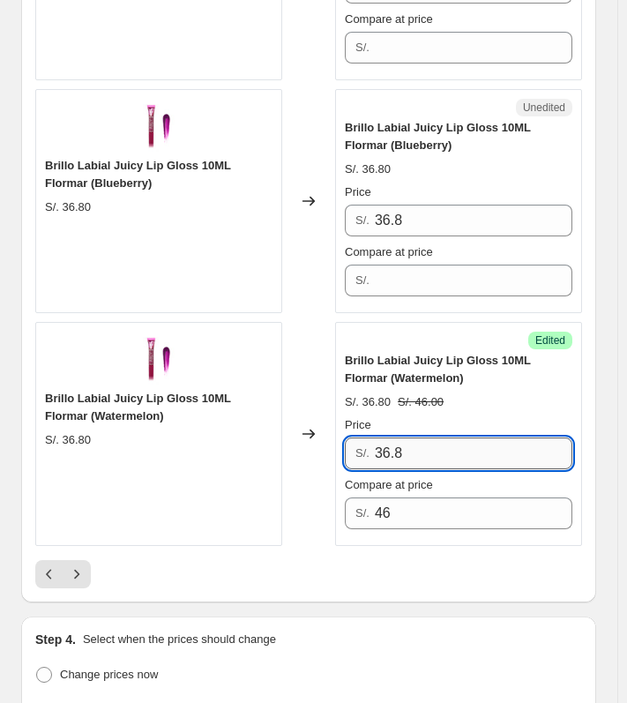
click at [429, 454] on input "36.8" at bounding box center [474, 454] width 198 height 32
type input "27.80"
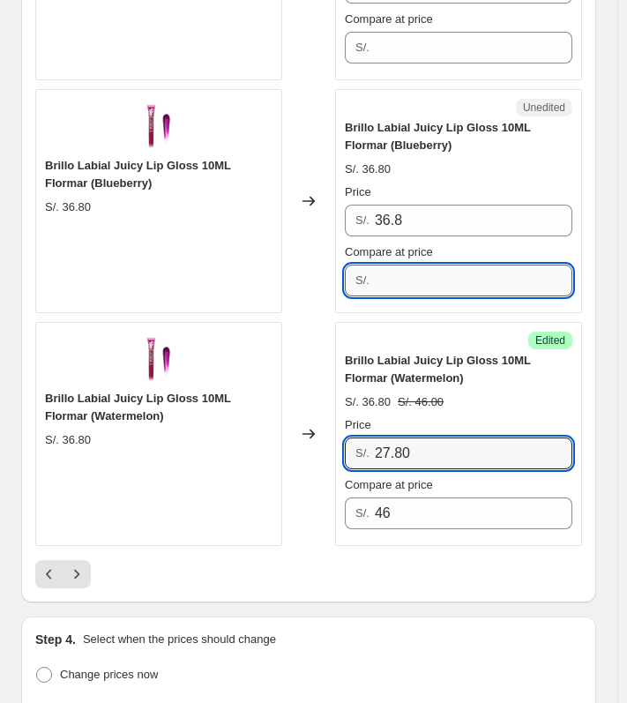
click at [434, 282] on input "Compare at price" at bounding box center [474, 281] width 198 height 32
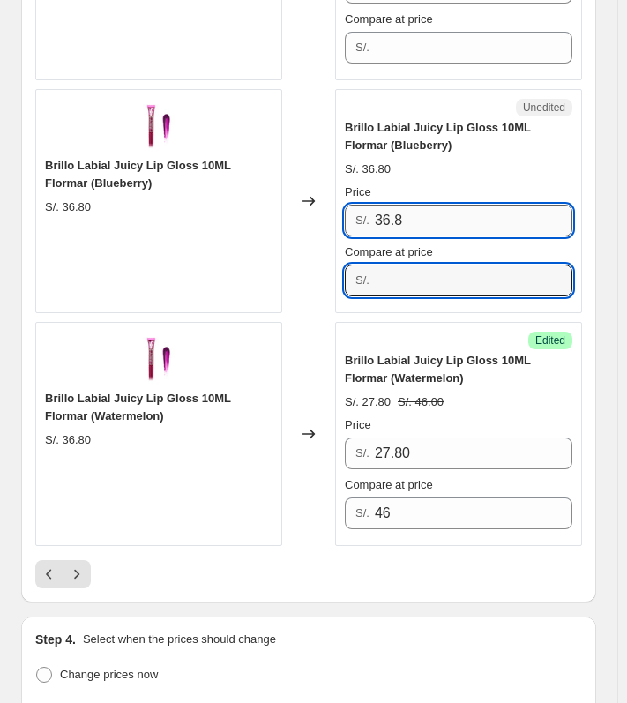
click at [430, 207] on input "36.8" at bounding box center [474, 221] width 198 height 32
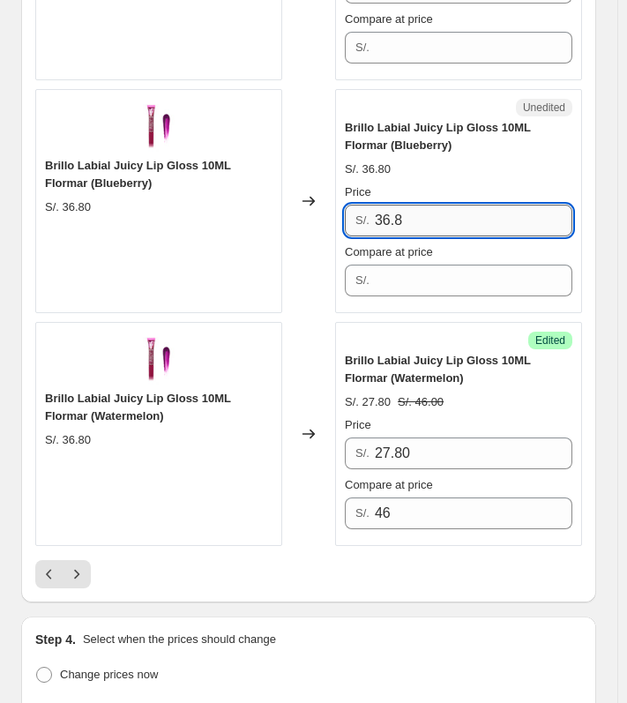
click at [430, 207] on input "36.8" at bounding box center [474, 221] width 198 height 32
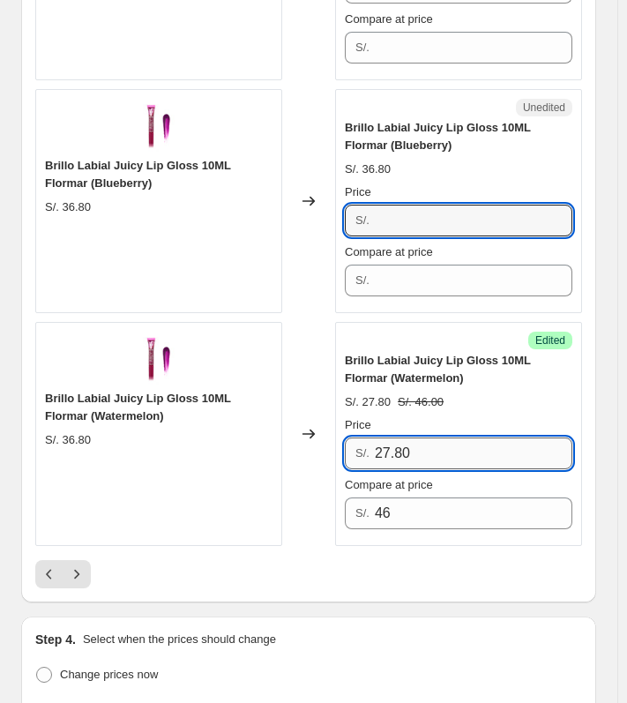
type input "36.8"
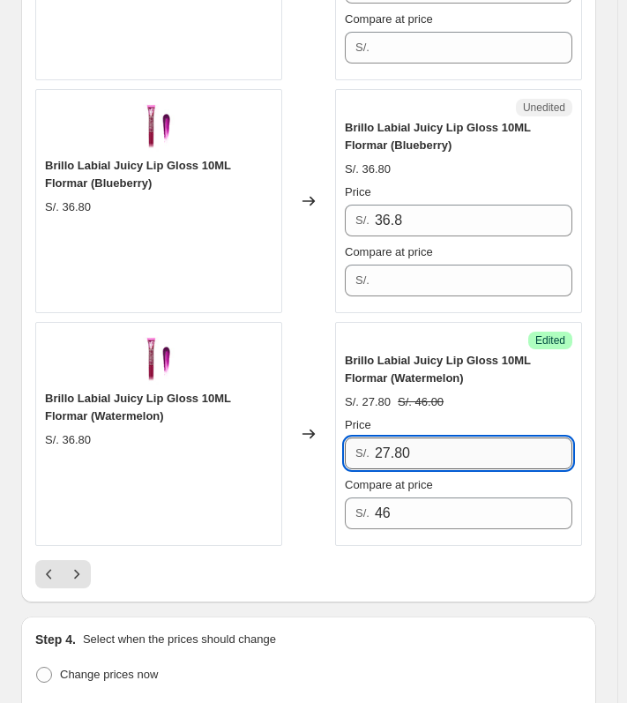
click at [447, 443] on input "27.80" at bounding box center [474, 454] width 198 height 32
click at [412, 208] on input "36.8" at bounding box center [474, 221] width 198 height 32
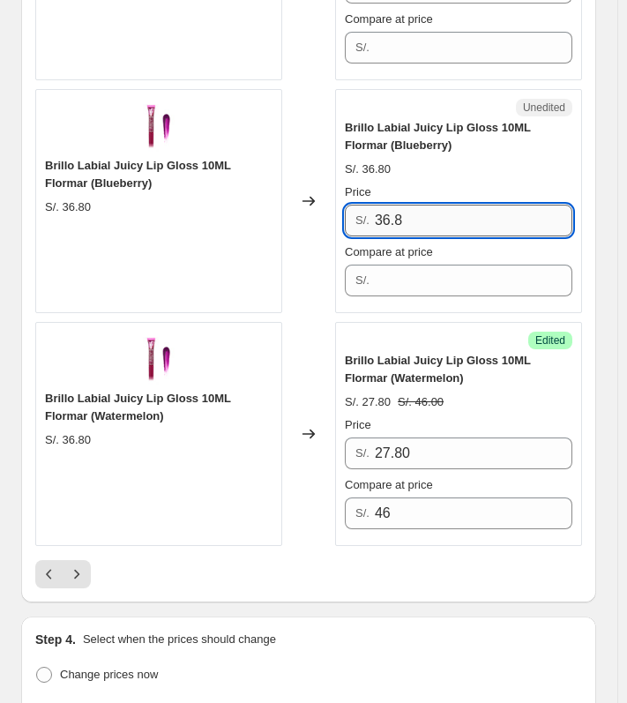
click at [412, 208] on input "36.8" at bounding box center [474, 221] width 198 height 32
paste input "27.80"
type input "27.80"
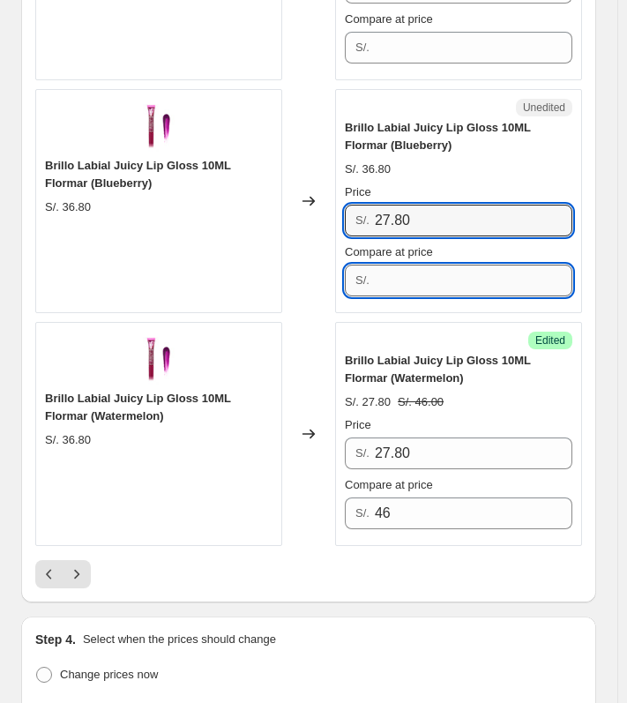
click at [434, 273] on input "Compare at price" at bounding box center [474, 281] width 198 height 32
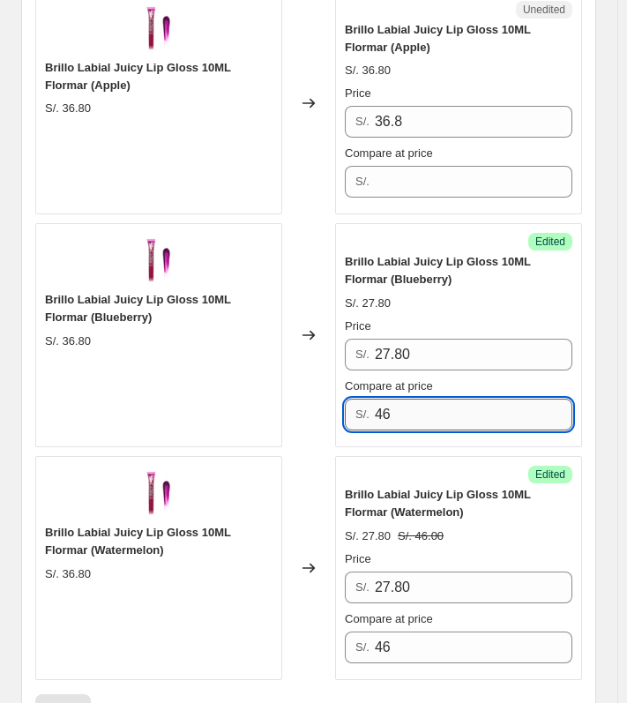
scroll to position [4547, 0]
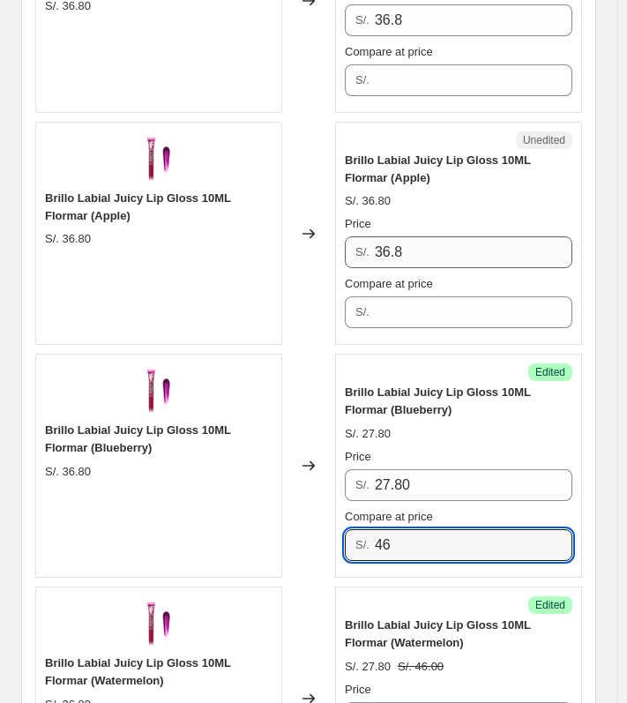
type input "46"
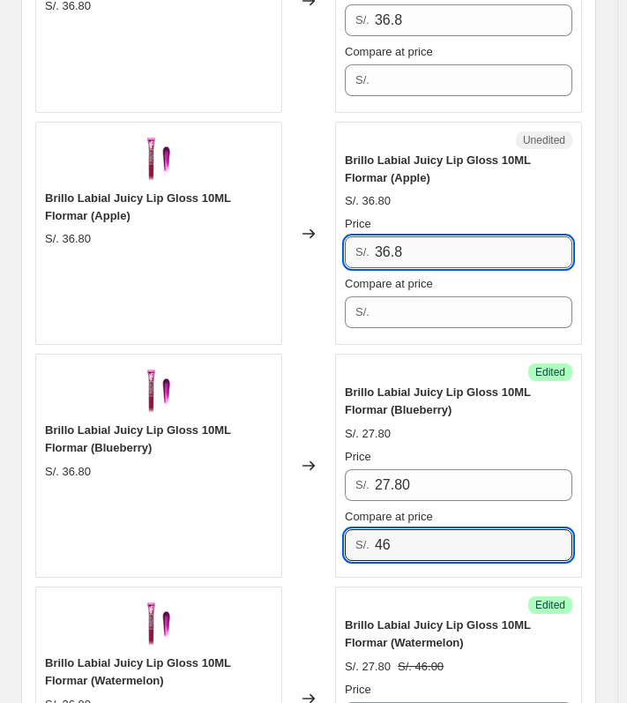
click at [448, 243] on input "36.8" at bounding box center [474, 252] width 198 height 32
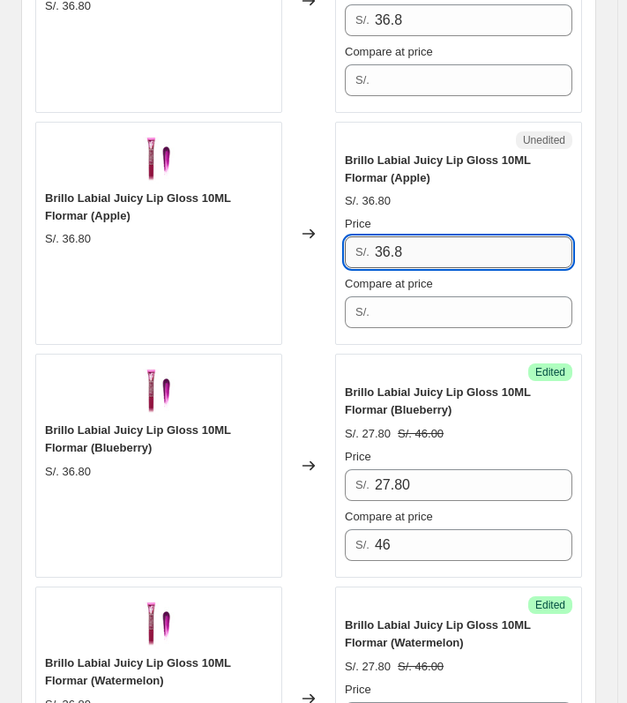
click at [448, 243] on input "36.8" at bounding box center [474, 252] width 198 height 32
paste input "27.80"
type input "27.80"
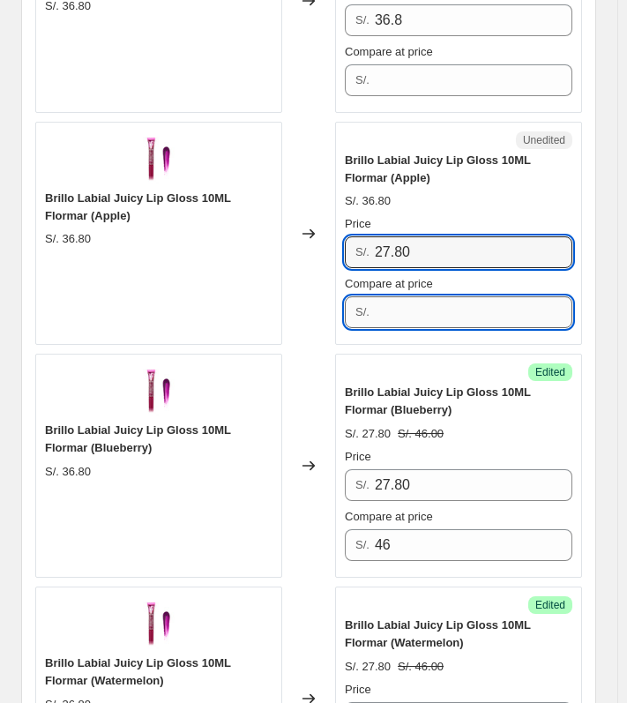
click at [442, 311] on input "Compare at price" at bounding box center [474, 312] width 198 height 32
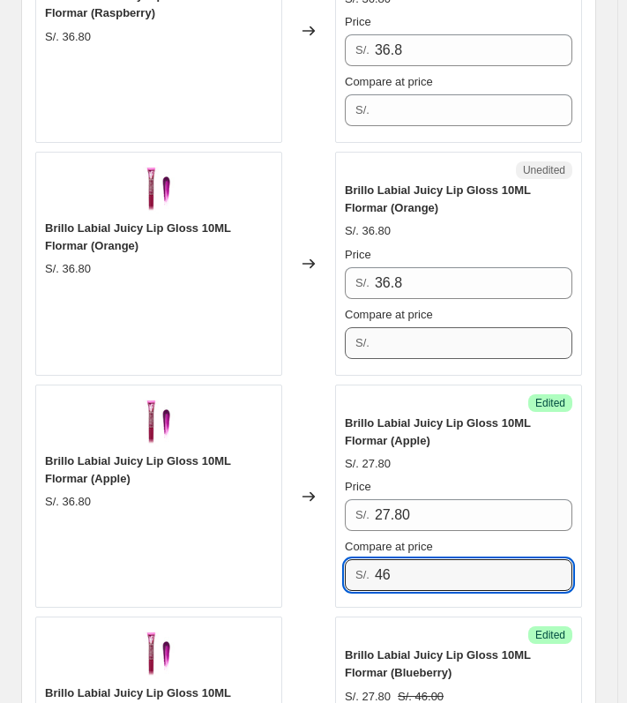
scroll to position [4282, 0]
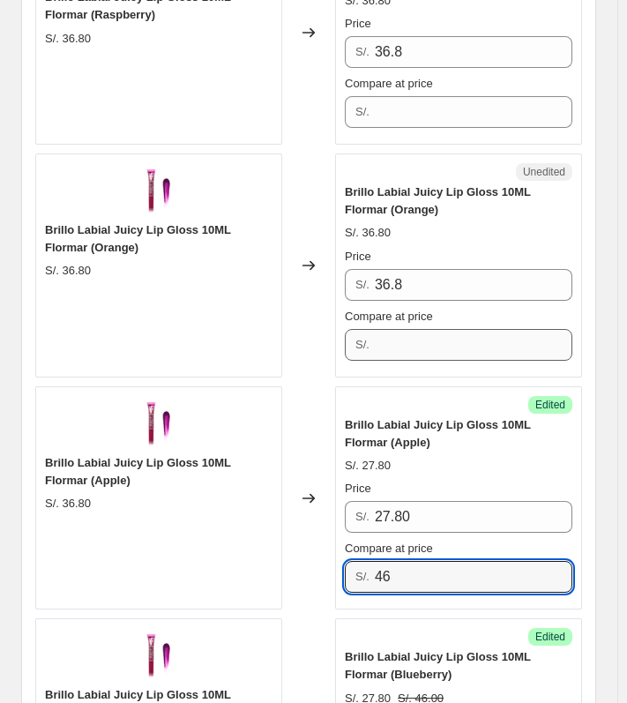
type input "46"
click at [441, 340] on input "Compare at price" at bounding box center [474, 345] width 198 height 32
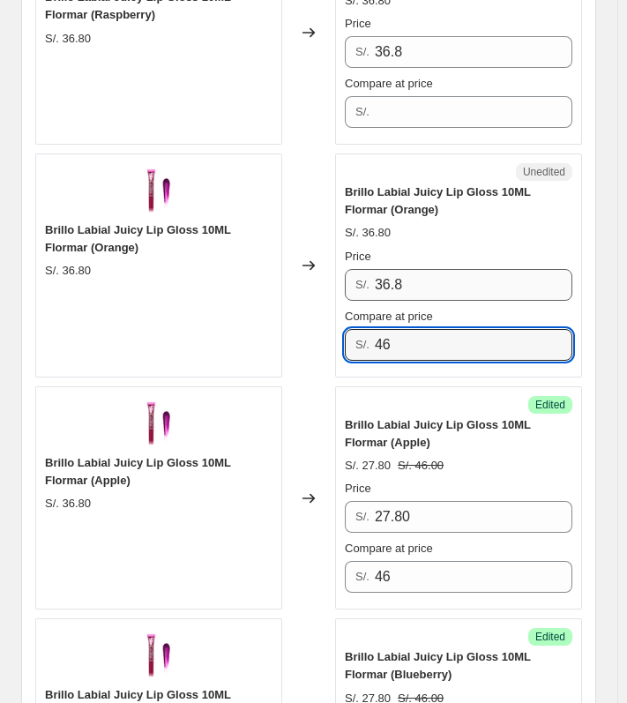
type input "46"
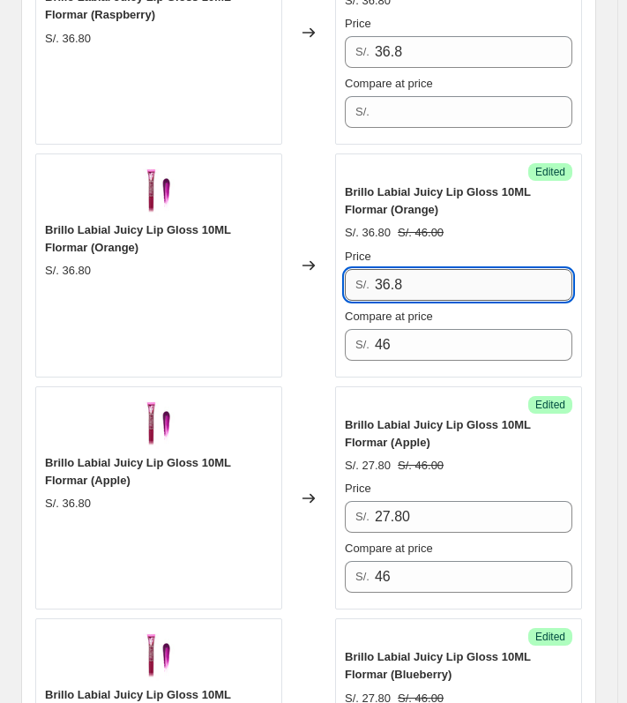
click at [479, 281] on input "36.8" at bounding box center [474, 285] width 198 height 32
paste input "27.80"
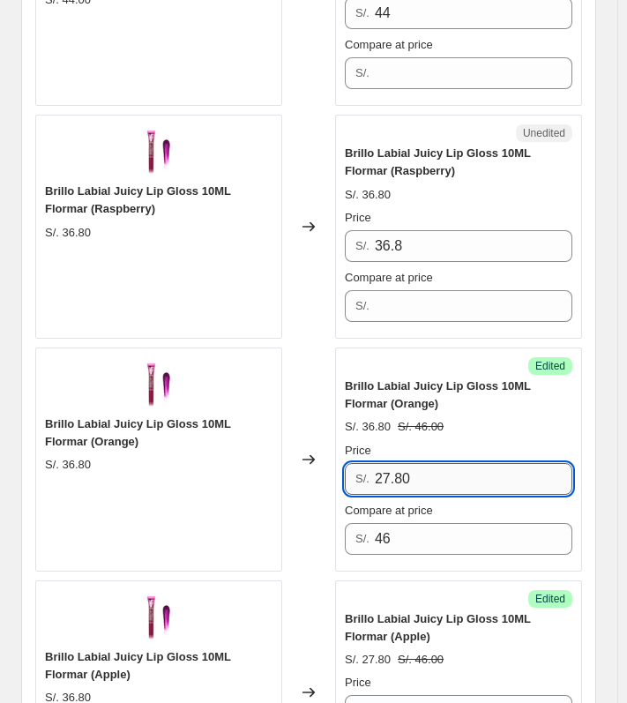
scroll to position [4017, 0]
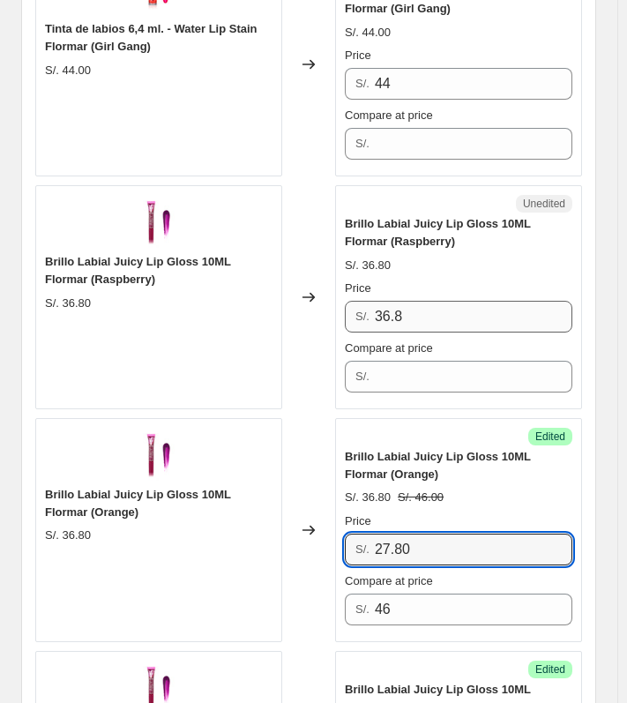
type input "27.80"
click at [453, 311] on input "36.8" at bounding box center [474, 317] width 198 height 32
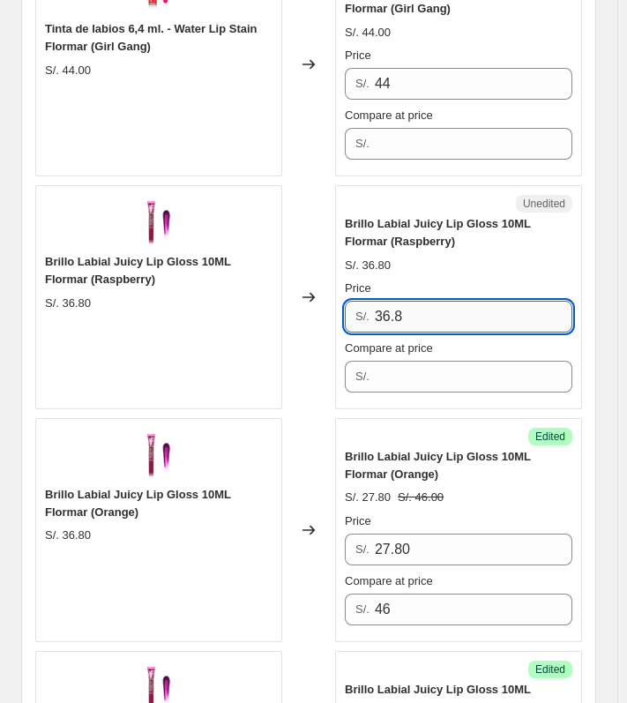
click at [453, 311] on input "36.8" at bounding box center [474, 317] width 198 height 32
paste input "27.80"
type input "27.80"
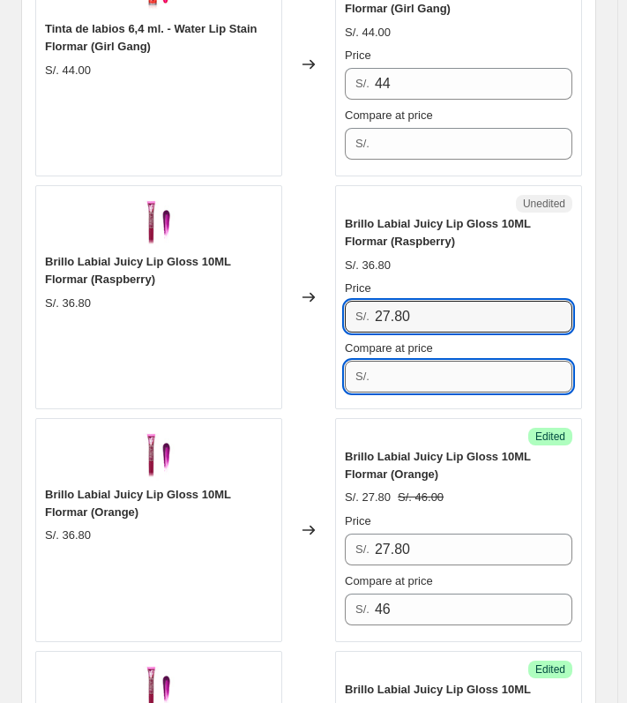
click at [431, 382] on input "Compare at price" at bounding box center [474, 377] width 198 height 32
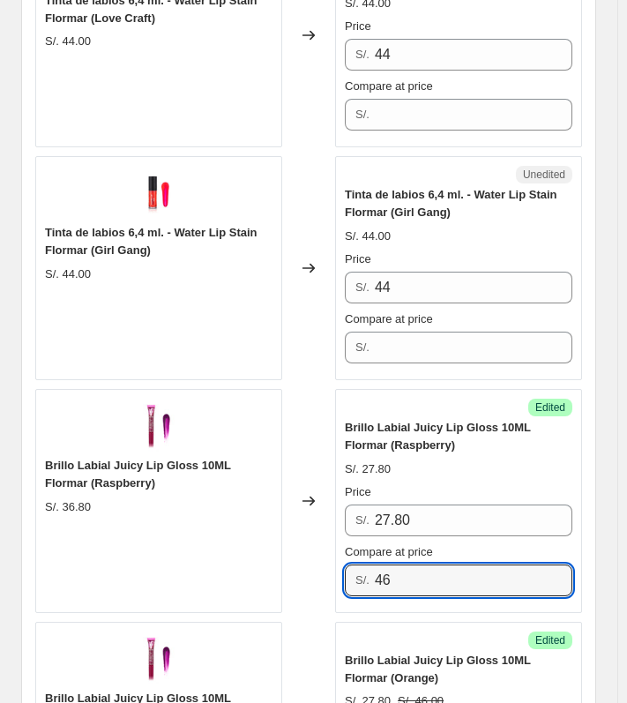
scroll to position [3664, 0]
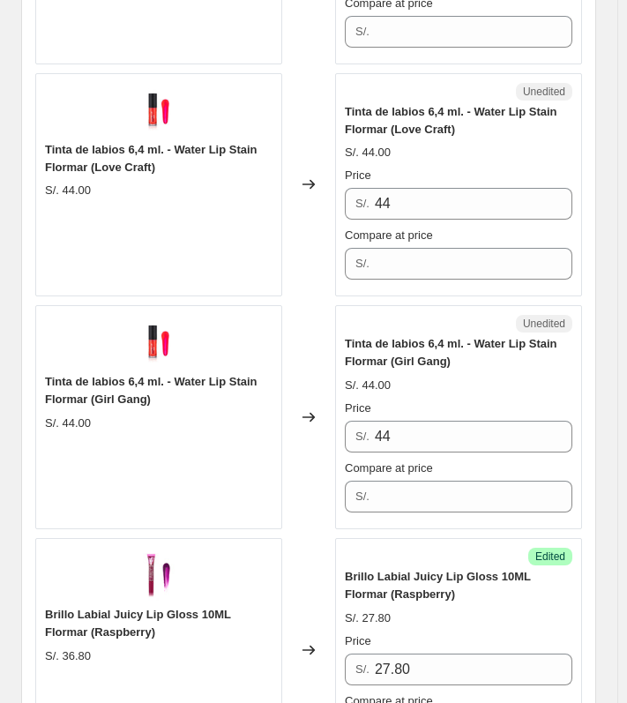
type input "46"
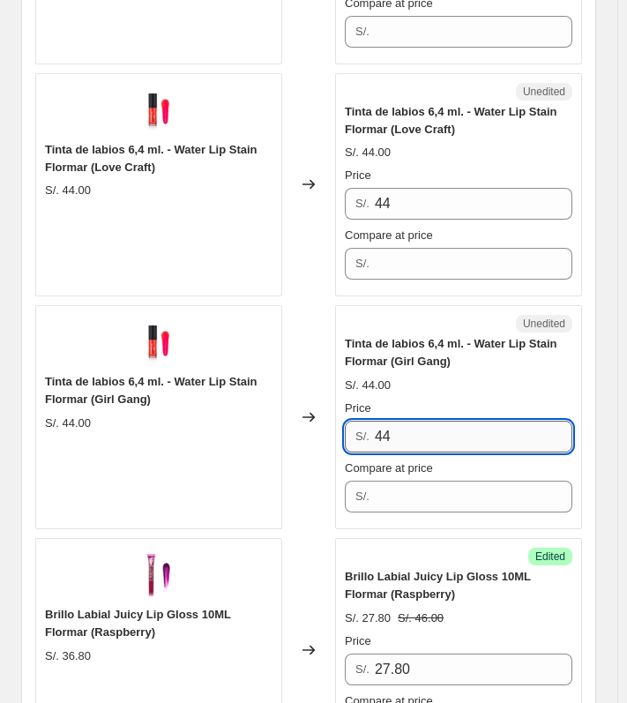
click at [426, 437] on input "44" at bounding box center [474, 437] width 198 height 32
type input "22"
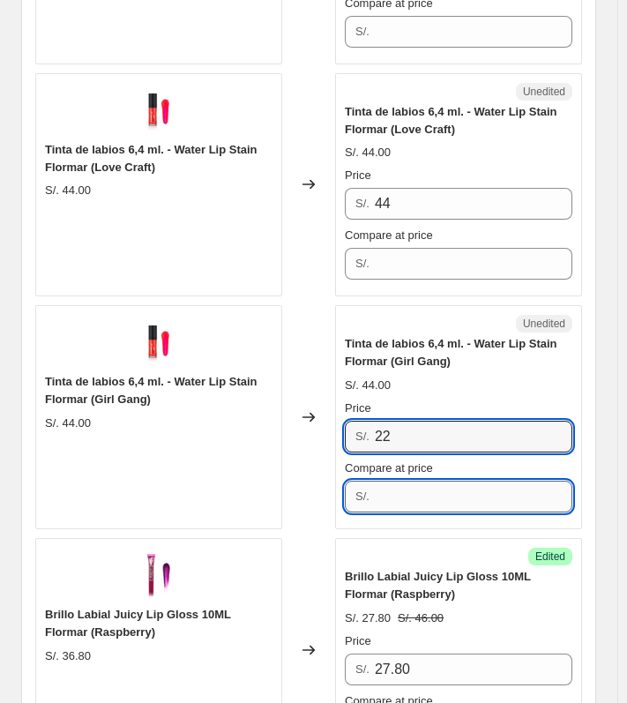
click at [443, 502] on input "Compare at price" at bounding box center [474, 497] width 198 height 32
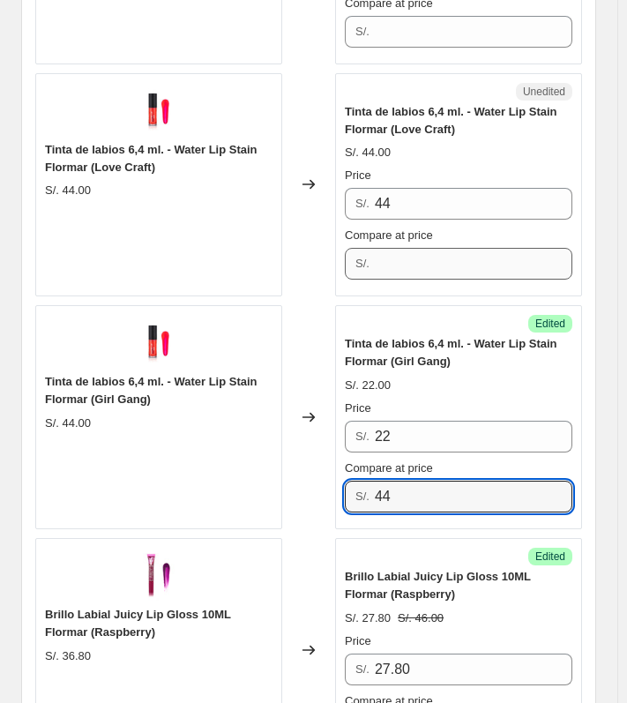
type input "44"
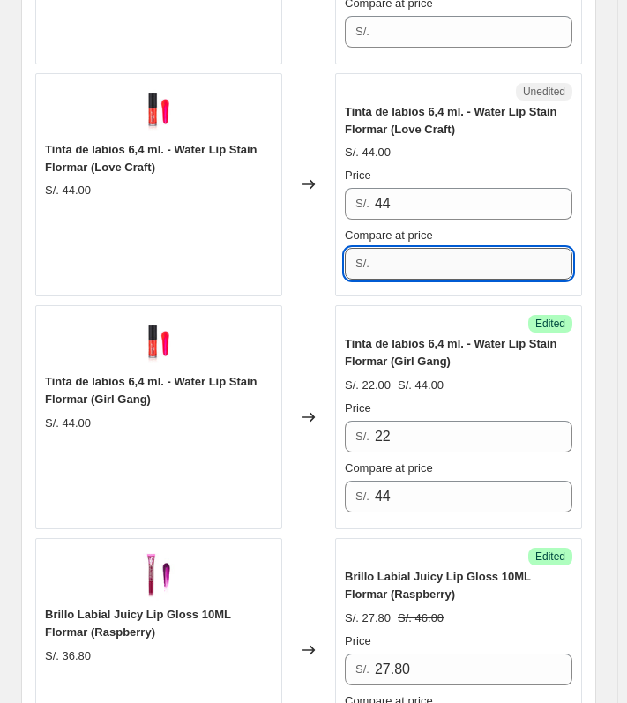
click at [417, 248] on input "Compare at price" at bounding box center [474, 264] width 198 height 32
type input "44"
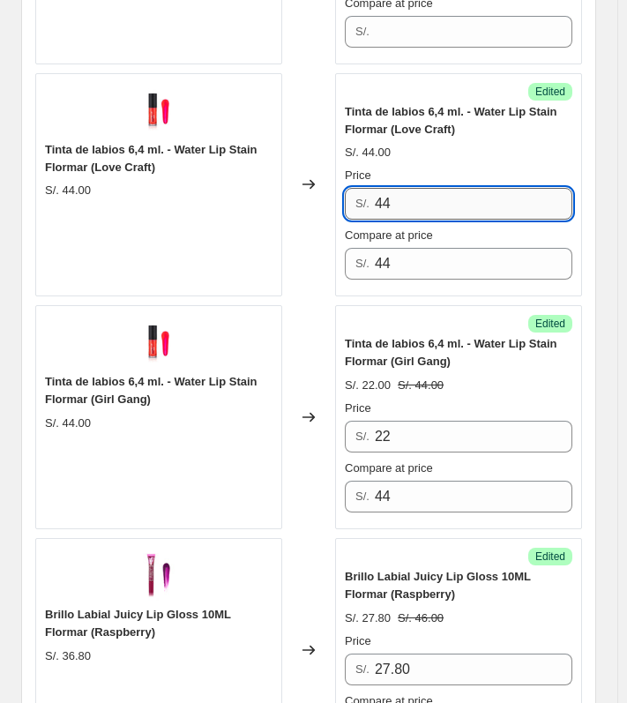
click at [402, 202] on input "44" at bounding box center [474, 204] width 198 height 32
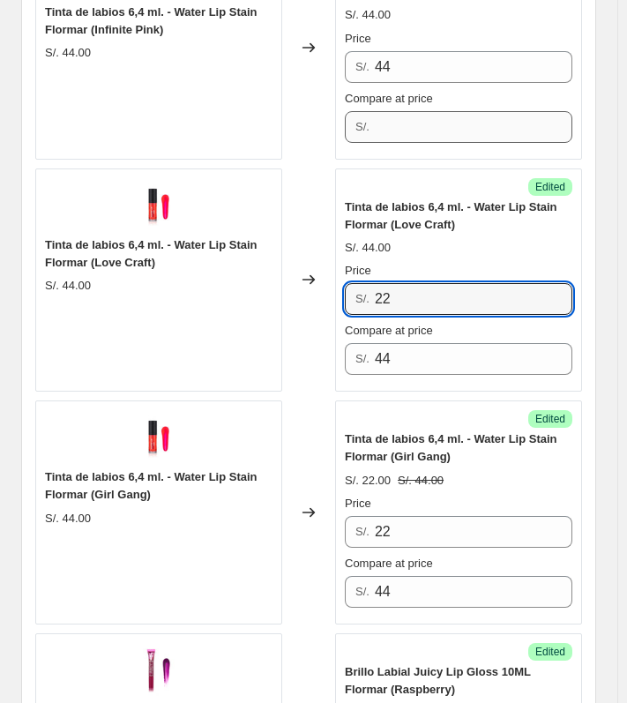
scroll to position [3488, 0]
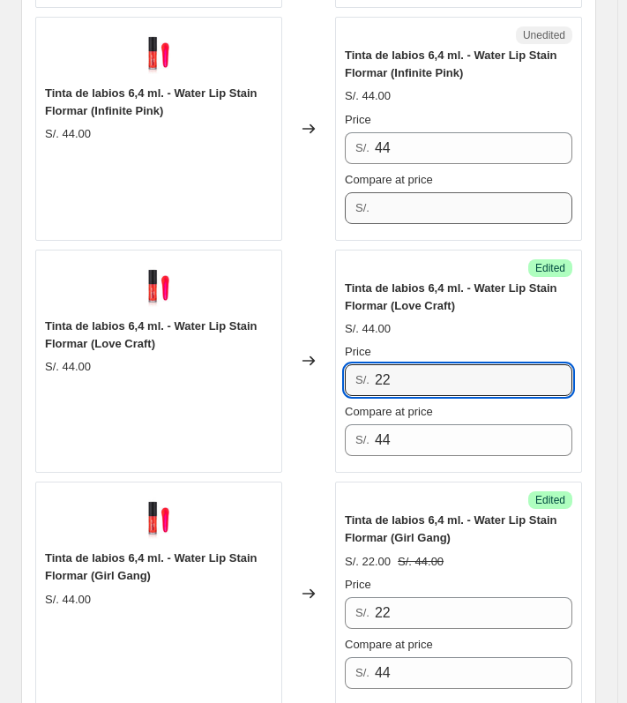
type input "22"
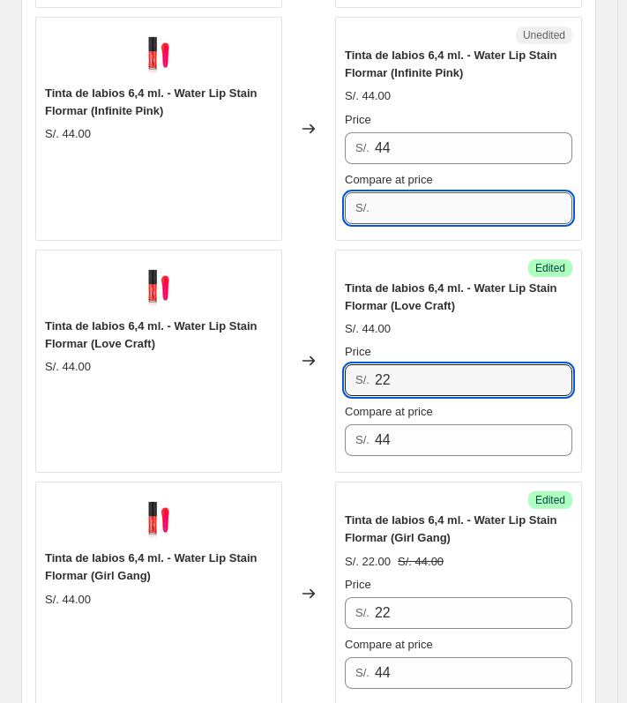
click at [430, 200] on input "Compare at price" at bounding box center [474, 208] width 198 height 32
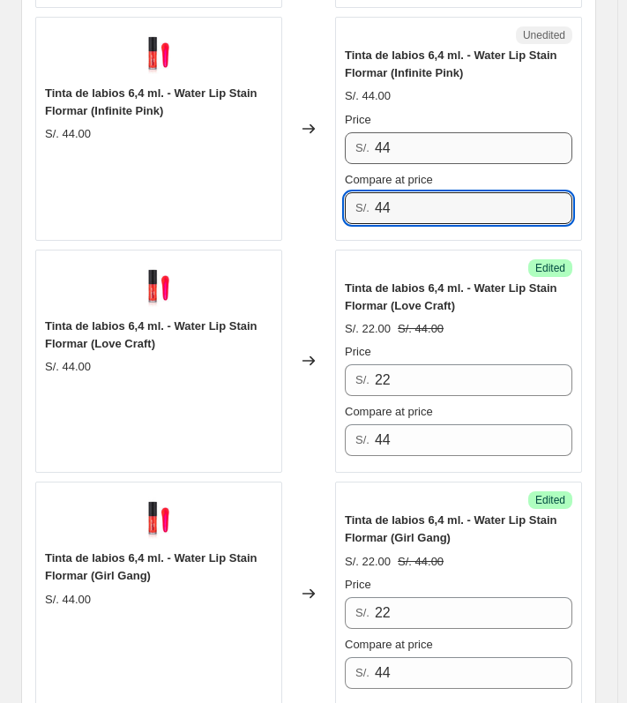
type input "44"
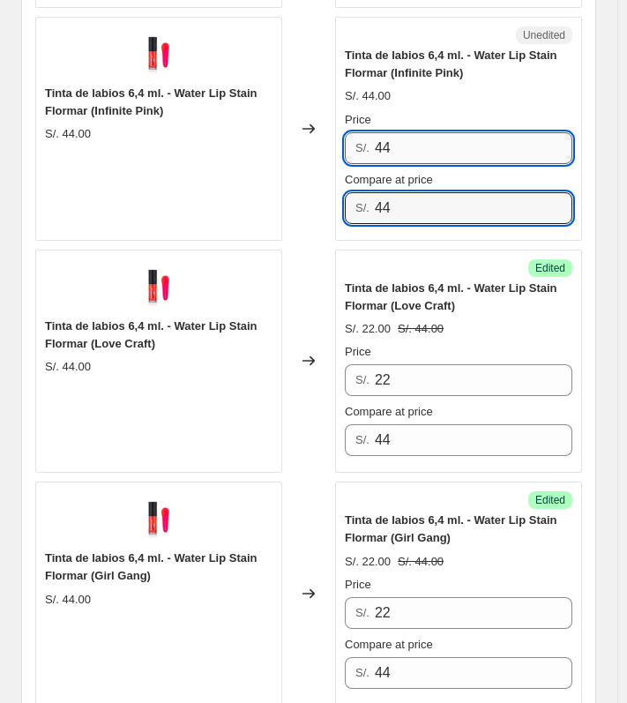
click at [416, 141] on input "44" at bounding box center [474, 148] width 198 height 32
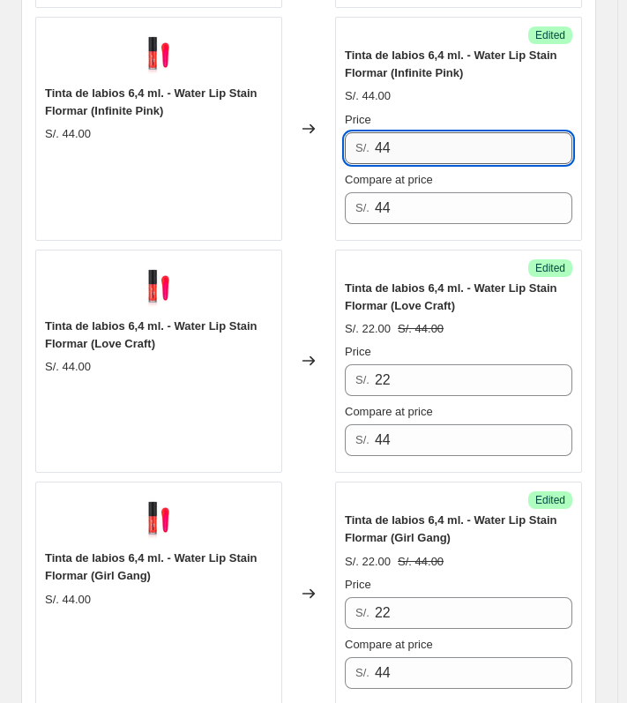
click at [416, 141] on input "44" at bounding box center [474, 148] width 198 height 32
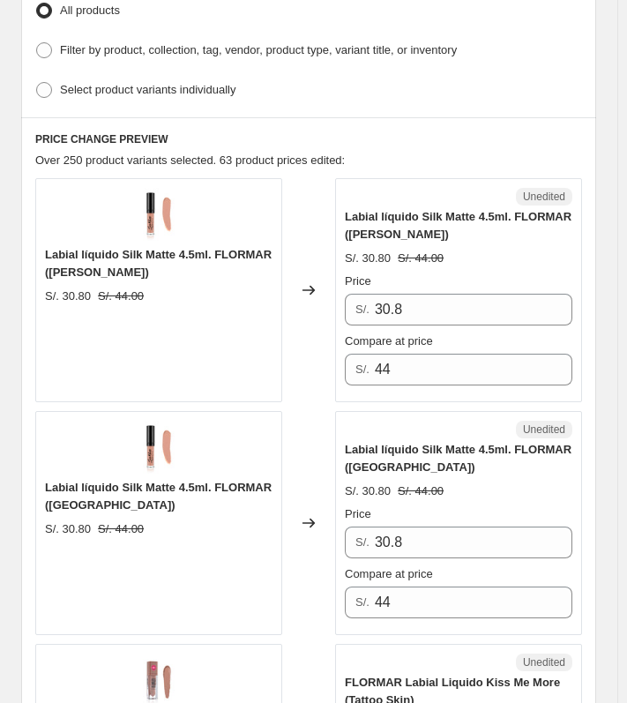
scroll to position [730, 0]
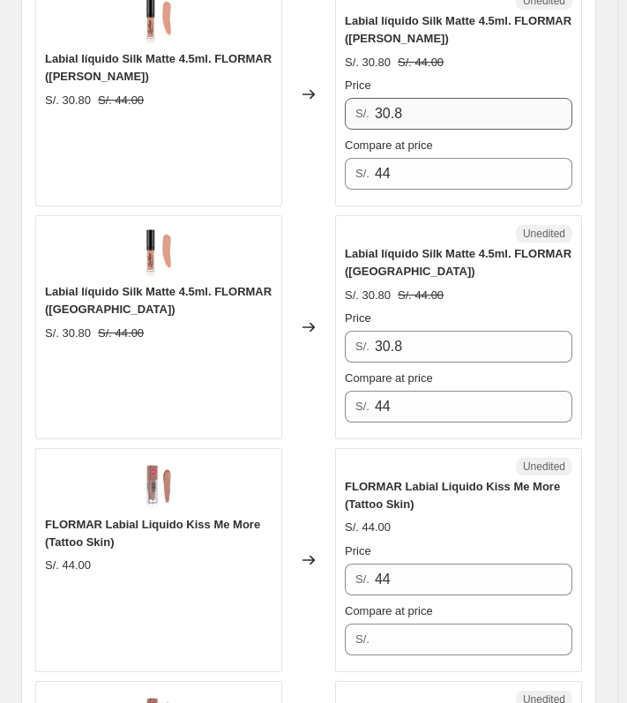
type input "22"
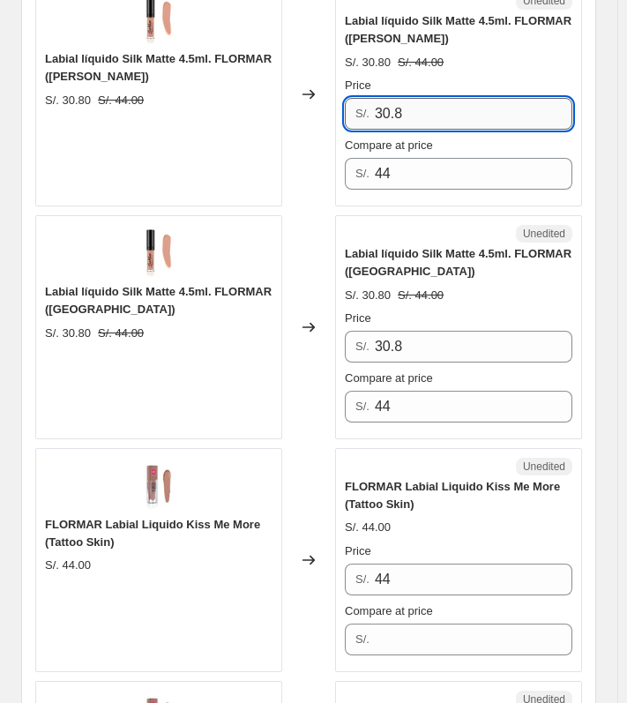
click at [421, 112] on input "30.8" at bounding box center [474, 114] width 198 height 32
type input "22"
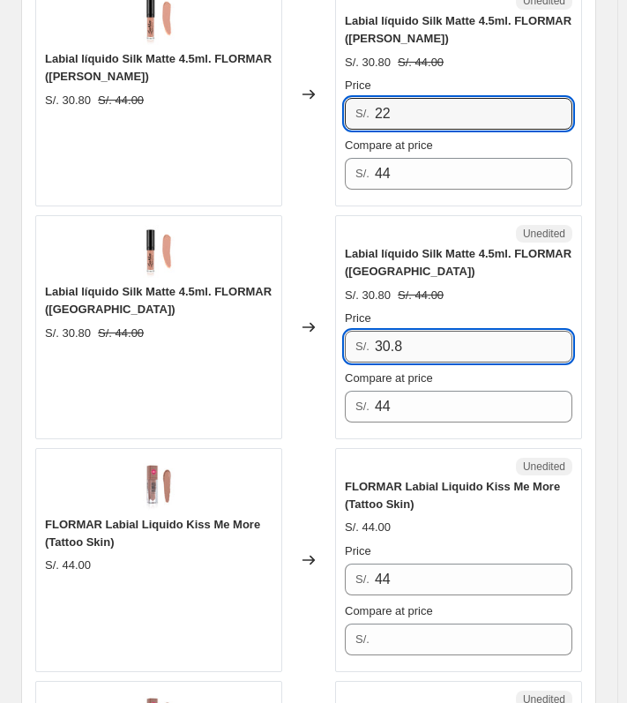
click at [412, 332] on input "30.8" at bounding box center [474, 347] width 198 height 32
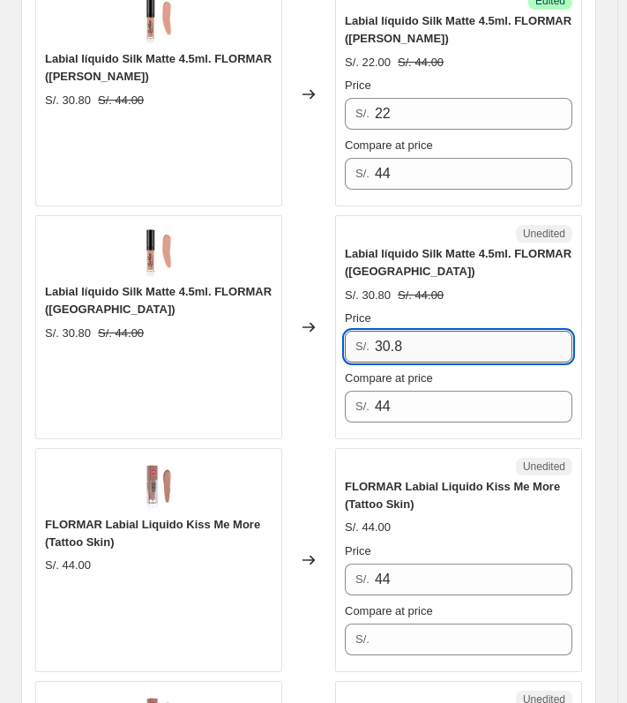
click at [412, 332] on input "30.8" at bounding box center [474, 347] width 198 height 32
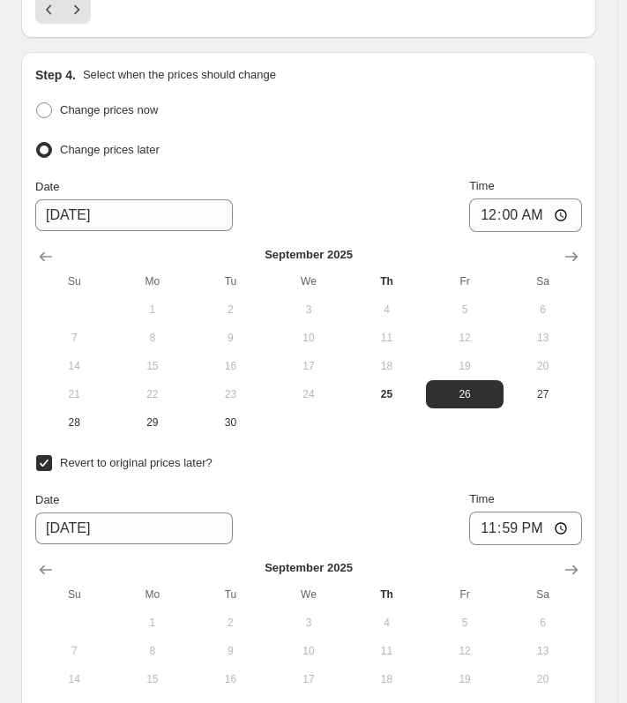
scroll to position [5218, 0]
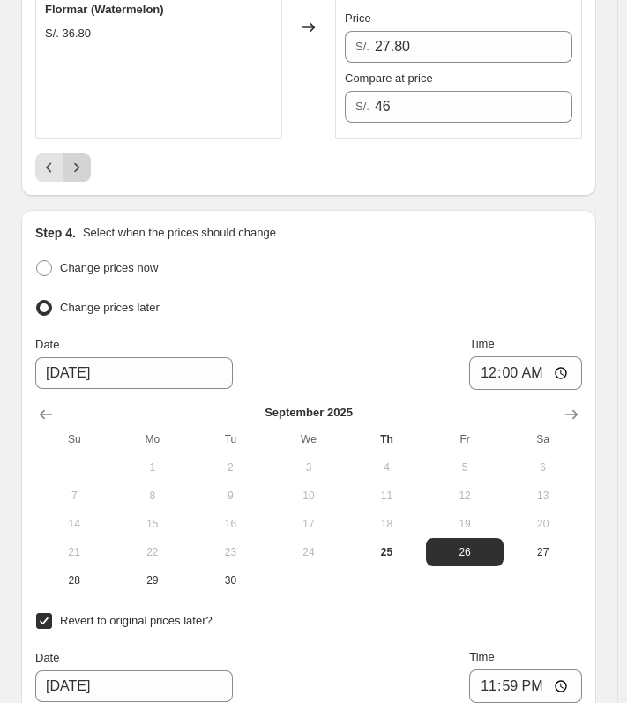
type input "22"
click at [79, 161] on icon "Next" at bounding box center [77, 168] width 18 height 18
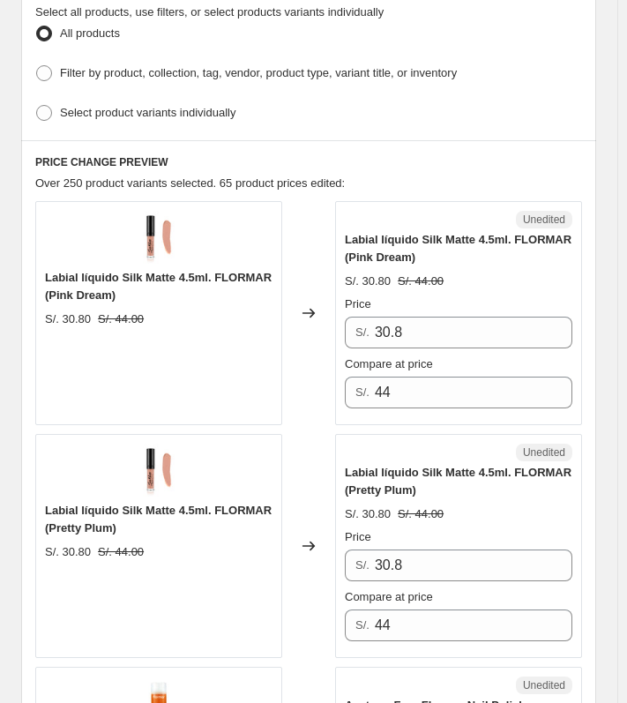
scroll to position [495, 0]
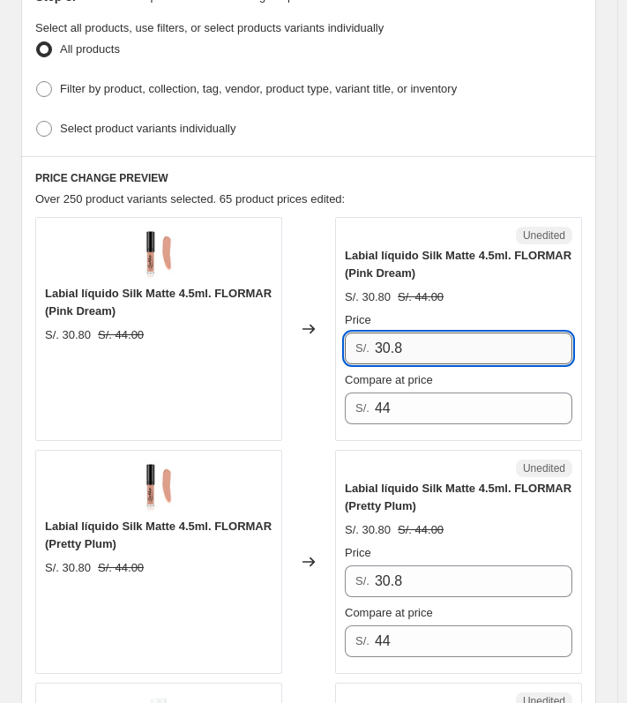
click at [483, 353] on input "30.8" at bounding box center [474, 349] width 198 height 32
type input "22"
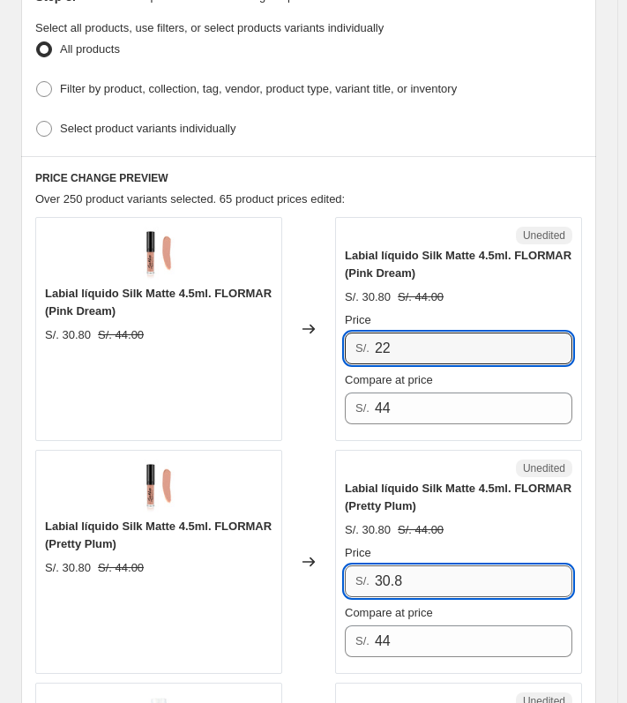
click at [441, 585] on input "30.8" at bounding box center [474, 581] width 198 height 32
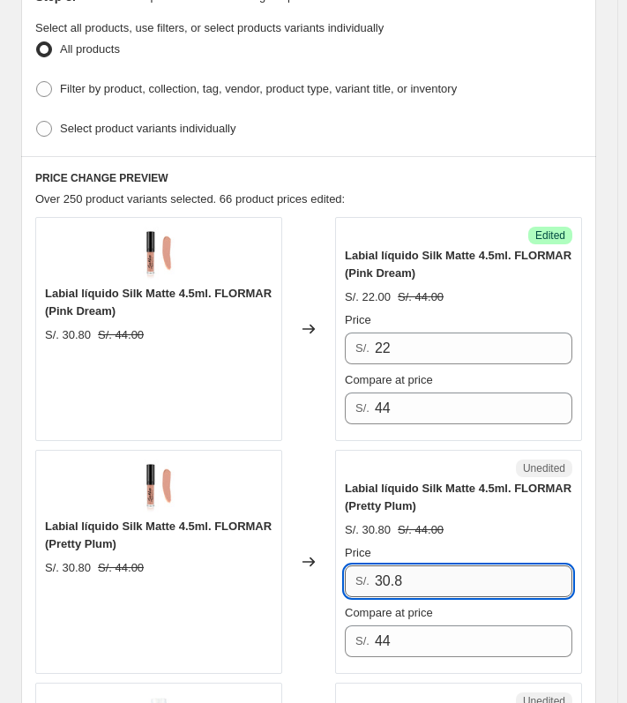
click at [441, 585] on input "30.8" at bounding box center [474, 581] width 198 height 32
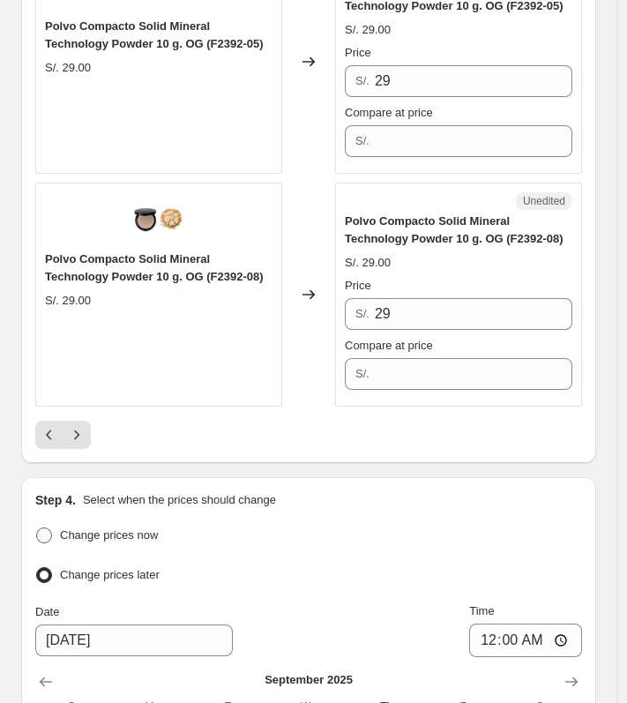
scroll to position [5090, 0]
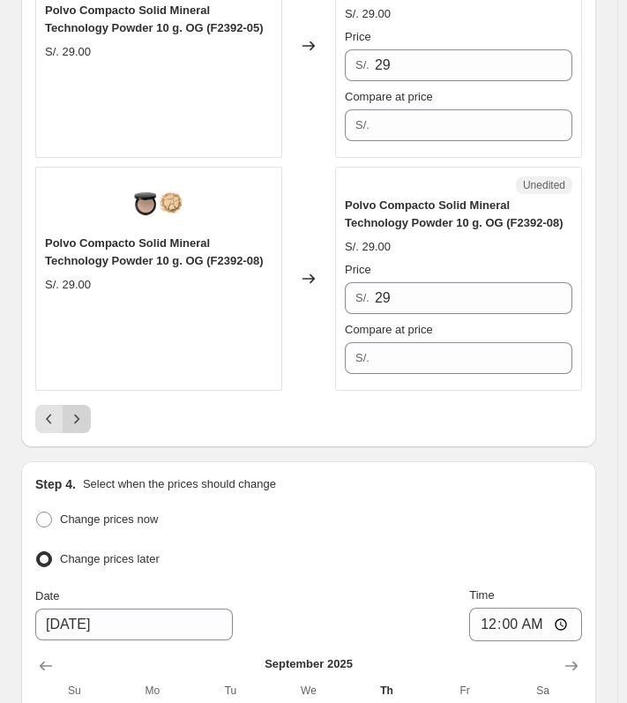
type input "22"
click at [78, 410] on icon "Next" at bounding box center [77, 419] width 18 height 18
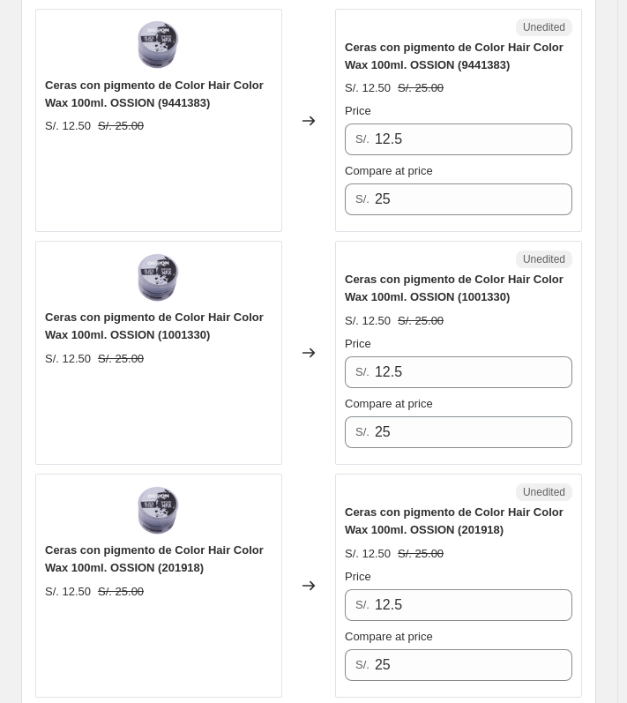
scroll to position [4829, 0]
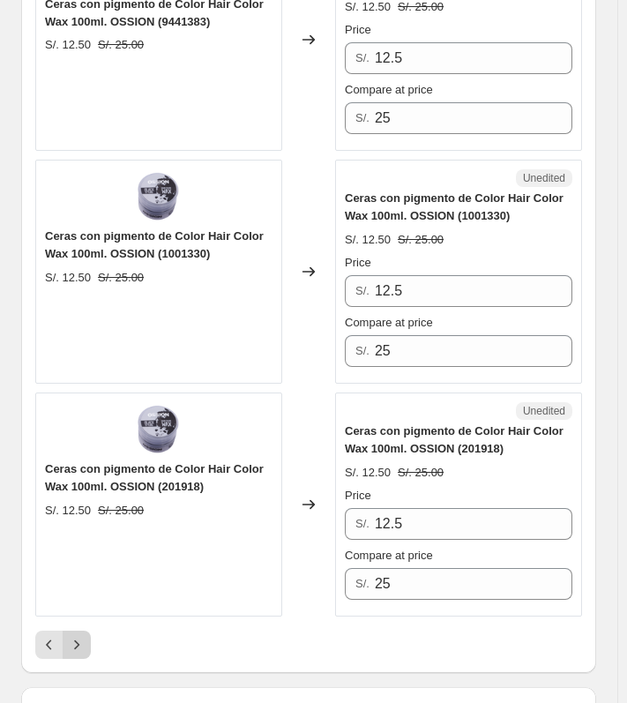
click at [83, 636] on icon "Next" at bounding box center [77, 645] width 18 height 18
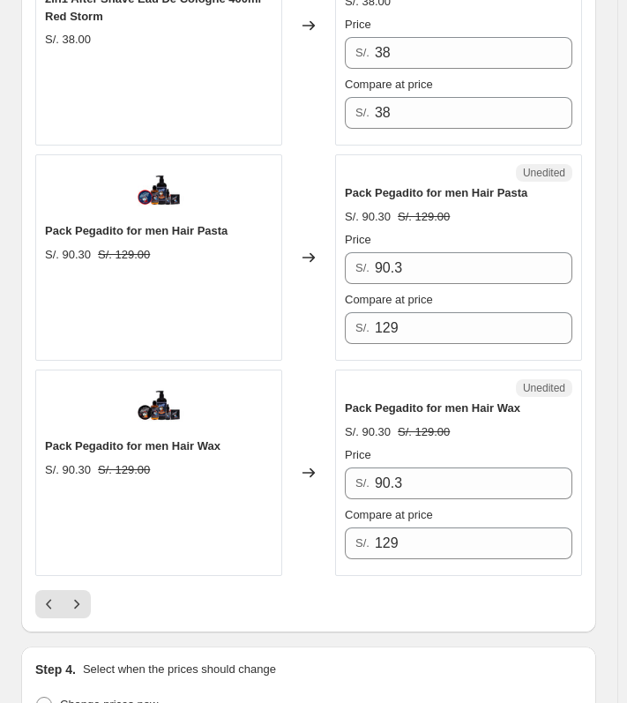
scroll to position [4684, 0]
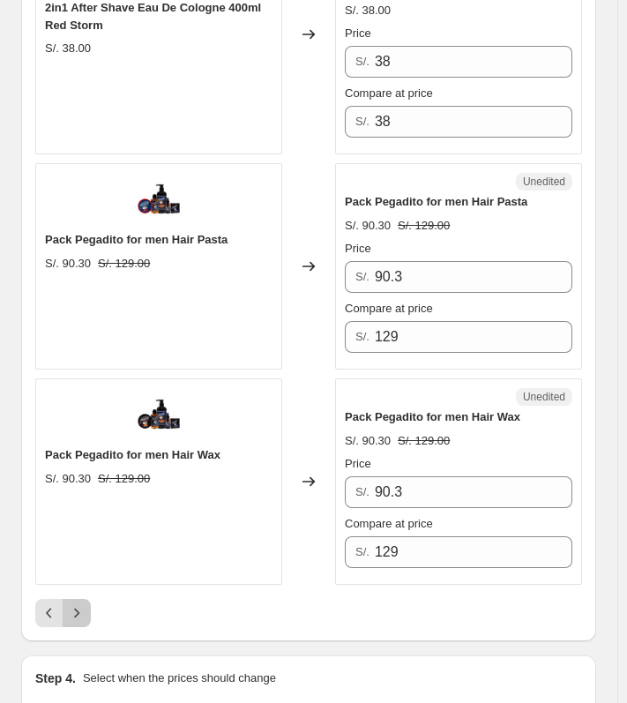
click at [82, 604] on icon "Next" at bounding box center [77, 613] width 18 height 18
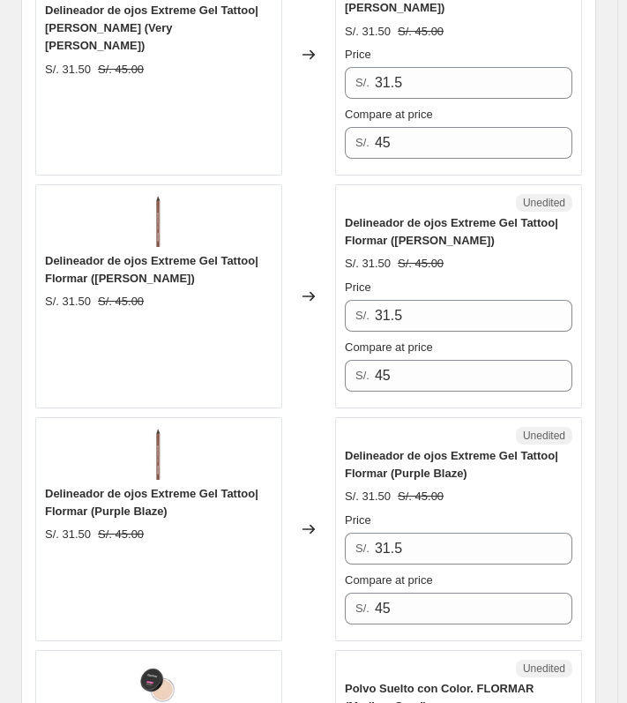
scroll to position [2987, 0]
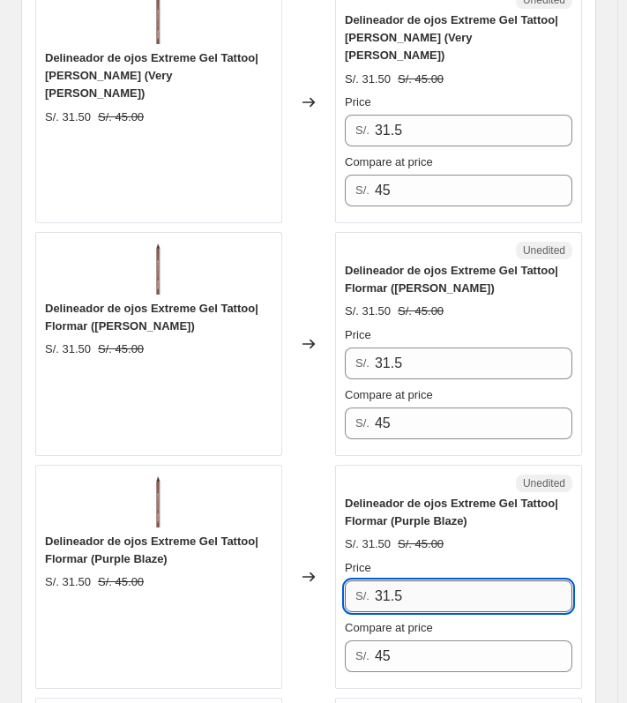
click at [430, 580] on input "31.5" at bounding box center [474, 596] width 198 height 32
click at [431, 580] on input "22.50" at bounding box center [474, 596] width 198 height 32
type input "22.50"
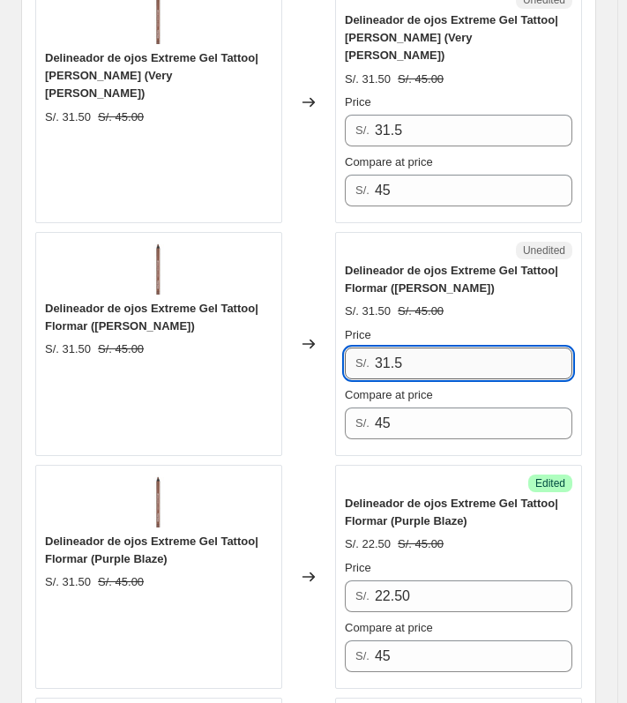
click at [423, 348] on input "31.5" at bounding box center [474, 364] width 198 height 32
paste input "22.50"
type input "22.50"
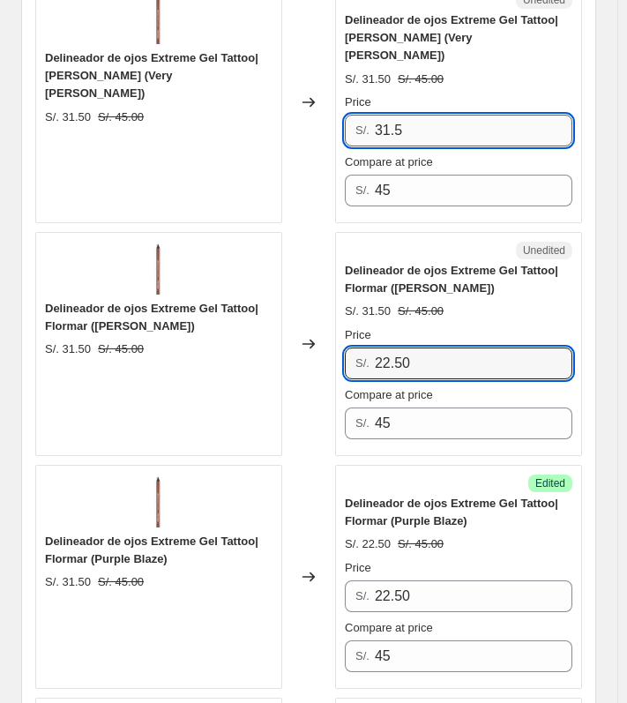
click at [438, 115] on input "31.5" at bounding box center [474, 131] width 198 height 32
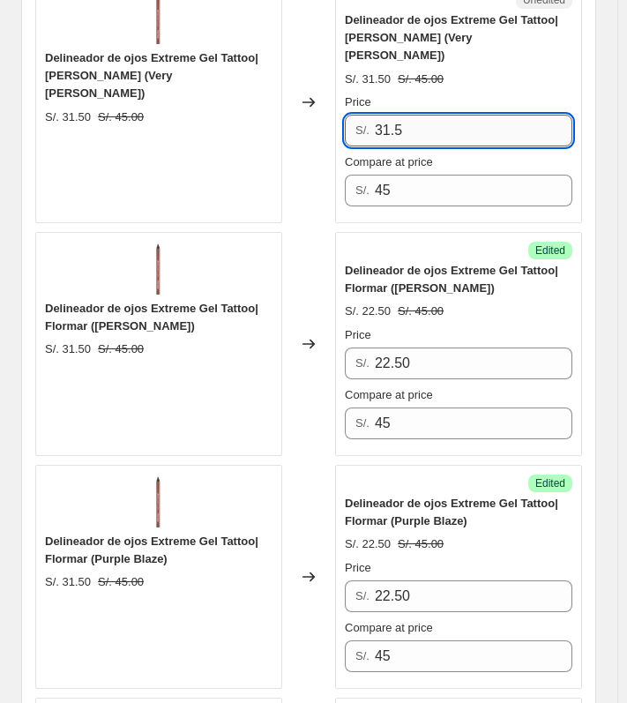
click at [439, 115] on input "31.5" at bounding box center [474, 131] width 198 height 32
paste input "22.50"
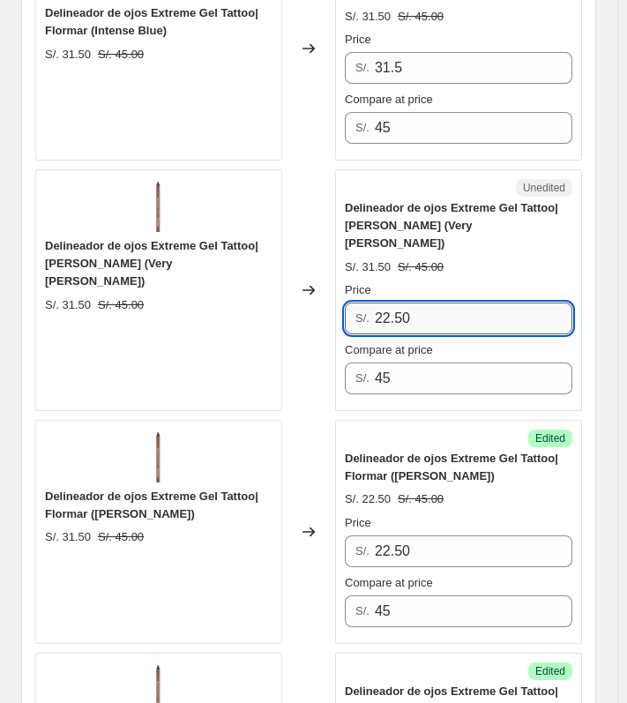
scroll to position [2722, 0]
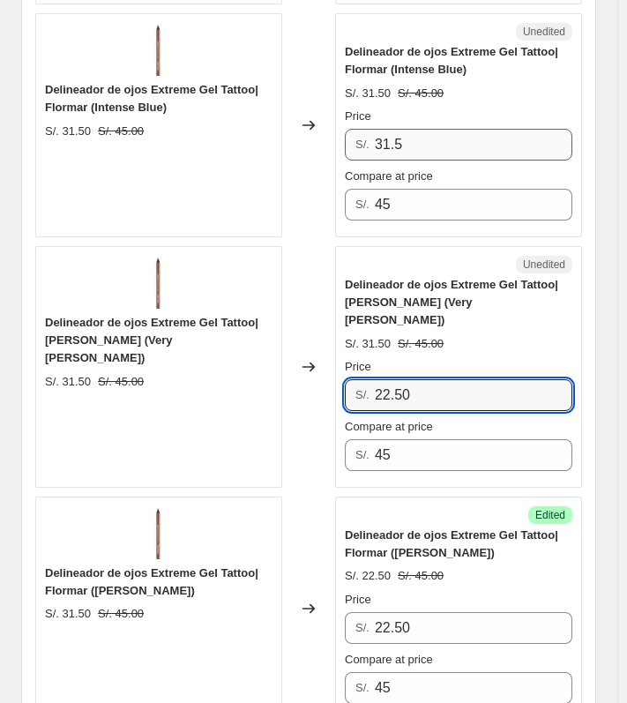
type input "22.50"
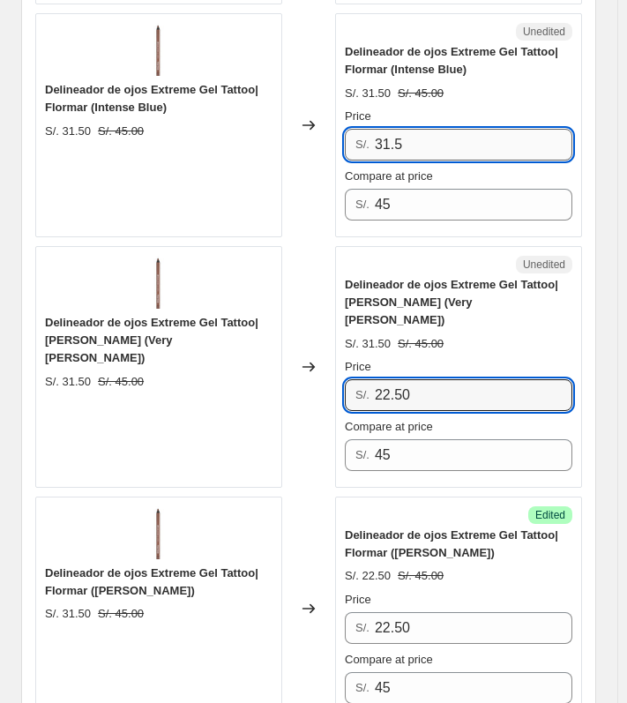
click at [438, 129] on input "31.5" at bounding box center [474, 145] width 198 height 32
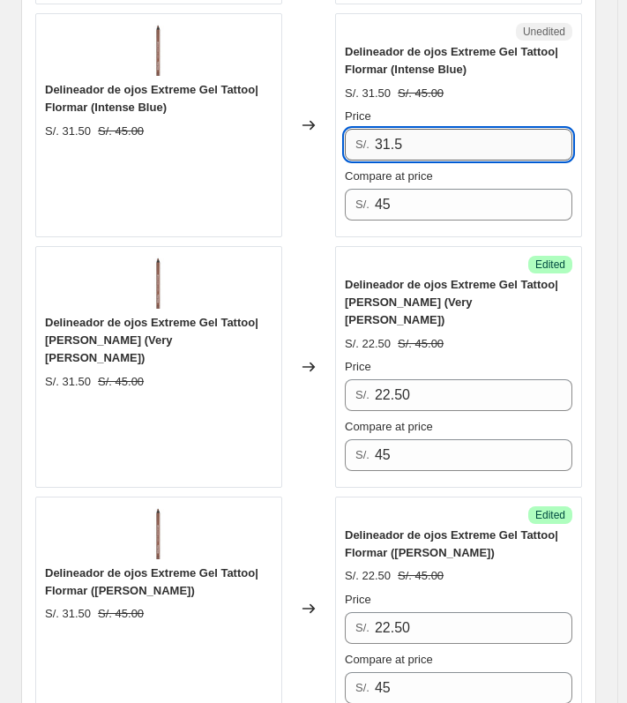
click at [438, 129] on input "31.5" at bounding box center [474, 145] width 198 height 32
paste input "22.50"
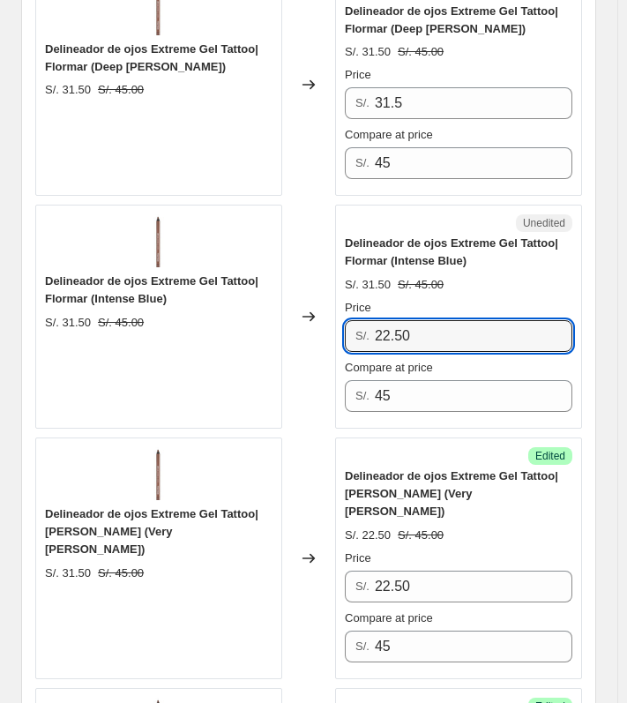
scroll to position [2458, 0]
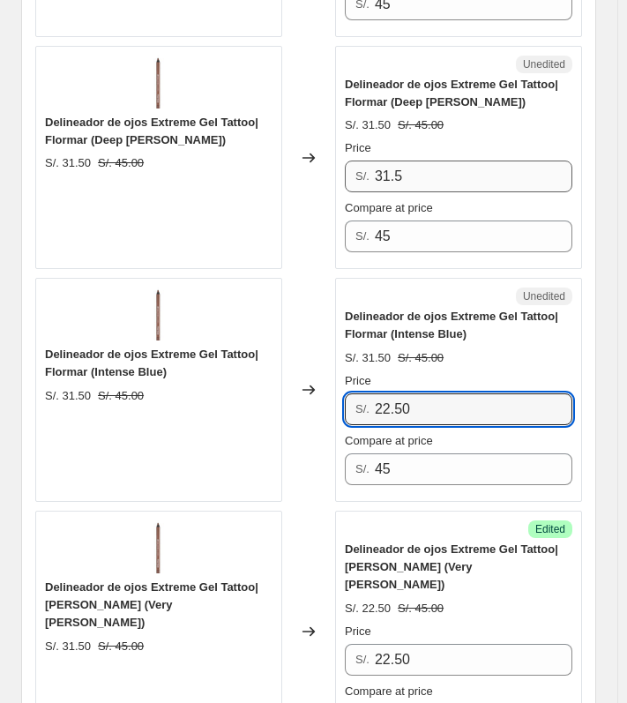
type input "22.50"
click at [447, 161] on input "31.5" at bounding box center [474, 177] width 198 height 32
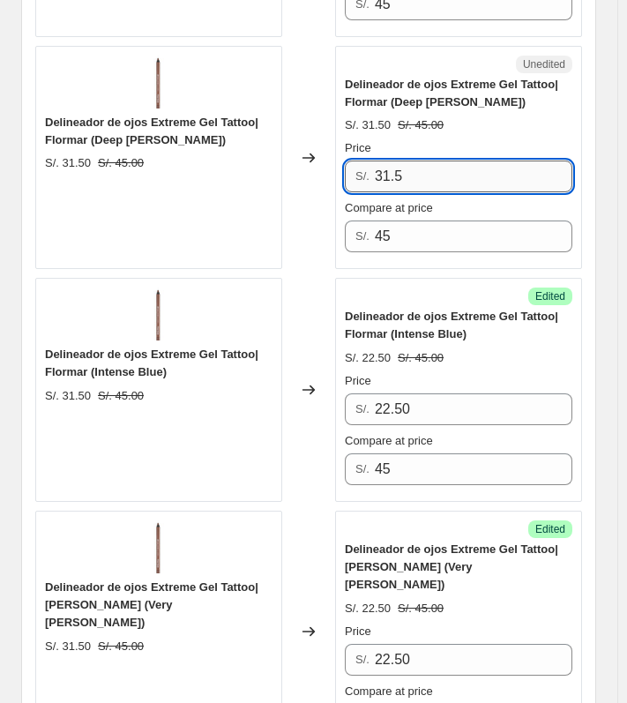
click at [447, 161] on input "31.5" at bounding box center [474, 177] width 198 height 32
paste input "22.50"
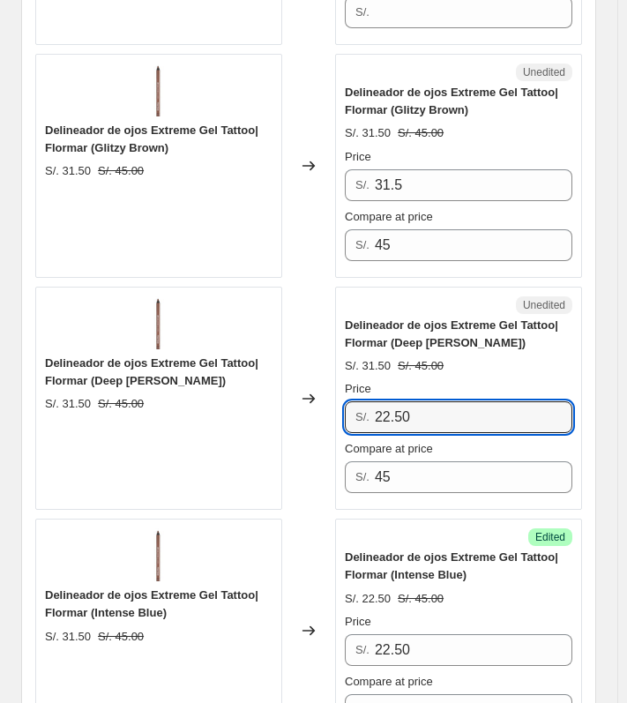
scroll to position [2105, 0]
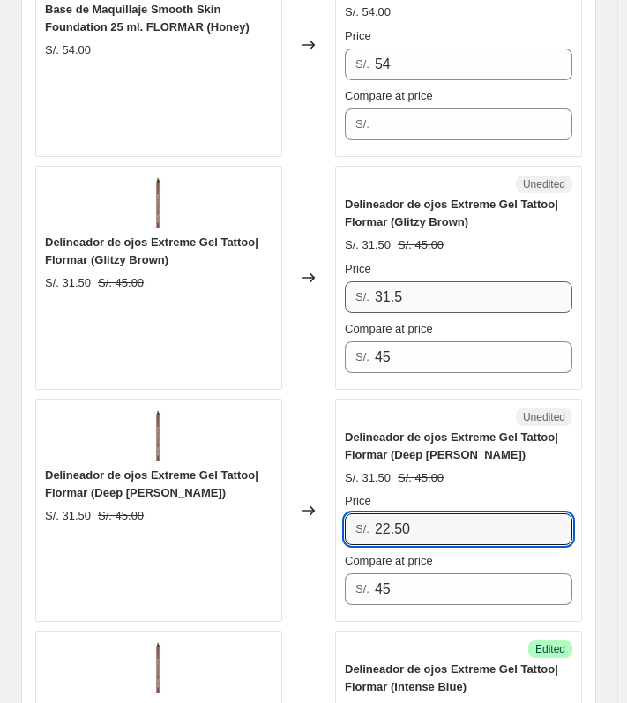
type input "22.50"
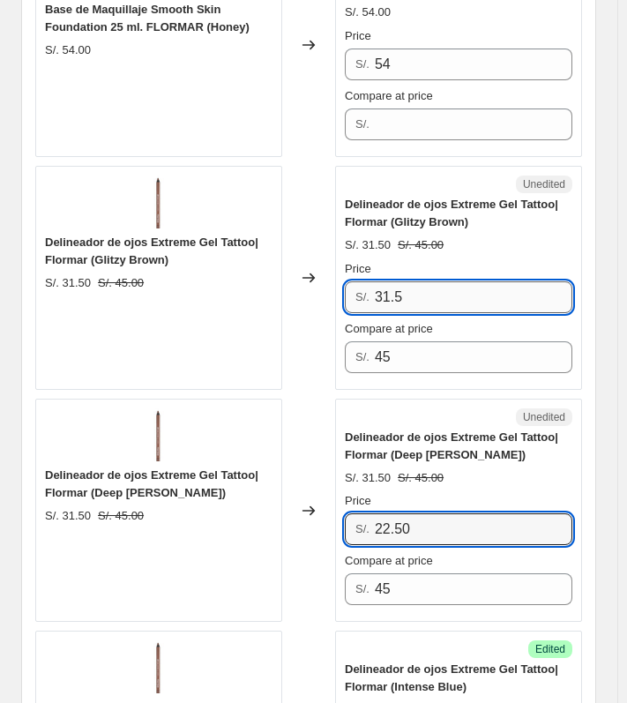
click at [442, 281] on input "31.5" at bounding box center [474, 297] width 198 height 32
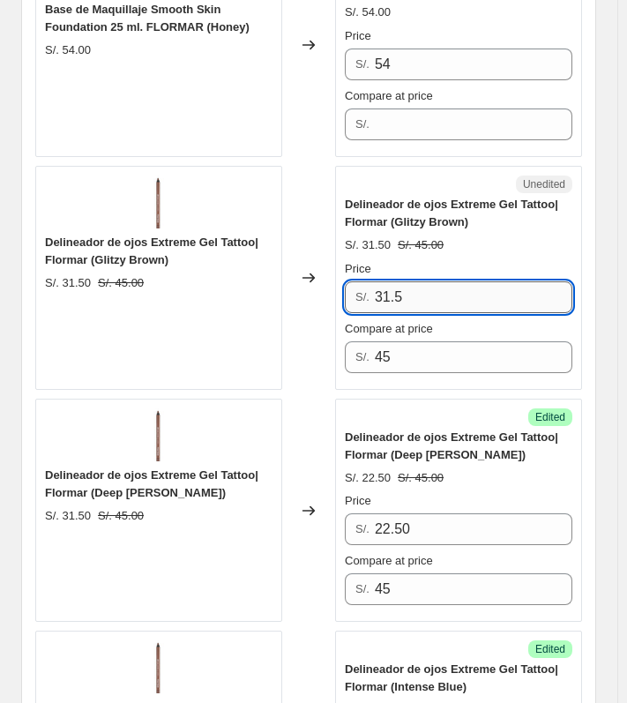
click at [442, 281] on input "31.5" at bounding box center [474, 297] width 198 height 32
paste input "22.50"
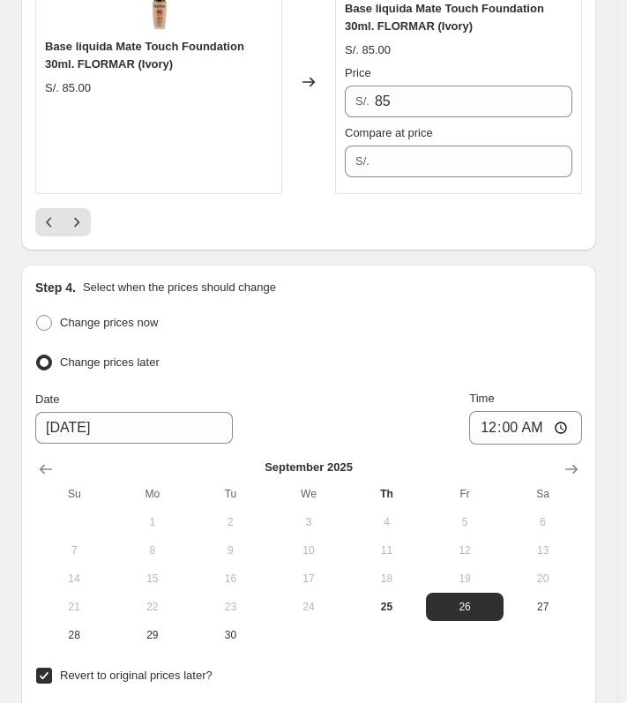
scroll to position [5099, 0]
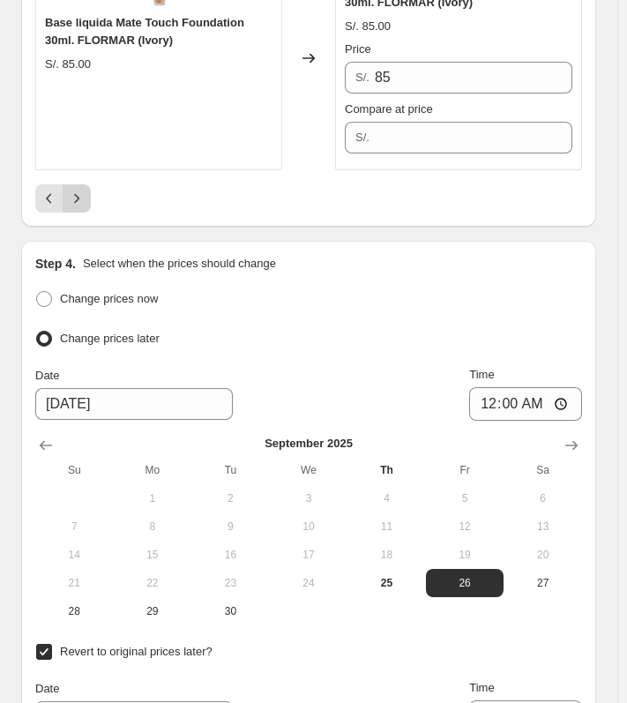
type input "22.50"
click at [72, 190] on icon "Next" at bounding box center [77, 199] width 18 height 18
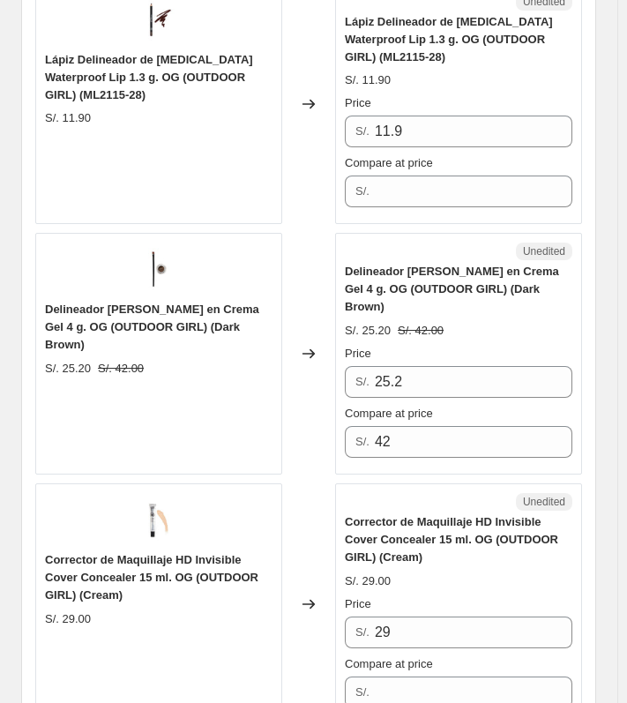
scroll to position [4931, 0]
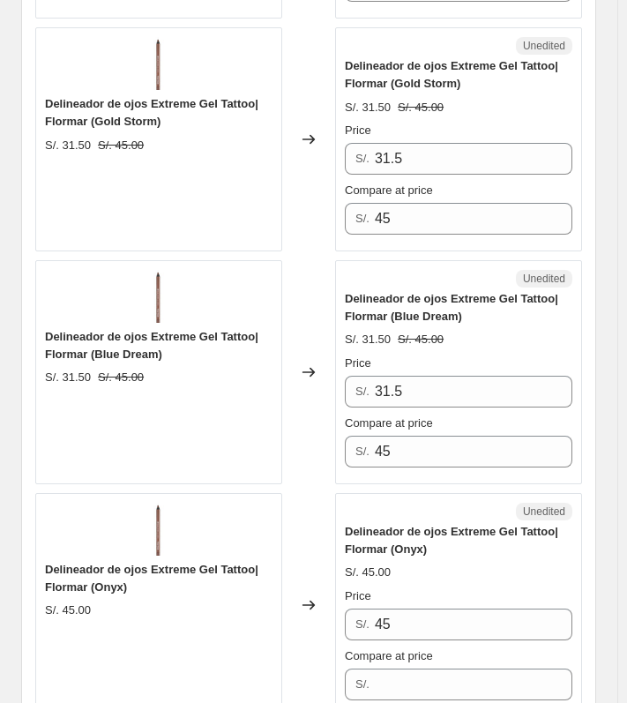
scroll to position [2977, 0]
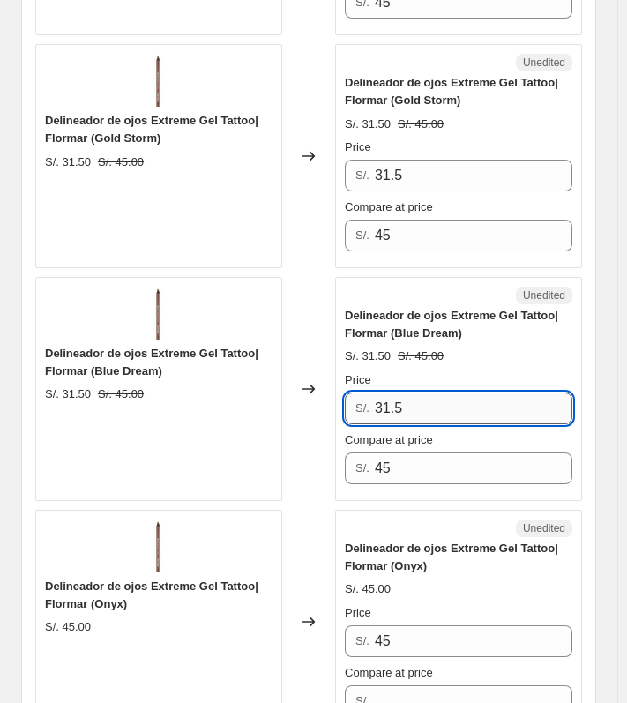
click at [467, 400] on input "31.5" at bounding box center [474, 409] width 198 height 32
paste input "22.50"
type input "22.50"
click at [450, 167] on input "31.5" at bounding box center [474, 176] width 198 height 32
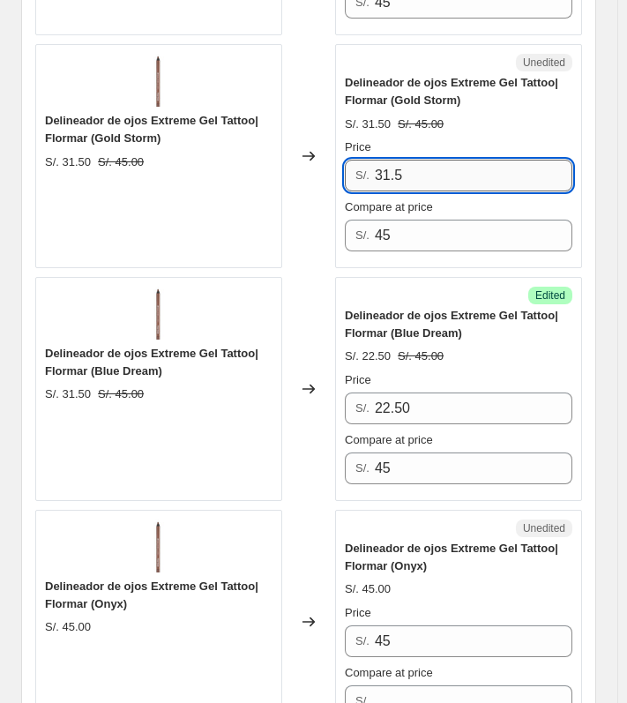
click at [450, 167] on input "31.5" at bounding box center [474, 176] width 198 height 32
paste input "22.50"
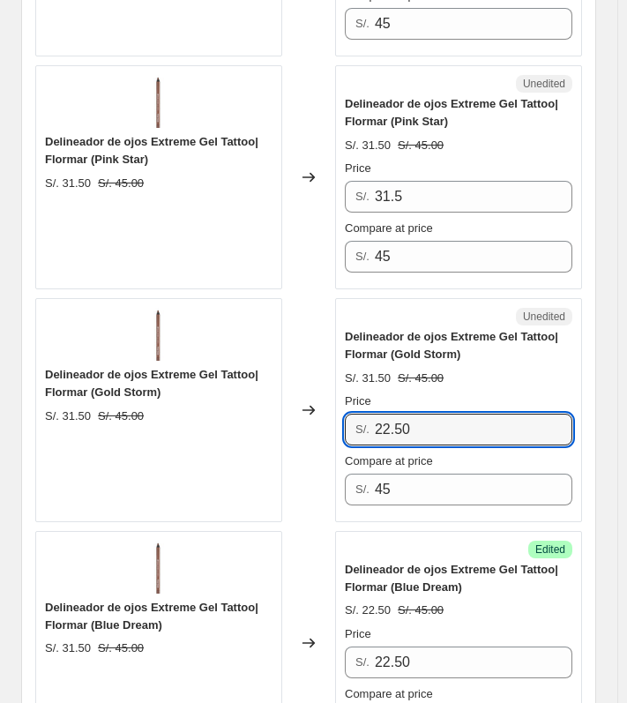
scroll to position [2624, 0]
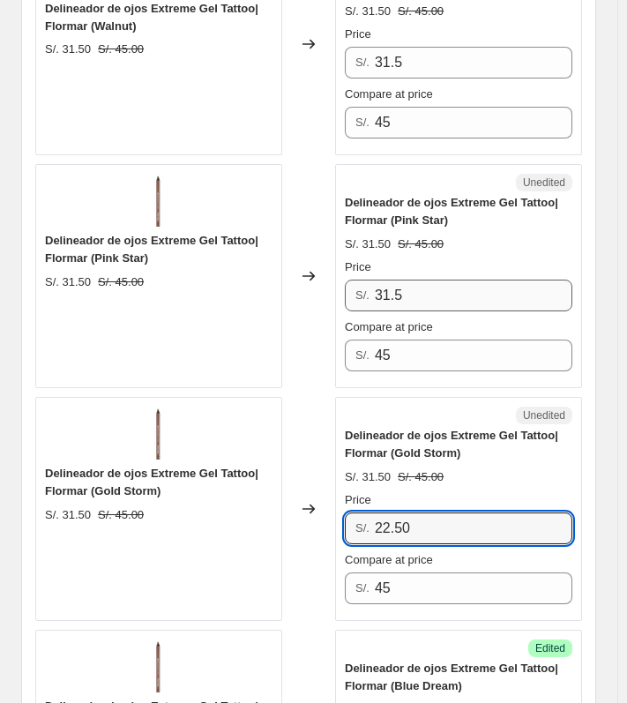
type input "22.50"
click at [490, 296] on input "31.5" at bounding box center [474, 296] width 198 height 32
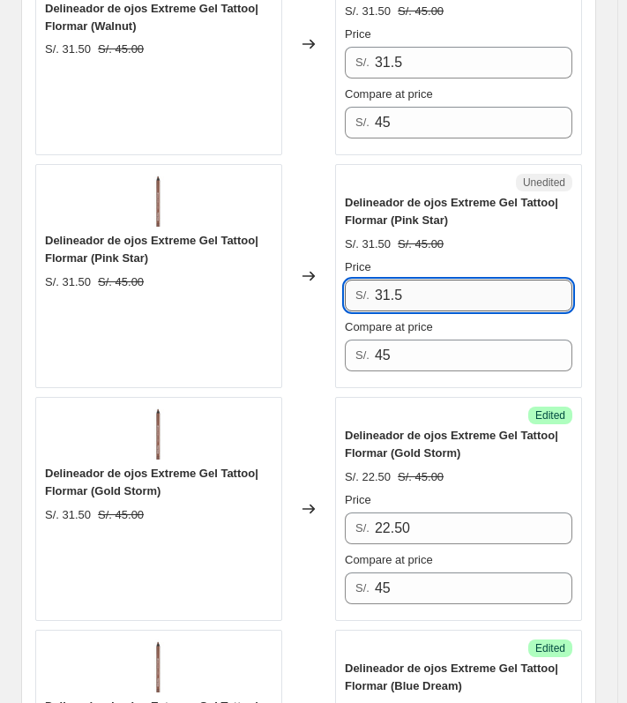
click at [490, 296] on input "31.5" at bounding box center [474, 296] width 198 height 32
paste input "22.50"
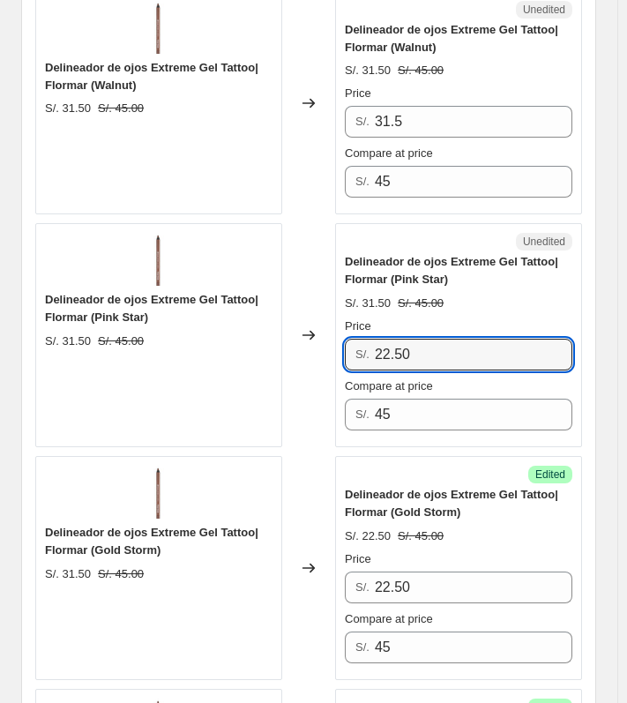
scroll to position [2536, 0]
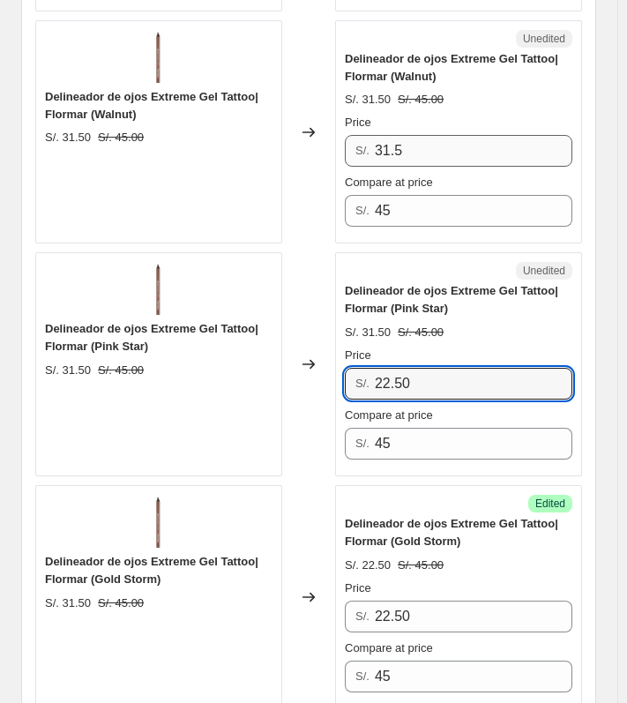
type input "22.50"
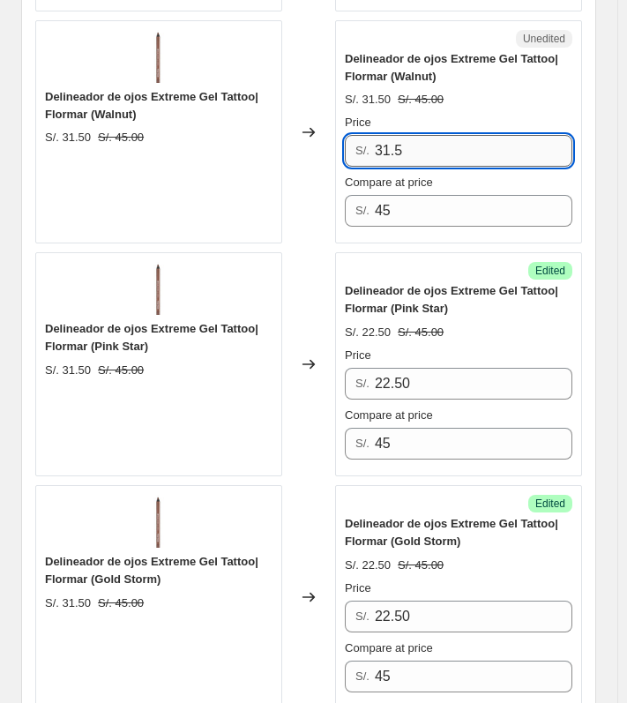
click at [472, 155] on input "31.5" at bounding box center [474, 151] width 198 height 32
type input "v"
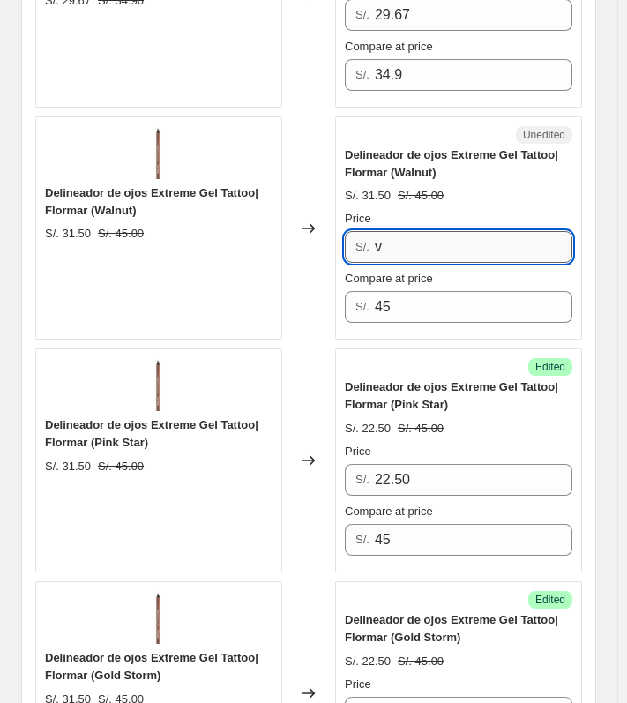
scroll to position [2360, 0]
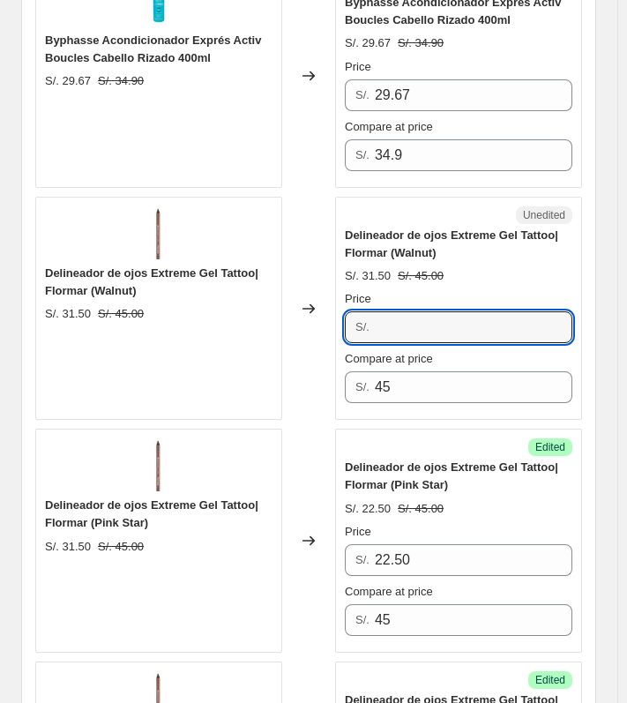
paste input "22.50"
type input "22.50"
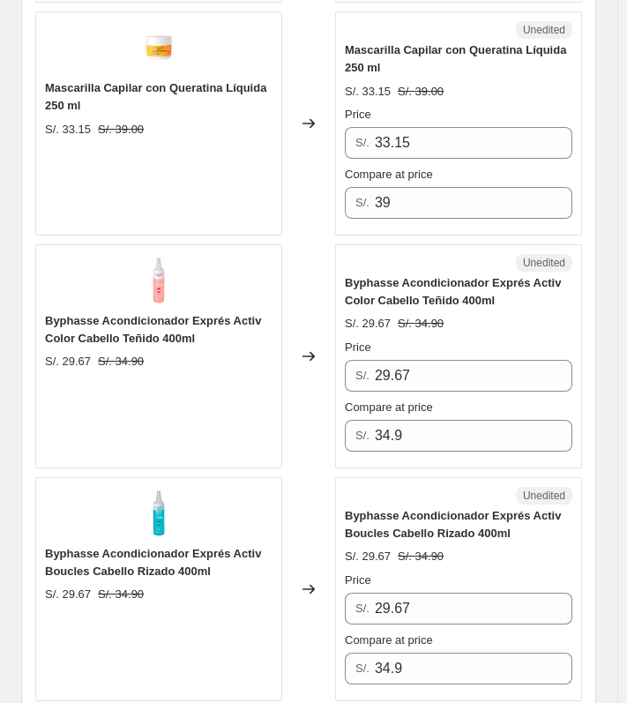
scroll to position [1919, 0]
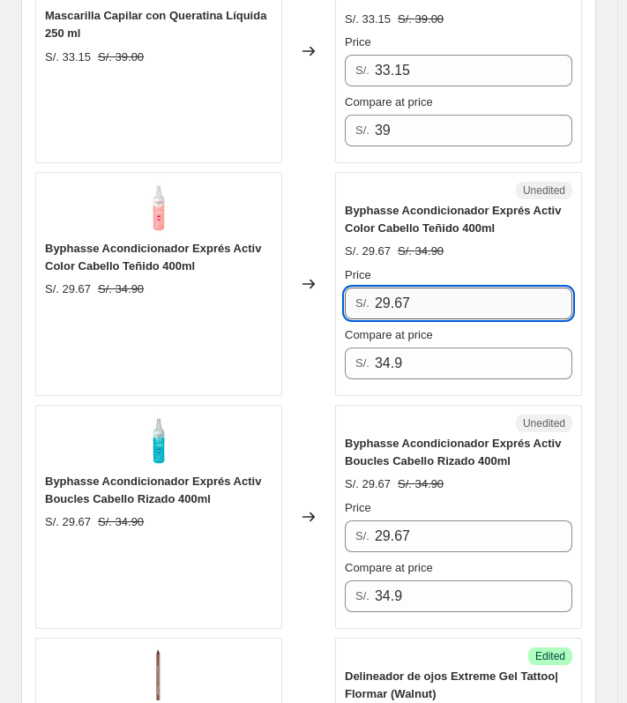
click at [440, 302] on input "29.67" at bounding box center [474, 304] width 198 height 32
click at [443, 308] on input "22.69" at bounding box center [474, 304] width 198 height 32
type input "22.69"
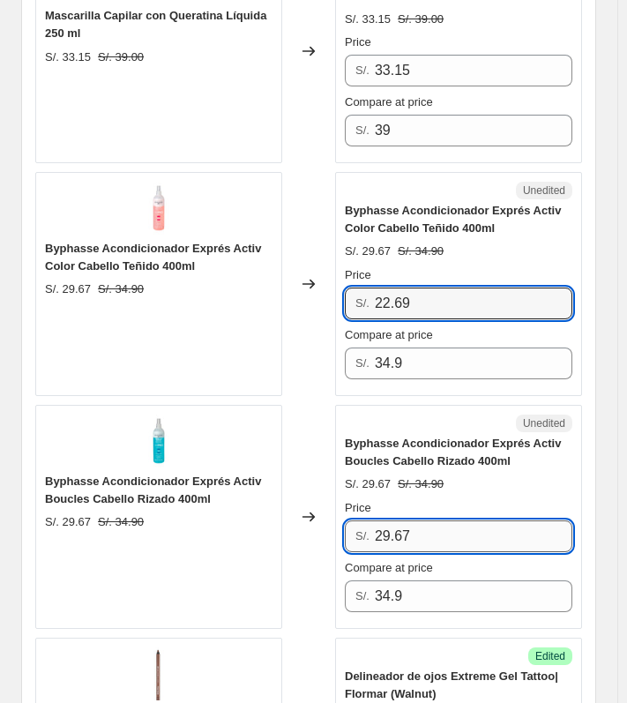
click at [467, 535] on input "29.67" at bounding box center [474, 536] width 198 height 32
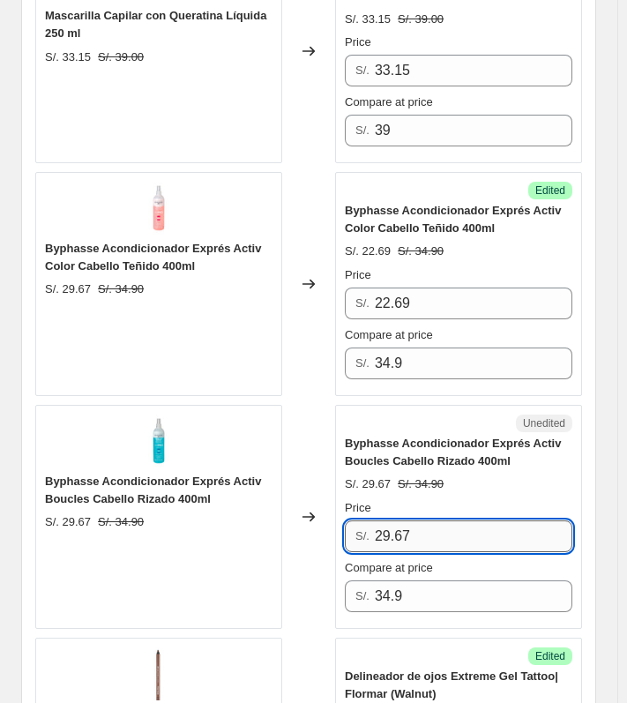
click at [467, 535] on input "29.67" at bounding box center [474, 536] width 198 height 32
paste input "2.69"
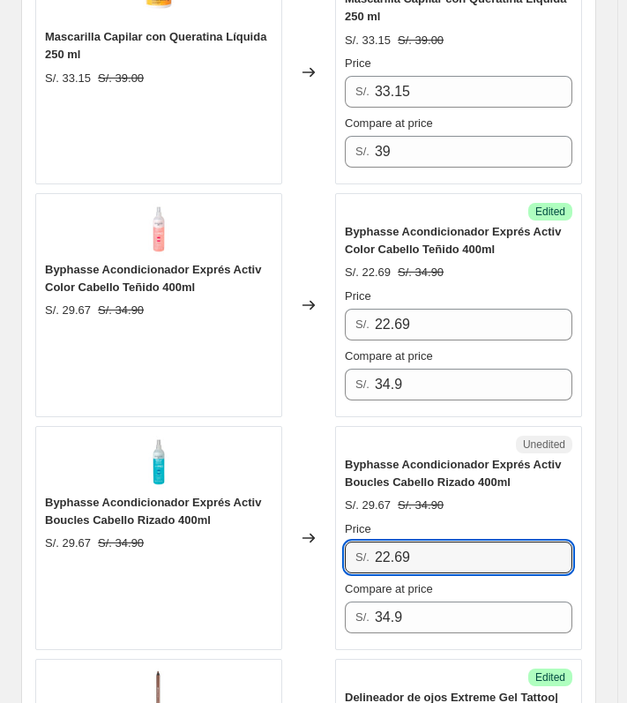
scroll to position [1830, 0]
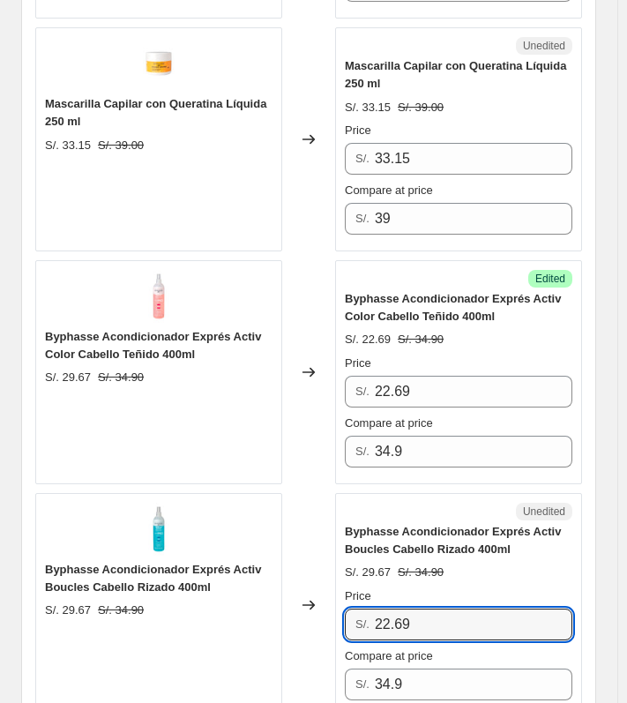
type input "22.69"
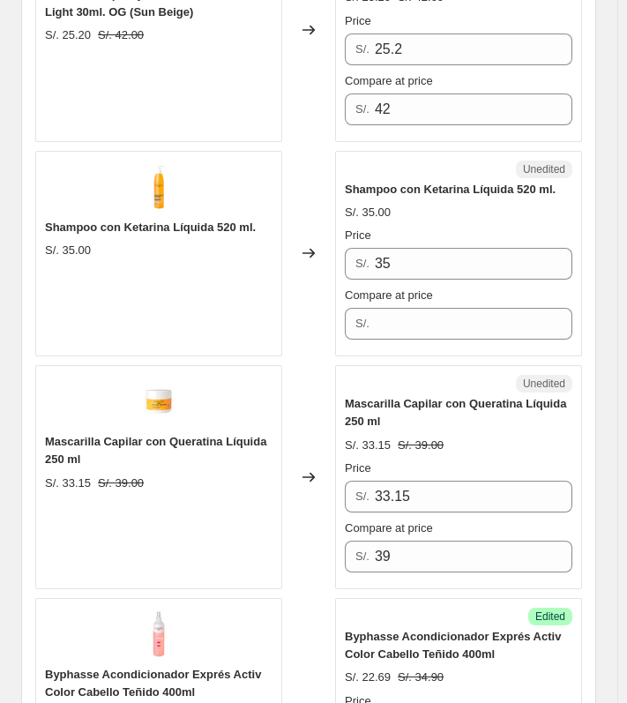
scroll to position [1566, 0]
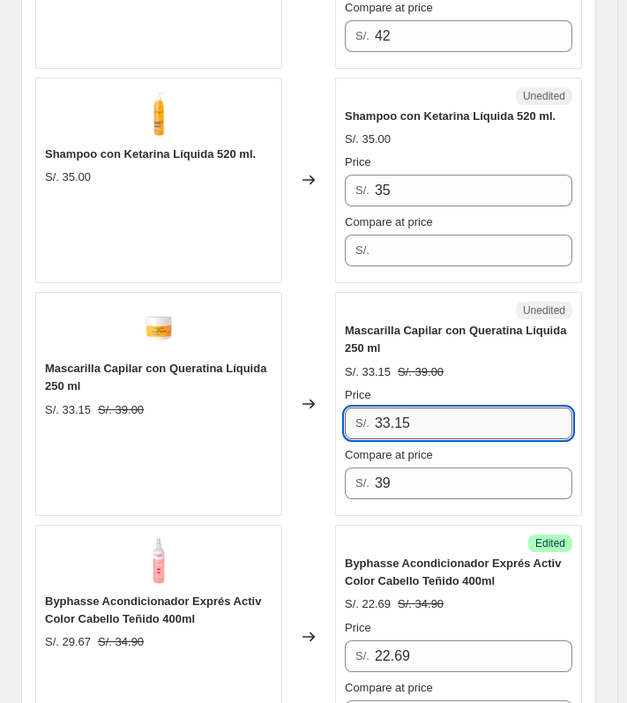
click at [467, 417] on input "33.15" at bounding box center [474, 424] width 198 height 32
click at [468, 416] on input "33.15" at bounding box center [474, 424] width 198 height 32
type input "25.35"
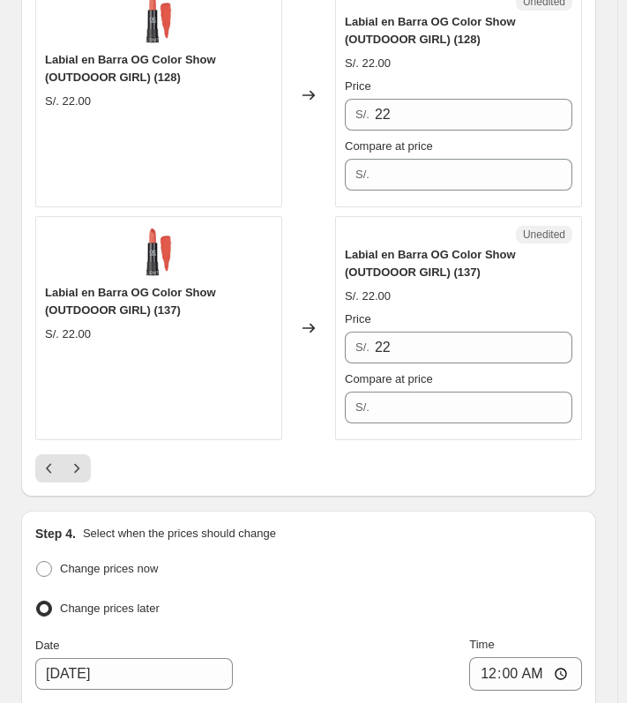
scroll to position [4907, 0]
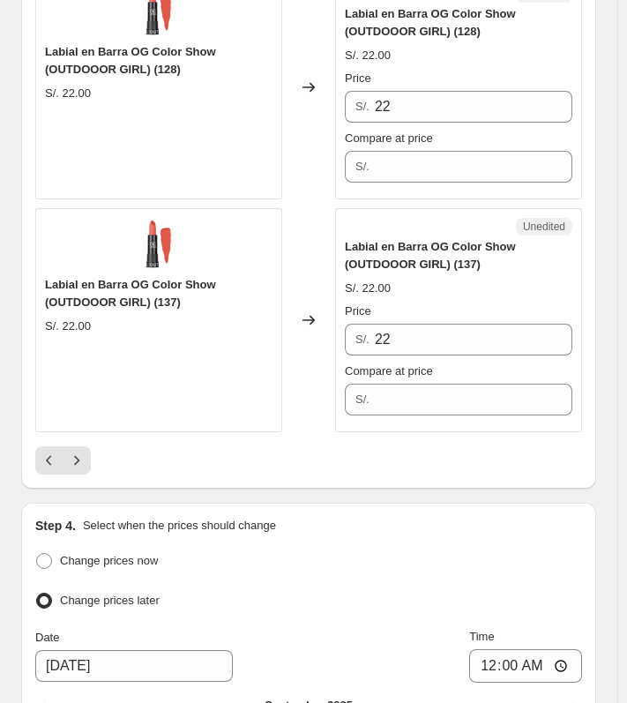
click at [94, 460] on div at bounding box center [308, 460] width 547 height 28
click at [79, 460] on icon "Next" at bounding box center [77, 461] width 18 height 18
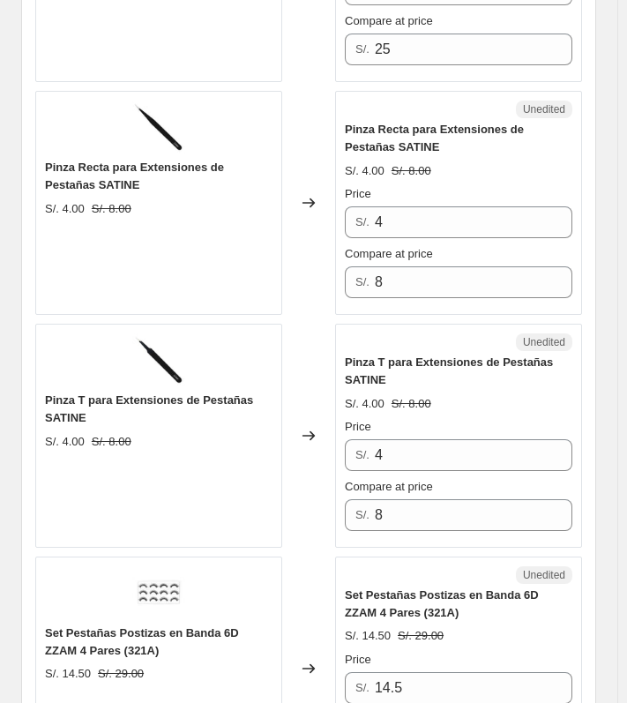
scroll to position [4643, 0]
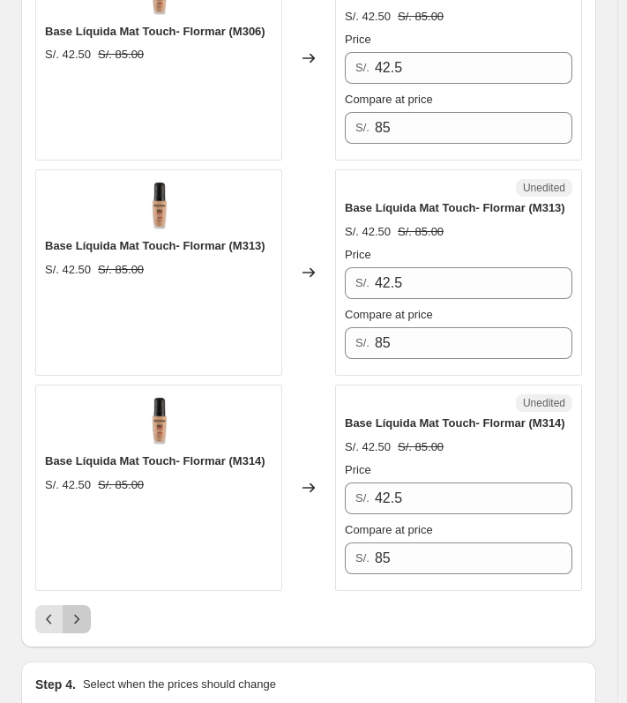
click at [82, 612] on icon "Next" at bounding box center [77, 619] width 18 height 18
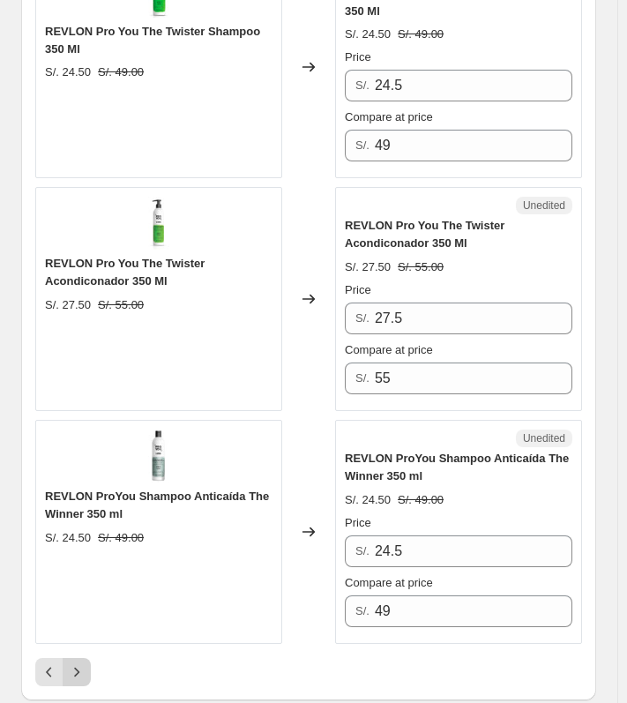
click at [76, 658] on button "Next" at bounding box center [77, 672] width 28 height 28
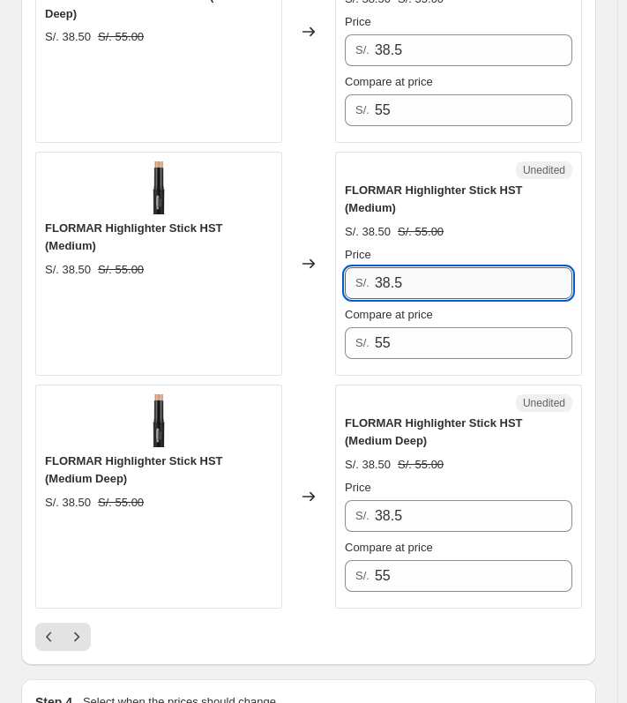
click at [402, 267] on input "38.5" at bounding box center [474, 283] width 198 height 32
click at [415, 267] on input "27.50" at bounding box center [474, 283] width 198 height 32
type input "27.50"
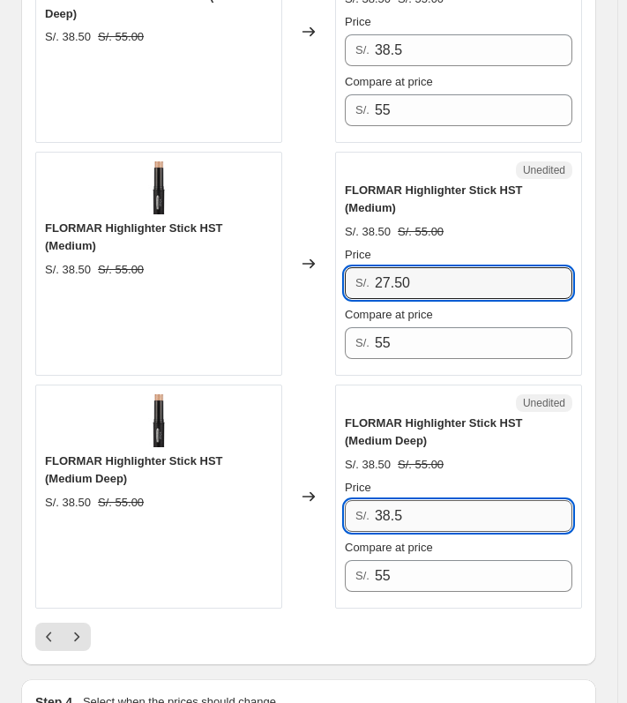
click at [453, 500] on input "38.5" at bounding box center [474, 516] width 198 height 32
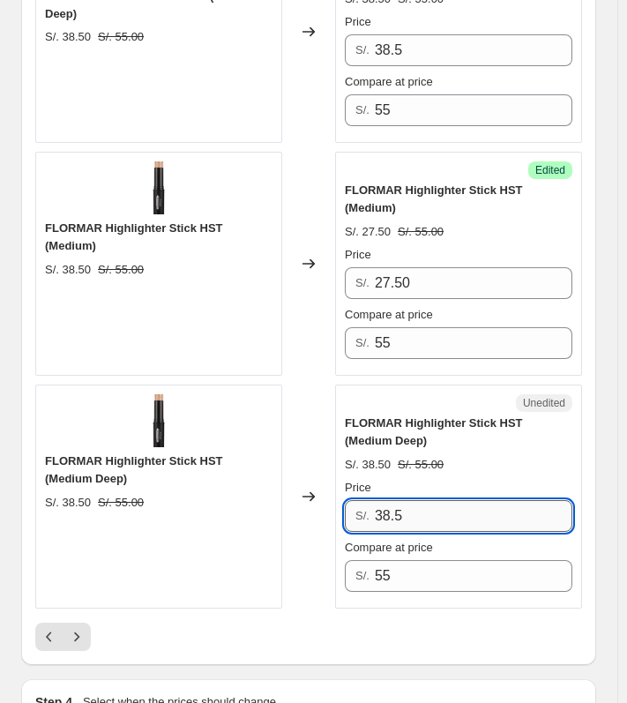
click at [453, 500] on input "38.5" at bounding box center [474, 516] width 198 height 32
paste input "27.50"
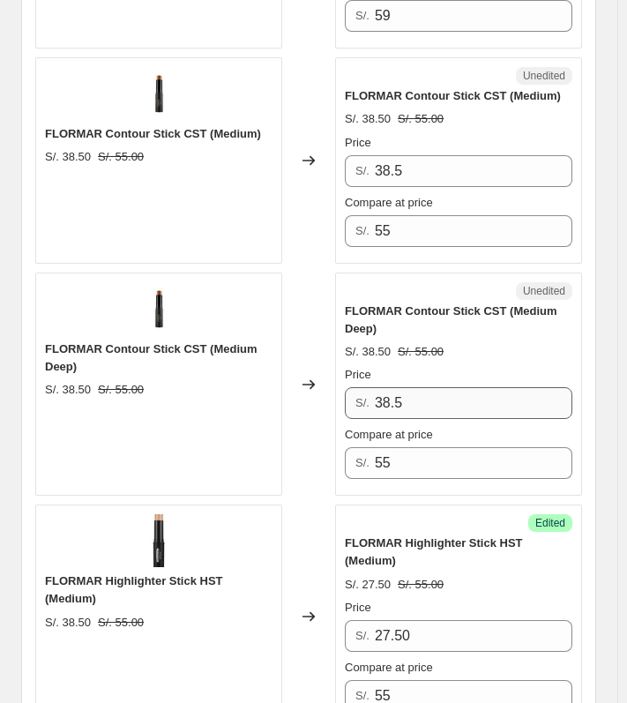
type input "27.50"
click at [476, 397] on input "38.5" at bounding box center [474, 403] width 198 height 32
paste input "27.50"
type input "27.50"
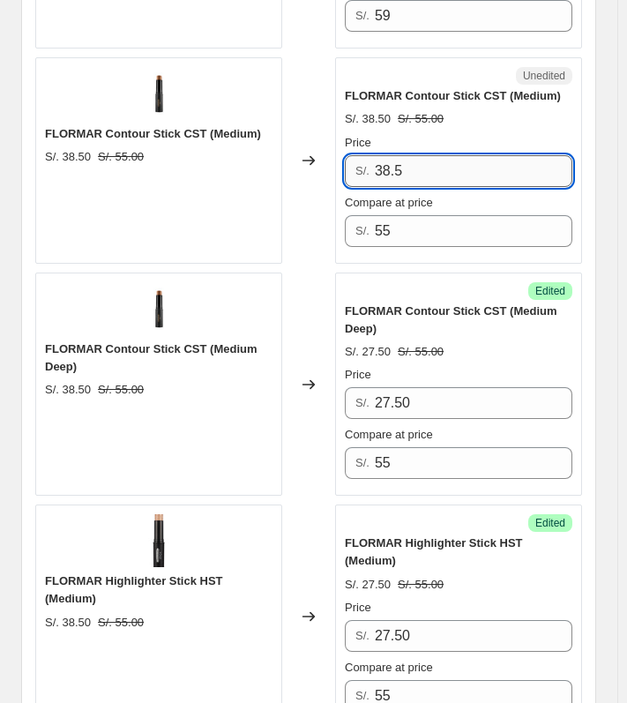
click at [452, 166] on input "38.5" at bounding box center [474, 171] width 198 height 32
paste input "27.50"
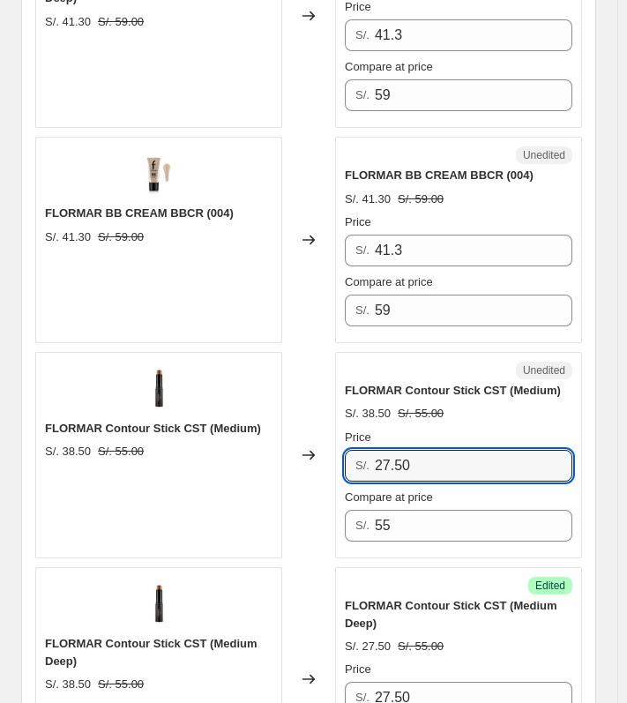
scroll to position [3937, 0]
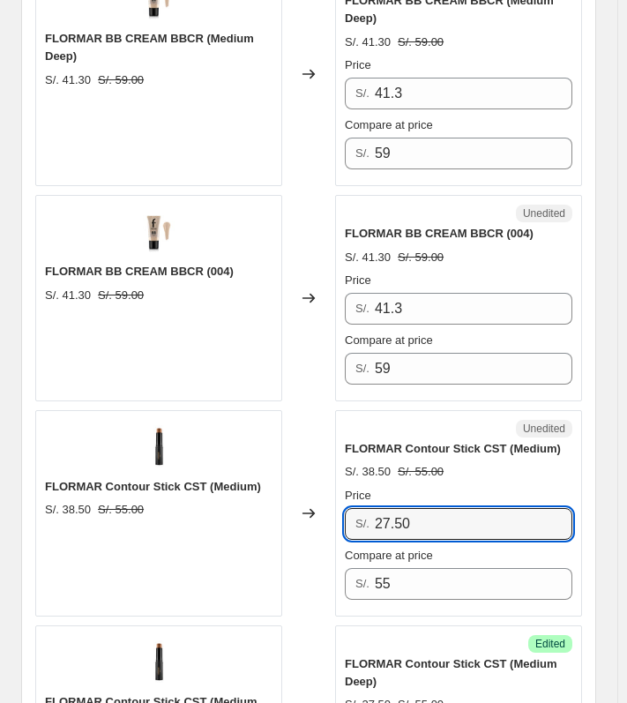
type input "27.50"
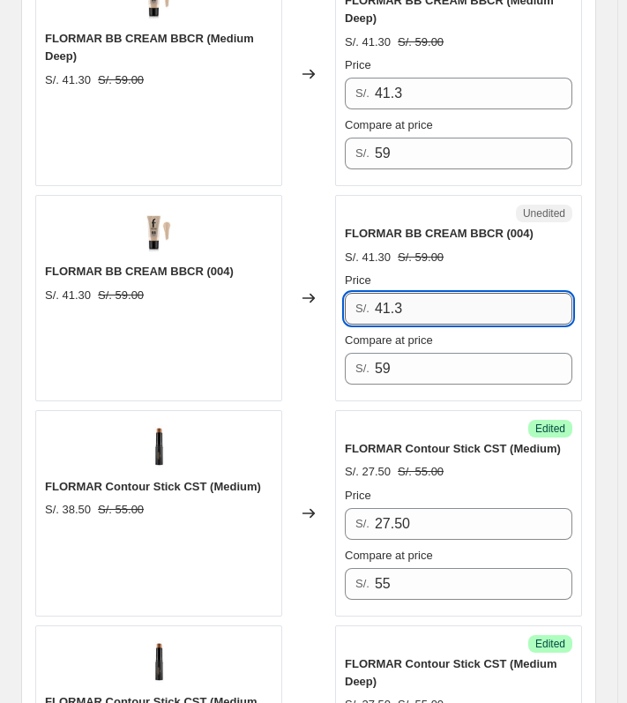
click at [438, 294] on input "41.3" at bounding box center [474, 309] width 198 height 32
click at [438, 294] on input "29.50" at bounding box center [474, 309] width 198 height 32
type input "29.50"
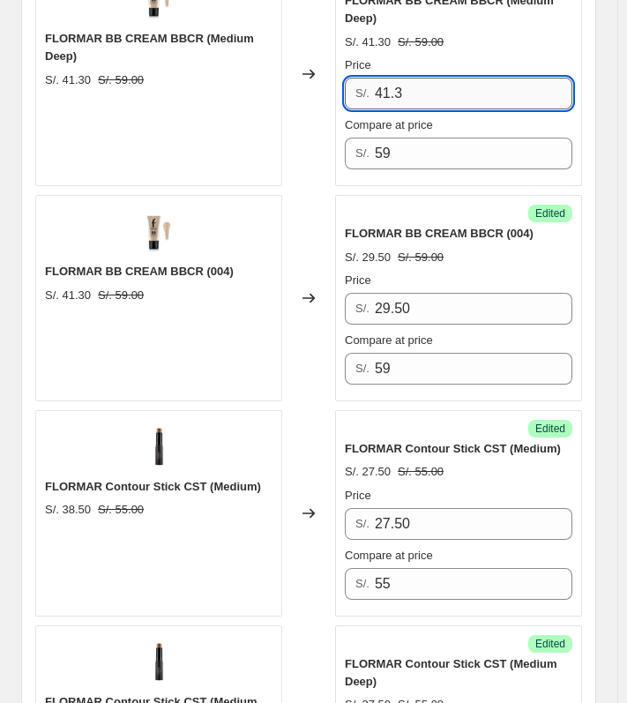
click at [434, 100] on input "41.3" at bounding box center [474, 94] width 198 height 32
paste input "29.50"
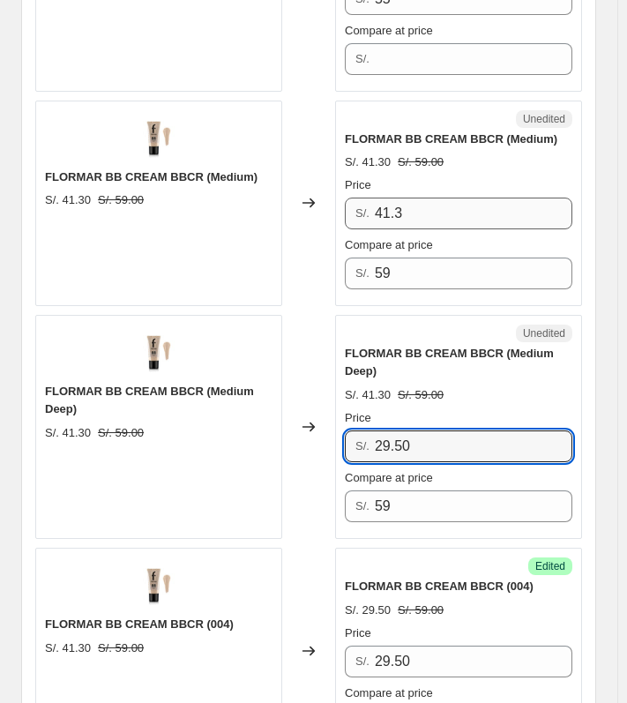
type input "29.50"
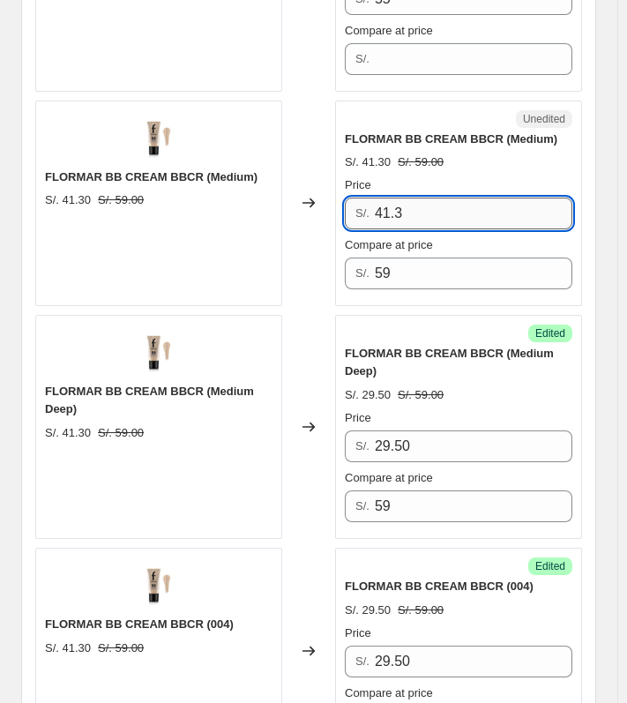
click at [493, 216] on input "41.3" at bounding box center [474, 214] width 198 height 32
paste input "29.50"
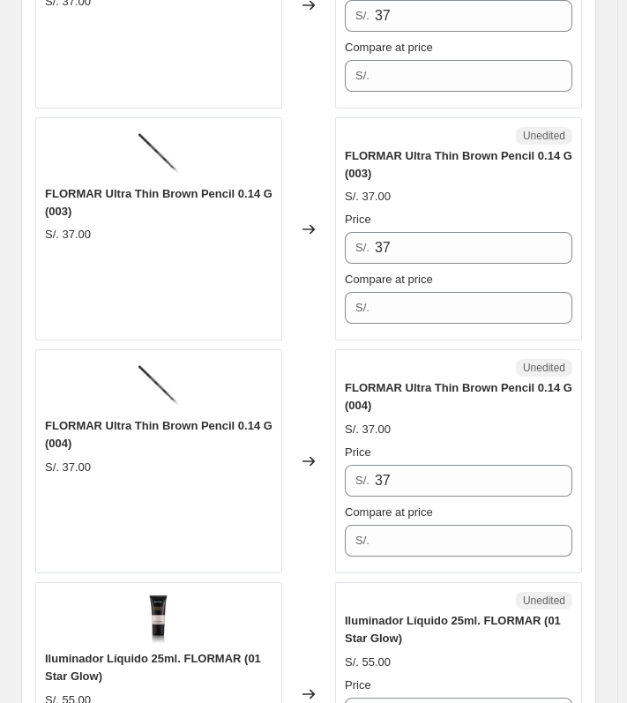
scroll to position [2629, 0]
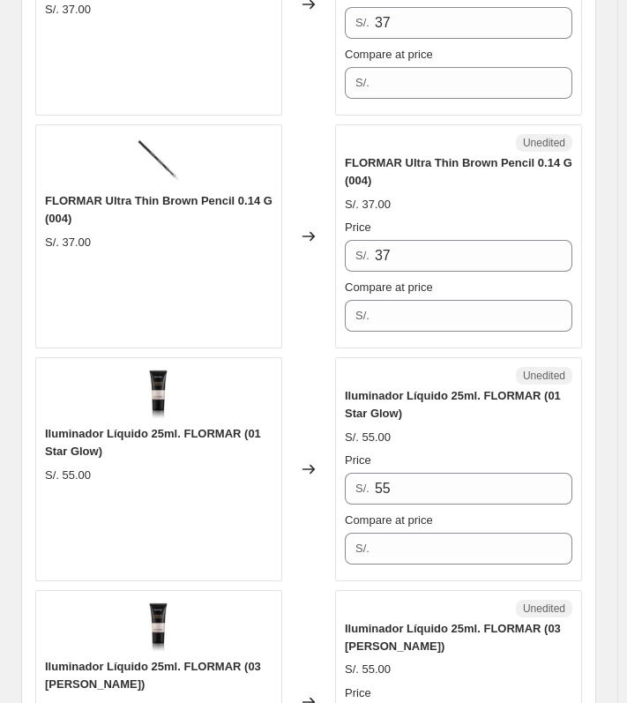
type input "29.50"
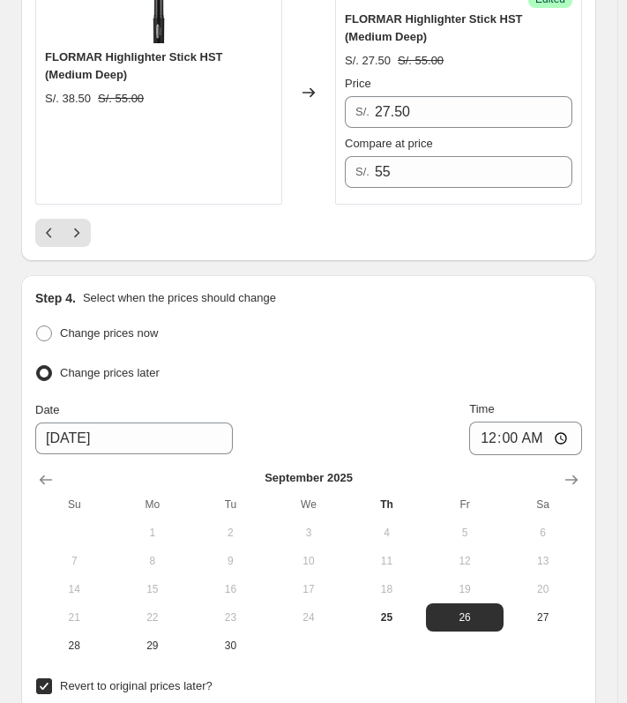
scroll to position [5099, 0]
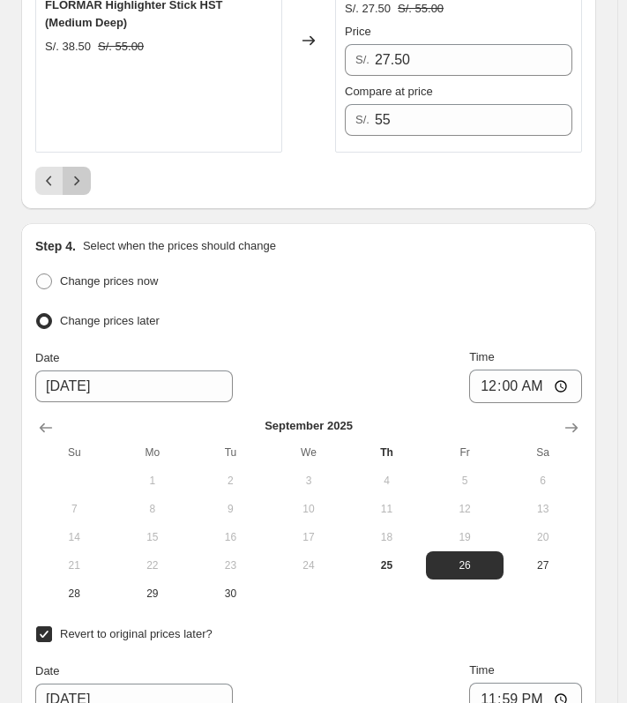
click at [80, 172] on icon "Next" at bounding box center [77, 181] width 18 height 18
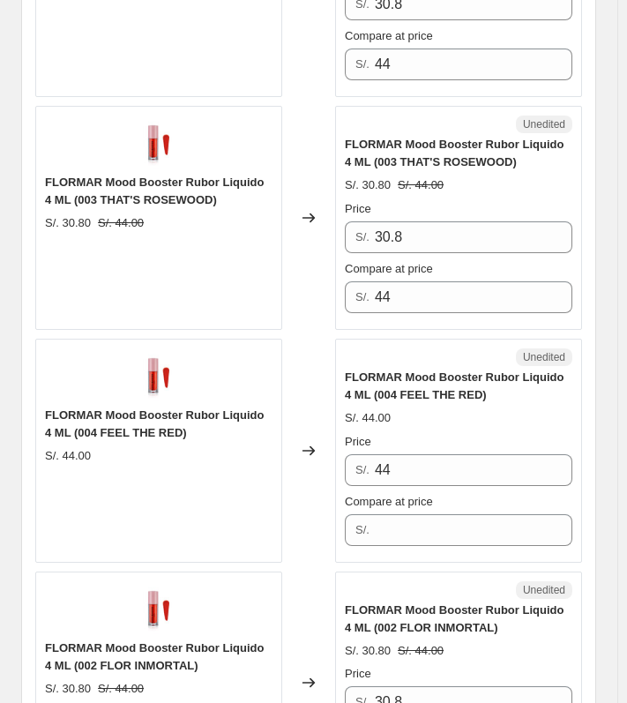
scroll to position [3171, 0]
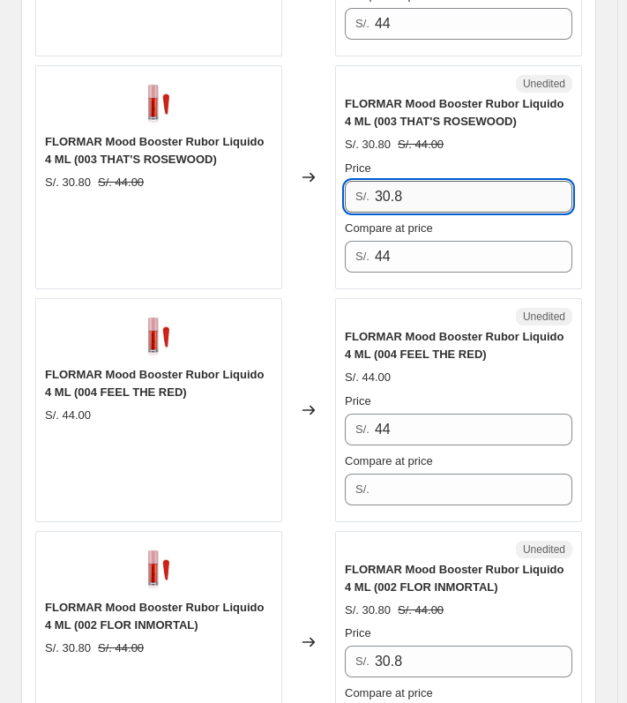
click at [426, 181] on input "30.8" at bounding box center [474, 197] width 198 height 32
type input "22"
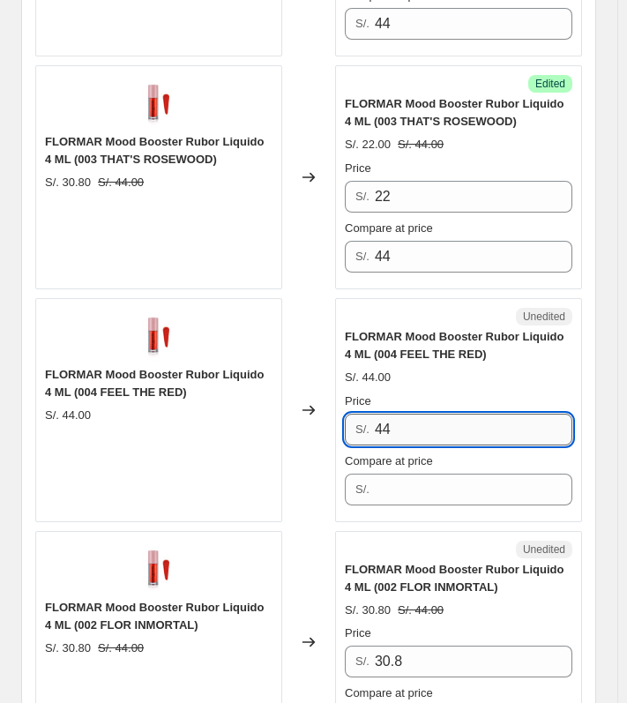
click at [444, 414] on input "44" at bounding box center [474, 430] width 198 height 32
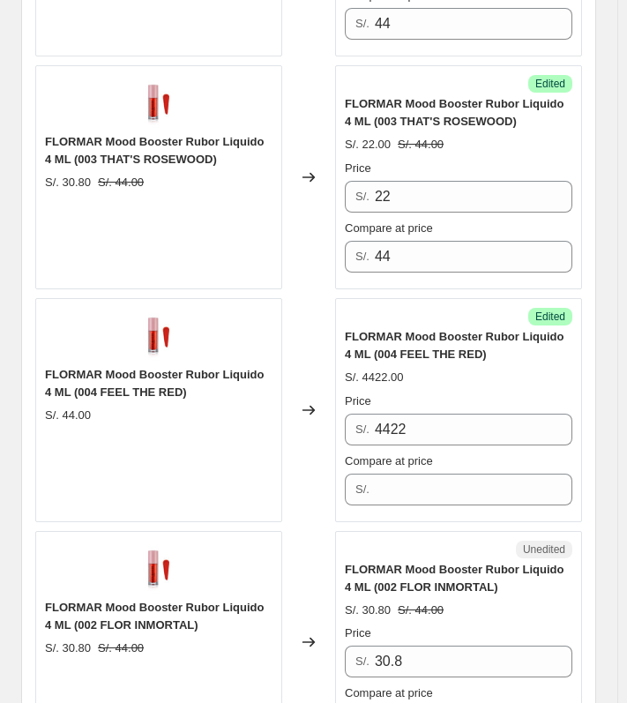
click at [433, 454] on span "Compare at price" at bounding box center [389, 460] width 88 height 13
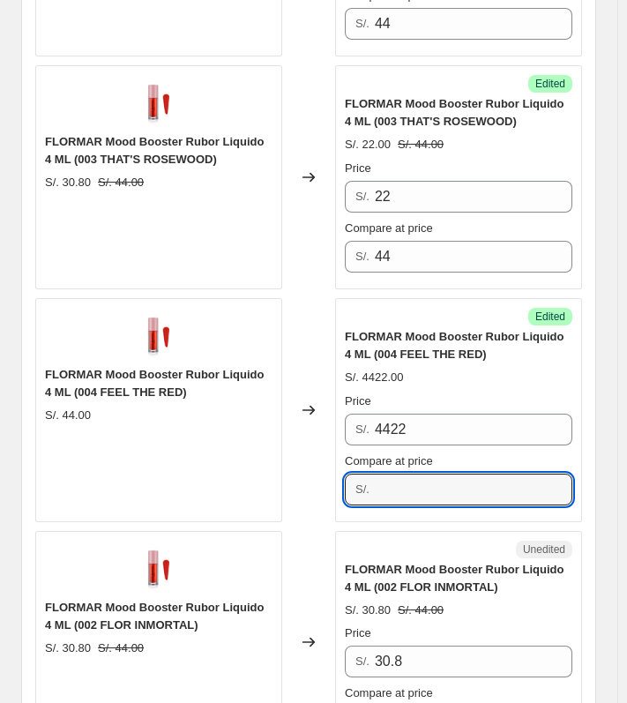
click at [436, 474] on input "Compare at price" at bounding box center [474, 490] width 198 height 32
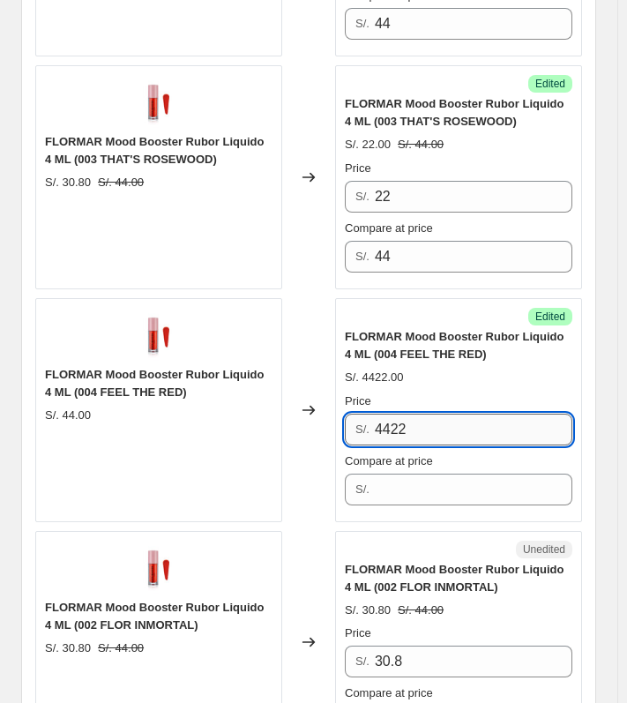
click at [449, 414] on input "4422" at bounding box center [474, 430] width 198 height 32
type input "22"
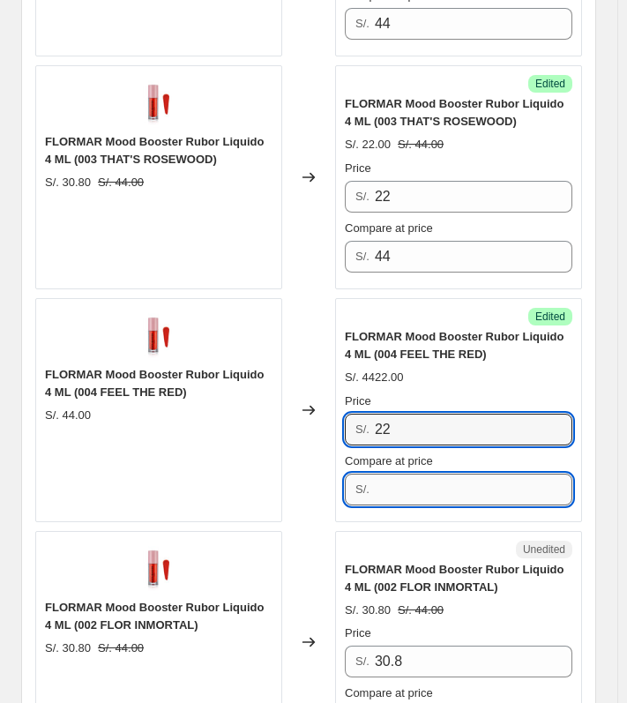
click at [446, 474] on input "Compare at price" at bounding box center [474, 490] width 198 height 32
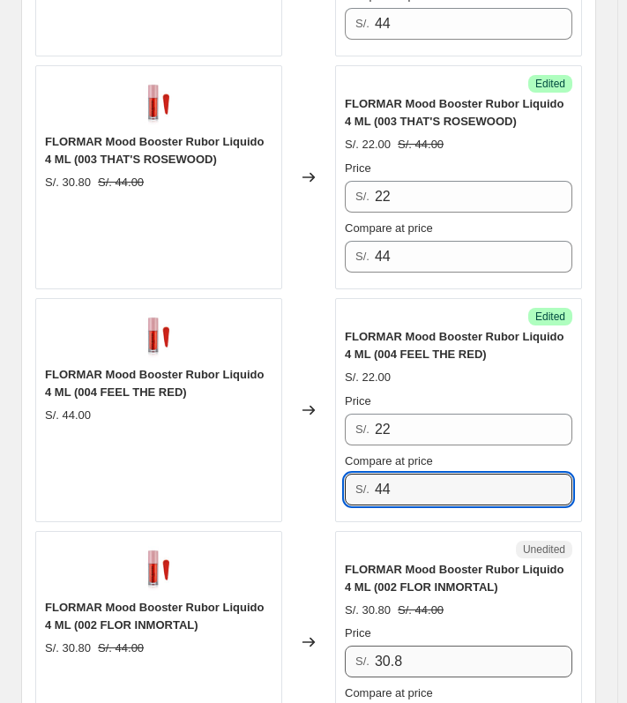
type input "44"
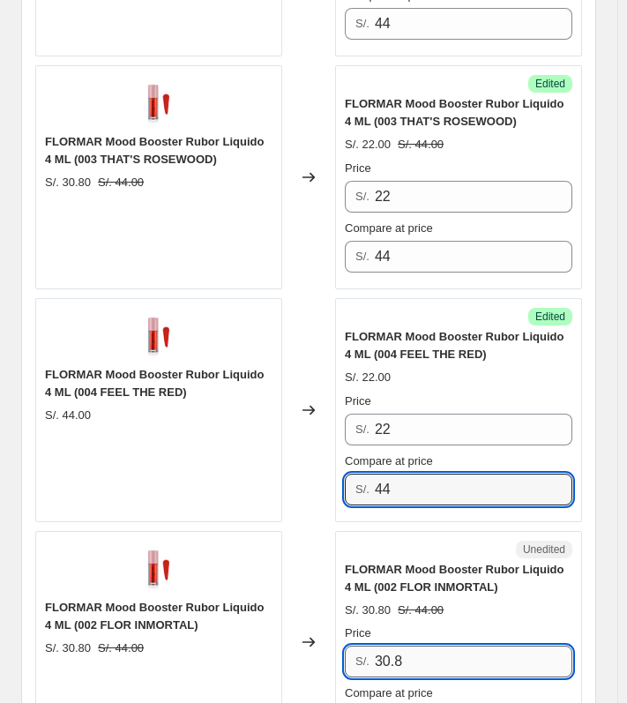
click at [428, 646] on input "30.8" at bounding box center [474, 662] width 198 height 32
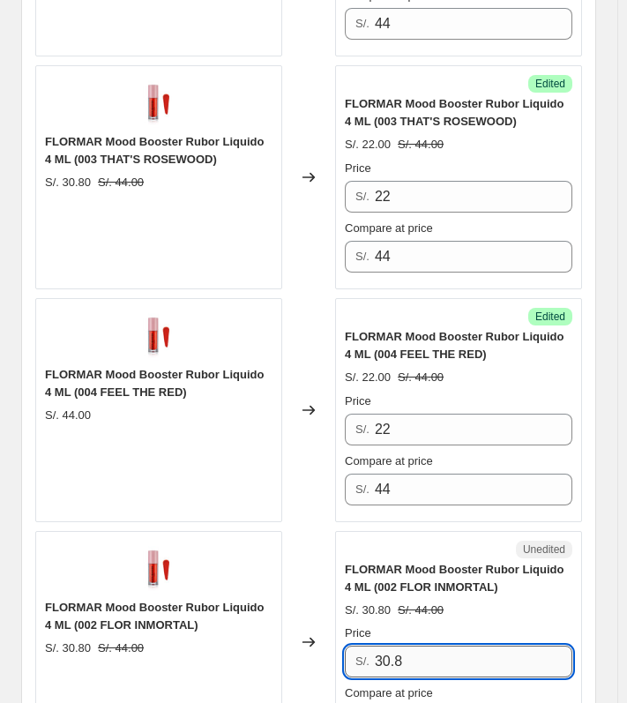
click at [428, 646] on input "30.8" at bounding box center [474, 662] width 198 height 32
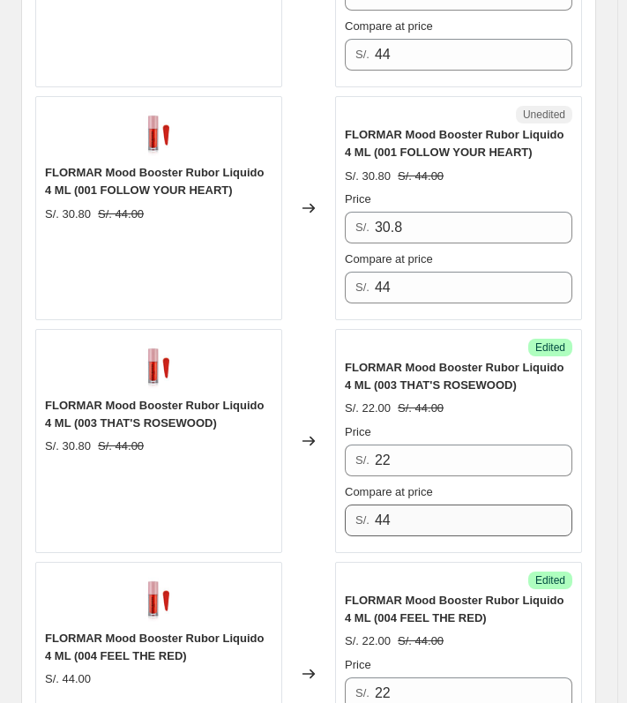
scroll to position [2818, 0]
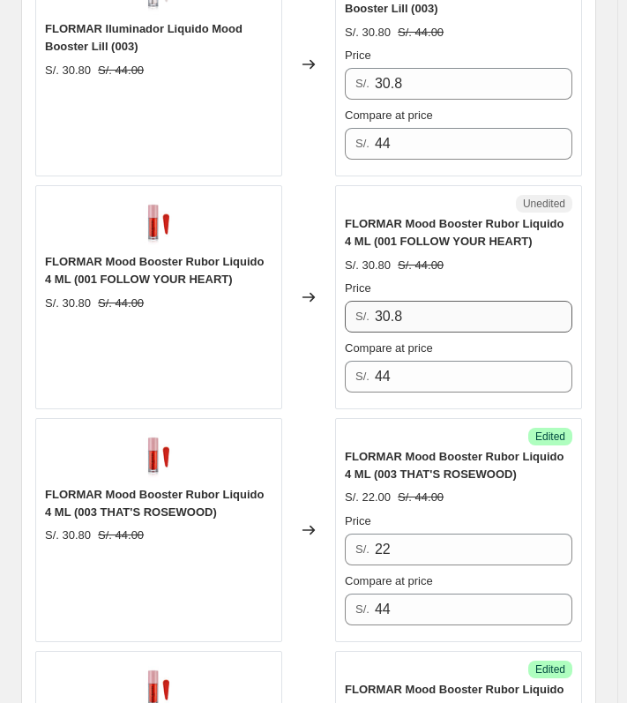
type input "22"
click at [450, 301] on input "30.8" at bounding box center [474, 317] width 198 height 32
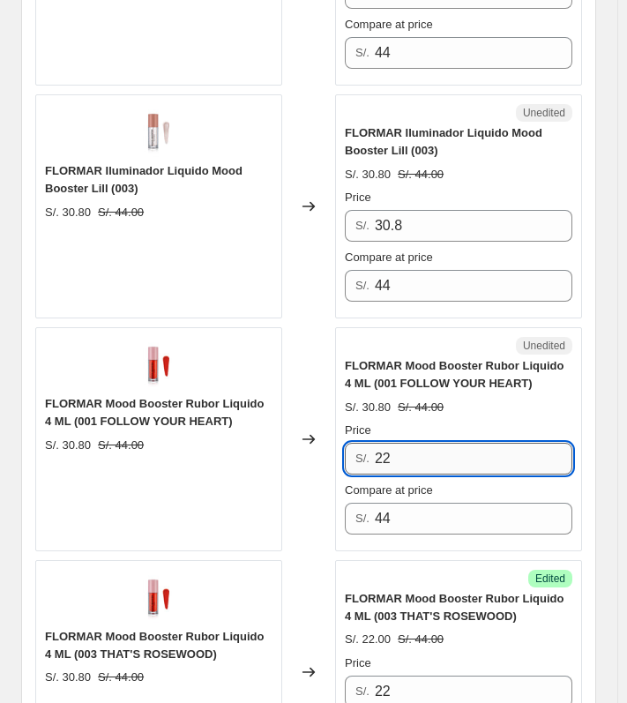
scroll to position [2642, 0]
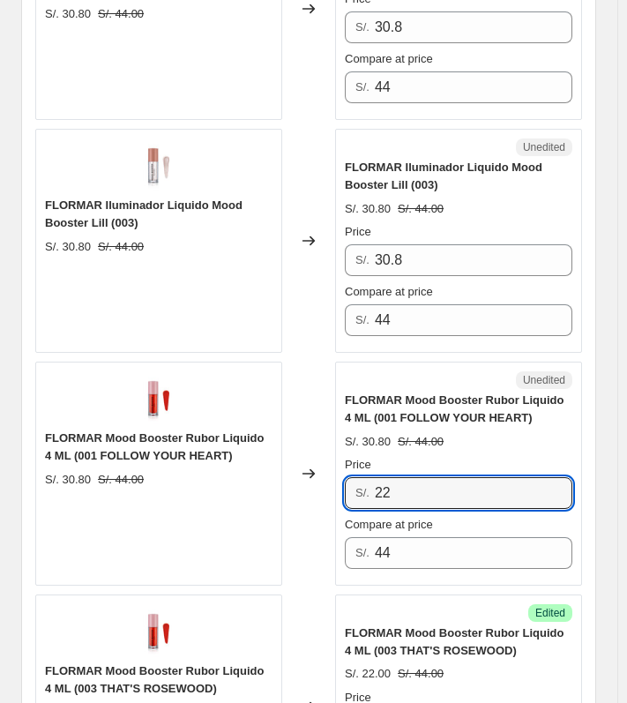
type input "22"
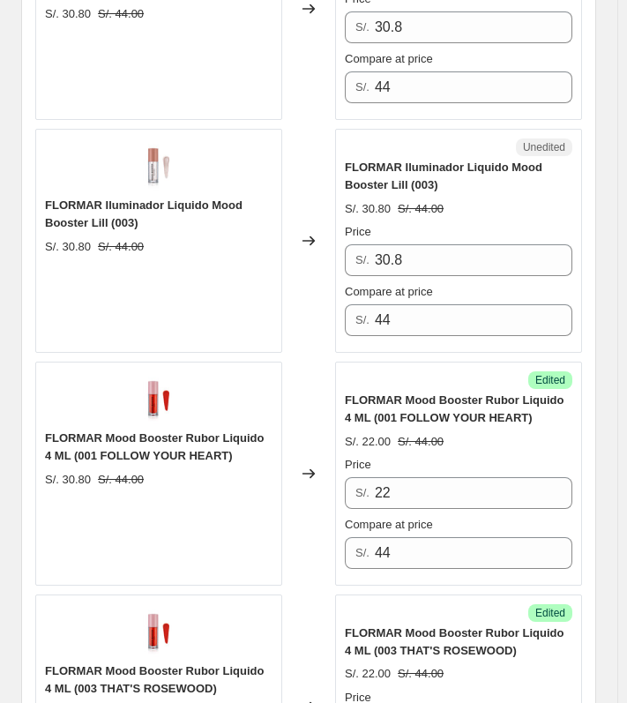
click at [494, 362] on div "Success Edited [PERSON_NAME] Booster Rubor Liquido 4 ML (001 FOLLOW YOUR HEART)…" at bounding box center [458, 474] width 247 height 224
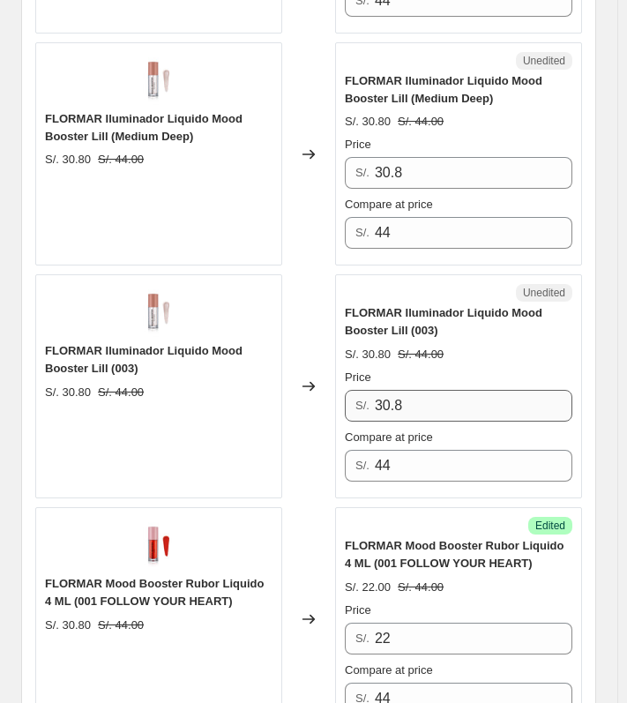
scroll to position [2466, 0]
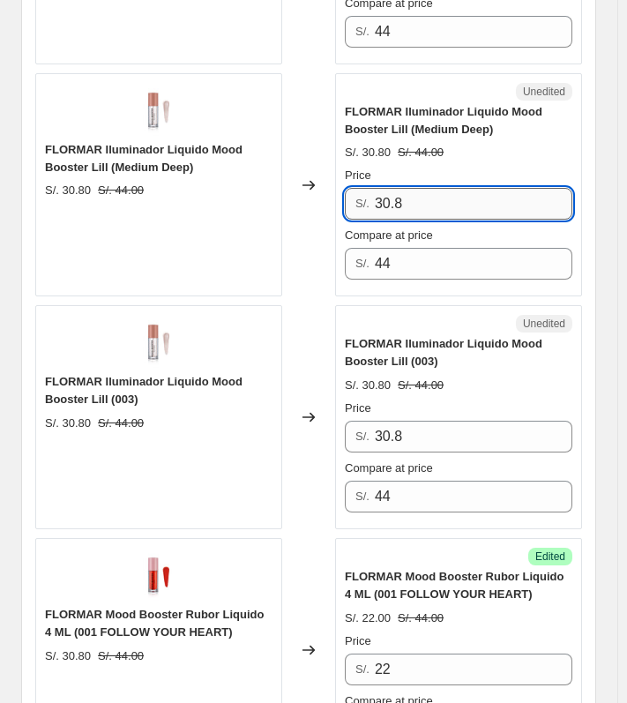
click at [490, 188] on input "30.8" at bounding box center [474, 204] width 198 height 32
type input "22"
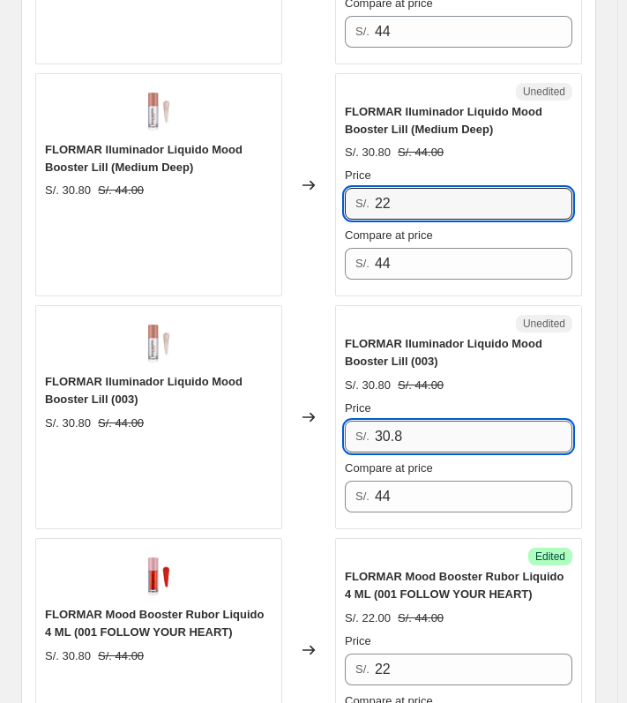
click at [441, 421] on input "30.8" at bounding box center [474, 437] width 198 height 32
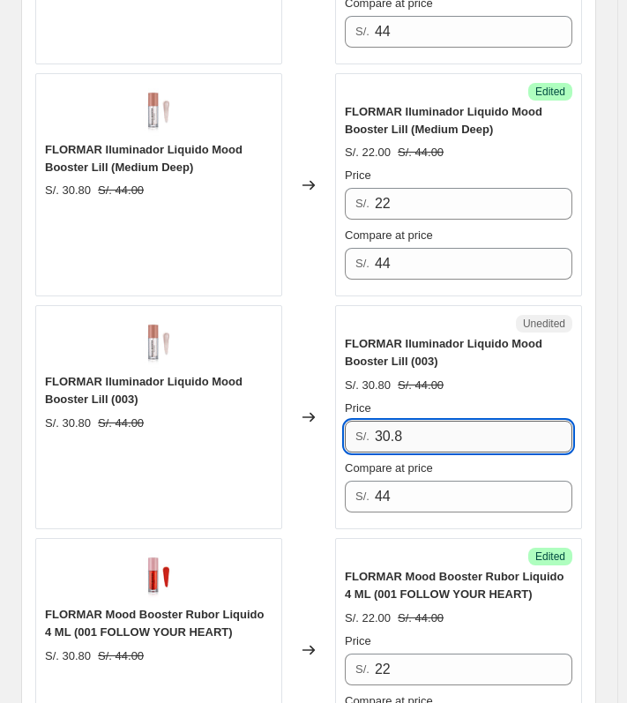
click at [441, 421] on input "30.8" at bounding box center [474, 437] width 198 height 32
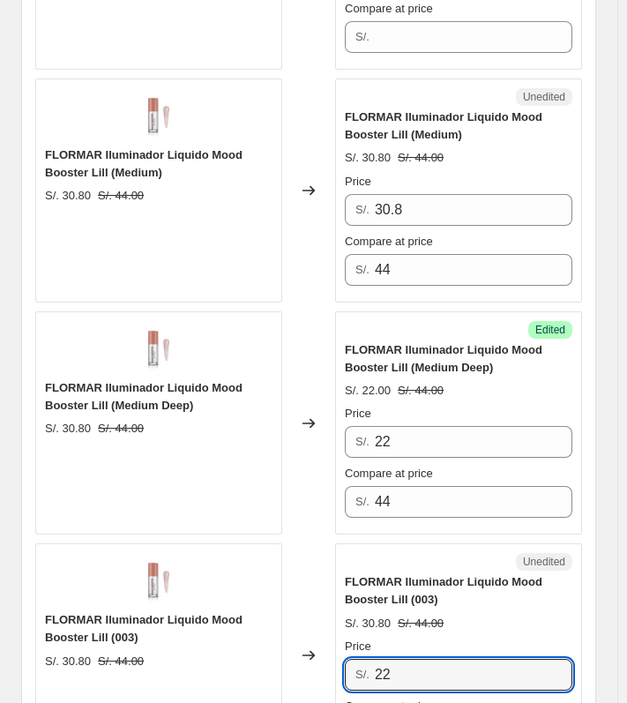
scroll to position [2201, 0]
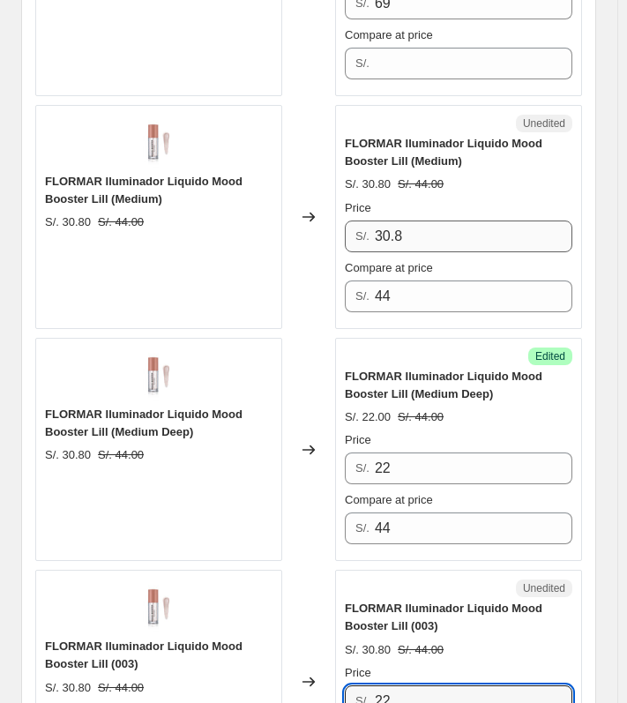
type input "22"
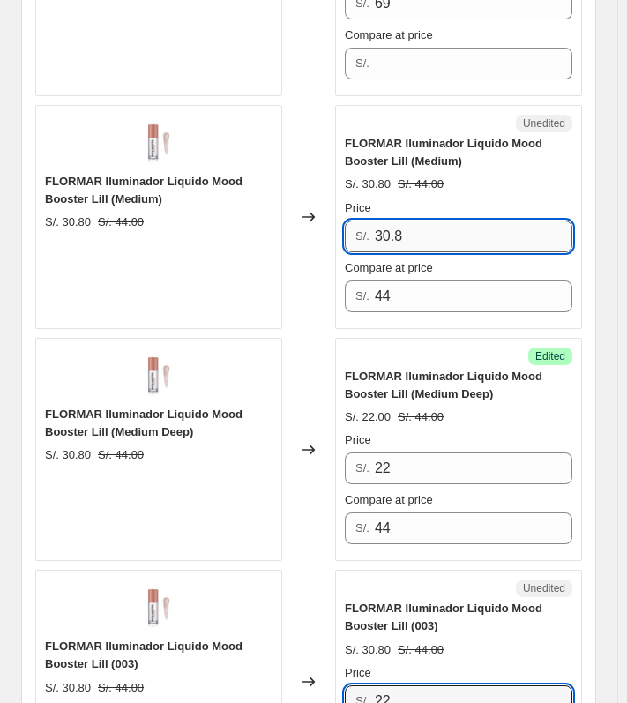
click at [480, 221] on input "30.8" at bounding box center [474, 237] width 198 height 32
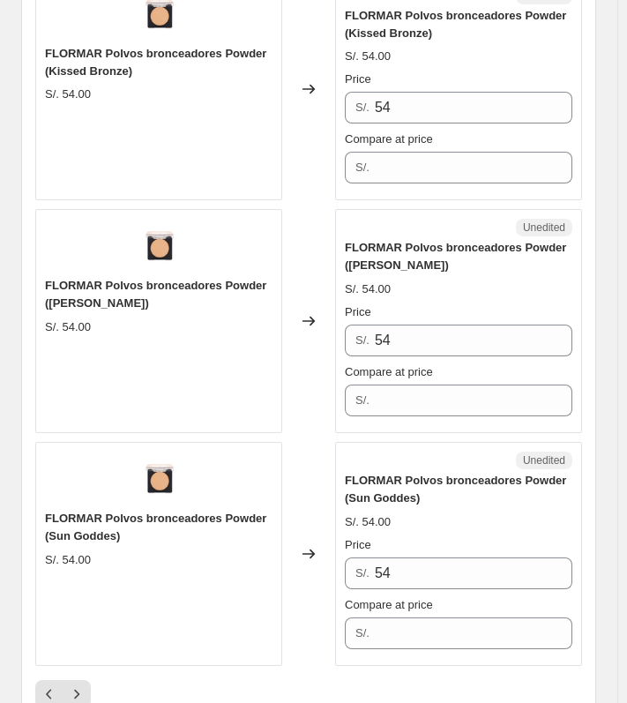
scroll to position [4901, 0]
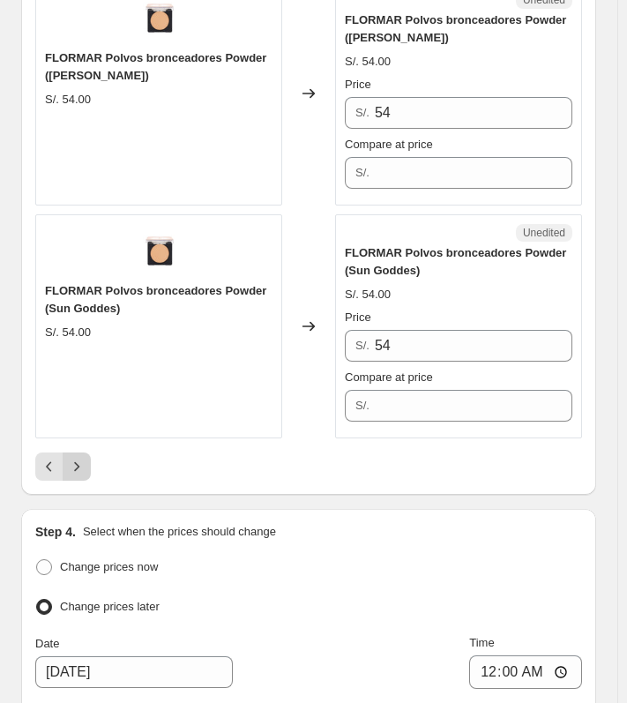
type input "22"
click at [85, 453] on button "Next" at bounding box center [77, 467] width 28 height 28
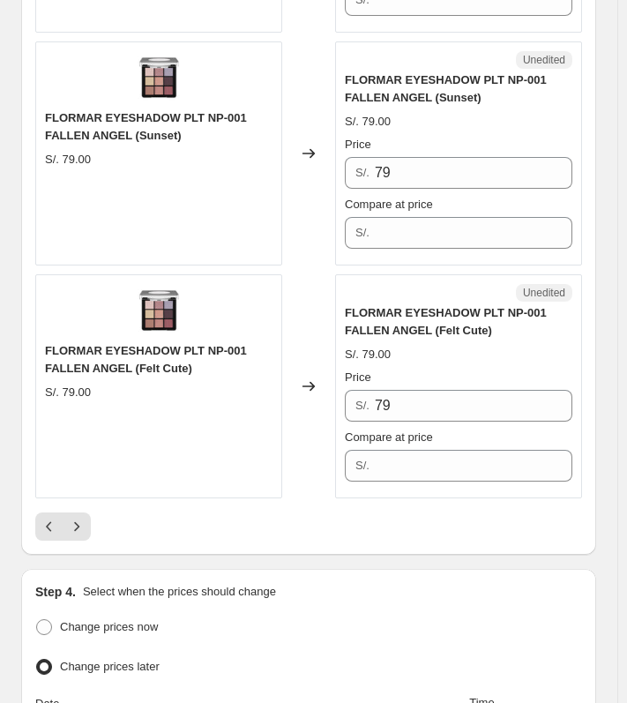
scroll to position [4815, 0]
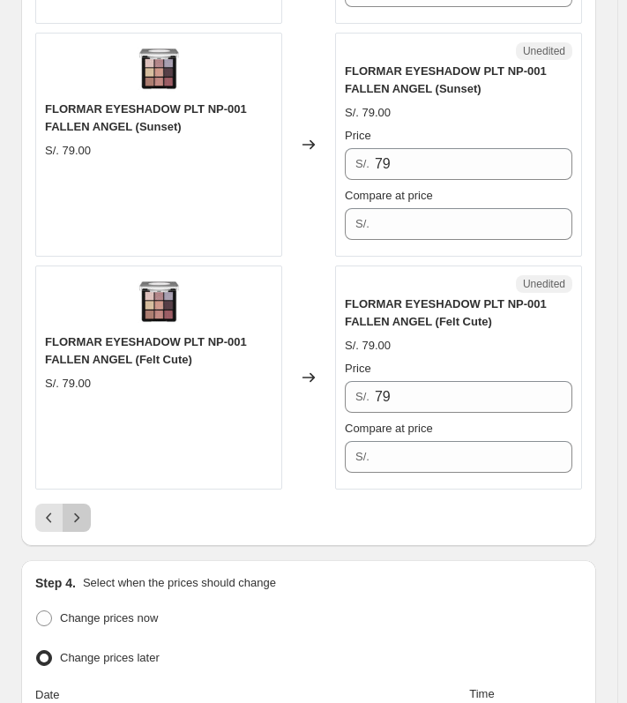
click at [79, 510] on icon "Next" at bounding box center [77, 518] width 18 height 18
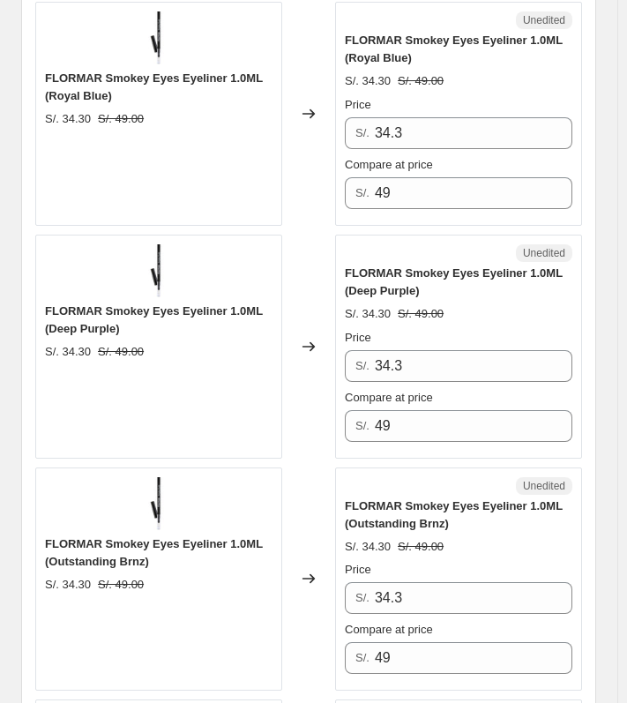
scroll to position [3280, 0]
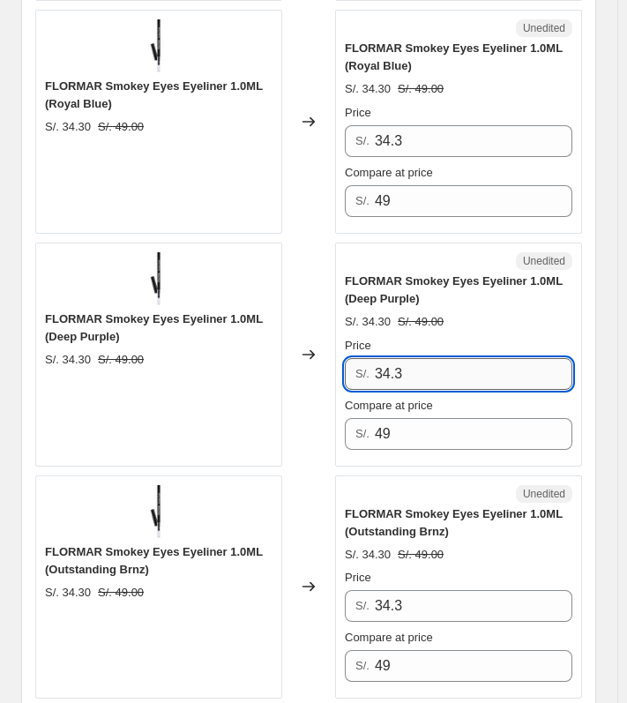
click at [475, 358] on input "34.3" at bounding box center [474, 374] width 198 height 32
click at [475, 358] on input "24.50" at bounding box center [474, 374] width 198 height 32
type input "24.50"
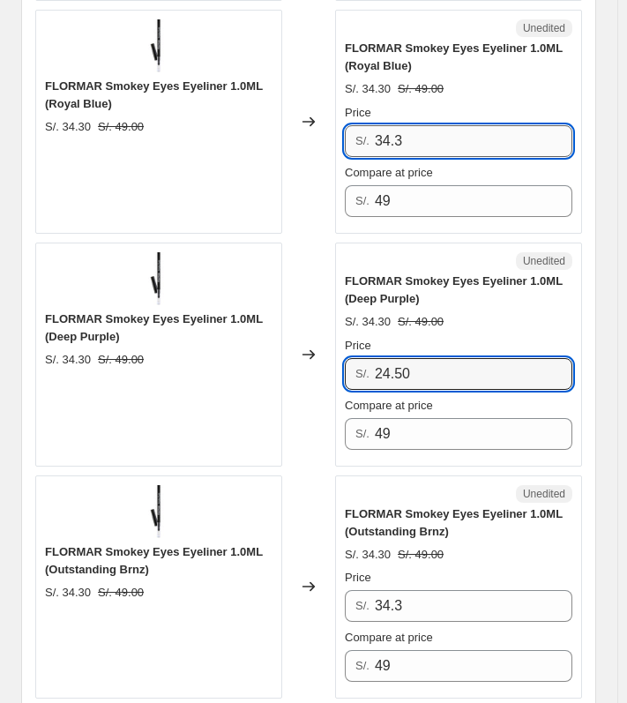
click at [475, 125] on input "34.3" at bounding box center [474, 141] width 198 height 32
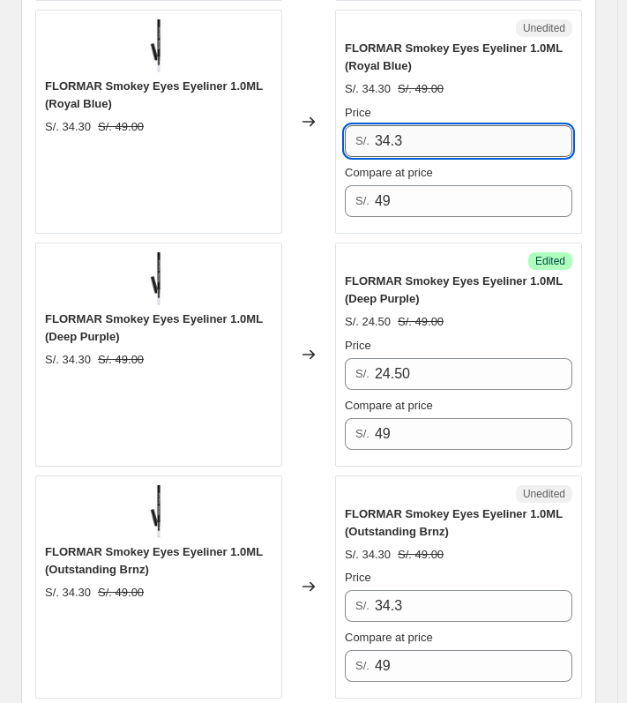
click at [475, 125] on input "34.3" at bounding box center [474, 141] width 198 height 32
paste input "24.50"
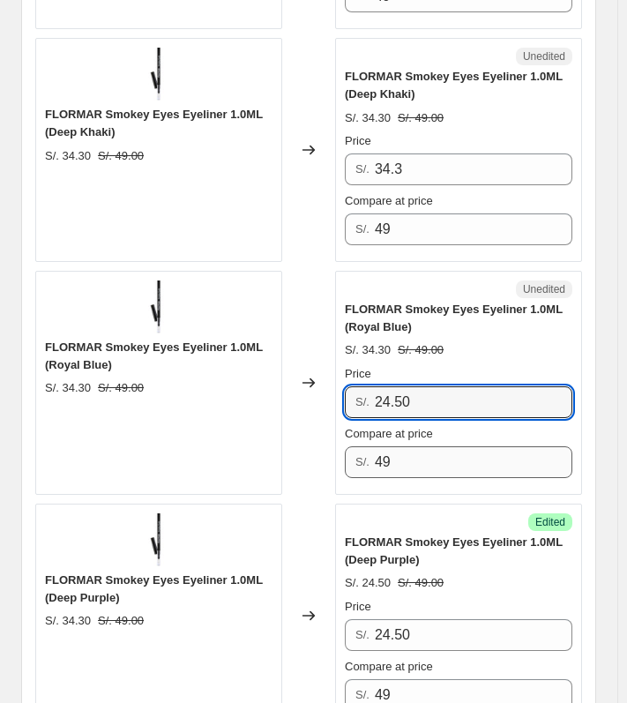
scroll to position [3015, 0]
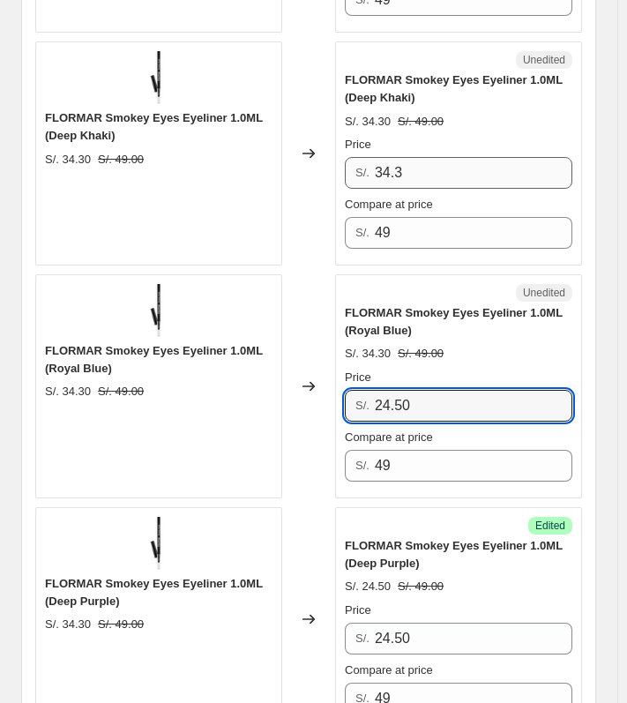
type input "24.50"
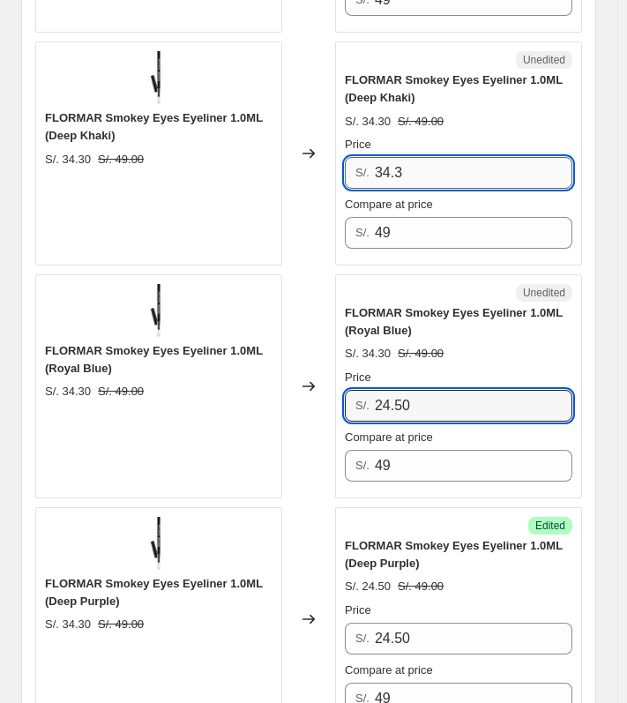
click at [471, 157] on input "34.3" at bounding box center [474, 173] width 198 height 32
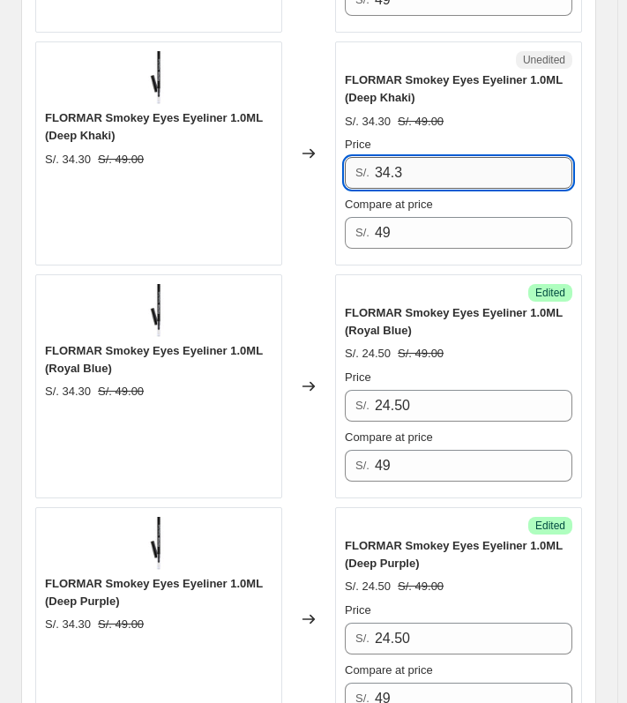
click at [471, 157] on input "34.3" at bounding box center [474, 173] width 198 height 32
paste input "24.50"
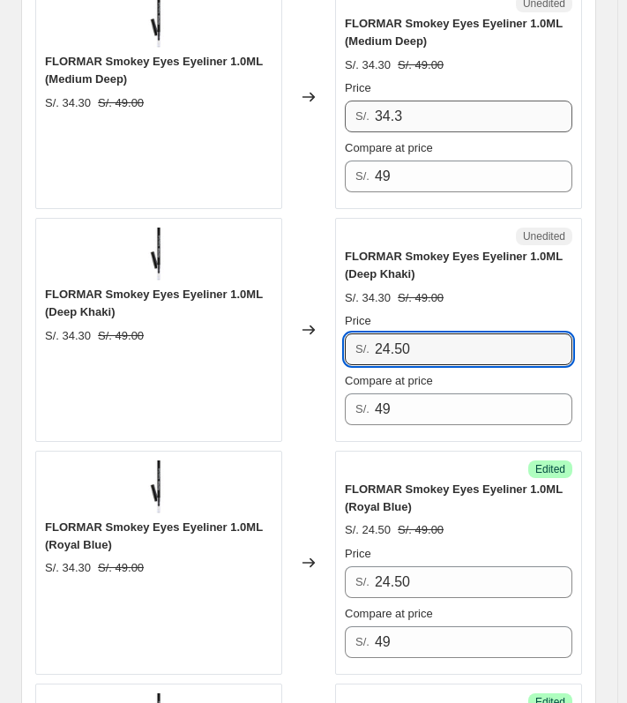
type input "24.50"
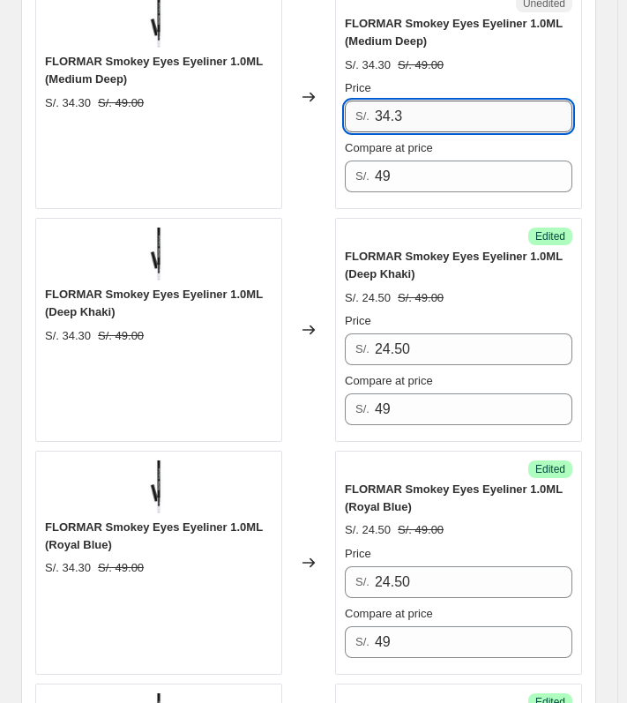
click at [483, 101] on input "34.3" at bounding box center [474, 117] width 198 height 32
paste input "24.50"
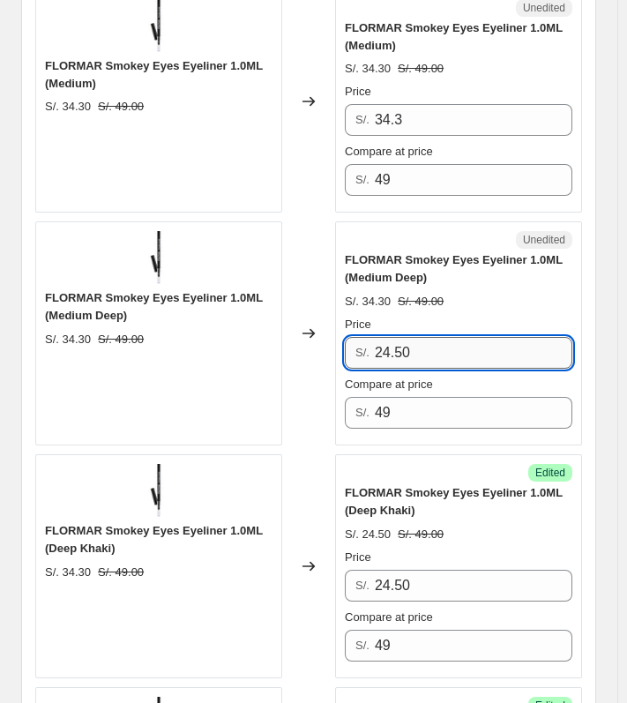
scroll to position [2574, 0]
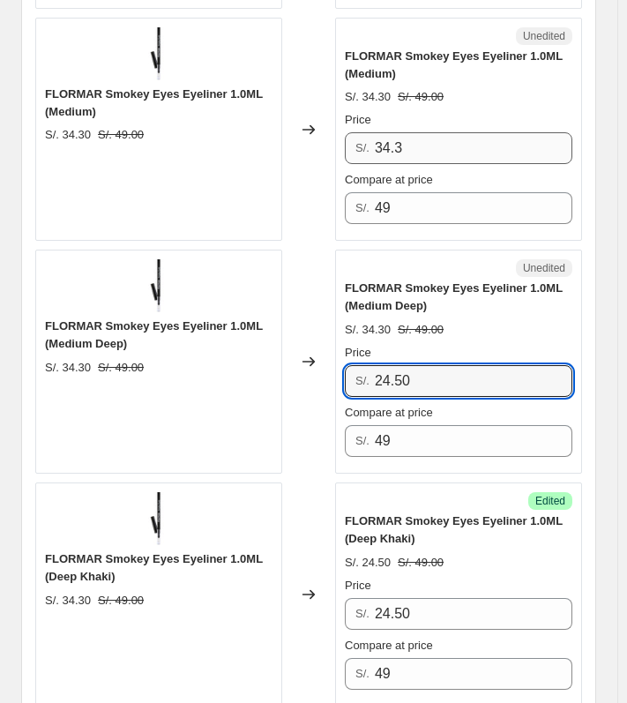
type input "24.50"
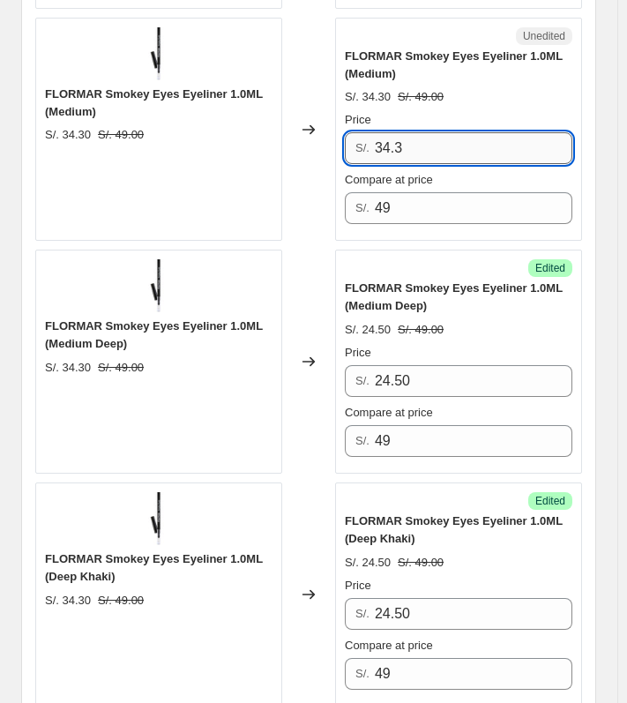
click at [462, 132] on input "34.3" at bounding box center [474, 148] width 198 height 32
paste input "24.50"
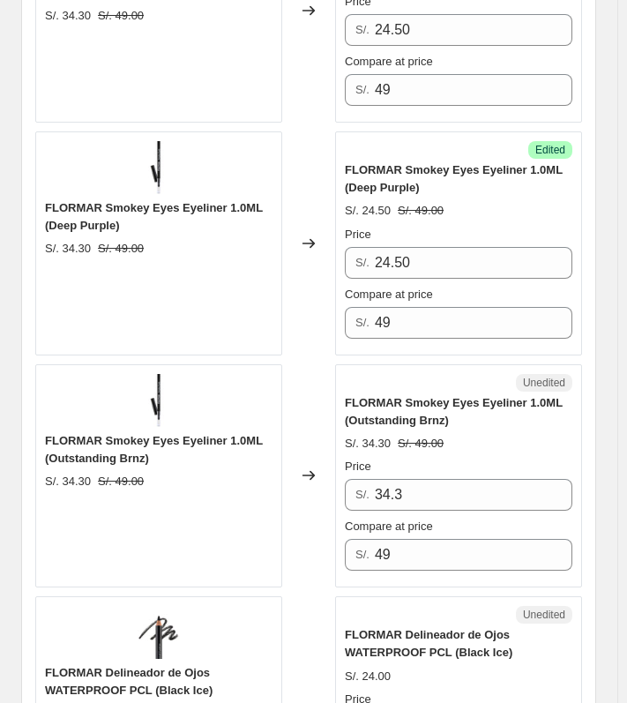
scroll to position [3544, 0]
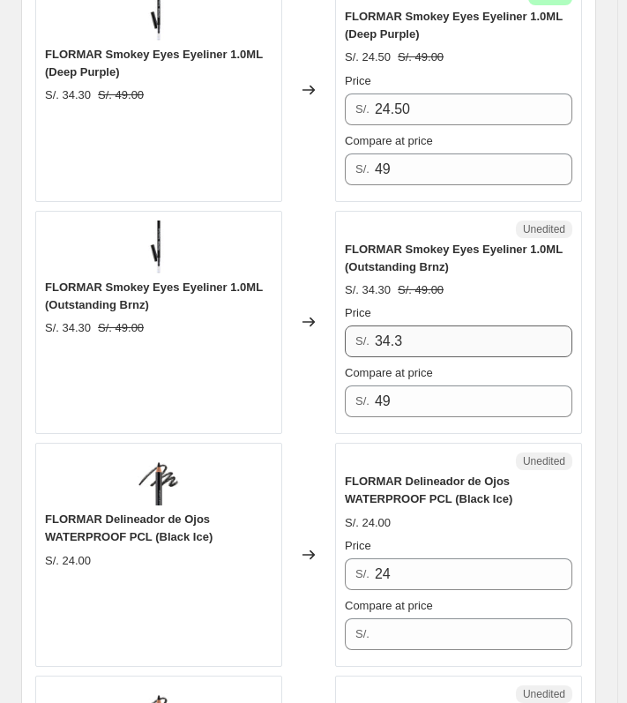
type input "24.50"
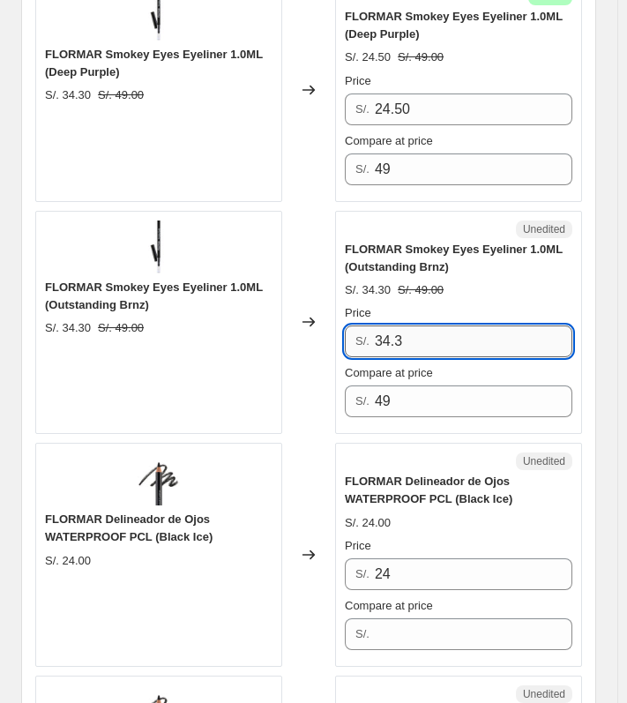
click at [444, 326] on input "34.3" at bounding box center [474, 342] width 198 height 32
paste input "24.50"
type input "24.50"
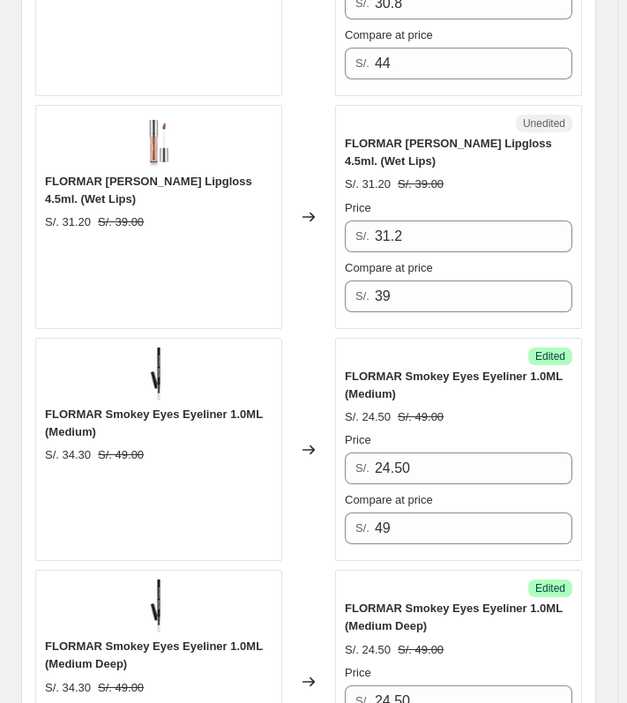
scroll to position [2045, 0]
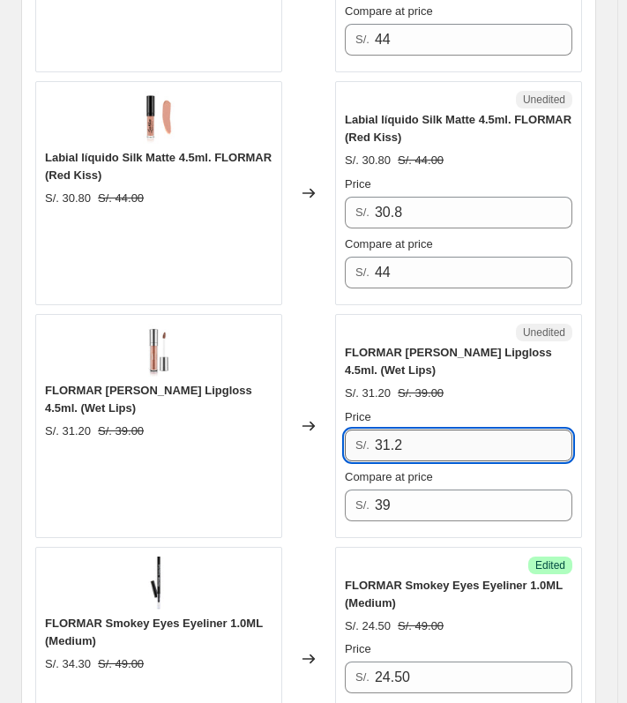
click at [475, 430] on input "31.2" at bounding box center [474, 446] width 198 height 32
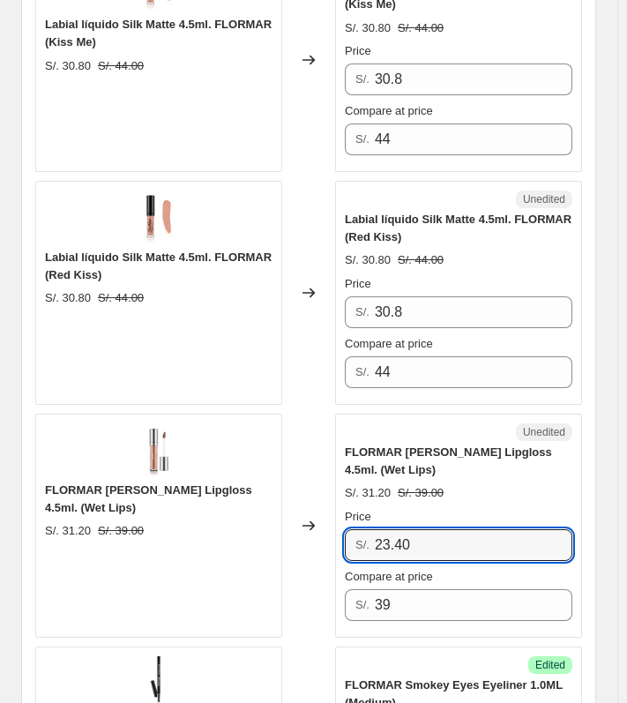
scroll to position [1780, 0]
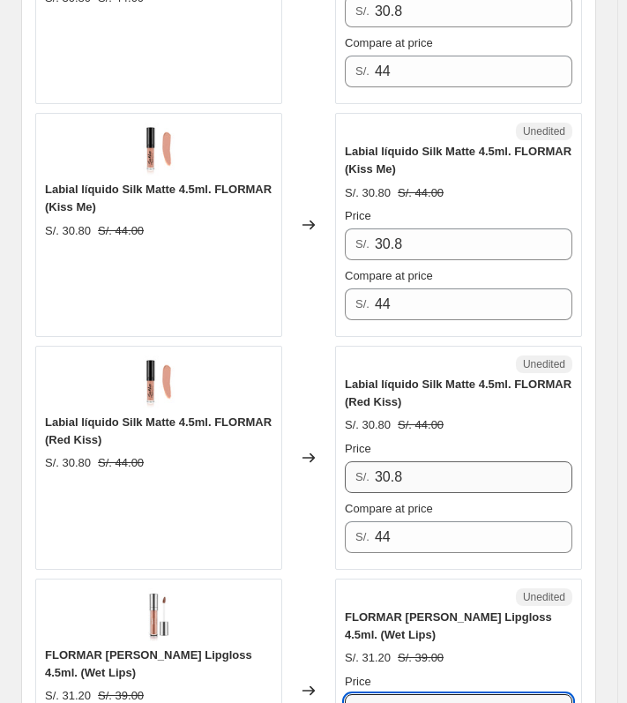
type input "23.40"
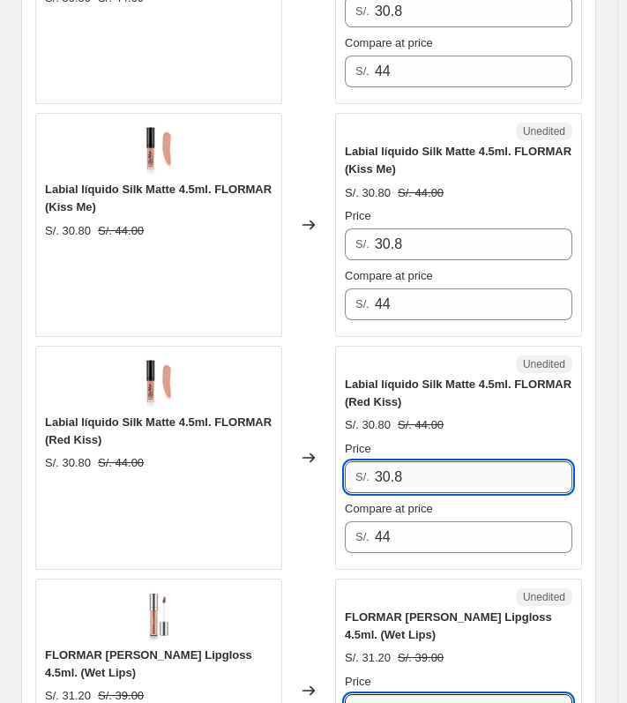
click at [441, 461] on input "30.8" at bounding box center [474, 477] width 198 height 32
type input "22"
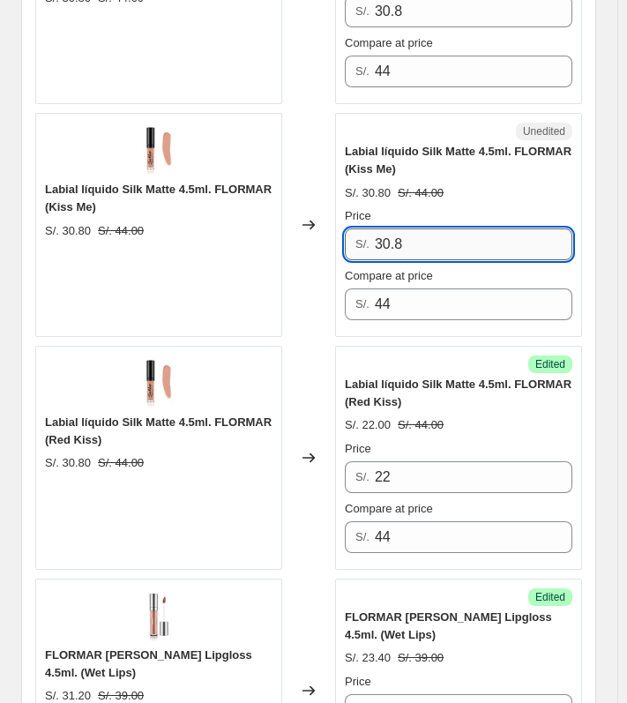
click at [450, 228] on input "30.8" at bounding box center [474, 244] width 198 height 32
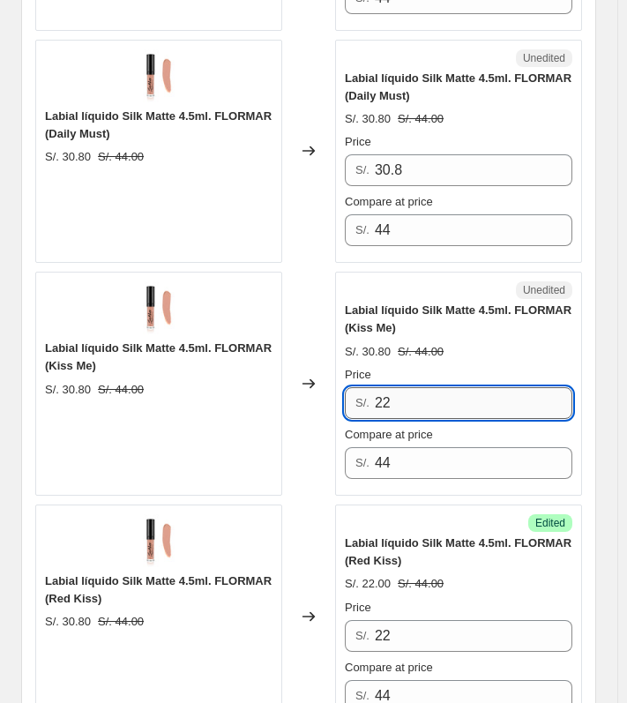
scroll to position [1516, 0]
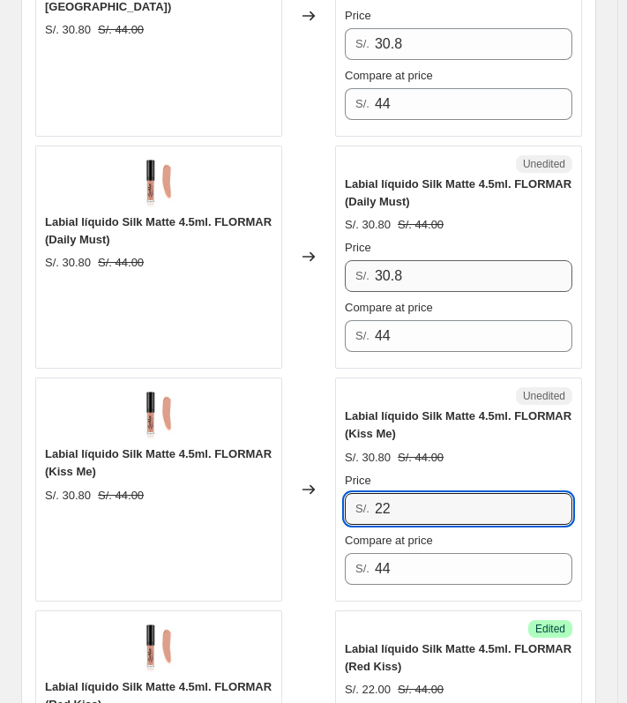
type input "22"
click at [445, 260] on input "30.8" at bounding box center [474, 276] width 198 height 32
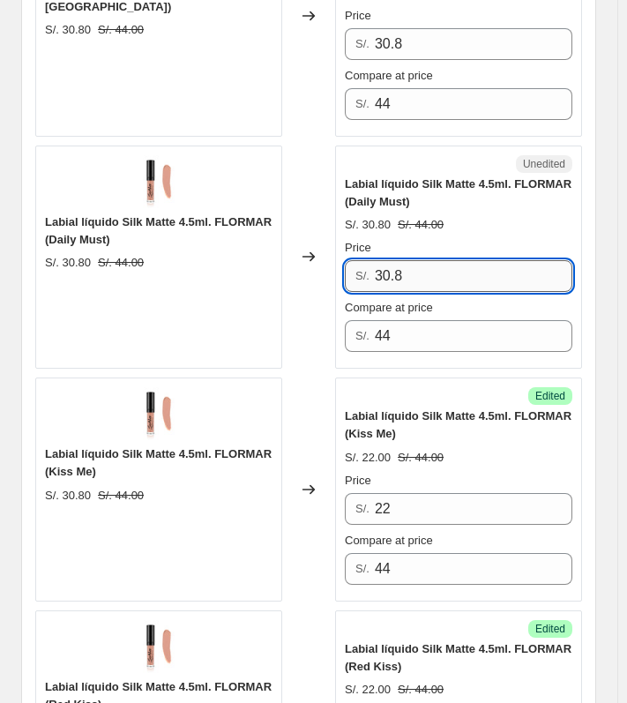
click at [445, 260] on input "30.8" at bounding box center [474, 276] width 198 height 32
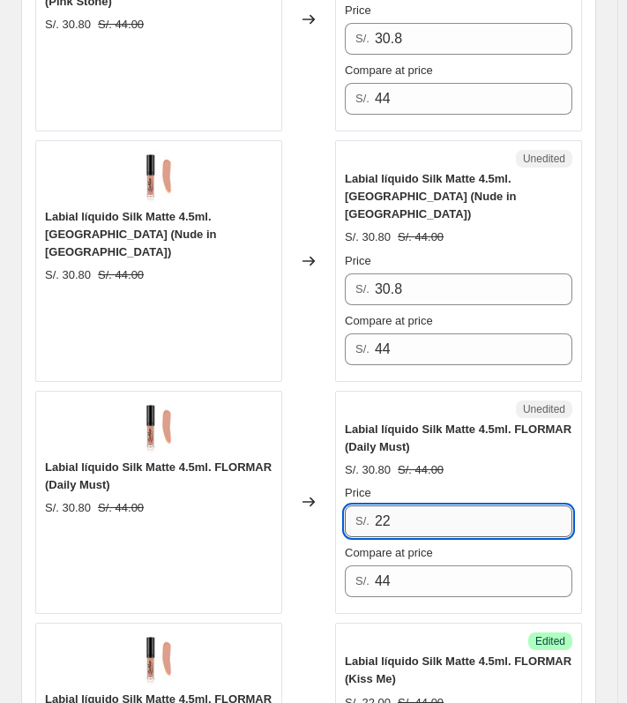
scroll to position [1251, 0]
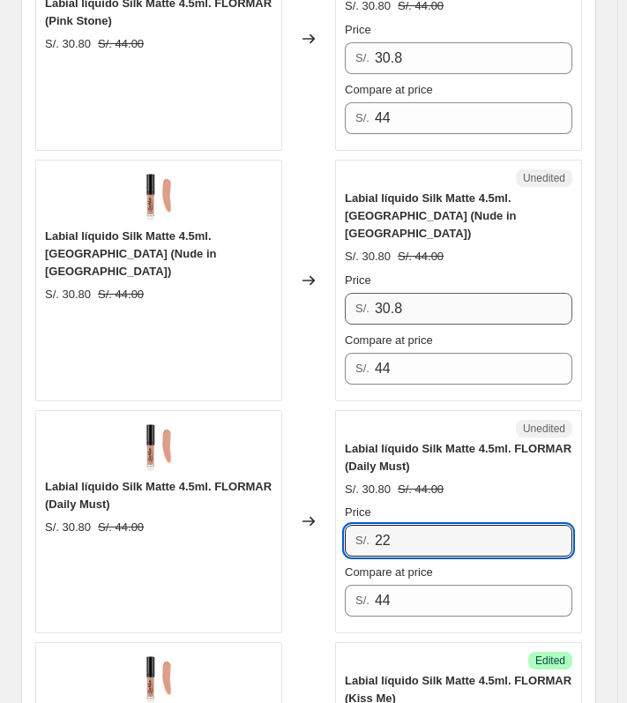
type input "22"
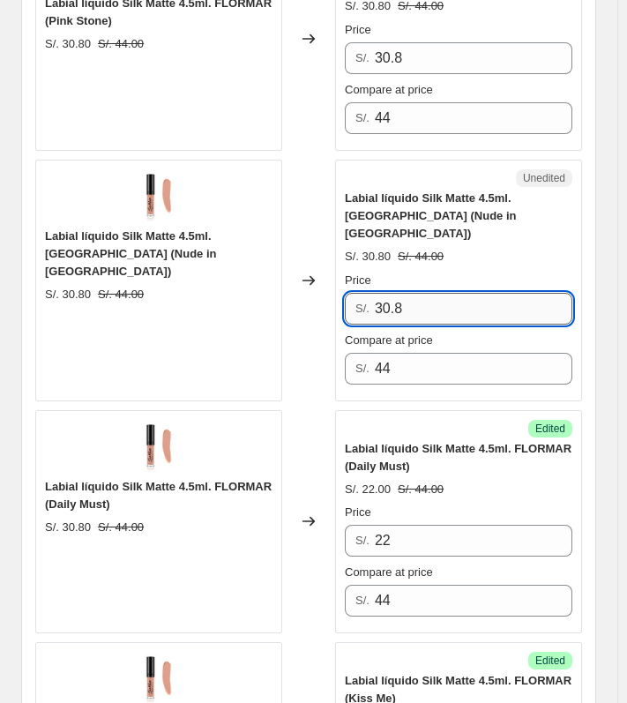
click at [447, 293] on input "30.8" at bounding box center [474, 309] width 198 height 32
click at [447, 293] on input "2" at bounding box center [474, 309] width 198 height 32
click at [447, 293] on input "22" at bounding box center [474, 309] width 198 height 32
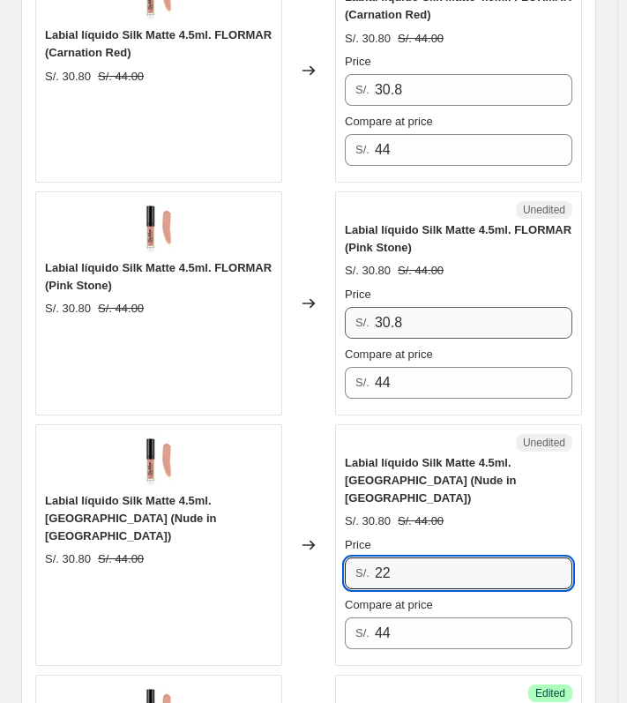
type input "22"
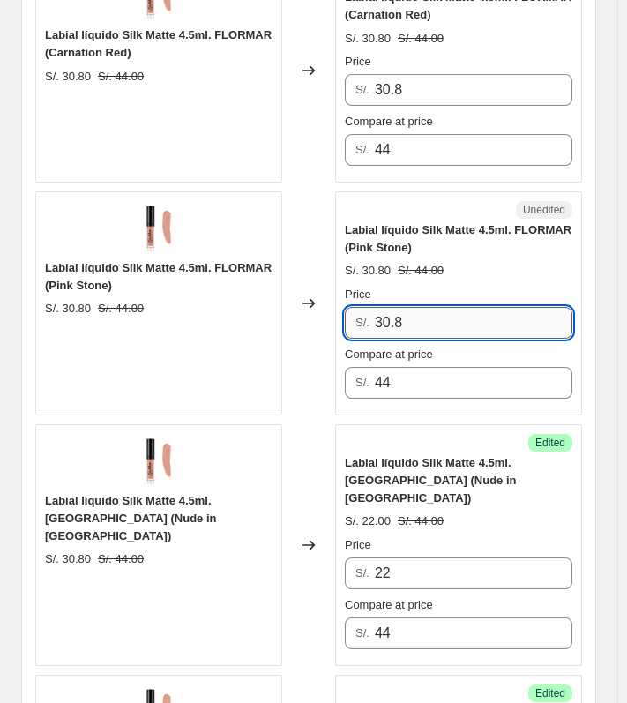
click at [445, 307] on input "30.8" at bounding box center [474, 323] width 198 height 32
type input "22"
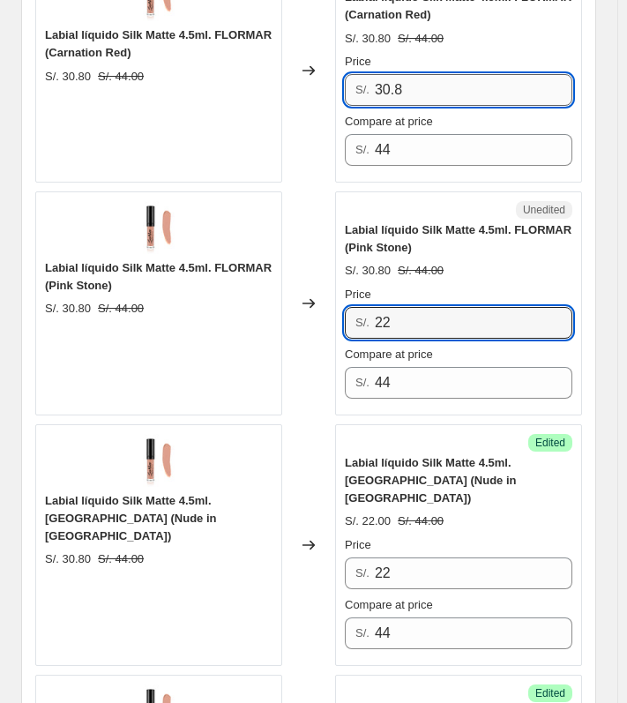
click at [439, 78] on input "30.8" at bounding box center [474, 90] width 198 height 32
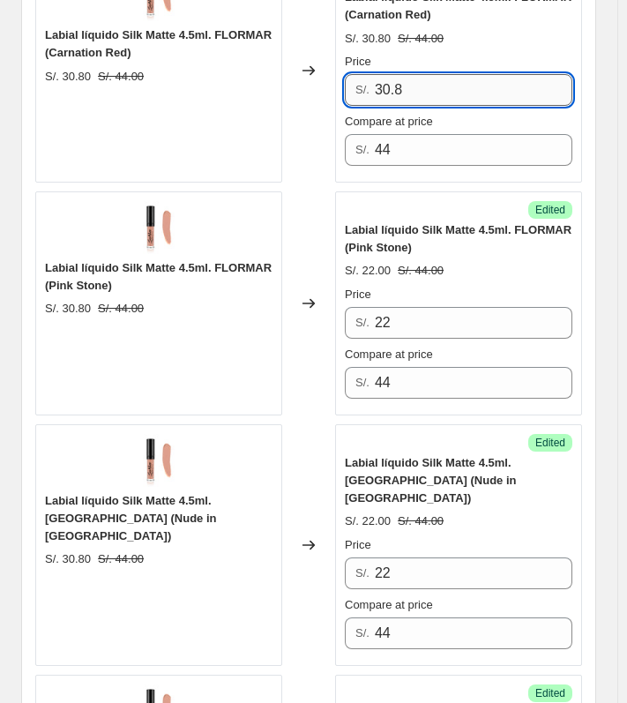
click at [439, 78] on input "30.8" at bounding box center [474, 90] width 198 height 32
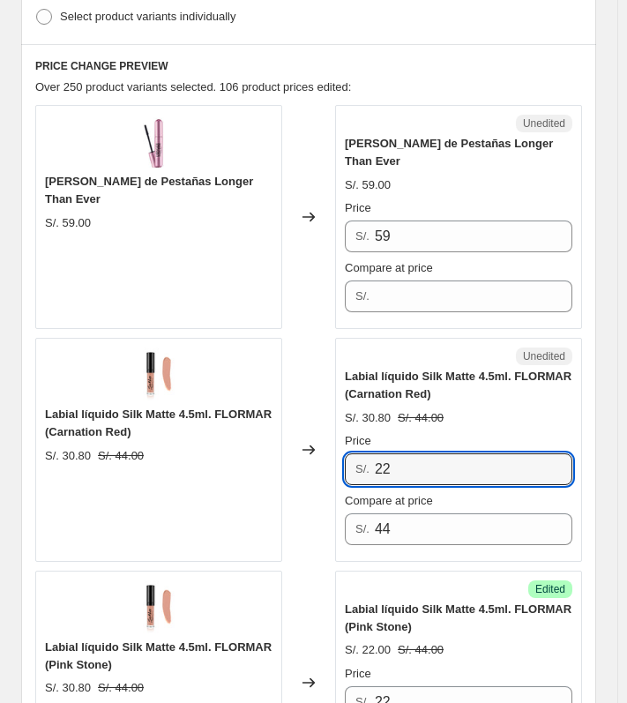
scroll to position [457, 0]
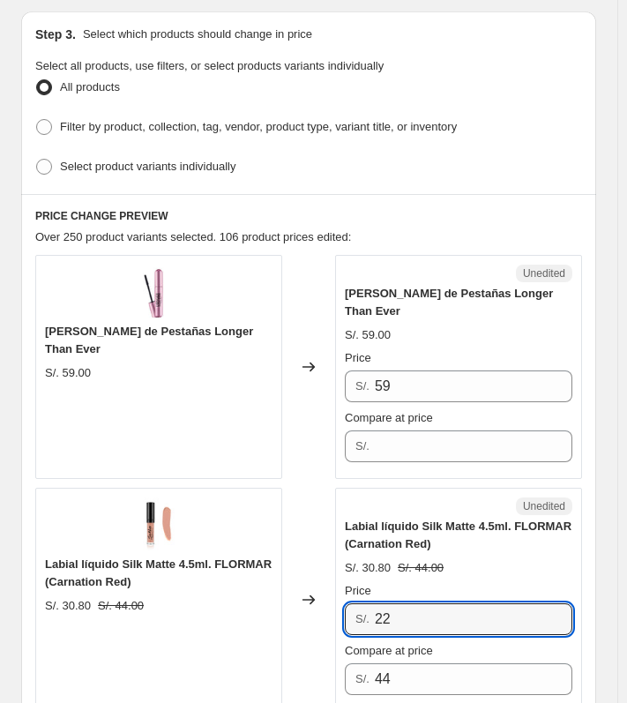
type input "22"
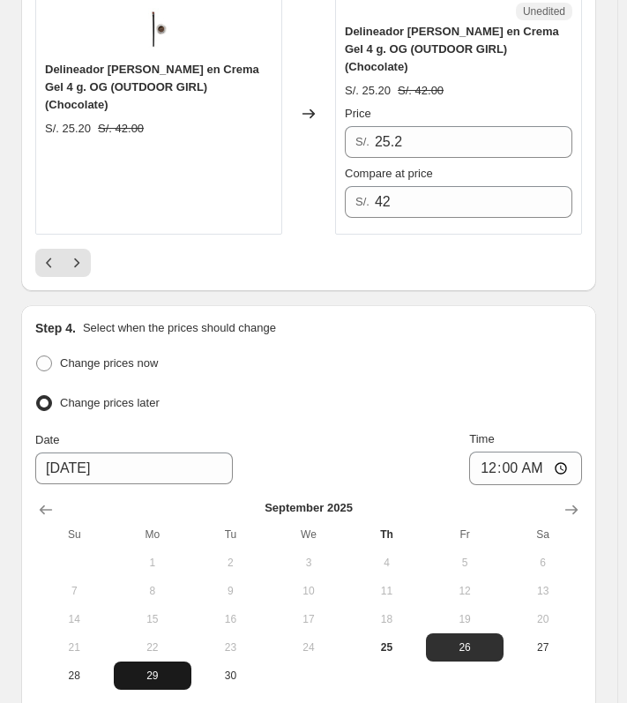
scroll to position [5309, 0]
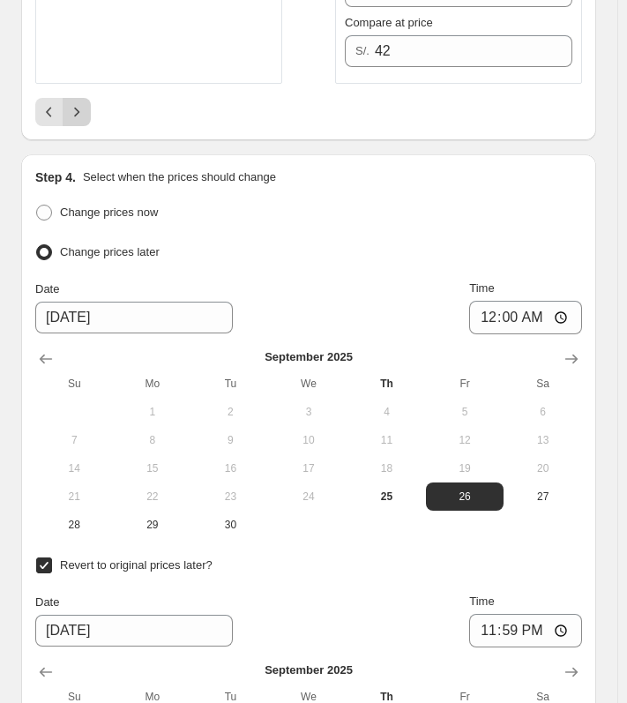
click at [75, 103] on icon "Next" at bounding box center [77, 112] width 18 height 18
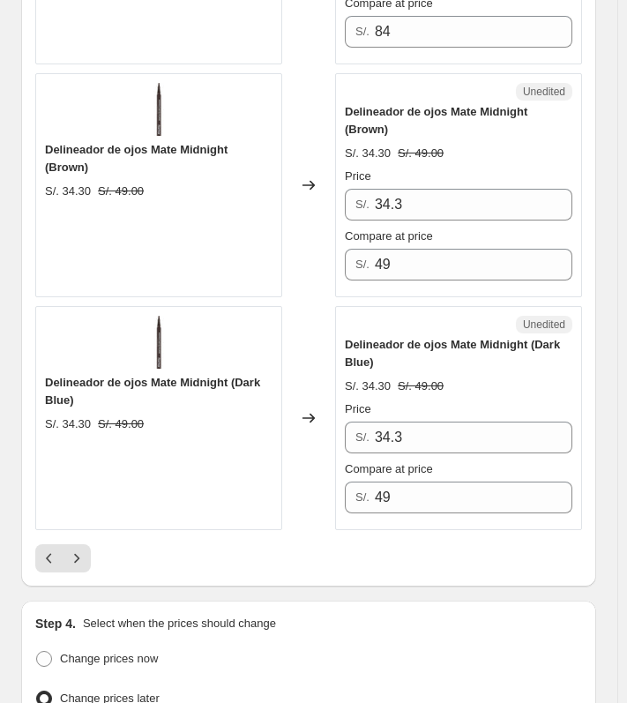
scroll to position [4676, 0]
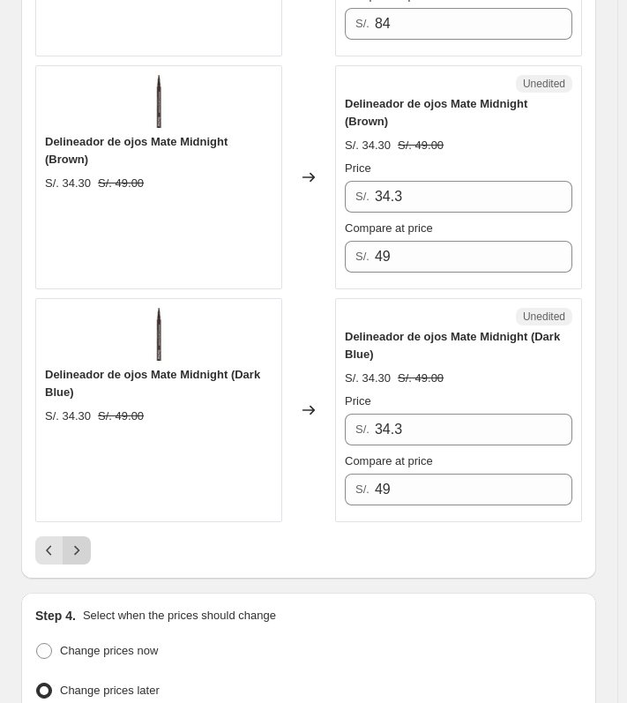
click at [80, 542] on icon "Next" at bounding box center [77, 551] width 18 height 18
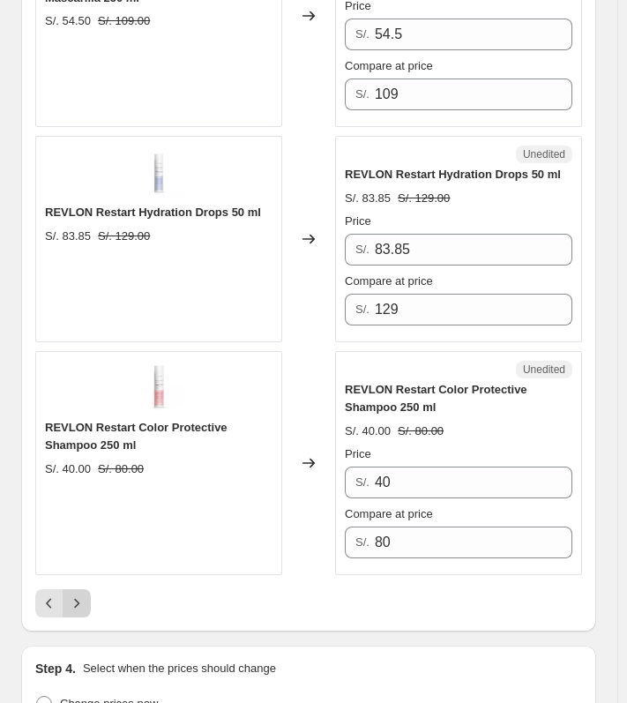
click at [80, 595] on icon "Next" at bounding box center [77, 604] width 18 height 18
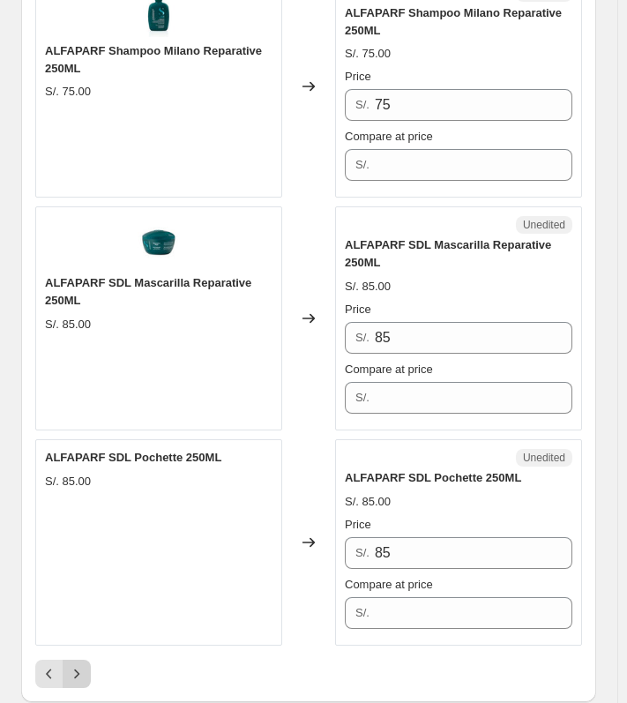
click at [79, 665] on icon "Next" at bounding box center [77, 674] width 18 height 18
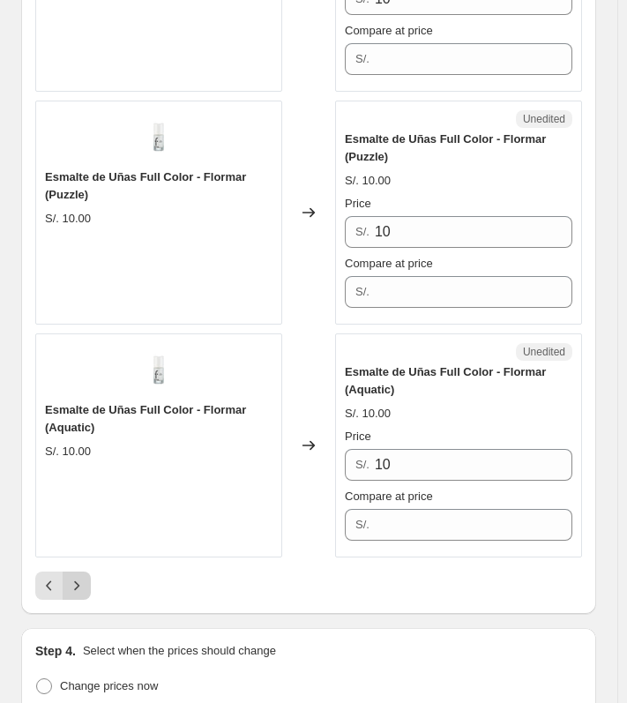
click at [72, 577] on icon "Next" at bounding box center [77, 586] width 18 height 18
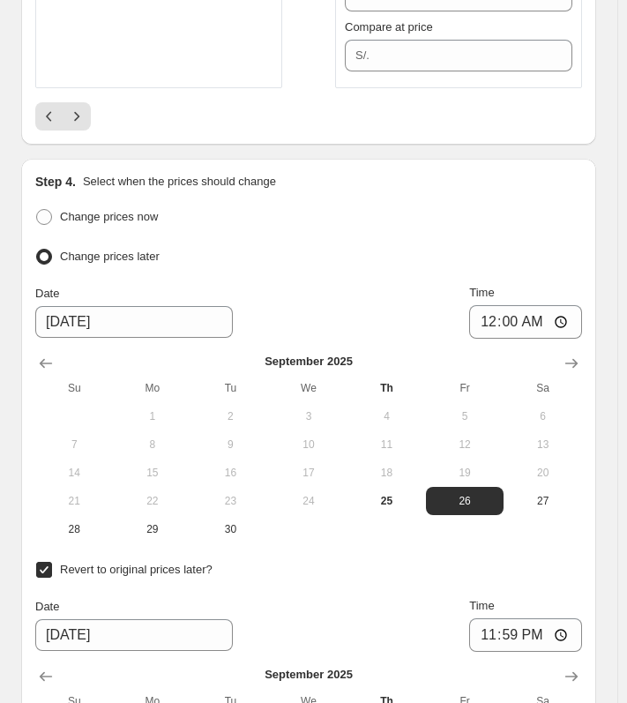
scroll to position [5382, 0]
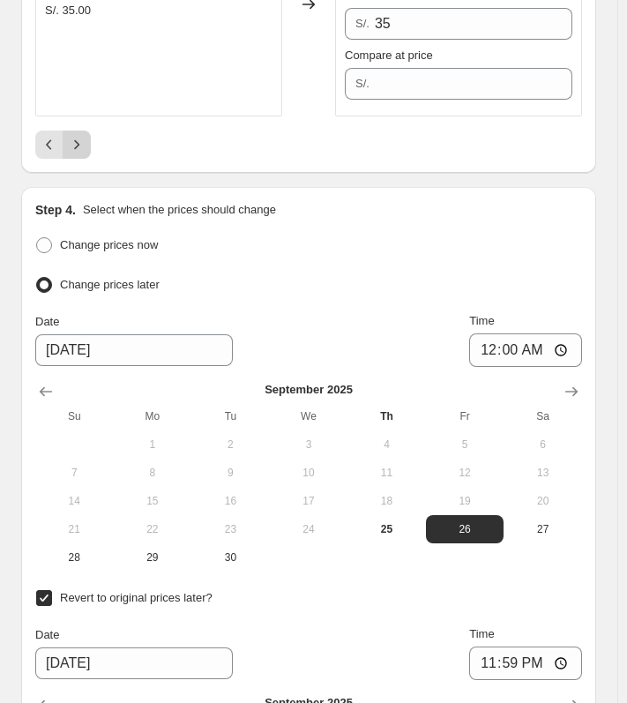
click at [85, 136] on icon "Next" at bounding box center [77, 145] width 18 height 18
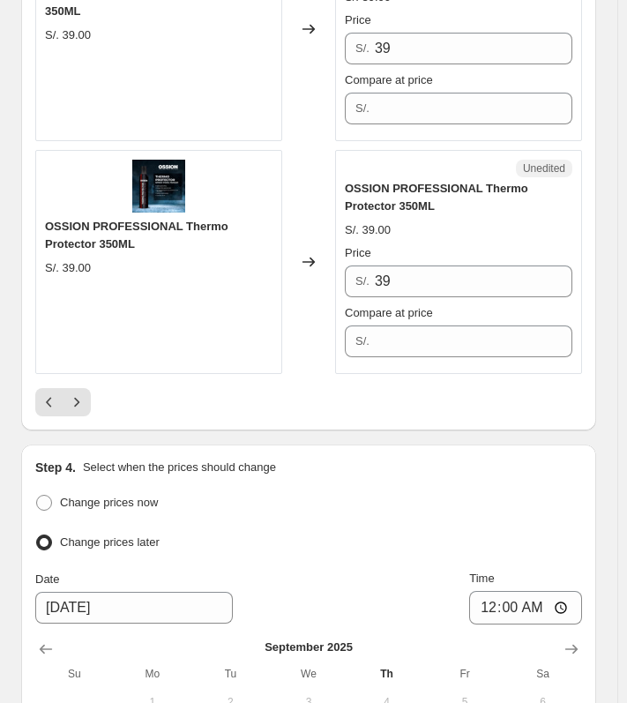
scroll to position [5029, 0]
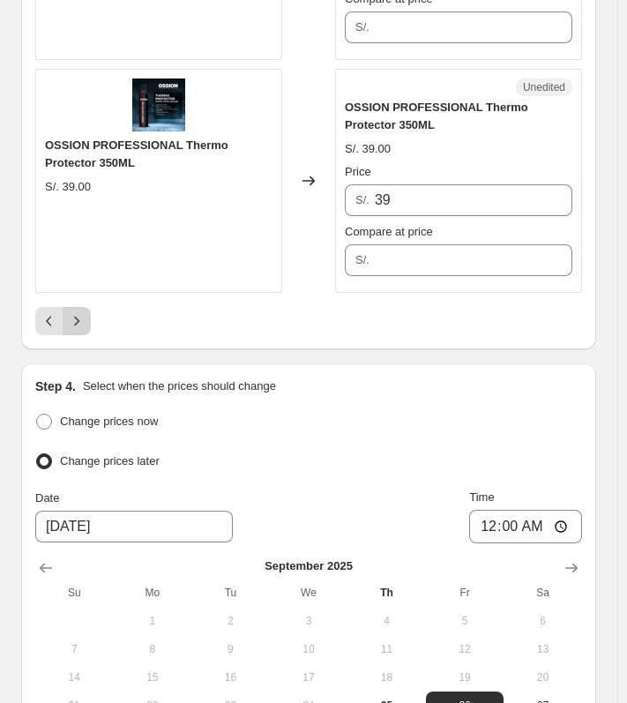
click at [69, 312] on icon "Next" at bounding box center [77, 321] width 18 height 18
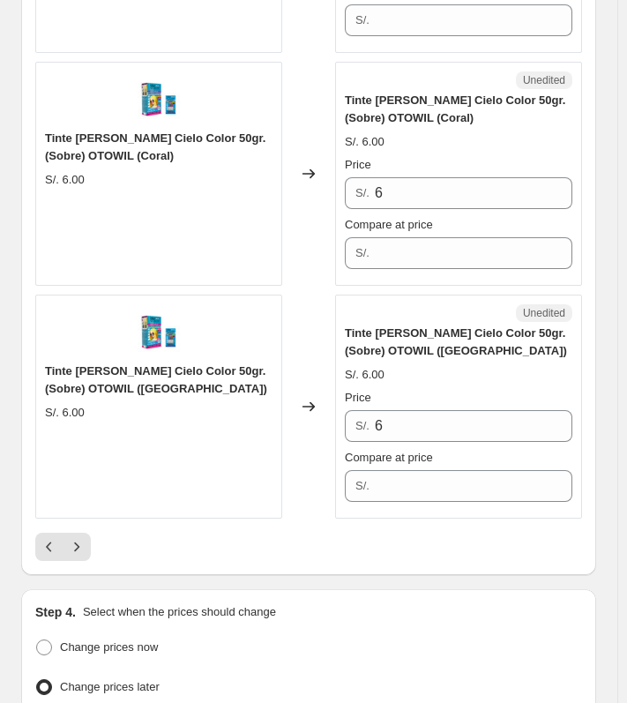
scroll to position [4954, 0]
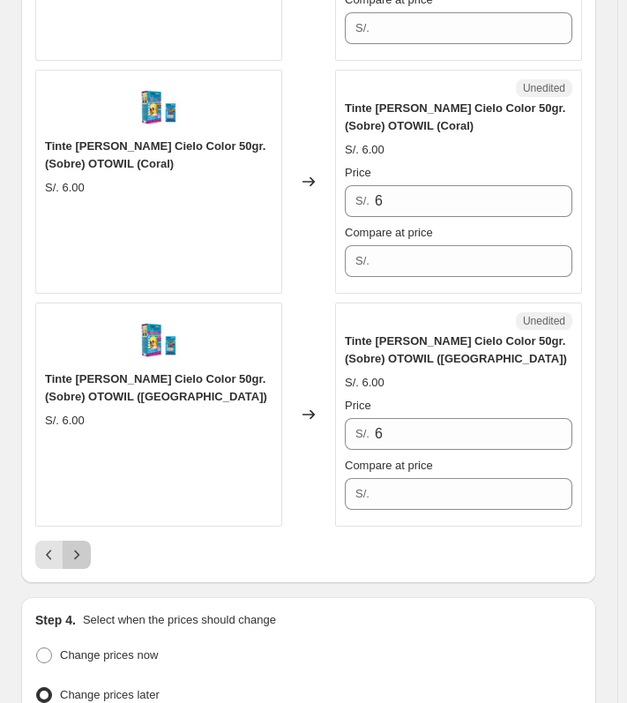
click at [86, 541] on button "Next" at bounding box center [77, 555] width 28 height 28
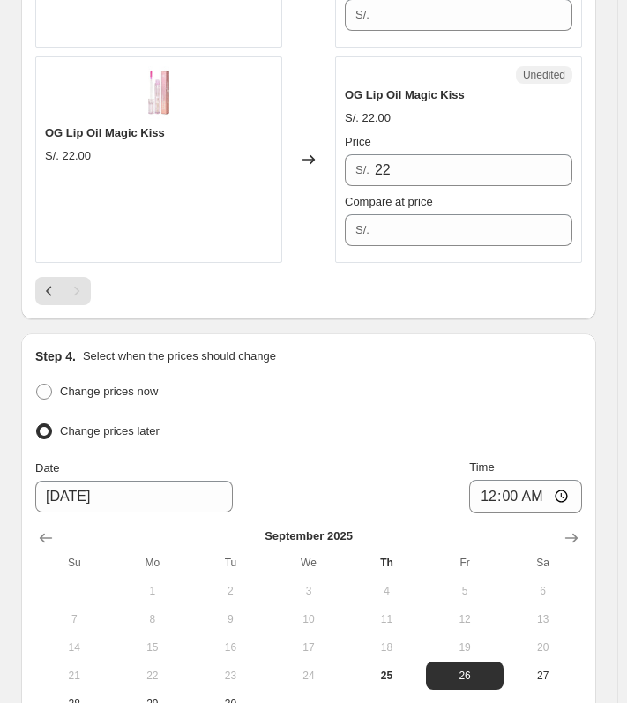
scroll to position [4099, 0]
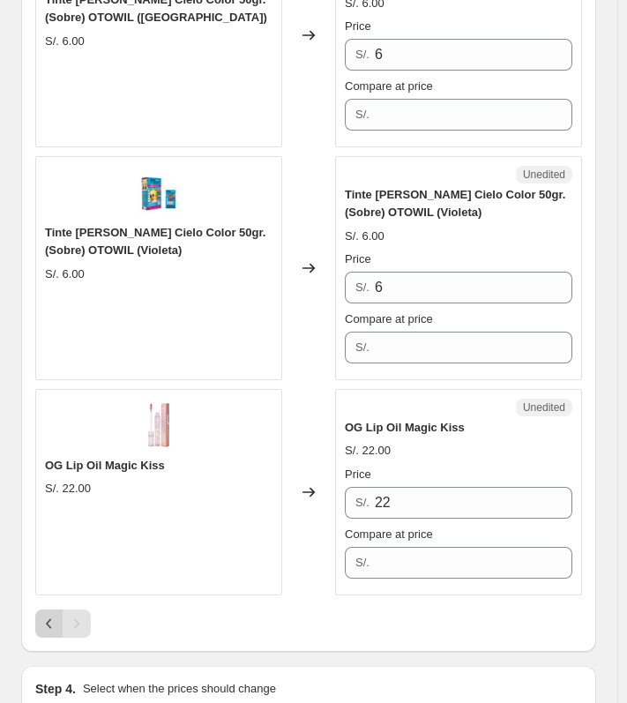
click at [59, 610] on button "Previous" at bounding box center [49, 624] width 28 height 28
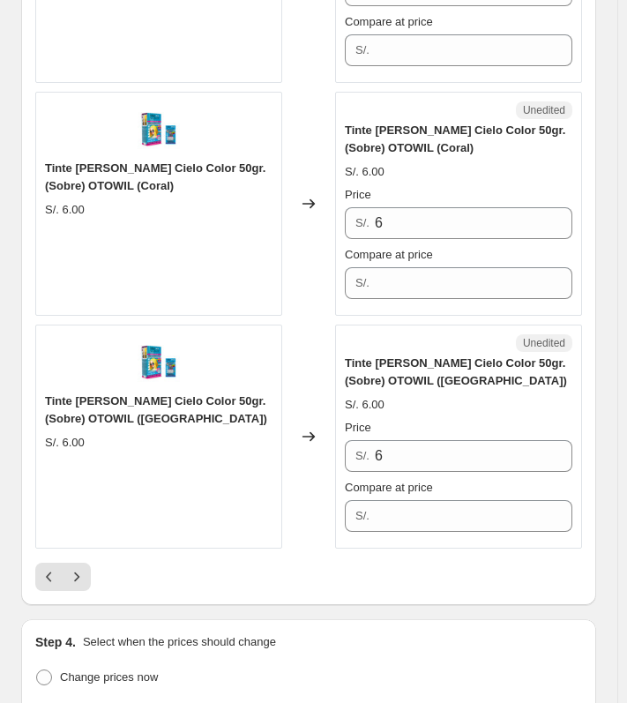
scroll to position [5158, 0]
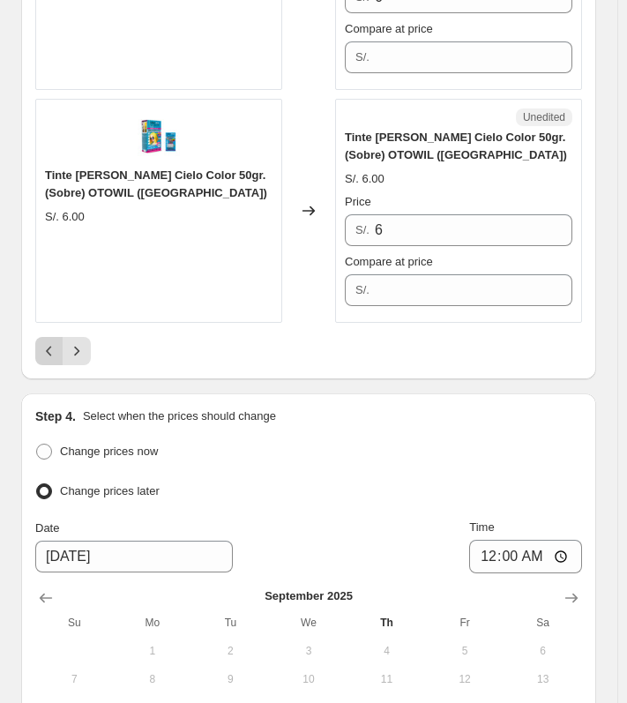
click at [61, 337] on button "Previous" at bounding box center [49, 351] width 28 height 28
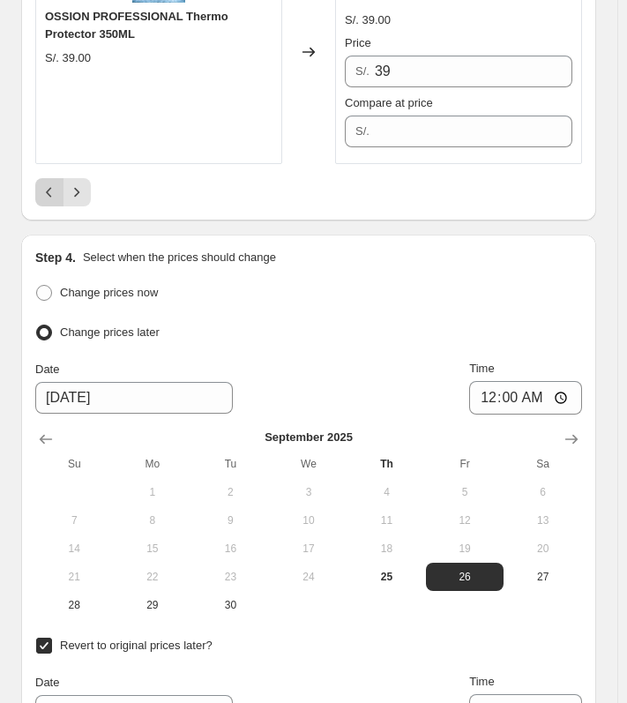
click at [55, 187] on icon "Previous" at bounding box center [50, 192] width 18 height 18
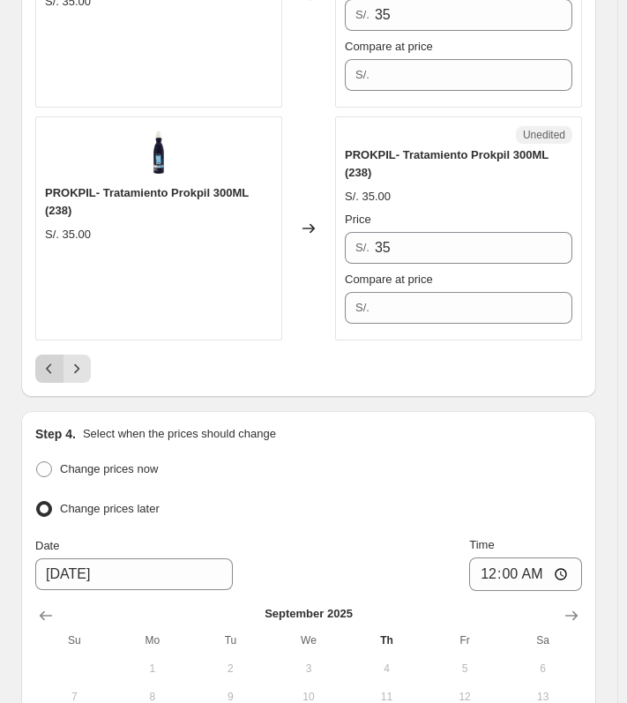
click at [49, 360] on icon "Previous" at bounding box center [50, 369] width 18 height 18
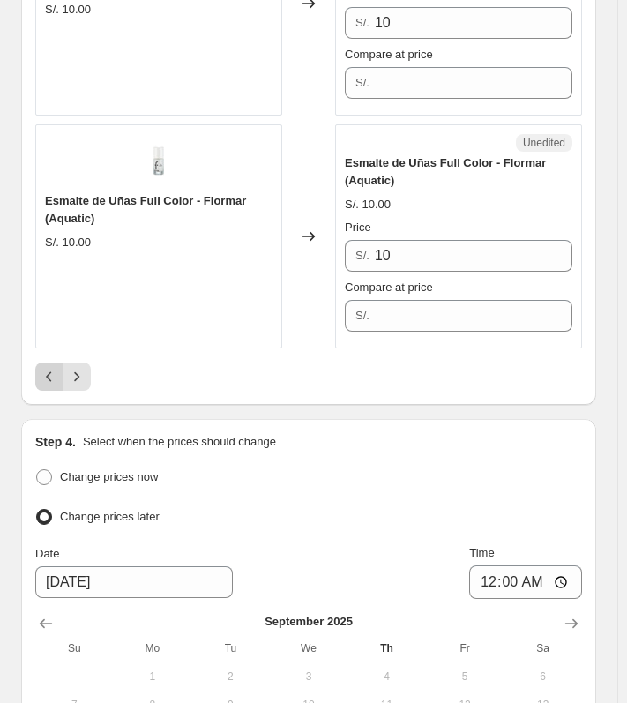
click at [47, 368] on icon "Previous" at bounding box center [50, 377] width 18 height 18
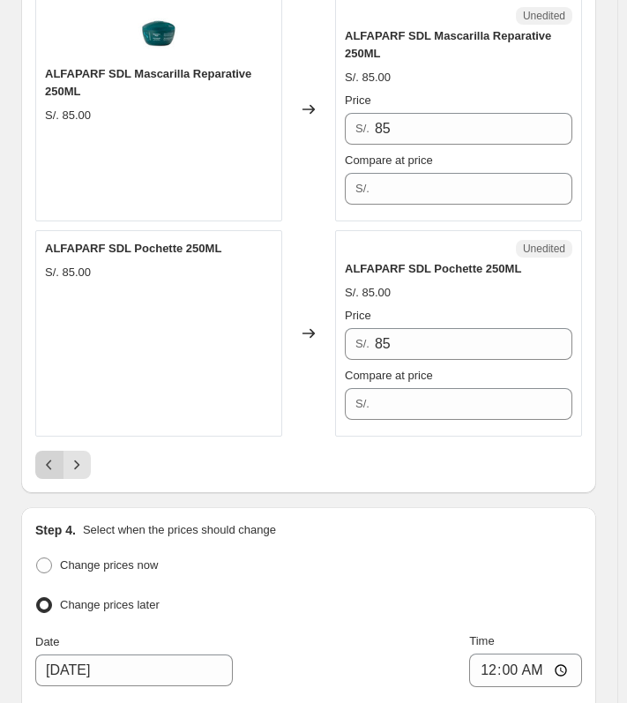
click at [55, 456] on icon "Previous" at bounding box center [50, 465] width 18 height 18
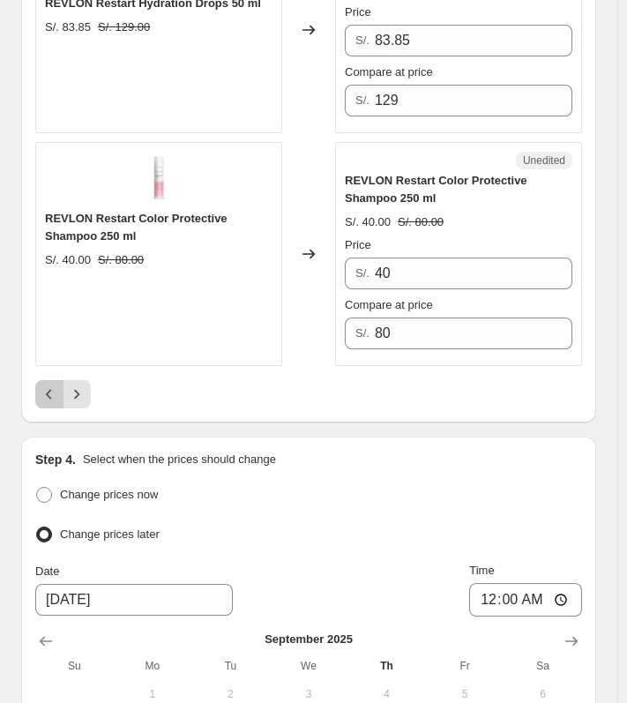
click at [60, 380] on button "Previous" at bounding box center [49, 394] width 28 height 28
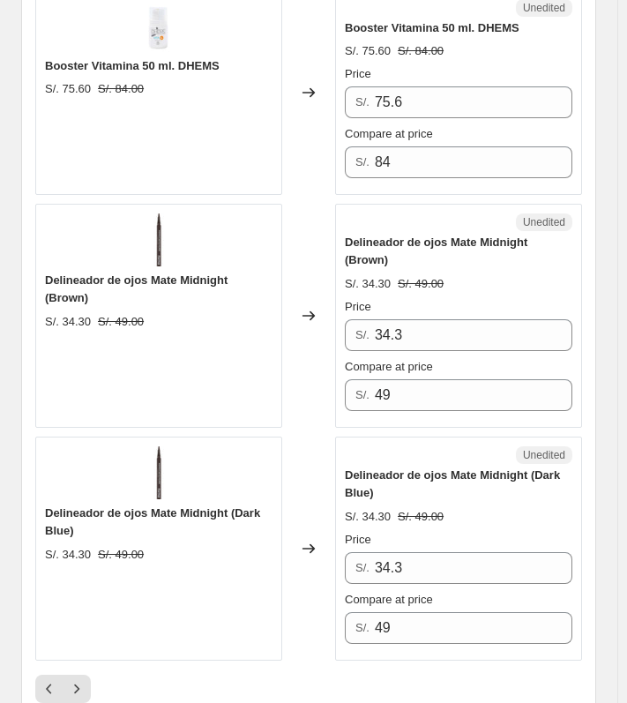
scroll to position [4569, 0]
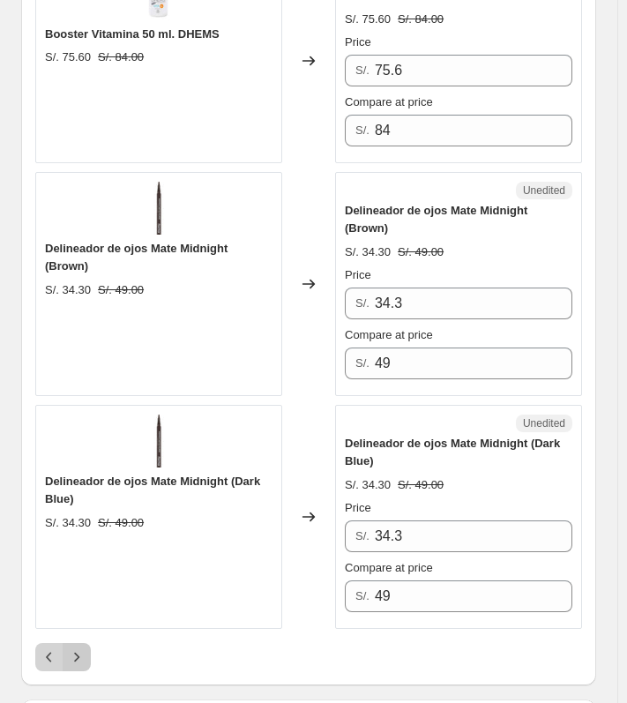
click at [59, 643] on div "Pagination" at bounding box center [63, 657] width 56 height 28
click at [56, 643] on button "Previous" at bounding box center [49, 657] width 28 height 28
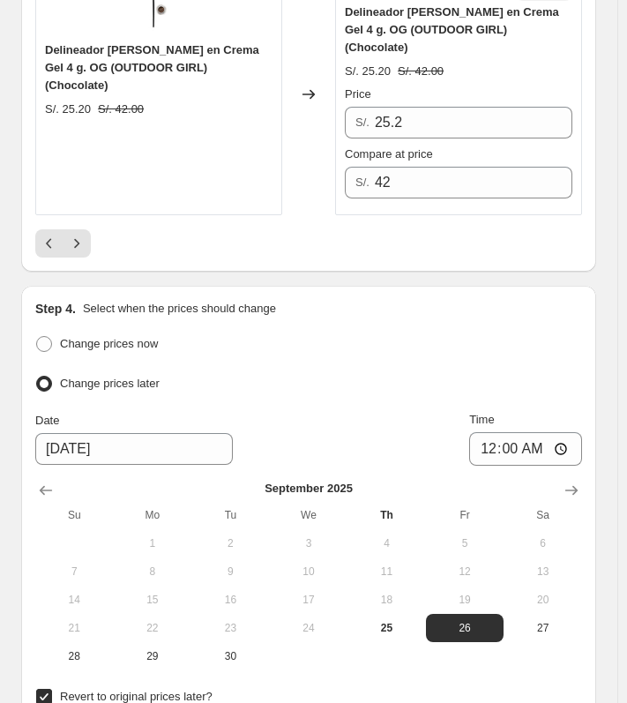
scroll to position [5099, 0]
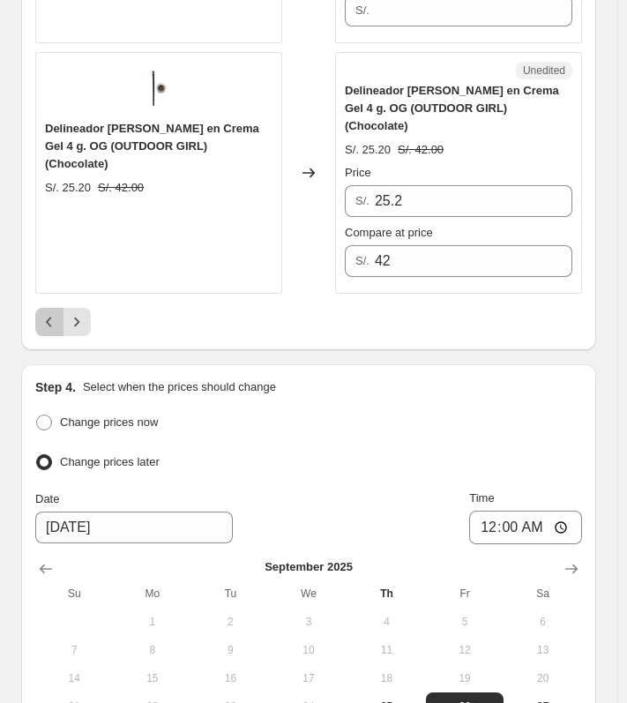
click at [49, 313] on icon "Previous" at bounding box center [50, 322] width 18 height 18
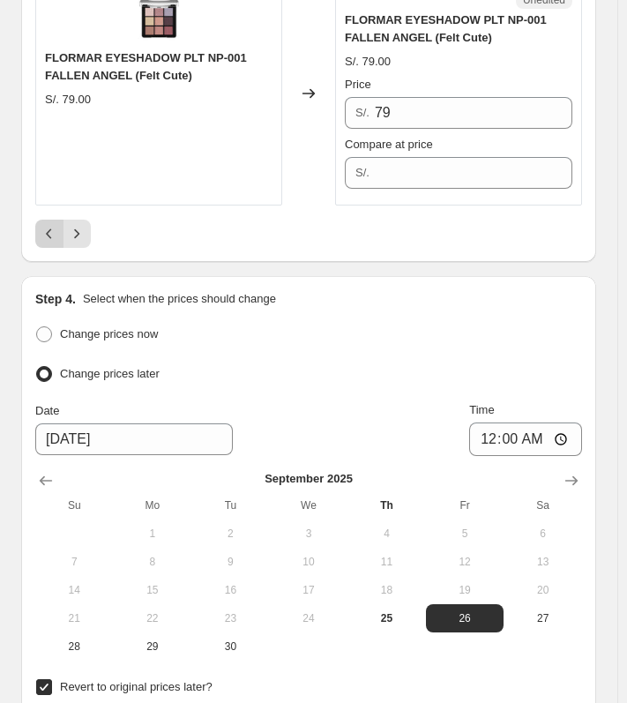
click at [50, 225] on icon "Previous" at bounding box center [50, 234] width 18 height 18
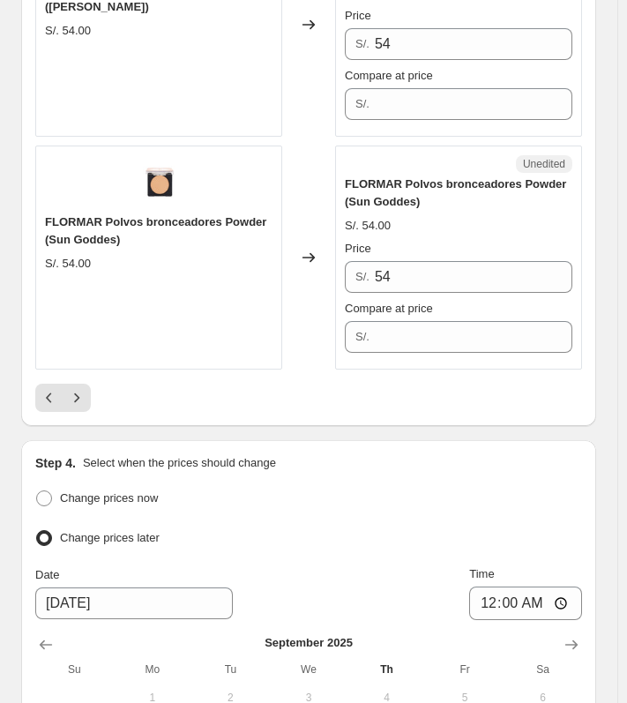
scroll to position [5011, 0]
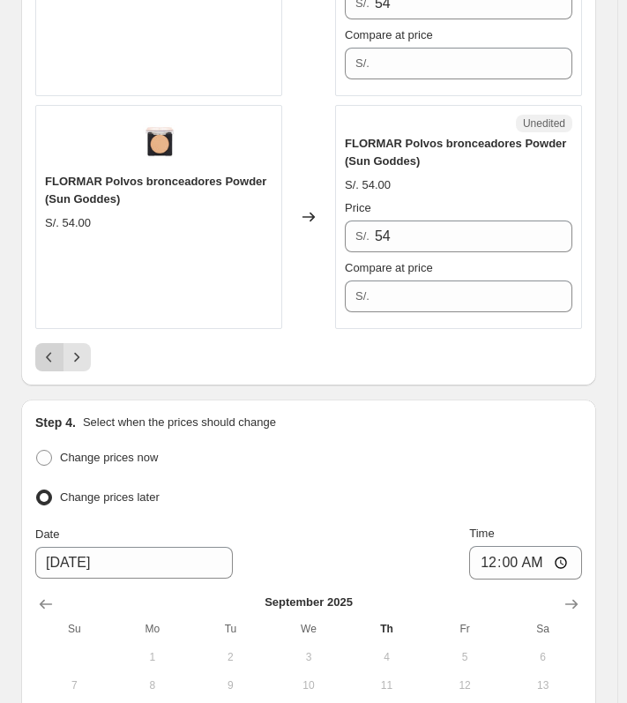
click at [54, 348] on icon "Previous" at bounding box center [50, 357] width 18 height 18
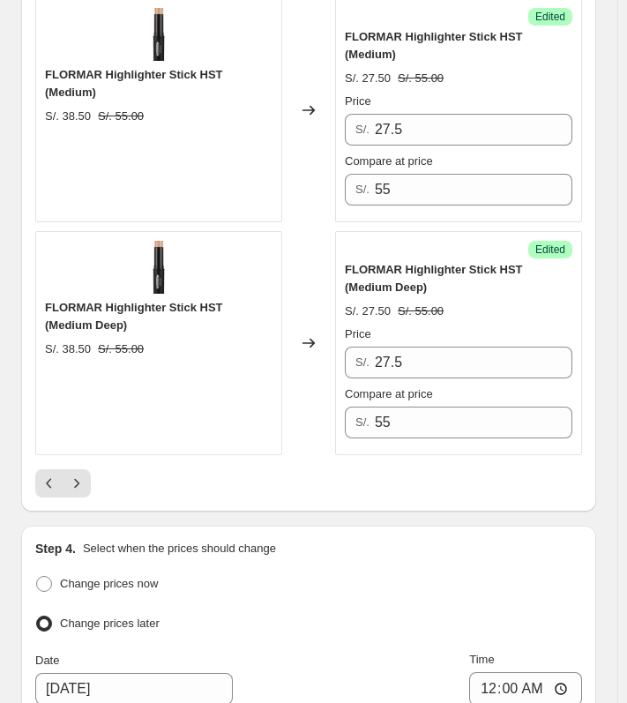
scroll to position [4922, 0]
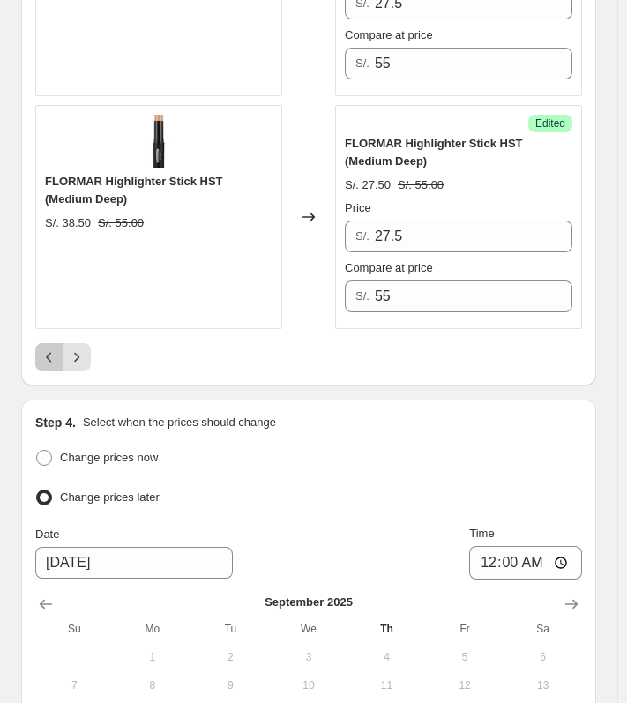
click at [49, 348] on icon "Previous" at bounding box center [50, 357] width 18 height 18
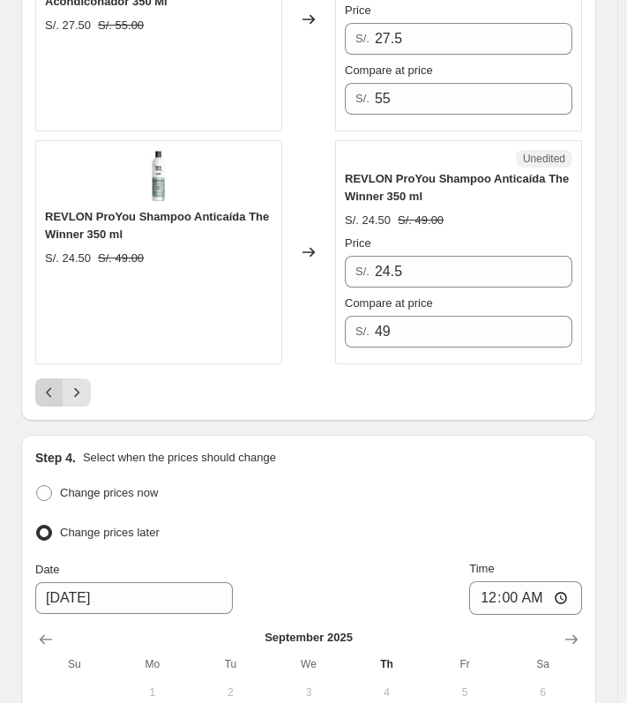
click at [41, 384] on icon "Previous" at bounding box center [50, 393] width 18 height 18
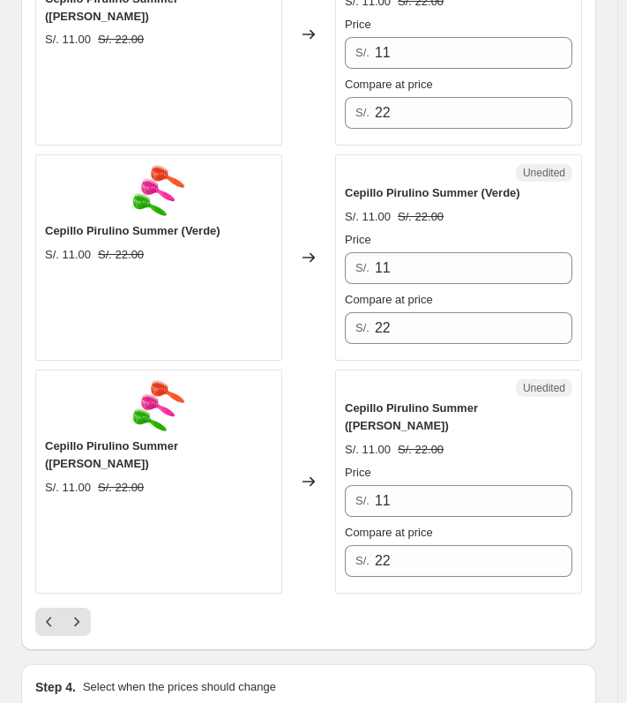
scroll to position [5011, 0]
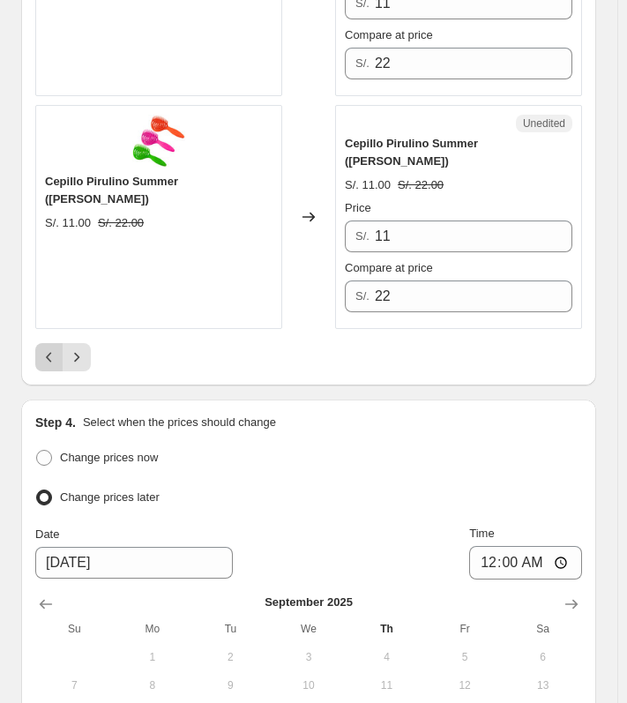
click at [49, 348] on icon "Previous" at bounding box center [50, 357] width 18 height 18
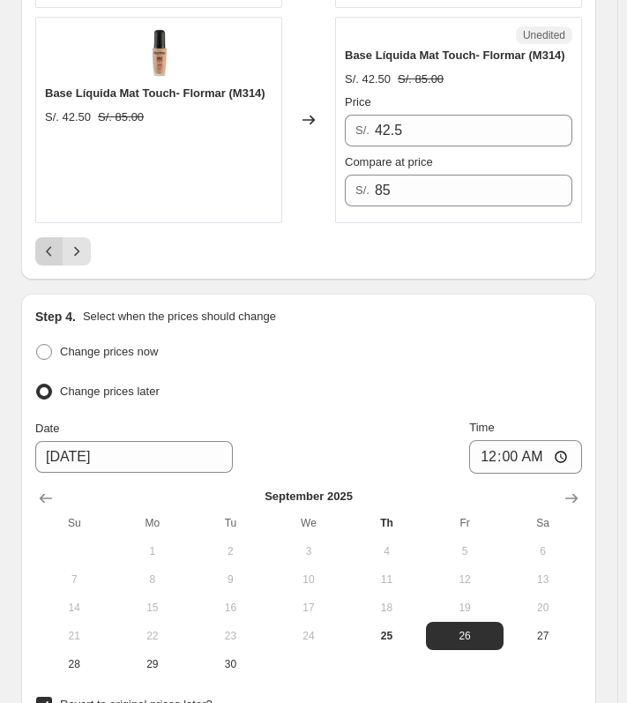
click at [49, 250] on icon "Previous" at bounding box center [50, 252] width 18 height 18
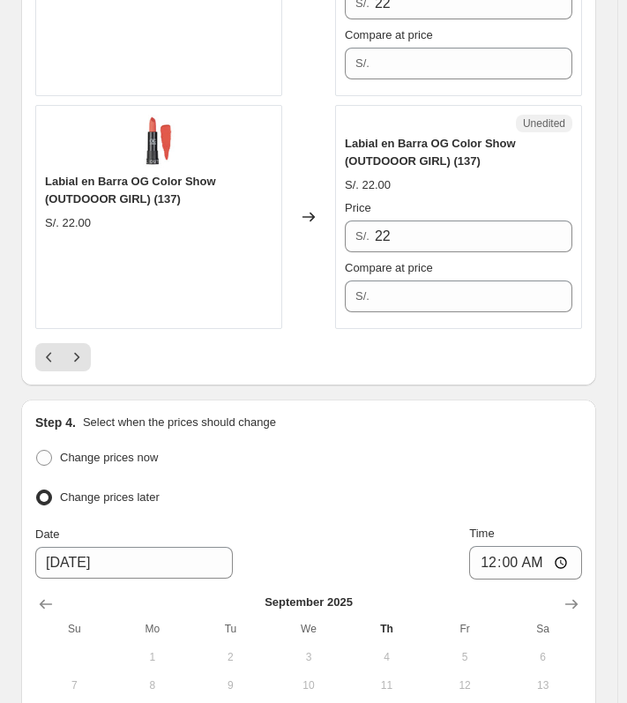
scroll to position [5019, 0]
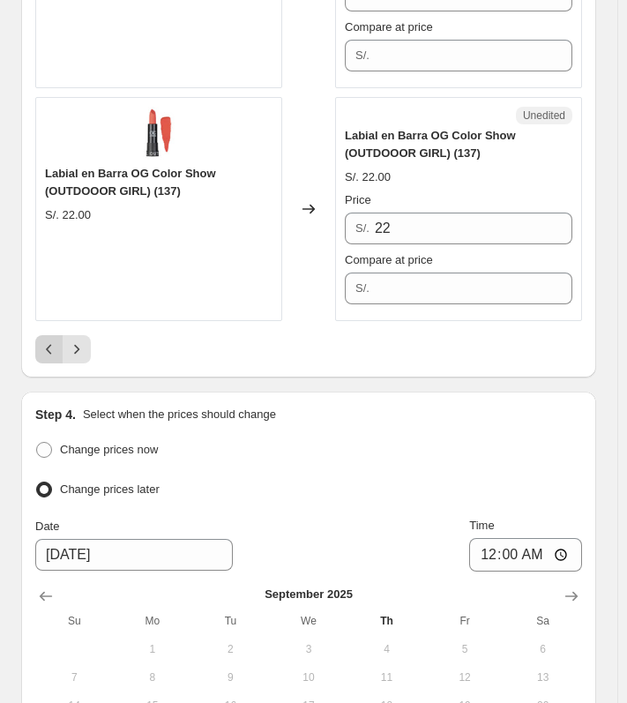
click at [51, 341] on icon "Previous" at bounding box center [50, 350] width 18 height 18
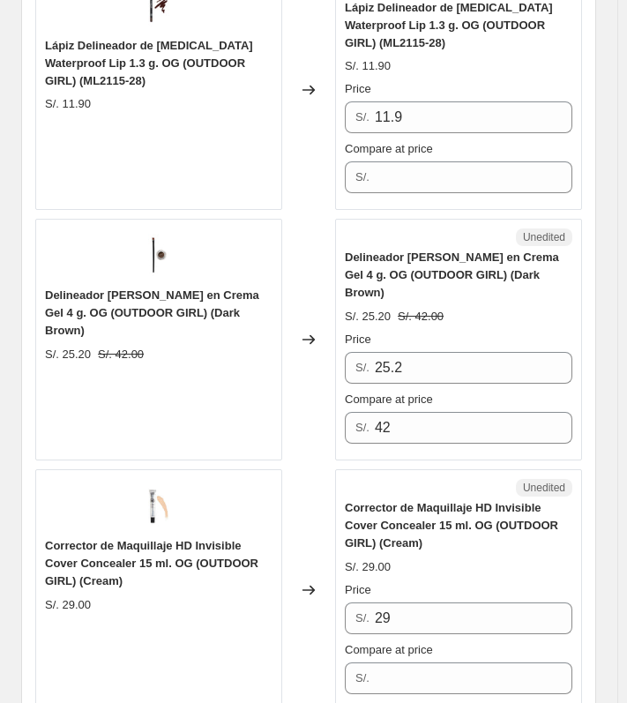
scroll to position [5060, 0]
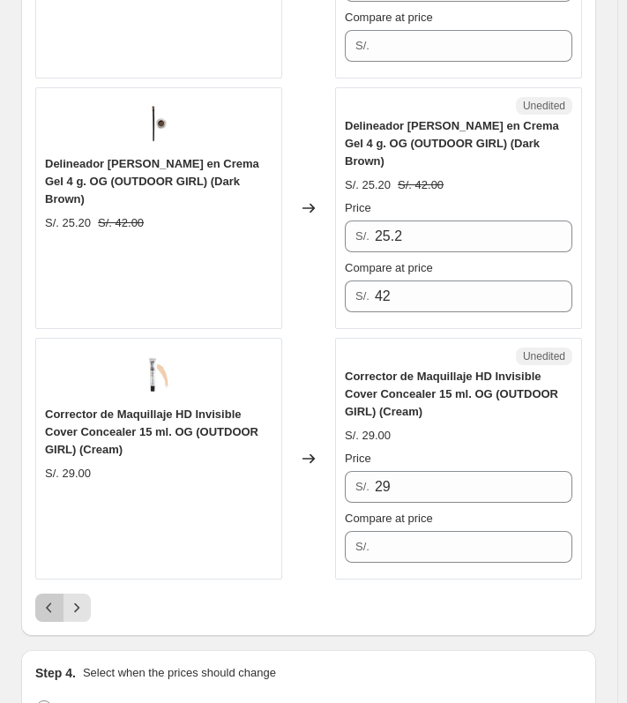
click at [49, 599] on icon "Previous" at bounding box center [50, 608] width 18 height 18
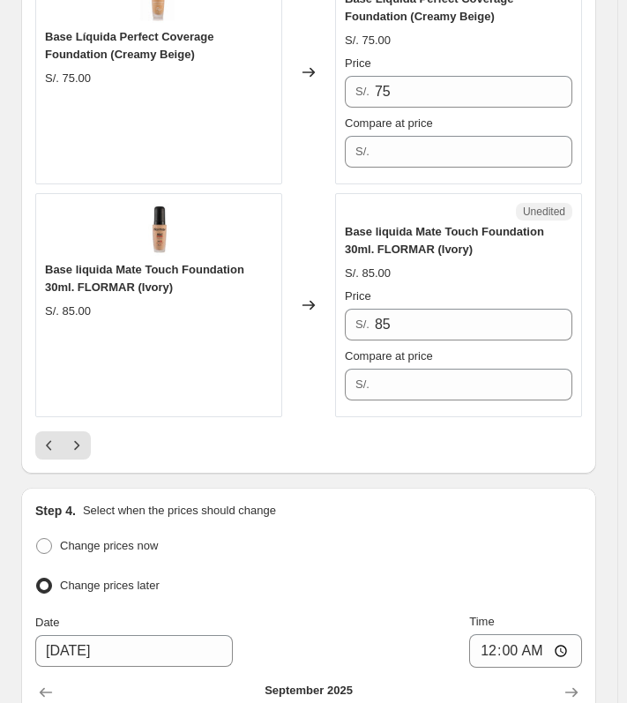
scroll to position [4844, 0]
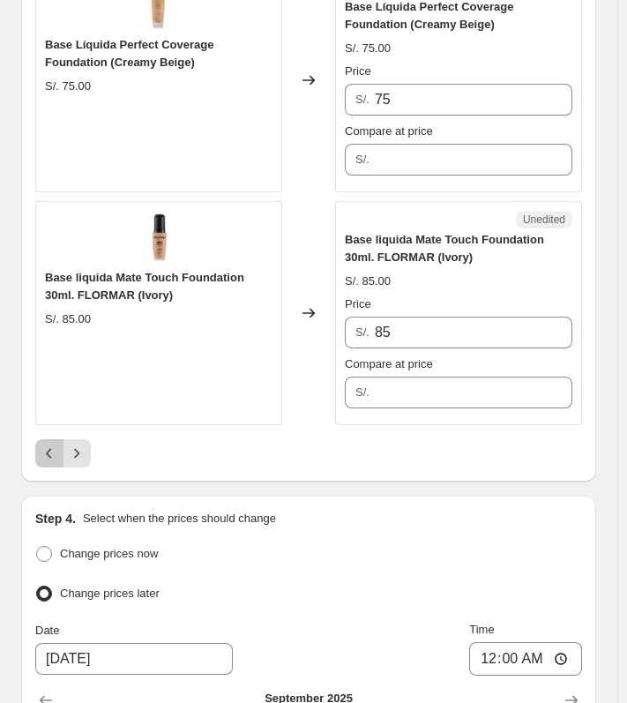
click at [51, 445] on icon "Previous" at bounding box center [50, 454] width 18 height 18
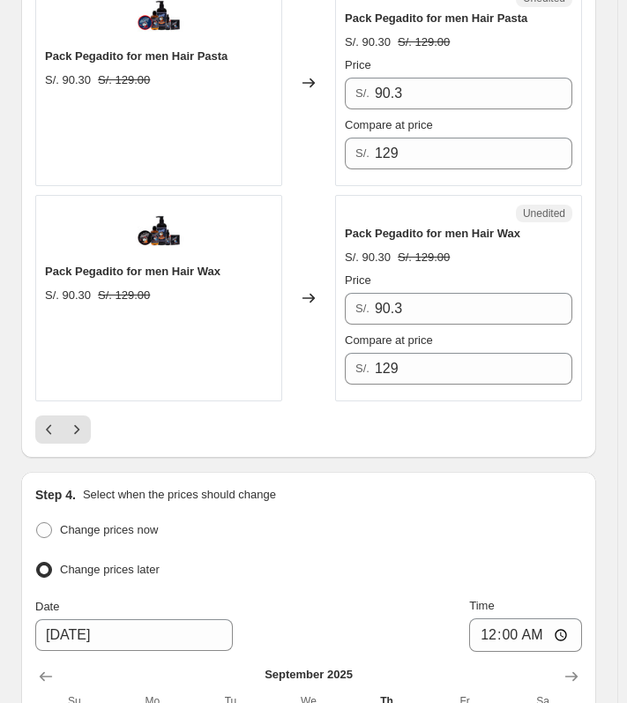
scroll to position [4876, 0]
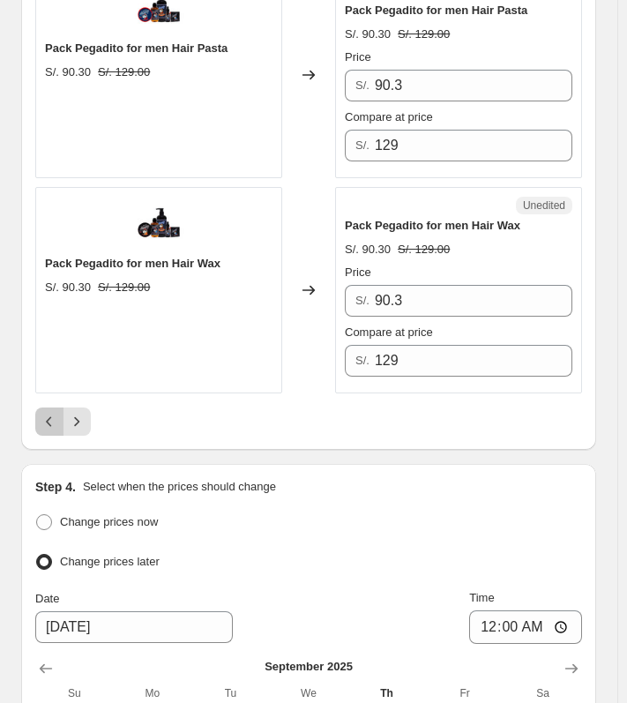
click at [45, 413] on icon "Previous" at bounding box center [50, 422] width 18 height 18
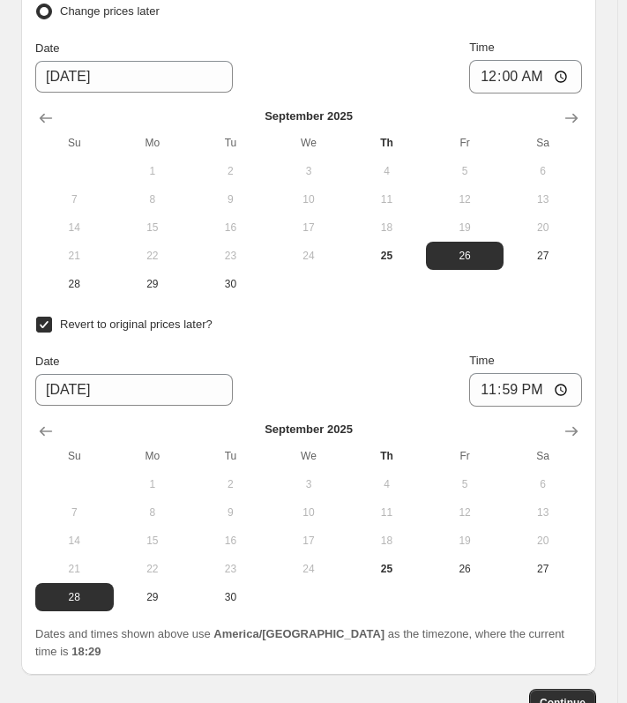
scroll to position [4925, 0]
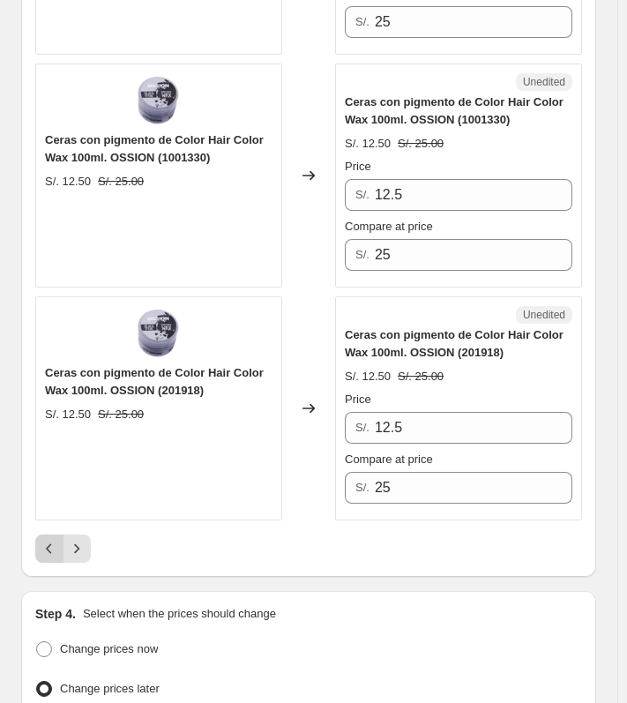
click at [47, 540] on icon "Previous" at bounding box center [50, 549] width 18 height 18
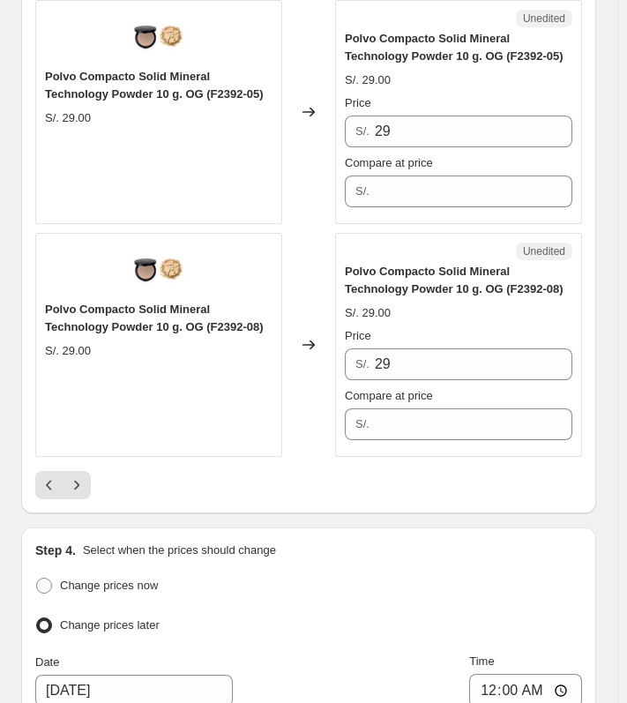
scroll to position [5032, 0]
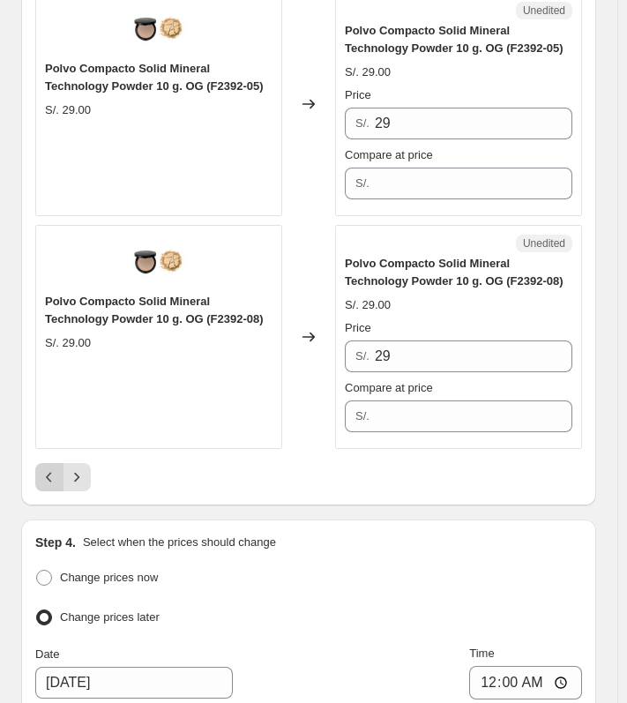
click at [54, 468] on icon "Previous" at bounding box center [50, 477] width 18 height 18
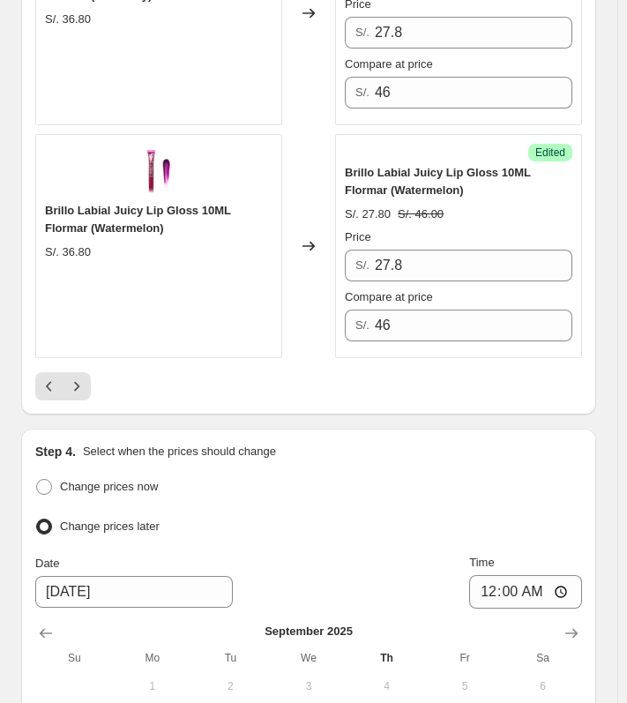
scroll to position [4974, 0]
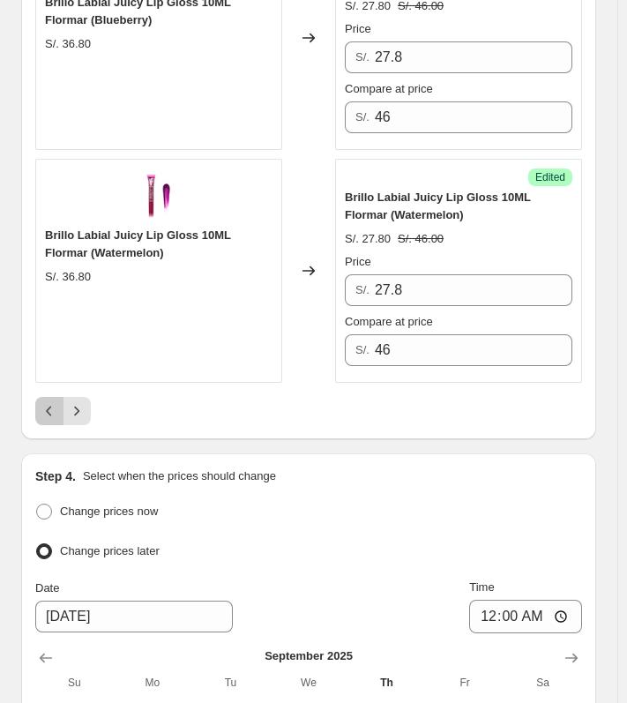
click at [50, 397] on button "Previous" at bounding box center [49, 411] width 28 height 28
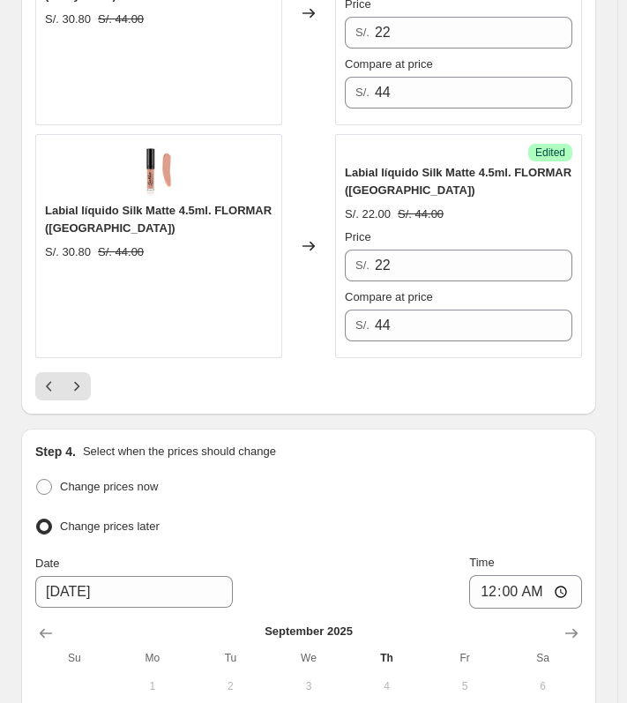
scroll to position [5007, 0]
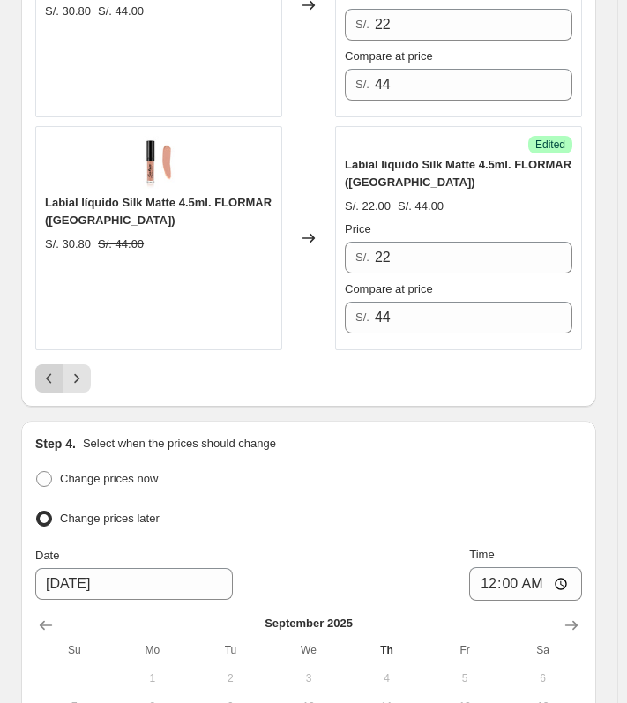
click at [38, 370] on button "Previous" at bounding box center [49, 378] width 28 height 28
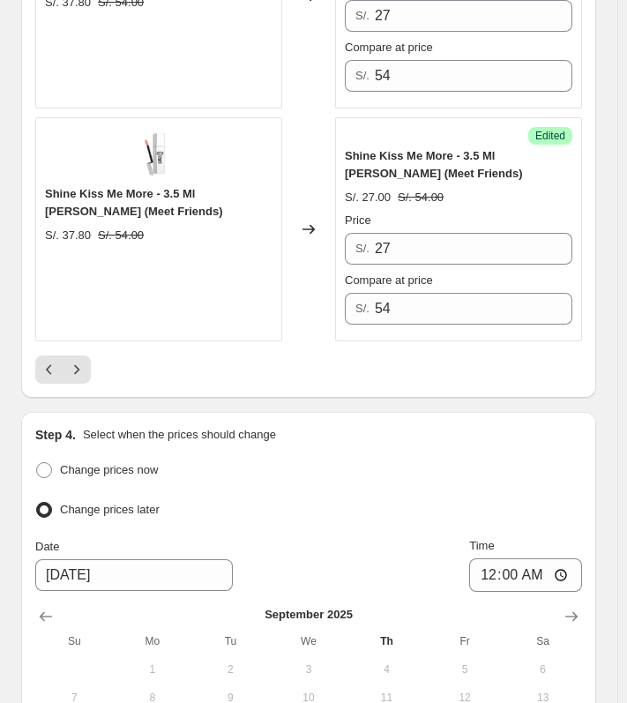
scroll to position [5056, 0]
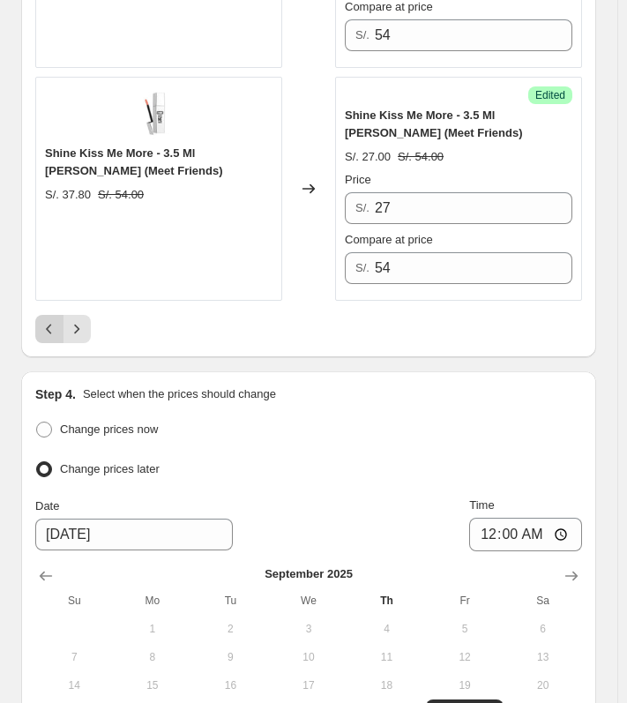
click at [46, 326] on icon "Previous" at bounding box center [50, 329] width 18 height 18
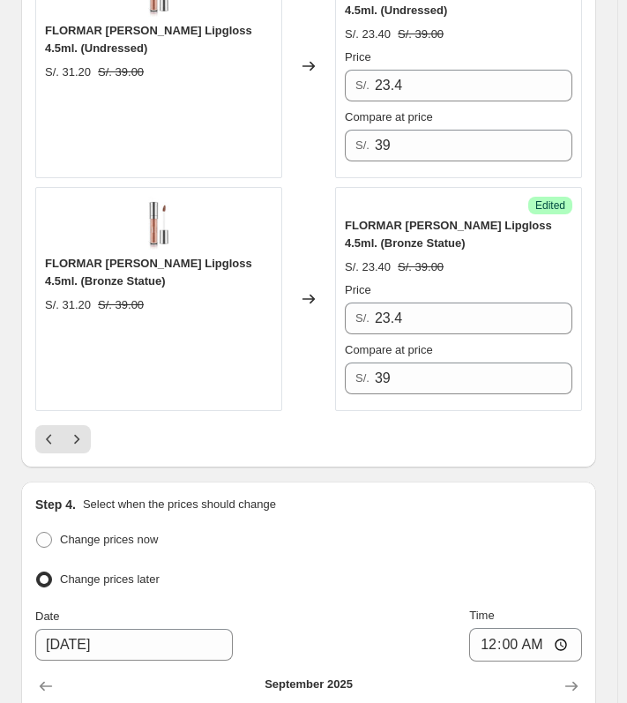
scroll to position [4982, 0]
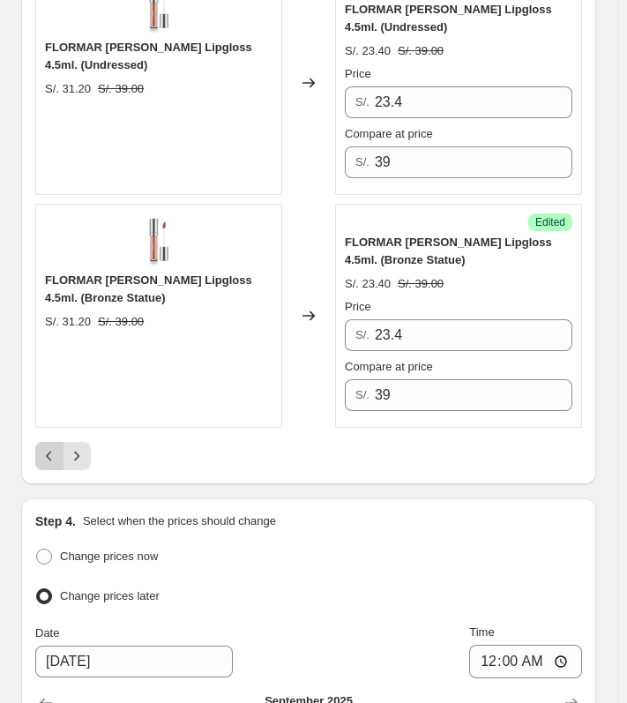
click at [56, 447] on icon "Previous" at bounding box center [50, 456] width 18 height 18
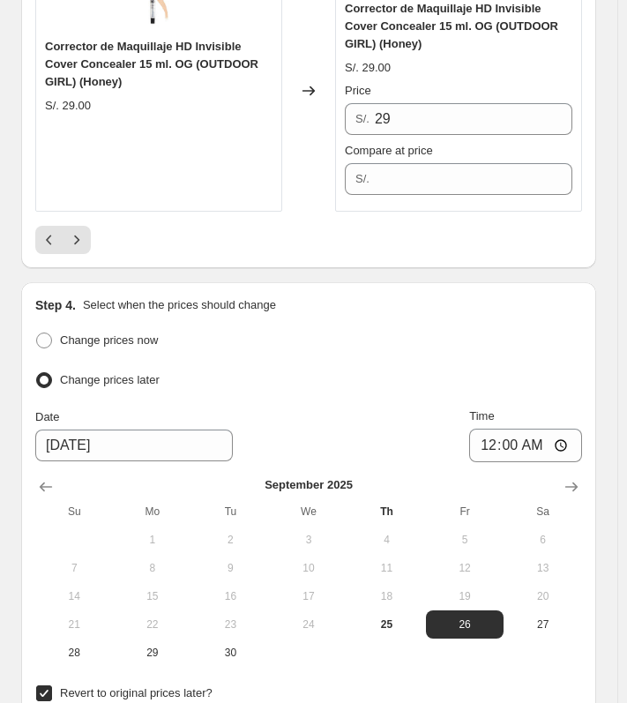
scroll to position [5244, 0]
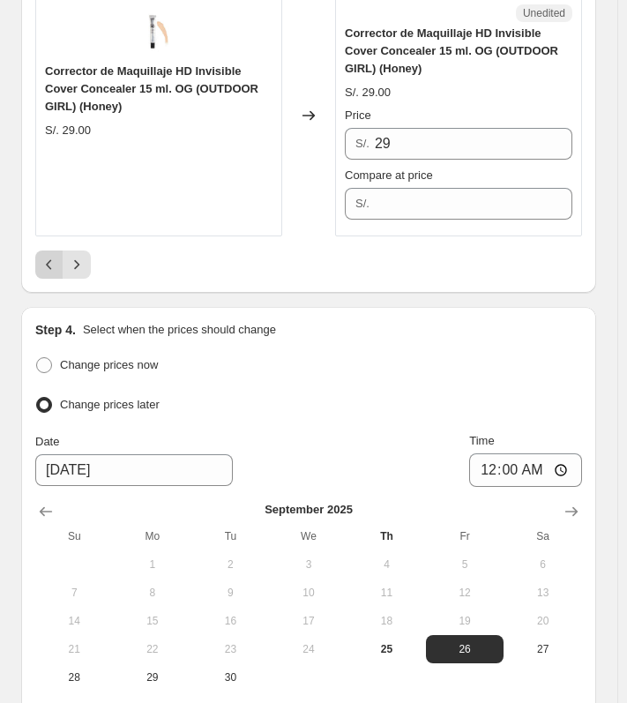
click at [52, 256] on icon "Previous" at bounding box center [50, 265] width 18 height 18
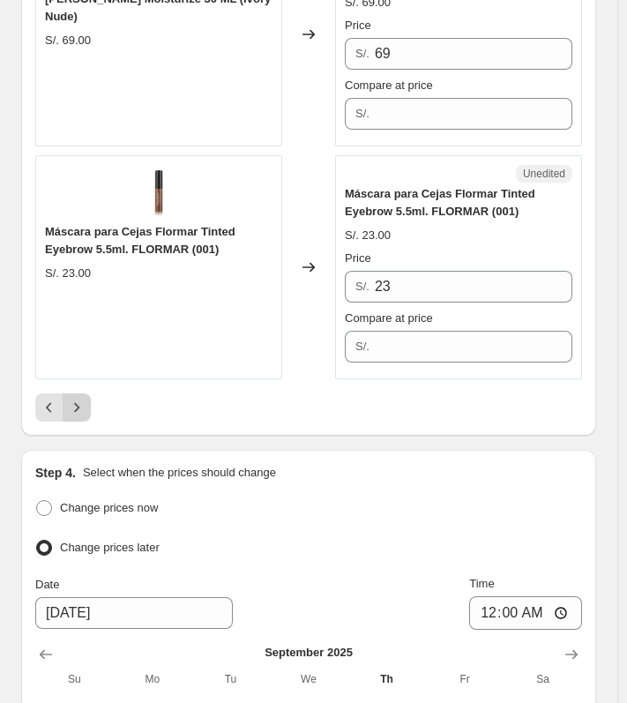
scroll to position [4891, 0]
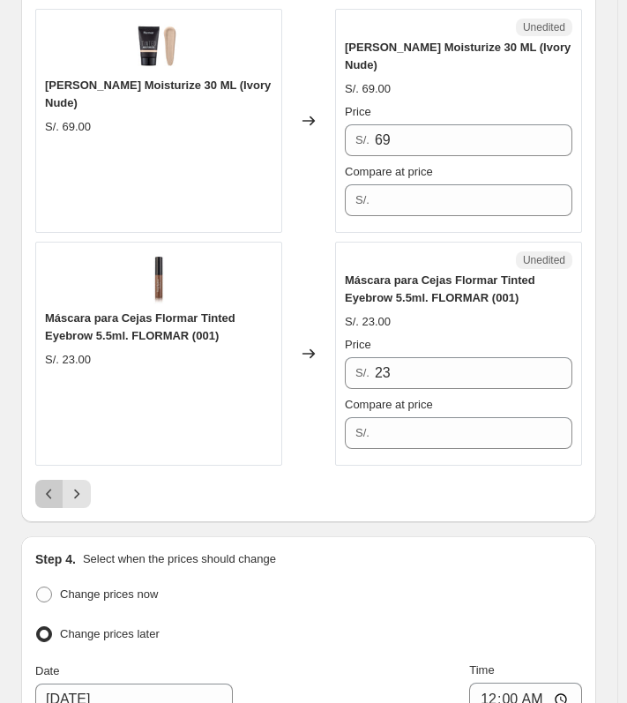
click at [49, 485] on icon "Previous" at bounding box center [50, 494] width 18 height 18
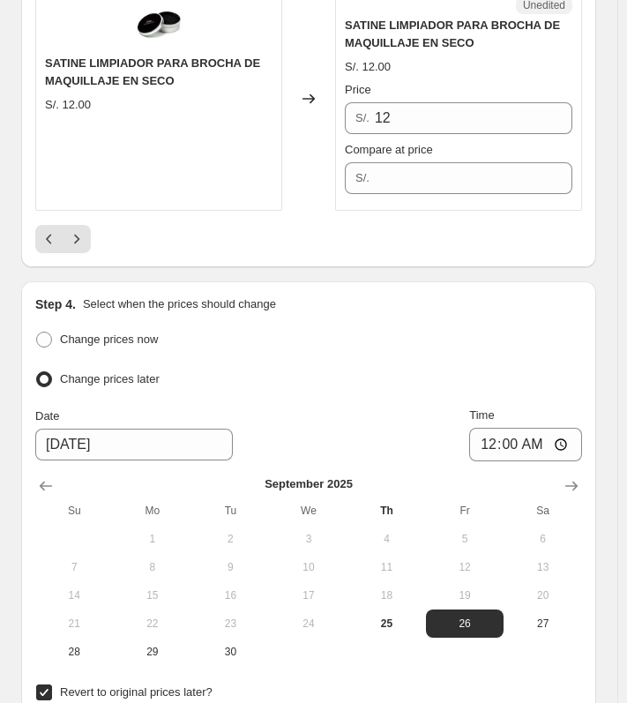
scroll to position [5156, 0]
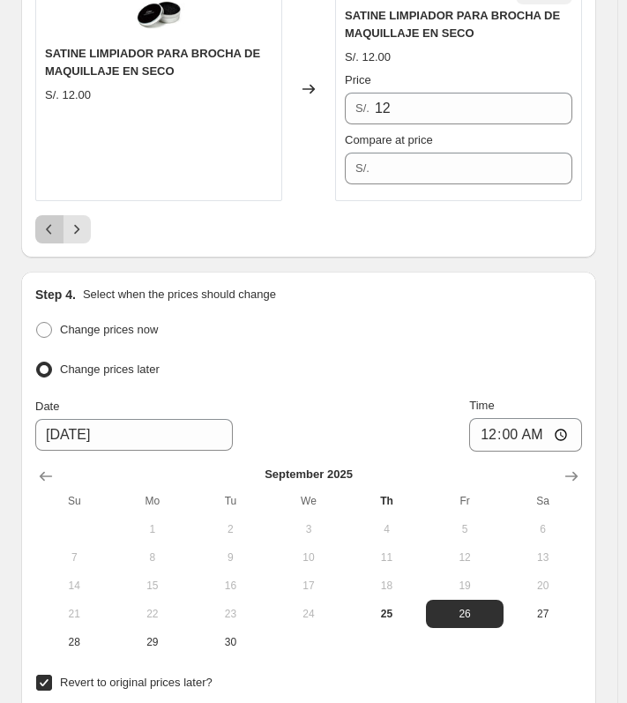
click at [38, 215] on button "Previous" at bounding box center [49, 229] width 28 height 28
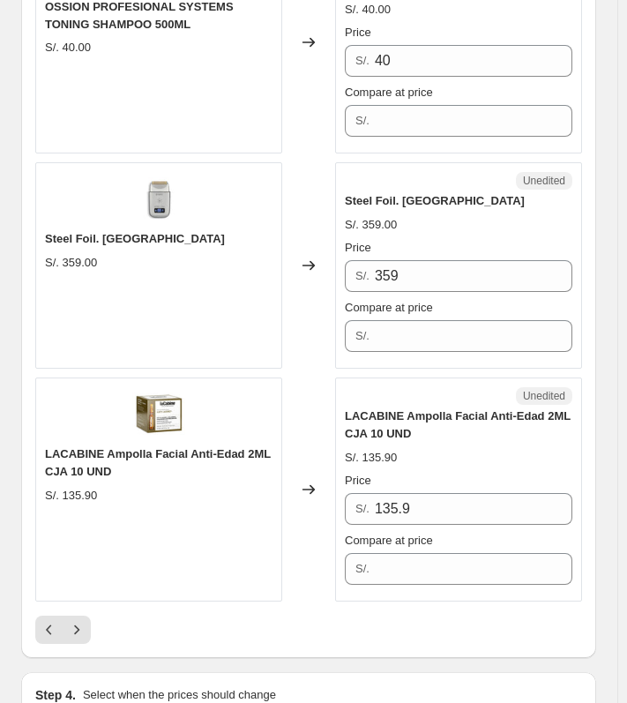
scroll to position [4799, 0]
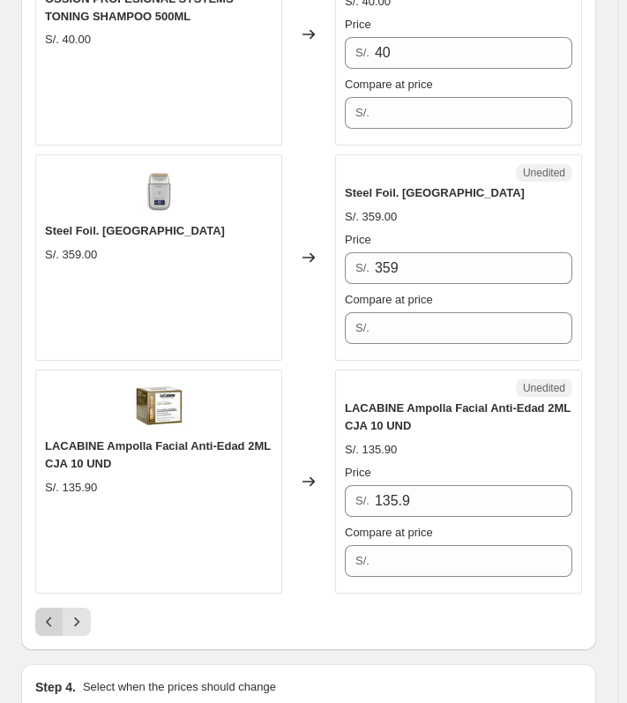
click at [44, 608] on button "Previous" at bounding box center [49, 622] width 28 height 28
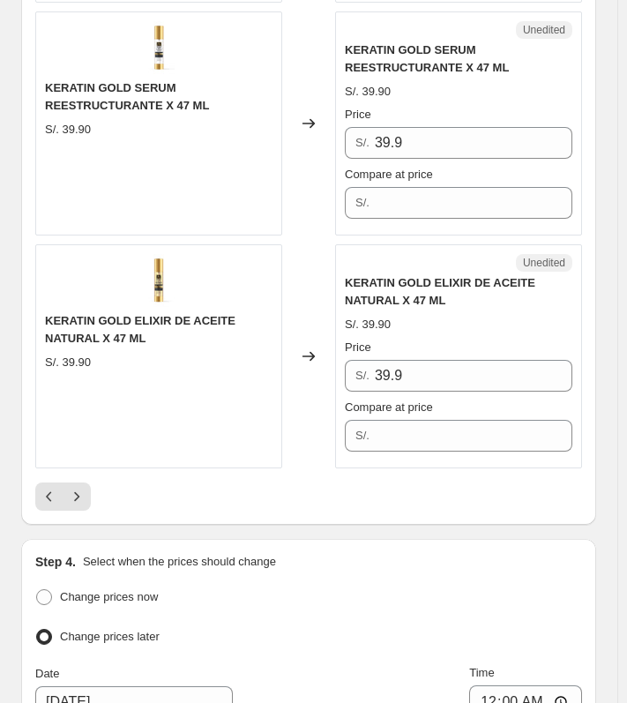
scroll to position [4791, 0]
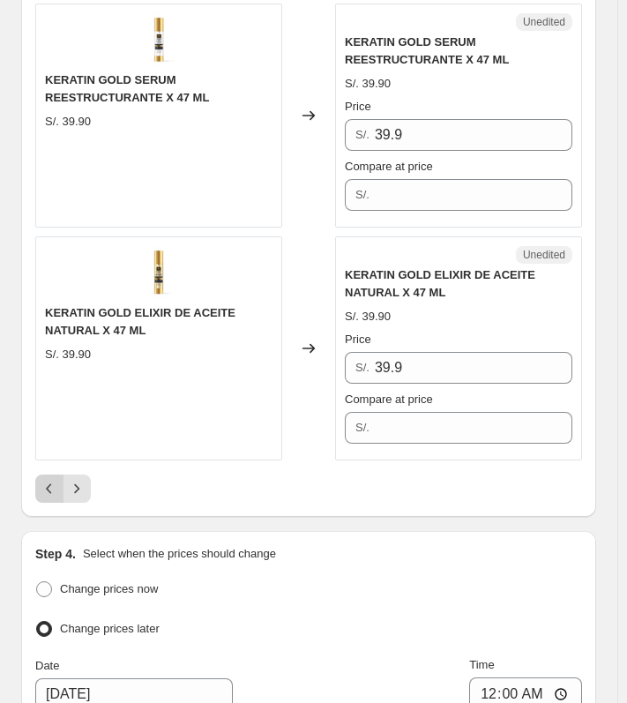
click at [49, 486] on icon "Previous" at bounding box center [50, 489] width 18 height 18
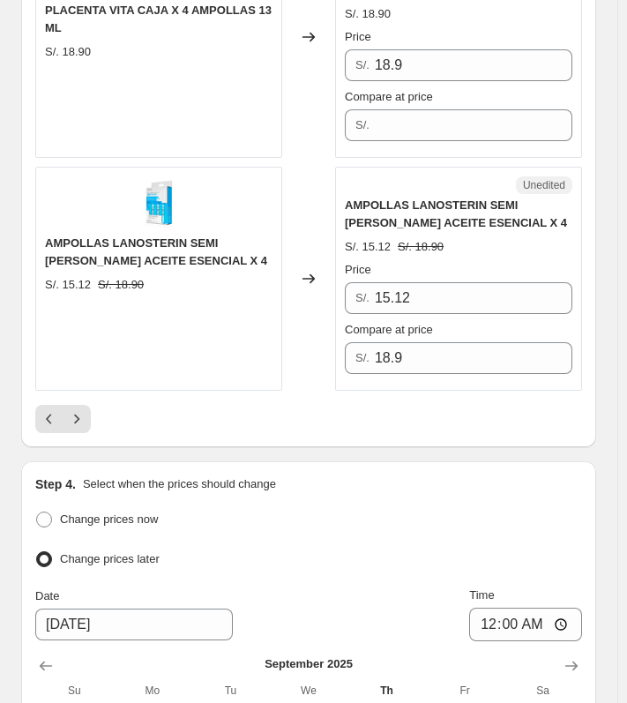
scroll to position [4863, 0]
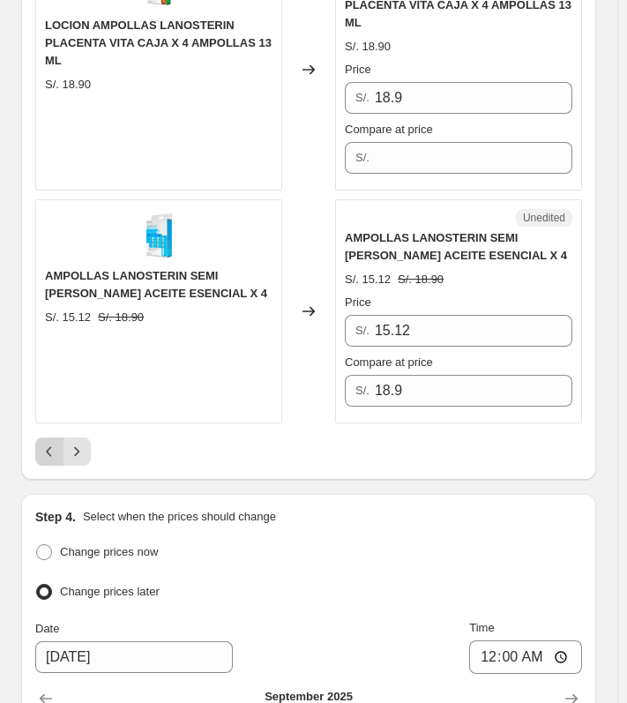
click at [43, 443] on icon "Previous" at bounding box center [50, 452] width 18 height 18
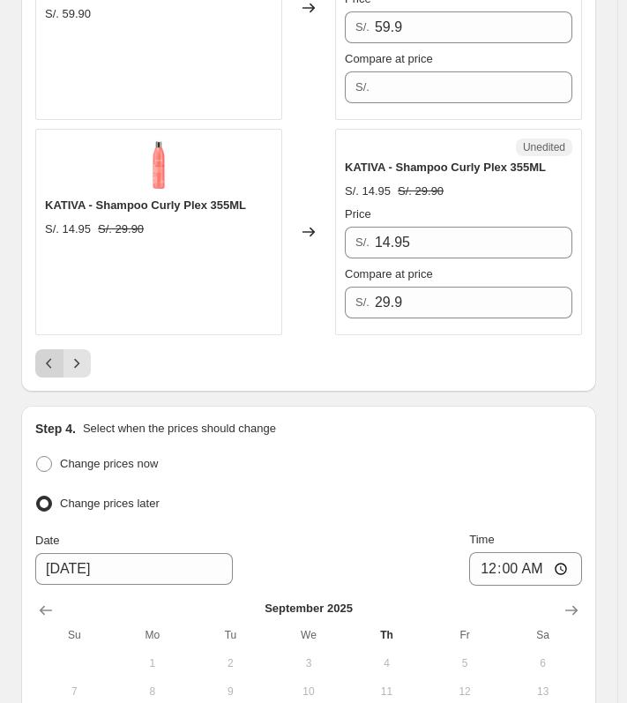
click at [48, 358] on icon "Previous" at bounding box center [48, 363] width 5 height 10
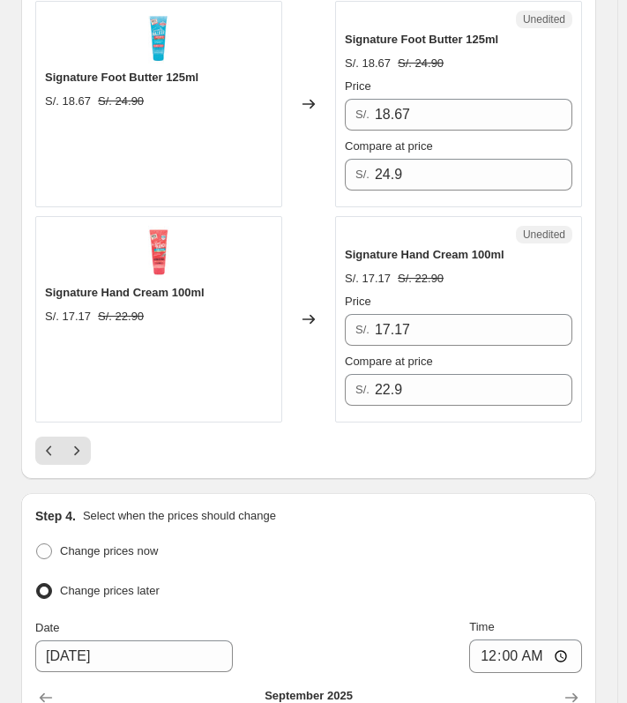
scroll to position [4715, 0]
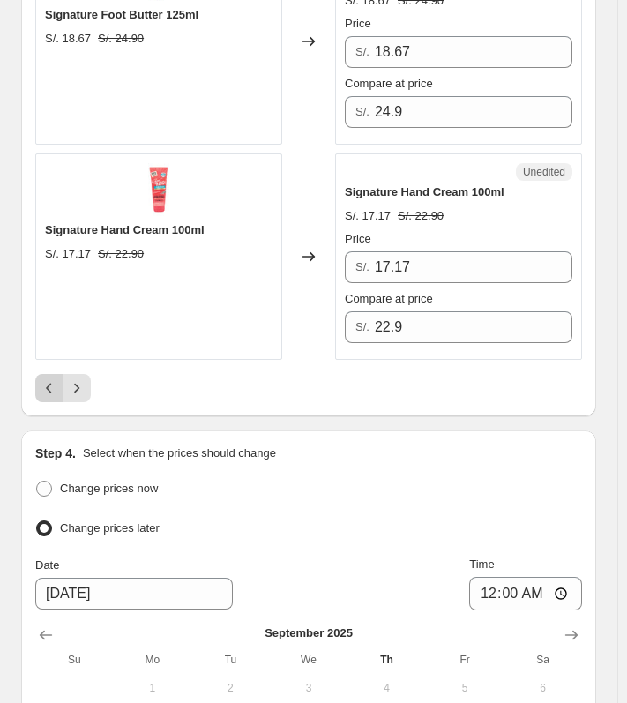
click at [56, 383] on icon "Previous" at bounding box center [50, 388] width 18 height 18
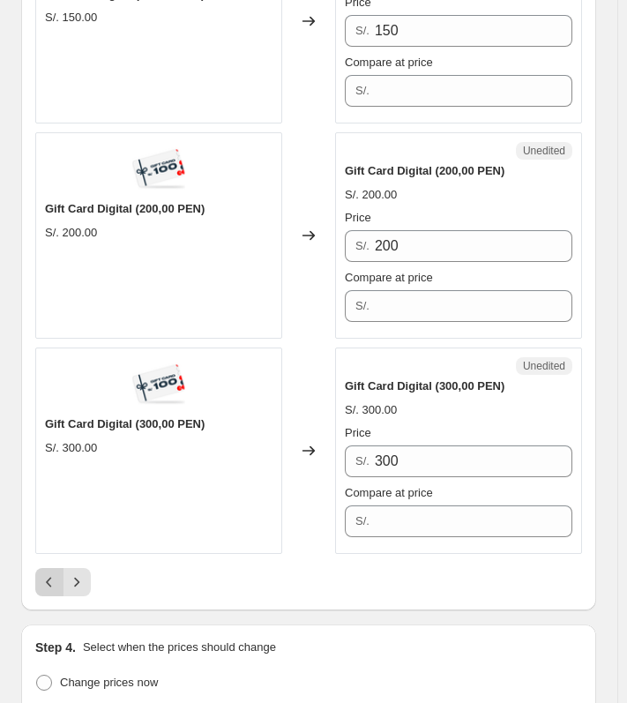
click at [49, 568] on button "Previous" at bounding box center [49, 582] width 28 height 28
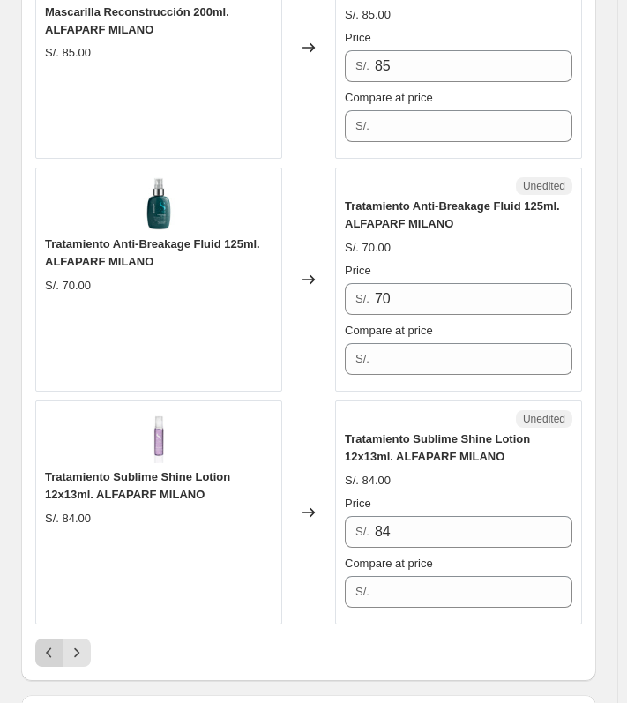
click at [49, 644] on icon "Previous" at bounding box center [50, 653] width 18 height 18
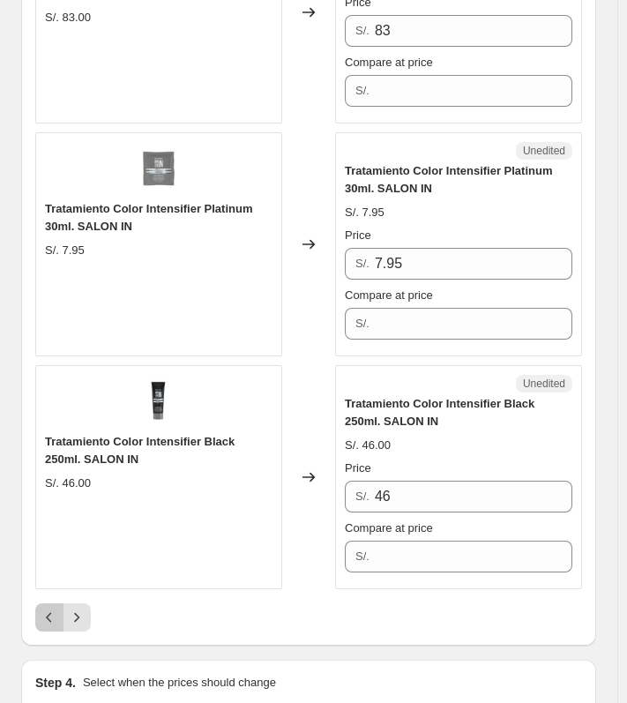
click at [55, 603] on button "Previous" at bounding box center [49, 617] width 28 height 28
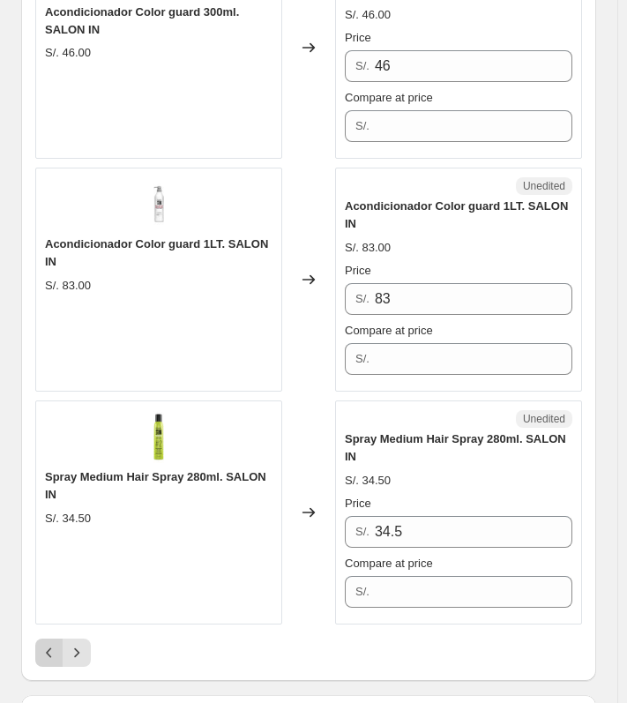
click at [47, 644] on icon "Previous" at bounding box center [50, 653] width 18 height 18
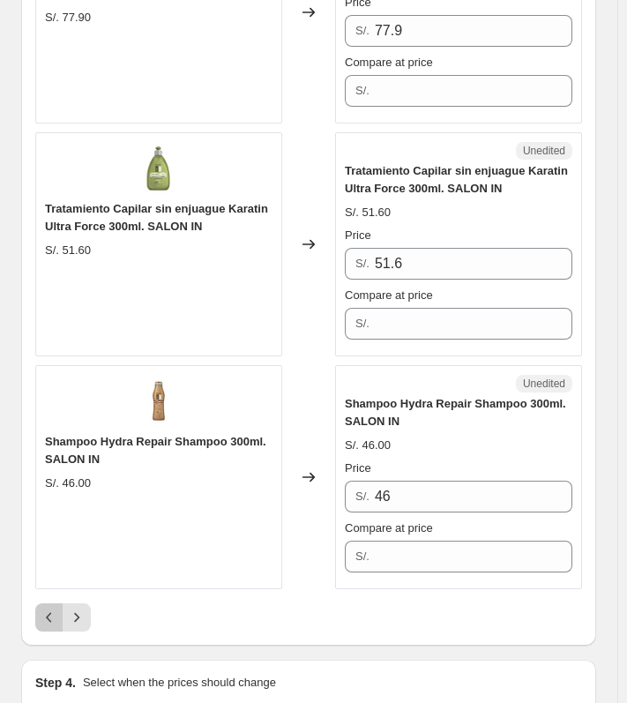
click at [40, 603] on button "Previous" at bounding box center [49, 617] width 28 height 28
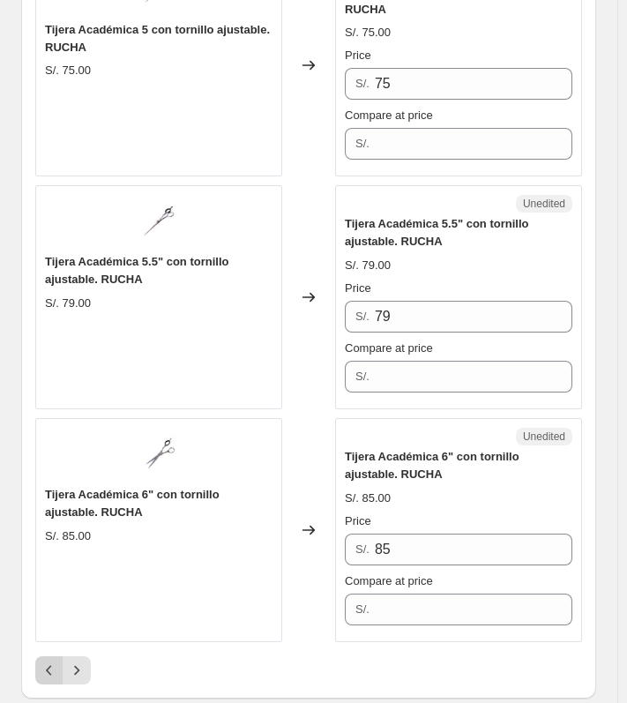
click at [40, 656] on button "Previous" at bounding box center [49, 670] width 28 height 28
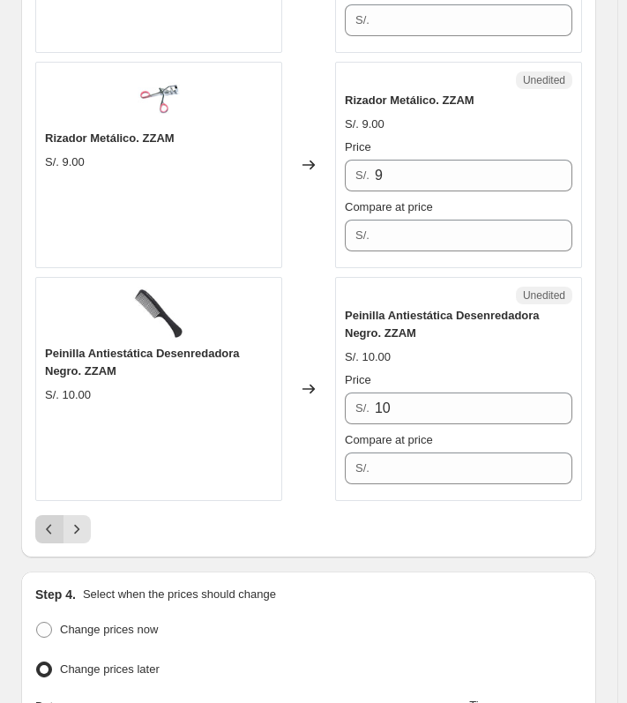
click at [38, 515] on button "Previous" at bounding box center [49, 529] width 28 height 28
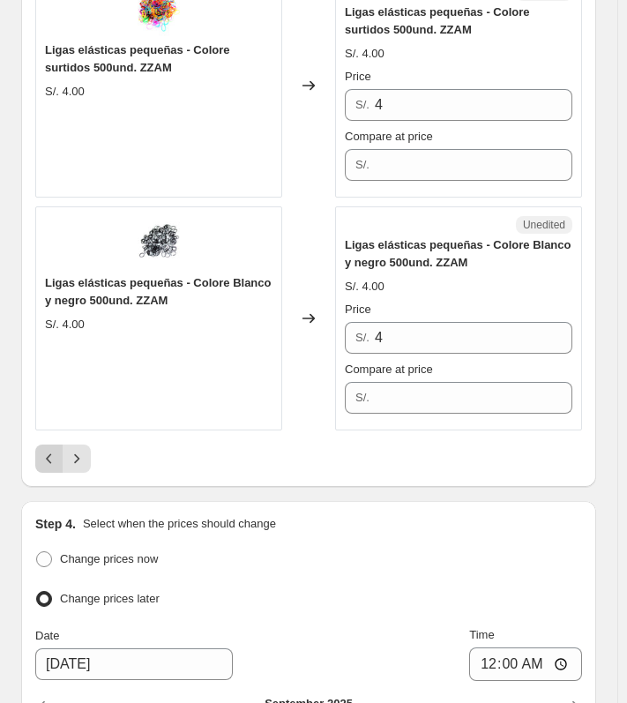
click at [51, 450] on icon "Previous" at bounding box center [50, 459] width 18 height 18
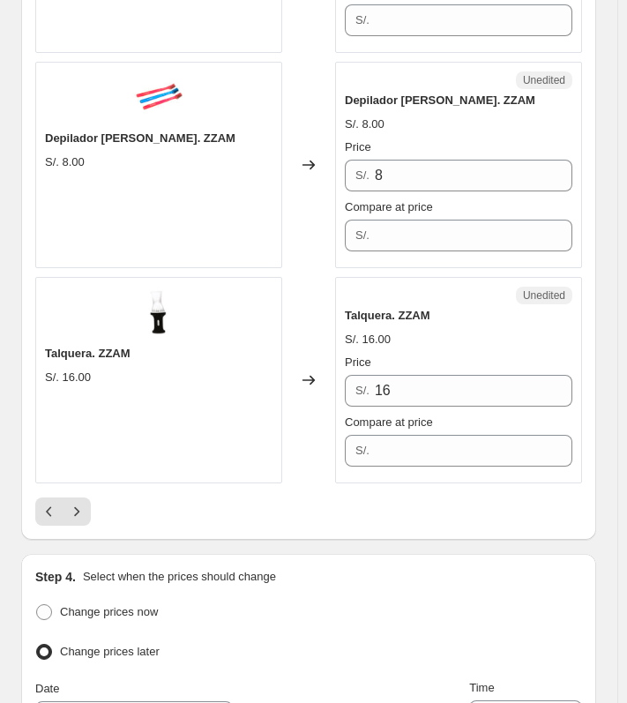
click at [57, 503] on icon "Previous" at bounding box center [50, 512] width 18 height 18
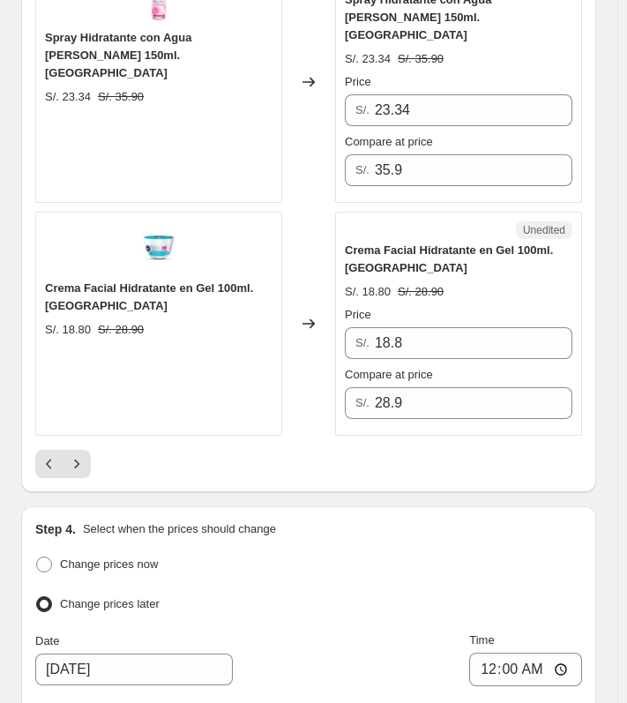
scroll to position [5053, 0]
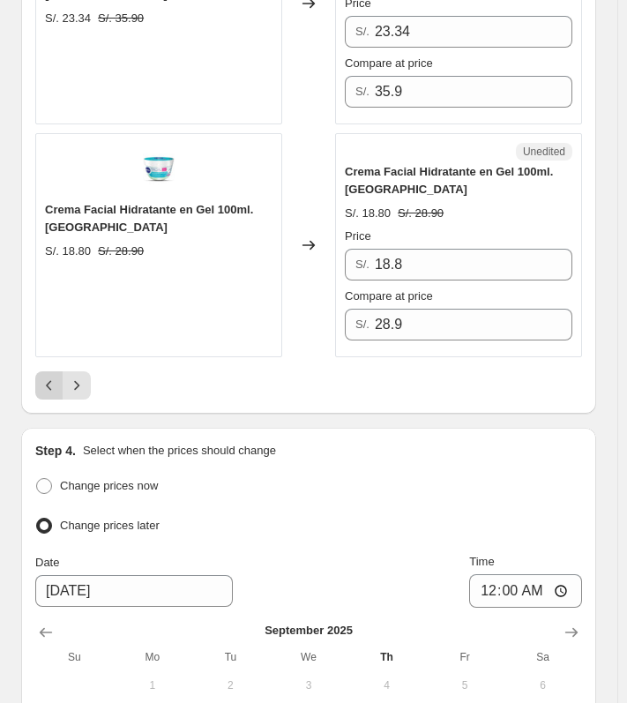
click at [49, 380] on icon "Previous" at bounding box center [48, 385] width 5 height 10
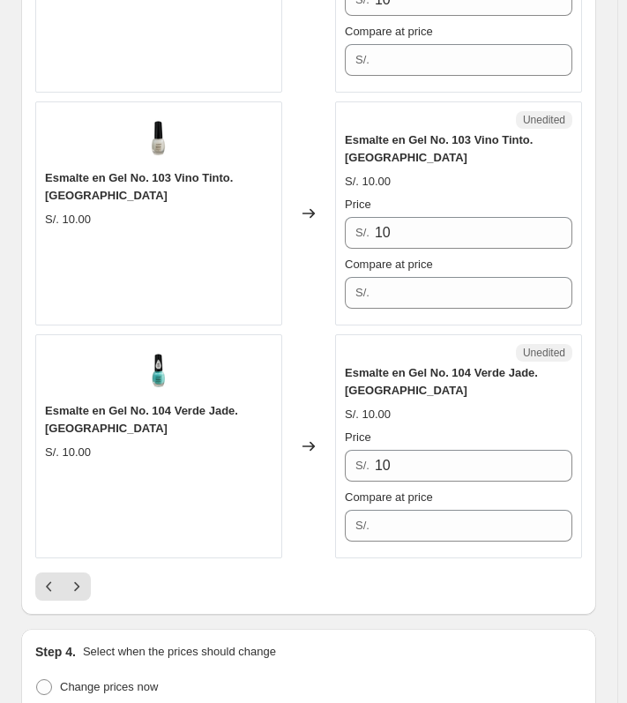
scroll to position [4648, 0]
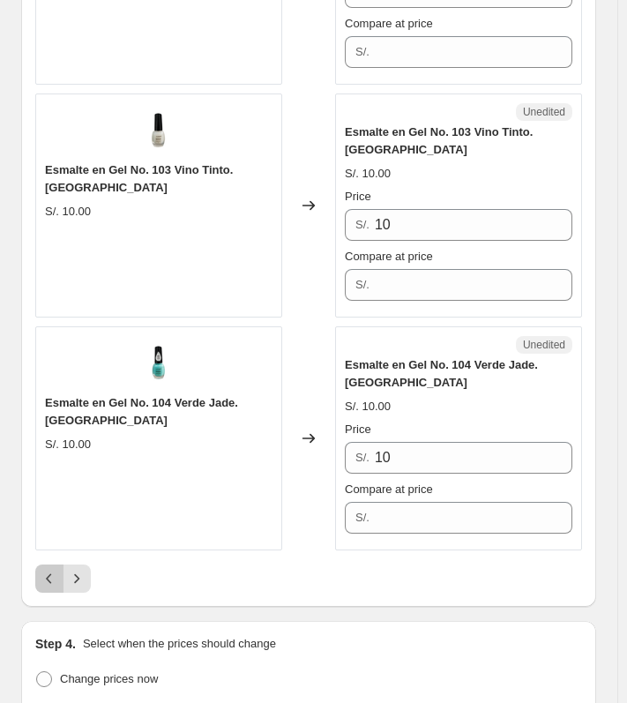
click at [42, 570] on icon "Previous" at bounding box center [50, 579] width 18 height 18
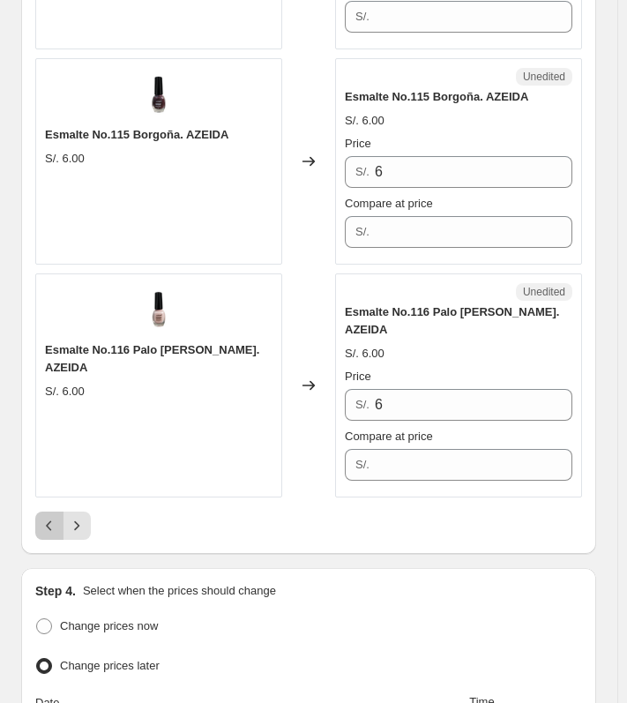
click at [52, 512] on button "Previous" at bounding box center [49, 526] width 28 height 28
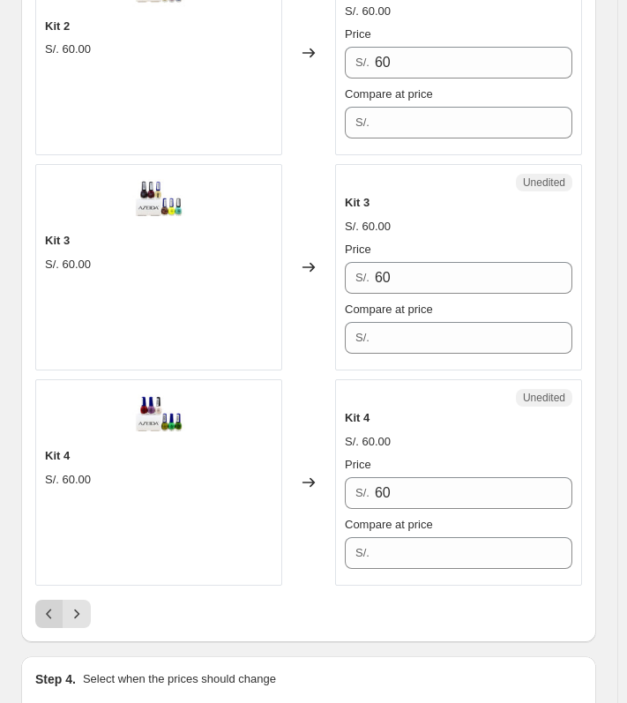
click at [49, 609] on icon "Previous" at bounding box center [48, 614] width 5 height 10
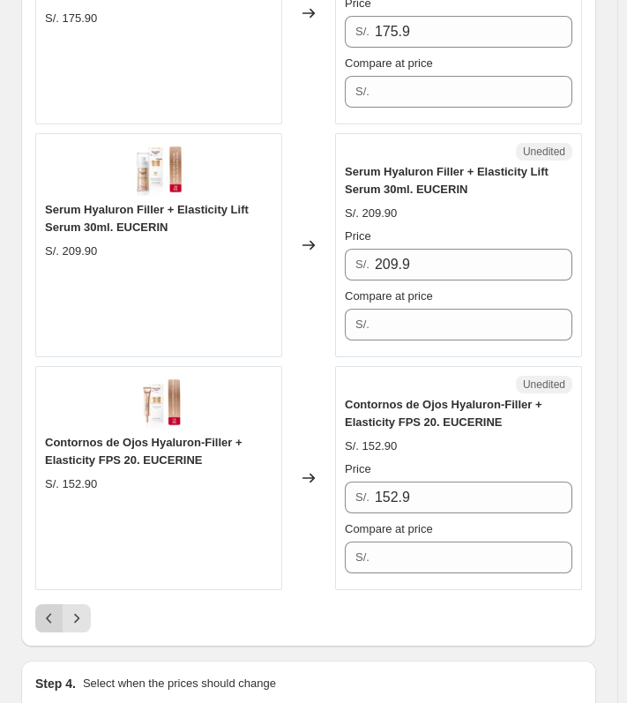
scroll to position [4913, 0]
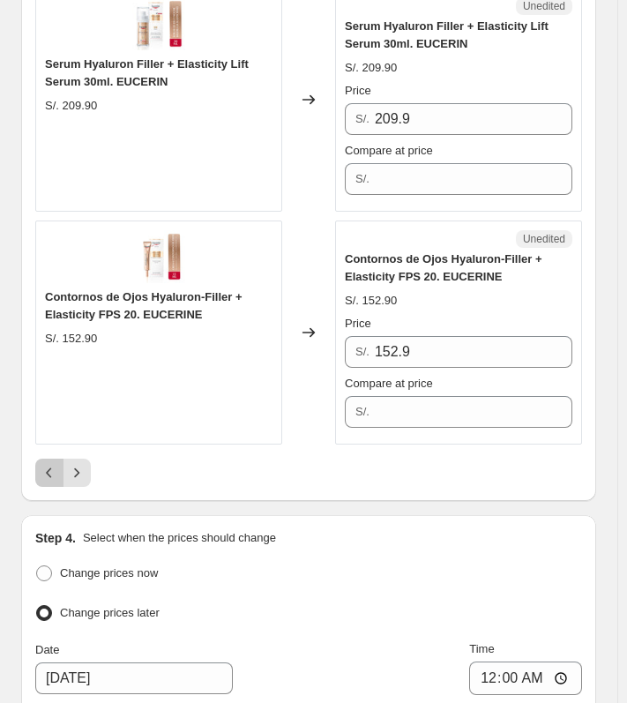
click at [55, 464] on icon "Previous" at bounding box center [50, 473] width 18 height 18
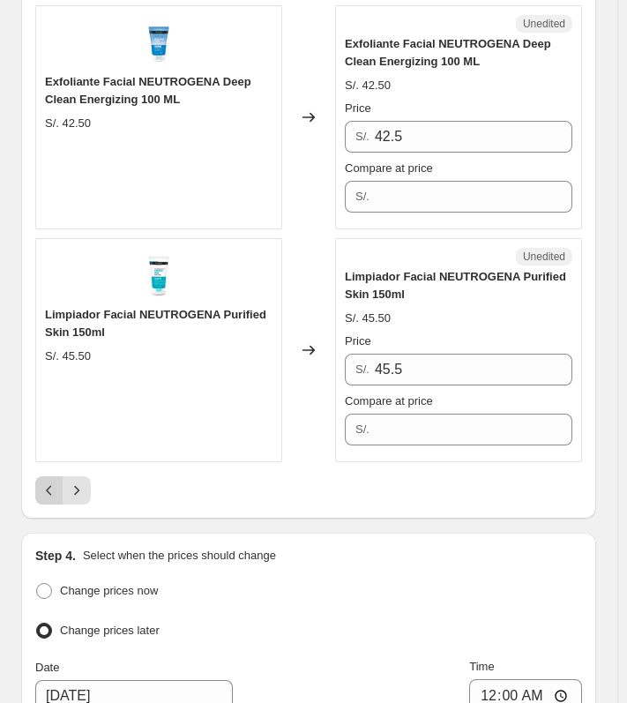
click at [55, 482] on icon "Previous" at bounding box center [50, 491] width 18 height 18
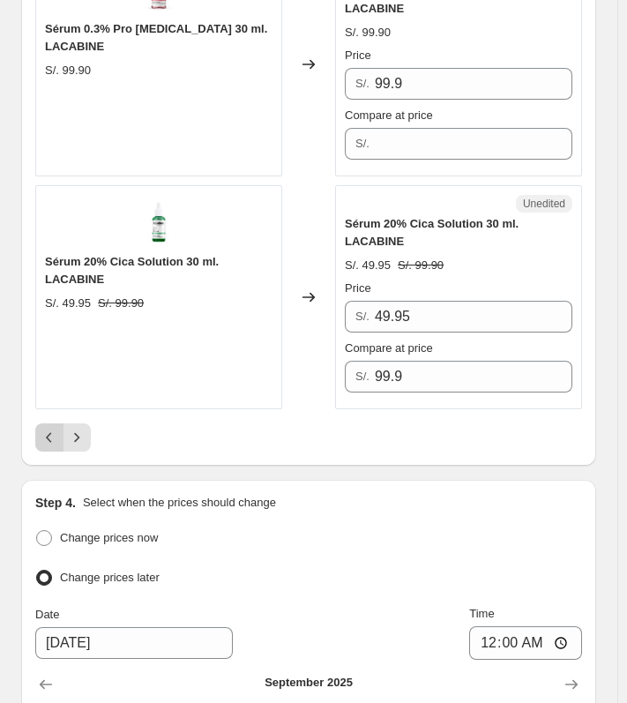
click at [51, 429] on icon "Previous" at bounding box center [50, 438] width 18 height 18
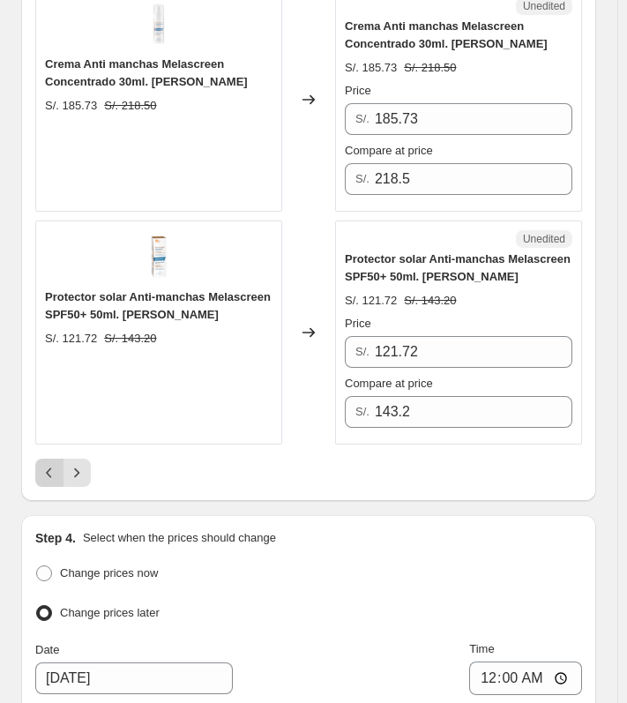
click at [51, 464] on icon "Previous" at bounding box center [50, 473] width 18 height 18
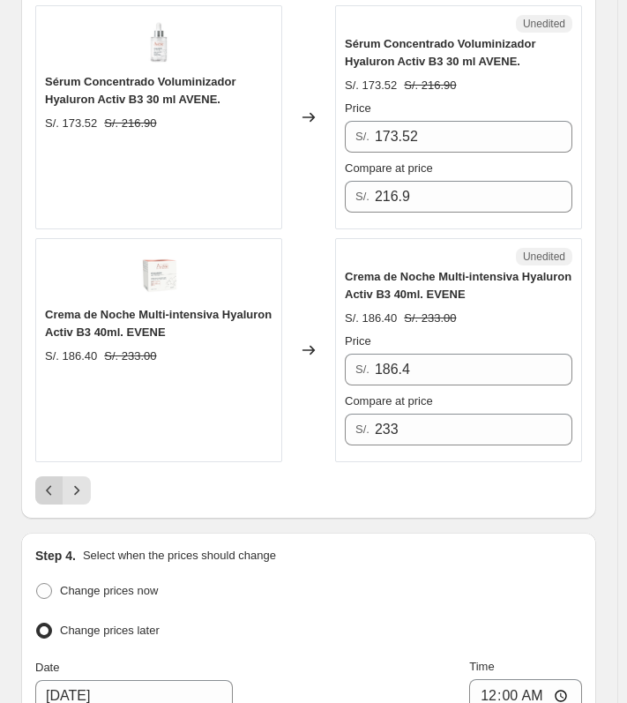
click at [49, 482] on icon "Previous" at bounding box center [50, 491] width 18 height 18
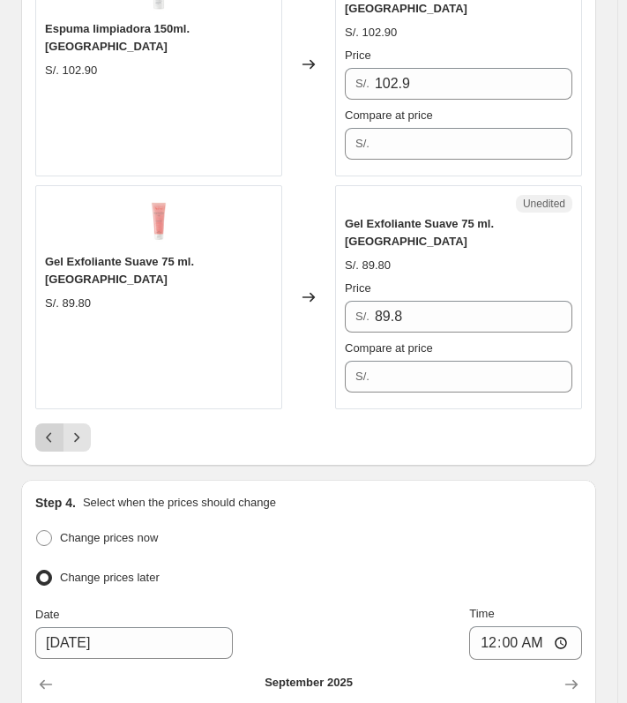
click at [46, 429] on icon "Previous" at bounding box center [50, 438] width 18 height 18
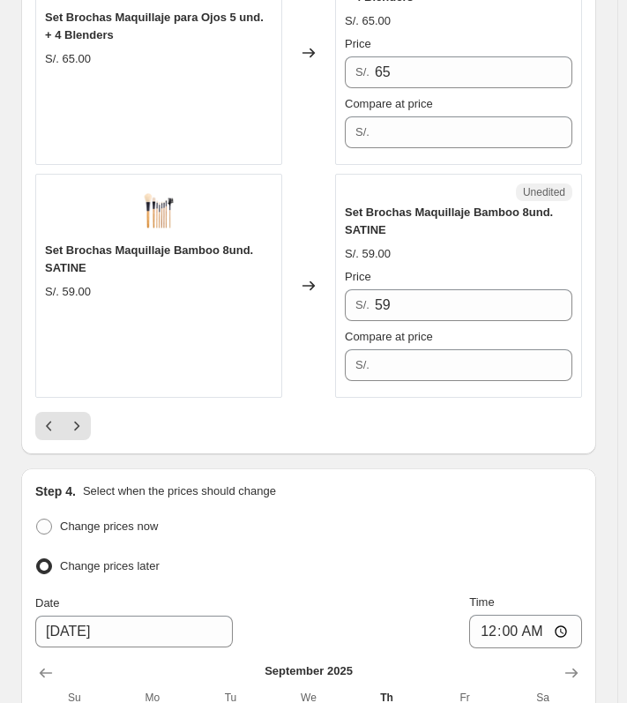
scroll to position [5264, 0]
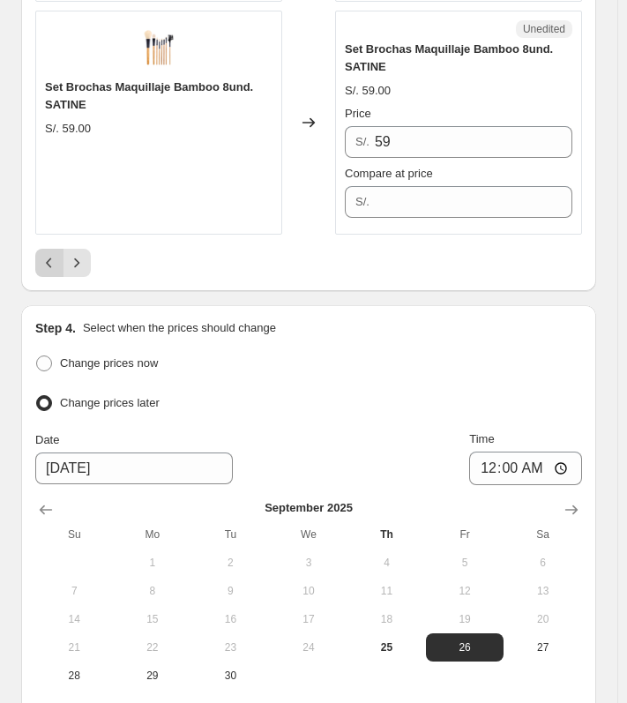
click at [43, 254] on icon "Previous" at bounding box center [50, 263] width 18 height 18
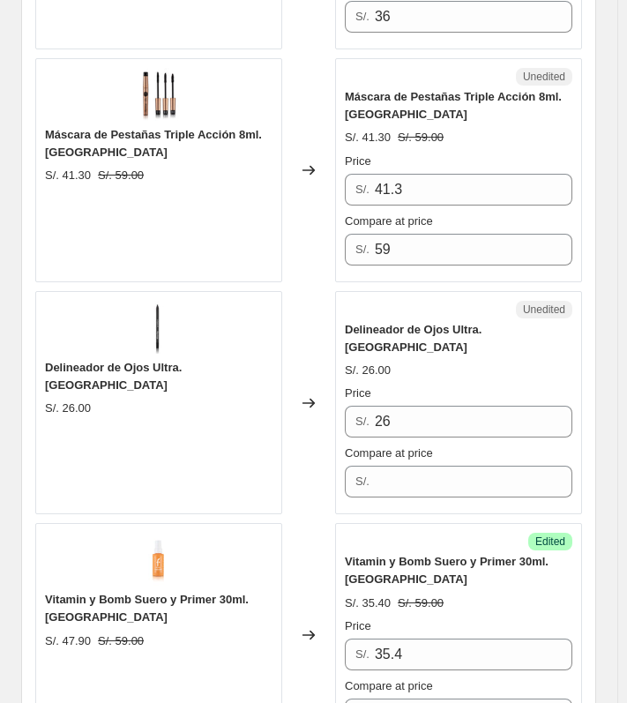
scroll to position [4117, 0]
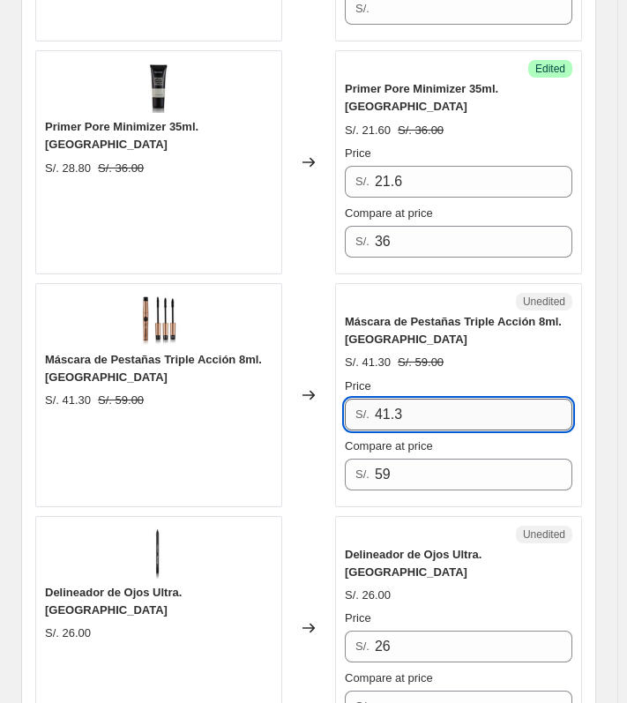
click at [418, 399] on input "41.3" at bounding box center [474, 415] width 198 height 32
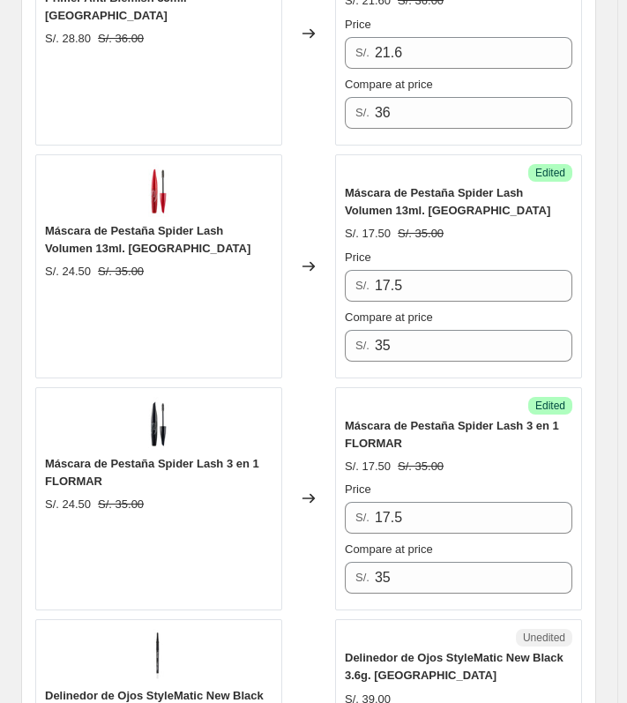
scroll to position [3147, 0]
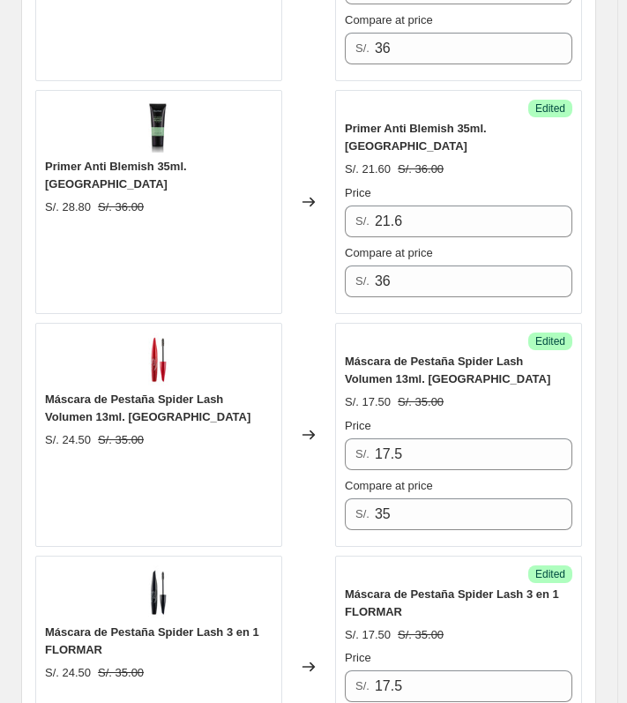
type input "29.50"
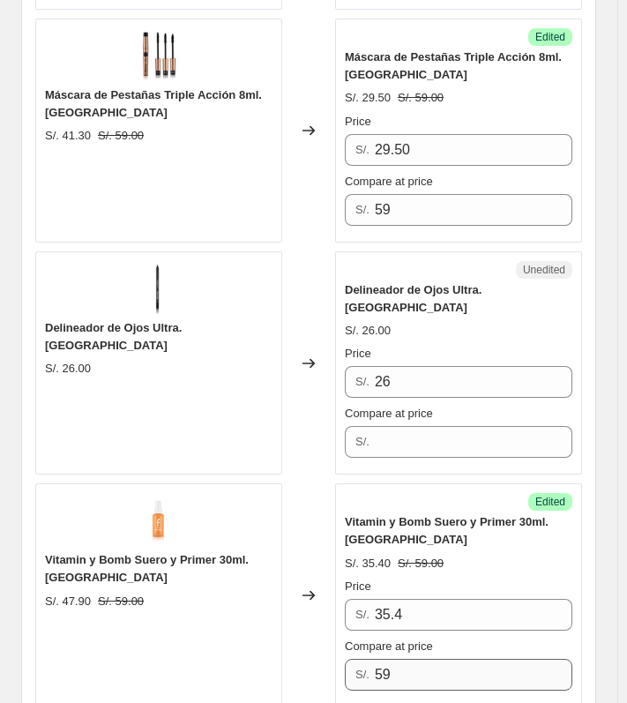
scroll to position [4734, 0]
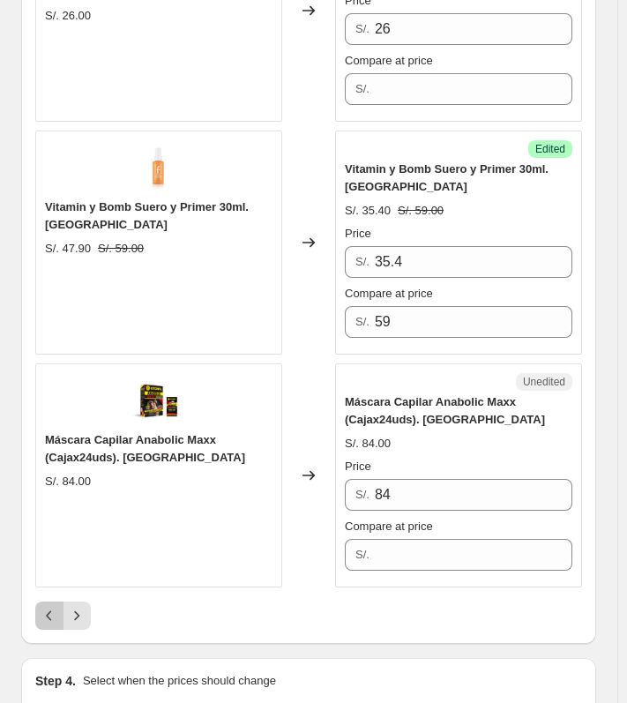
click at [57, 607] on icon "Previous" at bounding box center [50, 616] width 18 height 18
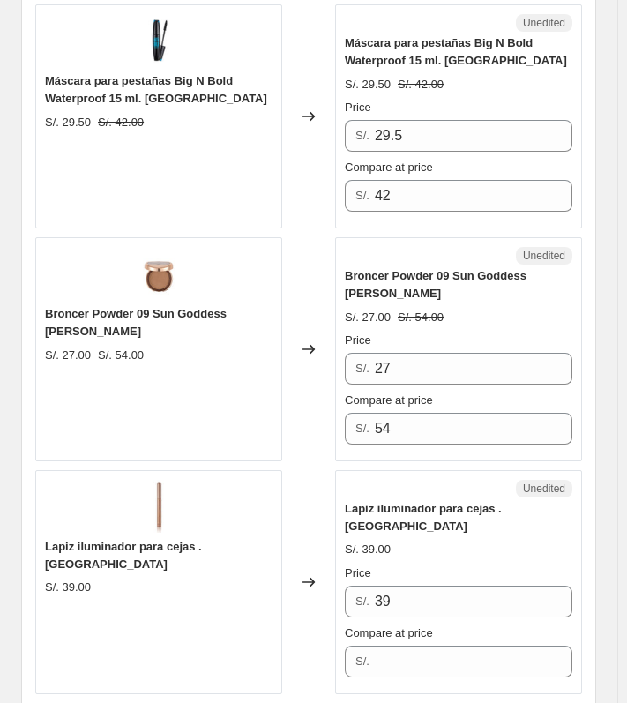
scroll to position [3764, 0]
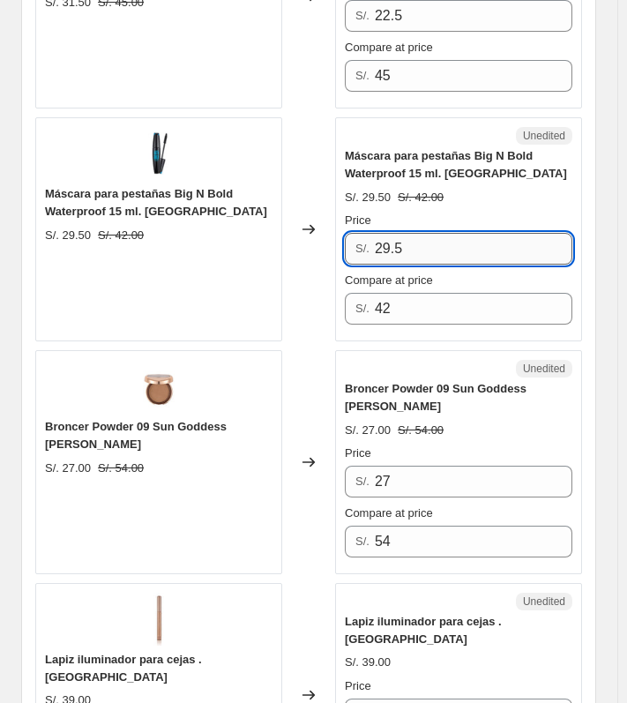
click at [403, 233] on input "29.5" at bounding box center [474, 249] width 198 height 32
click at [404, 233] on input "21" at bounding box center [474, 249] width 198 height 32
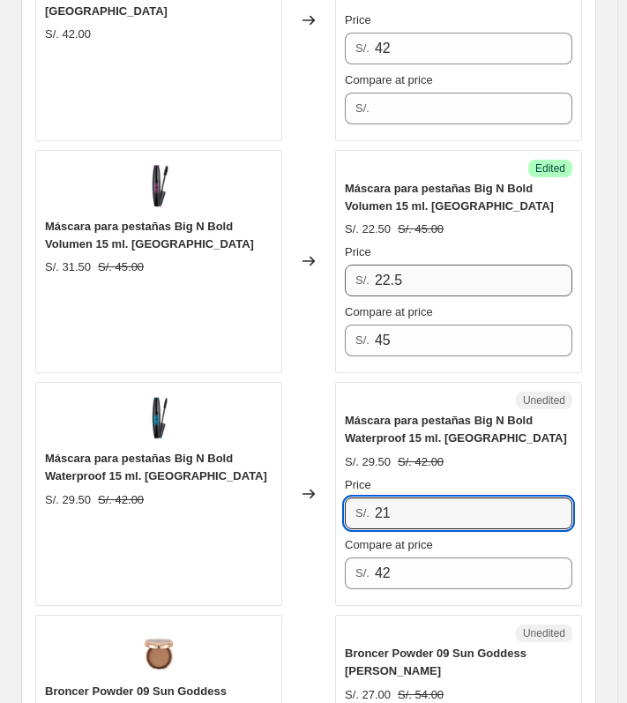
type input "21"
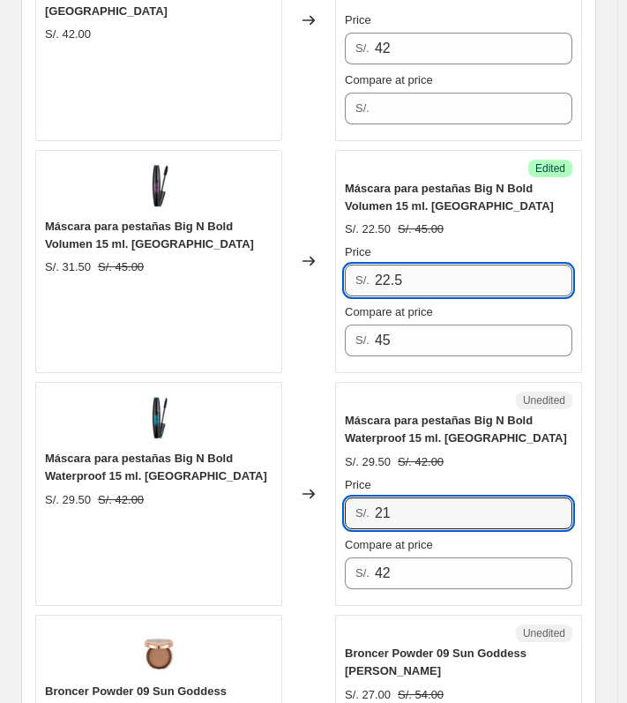
click at [423, 265] on input "22.5" at bounding box center [474, 281] width 198 height 32
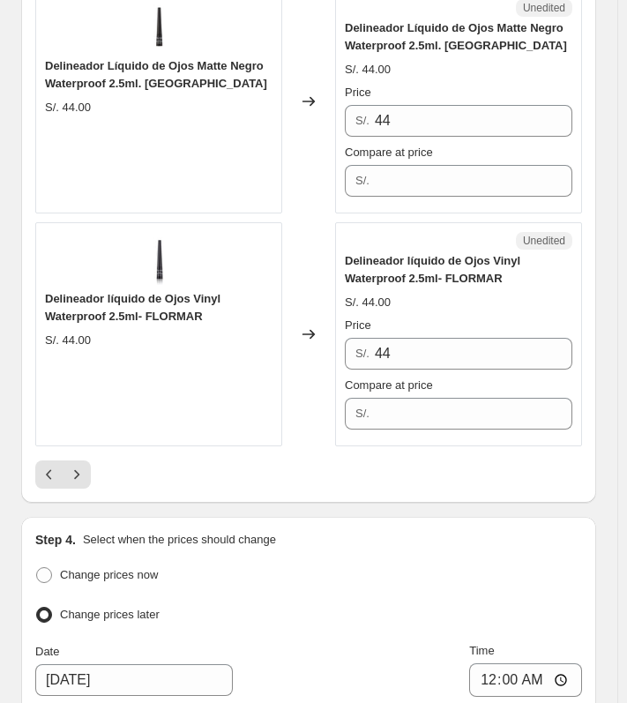
scroll to position [5176, 0]
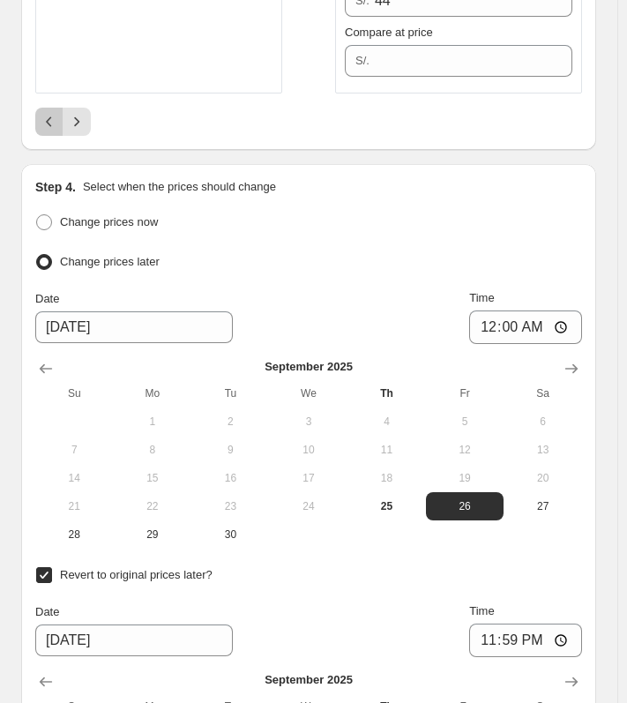
click at [47, 113] on icon "Previous" at bounding box center [50, 122] width 18 height 18
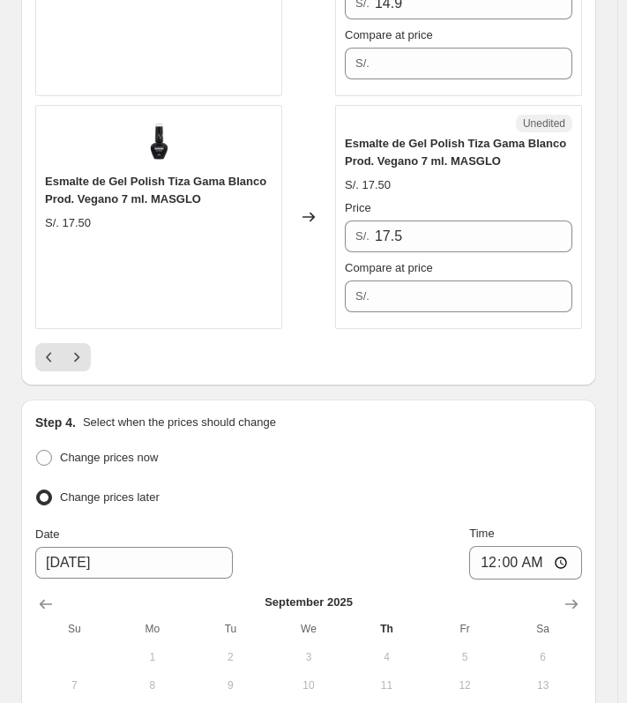
scroll to position [5087, 0]
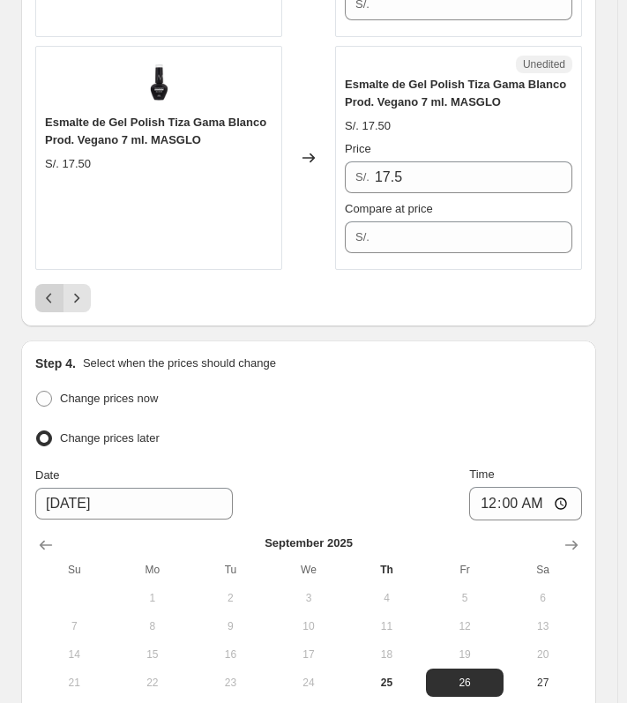
click at [50, 293] on icon "Previous" at bounding box center [48, 298] width 5 height 10
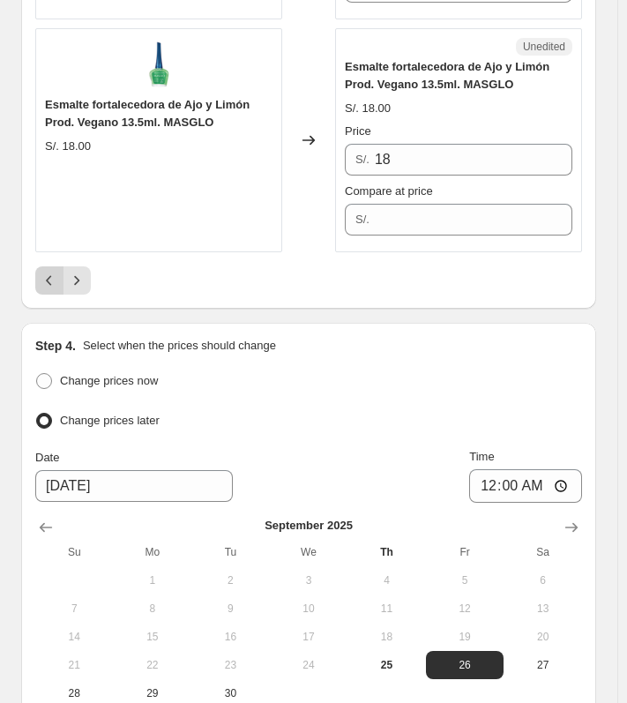
click at [50, 266] on button "Previous" at bounding box center [49, 280] width 28 height 28
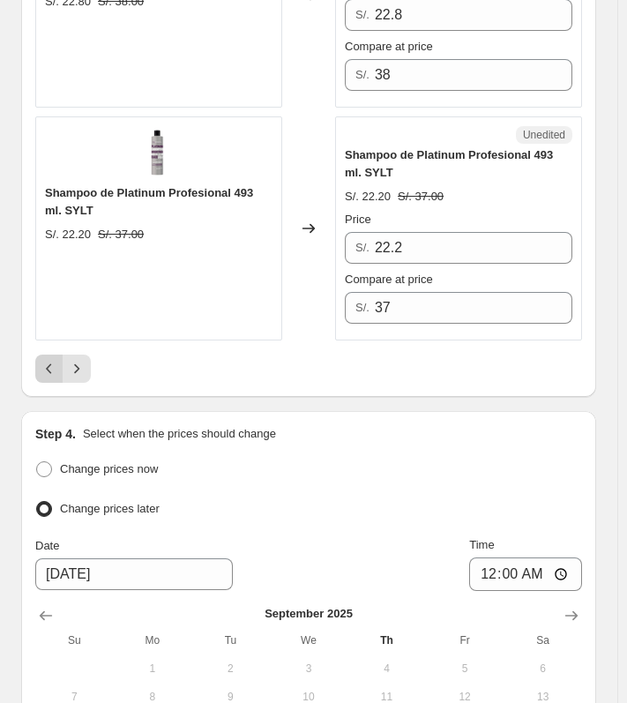
click at [53, 360] on icon "Previous" at bounding box center [50, 369] width 18 height 18
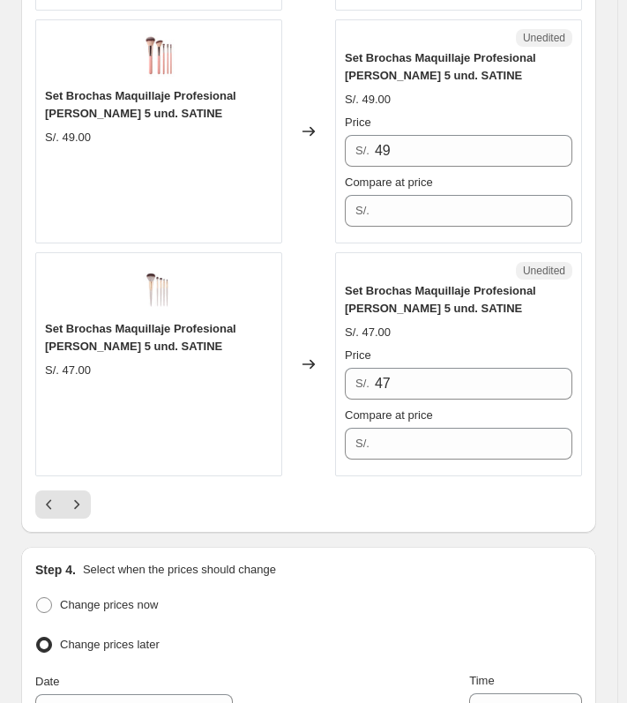
scroll to position [4941, 0]
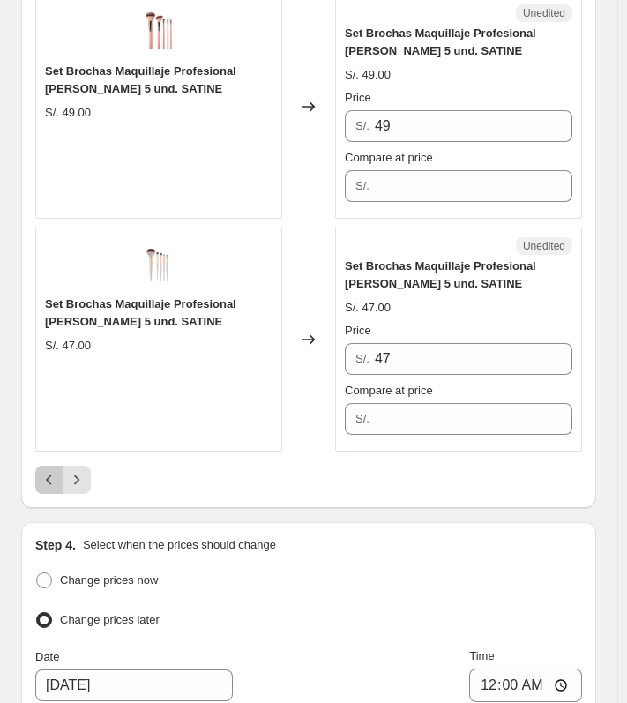
click at [48, 466] on button "Previous" at bounding box center [49, 480] width 28 height 28
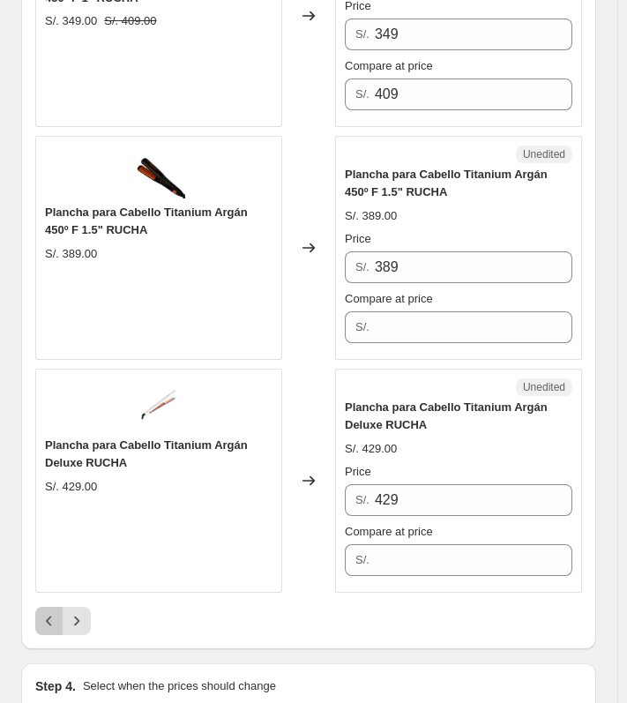
click at [48, 616] on icon "Previous" at bounding box center [48, 621] width 5 height 10
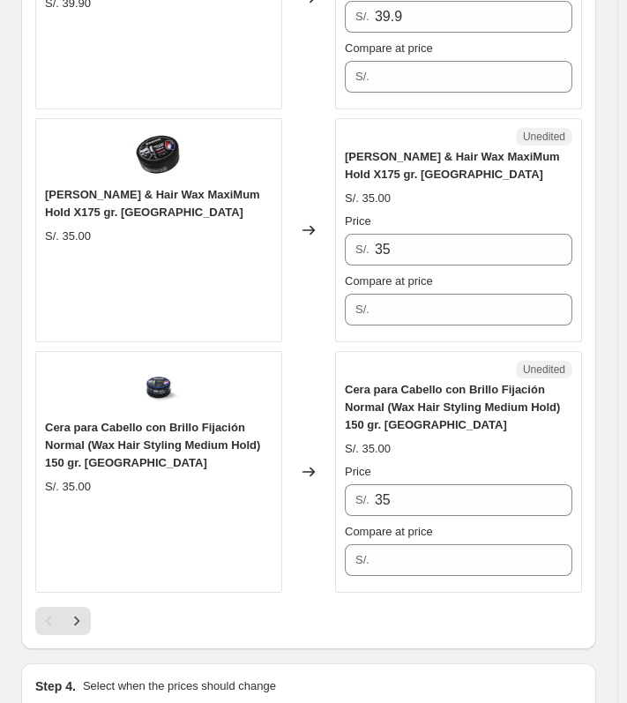
click at [45, 607] on div "Pagination" at bounding box center [49, 621] width 28 height 28
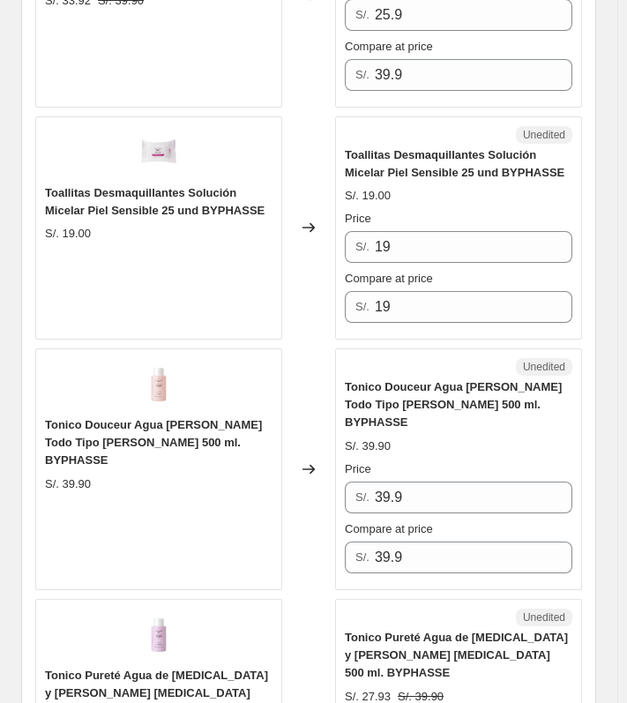
scroll to position [3810, 0]
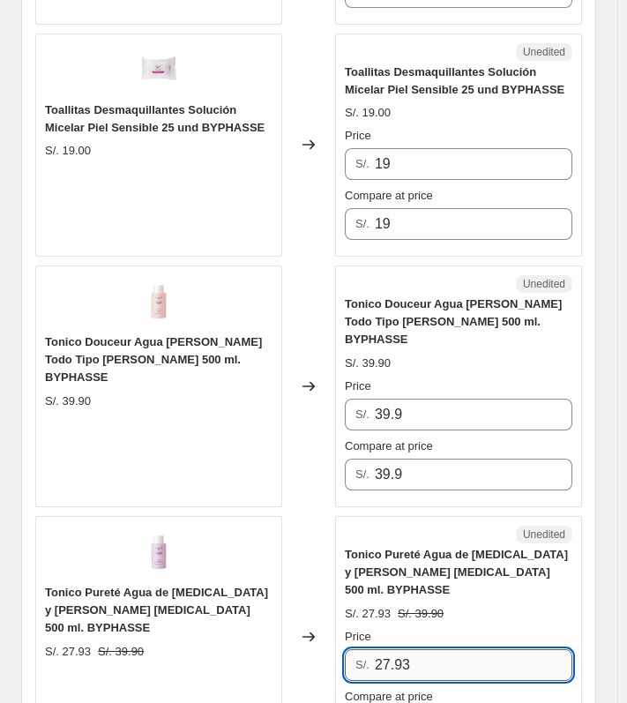
click at [464, 649] on input "27.93" at bounding box center [474, 665] width 198 height 32
click at [464, 649] on input "19.95" at bounding box center [474, 665] width 198 height 32
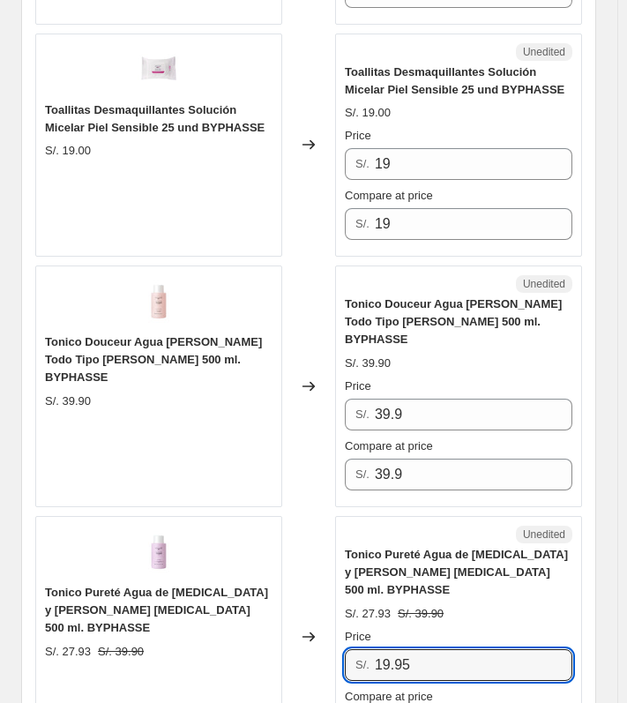
type input "19.95"
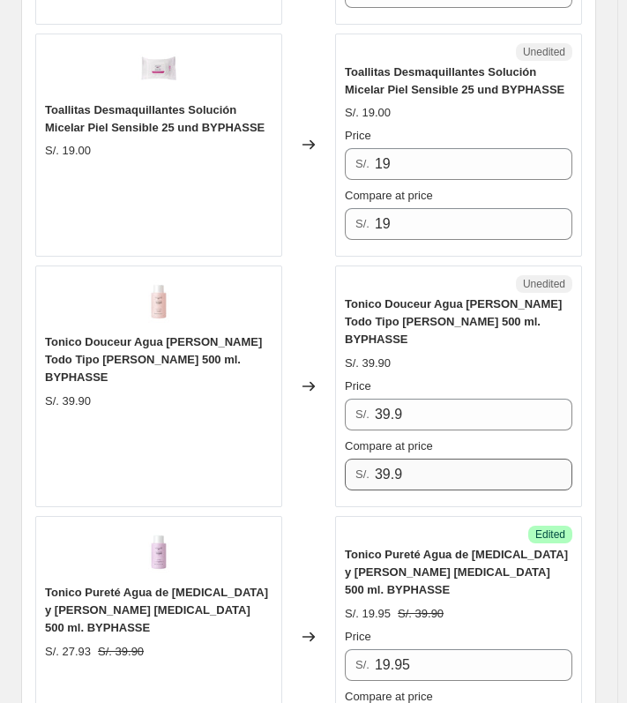
scroll to position [4163, 0]
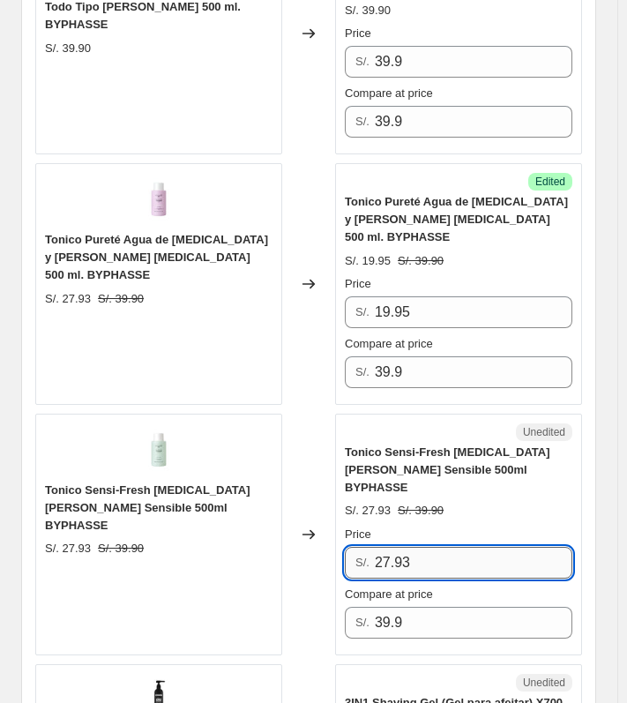
click at [460, 547] on input "27.93" at bounding box center [474, 563] width 198 height 32
paste input "19.95"
type input "19.95"
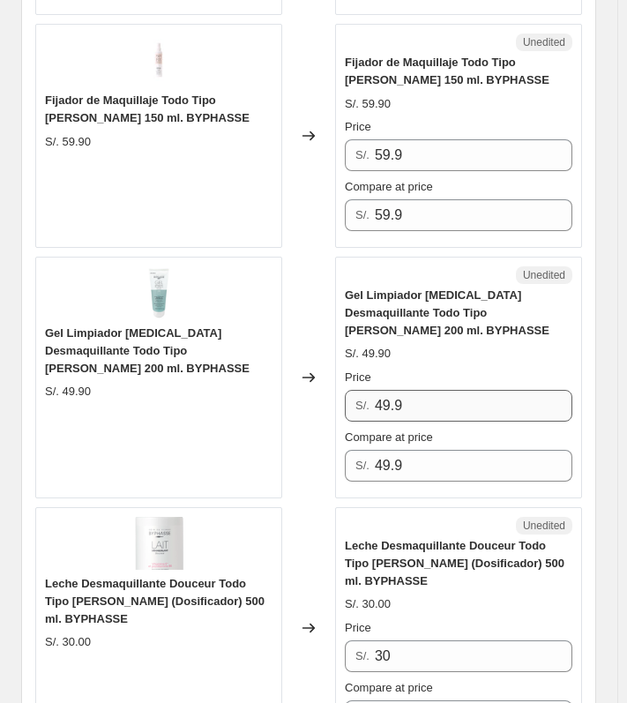
scroll to position [1516, 0]
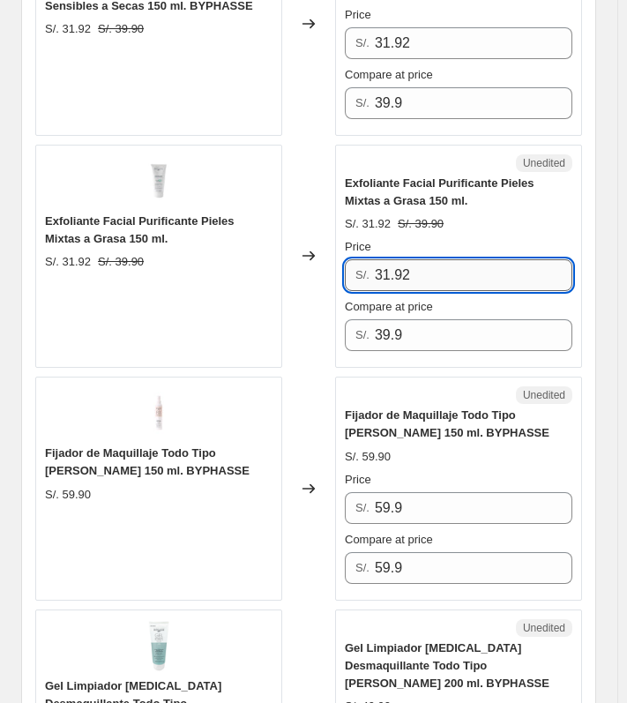
click at [450, 259] on input "31.92" at bounding box center [474, 275] width 198 height 32
click at [450, 259] on input "23.94" at bounding box center [474, 275] width 198 height 32
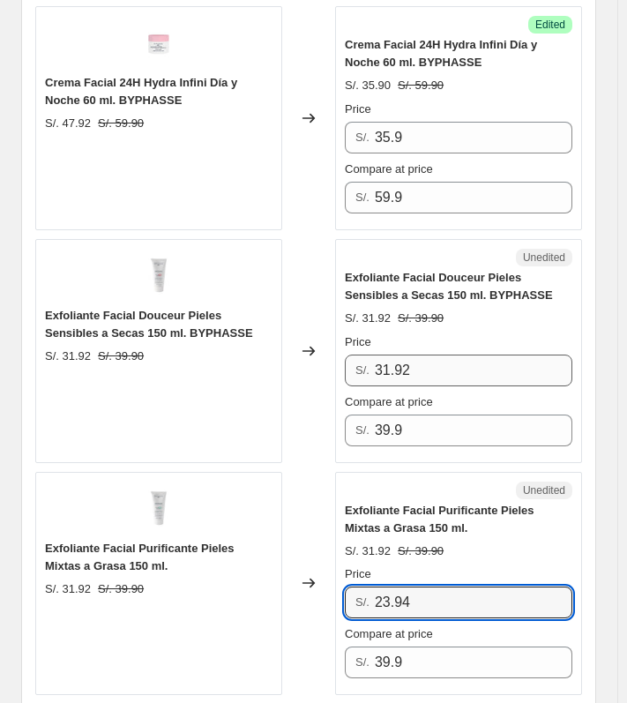
scroll to position [1164, 0]
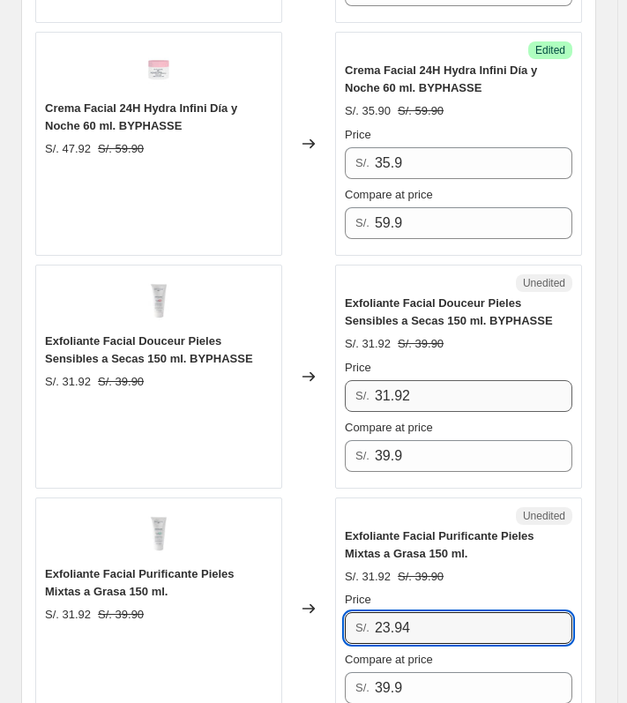
type input "23.94"
click at [457, 391] on input "31.92" at bounding box center [474, 396] width 198 height 32
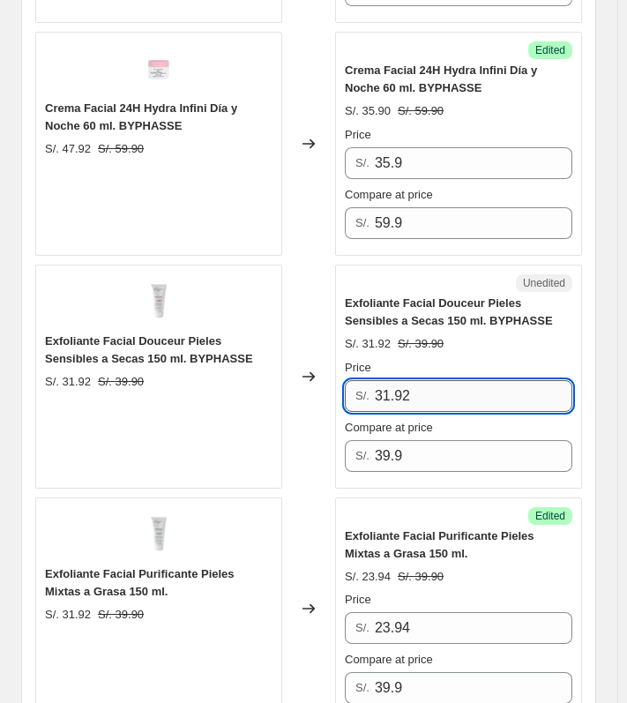
click at [457, 391] on input "31.92" at bounding box center [474, 396] width 198 height 32
paste input "23.94"
type input "23.94"
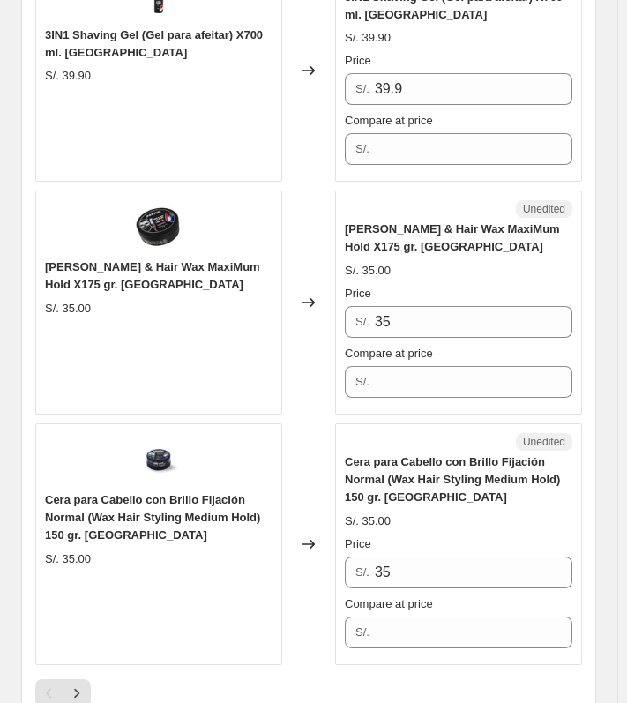
scroll to position [5221, 0]
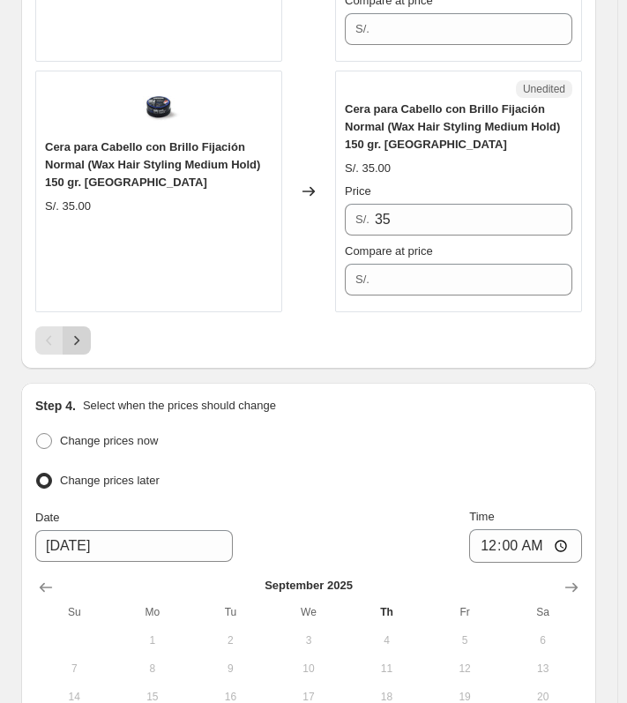
click at [84, 332] on icon "Next" at bounding box center [77, 341] width 18 height 18
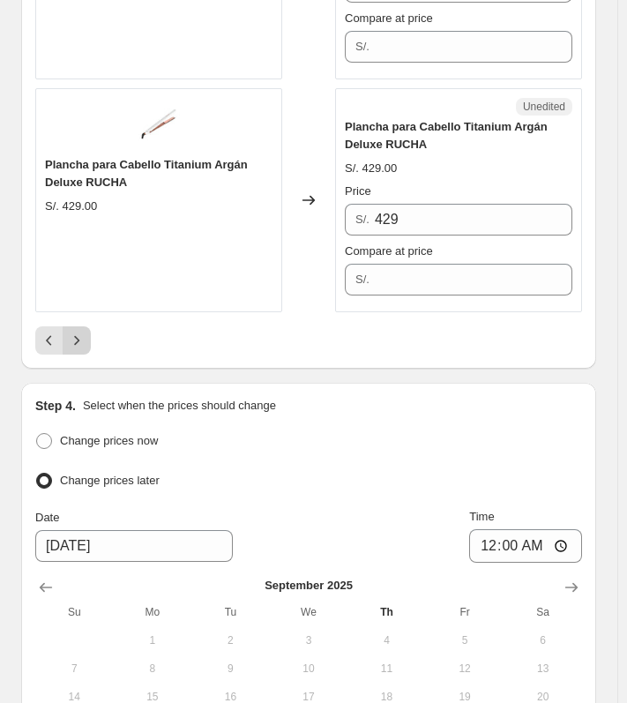
click at [86, 326] on button "Next" at bounding box center [77, 340] width 28 height 28
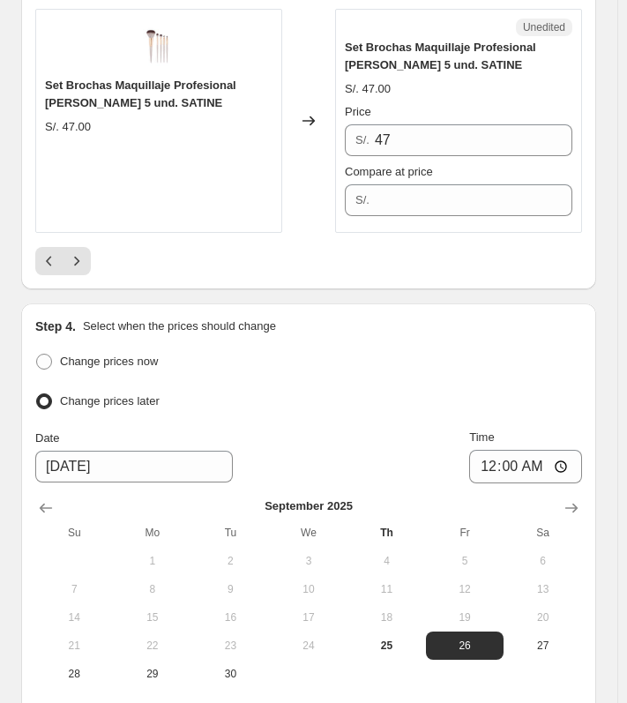
scroll to position [5133, 0]
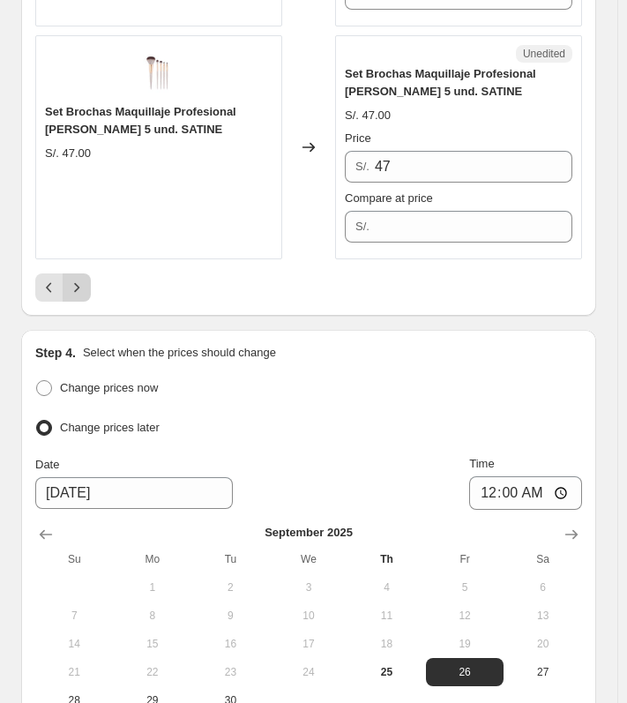
click at [80, 279] on icon "Next" at bounding box center [77, 288] width 18 height 18
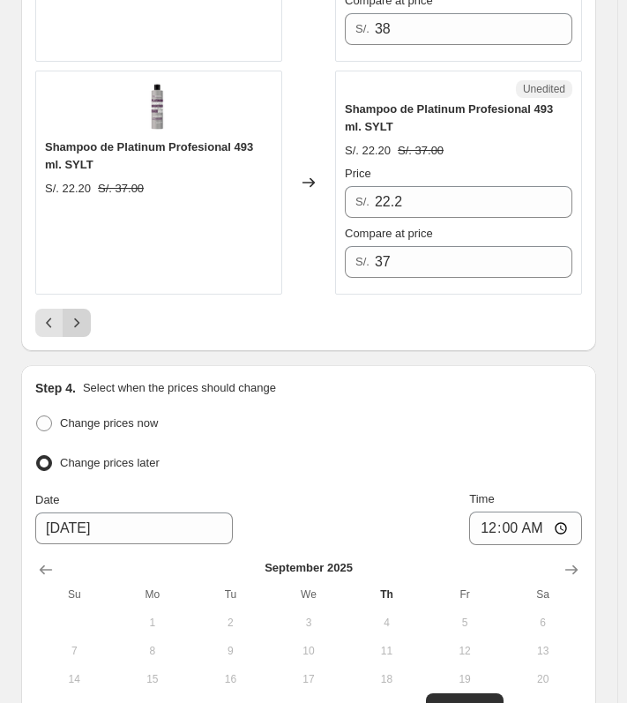
click at [81, 314] on icon "Next" at bounding box center [77, 323] width 18 height 18
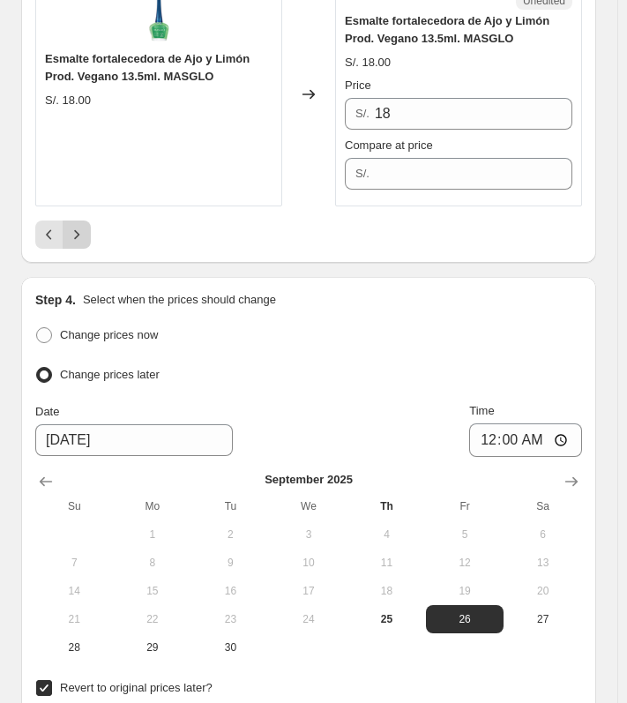
click at [81, 226] on icon "Next" at bounding box center [77, 235] width 18 height 18
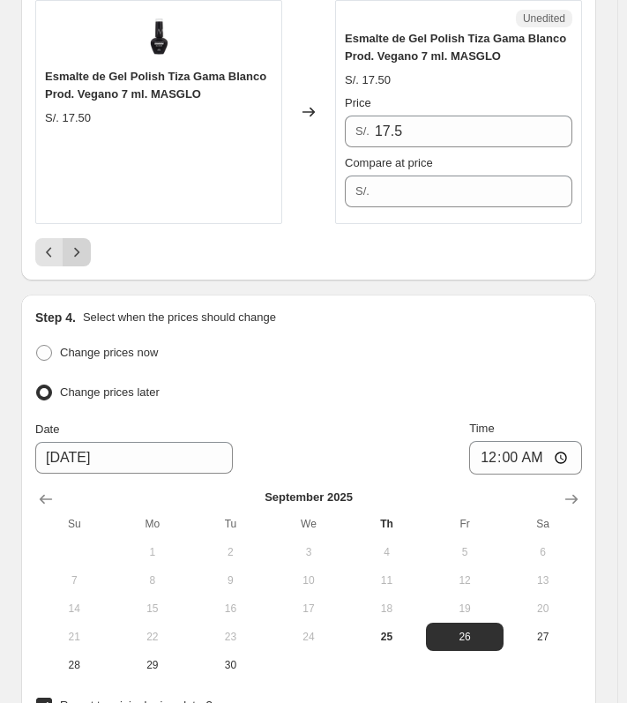
click at [79, 243] on icon "Next" at bounding box center [77, 252] width 18 height 18
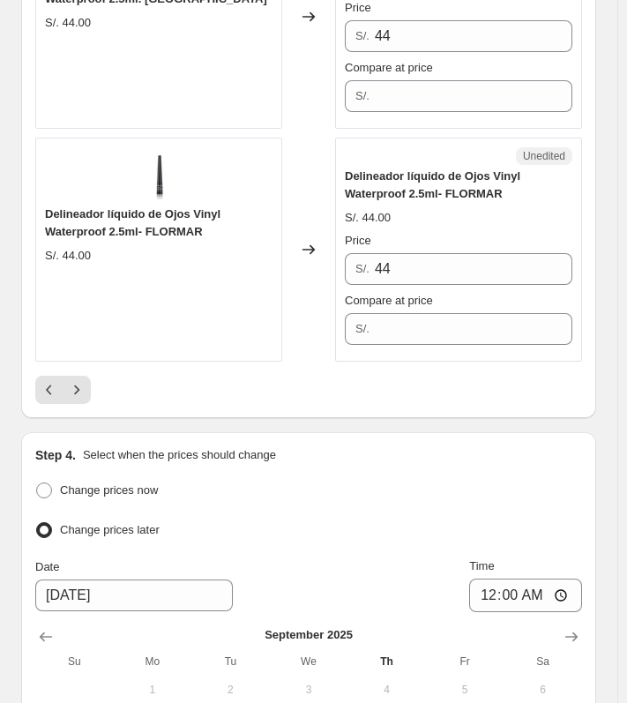
scroll to position [4971, 0]
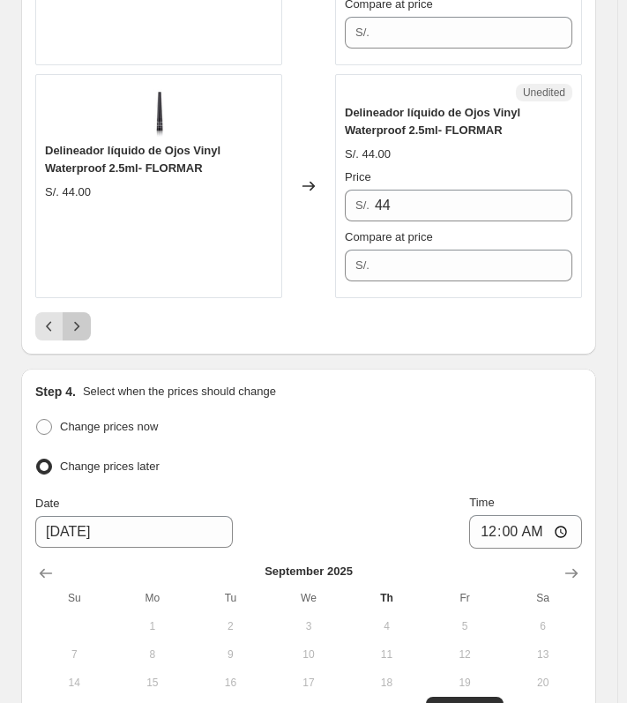
click at [77, 312] on button "Next" at bounding box center [77, 326] width 28 height 28
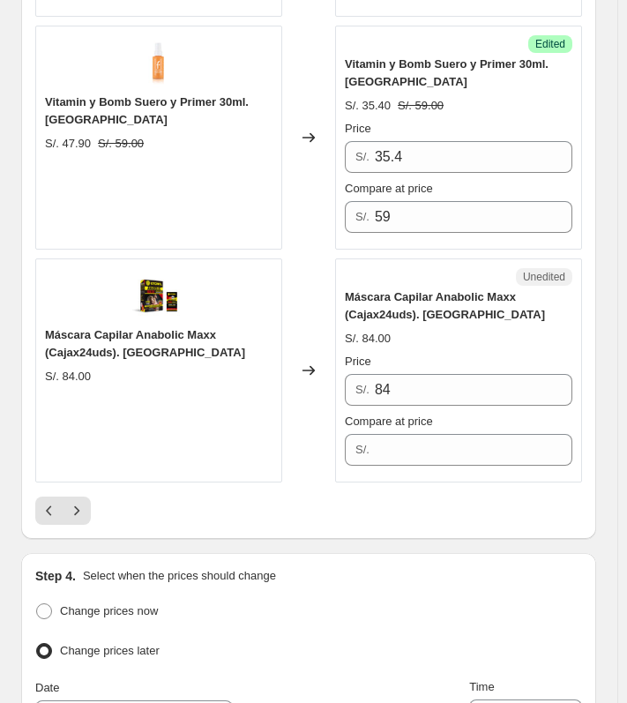
scroll to position [5147, 0]
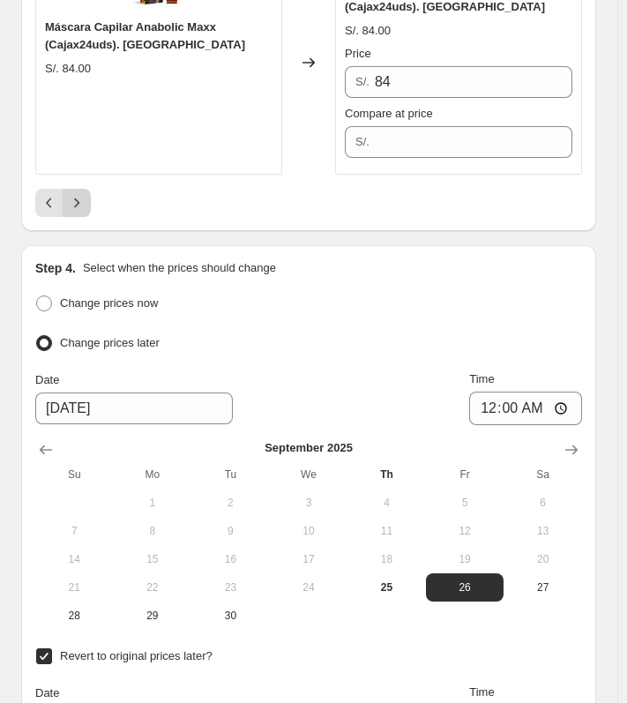
click at [79, 194] on icon "Next" at bounding box center [77, 203] width 18 height 18
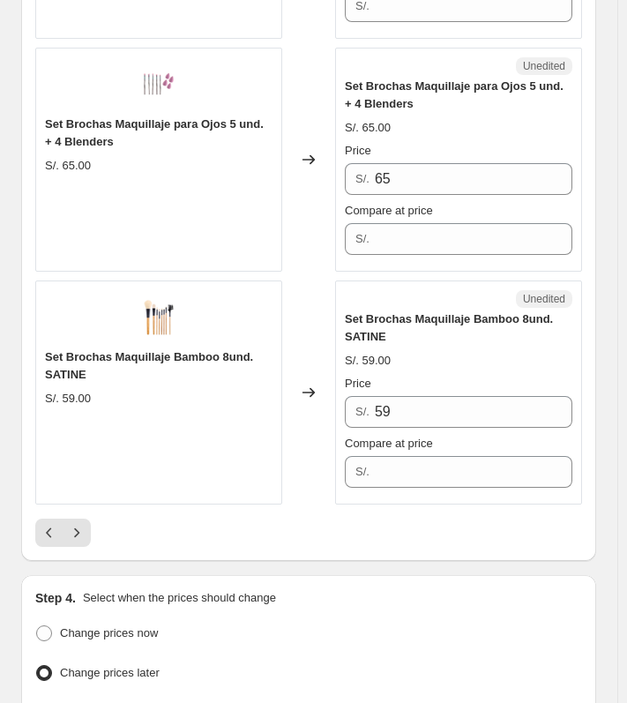
scroll to position [5059, 0]
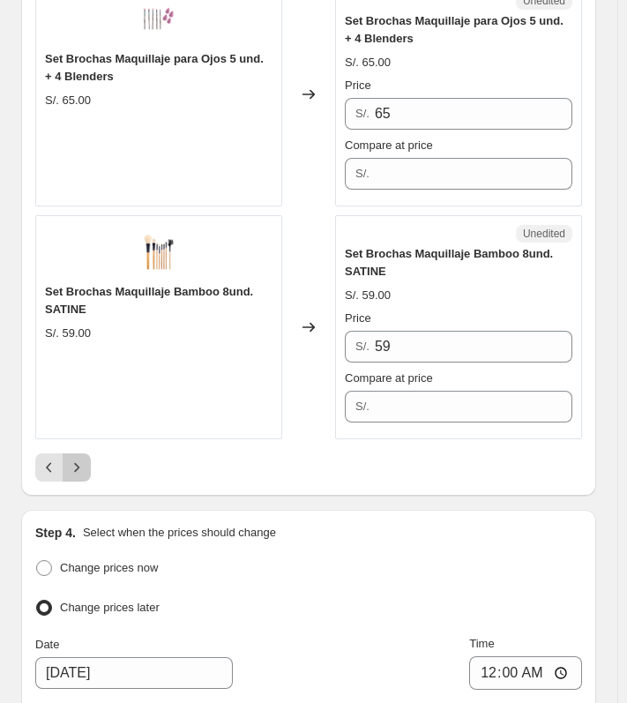
click at [79, 459] on icon "Next" at bounding box center [77, 468] width 18 height 18
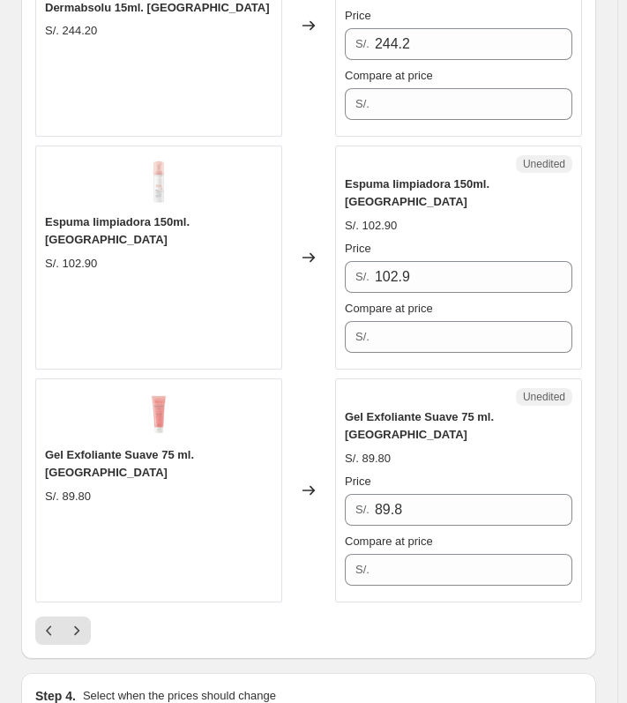
scroll to position [4727, 0]
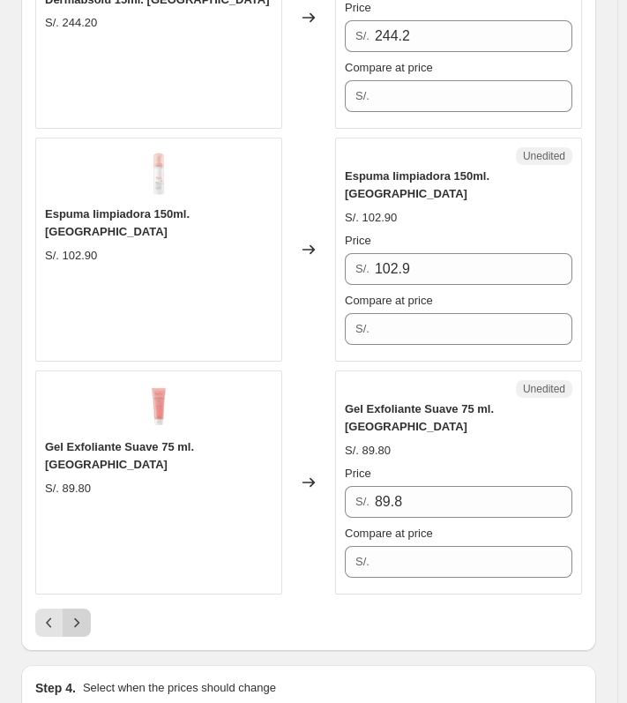
click at [90, 609] on button "Next" at bounding box center [77, 623] width 28 height 28
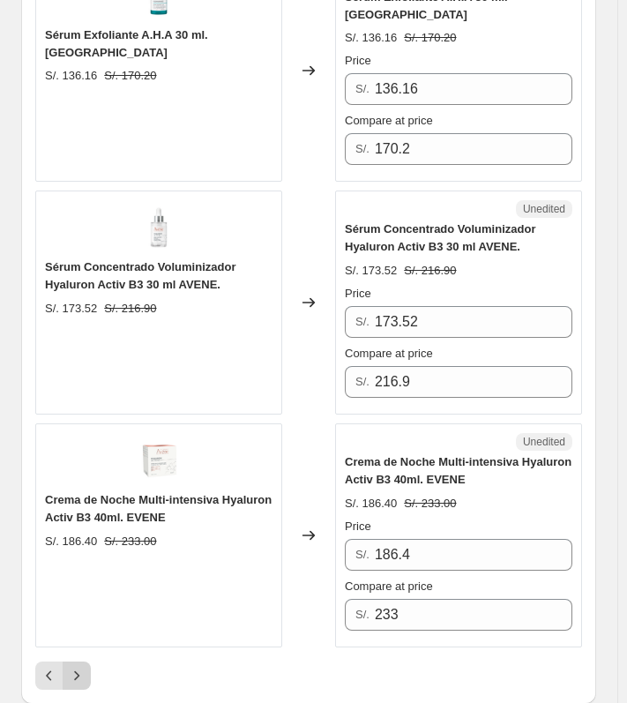
click at [70, 667] on icon "Next" at bounding box center [77, 676] width 18 height 18
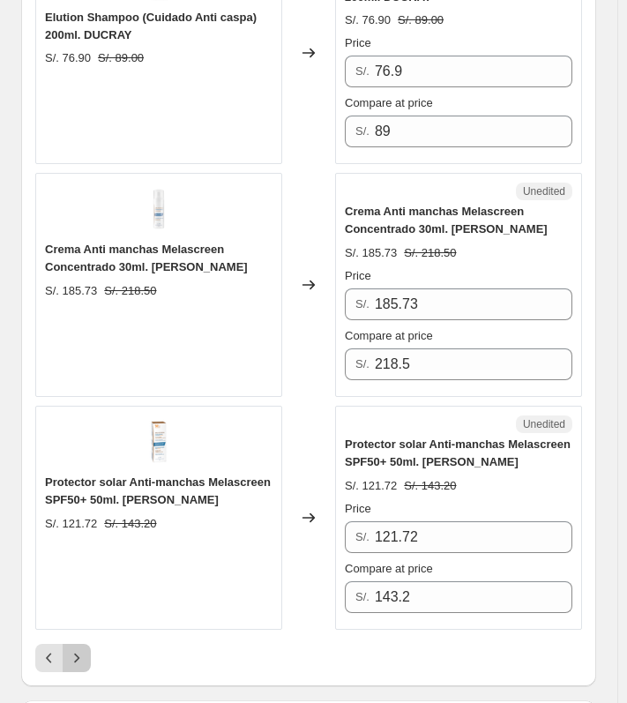
click at [78, 649] on icon "Next" at bounding box center [77, 658] width 18 height 18
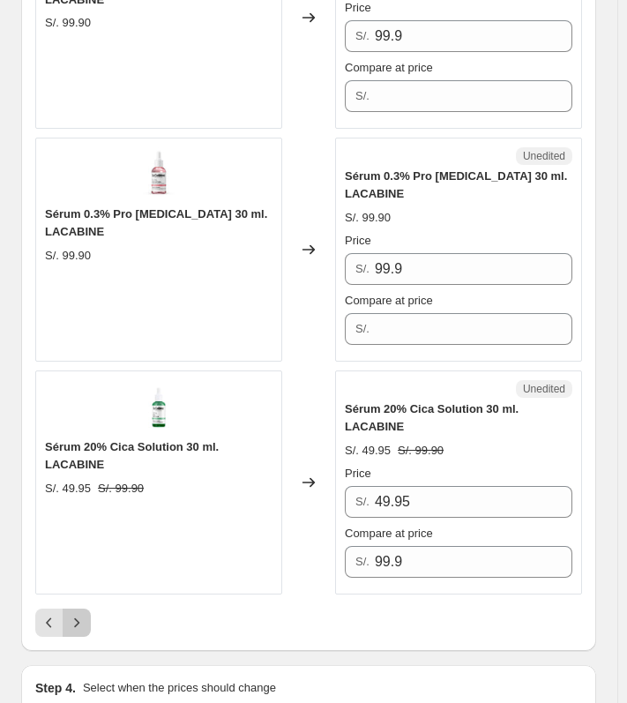
click at [80, 614] on icon "Next" at bounding box center [77, 623] width 18 height 18
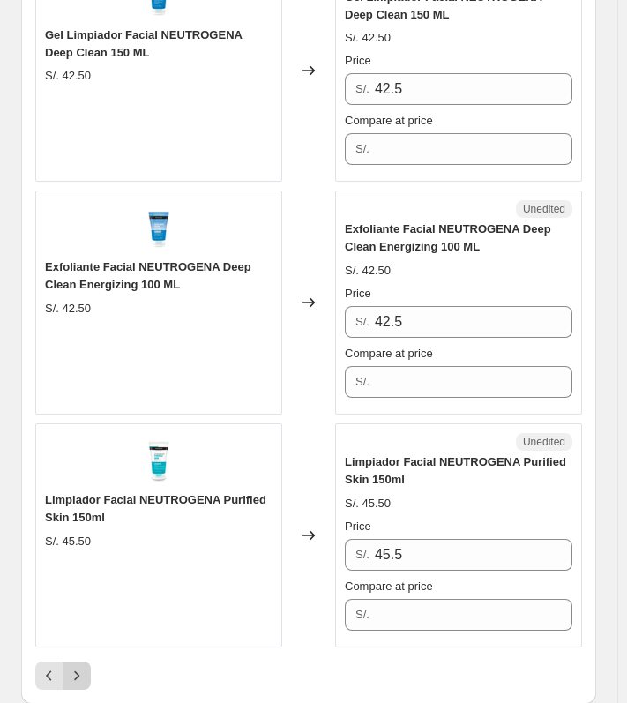
click at [85, 667] on icon "Next" at bounding box center [77, 676] width 18 height 18
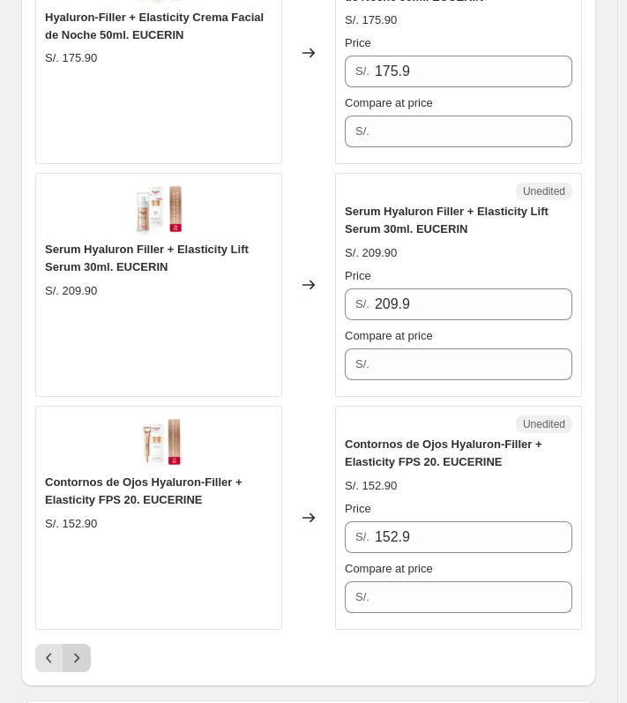
click at [84, 649] on icon "Next" at bounding box center [77, 658] width 18 height 18
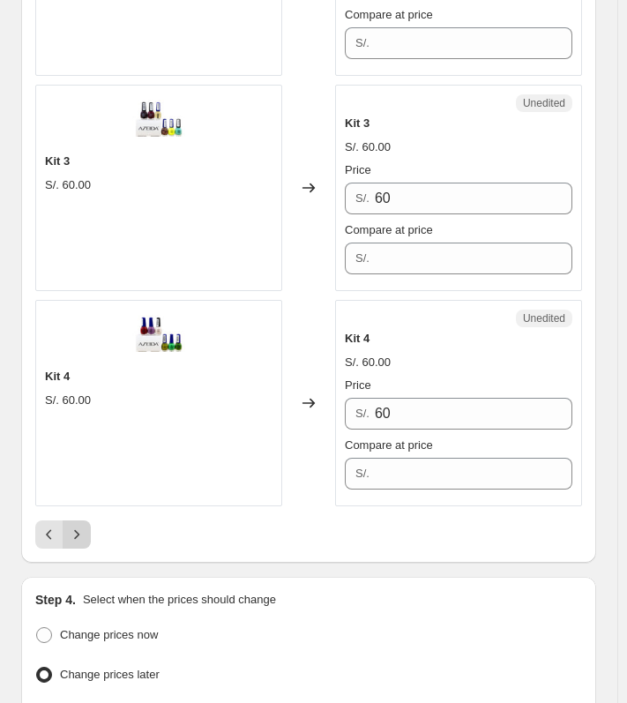
click at [72, 526] on icon "Next" at bounding box center [77, 535] width 18 height 18
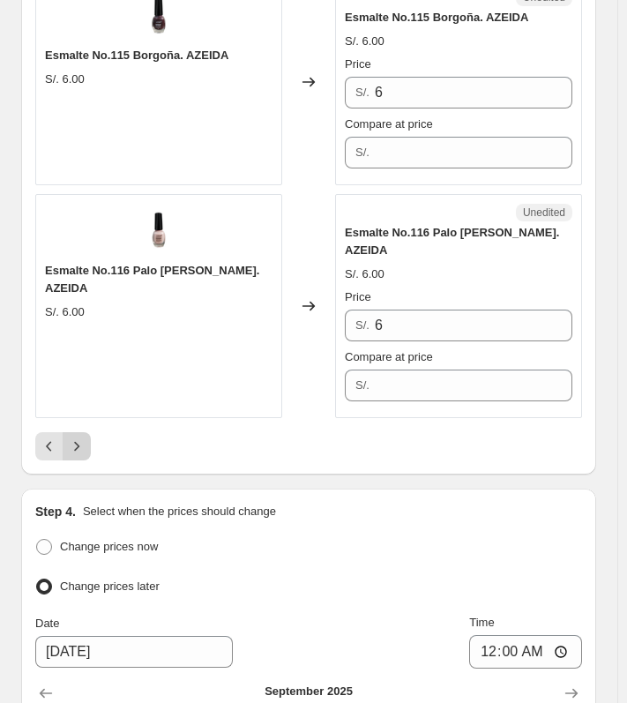
click at [86, 432] on button "Next" at bounding box center [77, 446] width 28 height 28
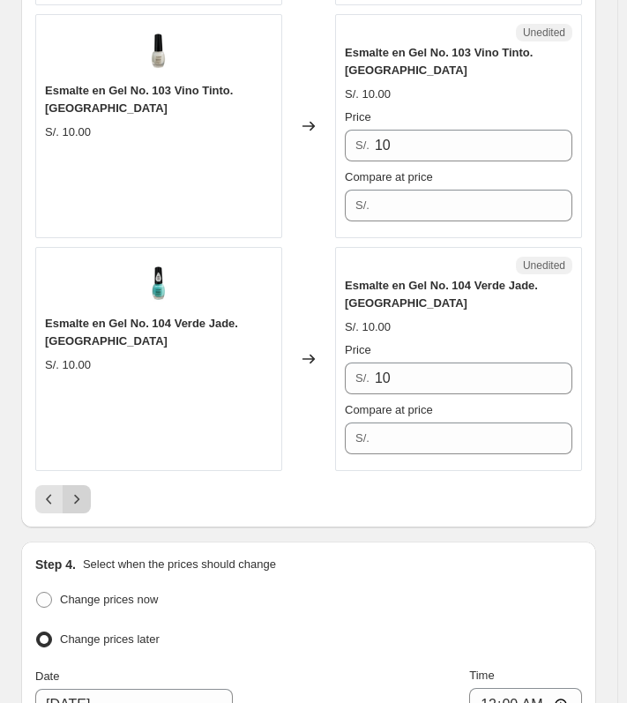
click at [84, 490] on icon "Next" at bounding box center [77, 499] width 18 height 18
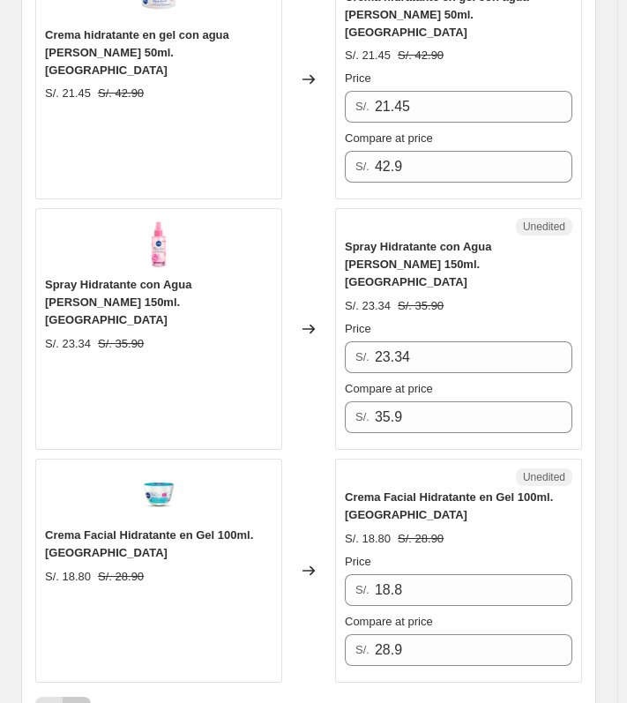
click at [75, 702] on icon "Next" at bounding box center [77, 711] width 18 height 18
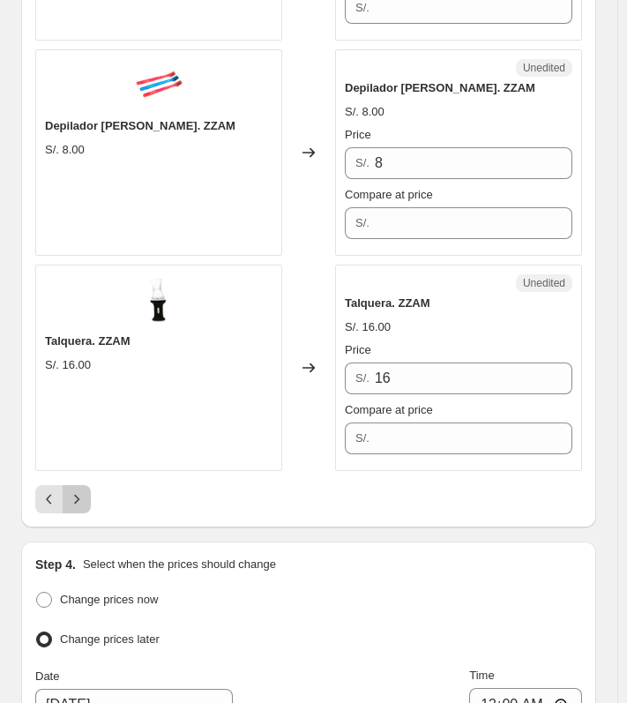
click at [74, 485] on button "Next" at bounding box center [77, 499] width 28 height 28
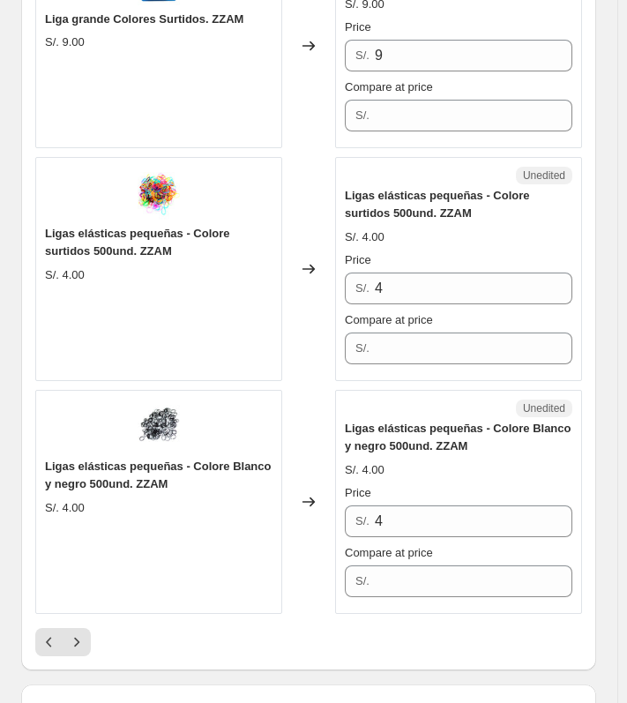
scroll to position [4578, 0]
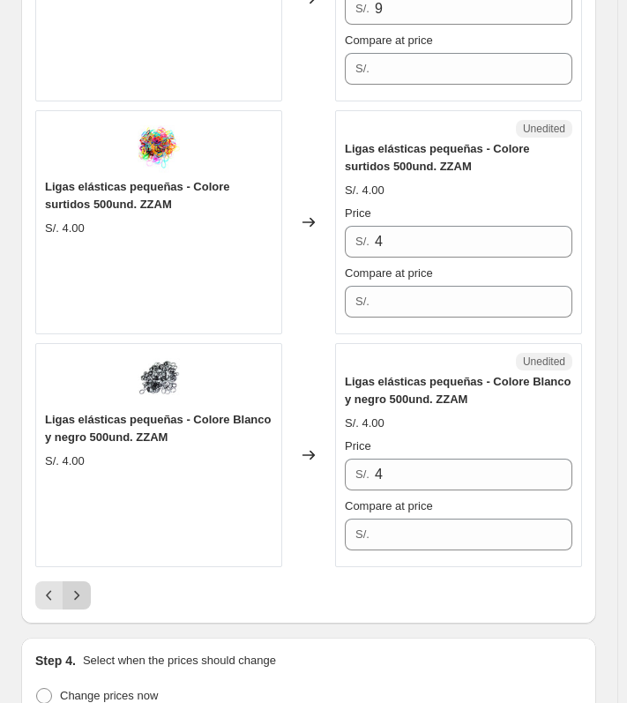
click at [84, 587] on icon "Next" at bounding box center [77, 596] width 18 height 18
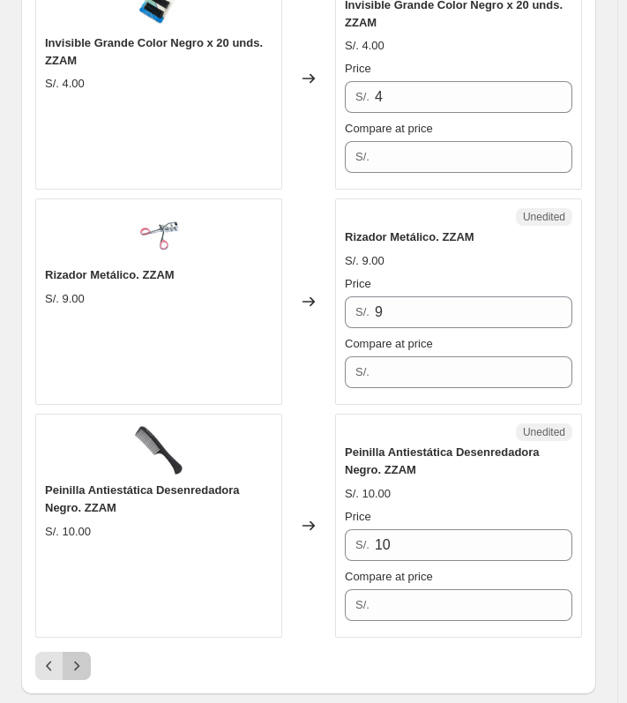
click at [89, 652] on button "Next" at bounding box center [77, 666] width 28 height 28
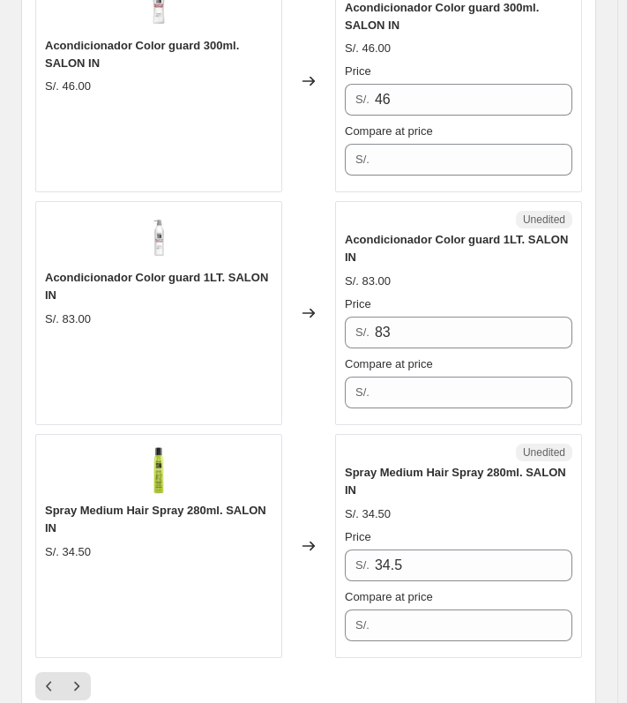
scroll to position [4755, 0]
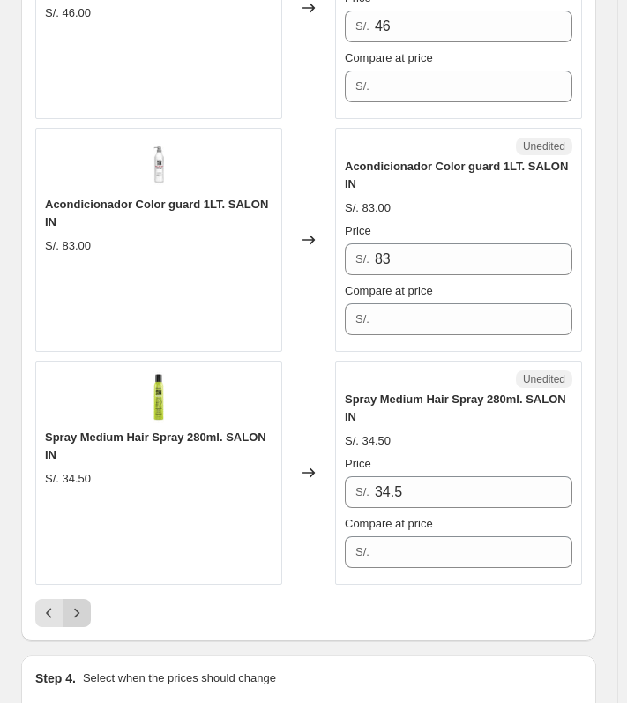
click at [79, 604] on icon "Next" at bounding box center [77, 613] width 18 height 18
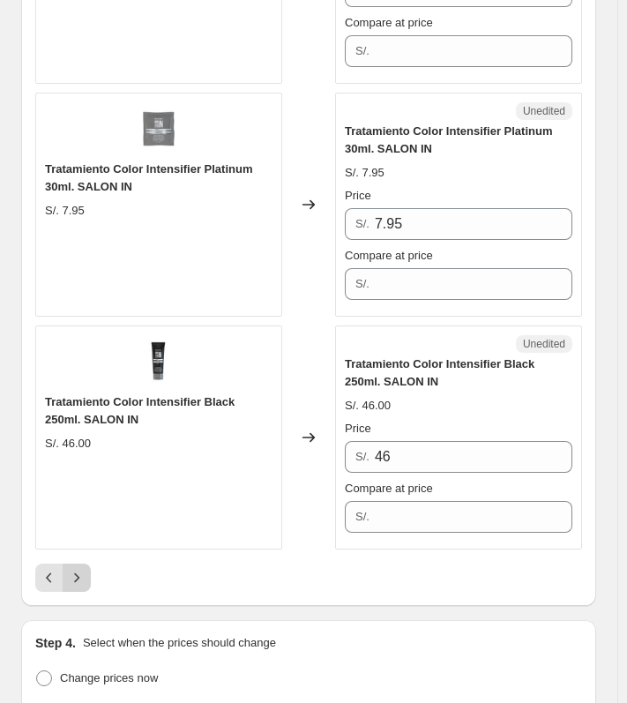
click at [75, 569] on icon "Next" at bounding box center [77, 578] width 18 height 18
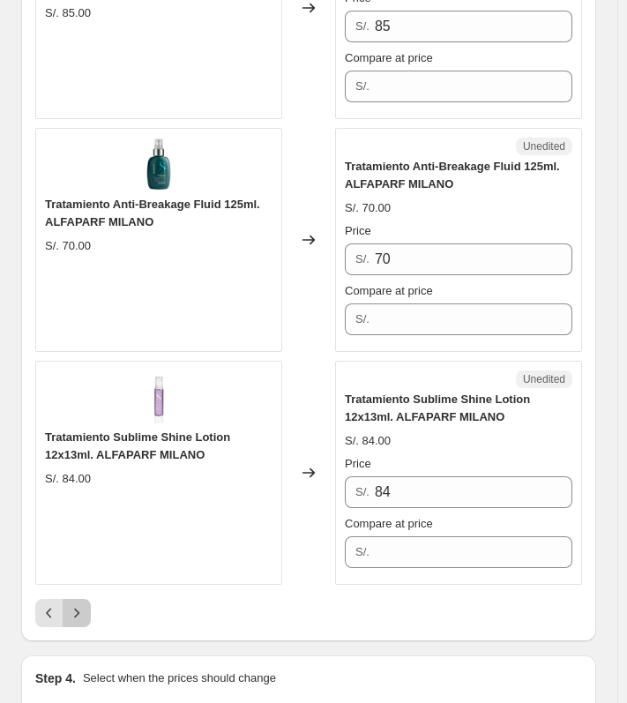
click at [80, 602] on button "Next" at bounding box center [77, 613] width 28 height 28
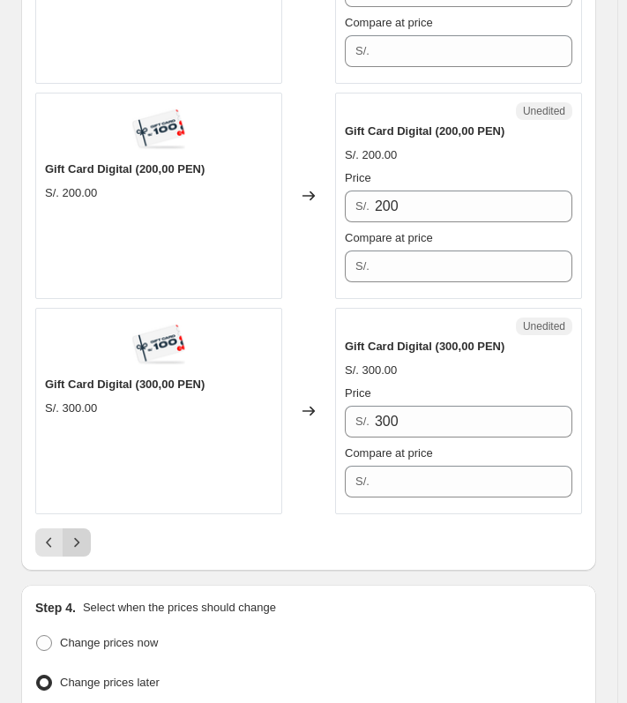
click at [85, 534] on icon "Next" at bounding box center [77, 543] width 18 height 18
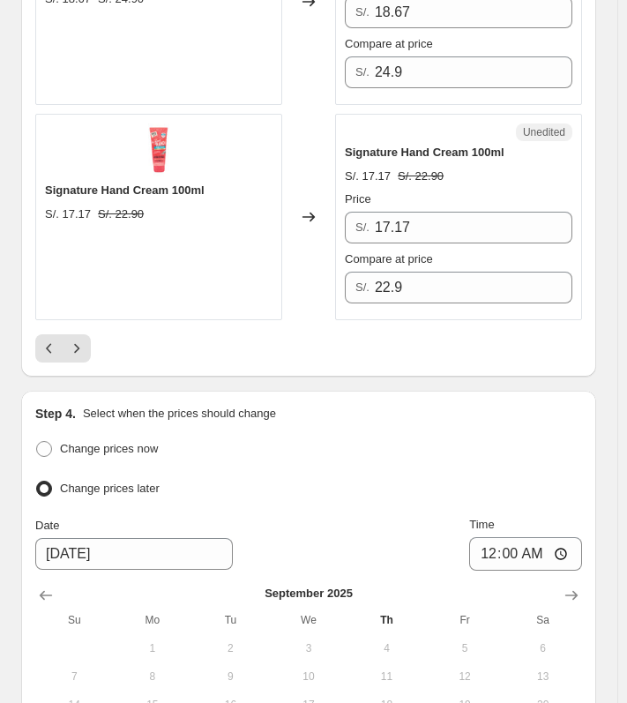
click at [84, 342] on icon "Next" at bounding box center [77, 349] width 18 height 18
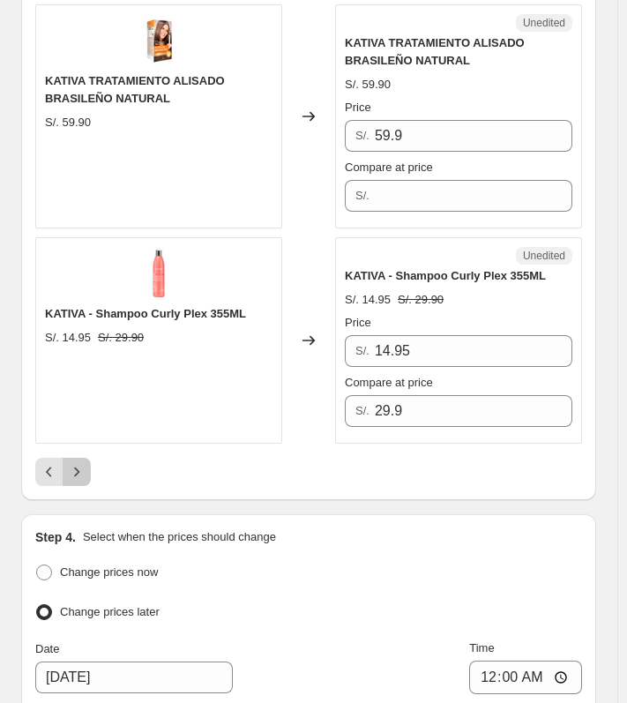
click at [81, 463] on icon "Next" at bounding box center [77, 472] width 18 height 18
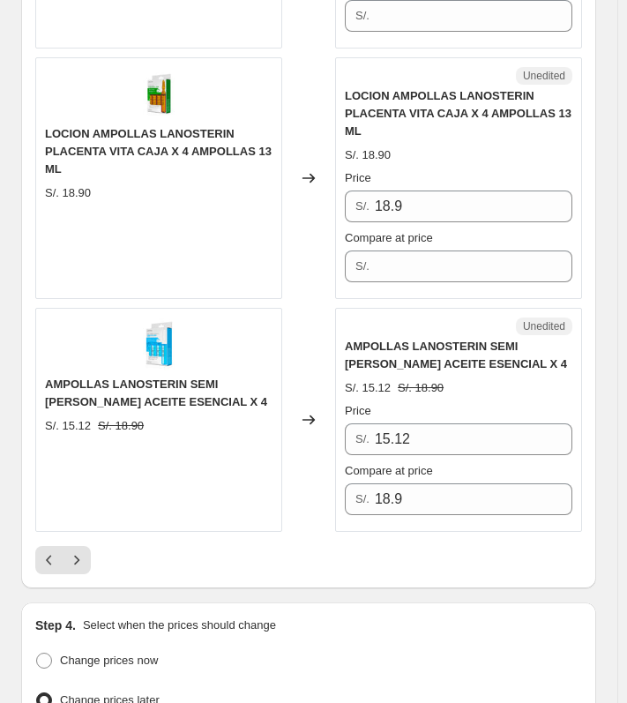
click at [85, 550] on div "Pagination" at bounding box center [77, 560] width 28 height 28
click at [82, 551] on icon "Next" at bounding box center [77, 560] width 18 height 18
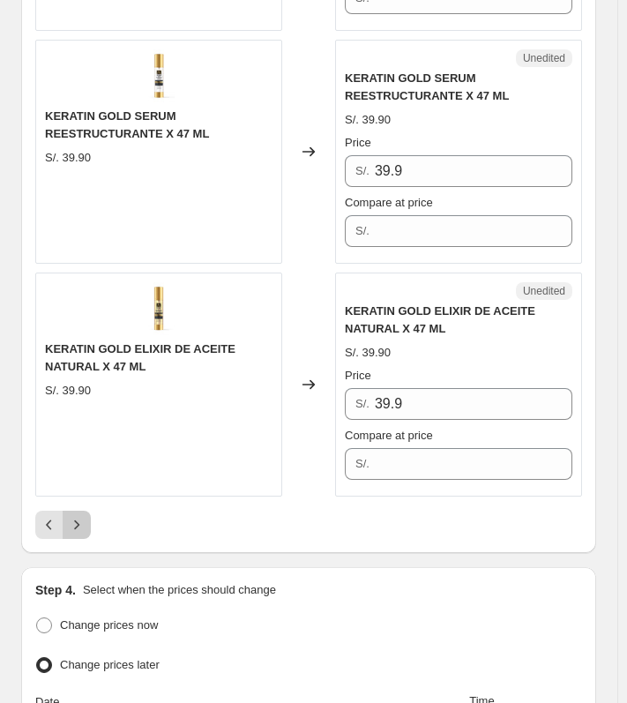
click at [78, 520] on icon "Next" at bounding box center [77, 525] width 18 height 18
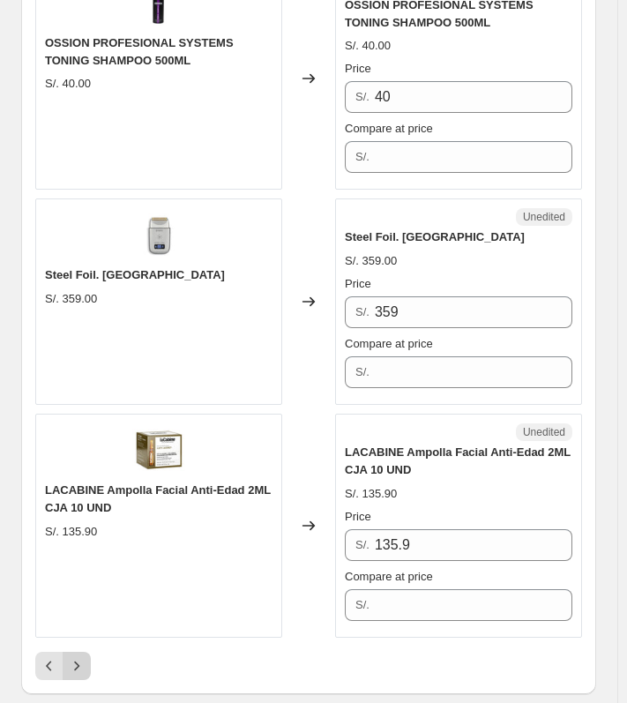
click at [79, 657] on icon "Next" at bounding box center [77, 666] width 18 height 18
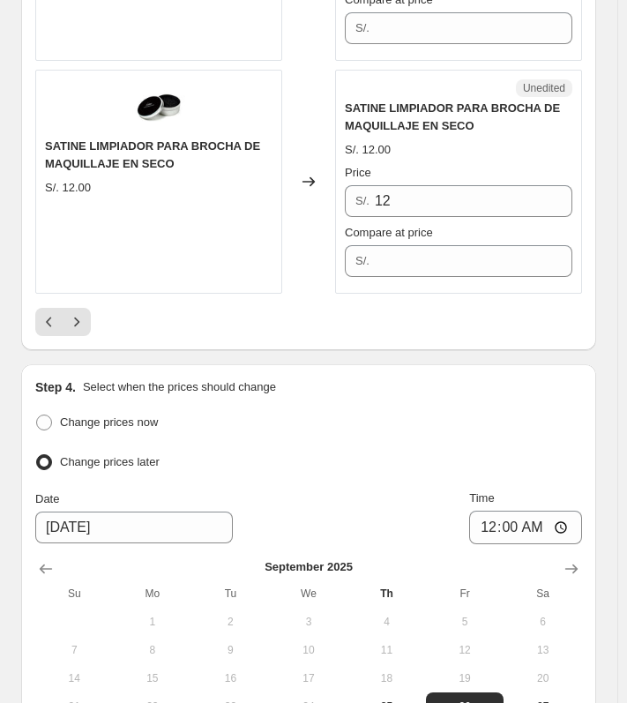
scroll to position [5096, 0]
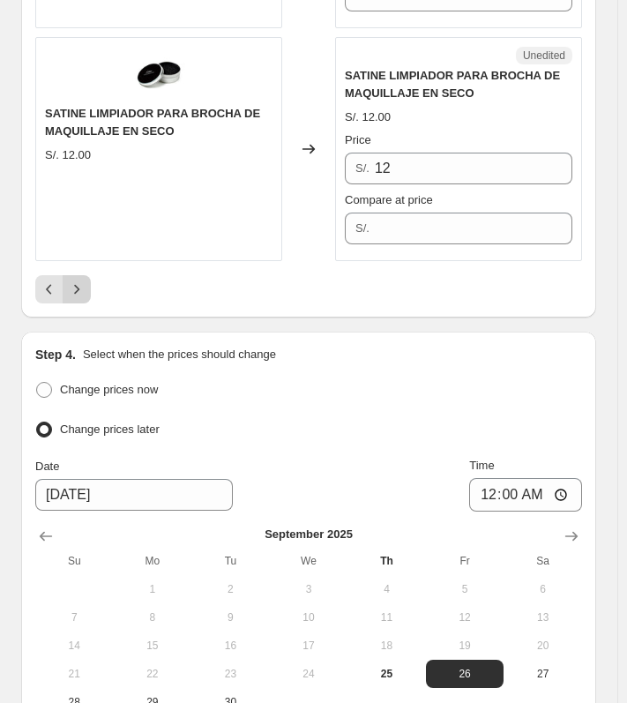
click at [77, 281] on icon "Next" at bounding box center [77, 290] width 18 height 18
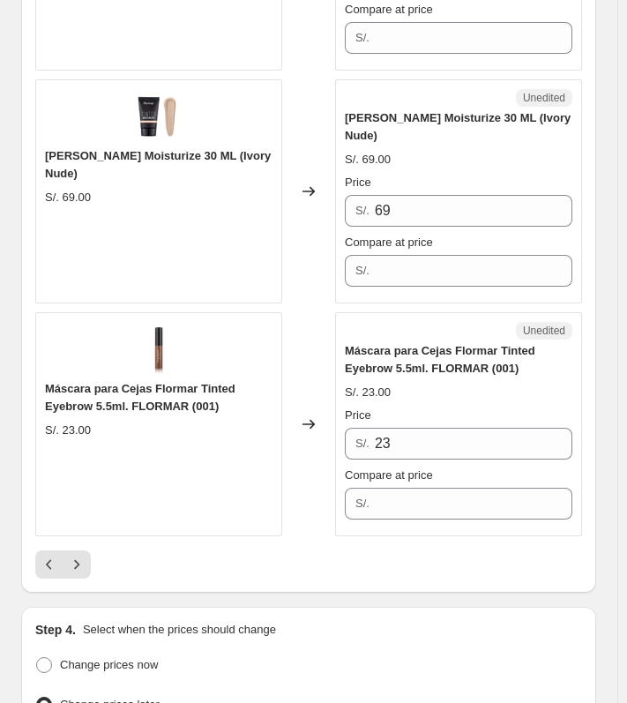
scroll to position [4910, 0]
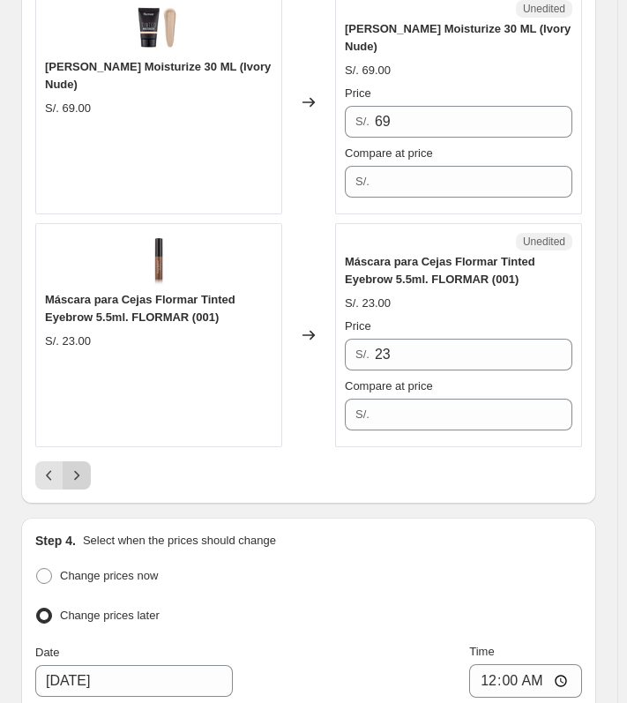
click at [85, 467] on icon "Next" at bounding box center [77, 476] width 18 height 18
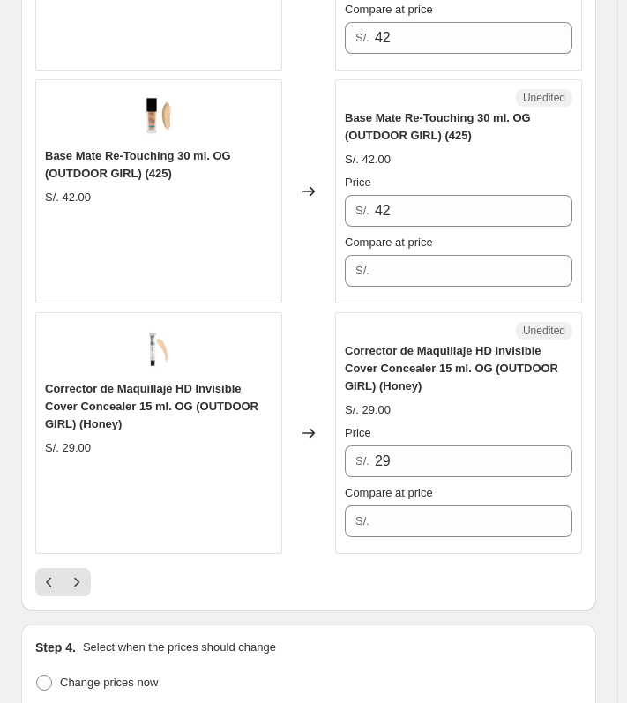
scroll to position [4943, 0]
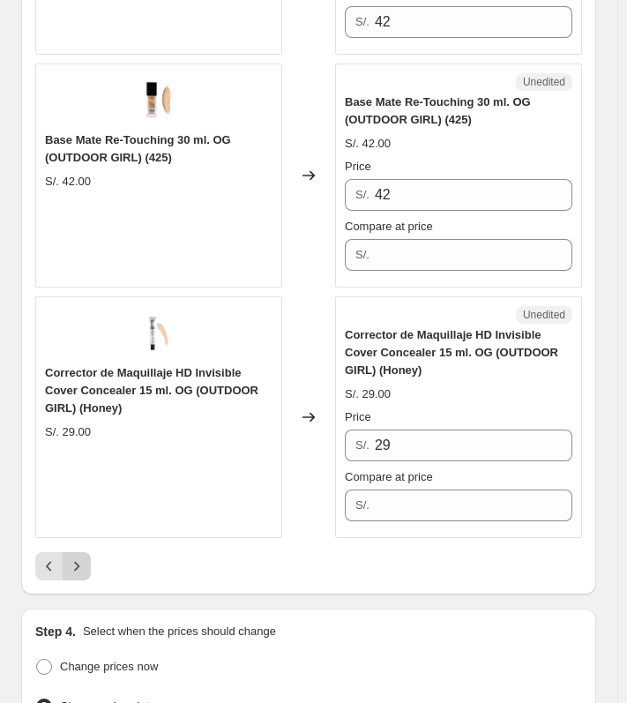
click at [86, 552] on button "Next" at bounding box center [77, 566] width 28 height 28
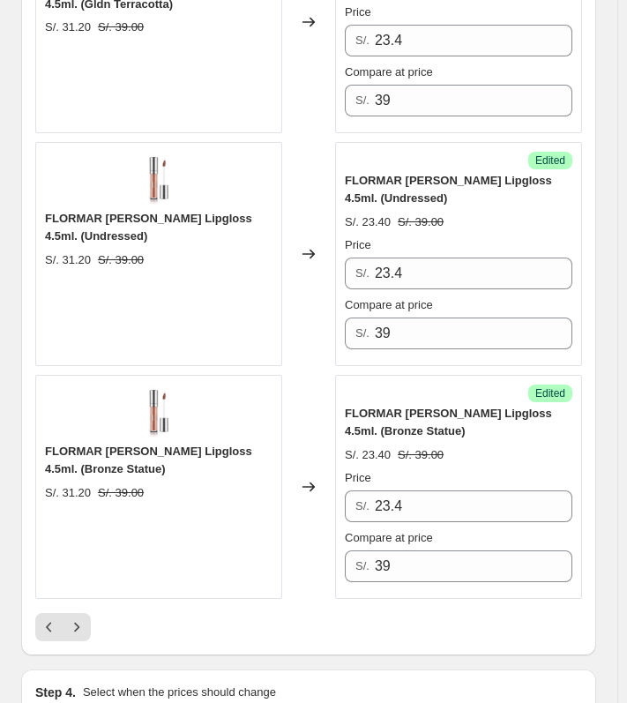
scroll to position [4885, 0]
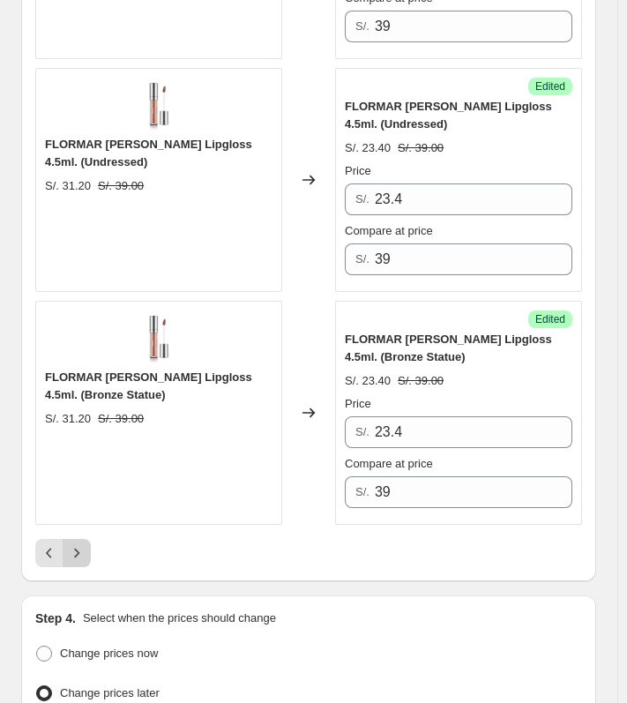
click at [77, 544] on icon "Next" at bounding box center [77, 553] width 18 height 18
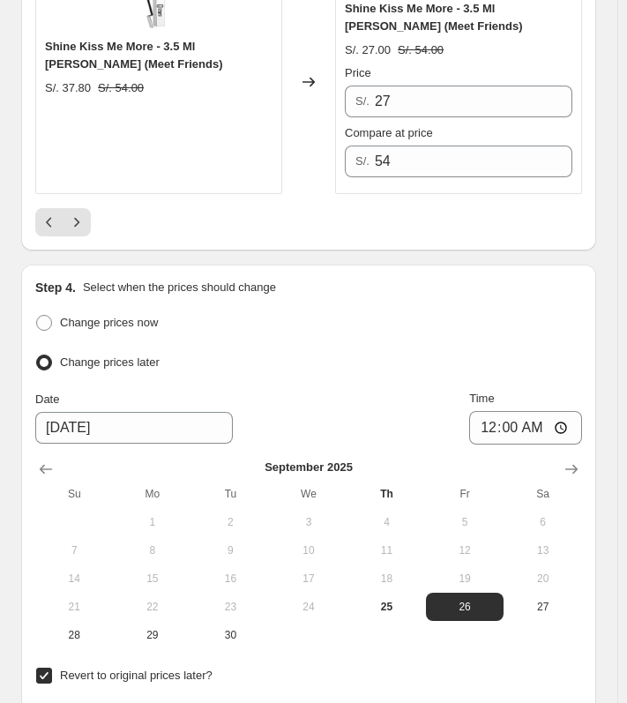
scroll to position [5171, 0]
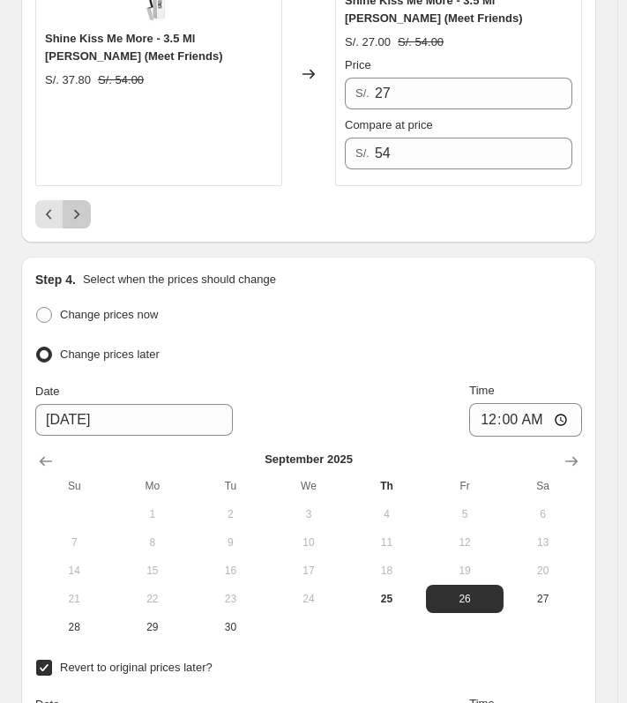
click at [78, 206] on icon "Next" at bounding box center [77, 215] width 18 height 18
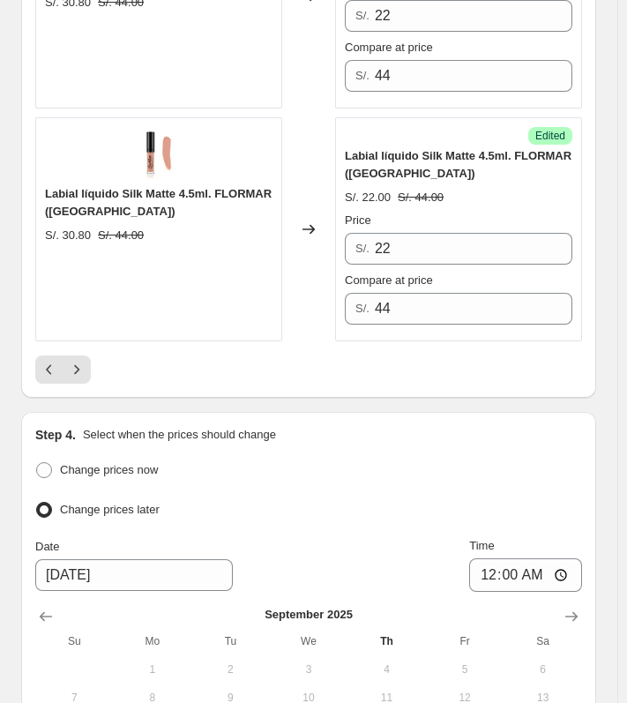
scroll to position [5098, 0]
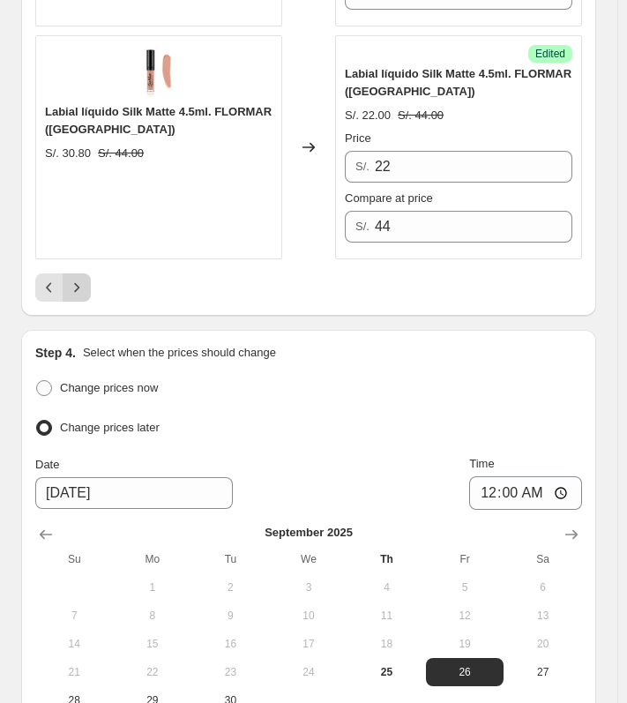
click at [74, 282] on icon "Next" at bounding box center [77, 288] width 18 height 18
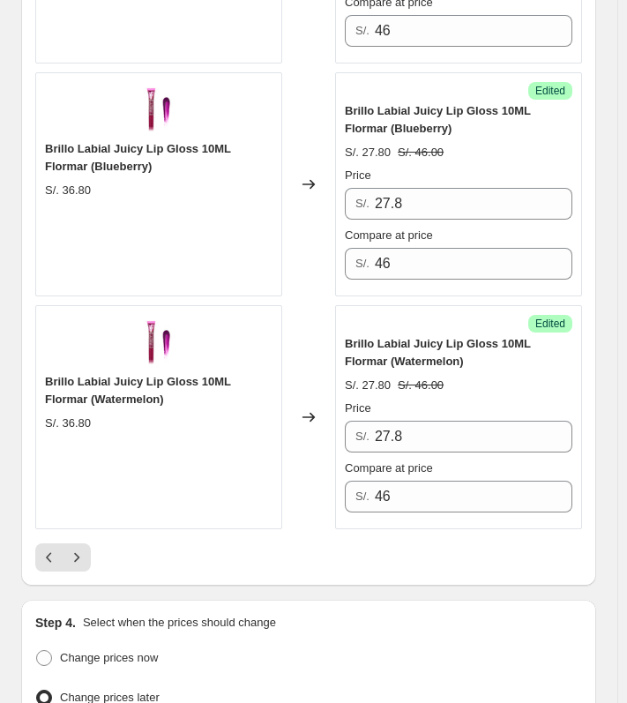
scroll to position [4902, 0]
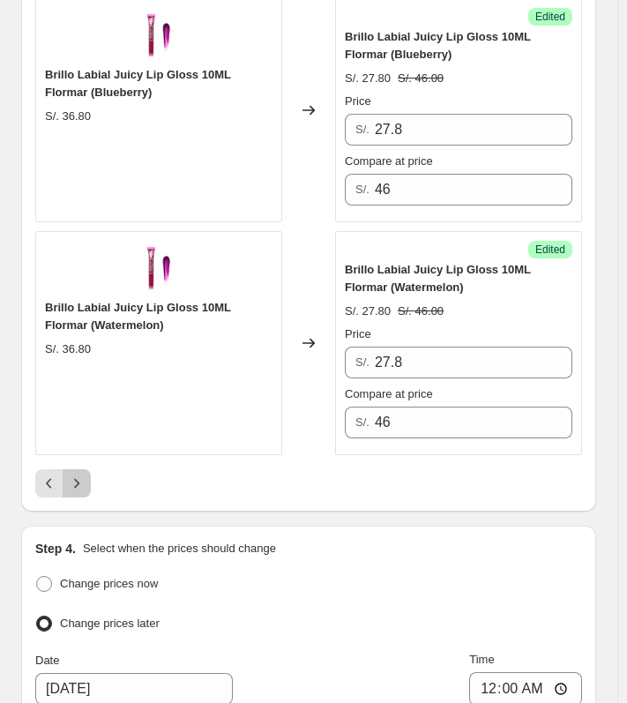
click at [71, 475] on icon "Next" at bounding box center [77, 484] width 18 height 18
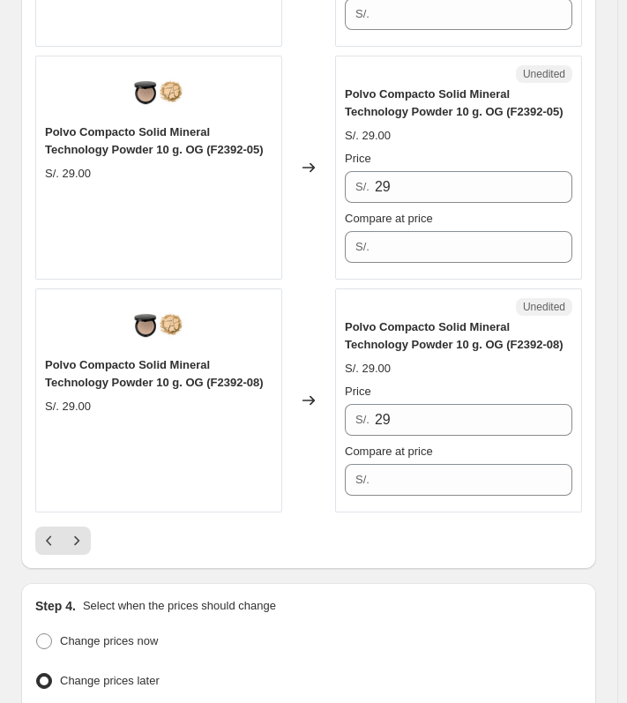
scroll to position [4984, 0]
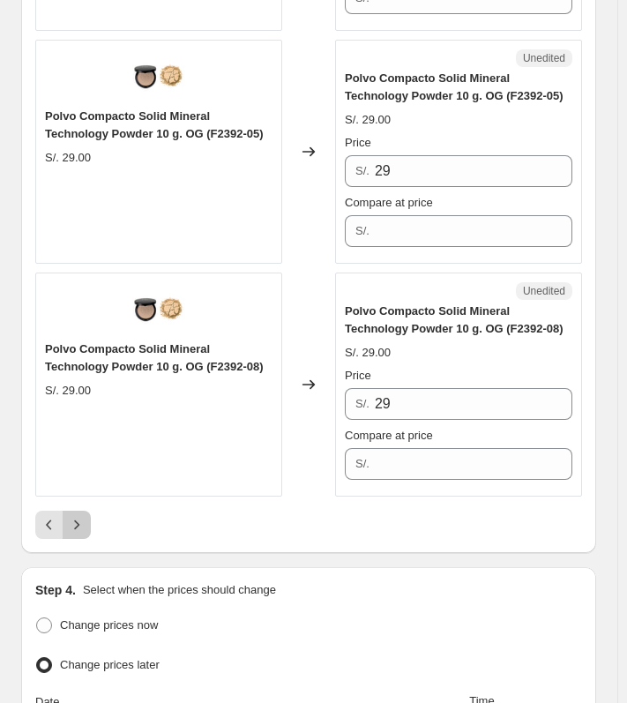
click at [78, 516] on icon "Next" at bounding box center [77, 525] width 18 height 18
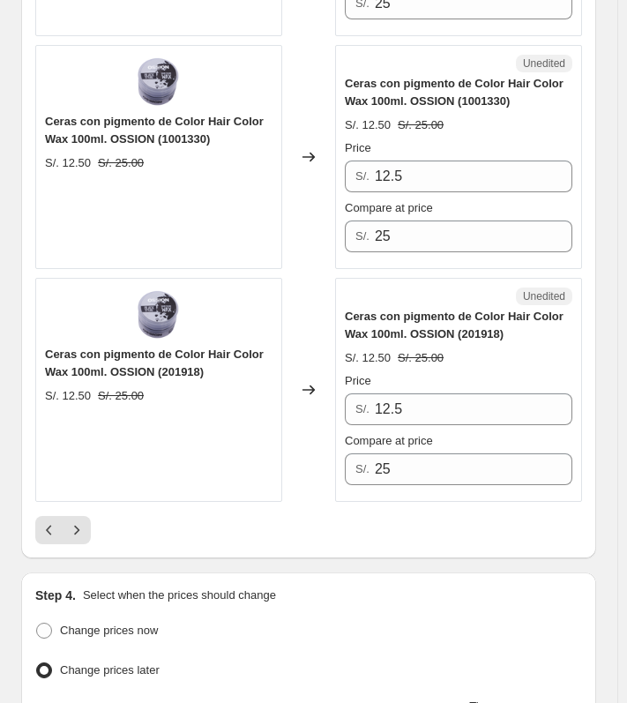
scroll to position [5123, 0]
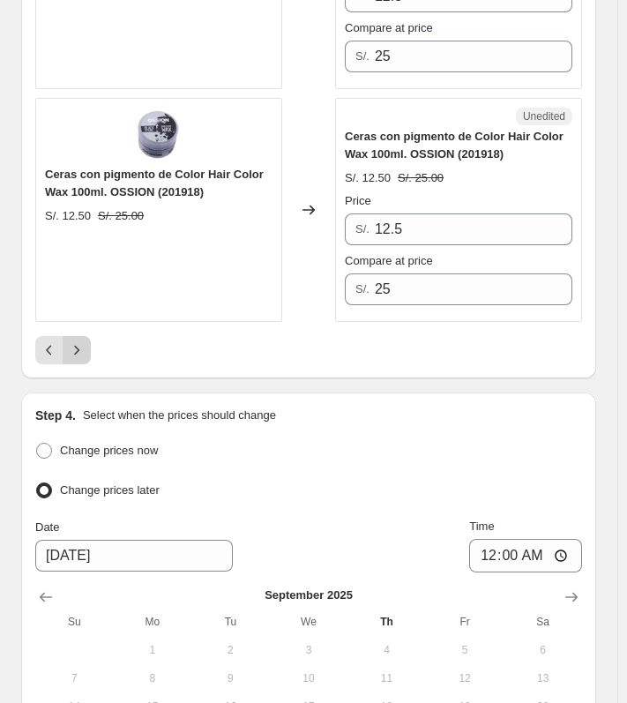
click at [76, 341] on icon "Next" at bounding box center [77, 350] width 18 height 18
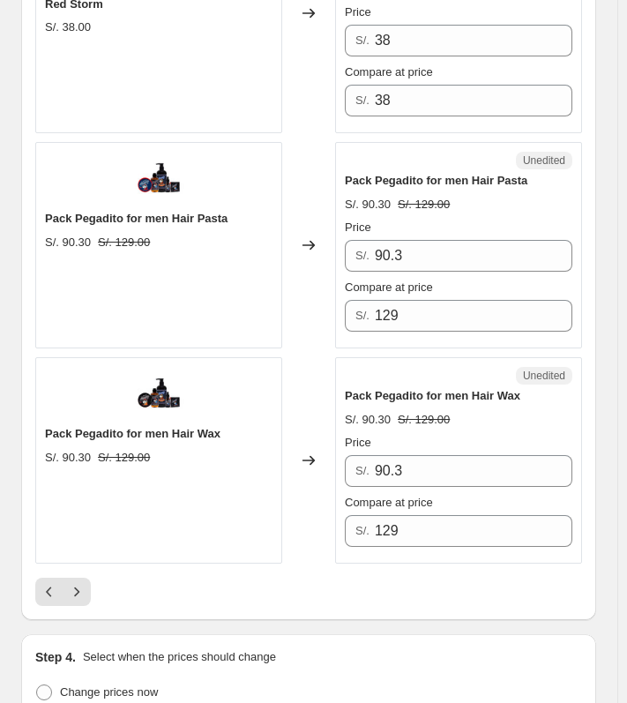
scroll to position [4729, 0]
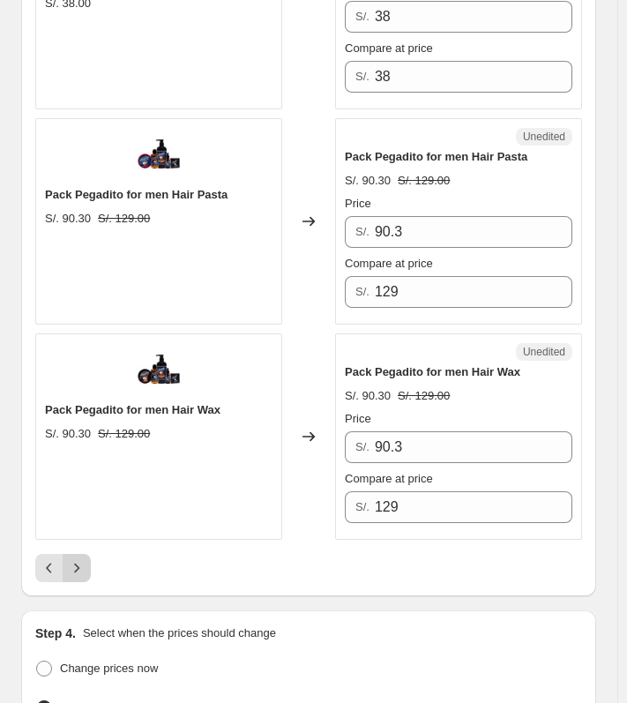
click at [77, 564] on icon "Next" at bounding box center [76, 569] width 5 height 10
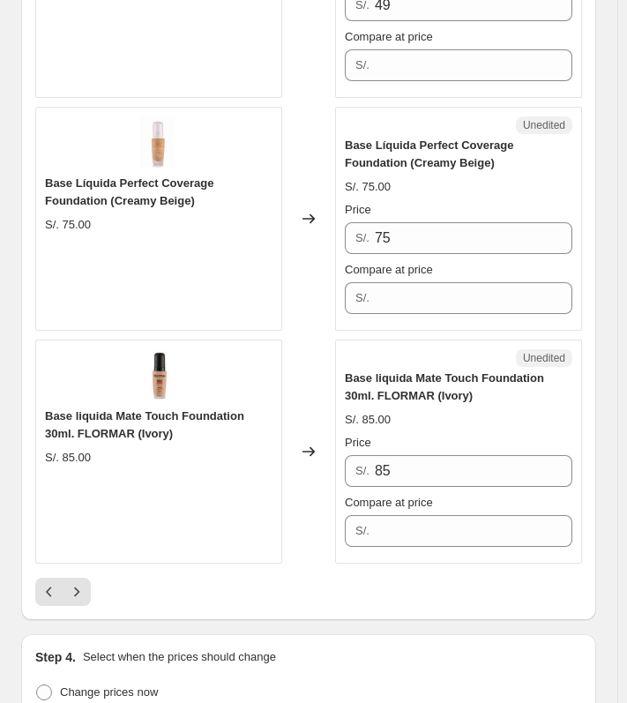
scroll to position [4770, 0]
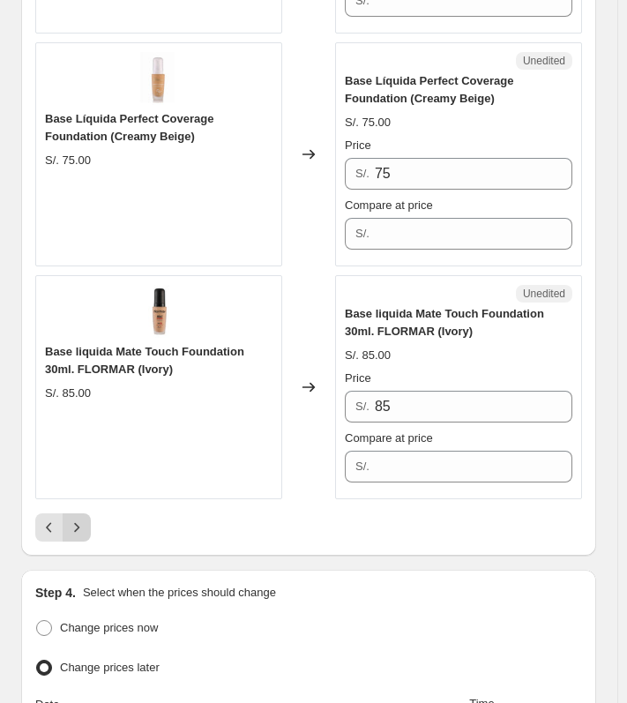
click at [81, 519] on icon "Next" at bounding box center [77, 528] width 18 height 18
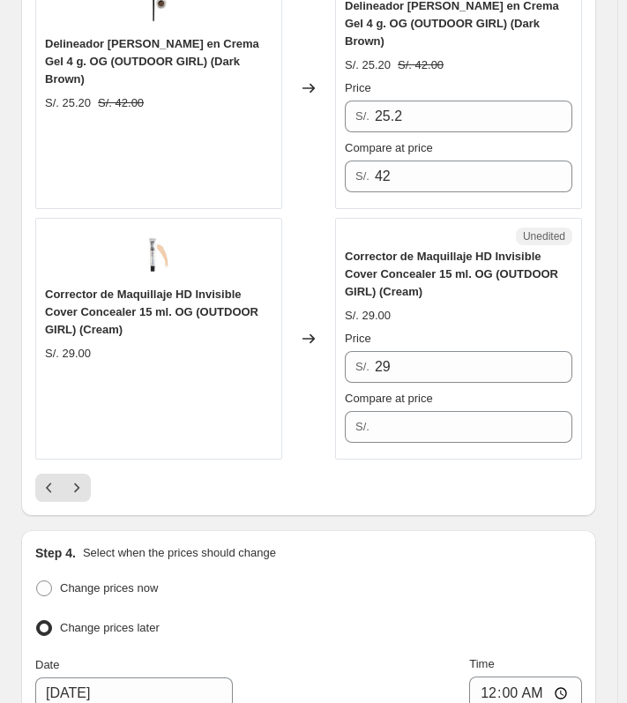
scroll to position [5147, 0]
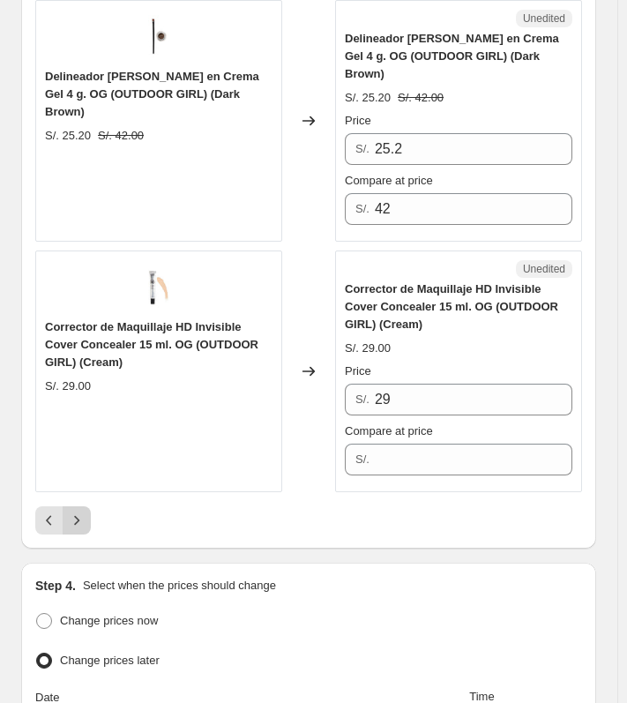
click at [75, 506] on button "Next" at bounding box center [77, 520] width 28 height 28
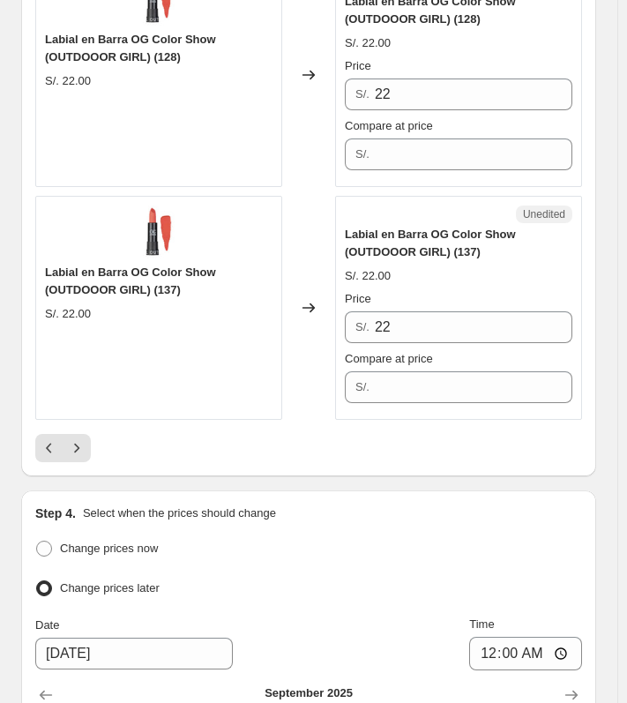
scroll to position [4903, 0]
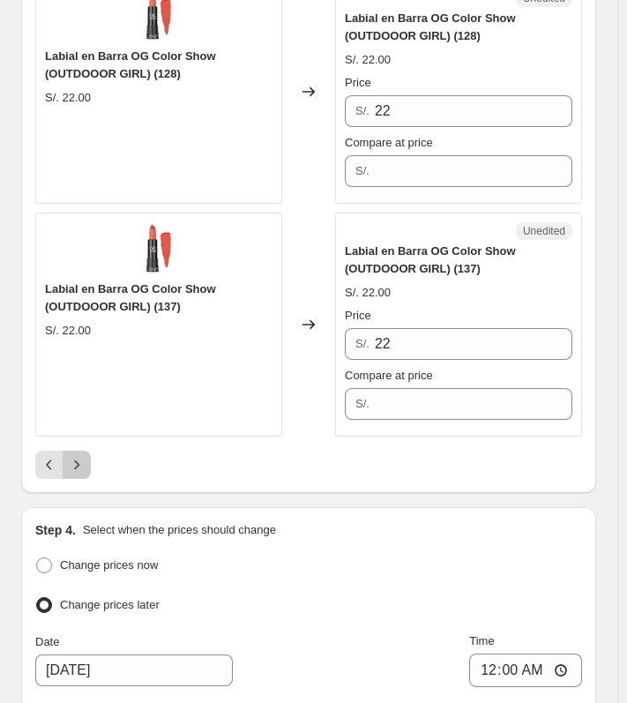
click at [86, 462] on button "Next" at bounding box center [77, 465] width 28 height 28
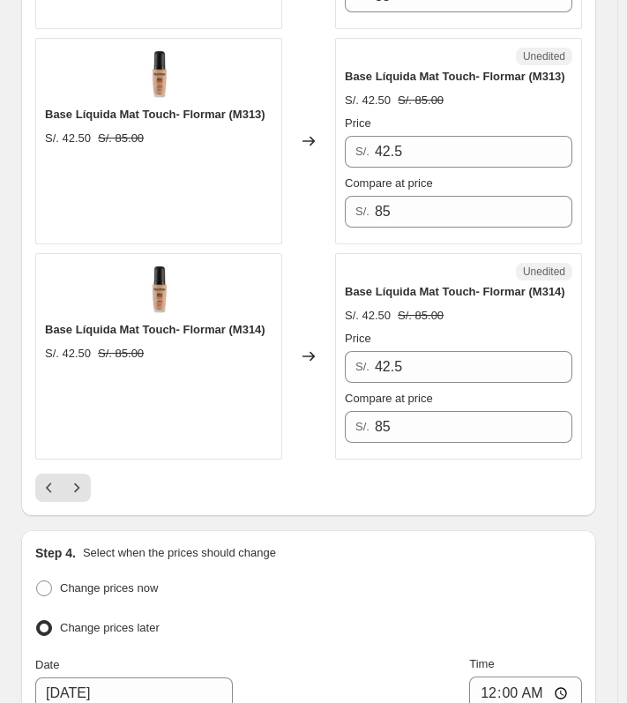
scroll to position [4814, 0]
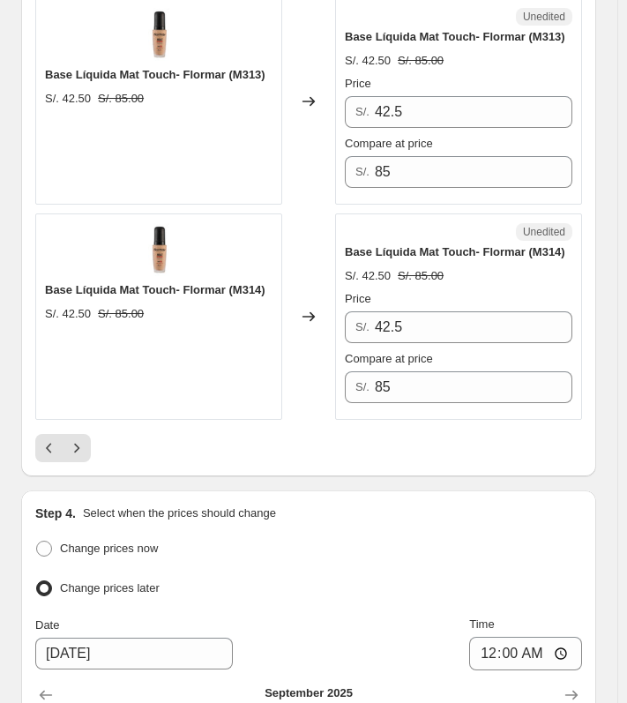
click at [93, 445] on div at bounding box center [308, 448] width 547 height 28
click at [71, 442] on icon "Next" at bounding box center [77, 448] width 18 height 18
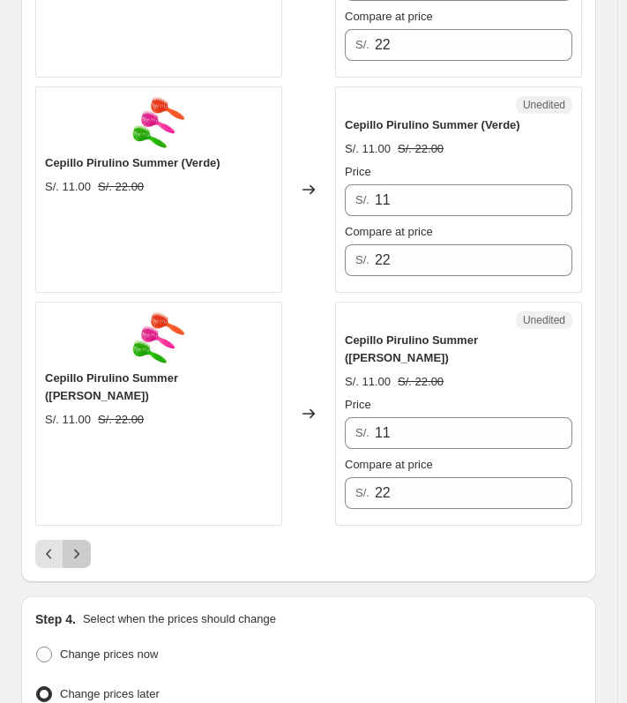
click at [74, 545] on icon "Next" at bounding box center [77, 554] width 18 height 18
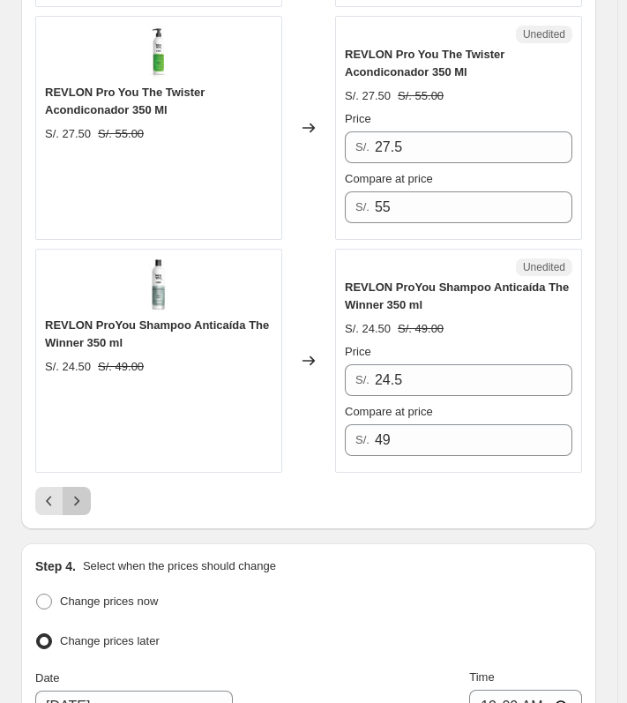
click at [86, 494] on button "Next" at bounding box center [77, 501] width 28 height 28
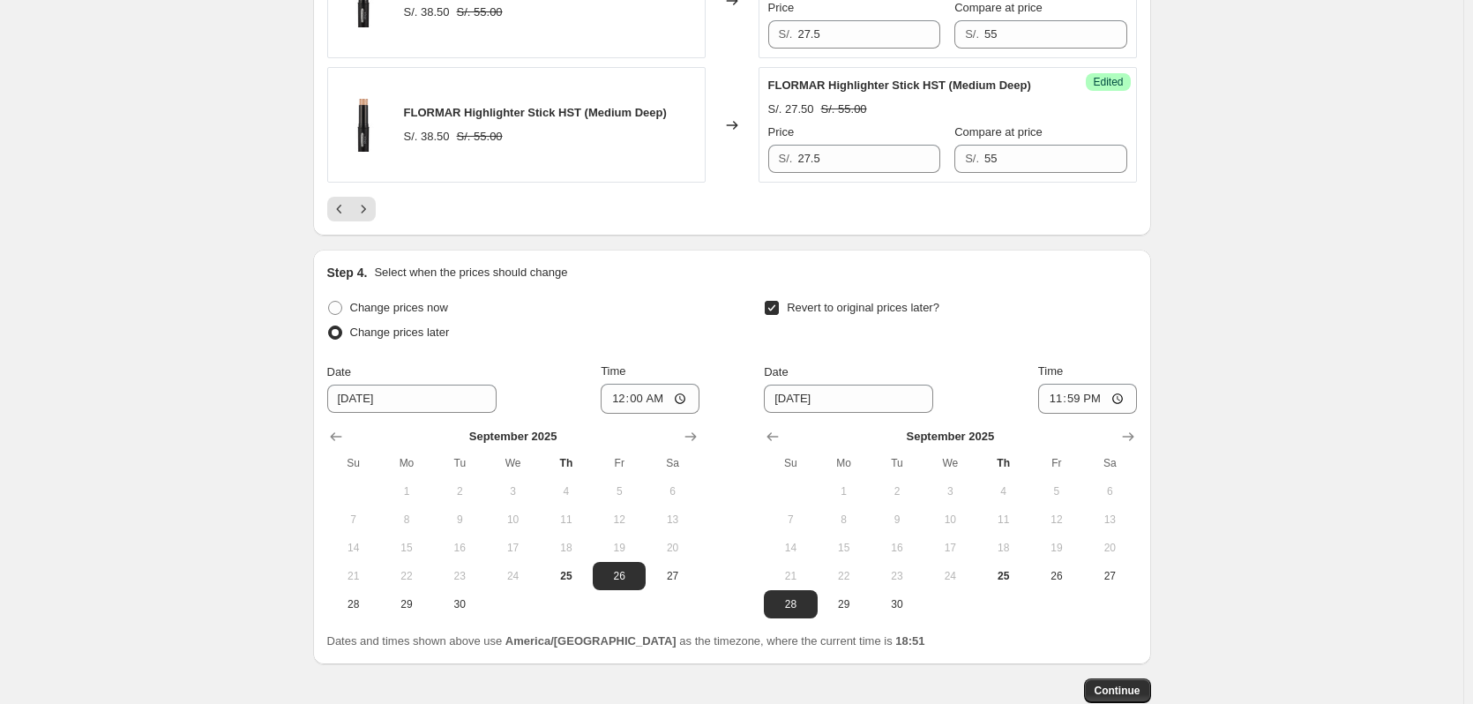
scroll to position [3081, 0]
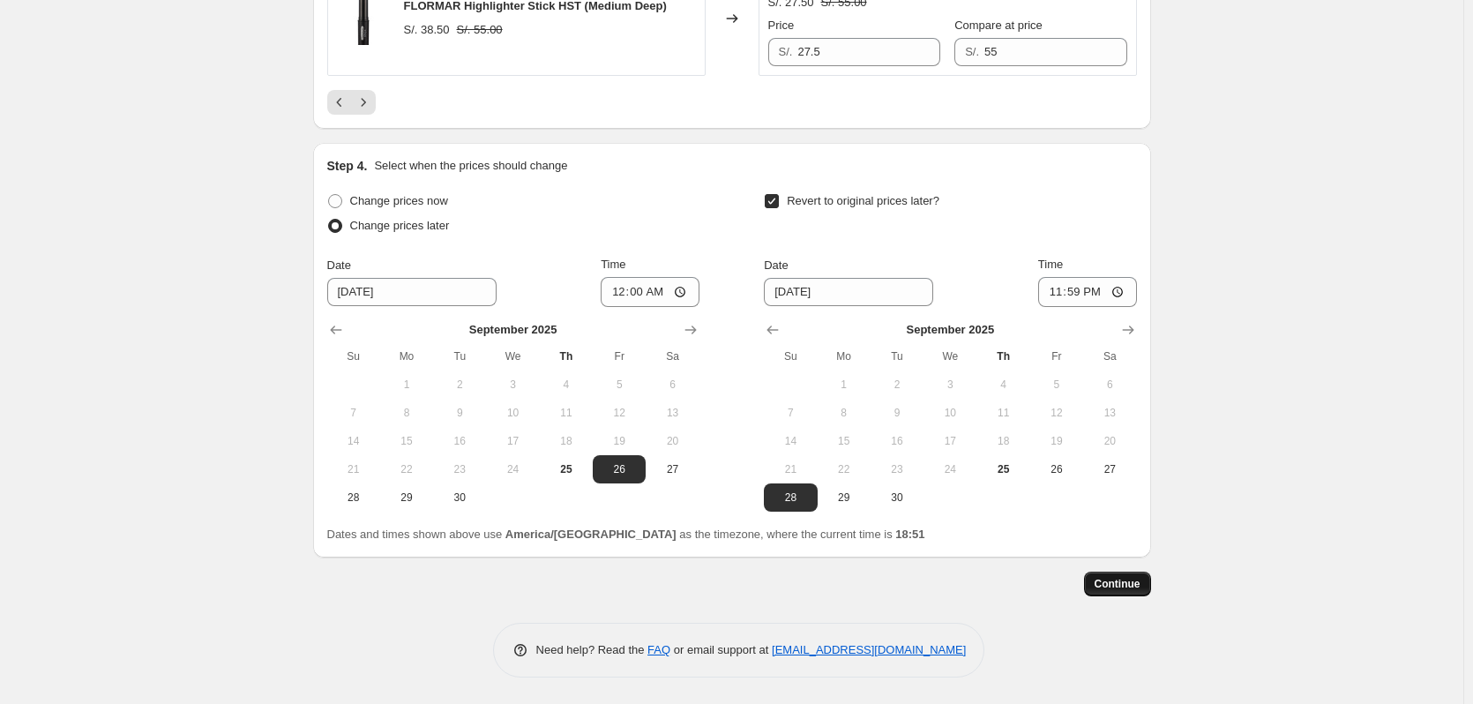
click at [1111, 578] on span "Continue" at bounding box center [1118, 584] width 46 height 14
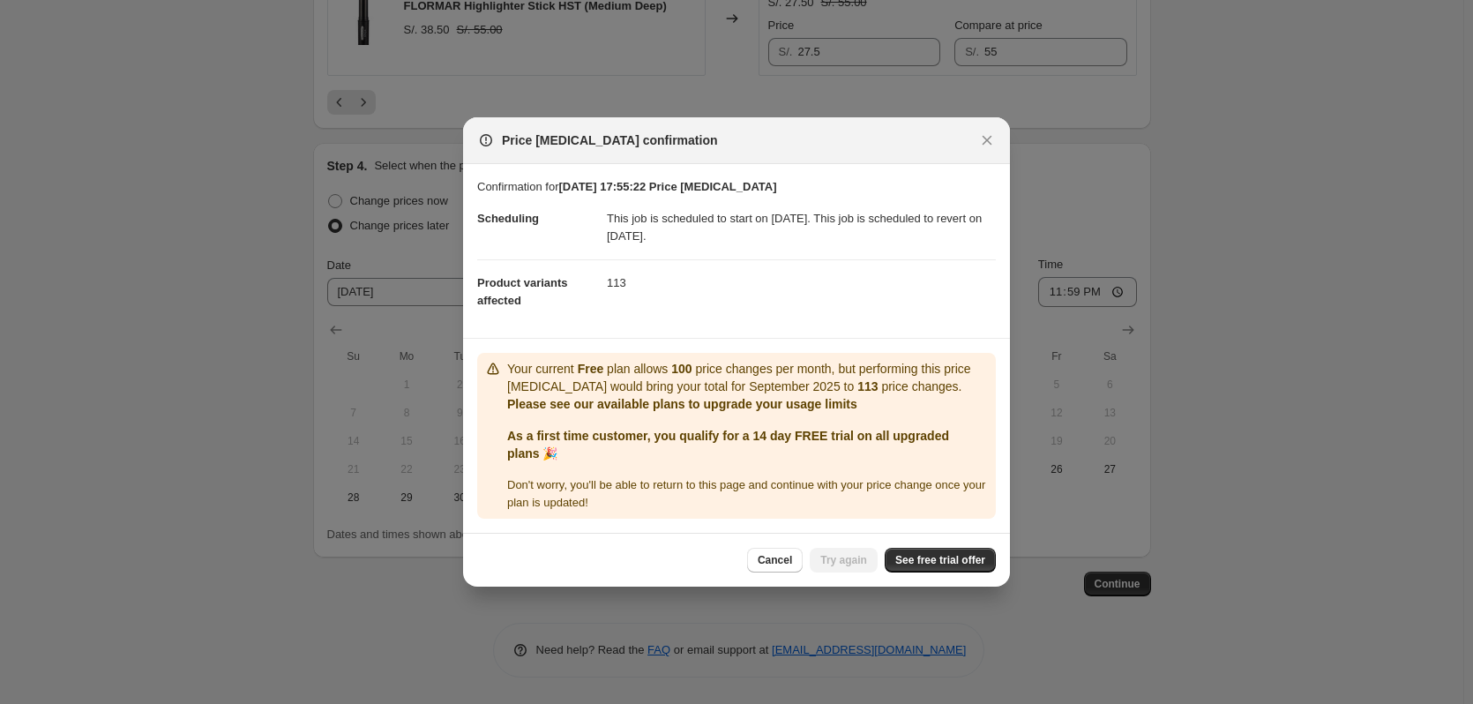
click at [866, 567] on div "Cancel Try again See free trial offer" at bounding box center [871, 560] width 249 height 25
click at [960, 566] on span "See free trial offer" at bounding box center [940, 560] width 90 height 14
click at [984, 140] on icon "Close" at bounding box center [987, 140] width 18 height 18
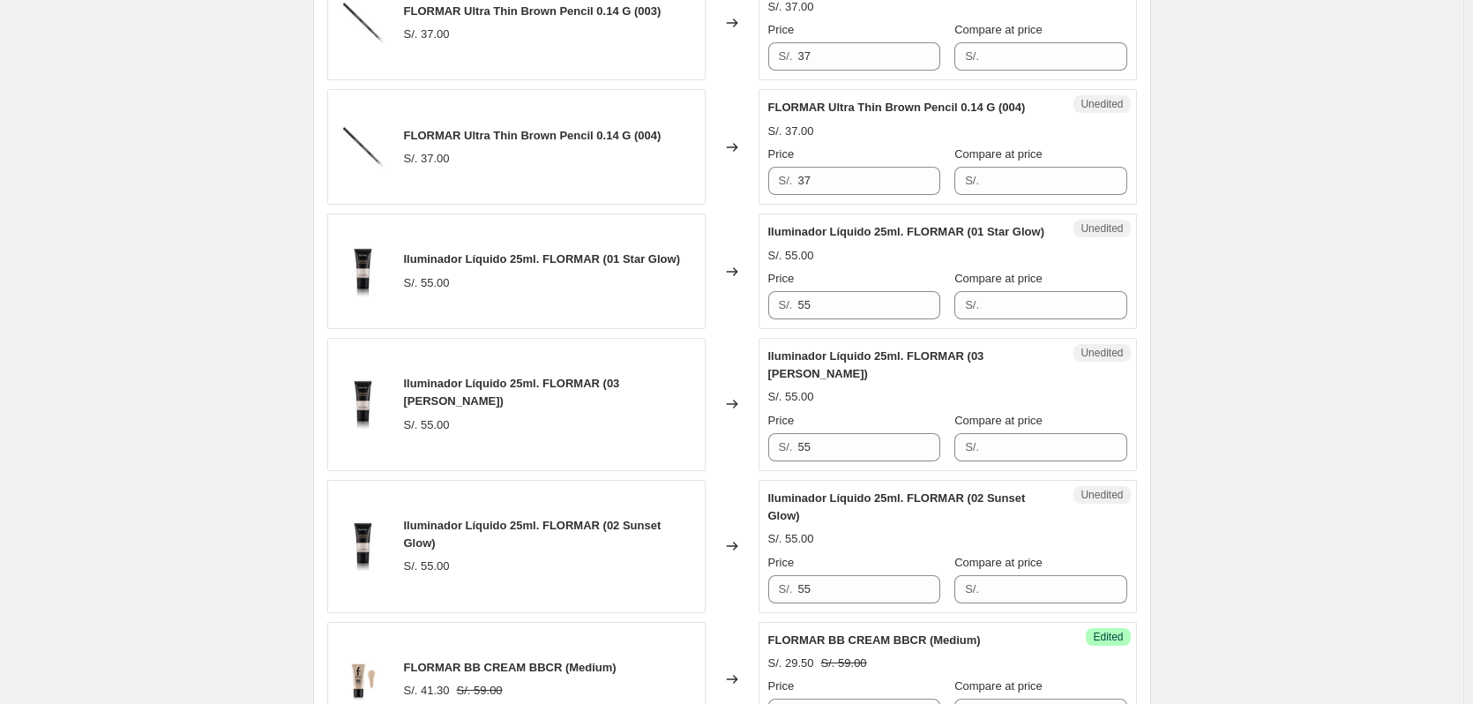
scroll to position [1500, 0]
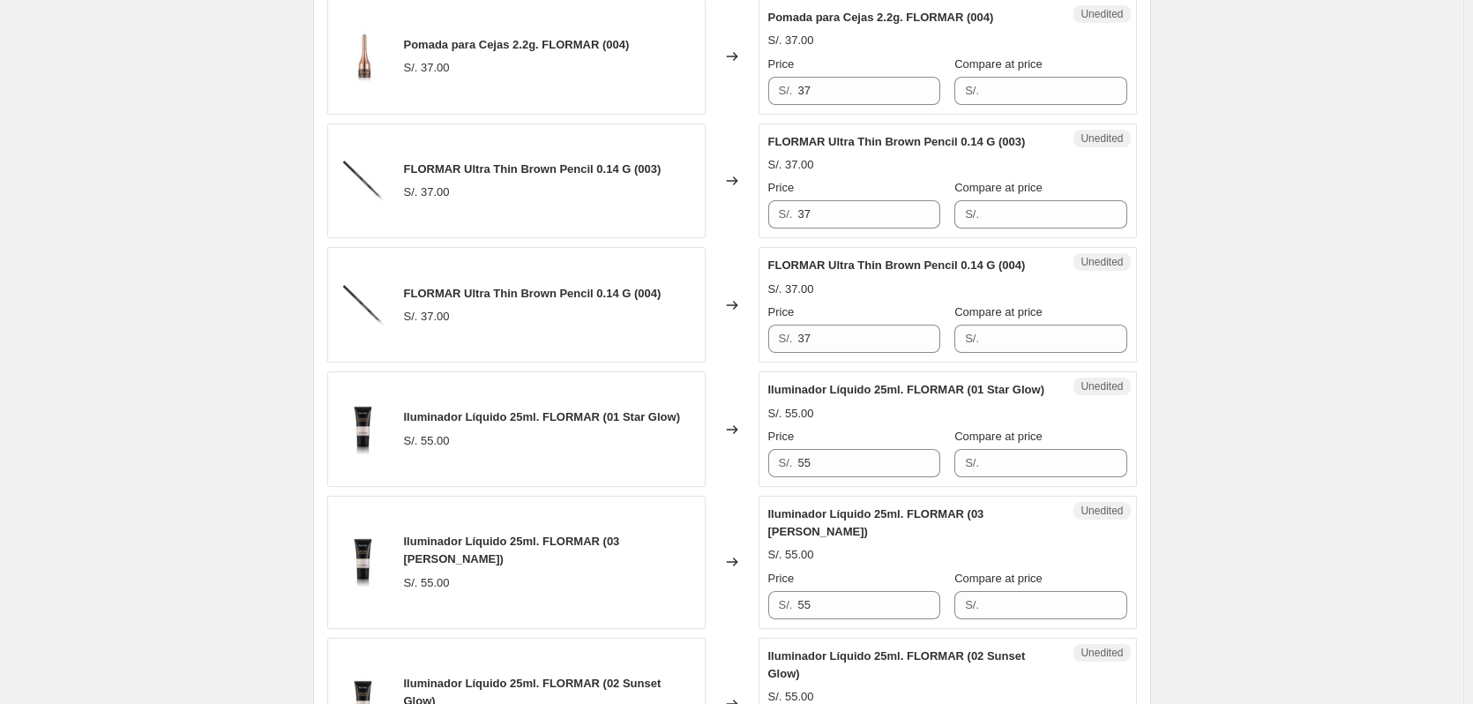
click at [243, 445] on div "Create new price [MEDICAL_DATA]. This page is ready Create new price [MEDICAL_D…" at bounding box center [731, 384] width 1463 height 3768
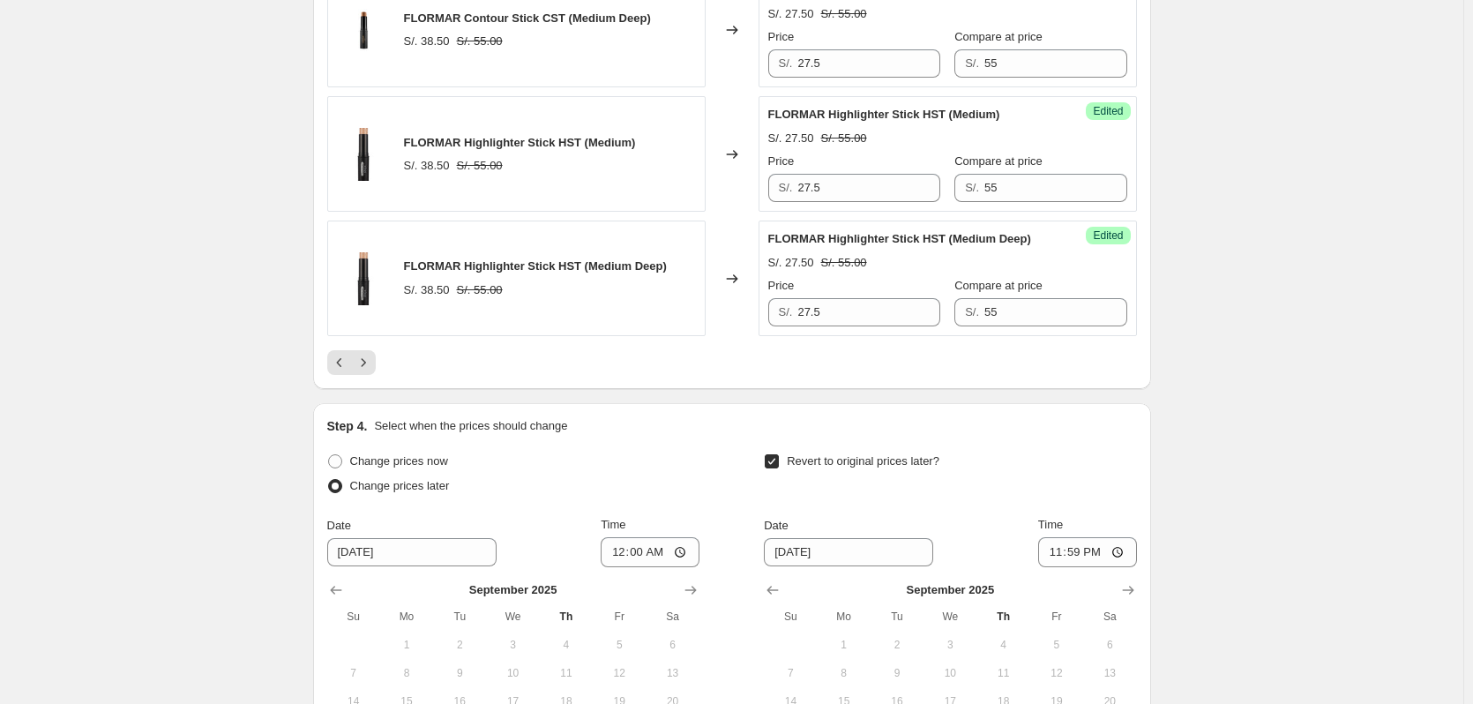
scroll to position [2640, 0]
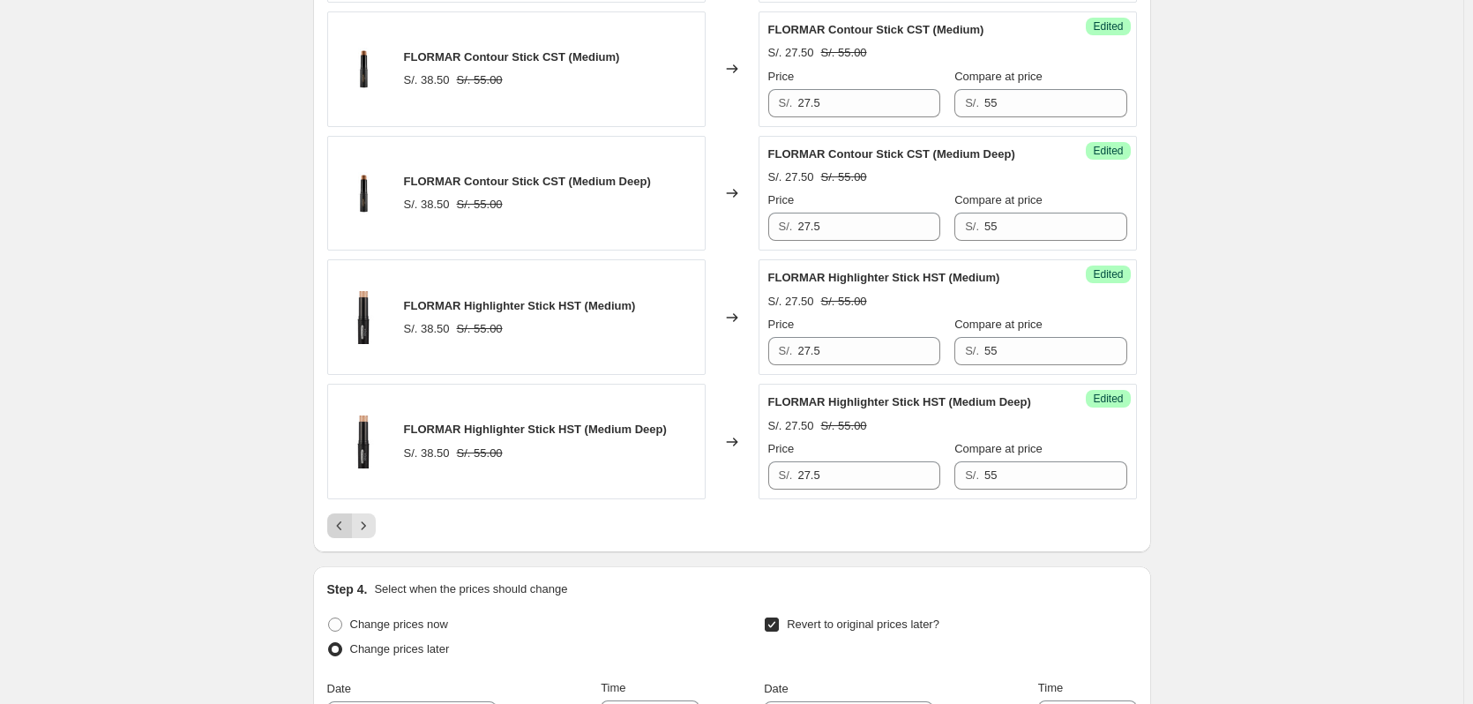
click at [346, 535] on icon "Previous" at bounding box center [340, 526] width 18 height 18
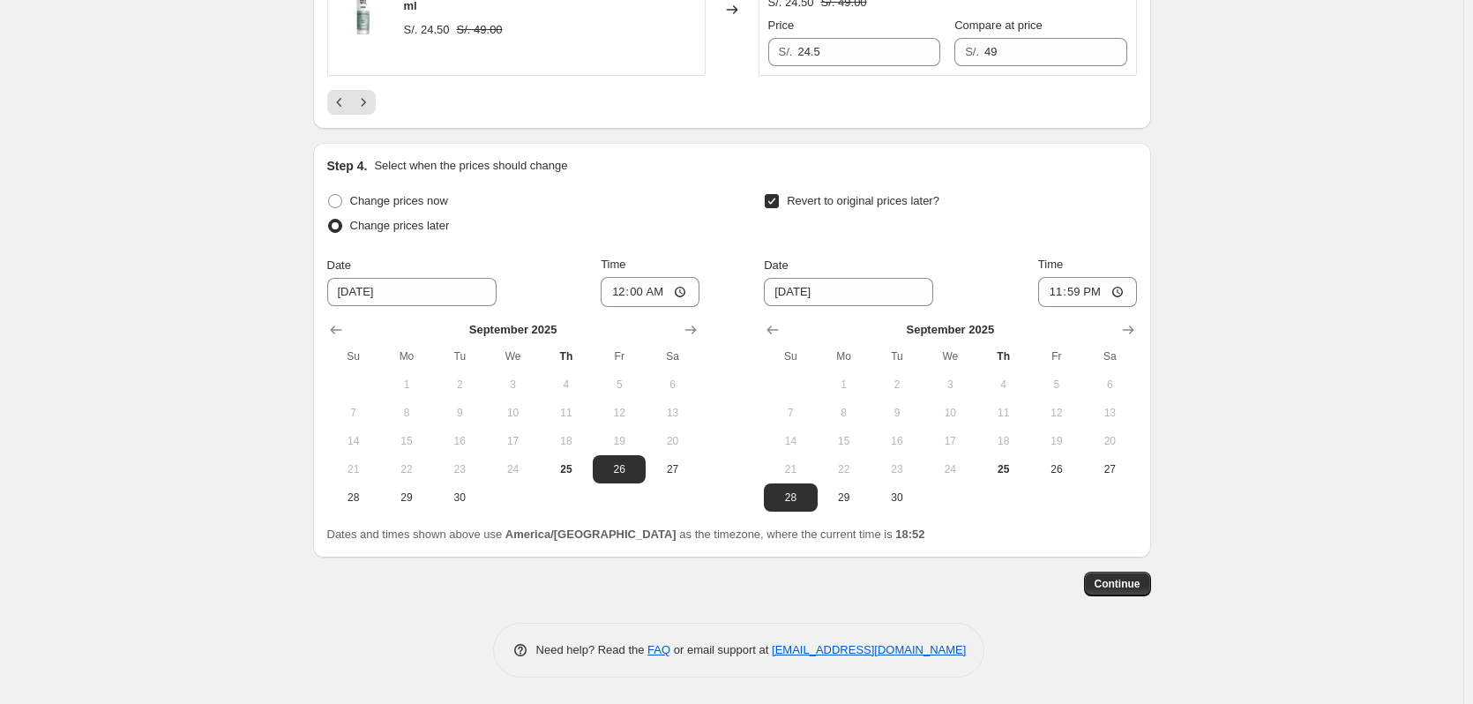
scroll to position [3152, 0]
click at [1129, 576] on button "Continue" at bounding box center [1117, 584] width 67 height 25
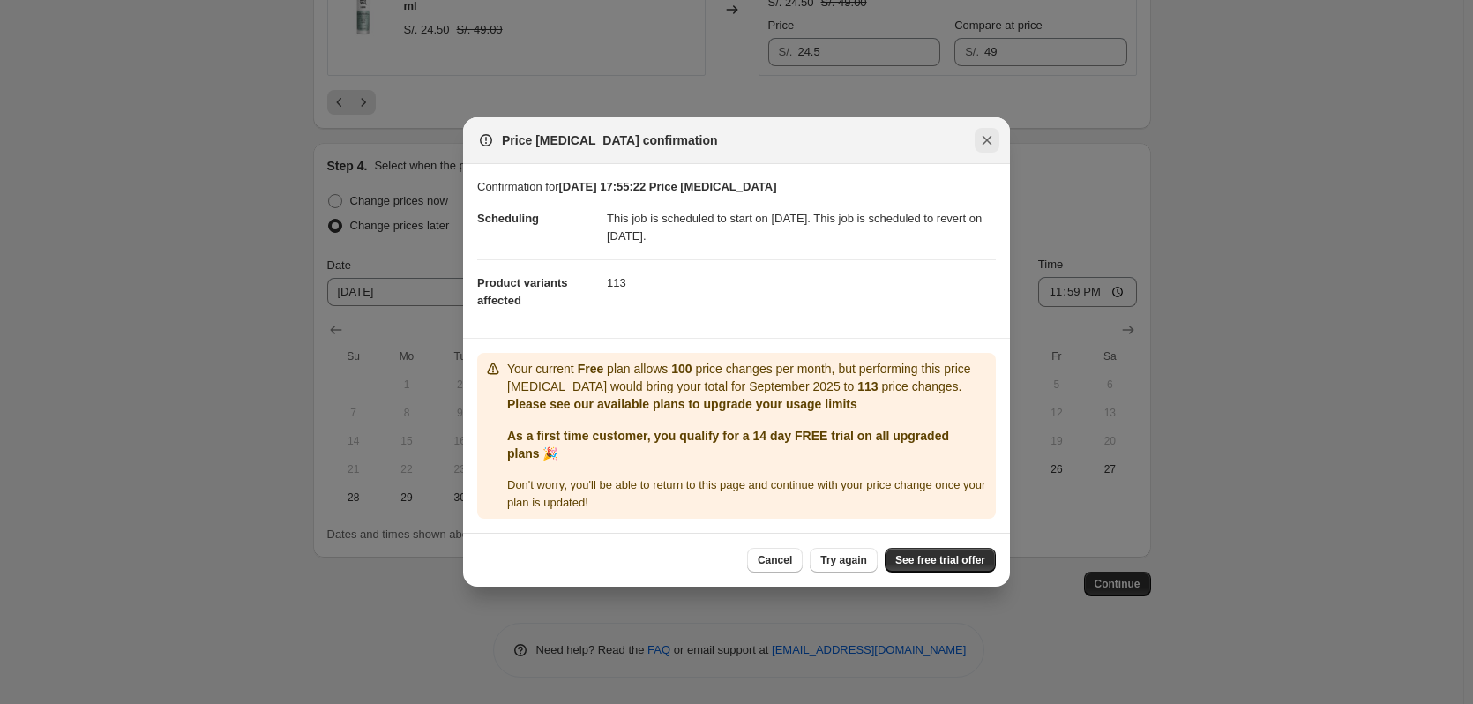
click at [977, 141] on button "Close" at bounding box center [987, 140] width 25 height 25
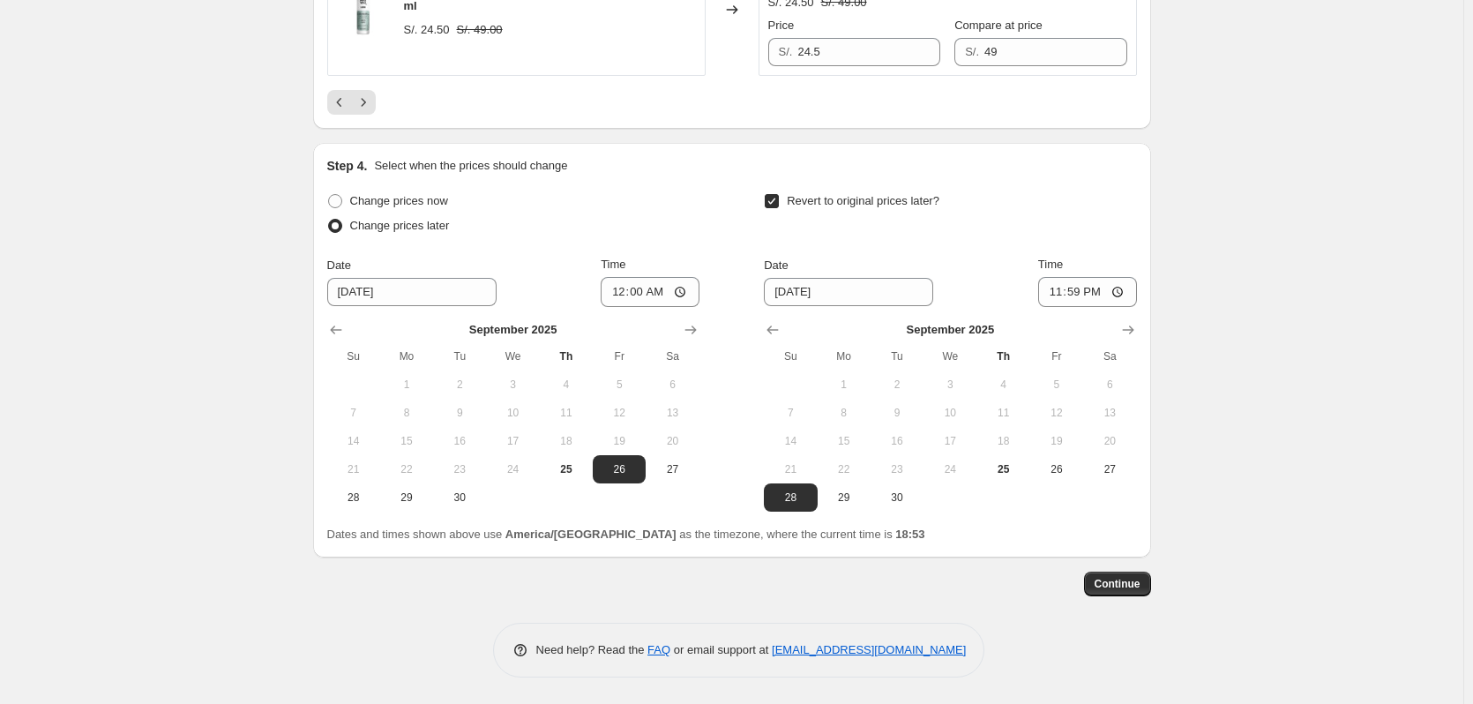
scroll to position [3152, 0]
click at [1132, 580] on span "Continue" at bounding box center [1118, 584] width 46 height 14
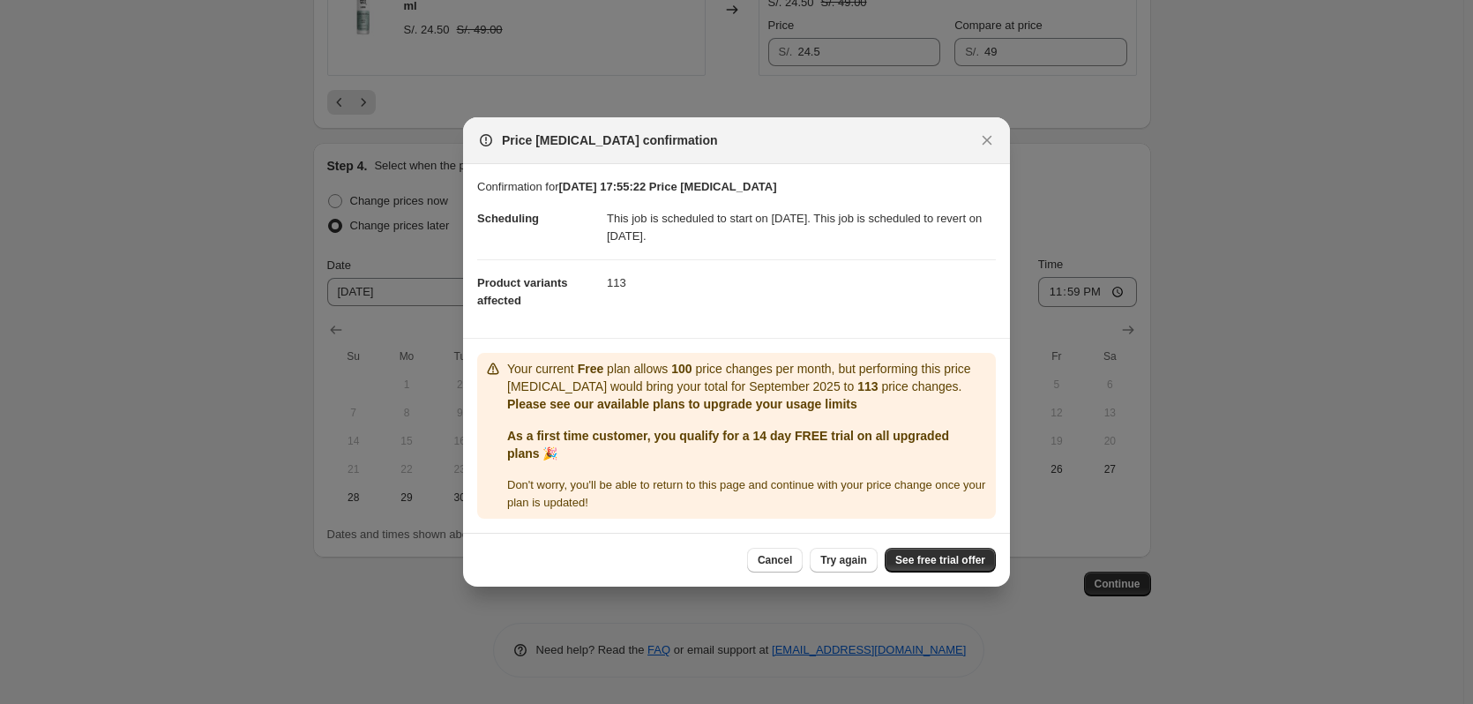
click at [616, 285] on dd "113" at bounding box center [801, 282] width 389 height 47
click at [831, 563] on span "Try again" at bounding box center [843, 560] width 47 height 14
click at [791, 563] on span "Cancel" at bounding box center [775, 560] width 34 height 14
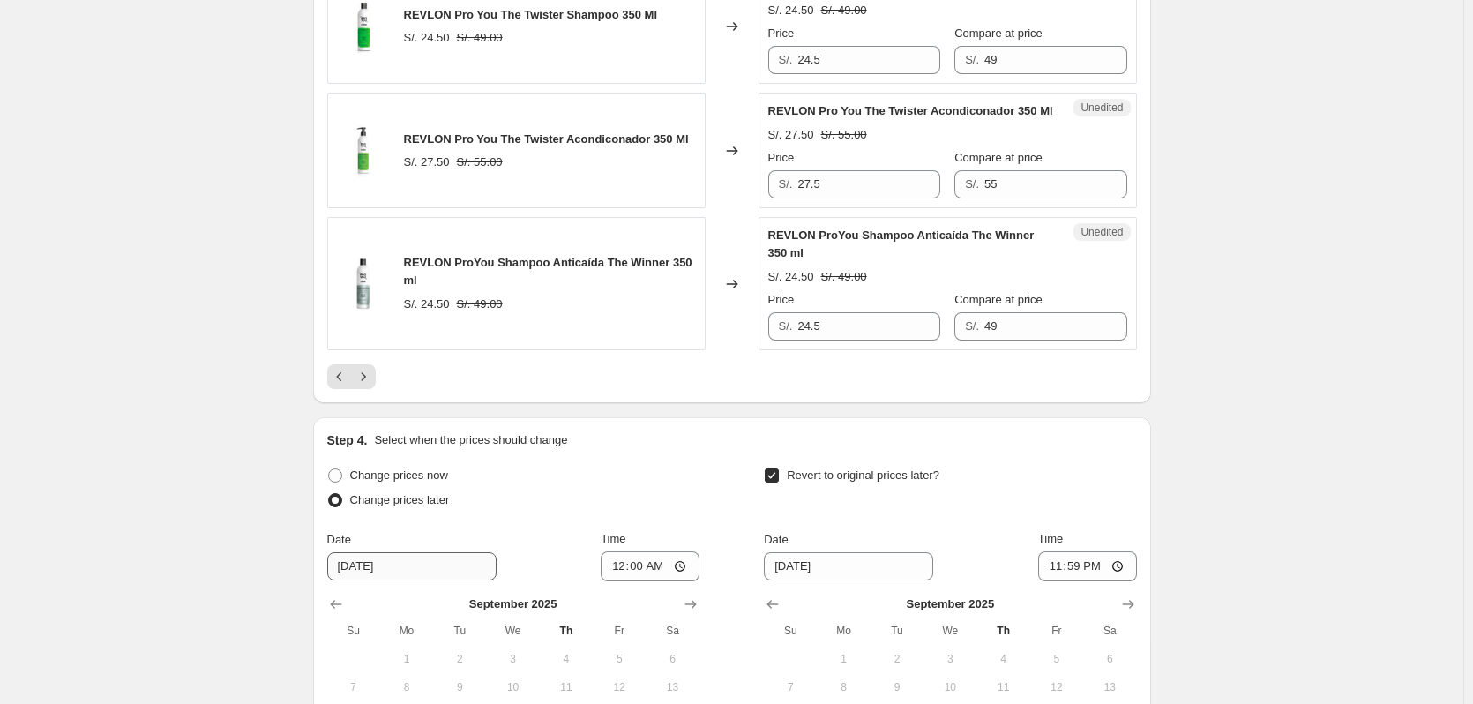
scroll to position [2887, 0]
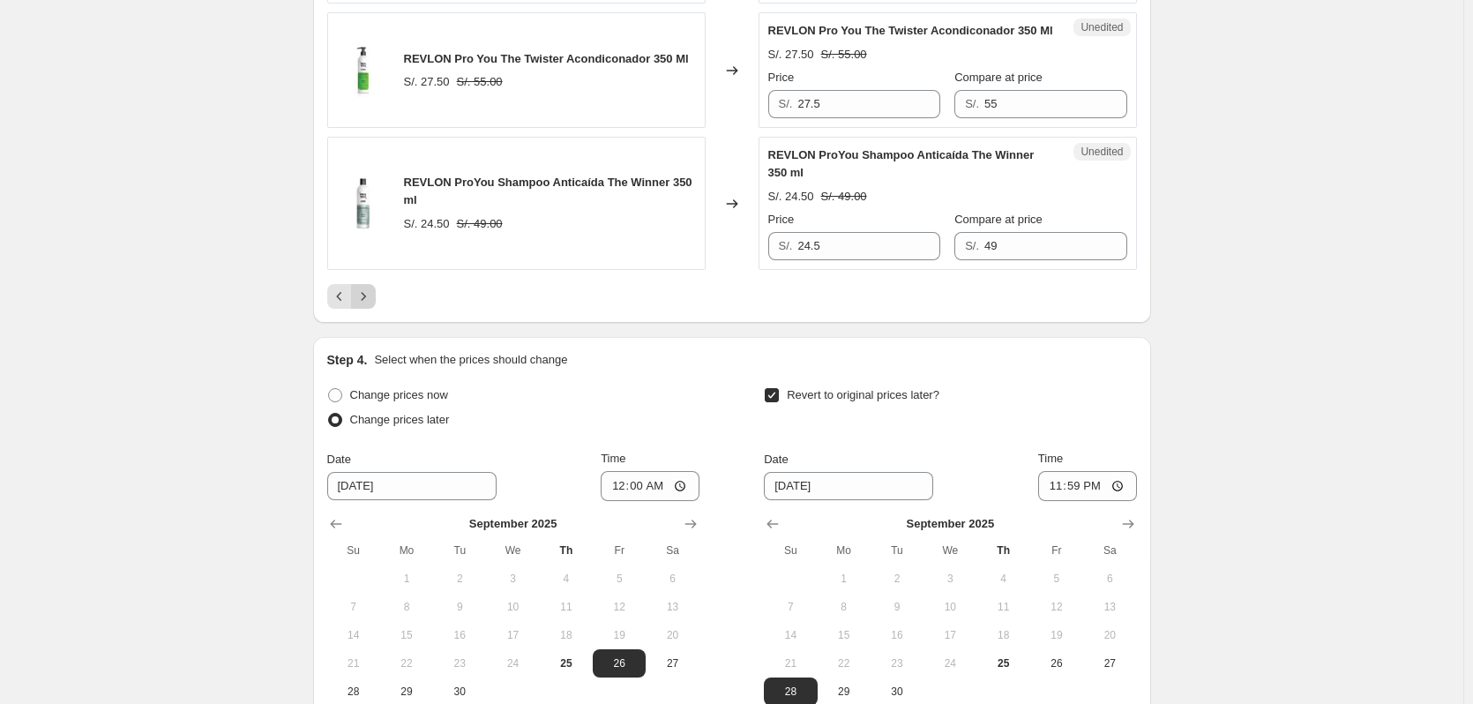
click at [356, 309] on button "Next" at bounding box center [363, 296] width 25 height 25
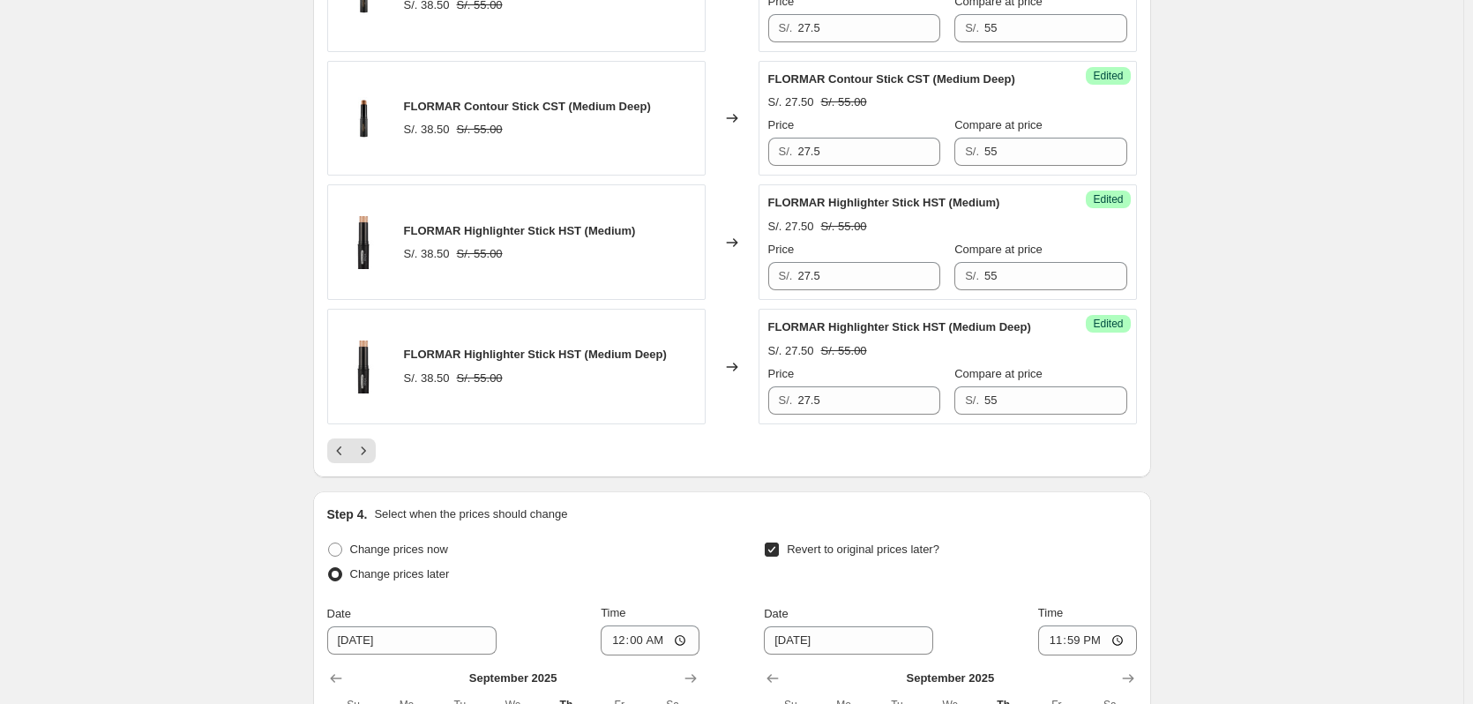
scroll to position [2799, 0]
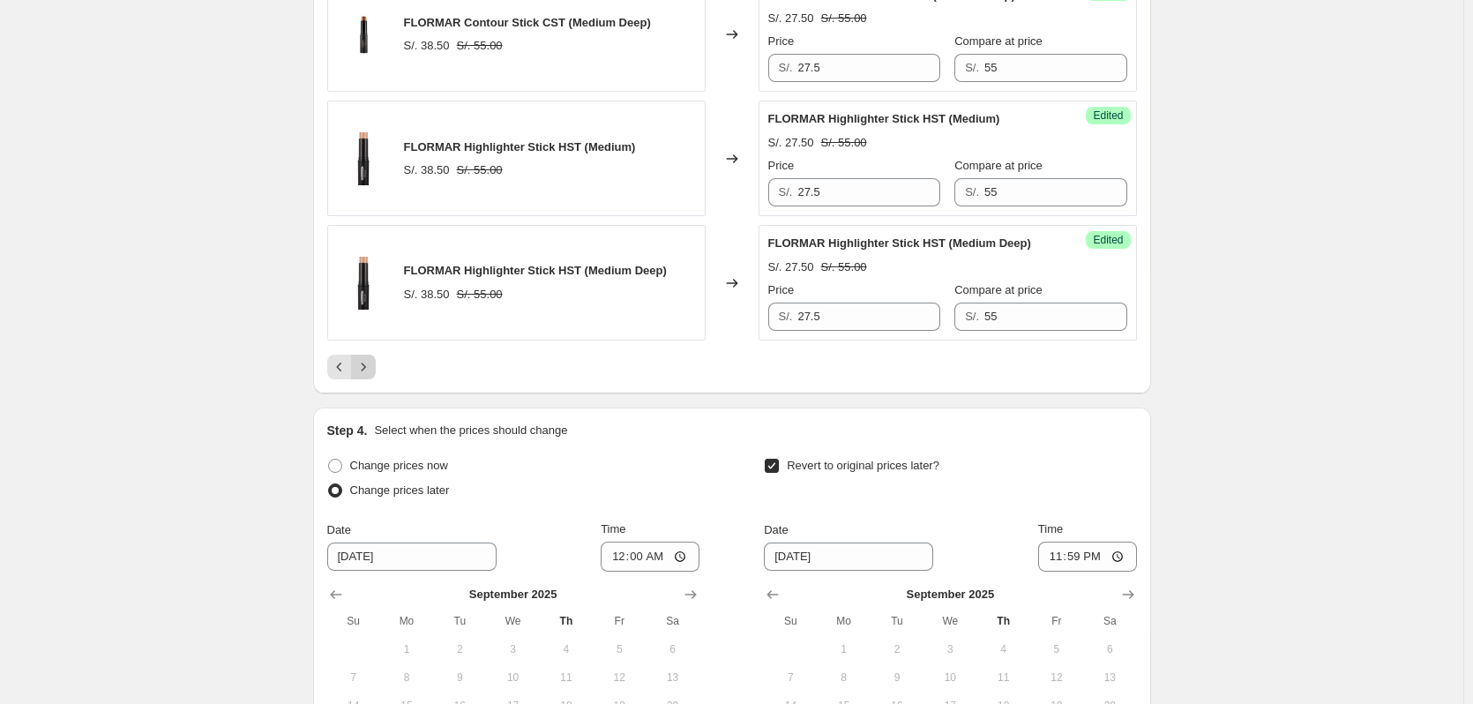
click at [371, 376] on icon "Next" at bounding box center [364, 367] width 18 height 18
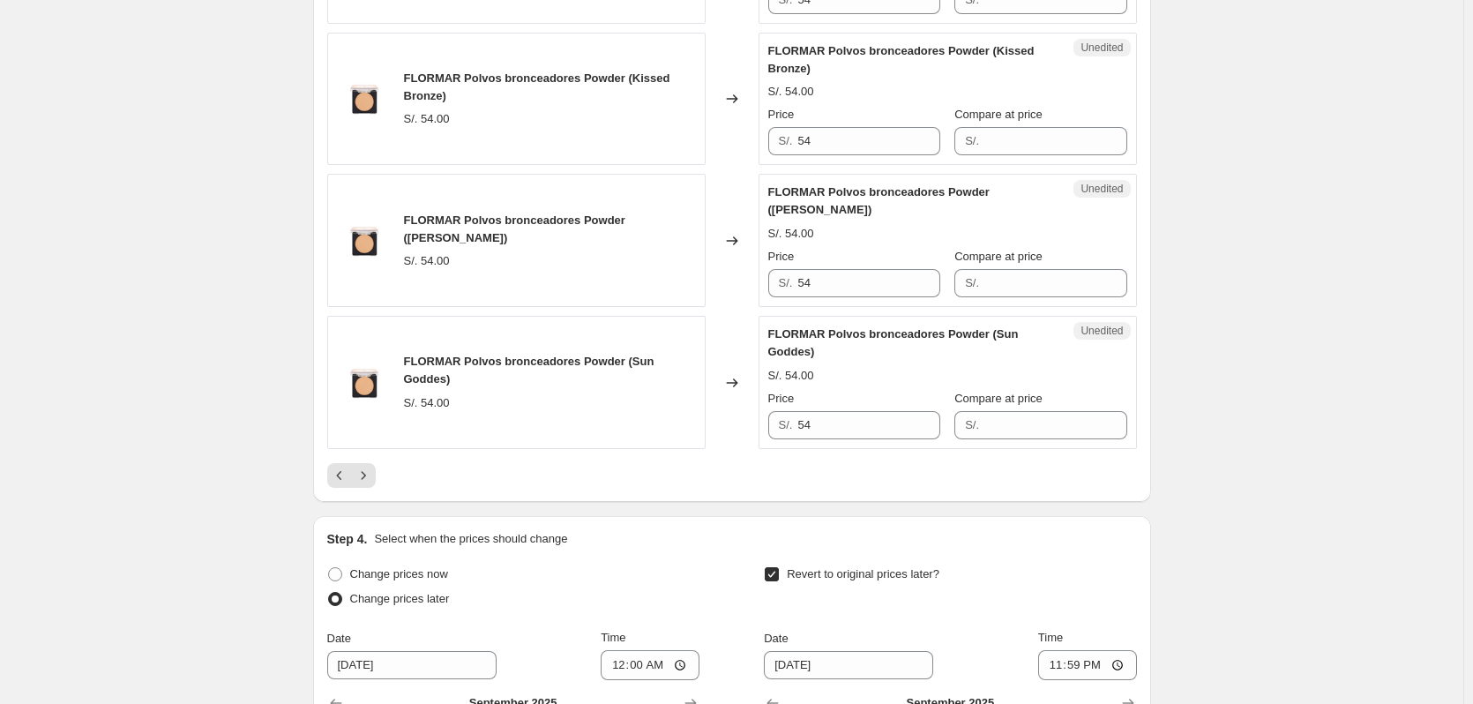
scroll to position [2887, 0]
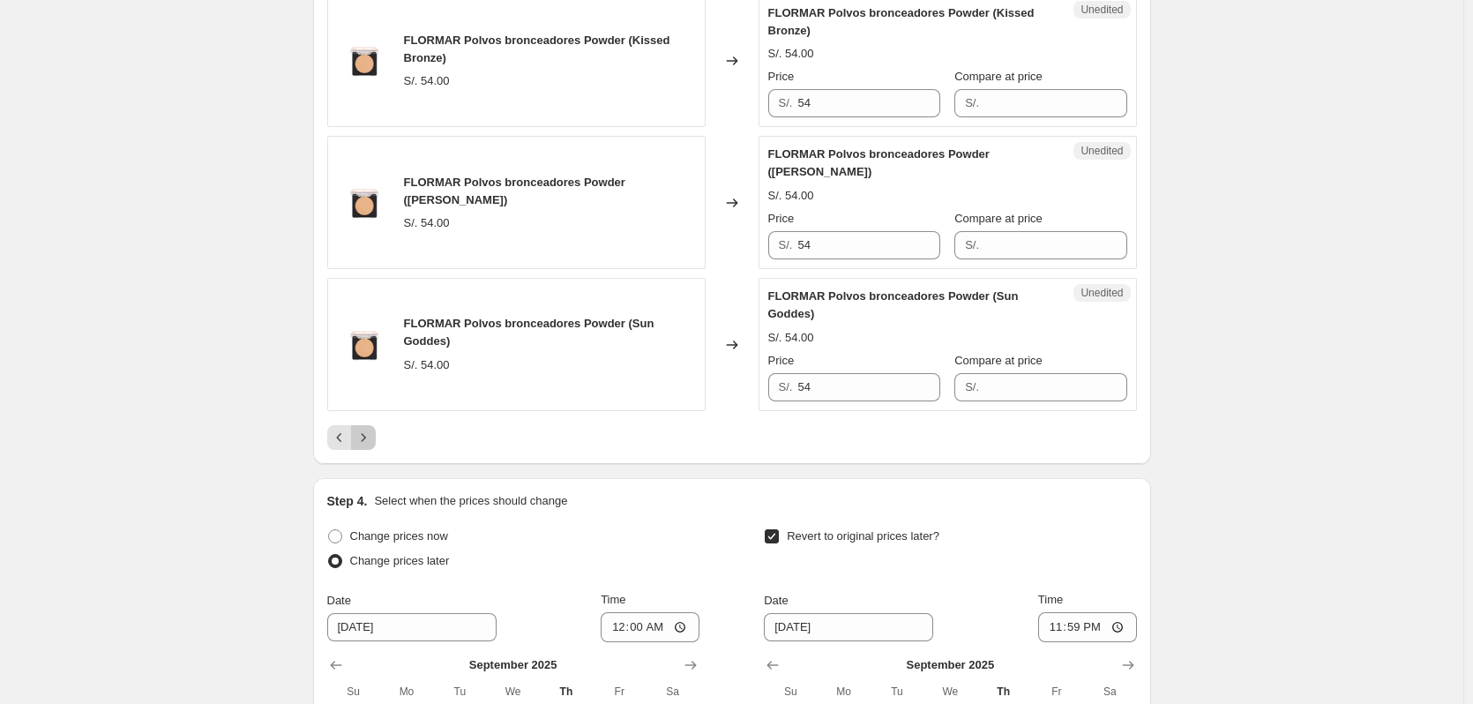
click at [363, 446] on icon "Next" at bounding box center [364, 438] width 18 height 18
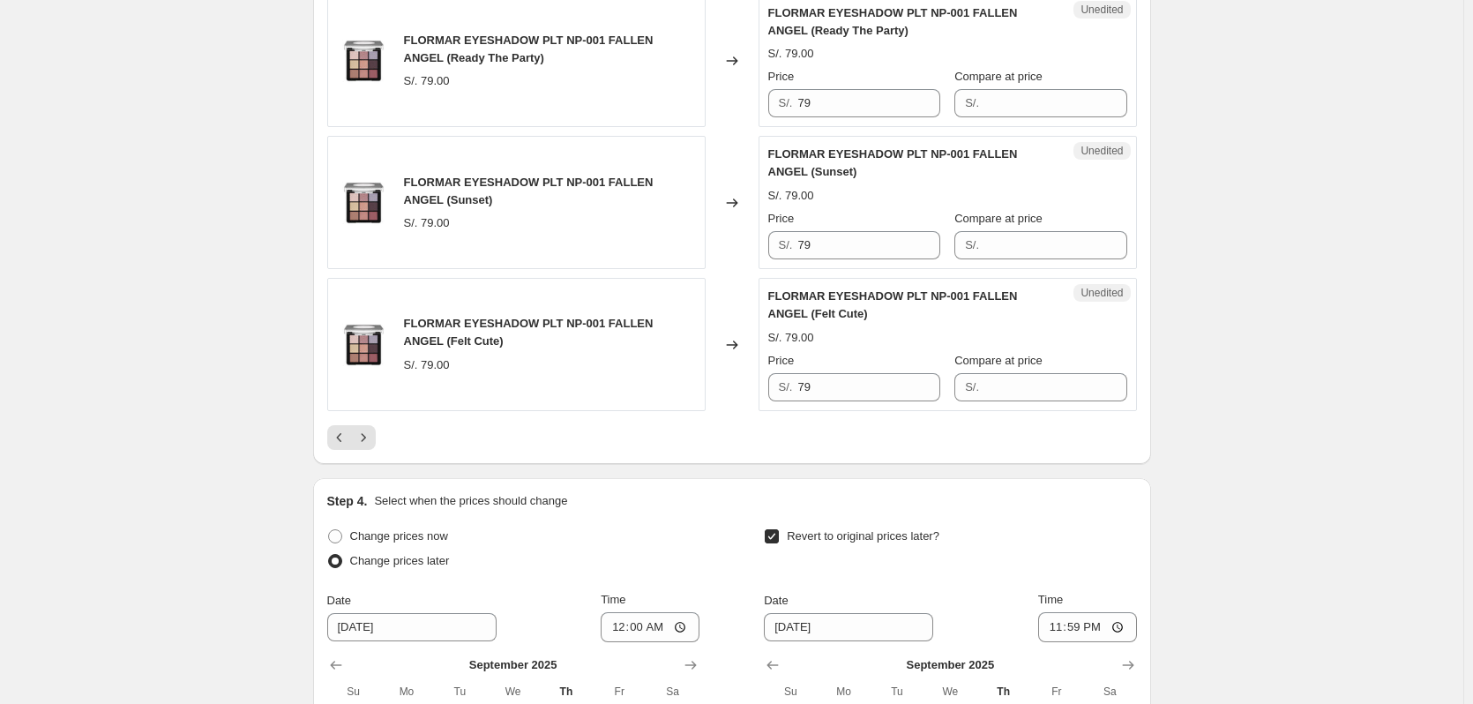
scroll to position [2711, 0]
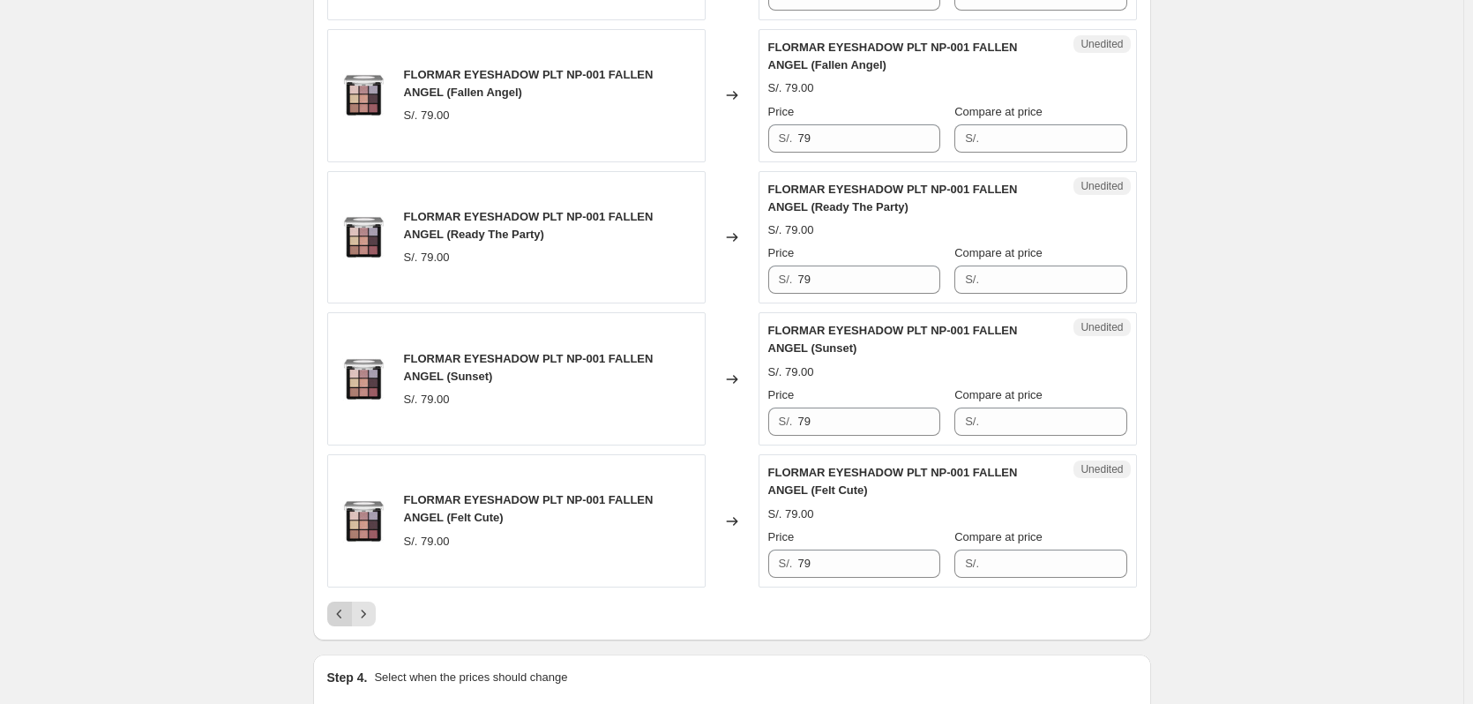
click at [343, 605] on icon "Previous" at bounding box center [340, 614] width 18 height 18
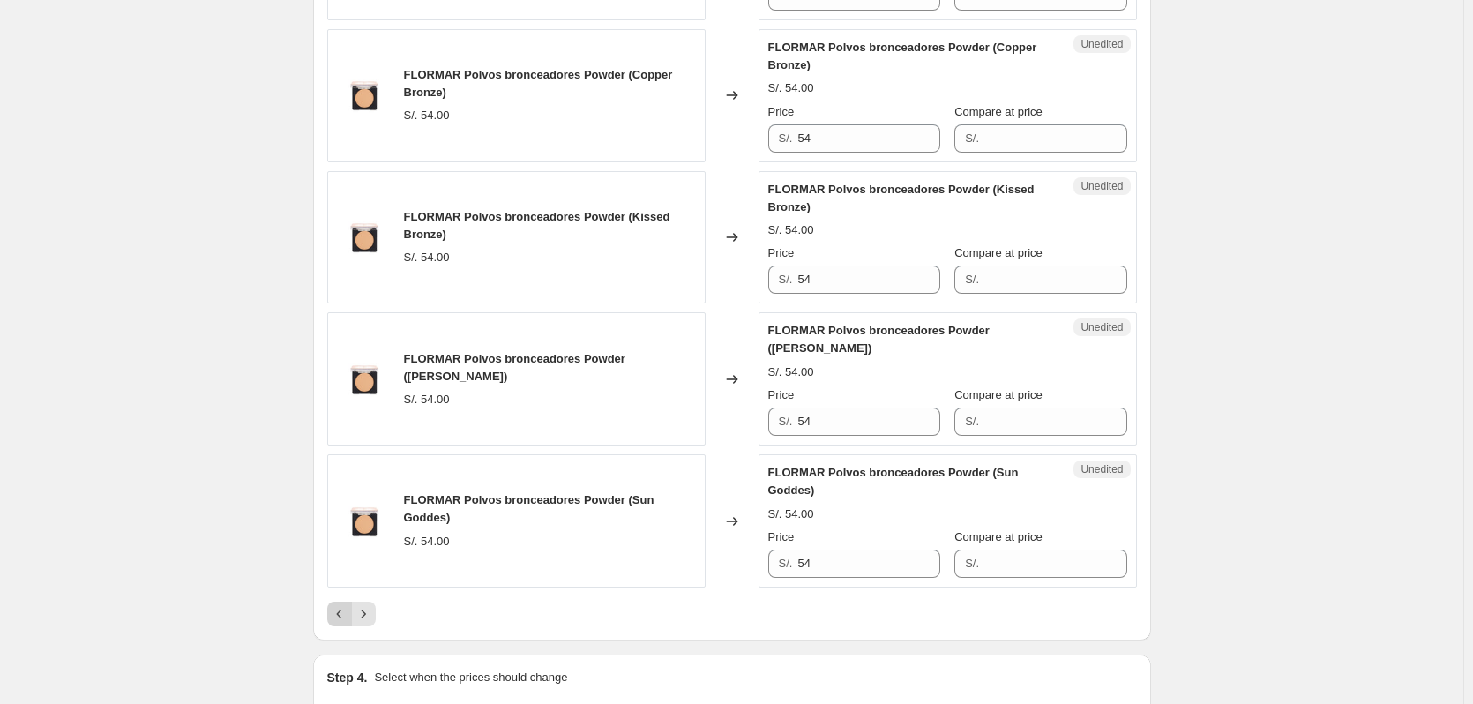
click at [344, 623] on icon "Previous" at bounding box center [340, 614] width 18 height 18
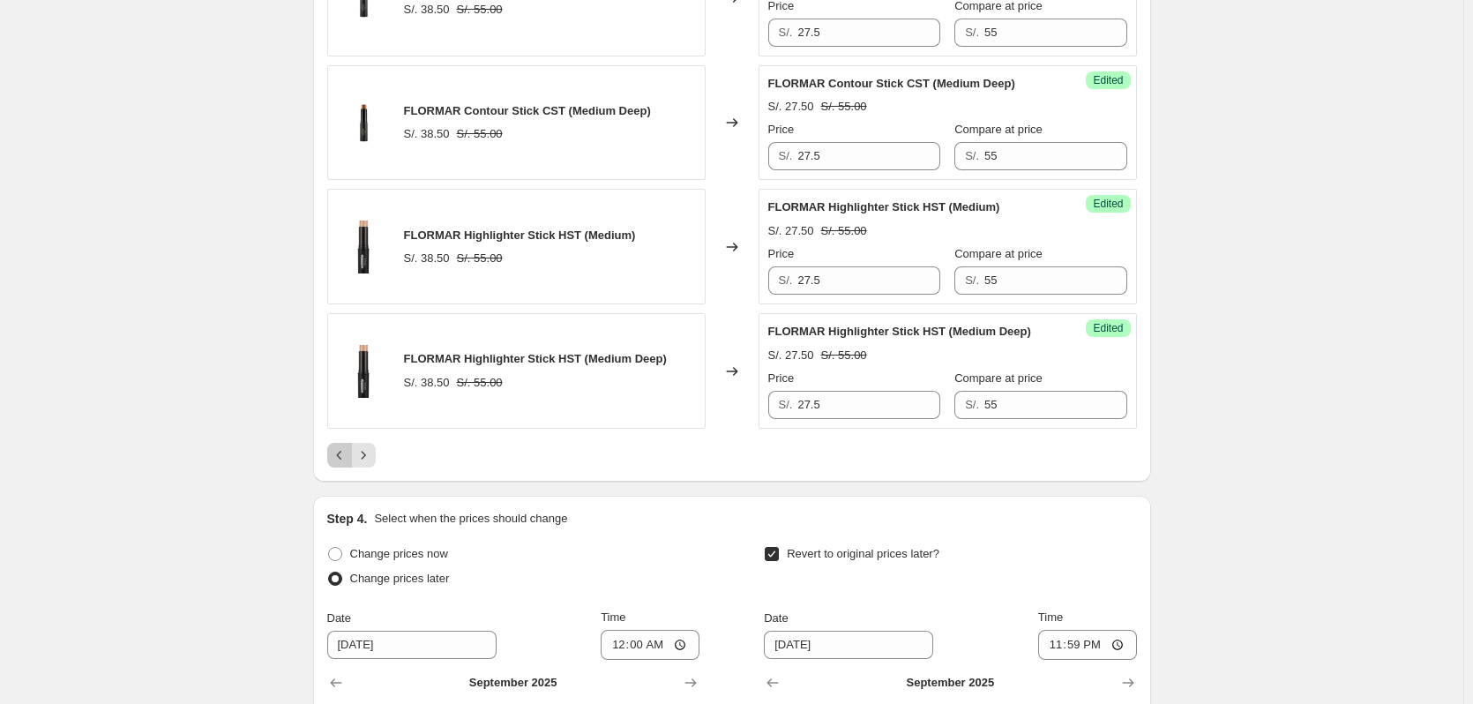
click at [348, 464] on icon "Previous" at bounding box center [340, 455] width 18 height 18
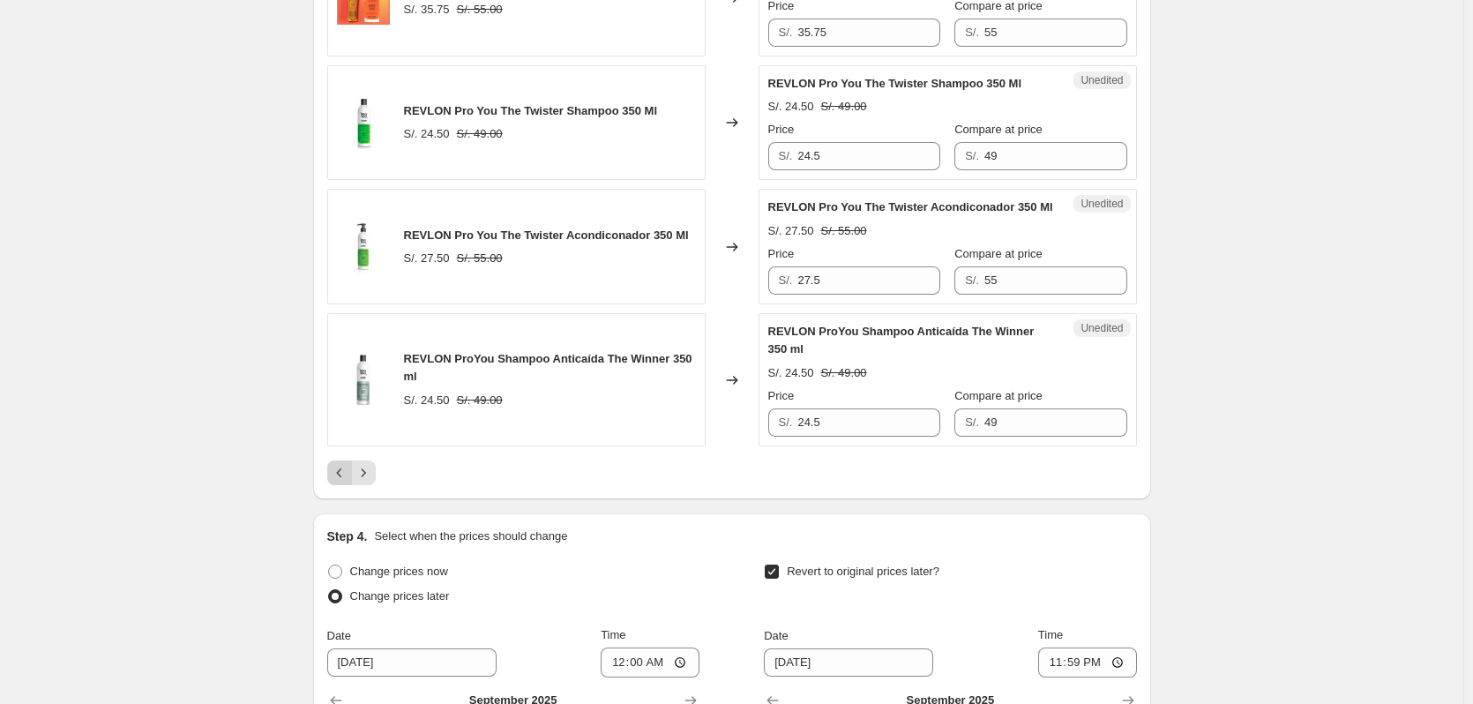
click at [348, 482] on icon "Previous" at bounding box center [340, 473] width 18 height 18
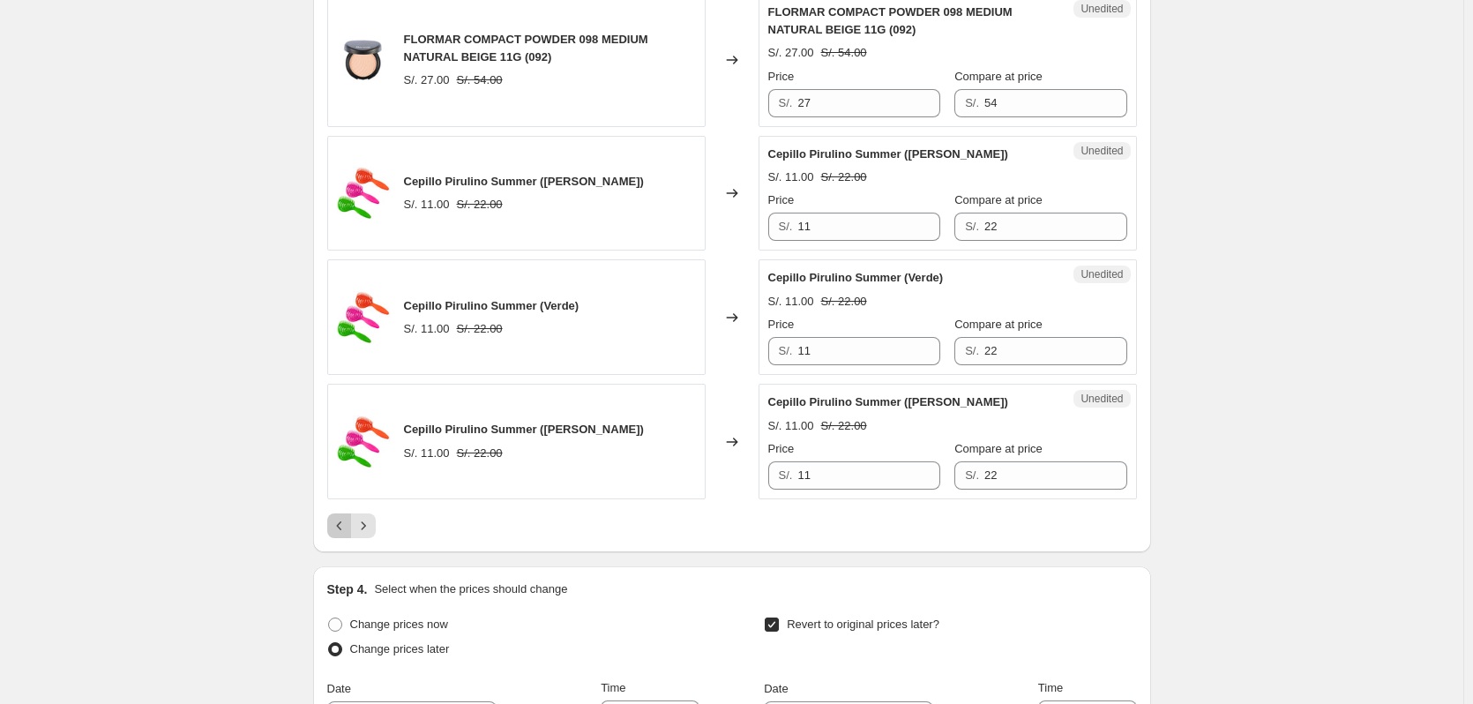
click at [342, 513] on button "Previous" at bounding box center [339, 525] width 25 height 25
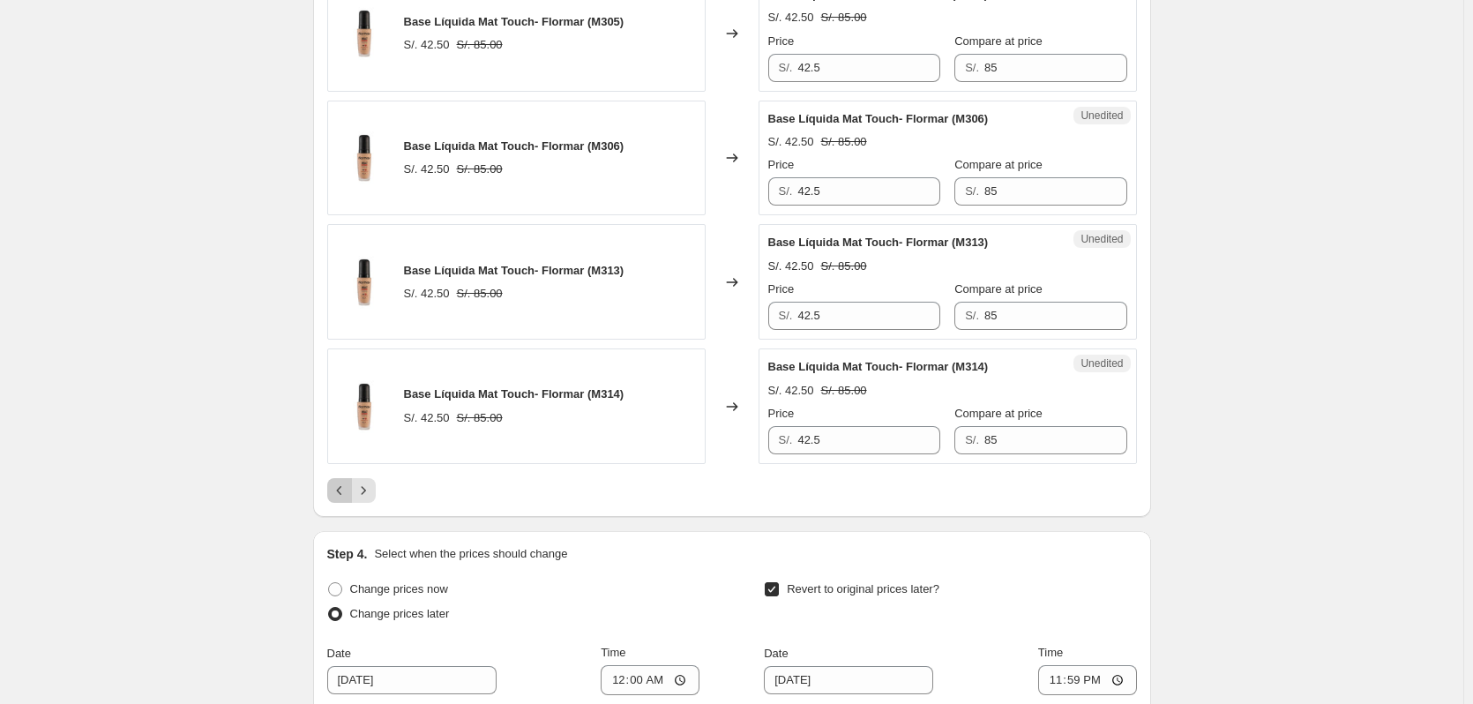
click at [346, 494] on icon "Previous" at bounding box center [340, 491] width 18 height 18
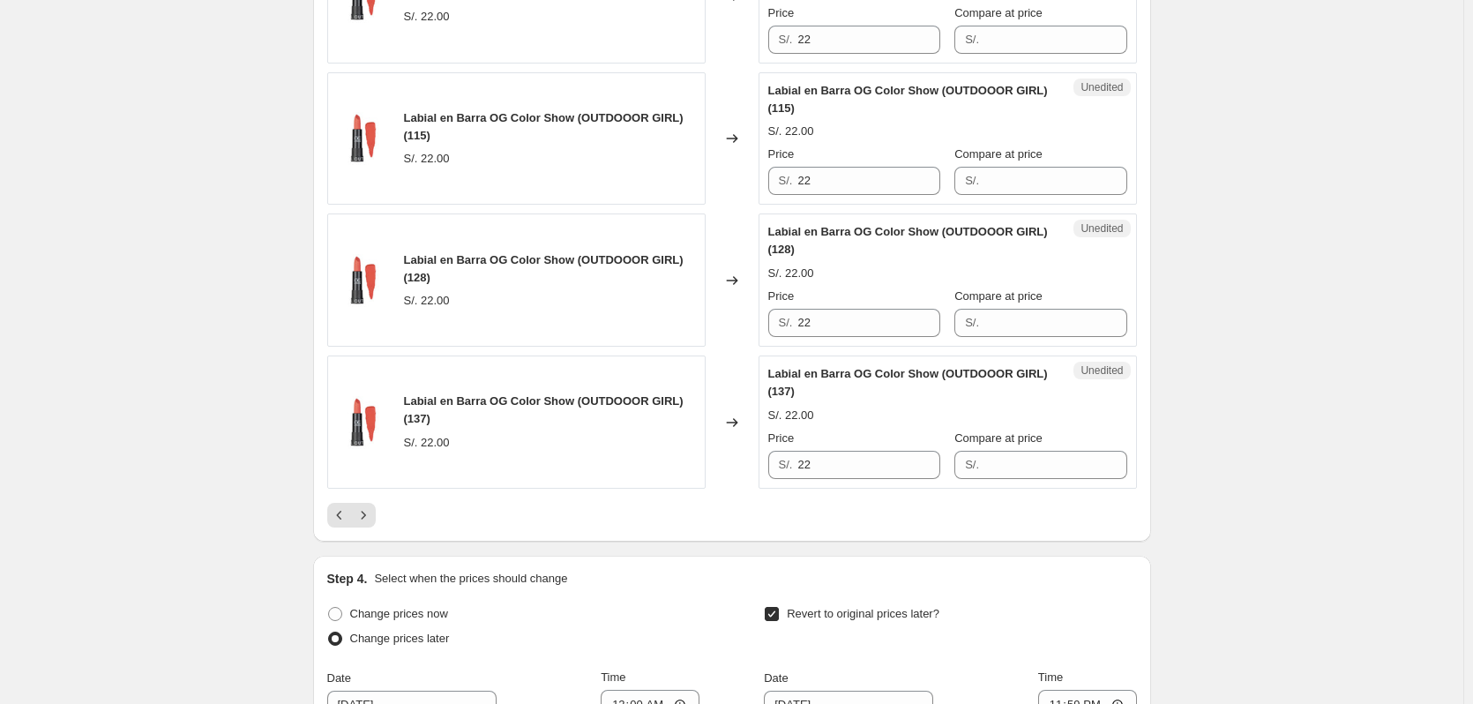
scroll to position [2975, 0]
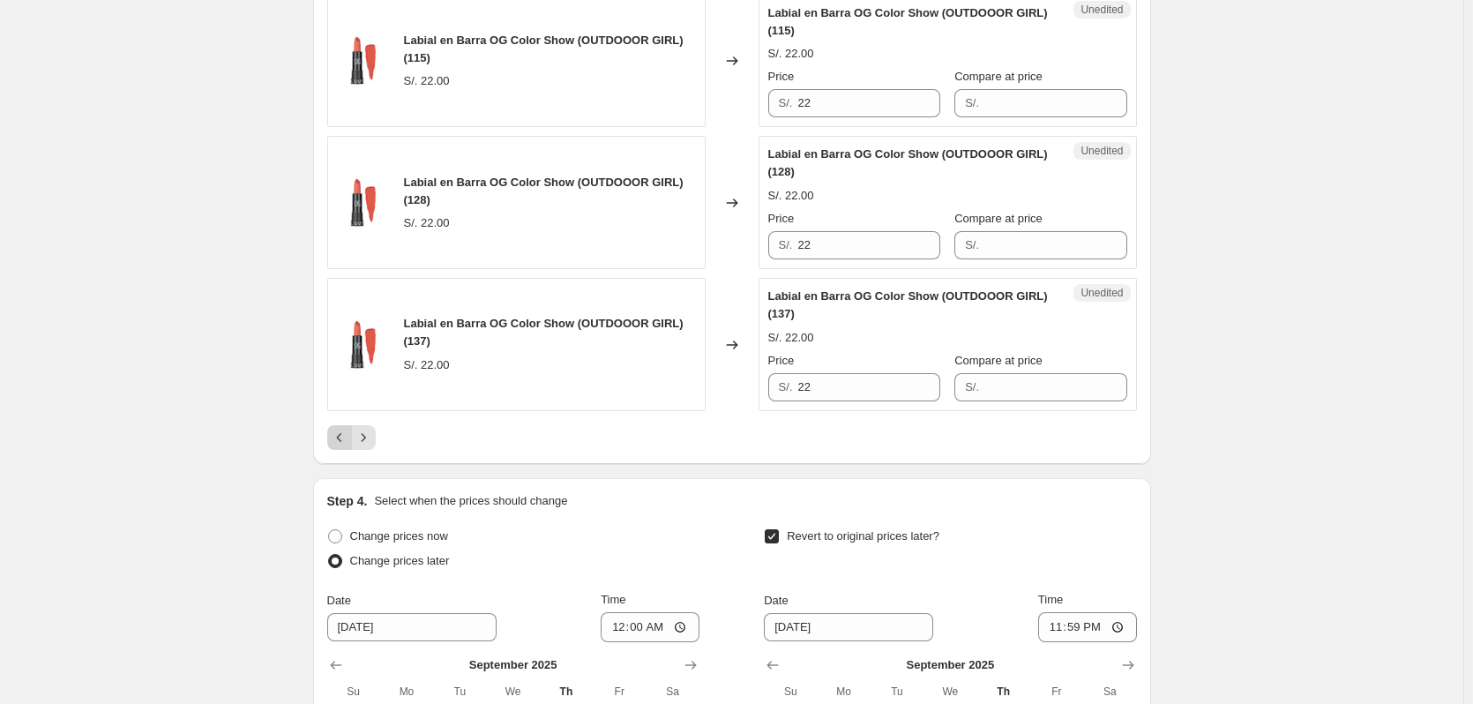
click at [340, 441] on icon "Previous" at bounding box center [340, 438] width 18 height 18
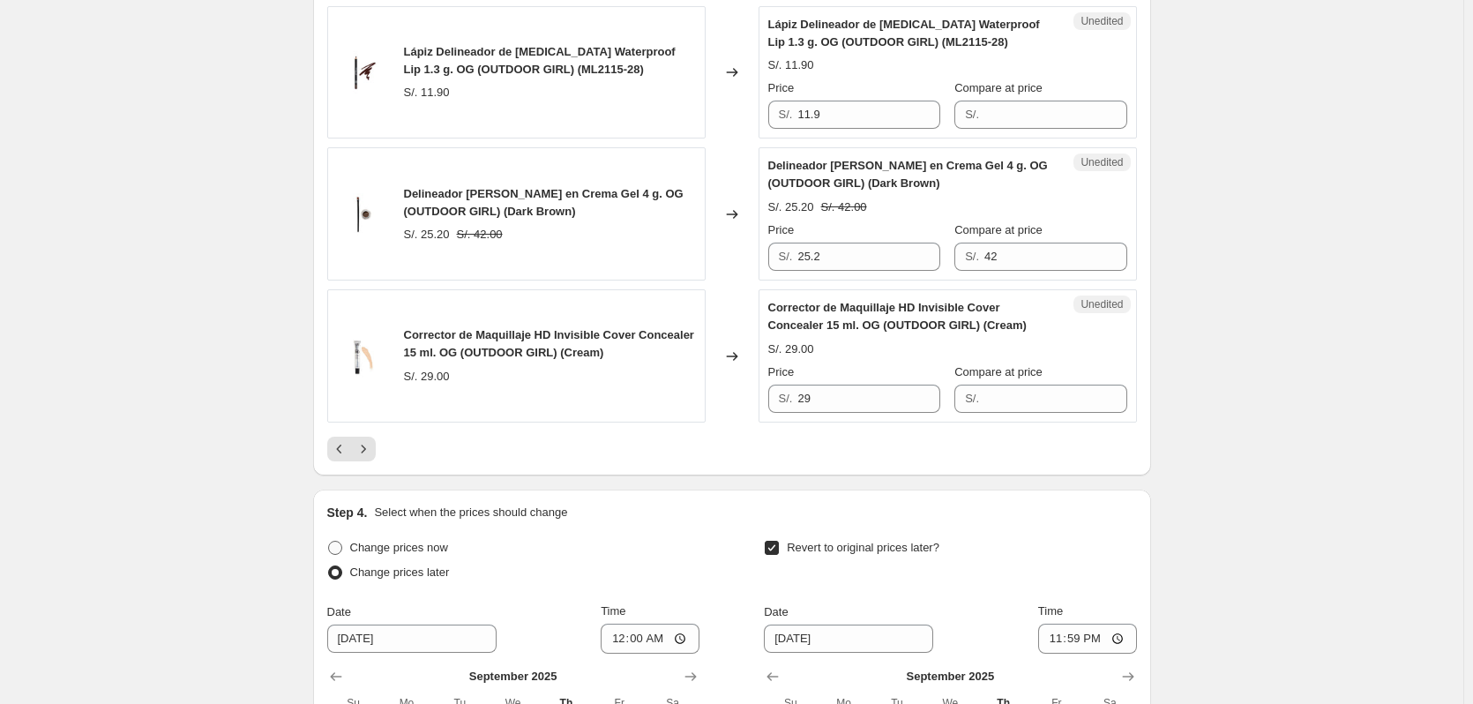
scroll to position [3346, 0]
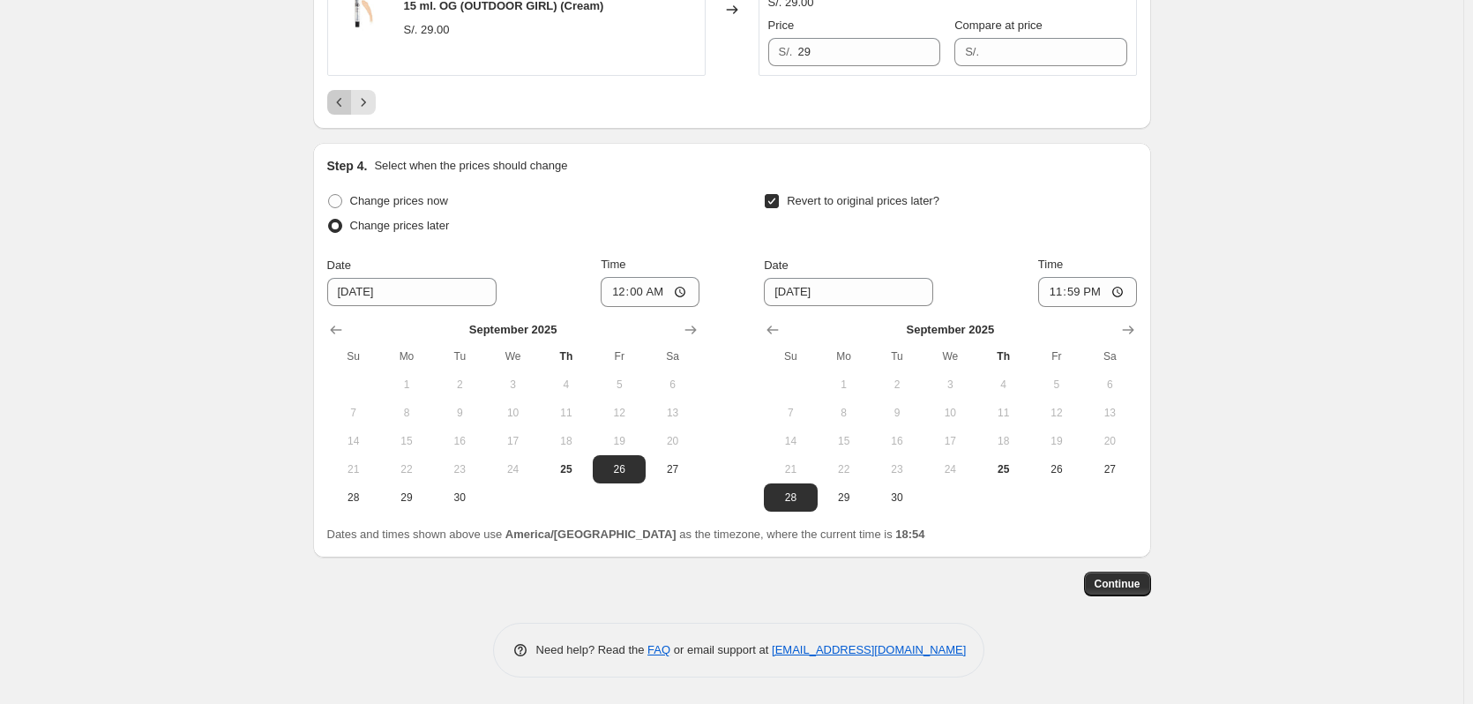
click at [337, 100] on icon "Previous" at bounding box center [340, 103] width 18 height 18
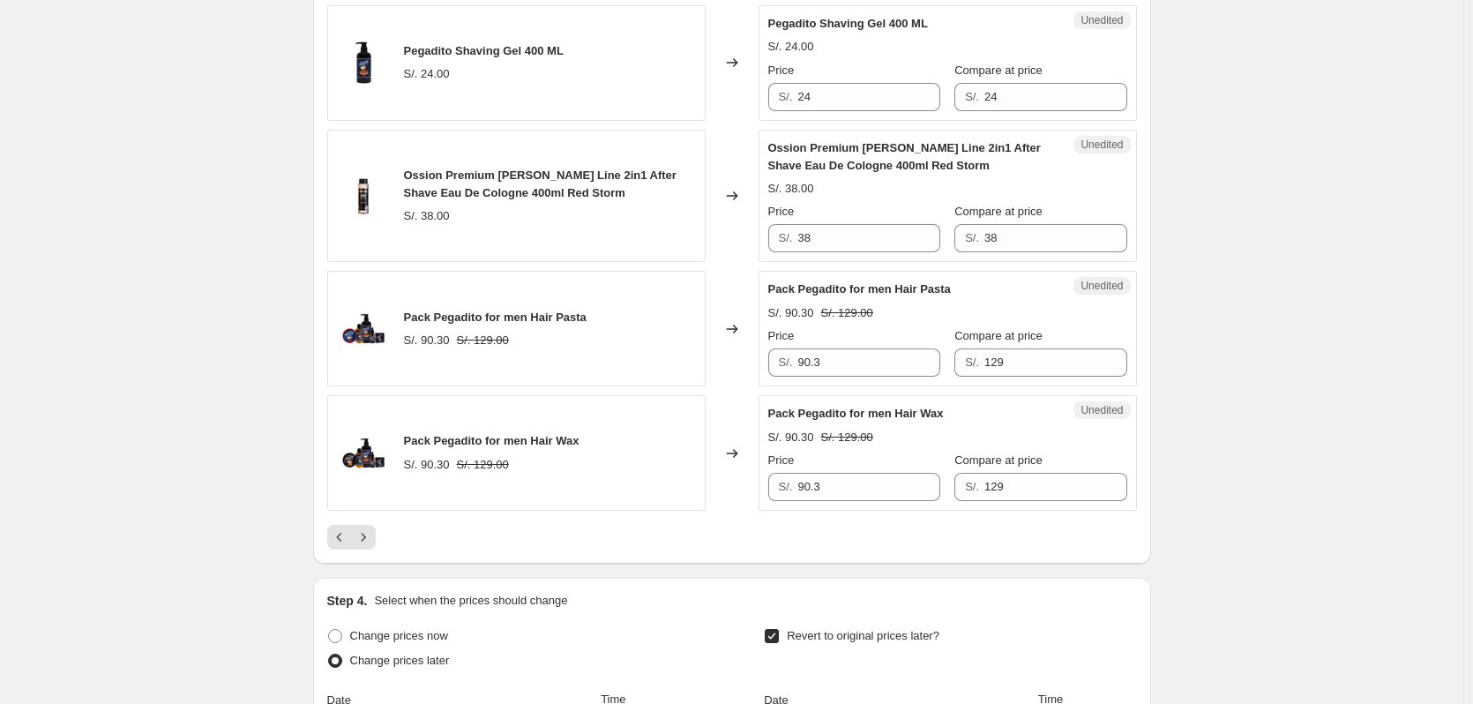
scroll to position [2679, 0]
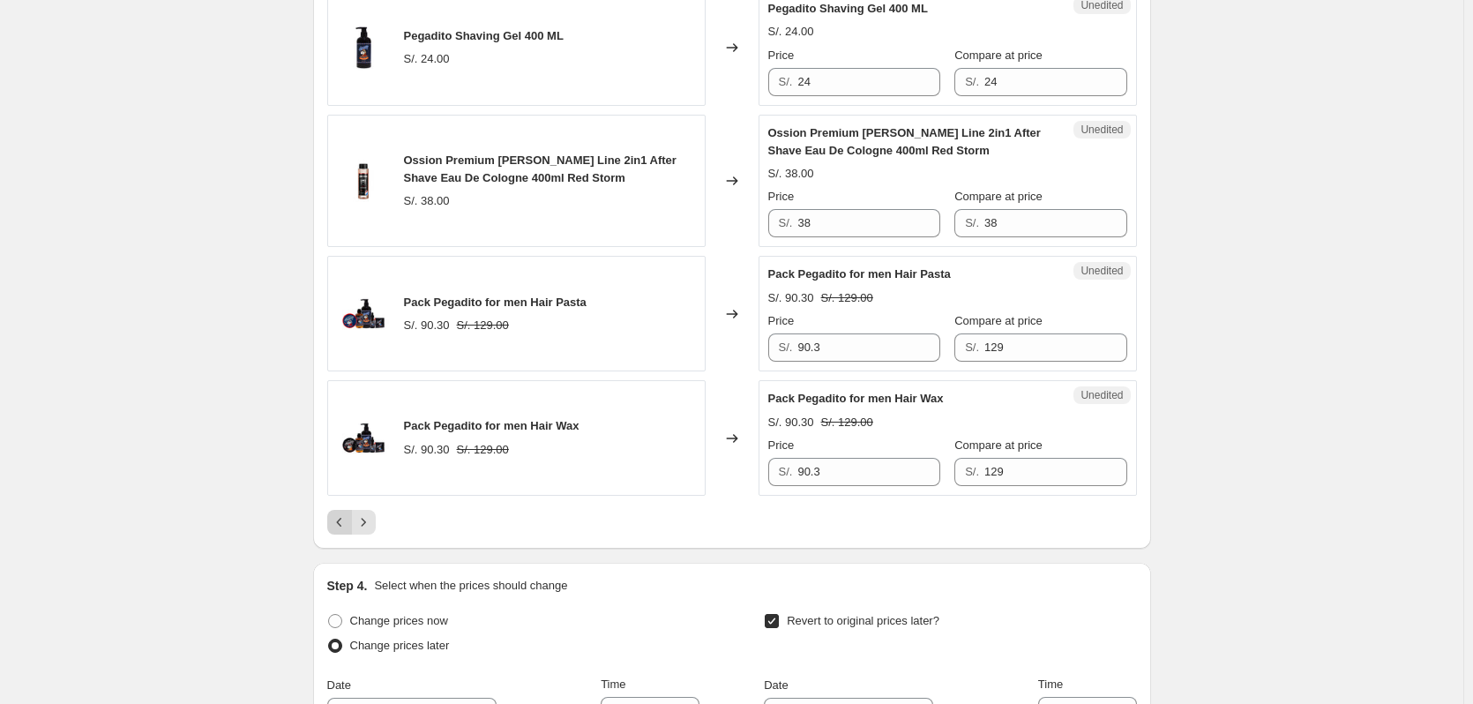
click at [341, 531] on icon "Previous" at bounding box center [340, 522] width 18 height 18
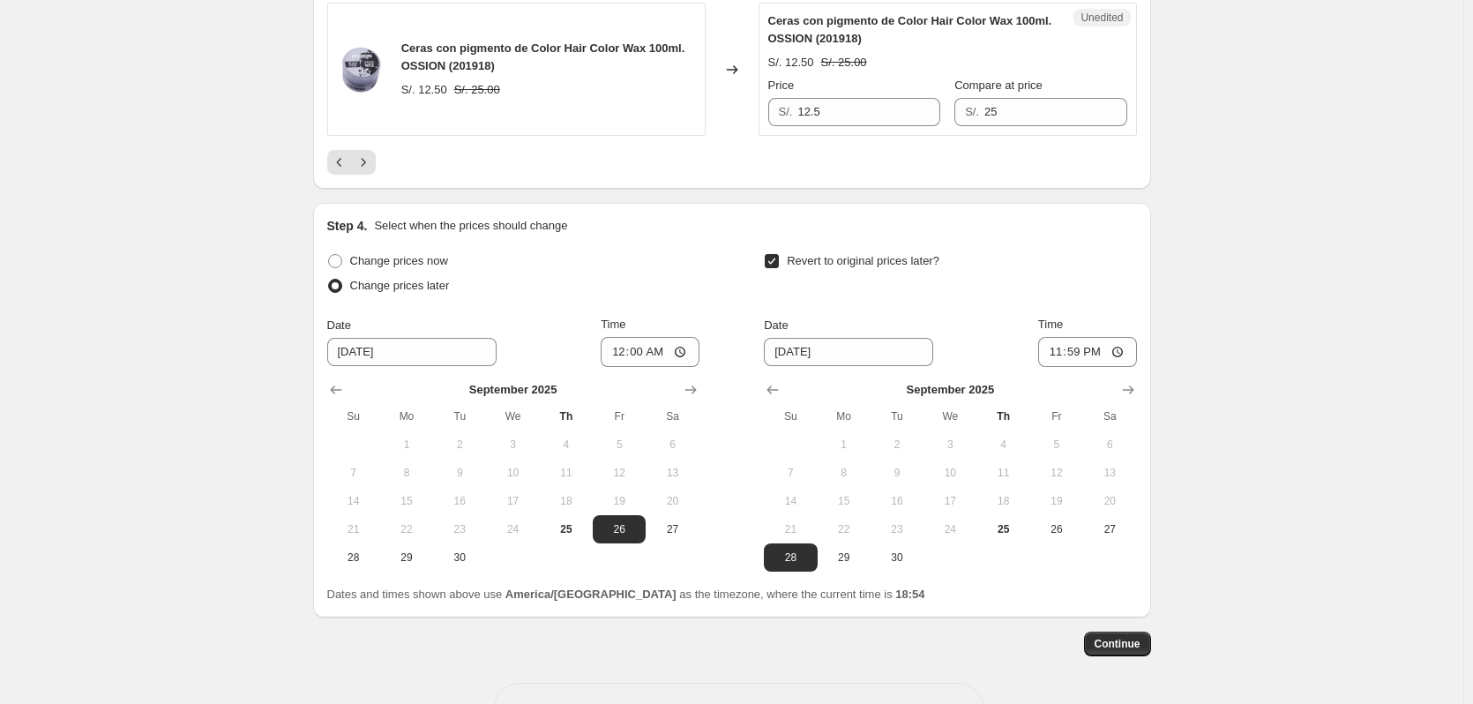
scroll to position [3297, 0]
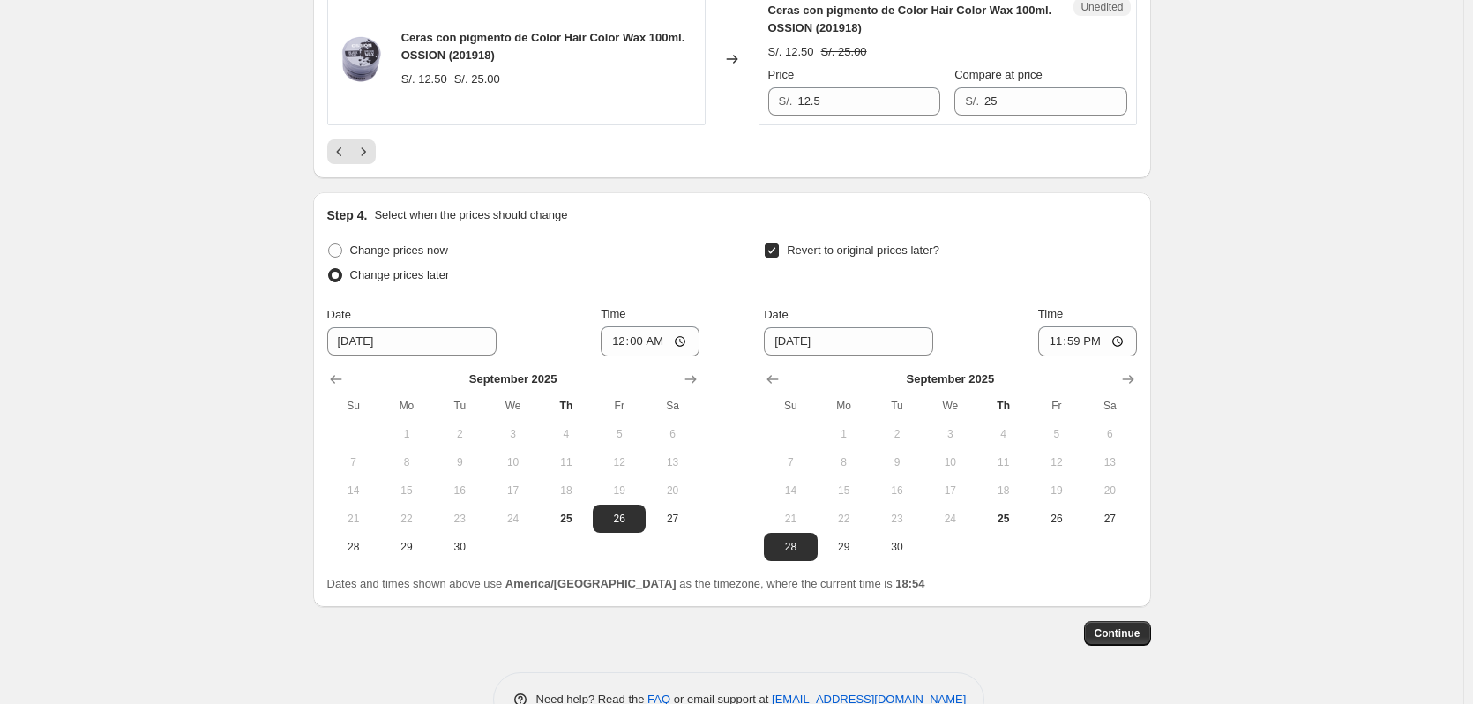
click at [339, 148] on icon "Previous" at bounding box center [340, 152] width 18 height 18
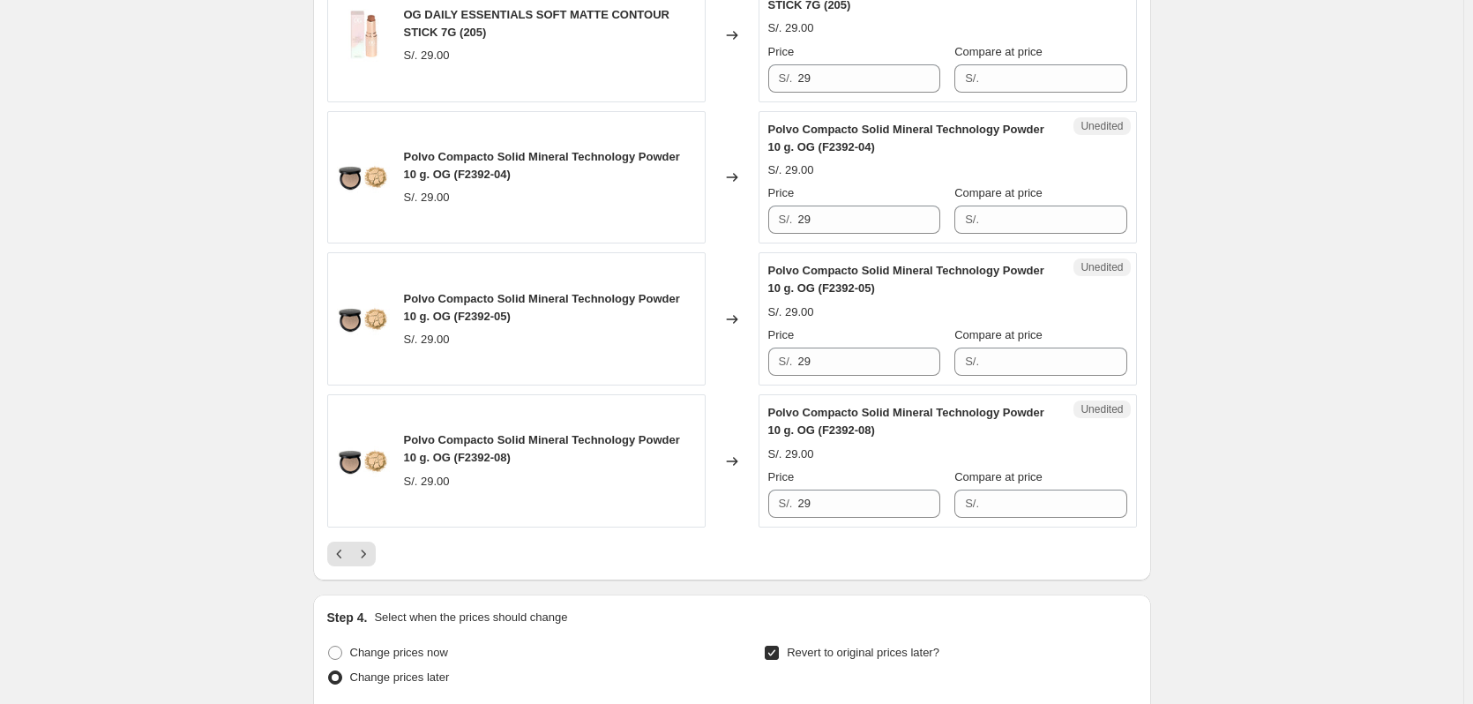
scroll to position [2913, 0]
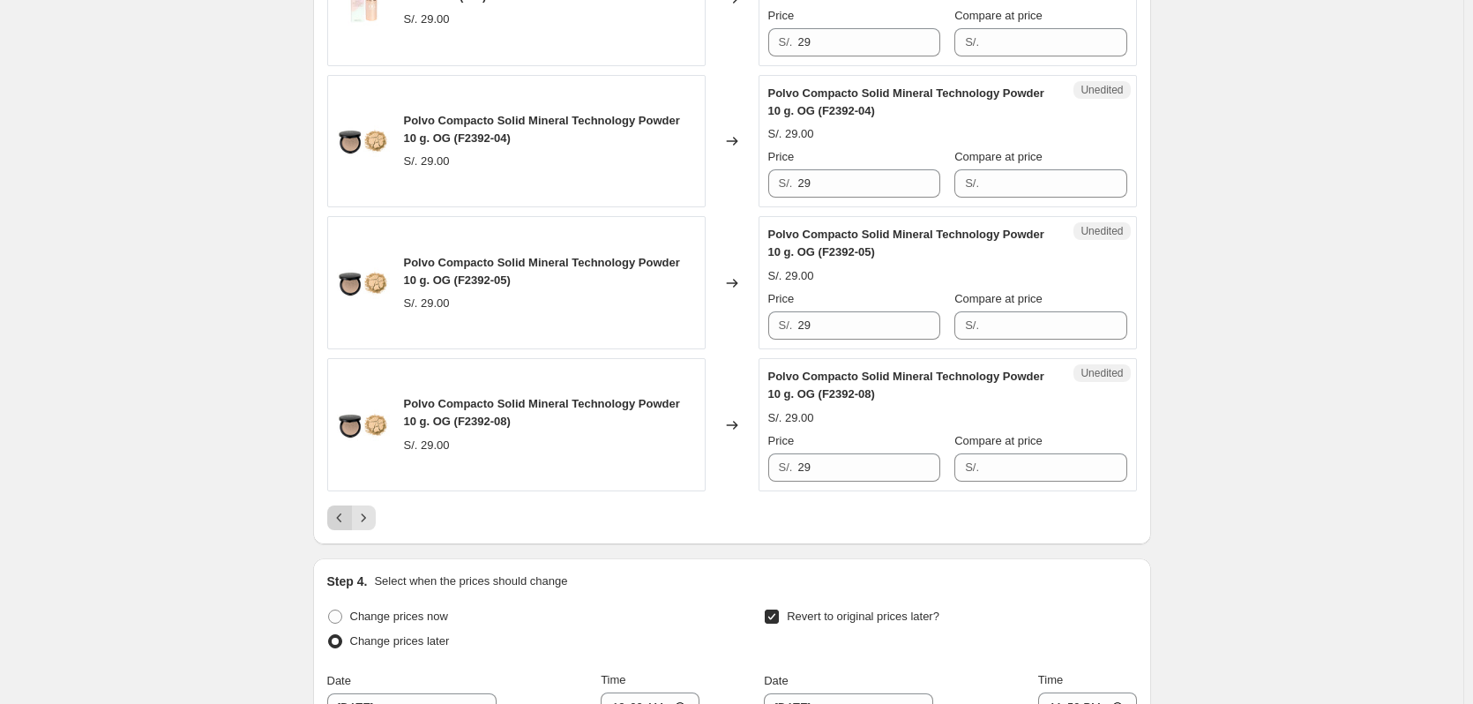
click at [340, 509] on icon "Previous" at bounding box center [340, 518] width 18 height 18
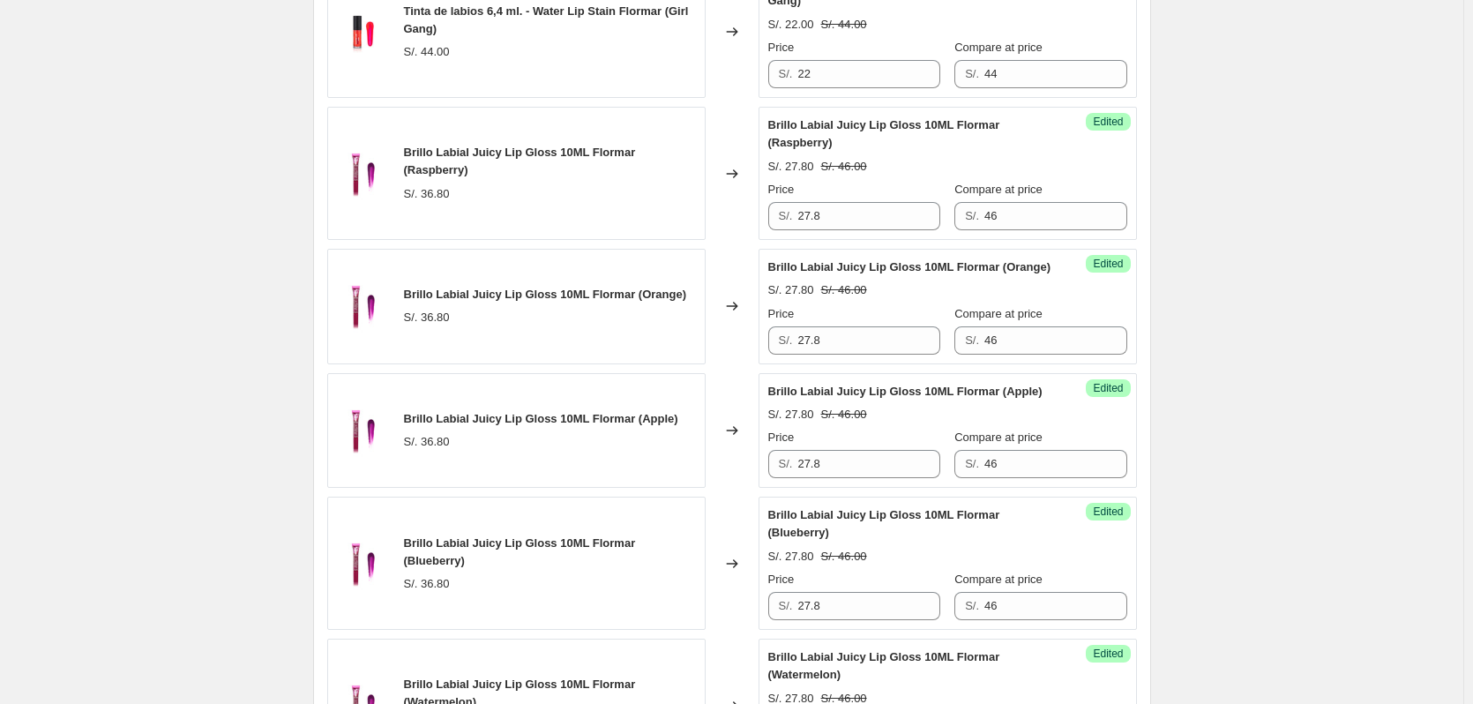
scroll to position [2736, 0]
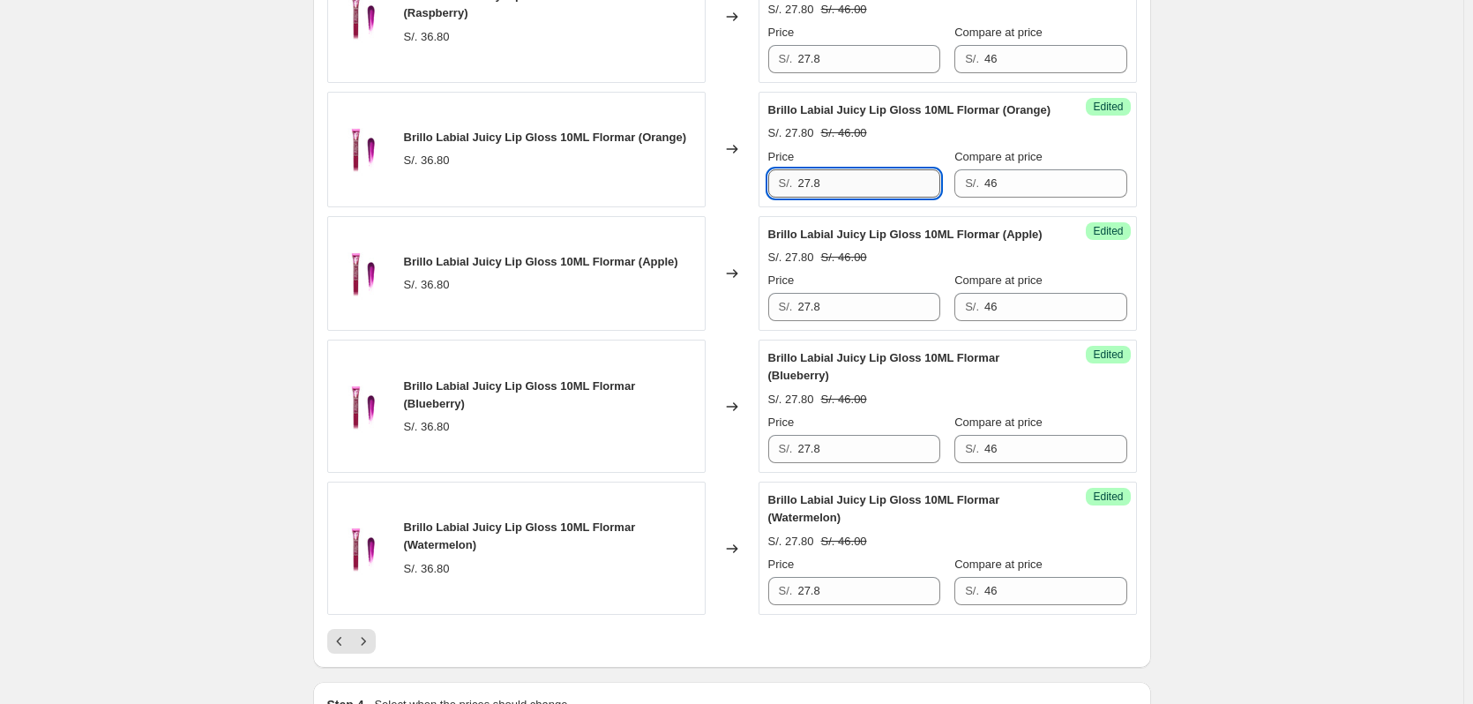
click at [842, 198] on input "27.8" at bounding box center [868, 183] width 142 height 28
type input "2"
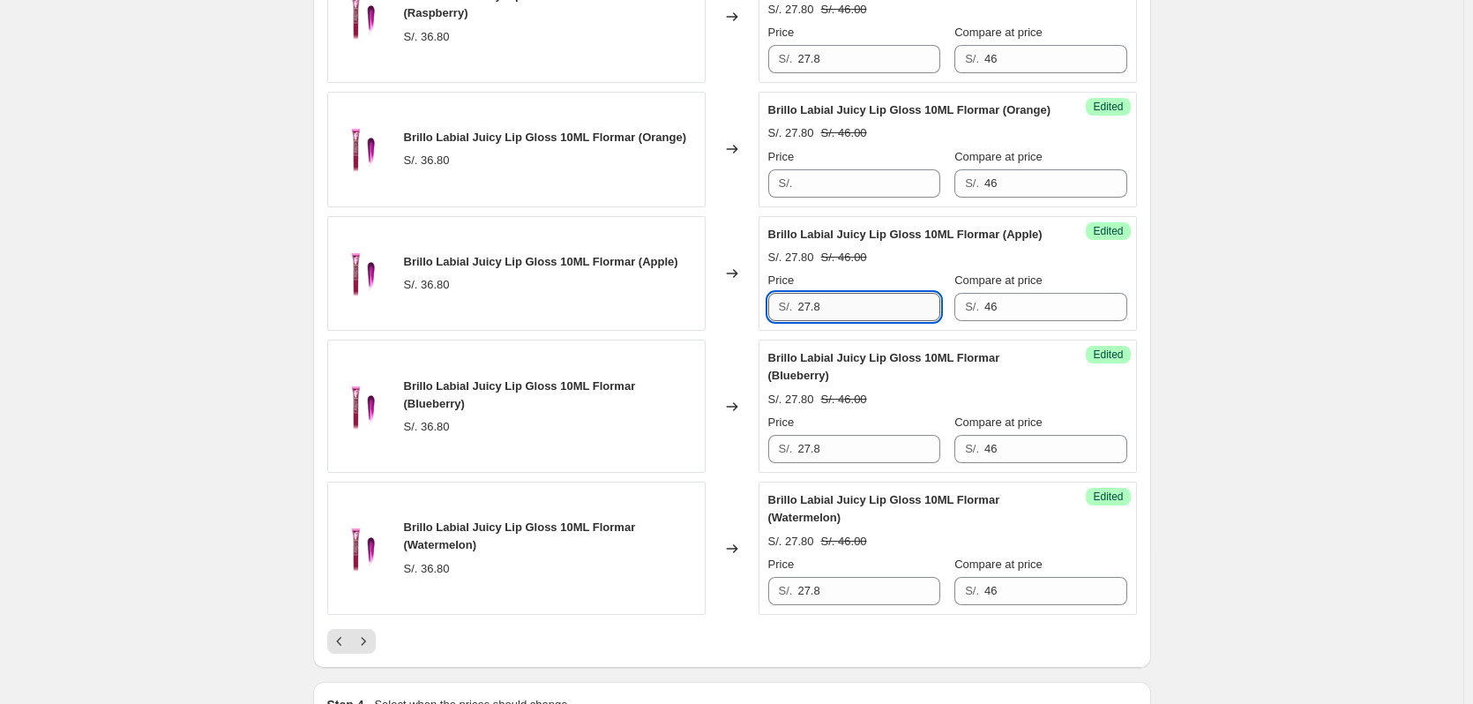
type input "27.8"
click at [850, 321] on input "27.8" at bounding box center [868, 307] width 142 height 28
type input "2"
type input "27.8"
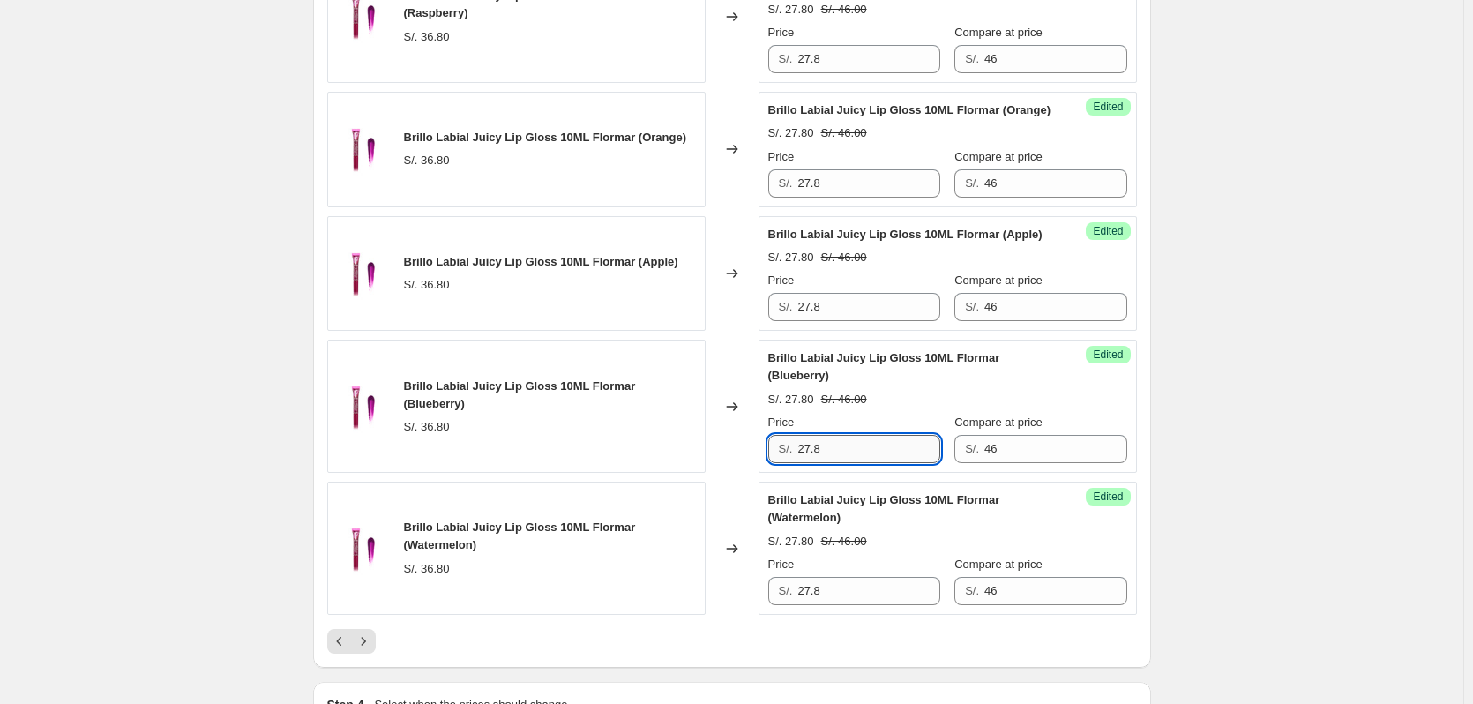
click at [838, 463] on input "27.8" at bounding box center [868, 449] width 142 height 28
type input "2"
type input "27.8"
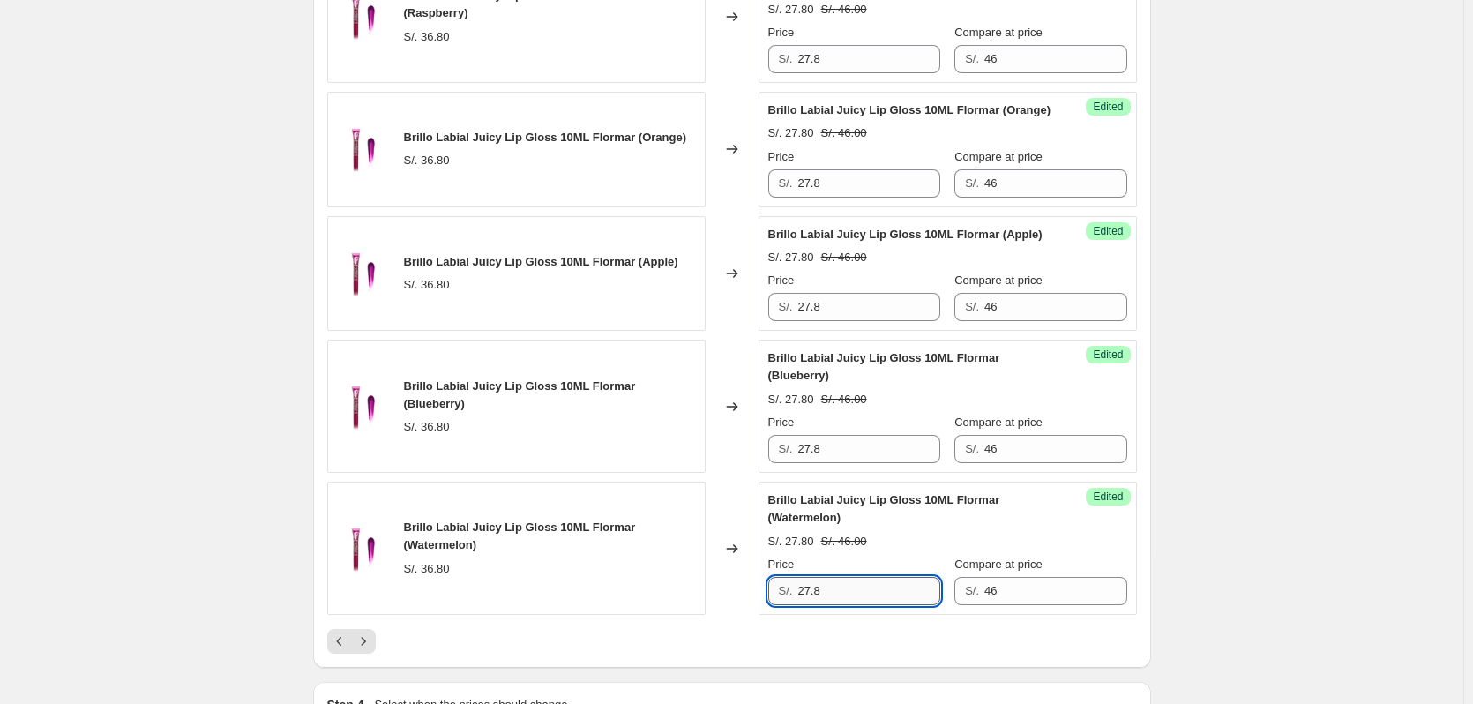
click at [841, 605] on input "27.8" at bounding box center [868, 591] width 142 height 28
type input "27.8"
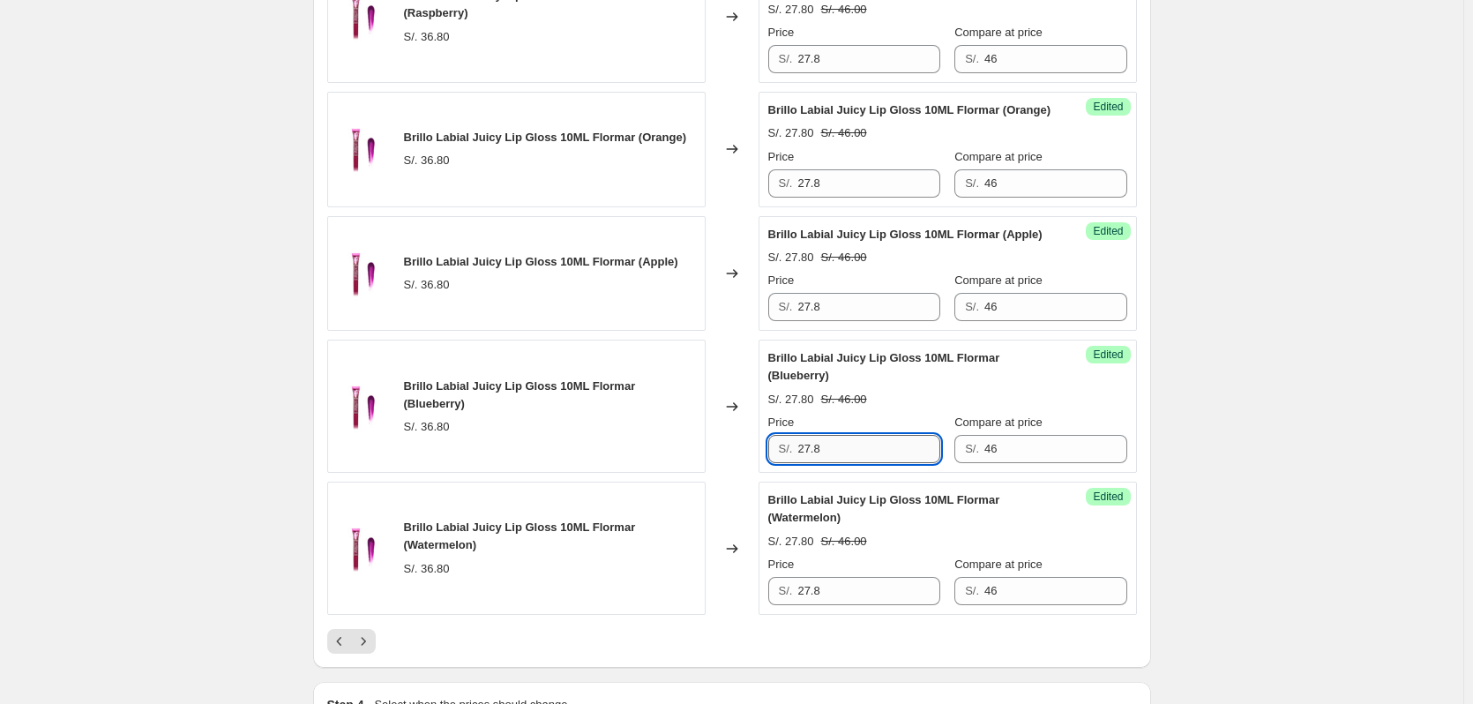
click at [844, 463] on input "27.8" at bounding box center [868, 449] width 142 height 28
type input "2"
type input "27.8"
click at [1111, 362] on span "Edited" at bounding box center [1108, 355] width 30 height 14
click at [1106, 363] on span "Success Edited" at bounding box center [1108, 355] width 44 height 18
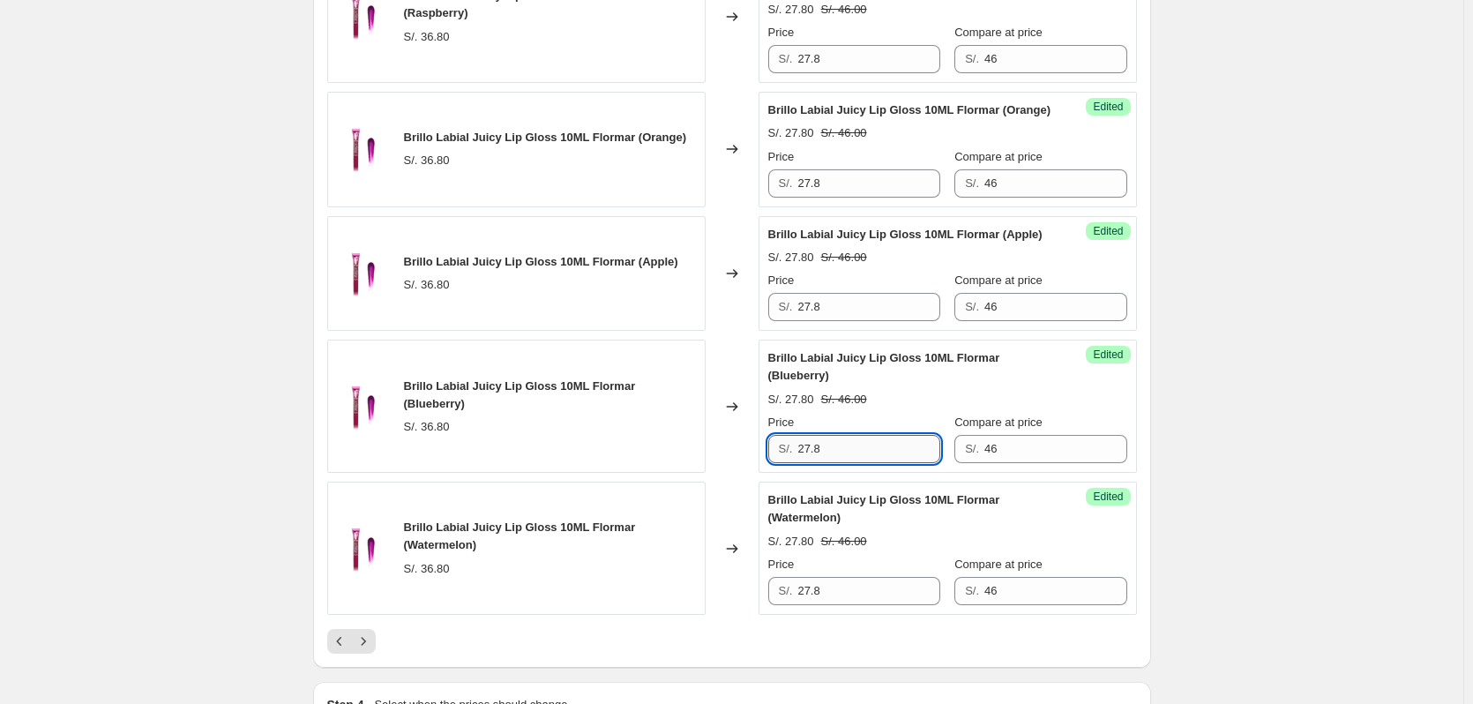
click at [826, 463] on input "27.8" at bounding box center [868, 449] width 142 height 28
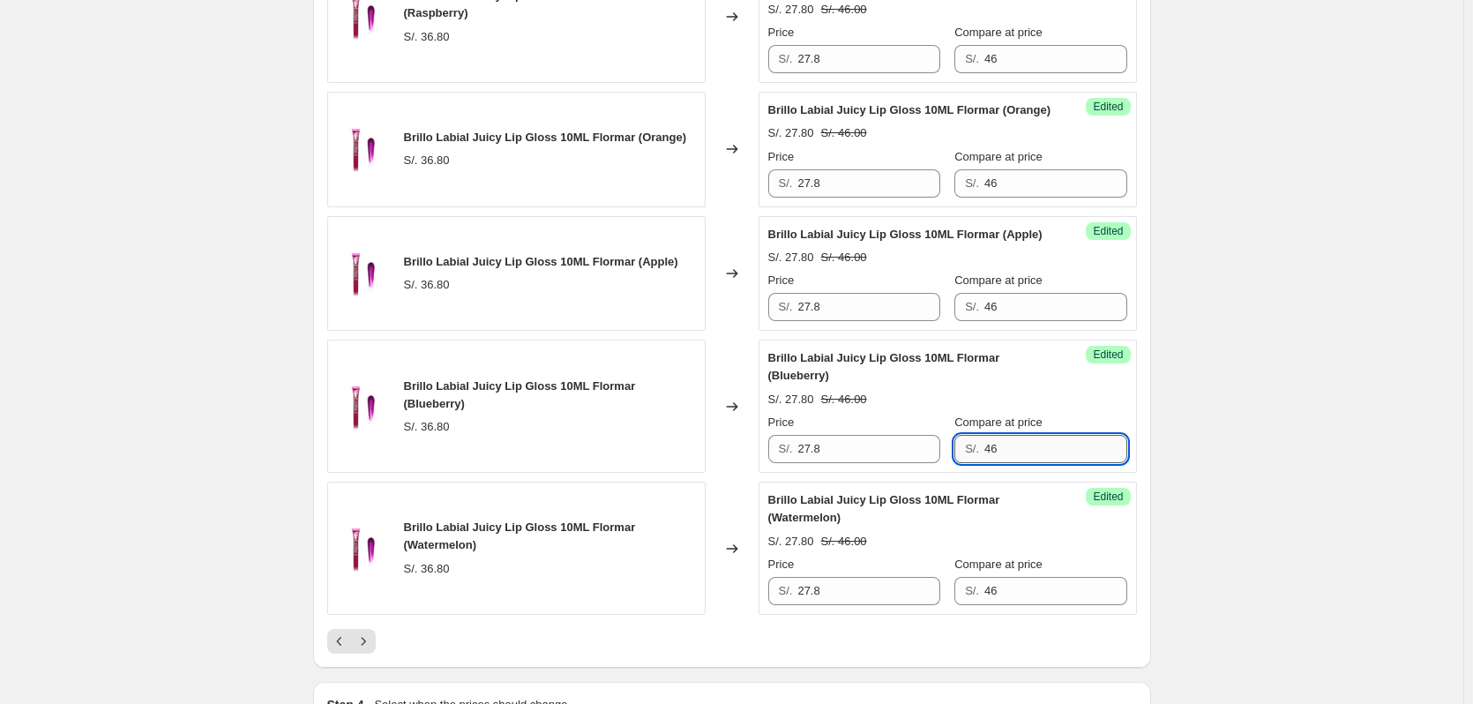
click at [1029, 463] on input "46" at bounding box center [1055, 449] width 142 height 28
click at [1085, 463] on input "Compare at price" at bounding box center [1055, 449] width 142 height 28
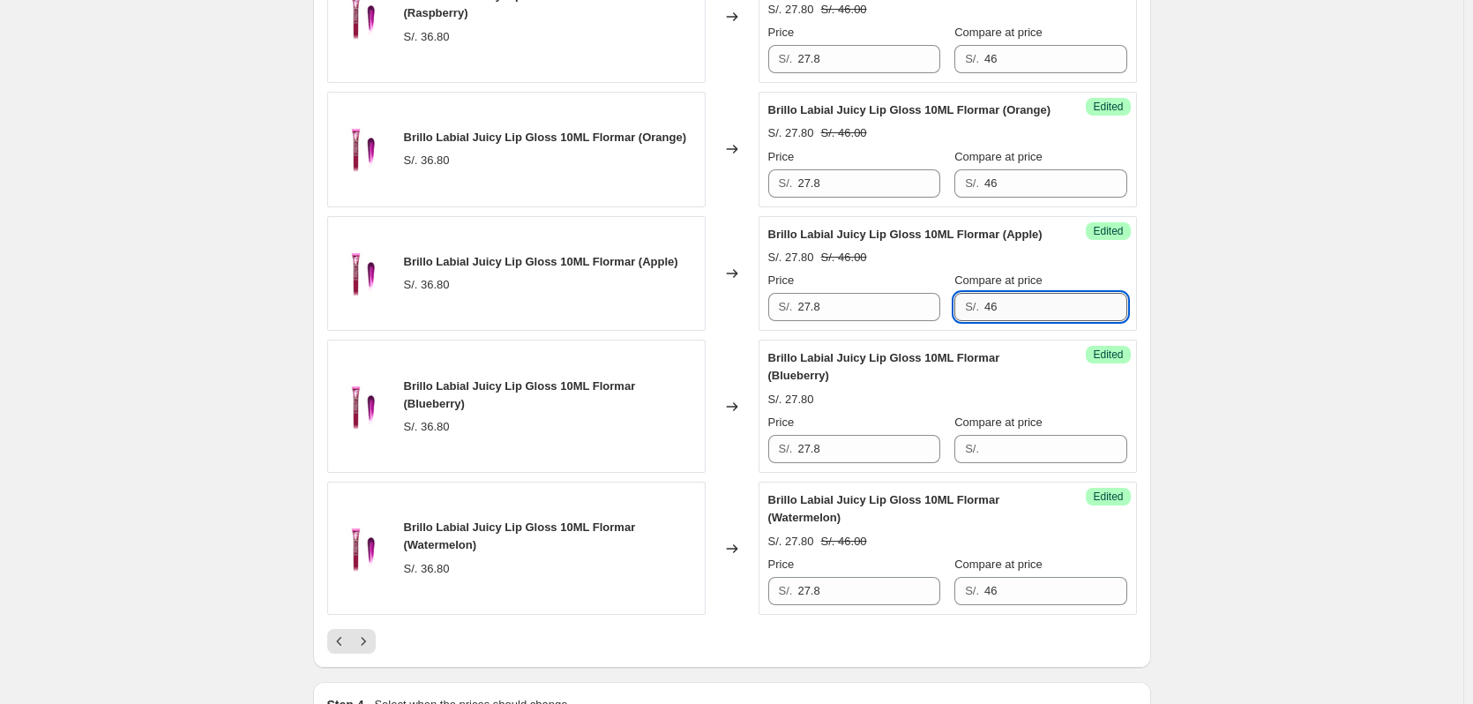
click at [1018, 321] on input "46" at bounding box center [1055, 307] width 142 height 28
click at [1000, 198] on input "46" at bounding box center [1055, 183] width 142 height 28
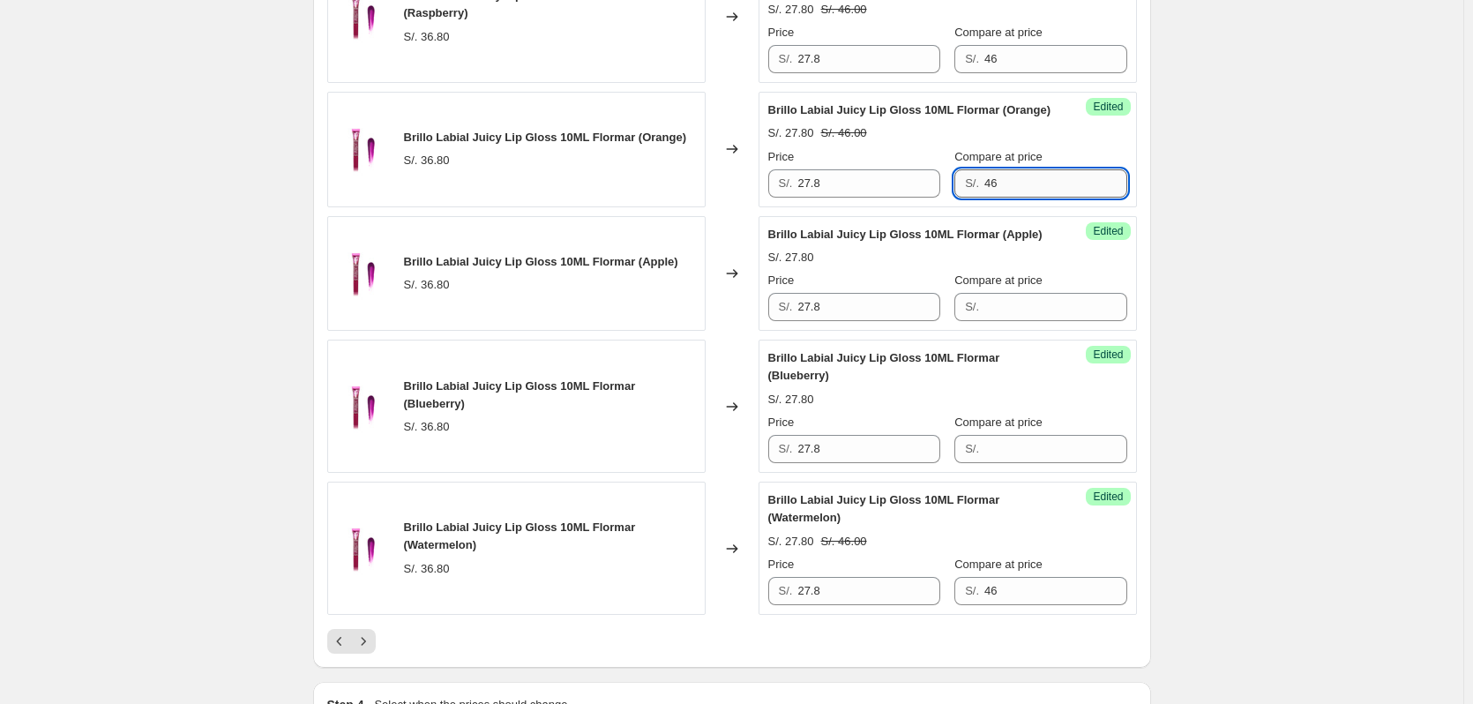
click at [1000, 198] on input "46" at bounding box center [1055, 183] width 142 height 28
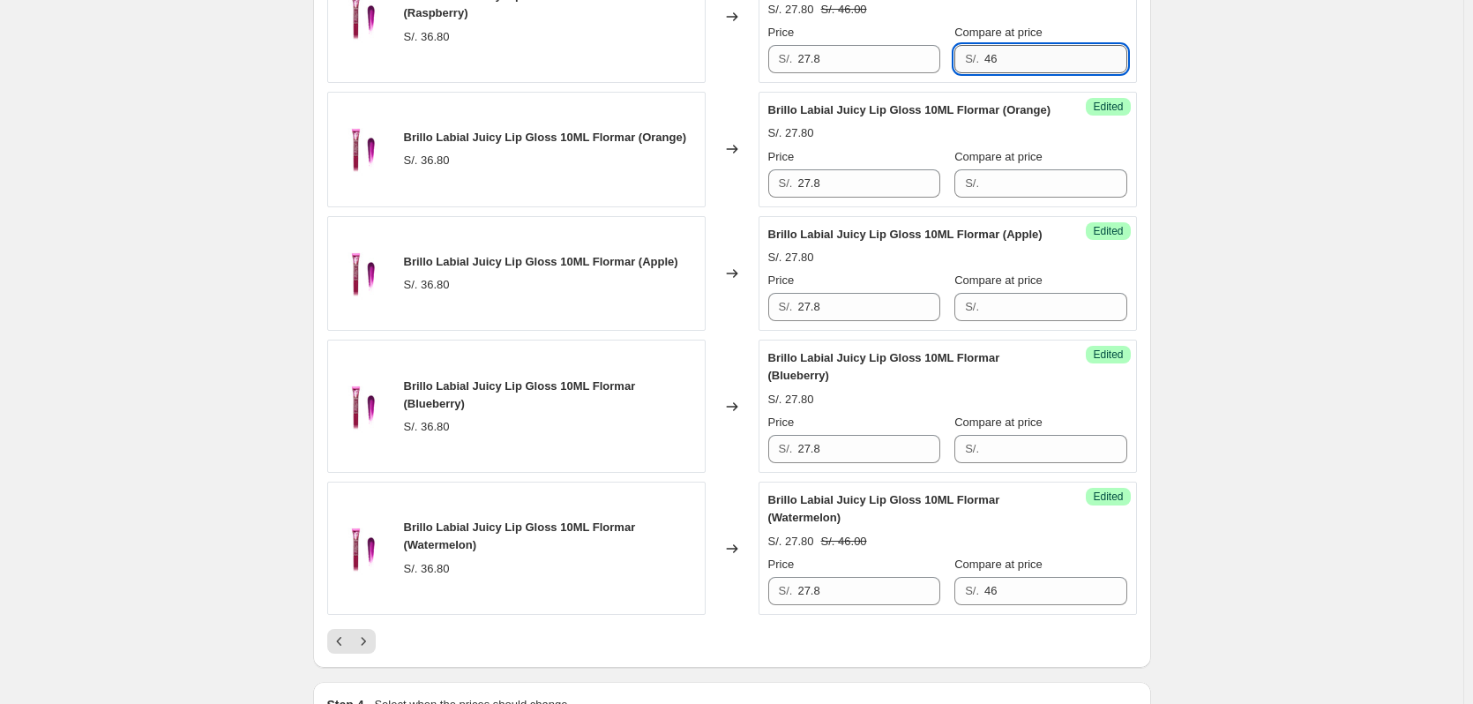
click at [1006, 73] on input "46" at bounding box center [1055, 59] width 142 height 28
type input "4"
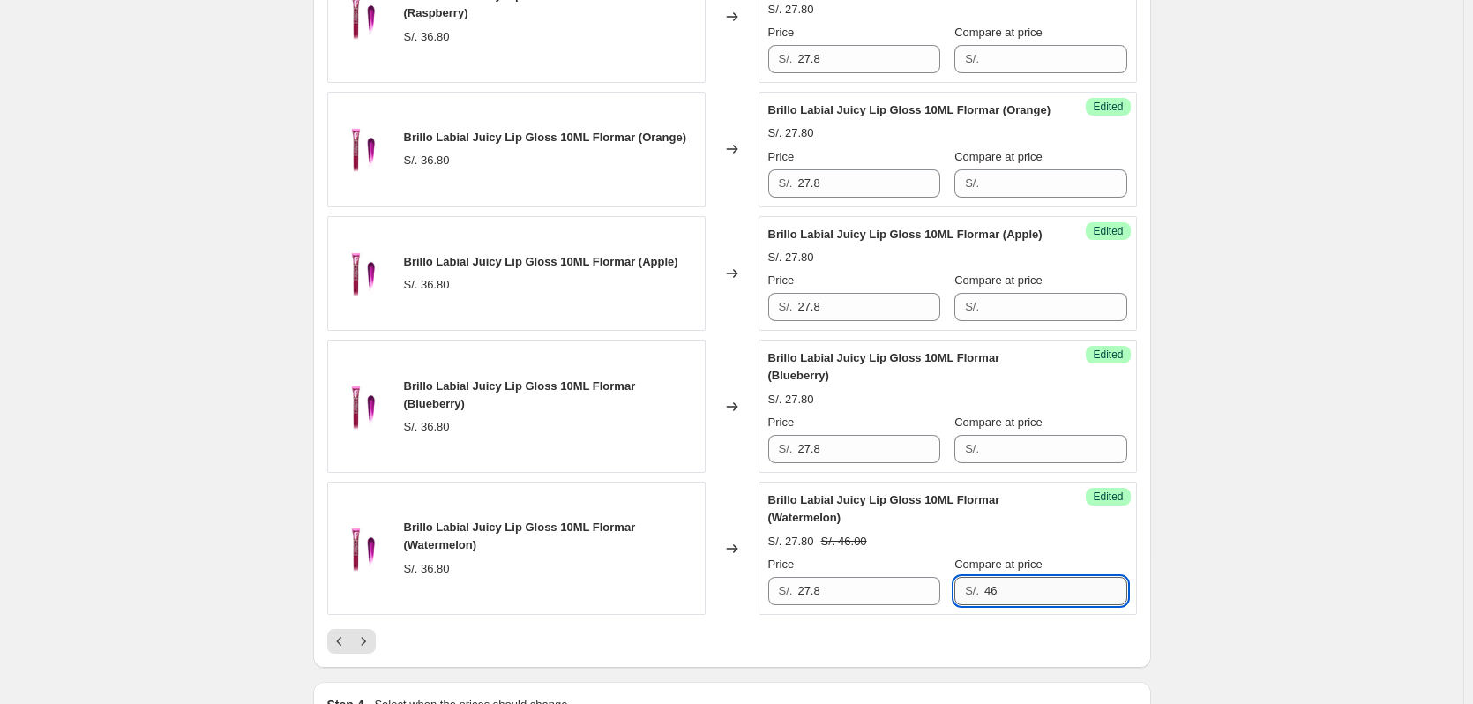
click at [1021, 605] on input "46" at bounding box center [1055, 591] width 142 height 28
click at [1020, 605] on input "46" at bounding box center [1055, 591] width 142 height 28
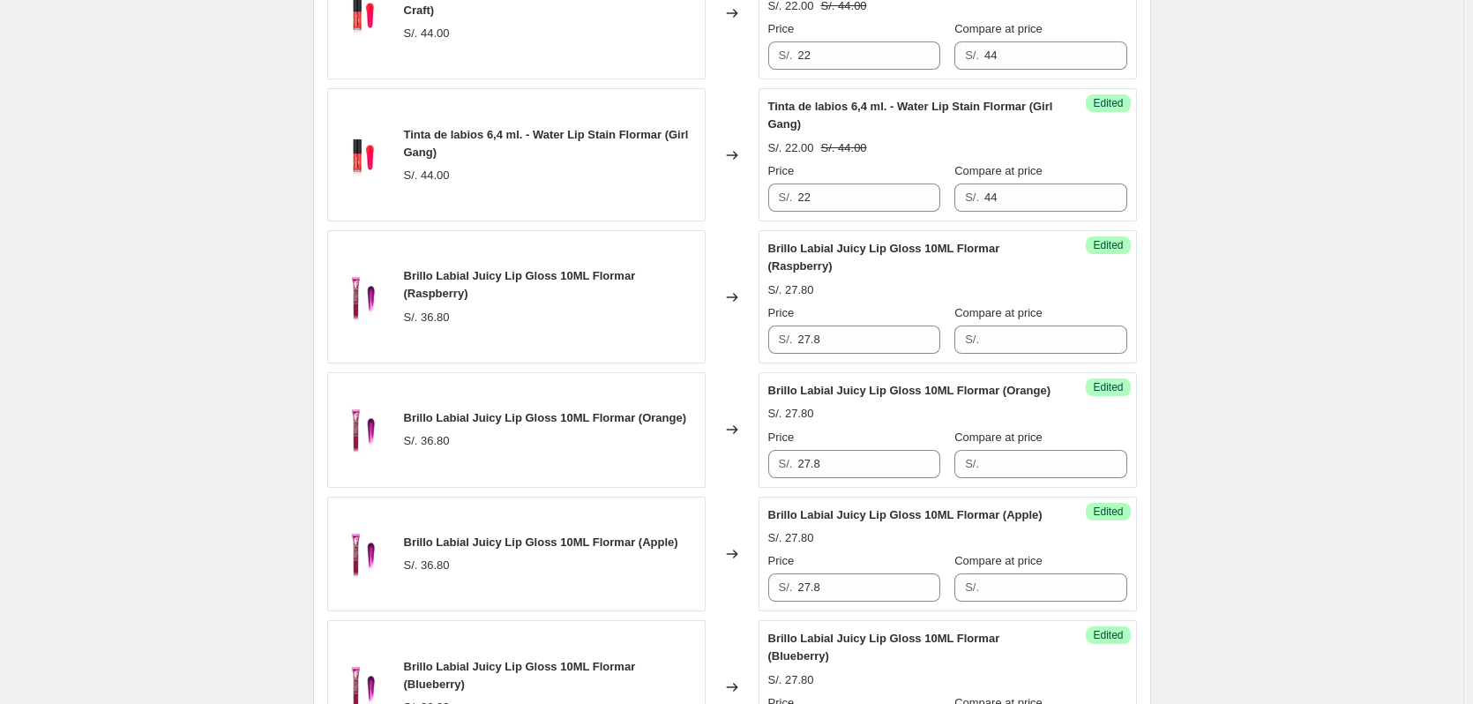
scroll to position [2384, 0]
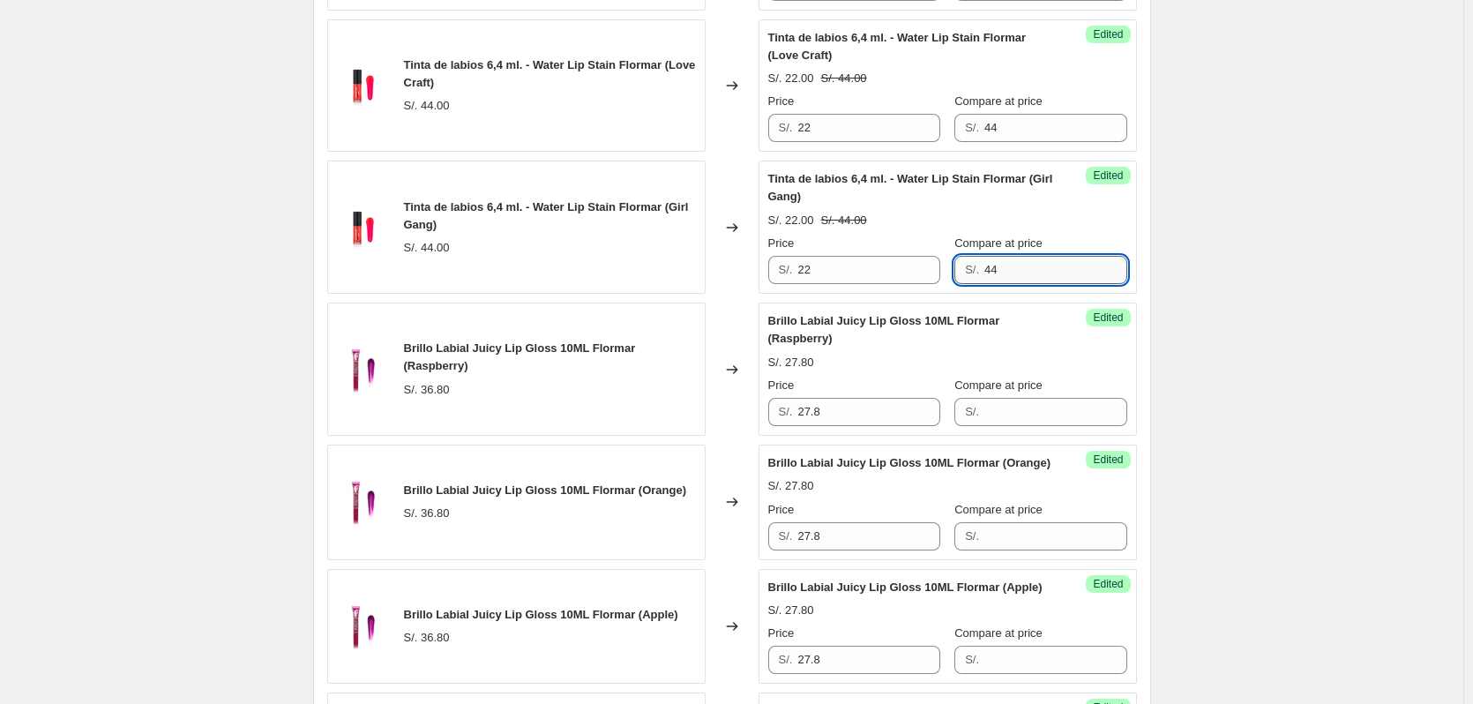
click at [1022, 284] on input "44" at bounding box center [1055, 270] width 142 height 28
click at [1019, 142] on input "44" at bounding box center [1055, 128] width 142 height 28
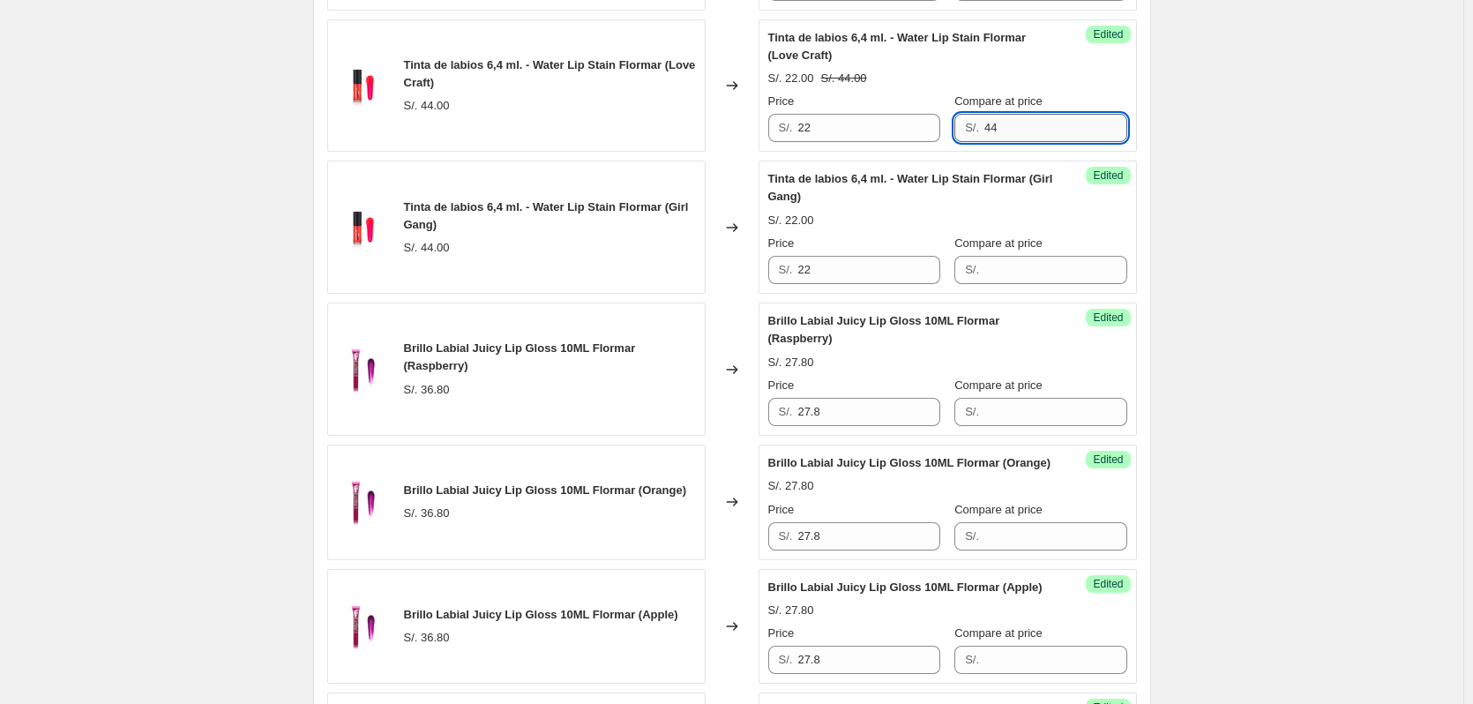
click at [1019, 142] on input "44" at bounding box center [1055, 128] width 142 height 28
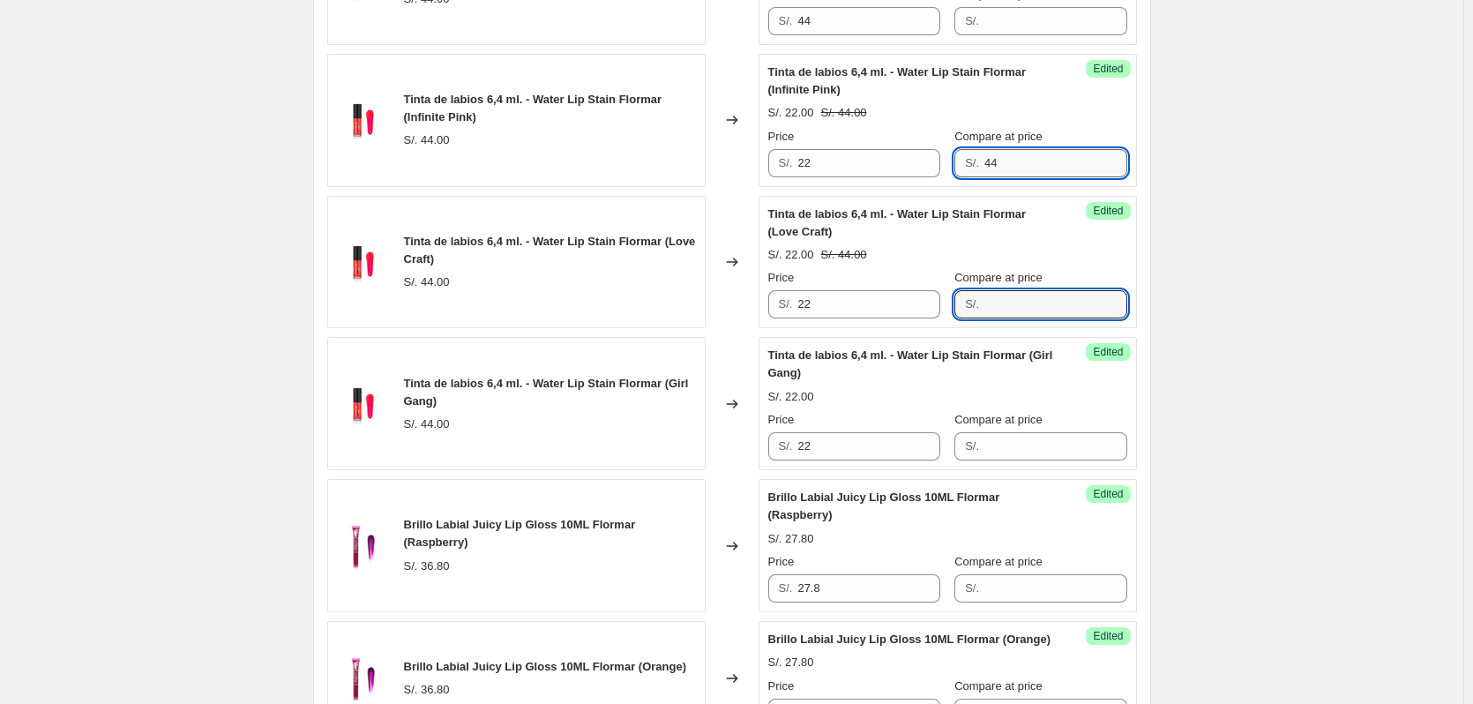
click at [1015, 177] on input "44" at bounding box center [1055, 163] width 142 height 28
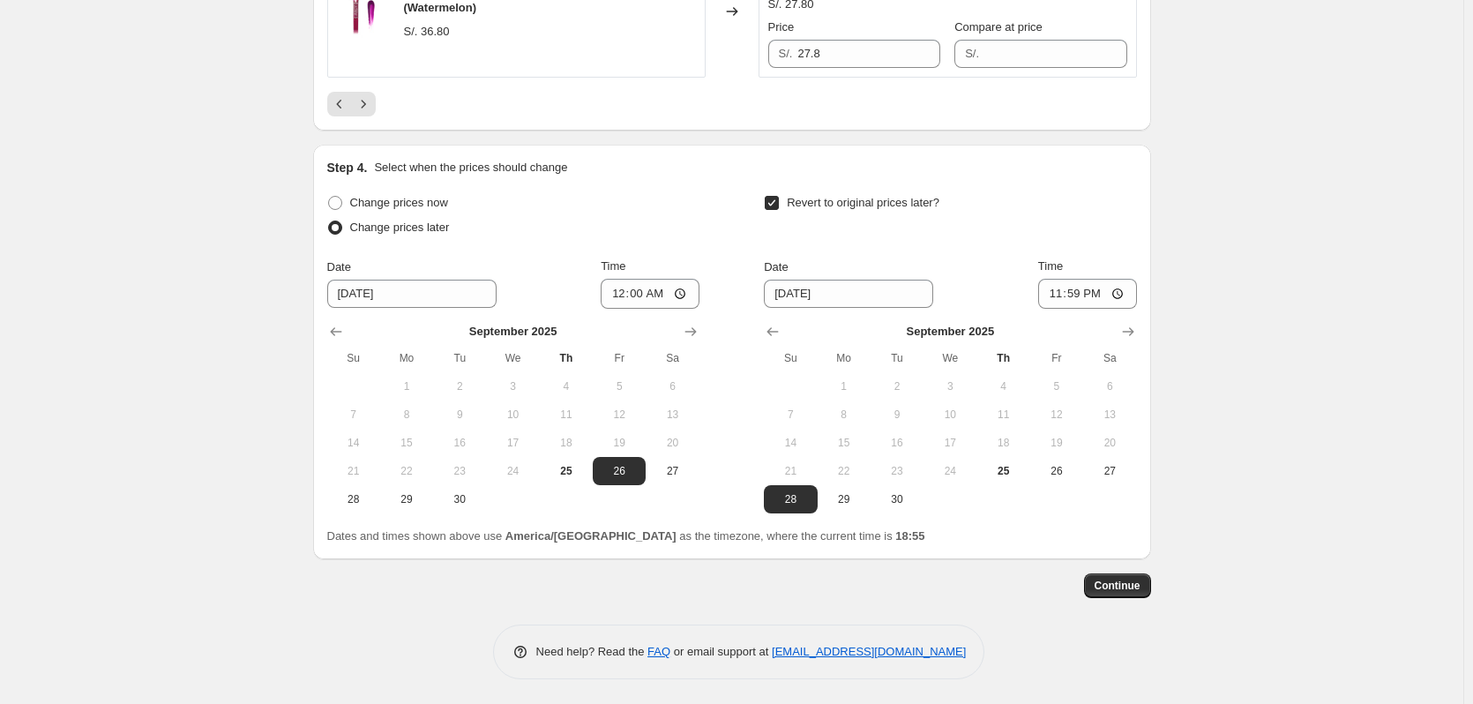
scroll to position [3328, 0]
click at [1114, 588] on span "Continue" at bounding box center [1118, 584] width 46 height 14
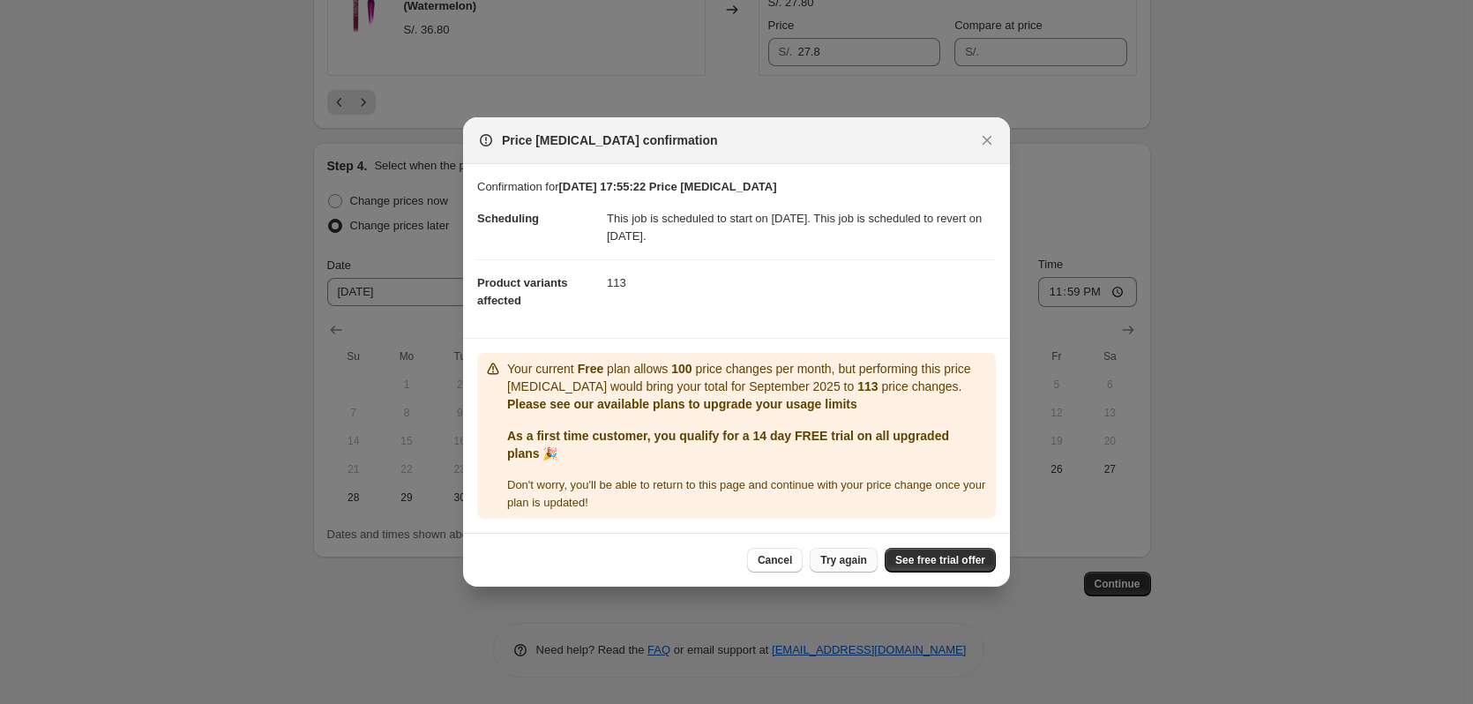
click at [852, 563] on span "Try again" at bounding box center [843, 560] width 47 height 14
click at [852, 563] on div "Cancel Try again See free trial offer" at bounding box center [871, 560] width 249 height 25
click at [989, 138] on icon "Close" at bounding box center [988, 141] width 10 height 10
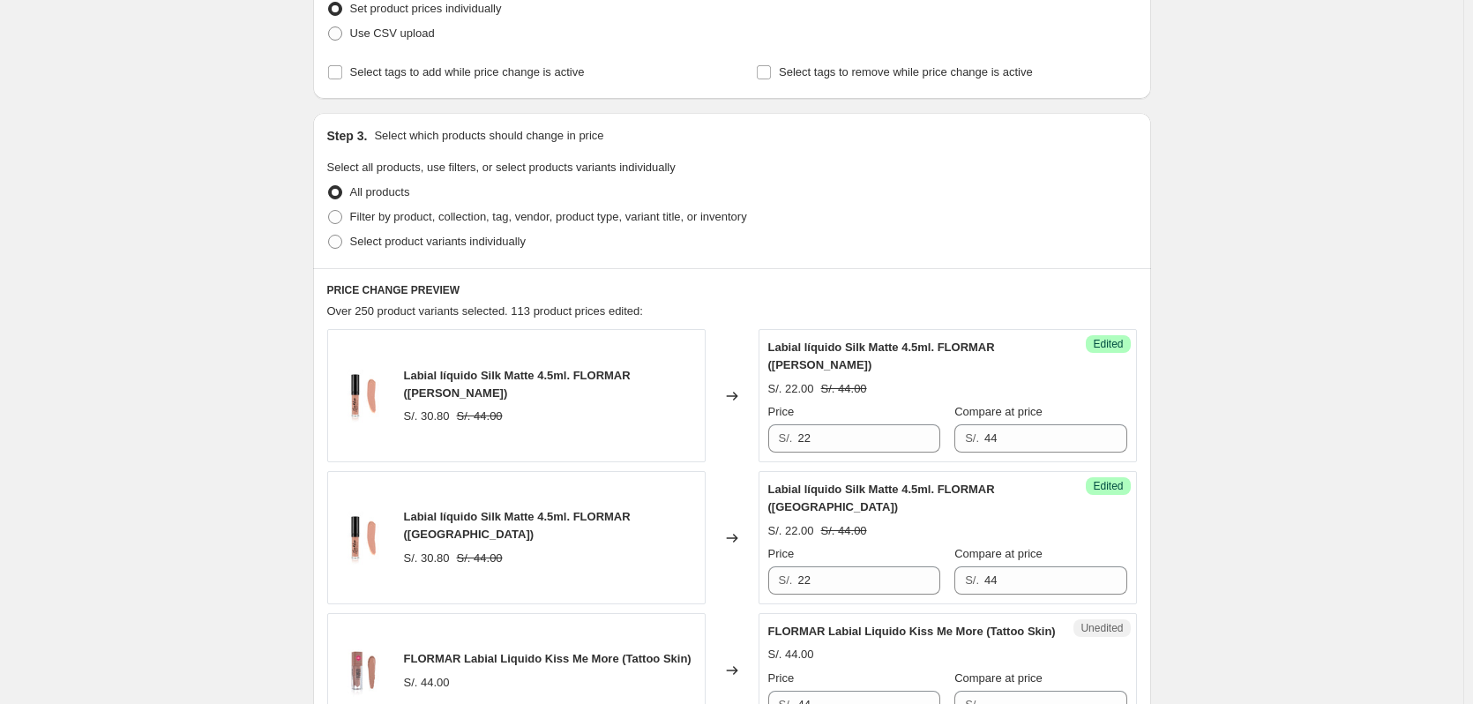
scroll to position [617, 0]
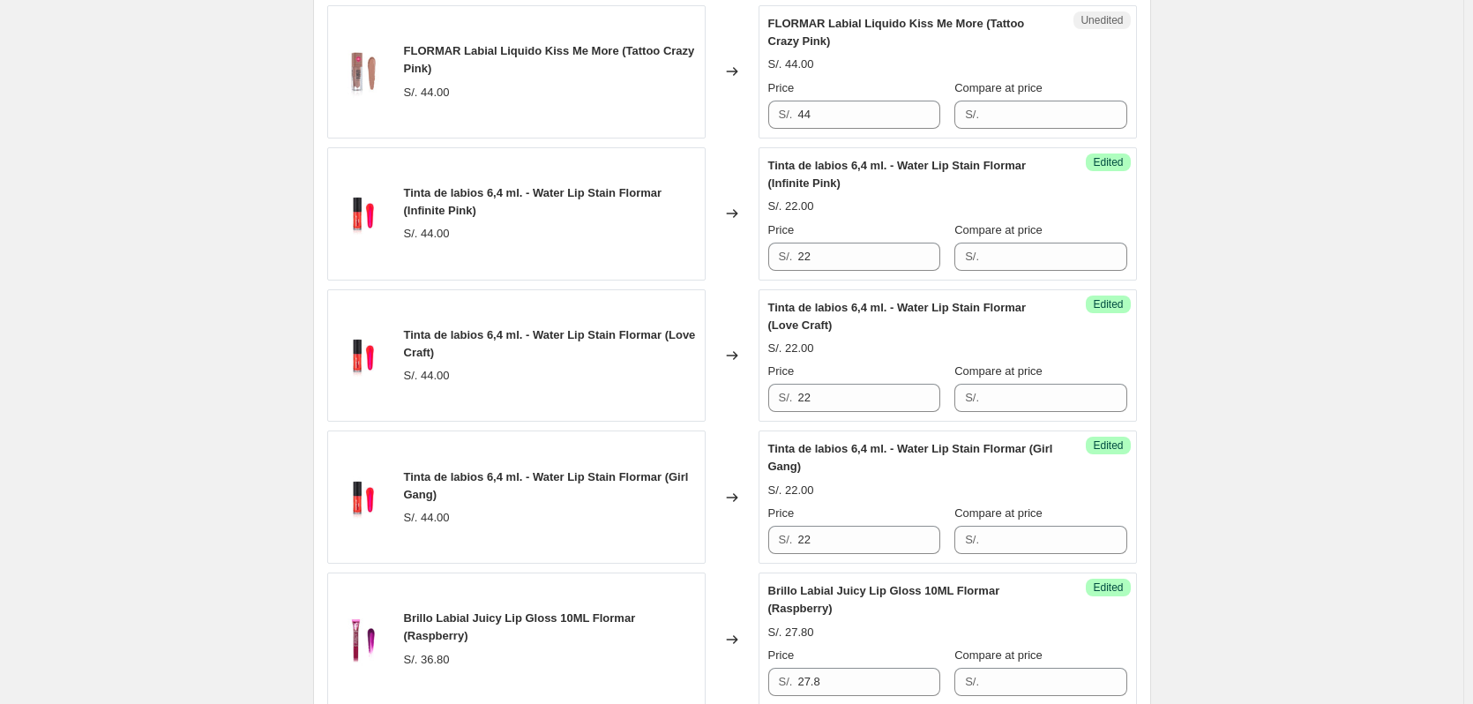
scroll to position [2205, 0]
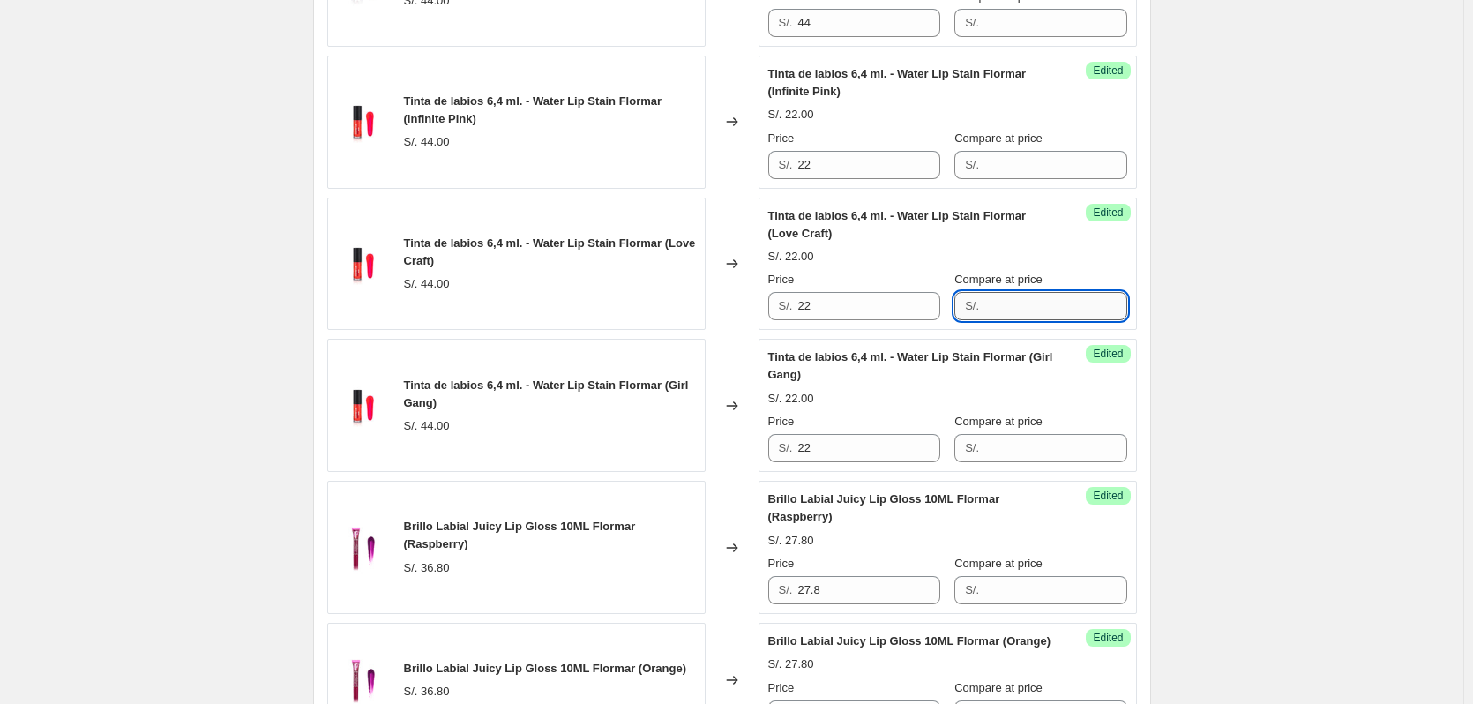
click at [1024, 320] on input "Compare at price" at bounding box center [1055, 306] width 142 height 28
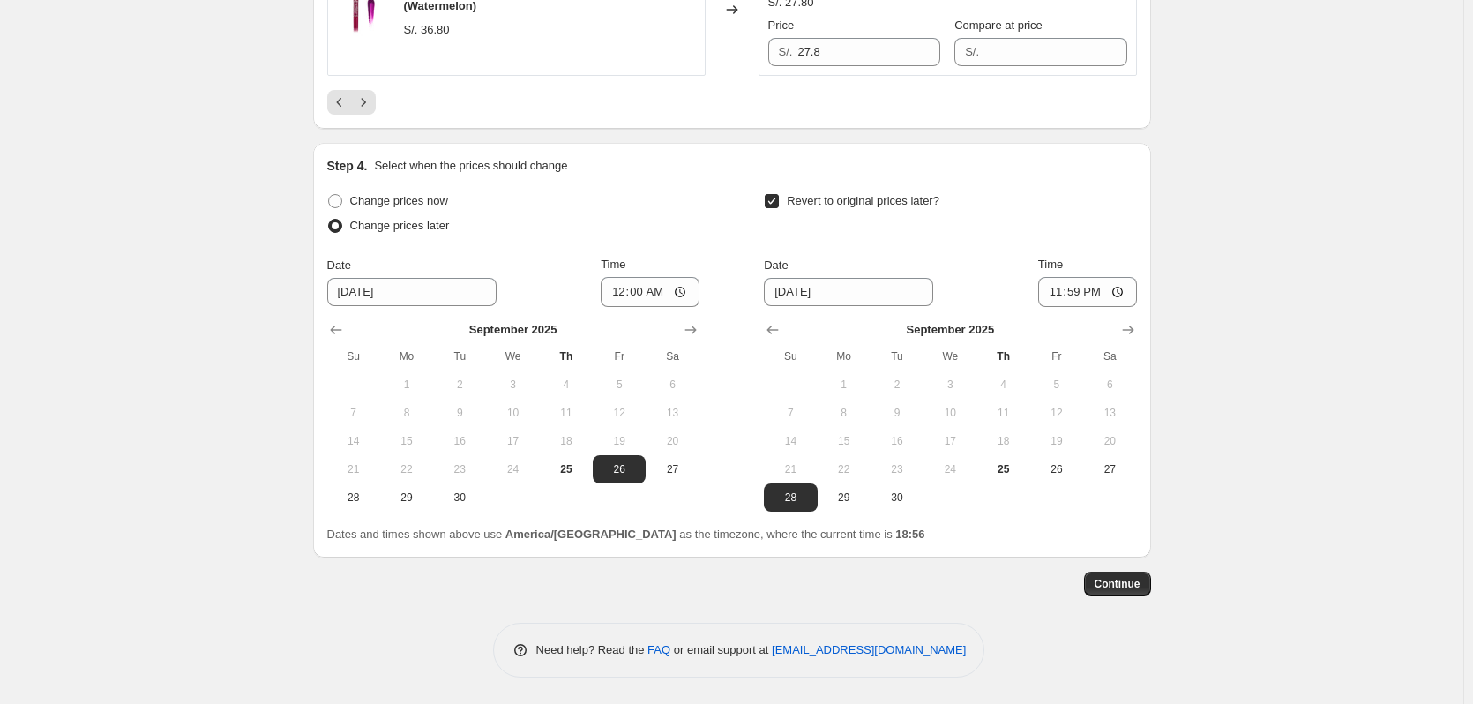
scroll to position [3328, 0]
click at [1127, 579] on span "Continue" at bounding box center [1118, 584] width 46 height 14
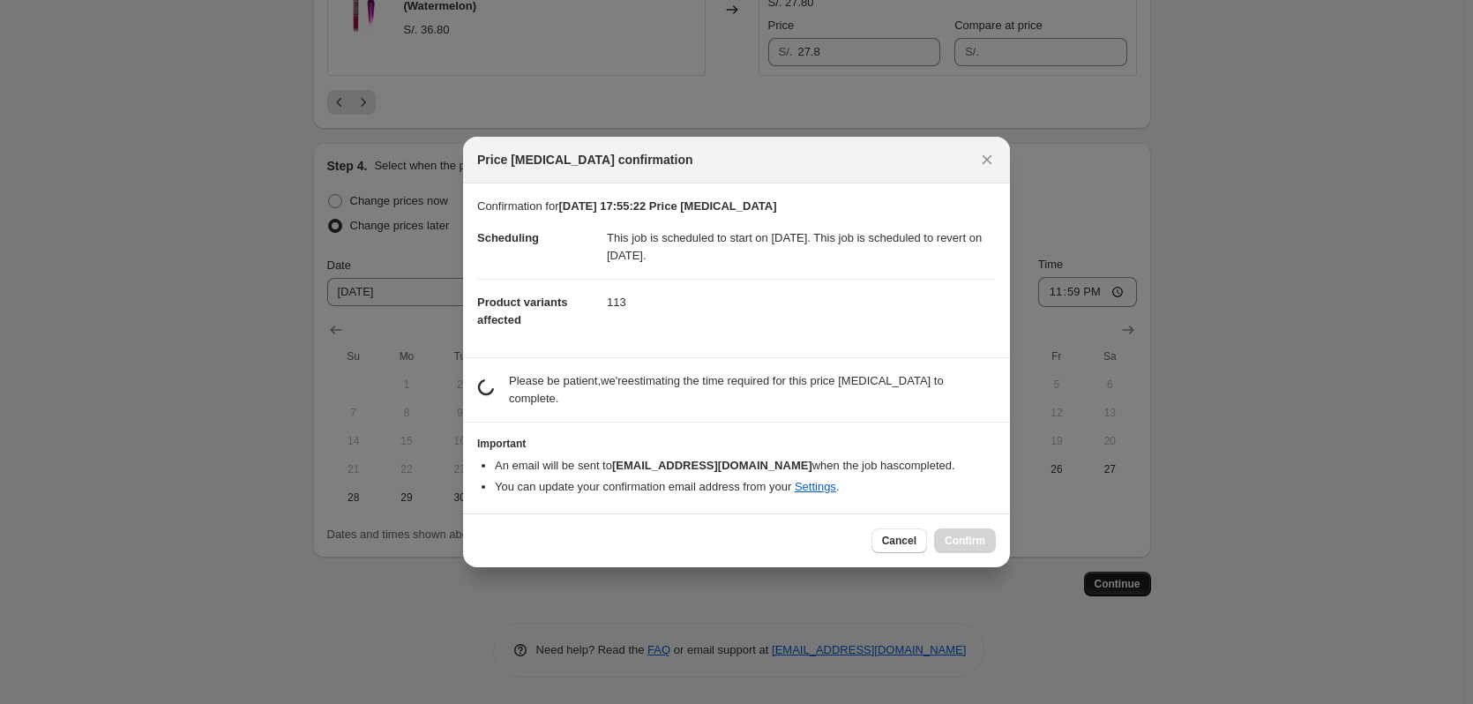
scroll to position [0, 0]
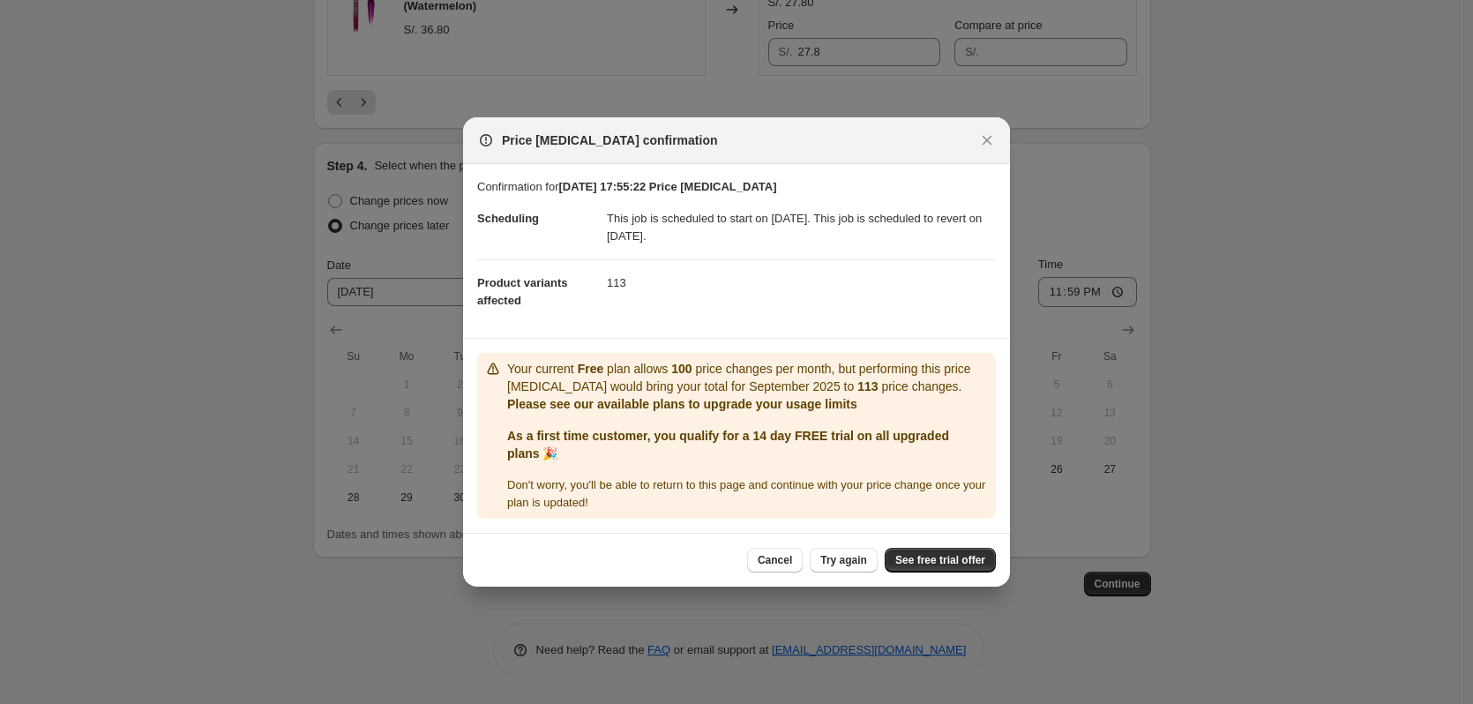
click at [839, 563] on span "Try again" at bounding box center [843, 560] width 47 height 14
click at [838, 563] on span "Try again" at bounding box center [843, 560] width 47 height 14
click at [838, 562] on div "Cancel Try again See free trial offer" at bounding box center [871, 560] width 249 height 25
click at [838, 562] on span "Try again" at bounding box center [843, 560] width 47 height 14
click at [981, 137] on icon "Close" at bounding box center [987, 140] width 18 height 18
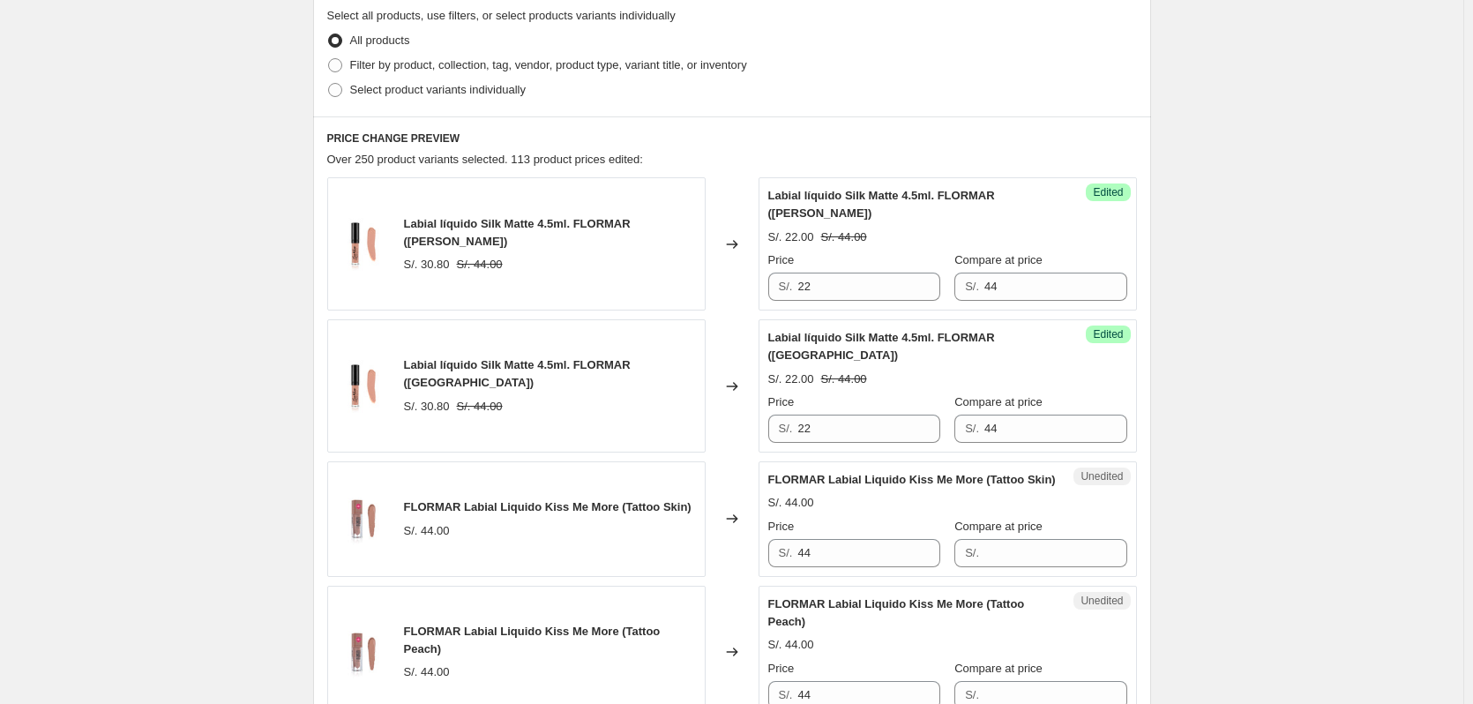
scroll to position [417, 0]
click at [1015, 283] on input "44" at bounding box center [1055, 286] width 142 height 28
type input "4"
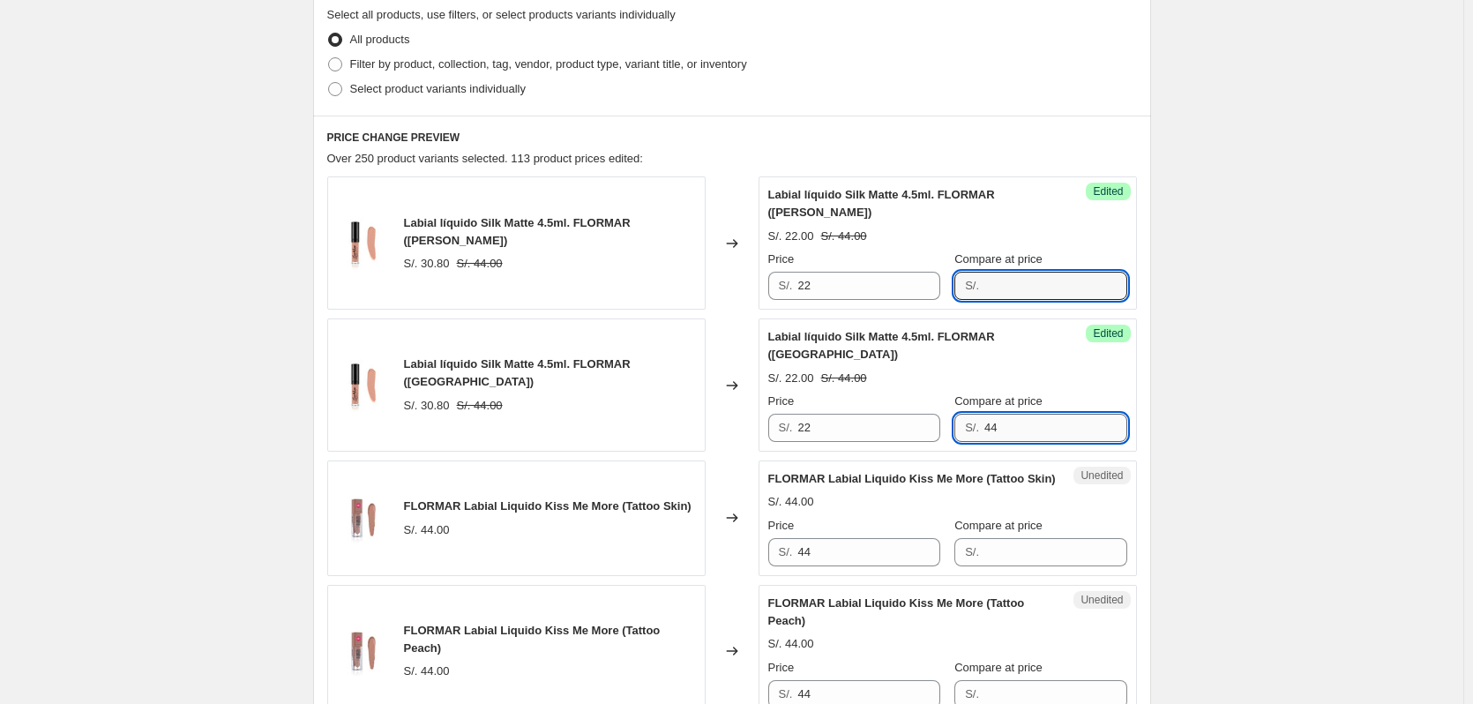
click at [1007, 438] on input "44" at bounding box center [1055, 428] width 142 height 28
type input "4"
click at [1007, 436] on input "Compare at price" at bounding box center [1055, 428] width 142 height 28
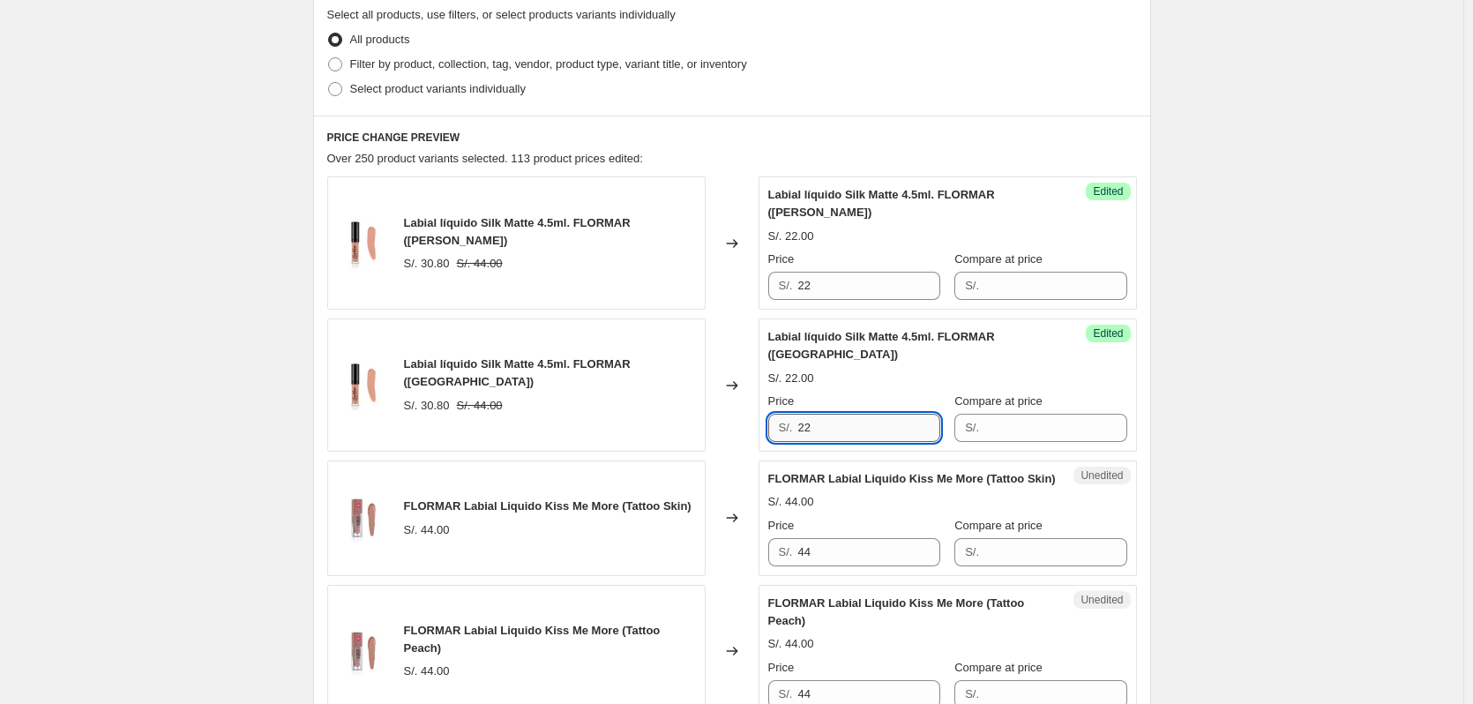
click at [837, 430] on input "22" at bounding box center [868, 428] width 142 height 28
type input "22"
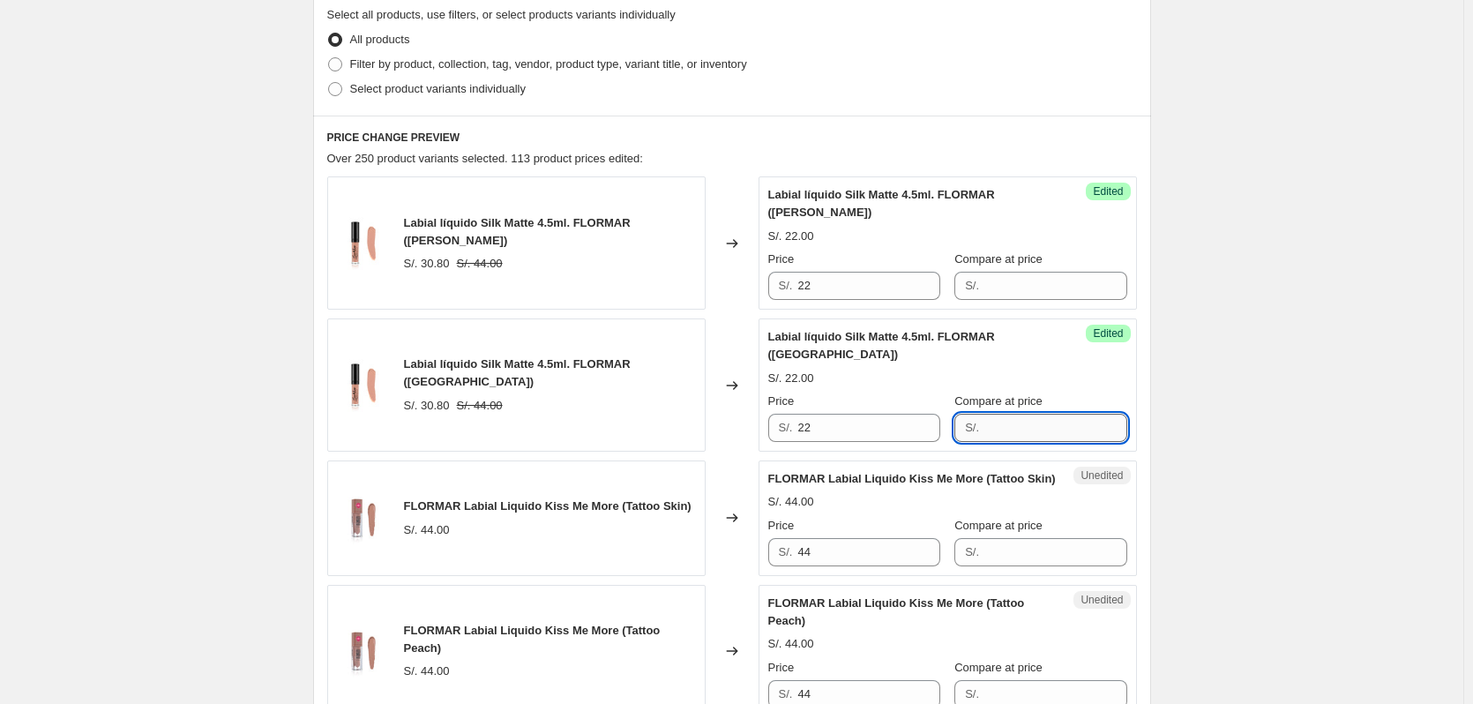
click at [1003, 430] on input "Compare at price" at bounding box center [1055, 428] width 142 height 28
type input "22"
click at [858, 430] on input "22" at bounding box center [868, 428] width 142 height 28
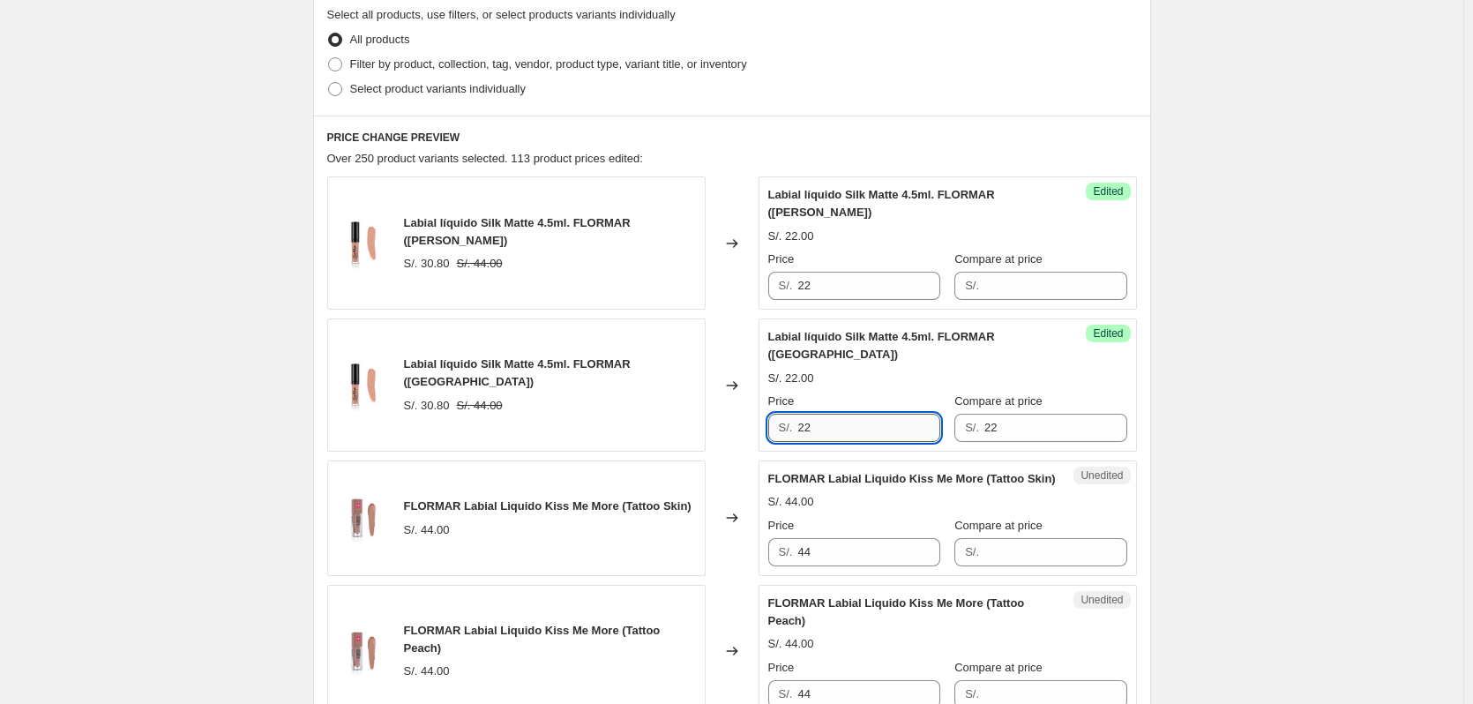
click at [824, 426] on input "22" at bounding box center [868, 428] width 142 height 28
type input "2"
type input "22"
click at [846, 294] on input "22" at bounding box center [868, 286] width 142 height 28
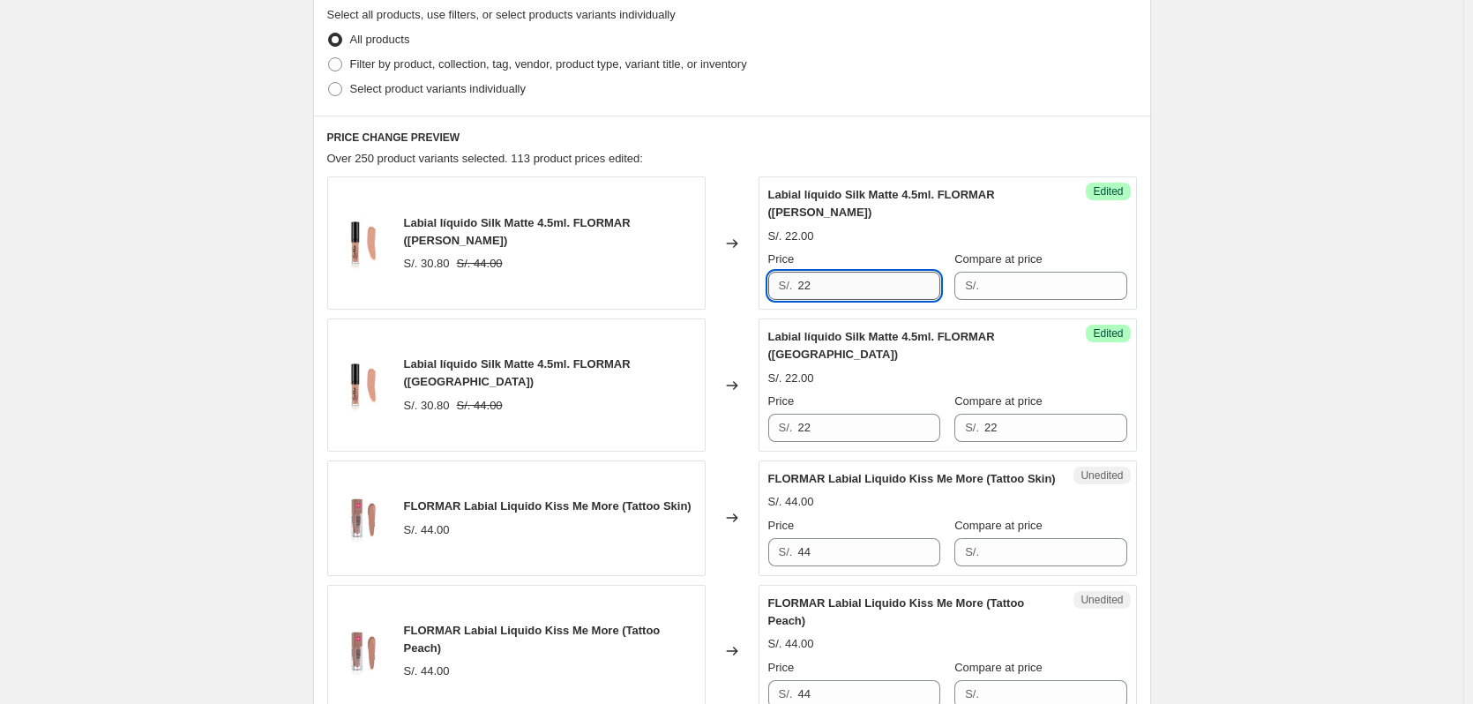
click at [846, 294] on input "22" at bounding box center [868, 286] width 142 height 28
type input "22"
drag, startPoint x: 976, startPoint y: 266, endPoint x: 977, endPoint y: 281, distance: 14.2
click at [976, 269] on div "Compare at price S/." at bounding box center [1040, 275] width 172 height 49
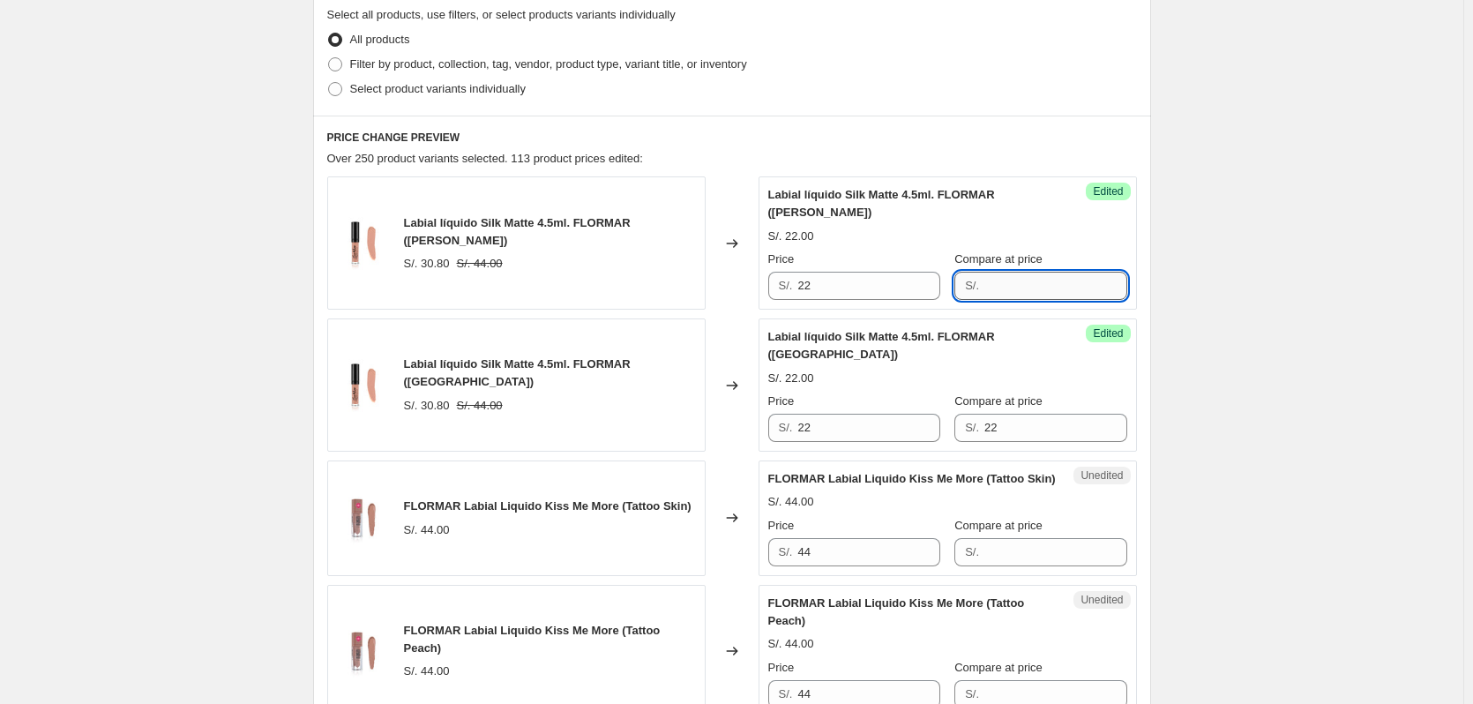
click at [984, 286] on input "Compare at price" at bounding box center [1055, 286] width 142 height 28
type input "22"
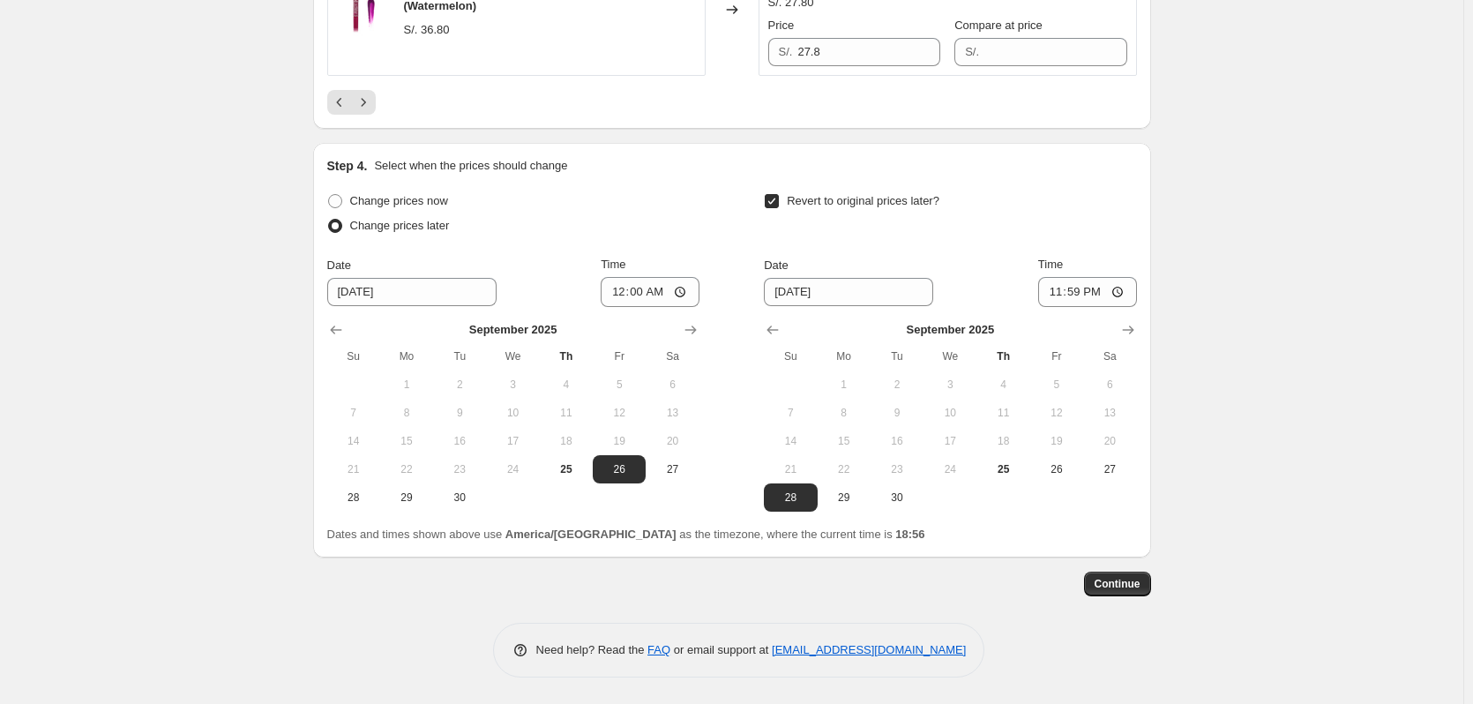
scroll to position [3328, 0]
click at [1134, 585] on span "Continue" at bounding box center [1118, 584] width 46 height 14
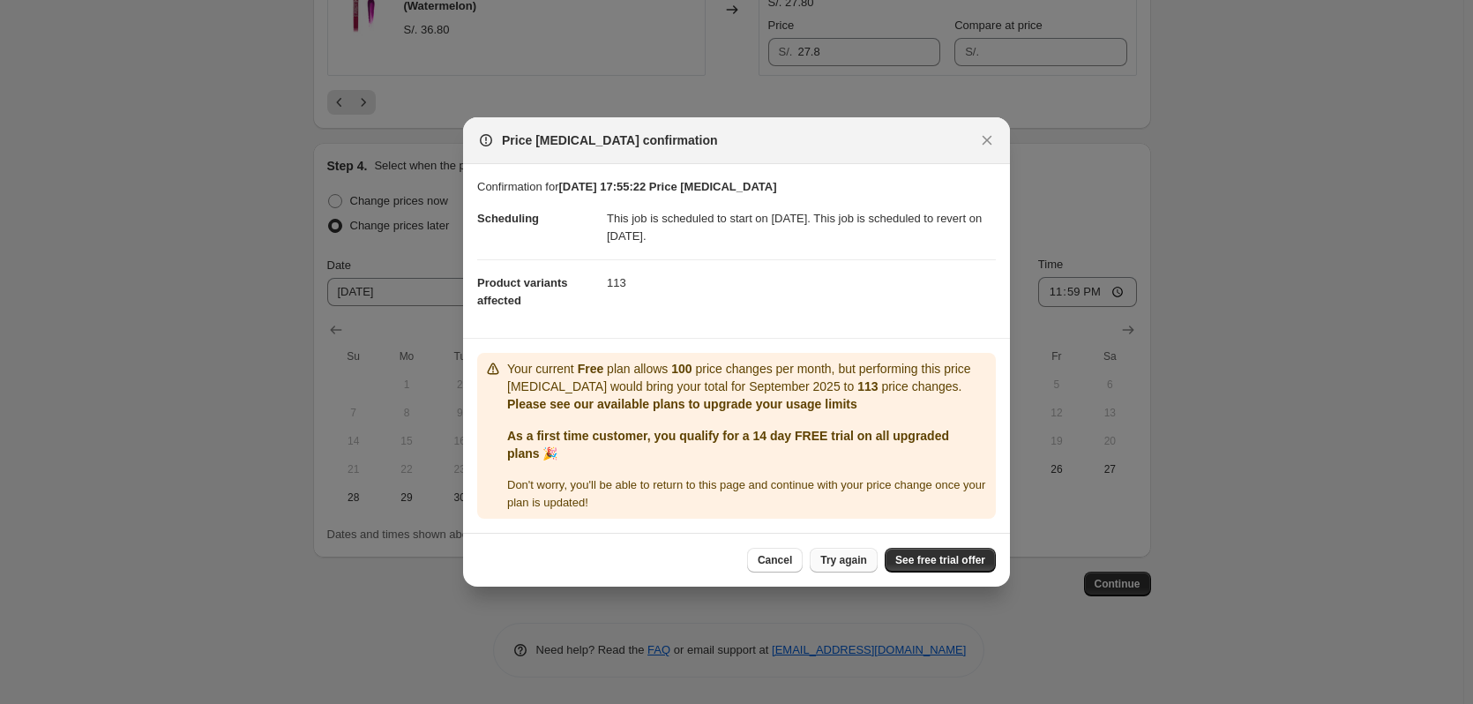
click at [852, 558] on span "Try again" at bounding box center [843, 560] width 47 height 14
click at [991, 143] on icon "Close" at bounding box center [988, 141] width 10 height 10
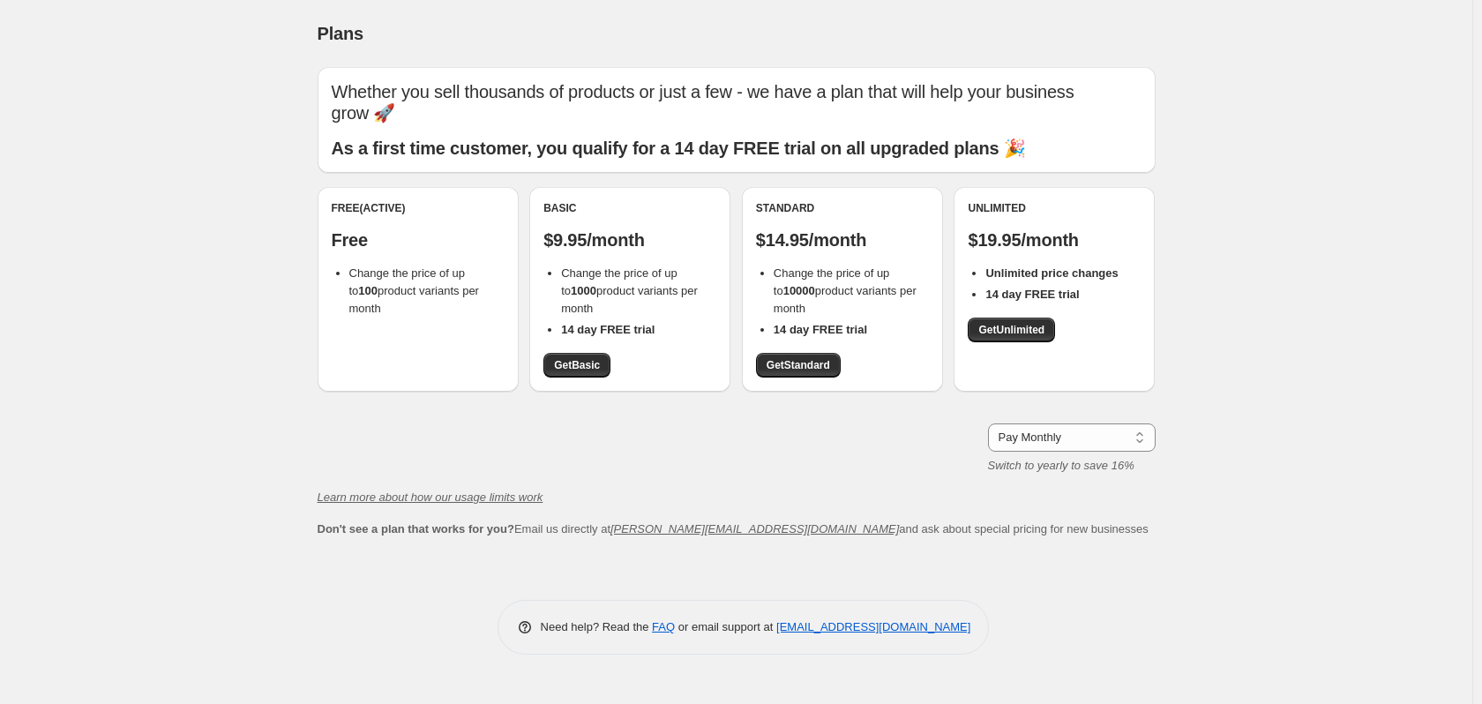
click at [413, 340] on div "Free (Active) Free Change the price of up to 100 product variants per month" at bounding box center [418, 289] width 201 height 205
